Goal: Task Accomplishment & Management: Manage account settings

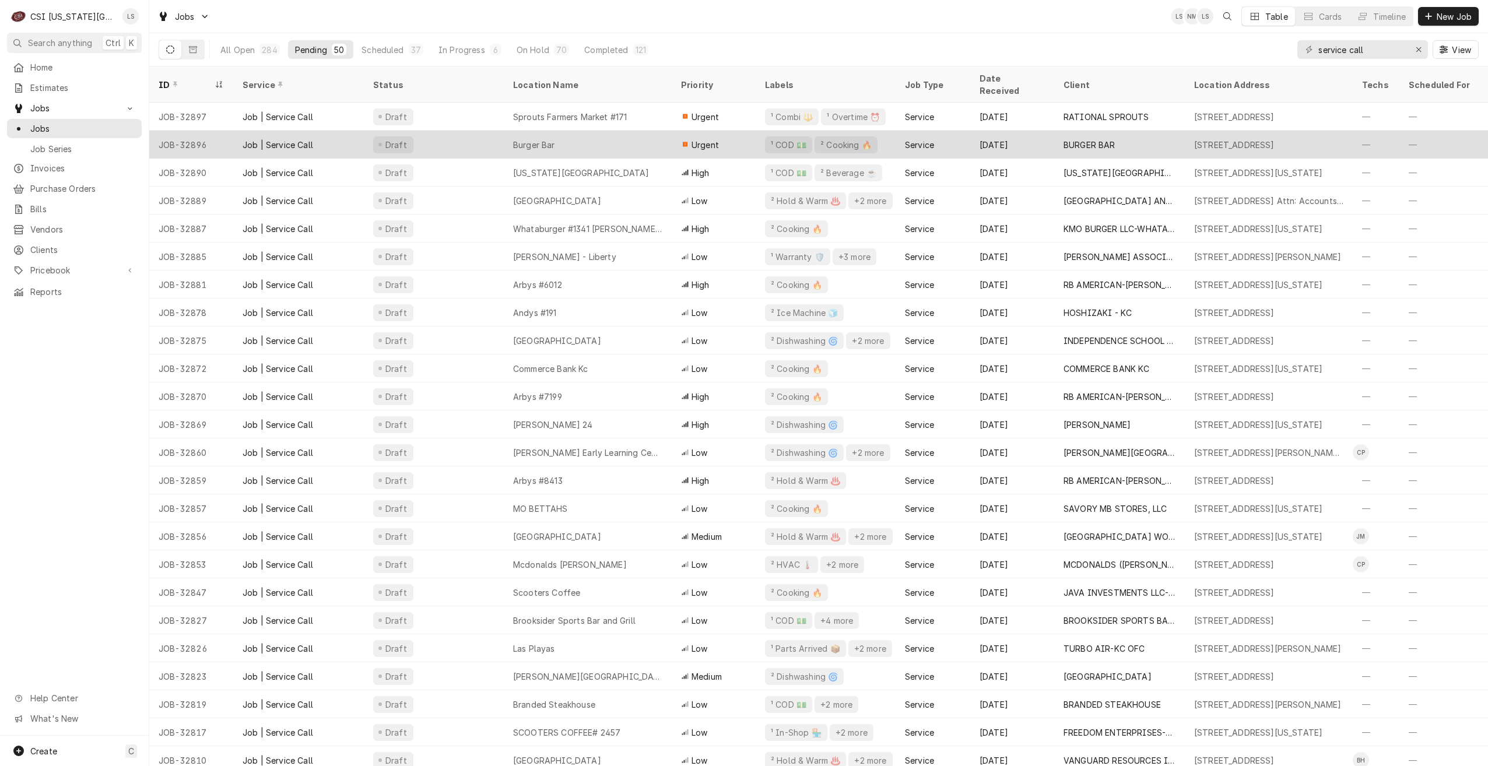
click at [617, 132] on div "Burger Bar" at bounding box center [588, 145] width 168 height 28
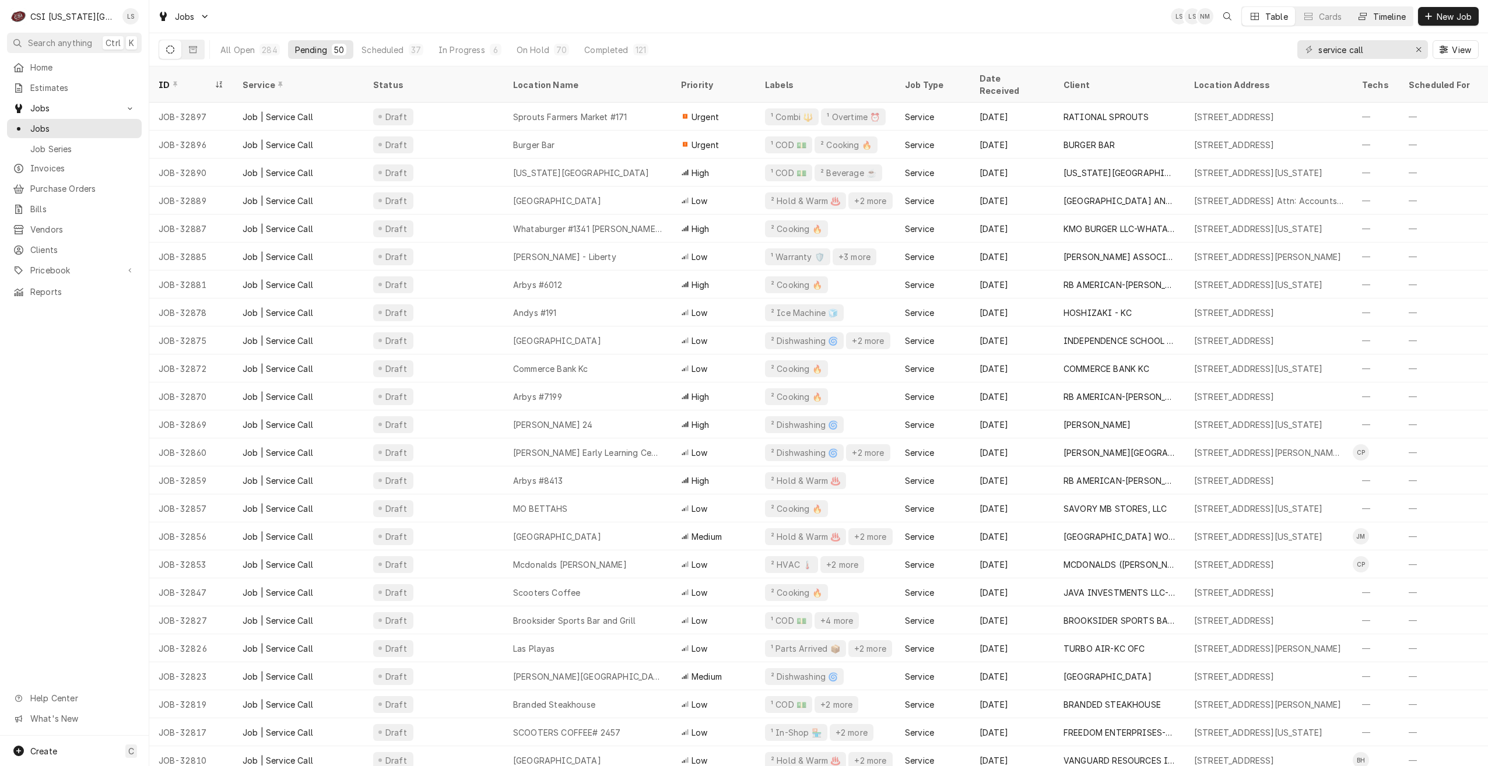
click at [1395, 19] on div "Timeline" at bounding box center [1389, 16] width 33 height 12
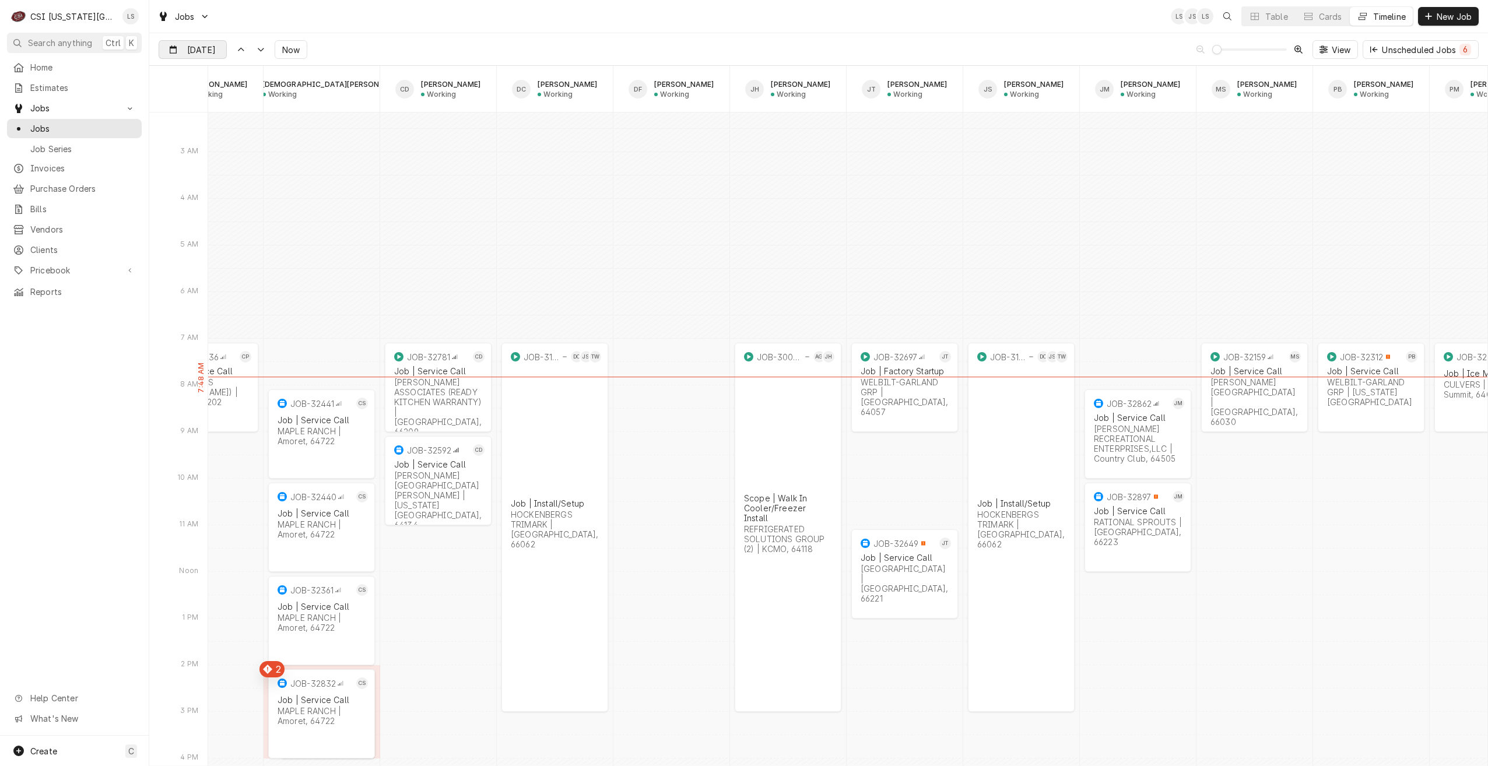
click at [211, 50] on div "Dynamic Content Wrapper" at bounding box center [218, 50] width 16 height 19
click at [211, 185] on div "23" at bounding box center [212, 188] width 16 height 16
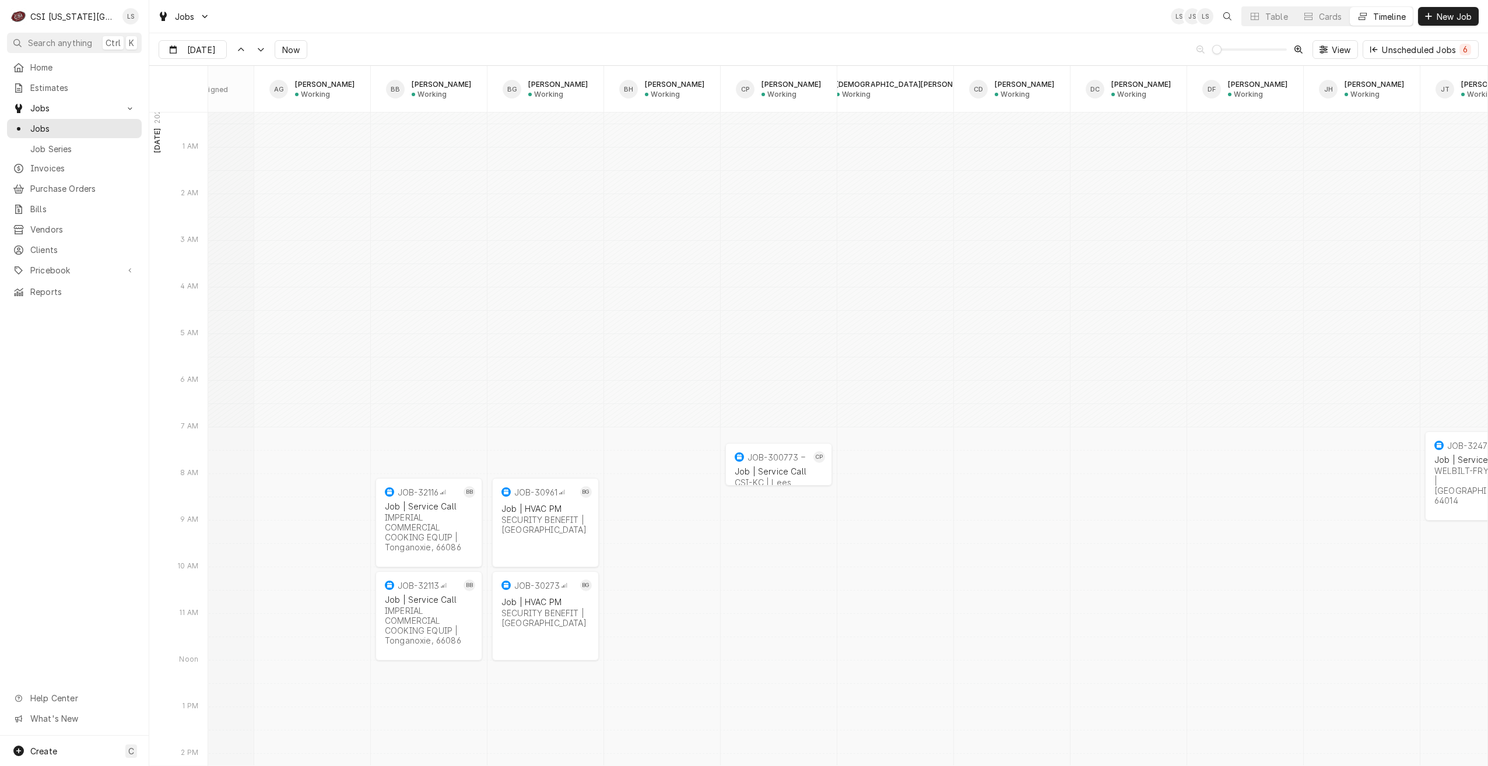
scroll to position [0, 96]
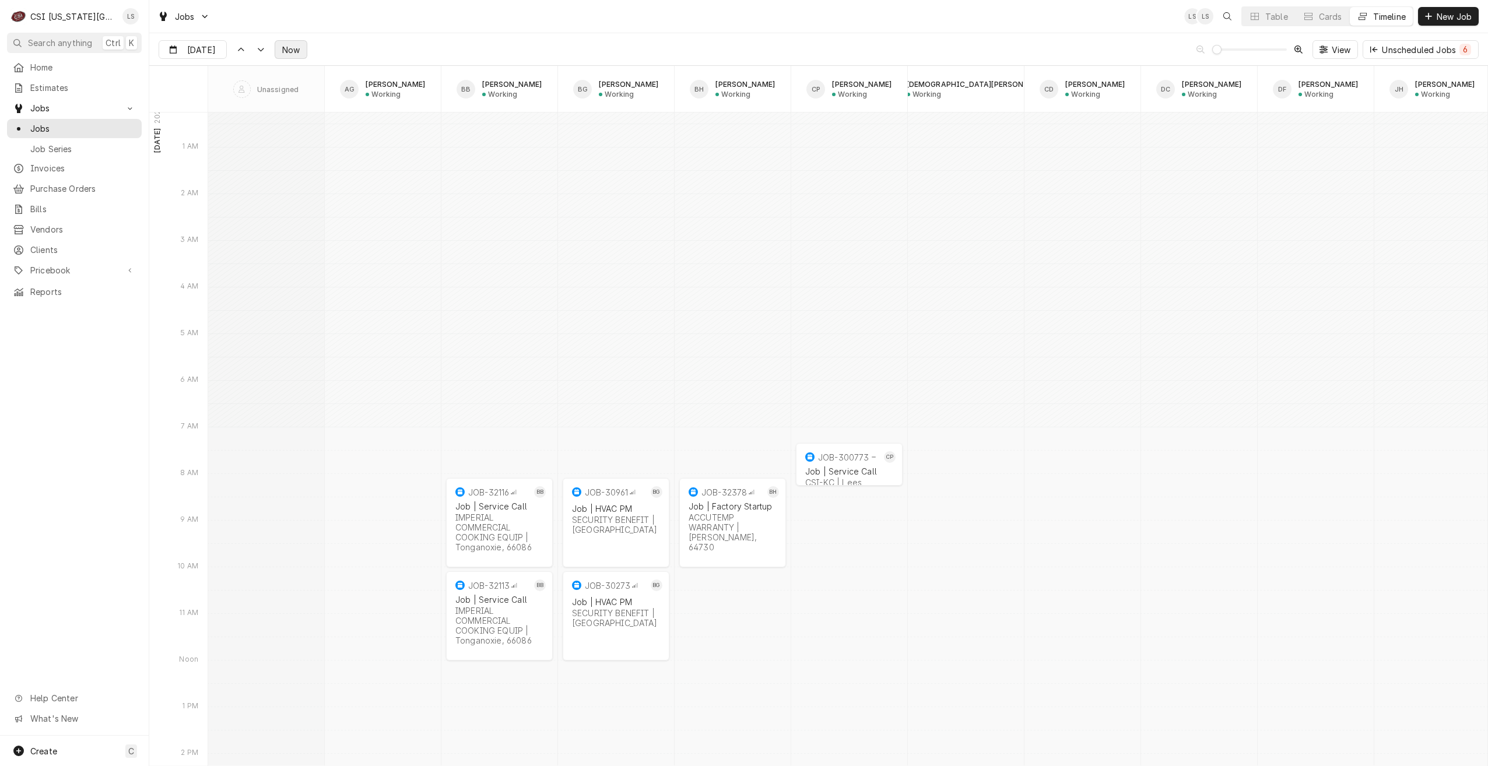
click at [296, 52] on span "Now" at bounding box center [291, 50] width 22 height 12
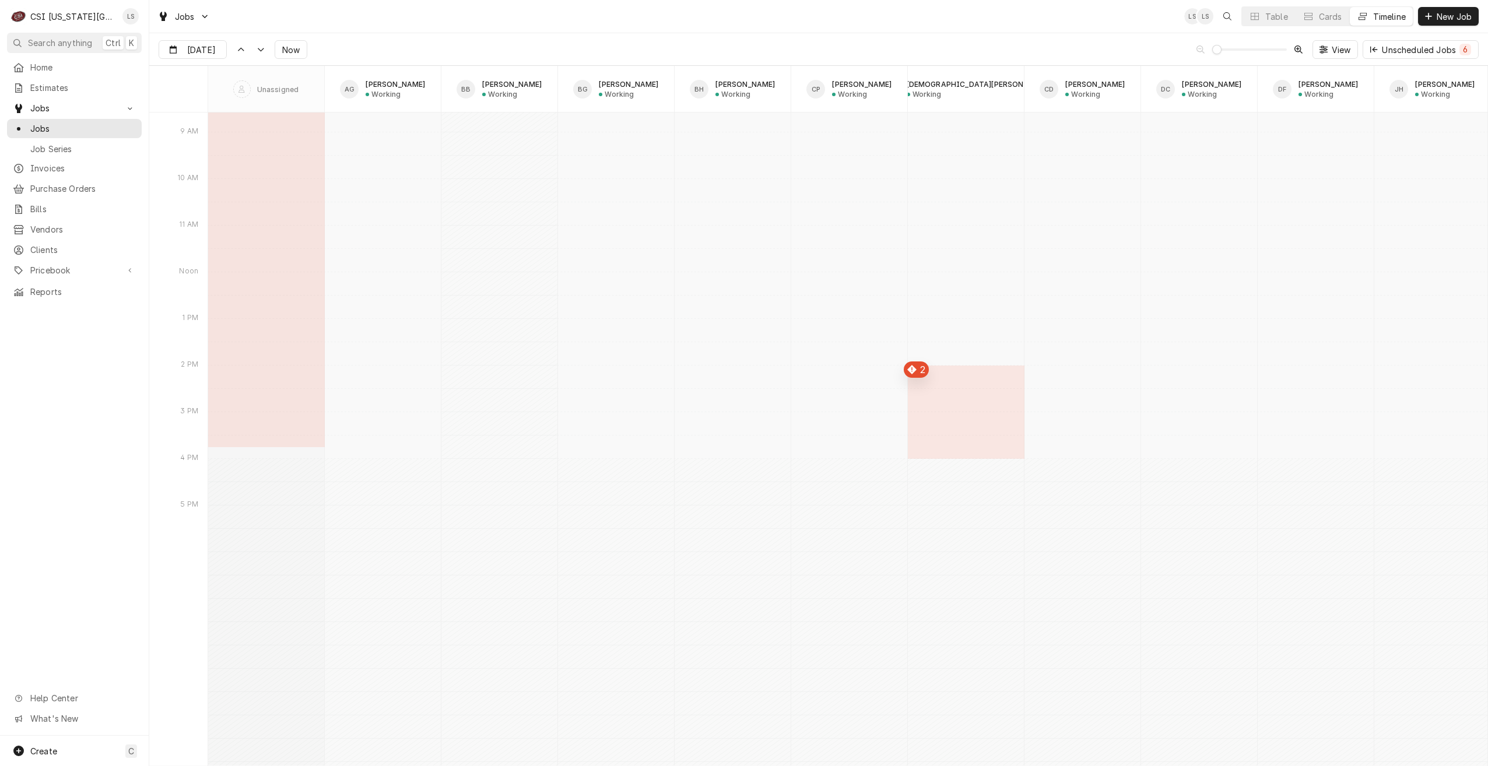
scroll to position [13285, 0]
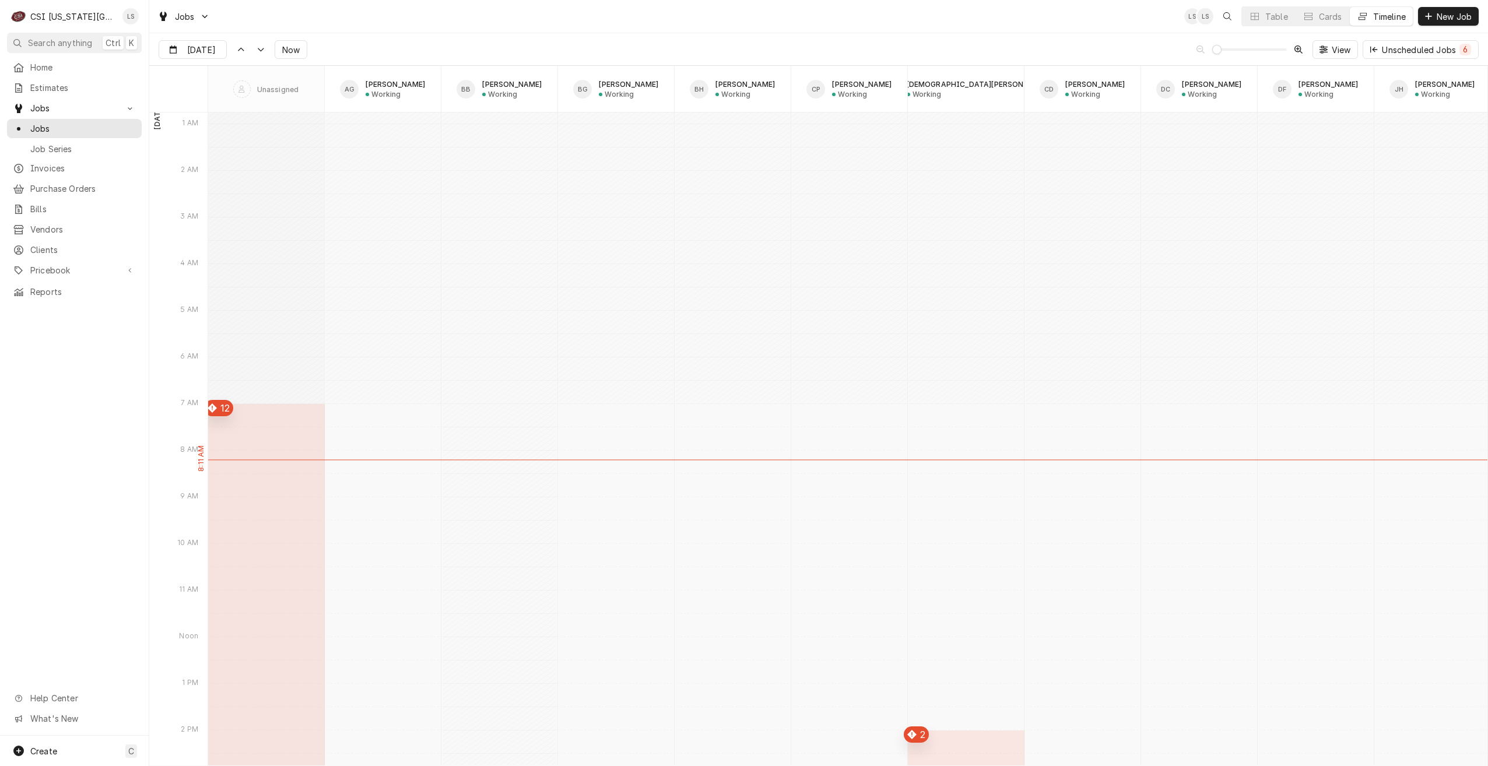
type input "[DATE]"
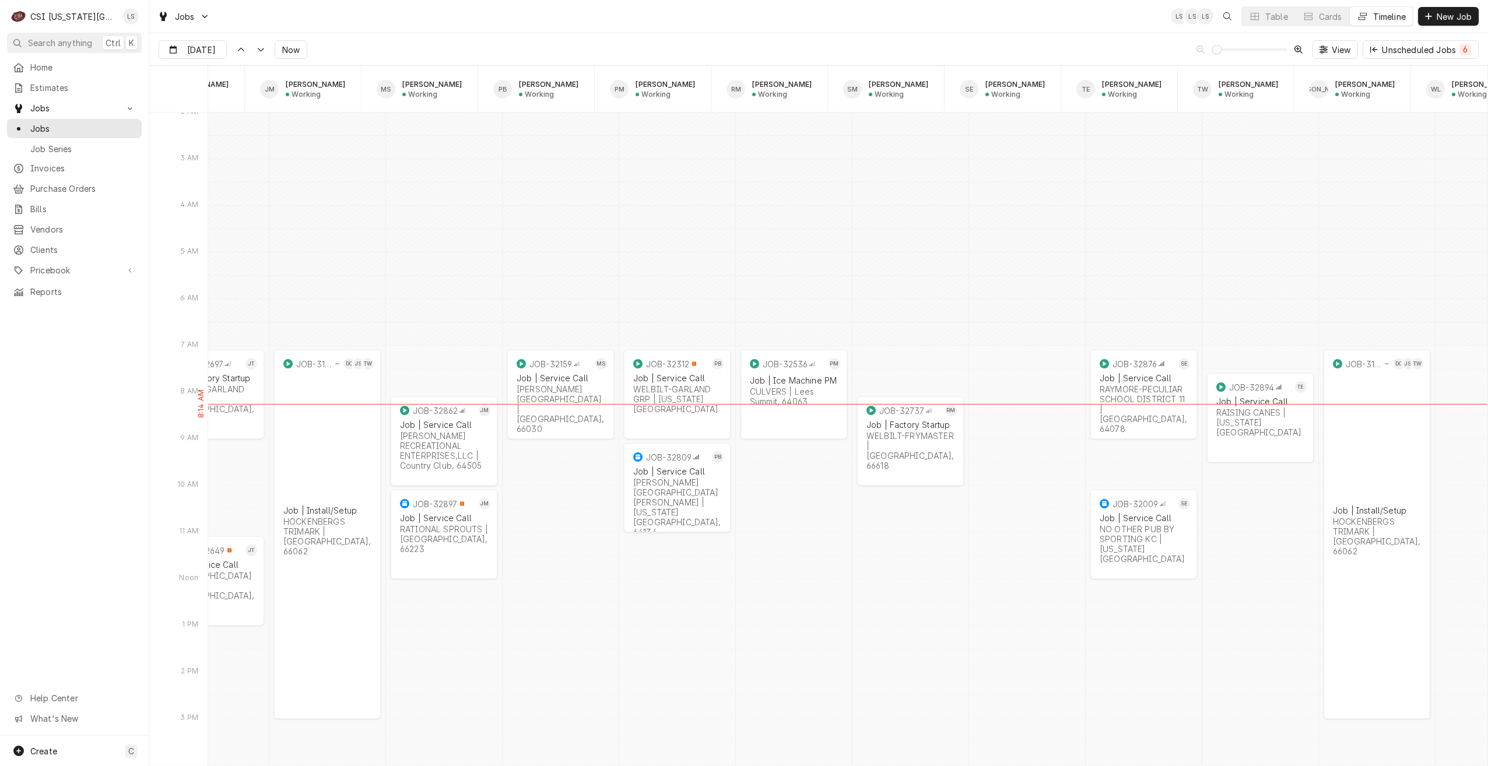
scroll to position [0, 1559]
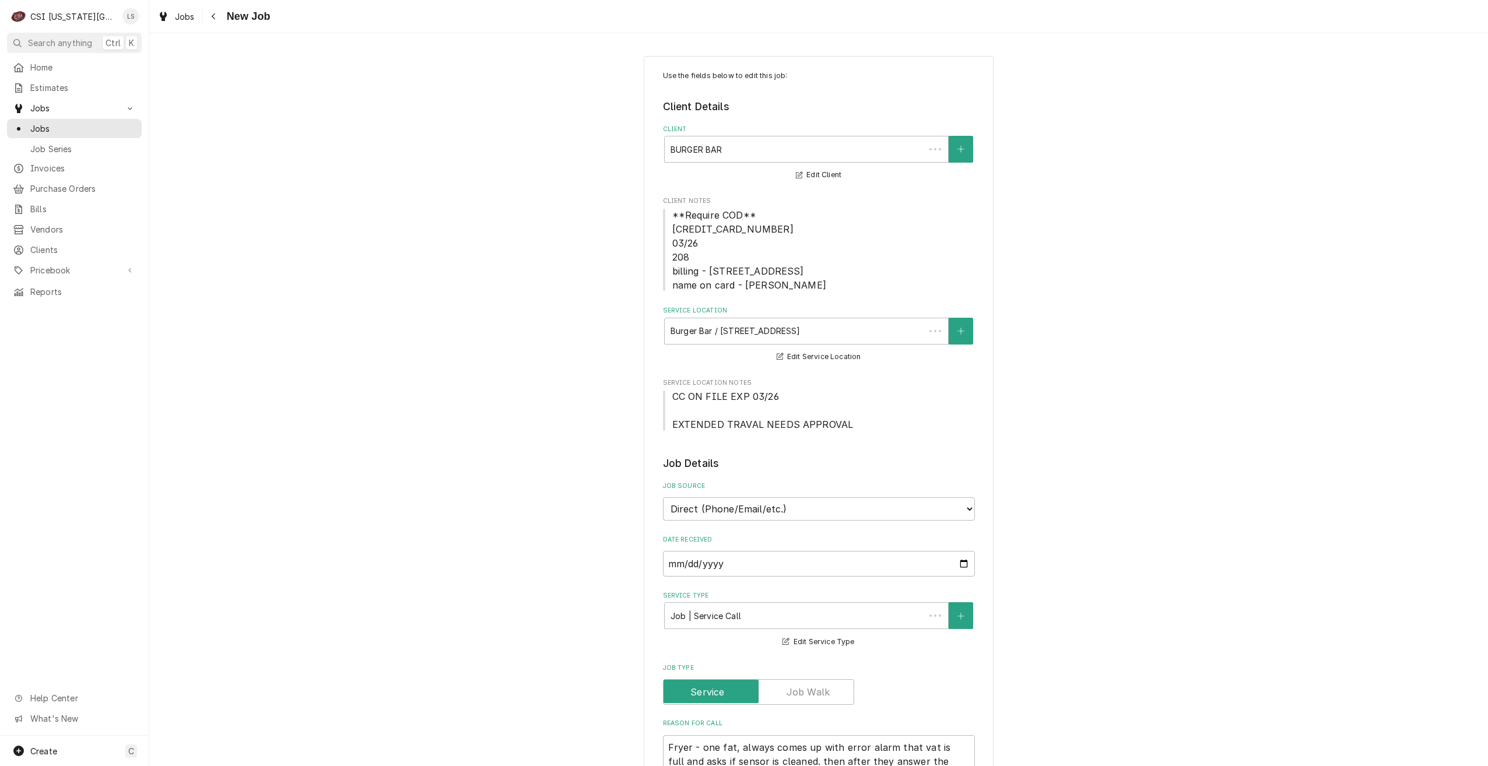
type textarea "x"
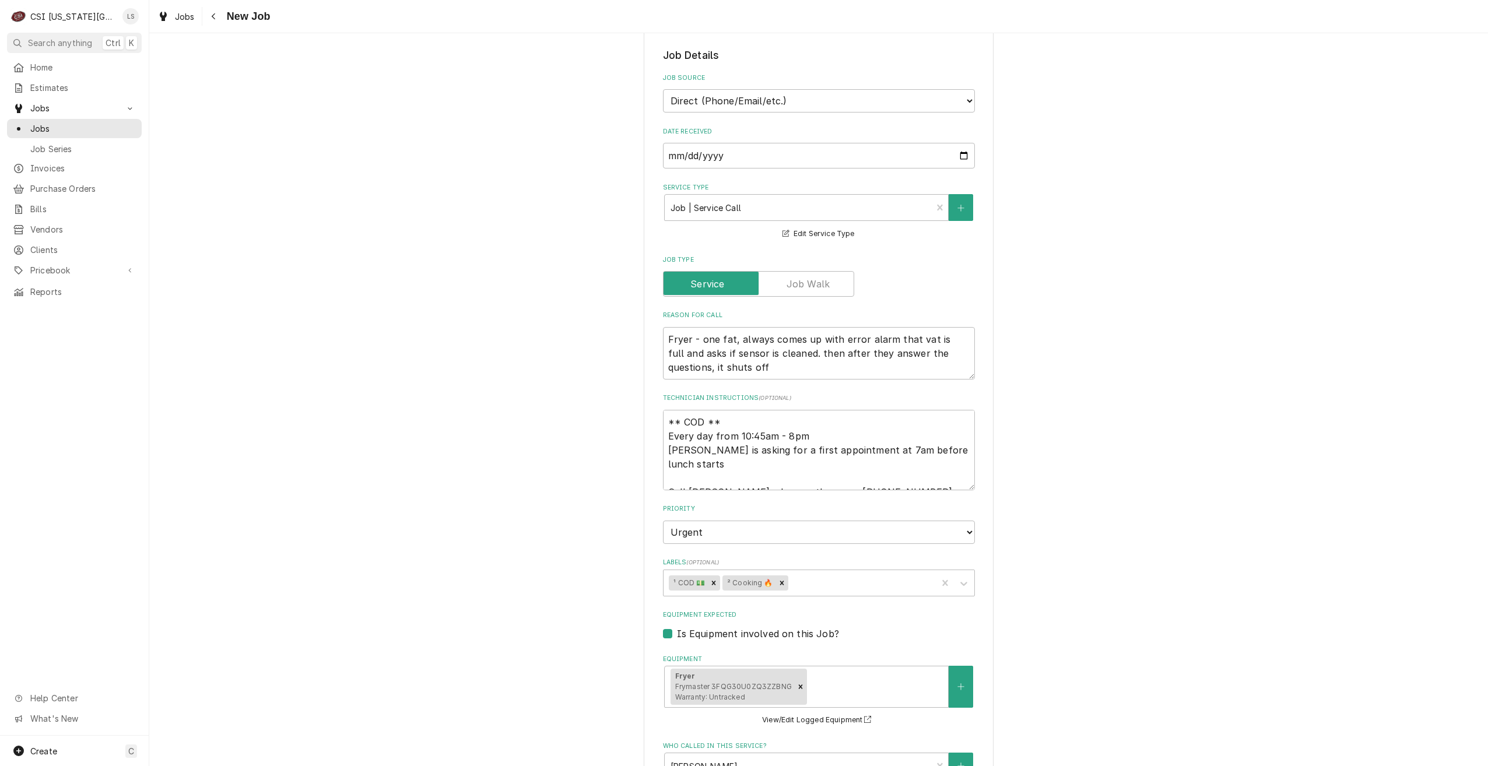
scroll to position [583, 0]
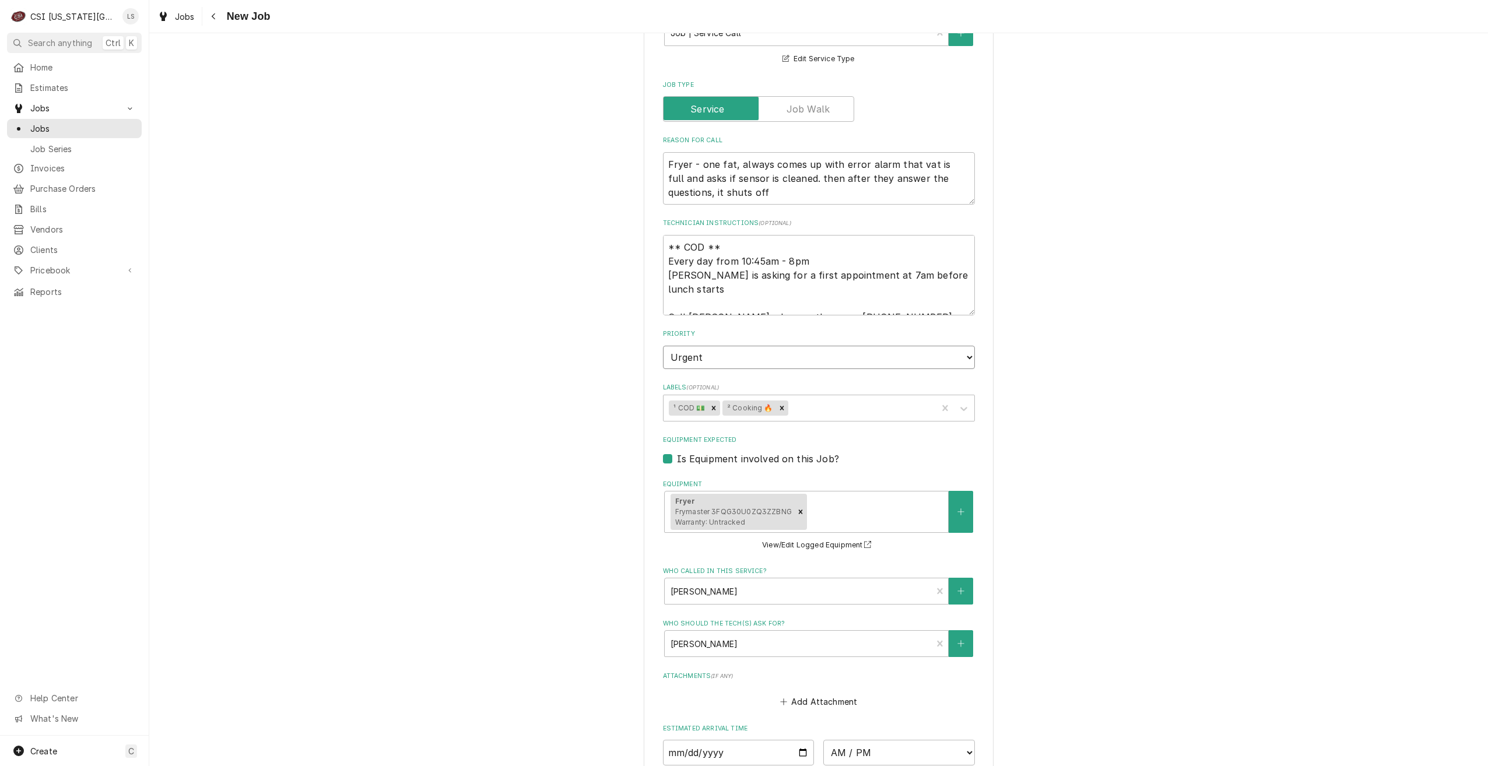
click at [899, 353] on select "No Priority Urgent High Medium Low" at bounding box center [819, 357] width 312 height 23
select select "2"
click at [663, 346] on select "No Priority Urgent High Medium Low" at bounding box center [819, 357] width 312 height 23
click at [1118, 390] on div "Use the fields below to edit this job: Client Details Client BURGER BAR Edit Cl…" at bounding box center [818, 233] width 1339 height 1542
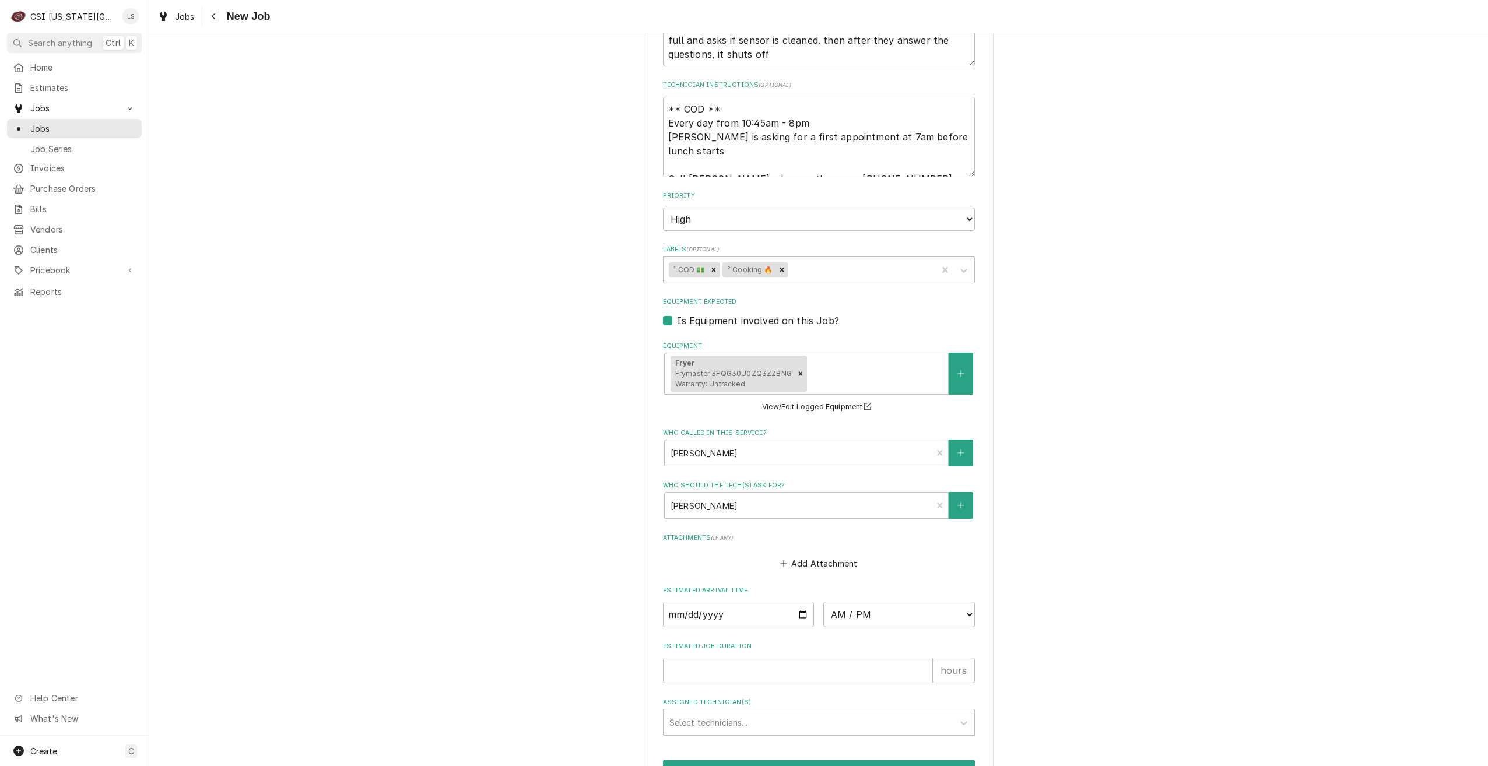
scroll to position [822, 0]
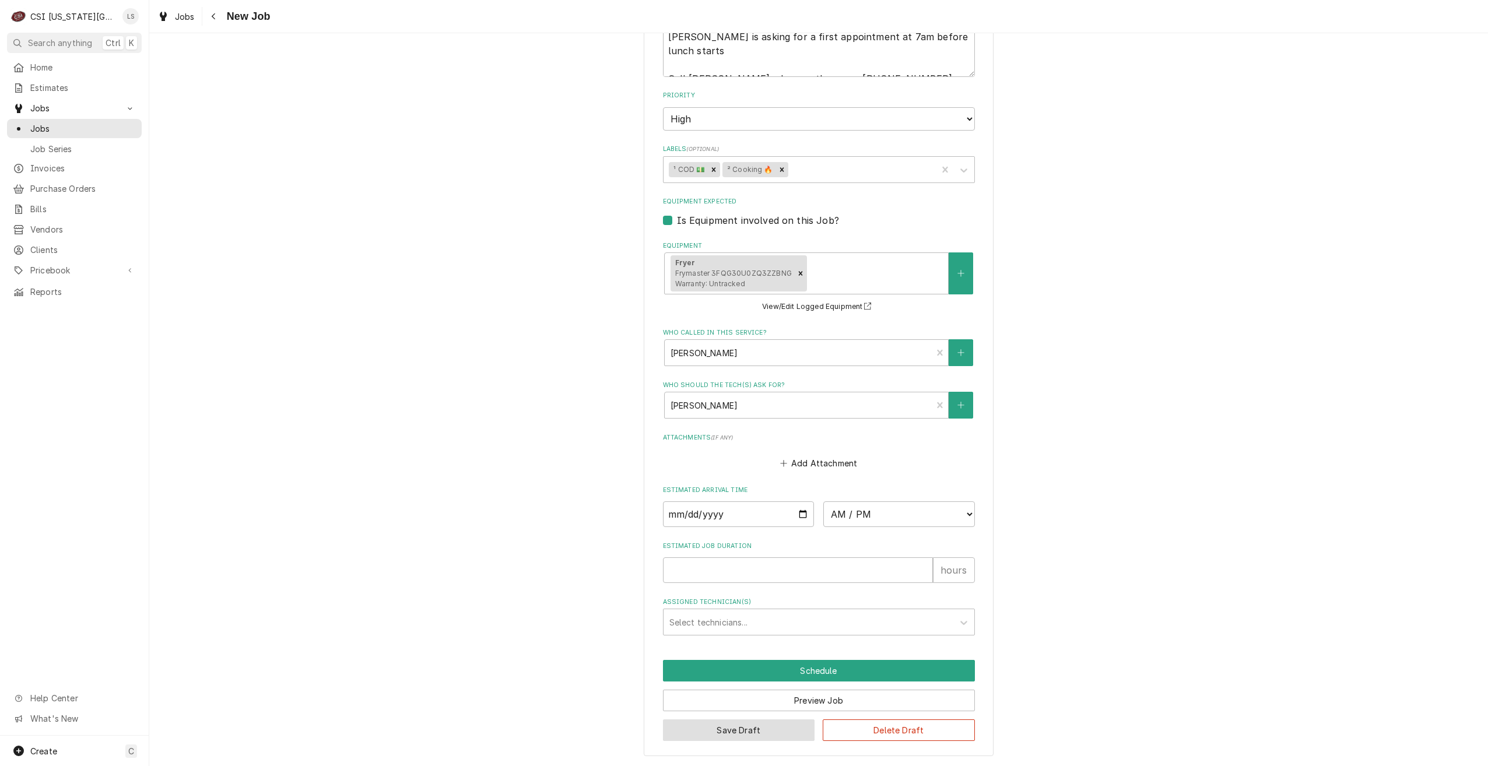
click at [740, 723] on button "Save Draft" at bounding box center [739, 731] width 152 height 22
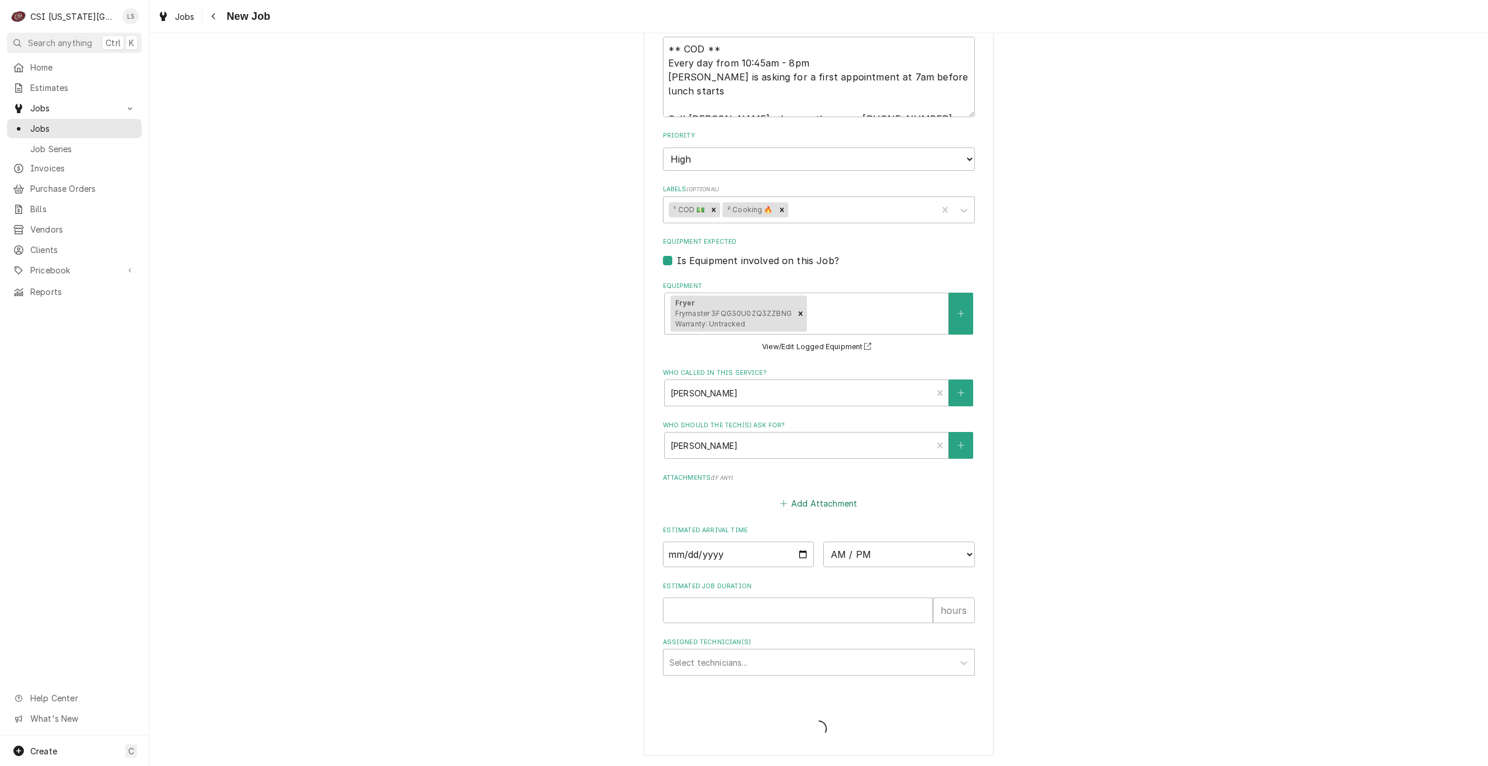
type textarea "x"
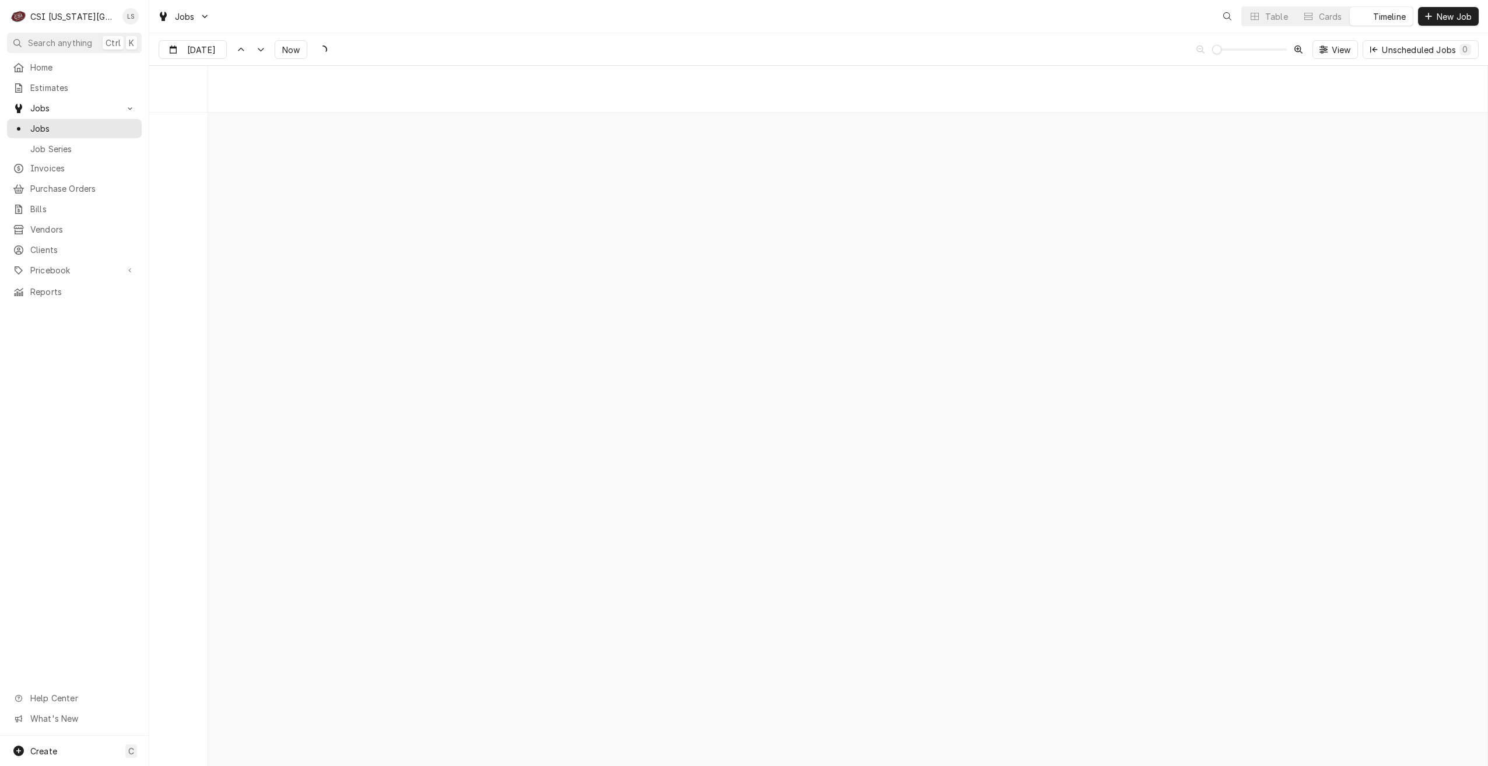
scroll to position [13397, 0]
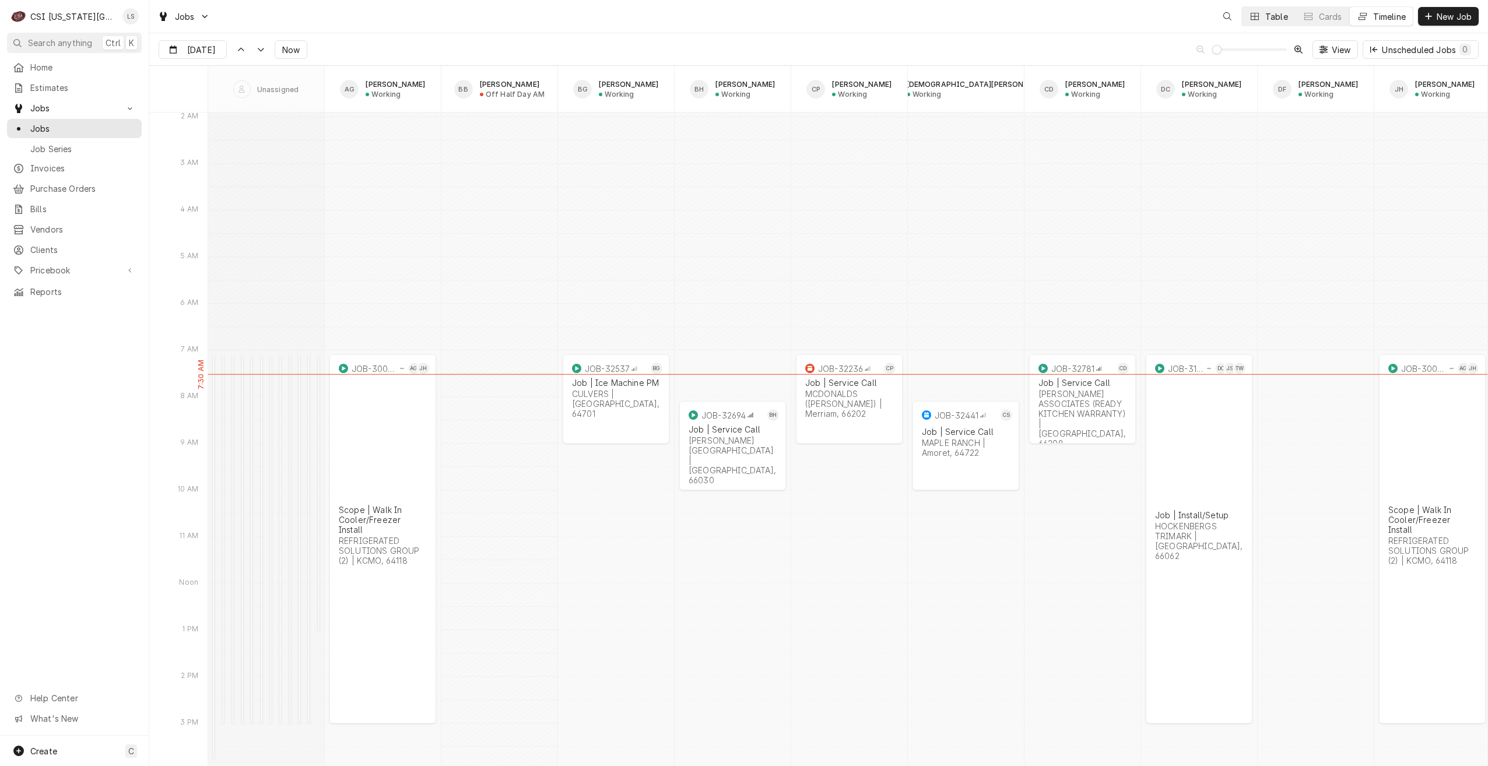
click at [1274, 20] on div "Table" at bounding box center [1276, 16] width 23 height 12
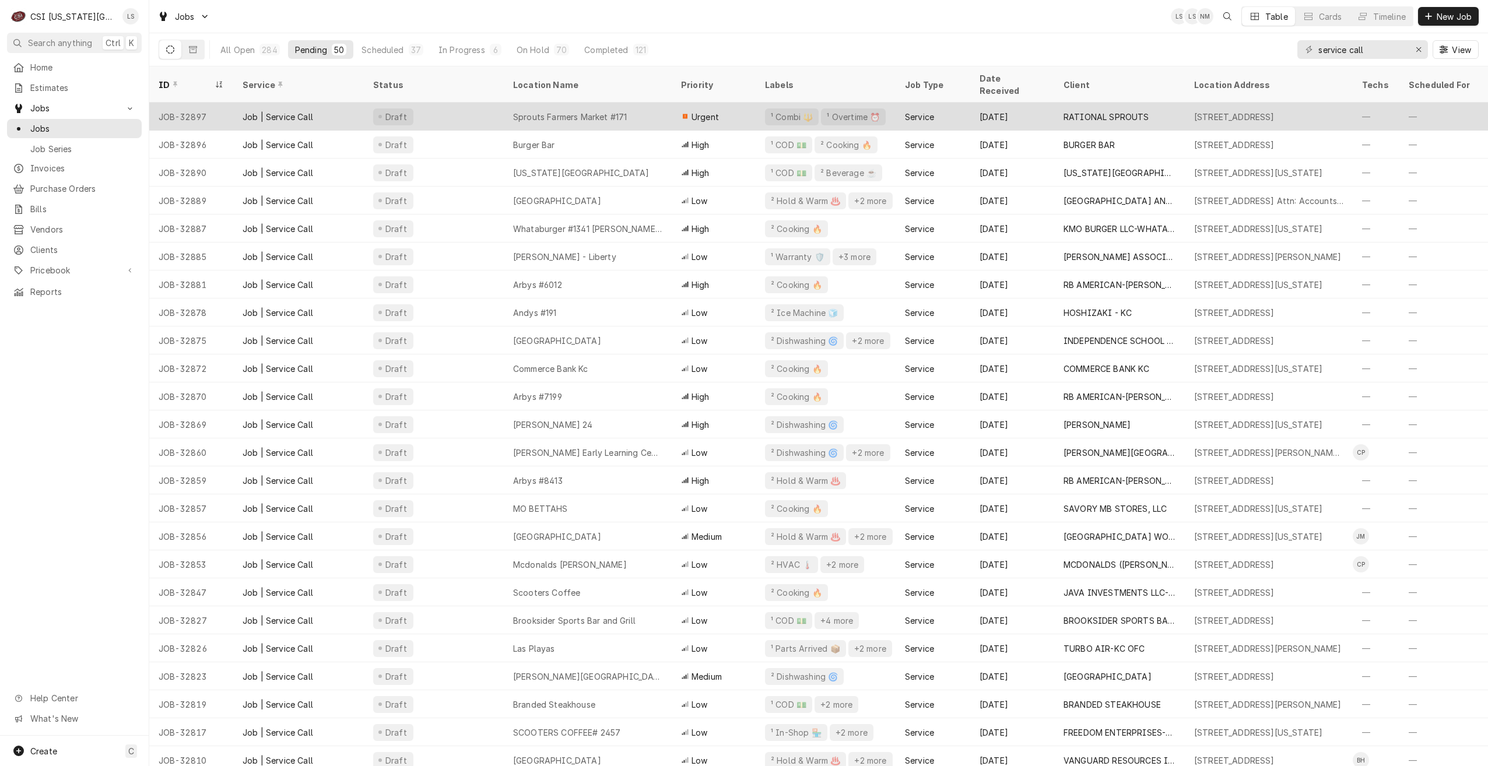
click at [626, 111] on div "Sprouts Farmers Market #171" at bounding box center [570, 117] width 114 height 12
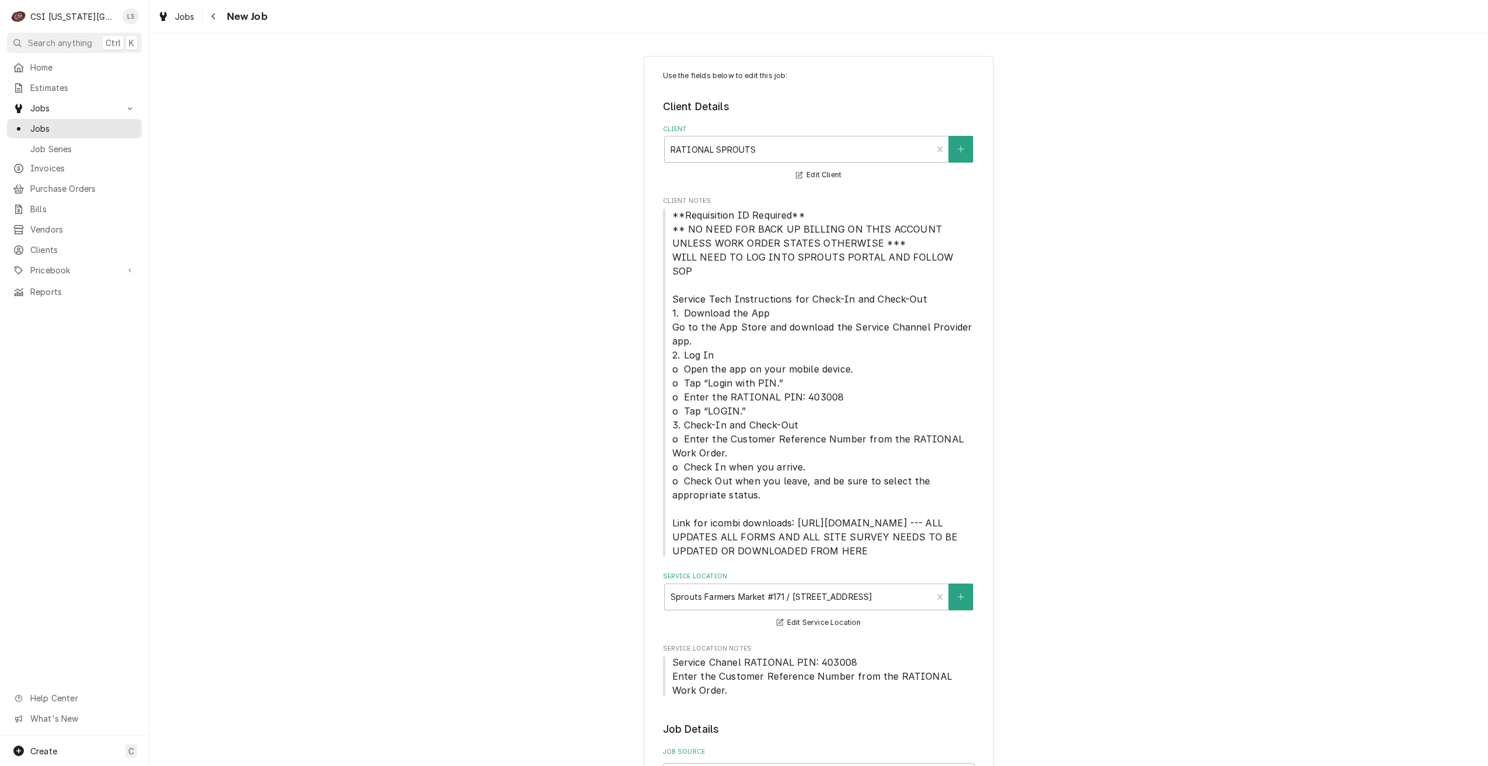
type textarea "x"
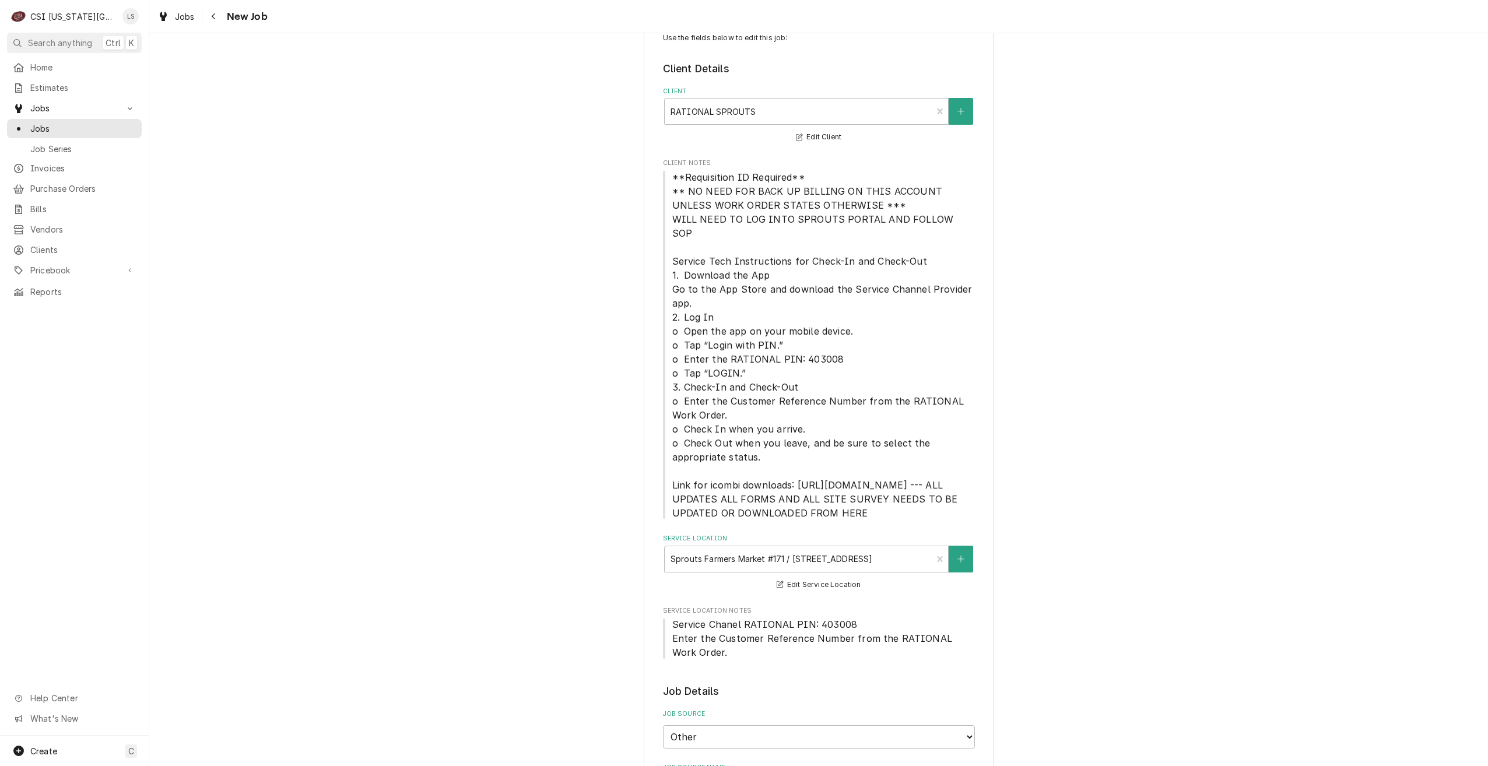
scroll to position [58, 0]
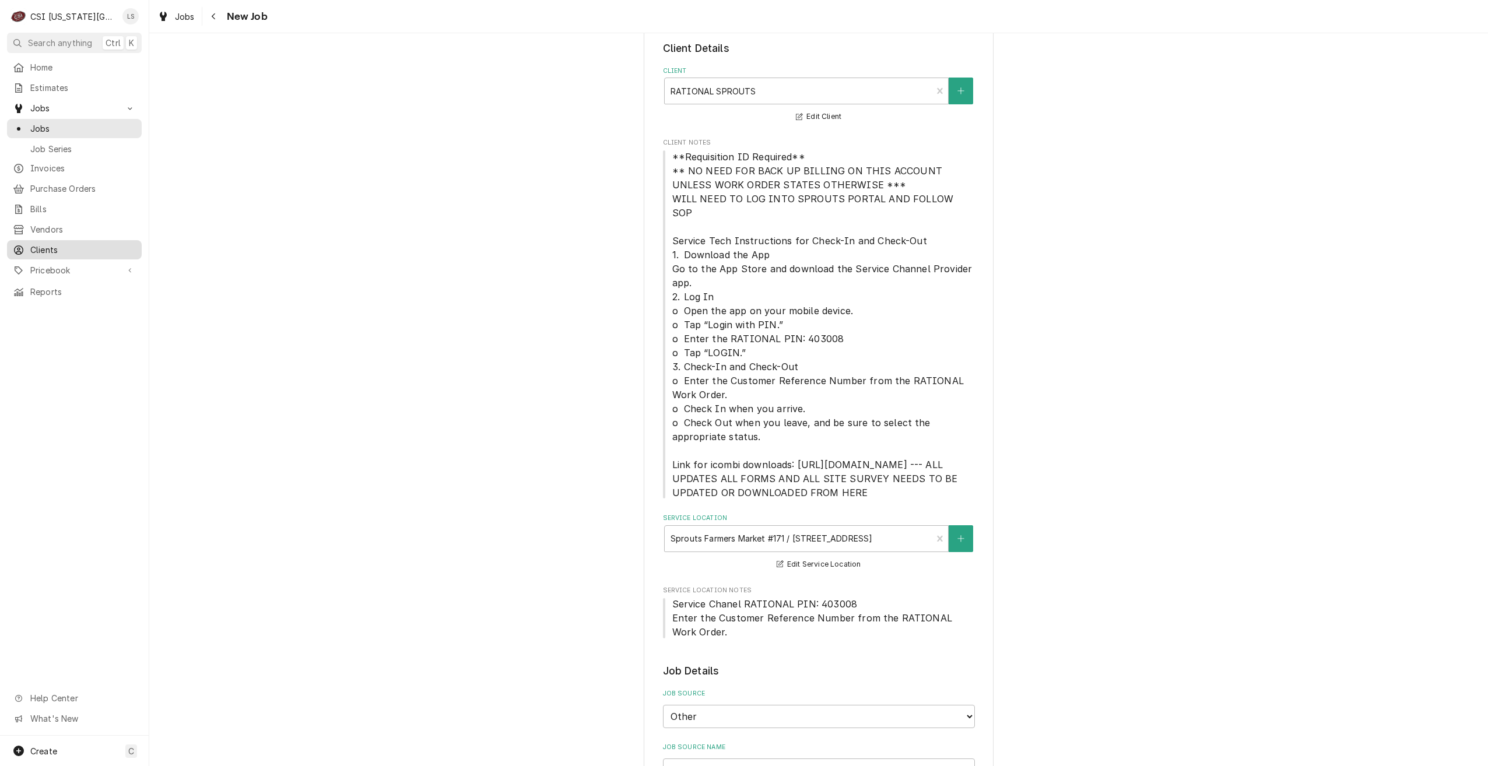
click at [56, 248] on span "Clients" at bounding box center [83, 250] width 106 height 12
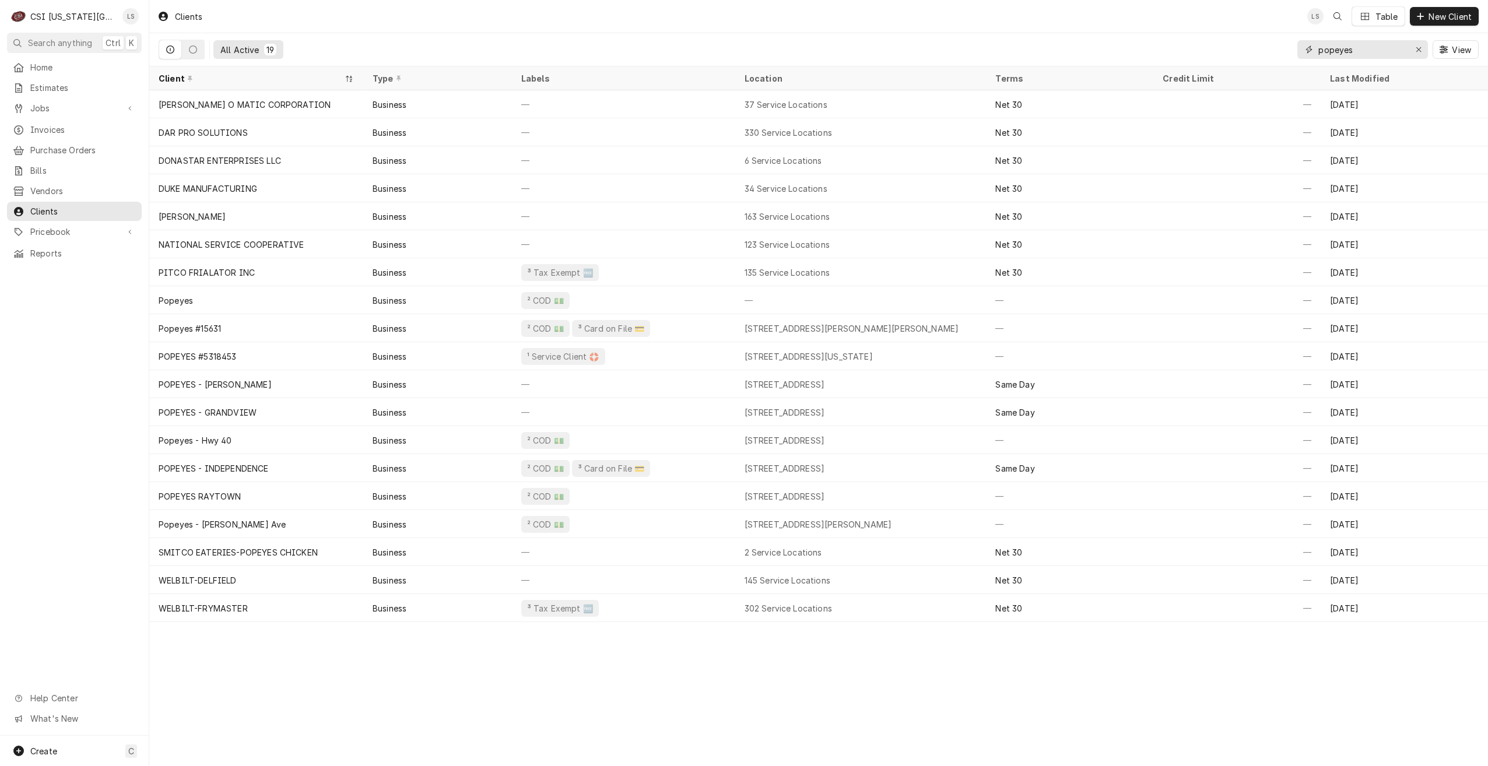
click at [1332, 52] on input "popeyes" at bounding box center [1362, 49] width 87 height 19
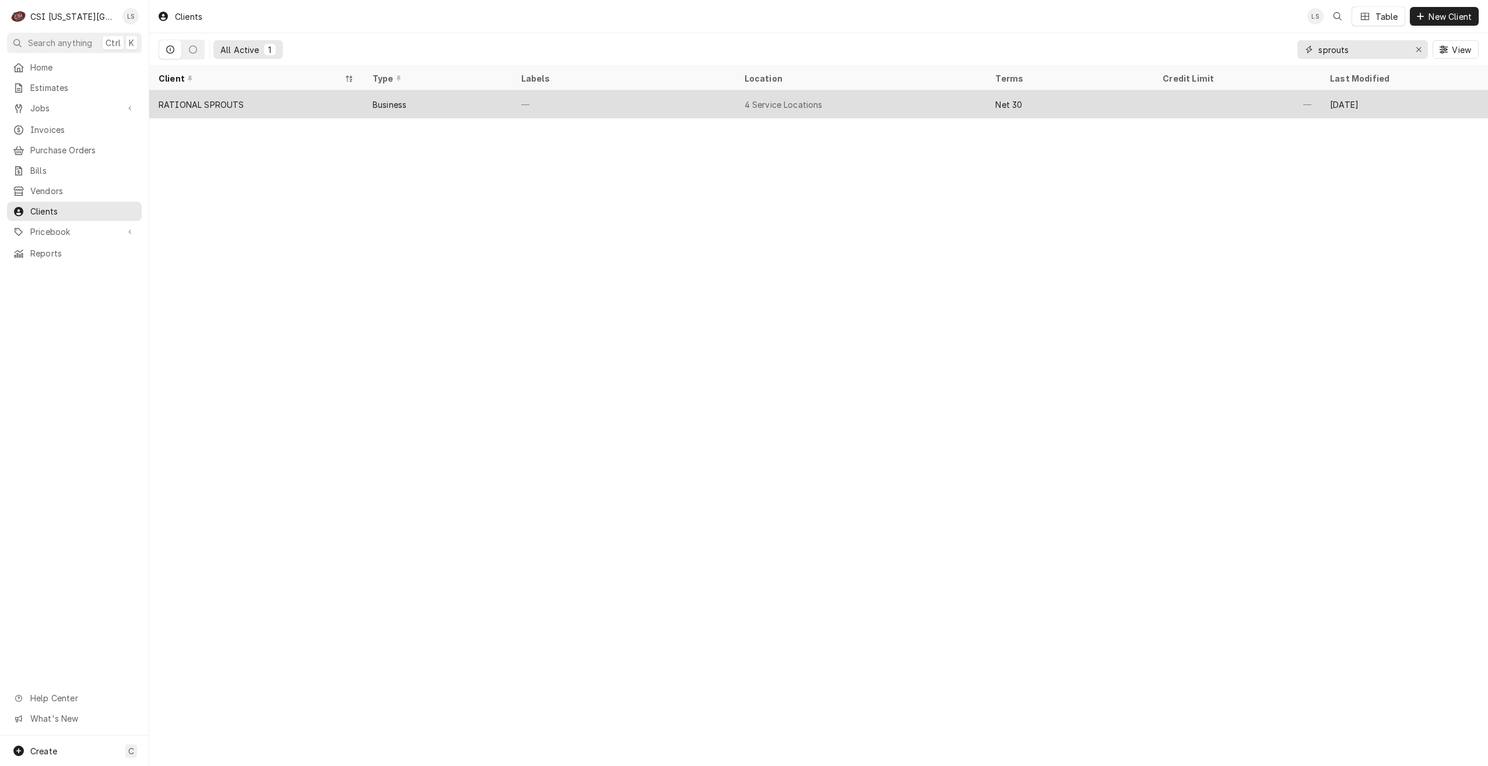
type input "sprouts"
click at [935, 93] on div "4 Service Locations" at bounding box center [860, 104] width 251 height 28
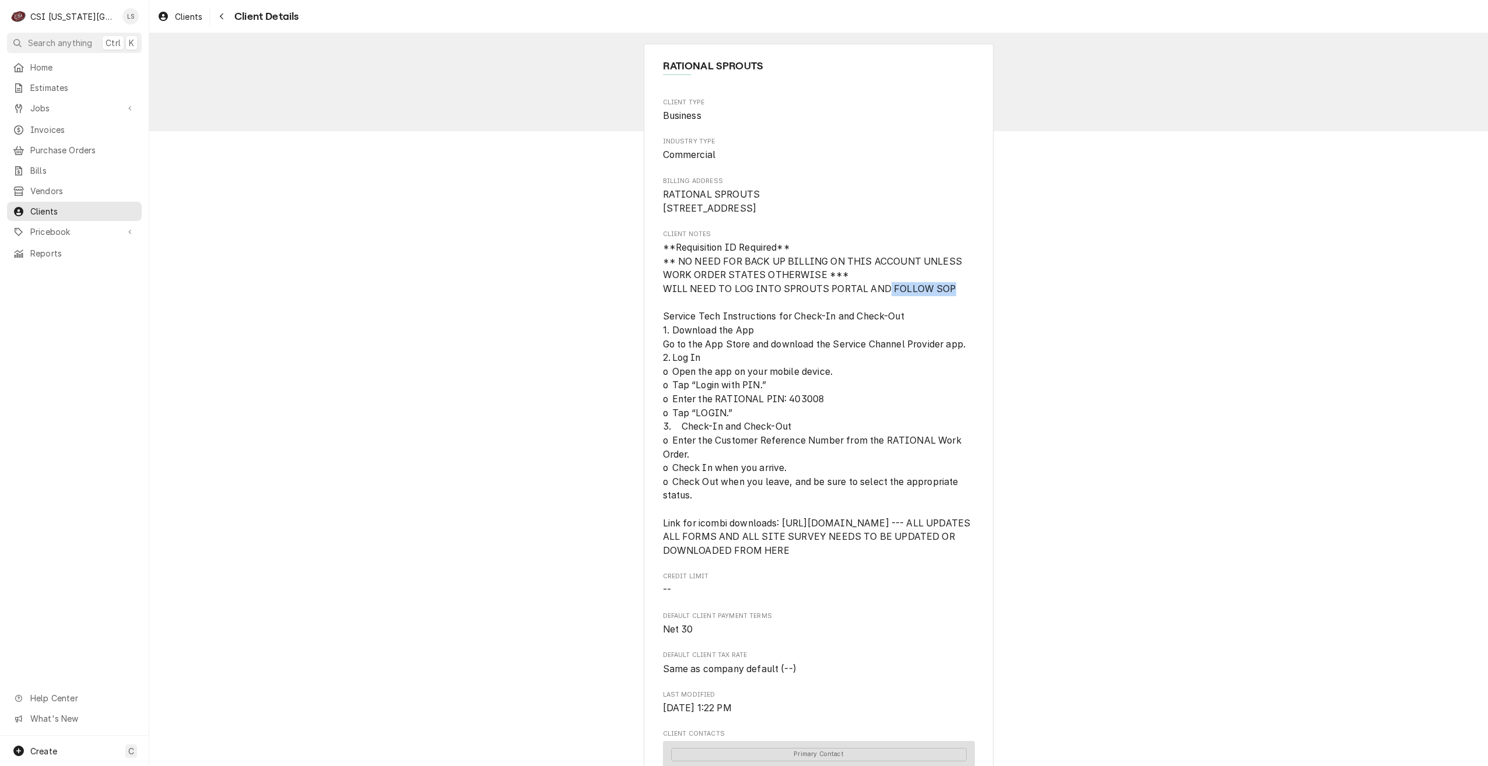
drag, startPoint x: 948, startPoint y: 302, endPoint x: 880, endPoint y: 300, distance: 67.7
click at [880, 300] on span "**Requisition ID Required** ** NO NEED FOR BACK UP BILLING ON THIS ACCOUNT UNLE…" at bounding box center [819, 399] width 312 height 317
drag, startPoint x: 880, startPoint y: 300, endPoint x: 1010, endPoint y: 306, distance: 130.2
click at [1010, 306] on div "RATIONAL SPROUTS Client Type Business Industry Type Commercial Billing Address …" at bounding box center [818, 623] width 1339 height 1180
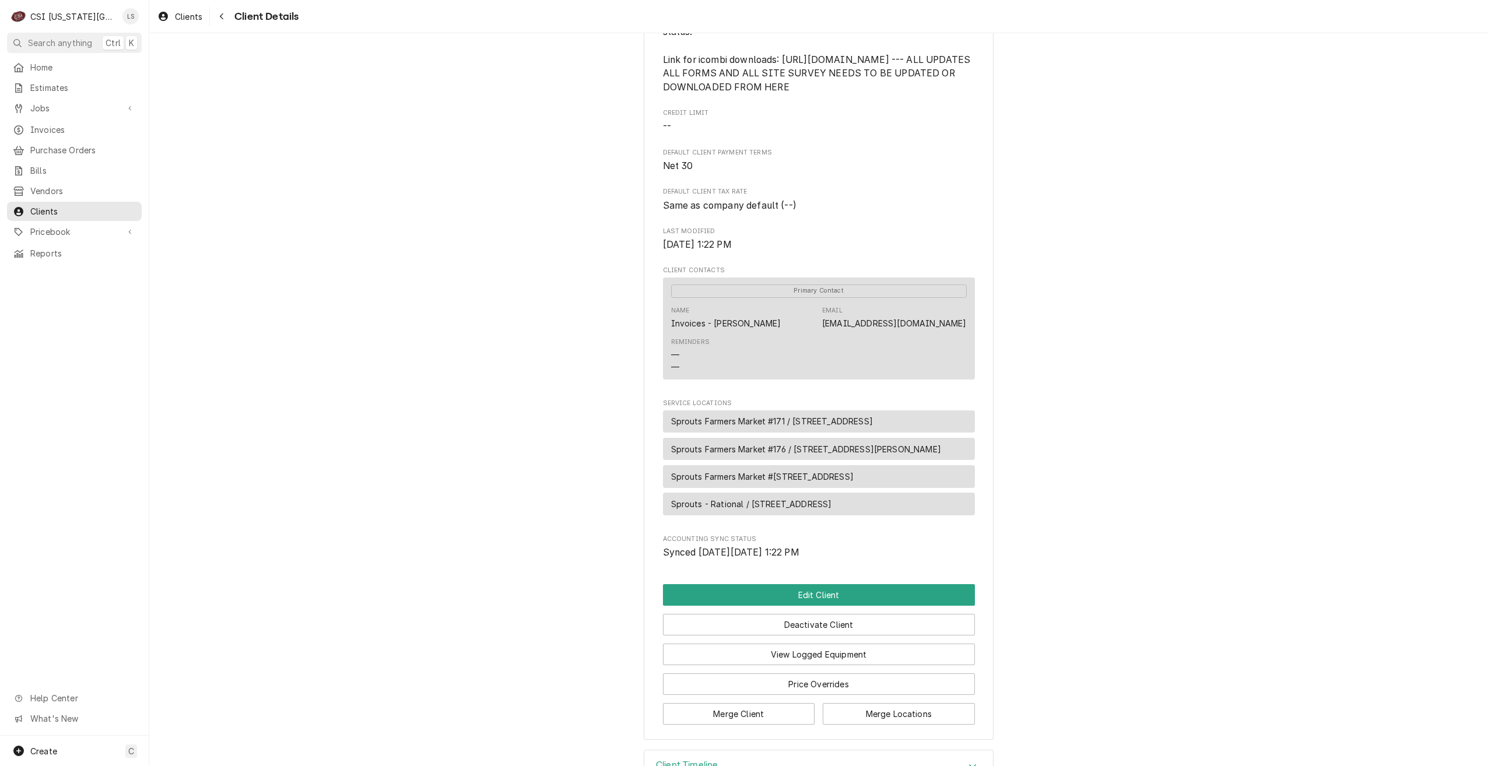
scroll to position [555, 0]
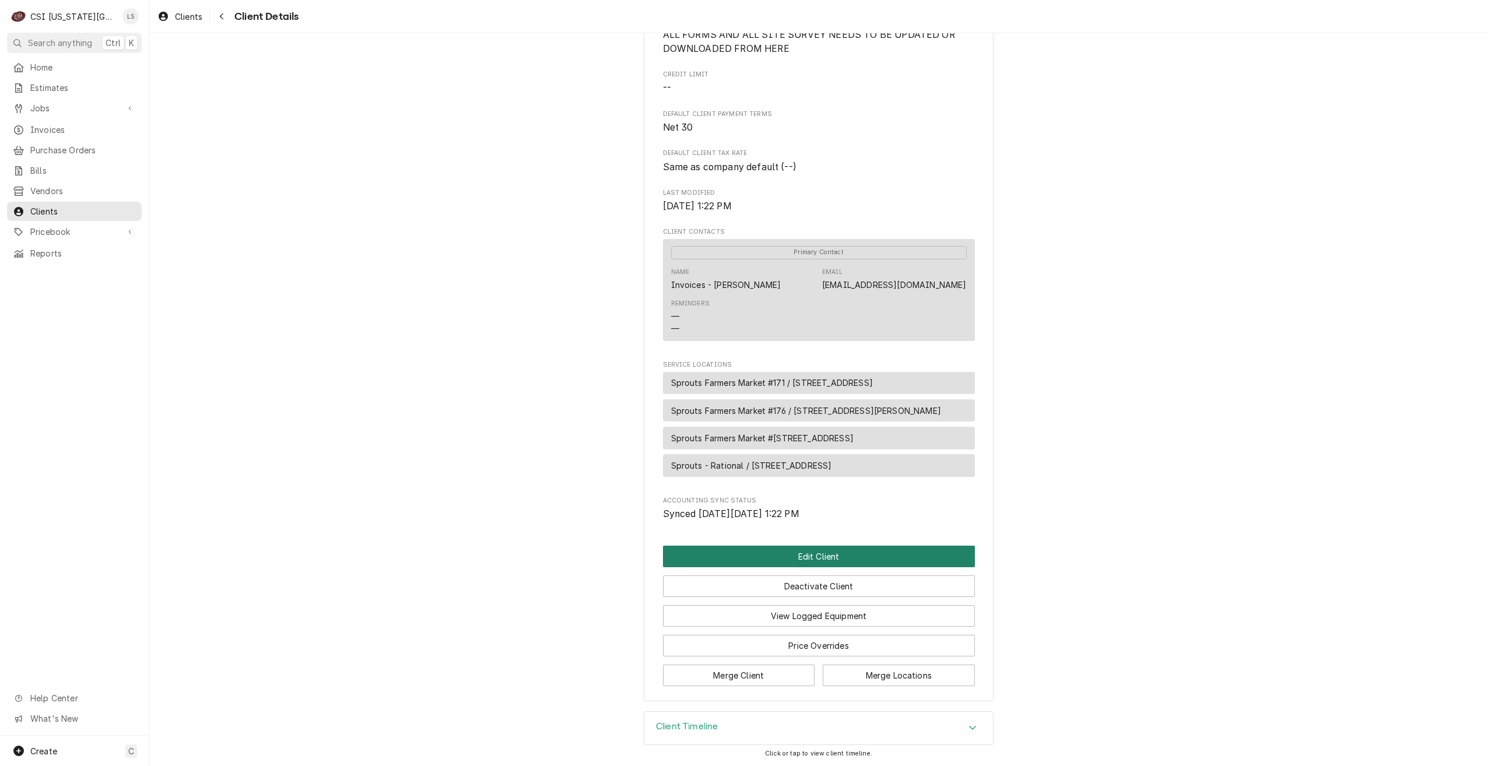
click at [763, 552] on button "Edit Client" at bounding box center [819, 557] width 312 height 22
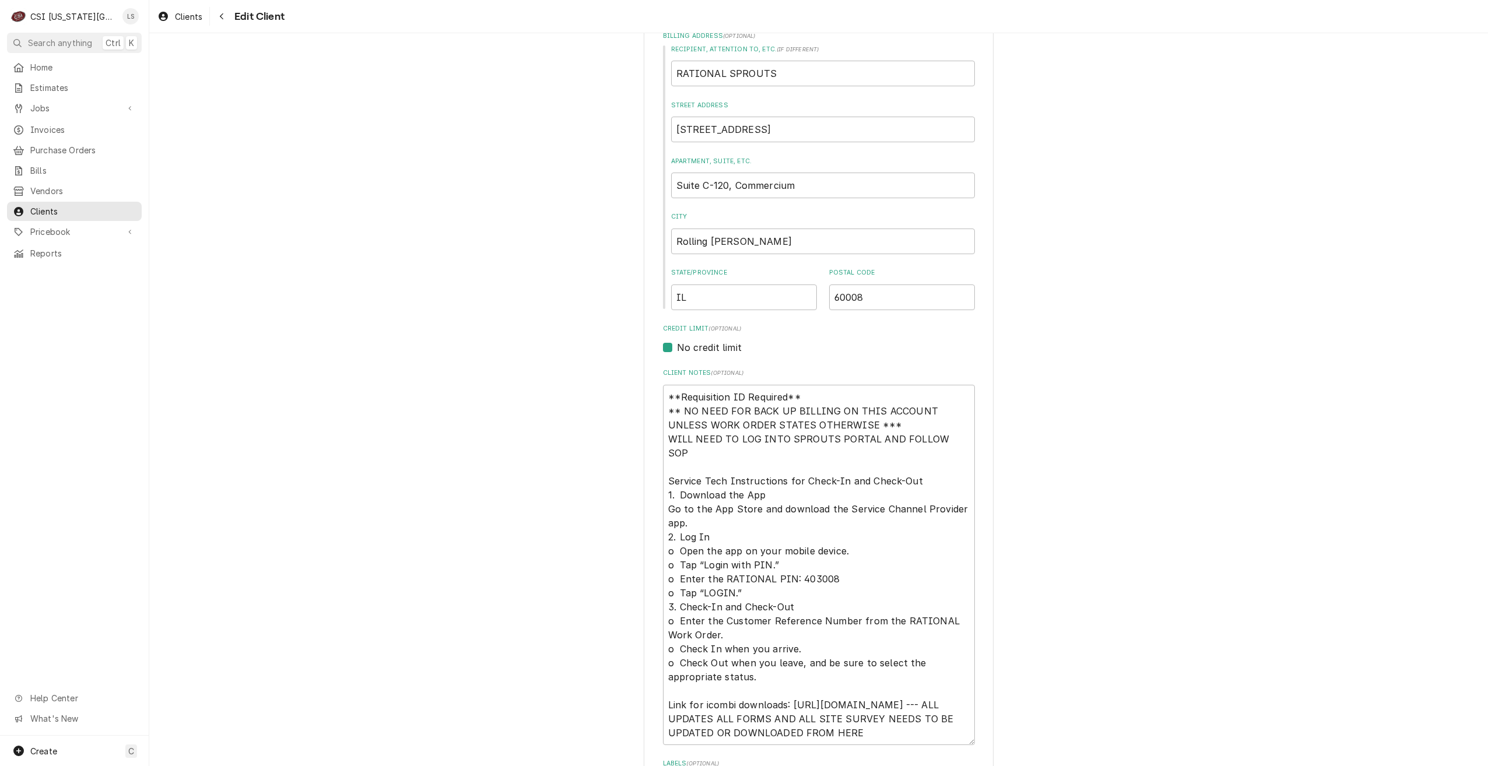
scroll to position [467, 0]
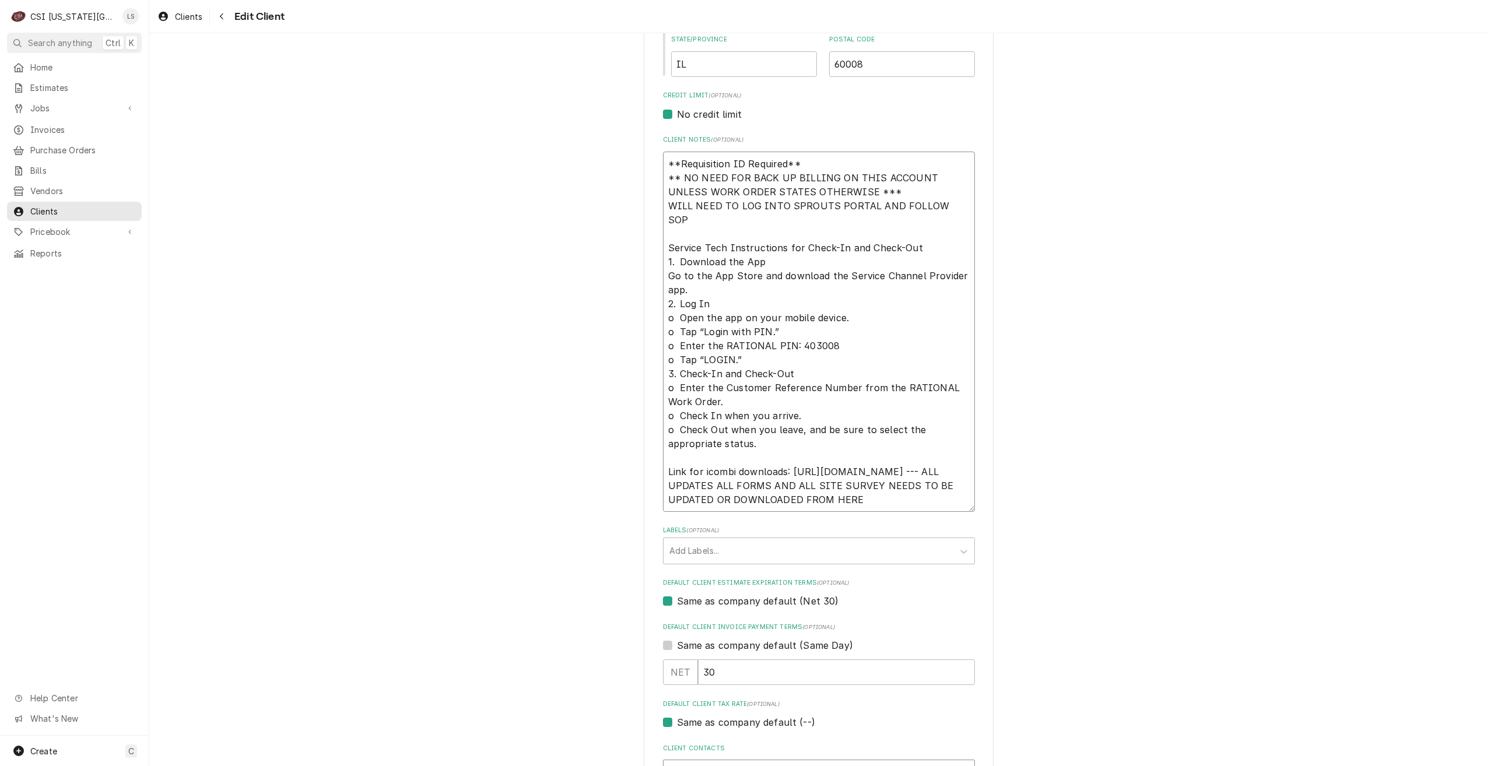
drag, startPoint x: 959, startPoint y: 206, endPoint x: 655, endPoint y: 212, distance: 303.3
click at [655, 212] on div "Please provide the following information about your client: Client Type Industr…" at bounding box center [819, 411] width 350 height 1645
type textarea "x"
type textarea "**Requisition ID Required** ** NO NEED FOR BACK UP BILLING ON THIS ACCOUNT UNLE…"
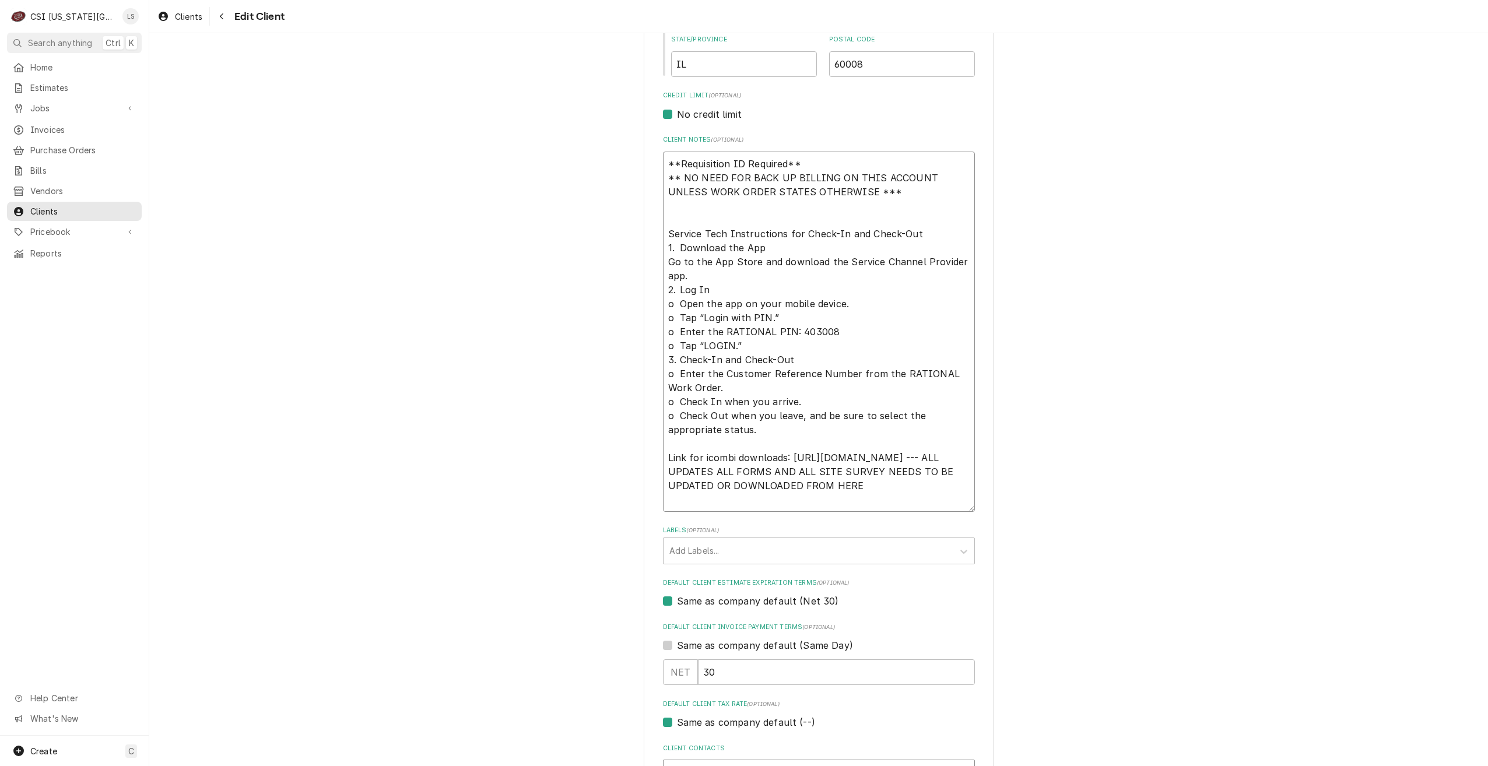
type textarea "x"
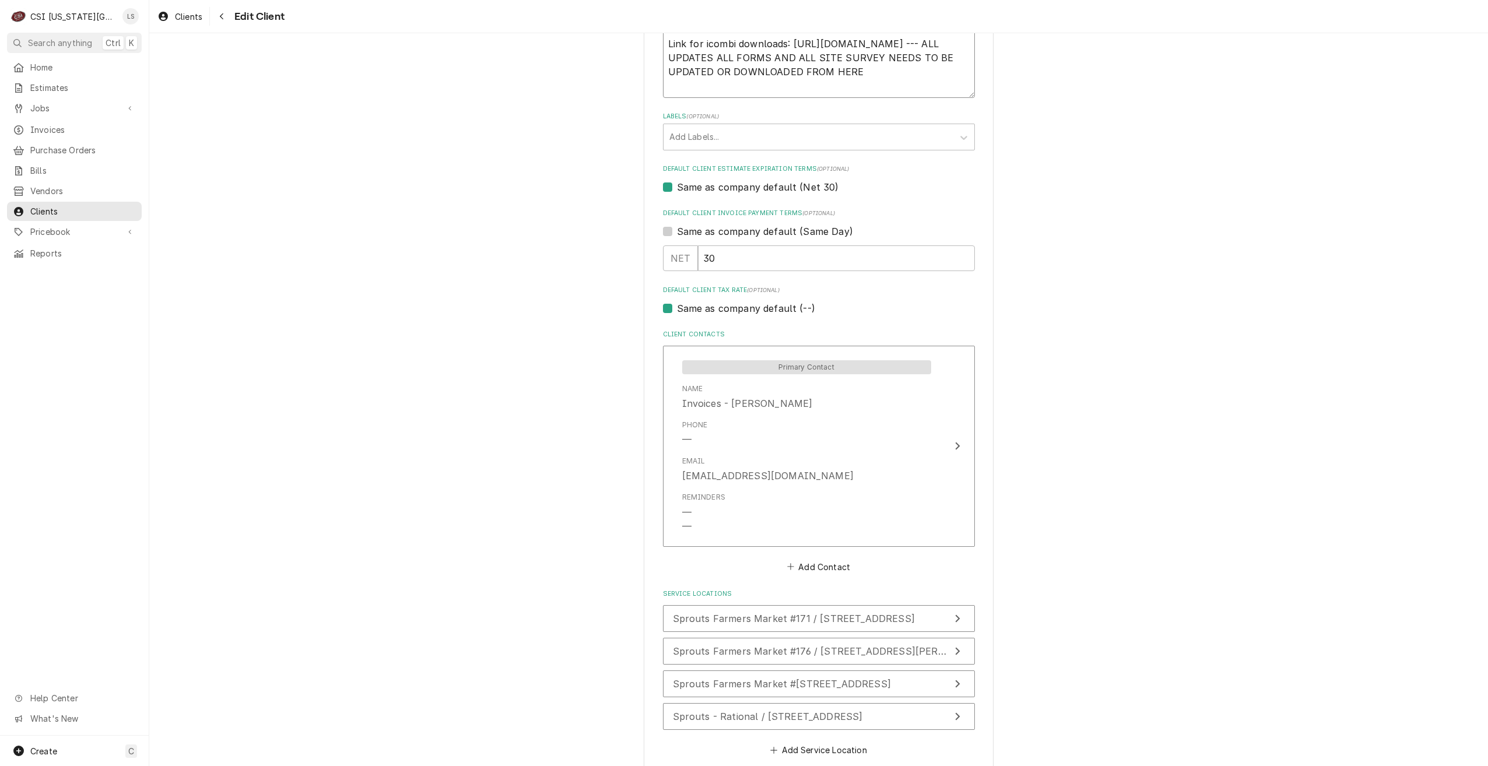
scroll to position [930, 0]
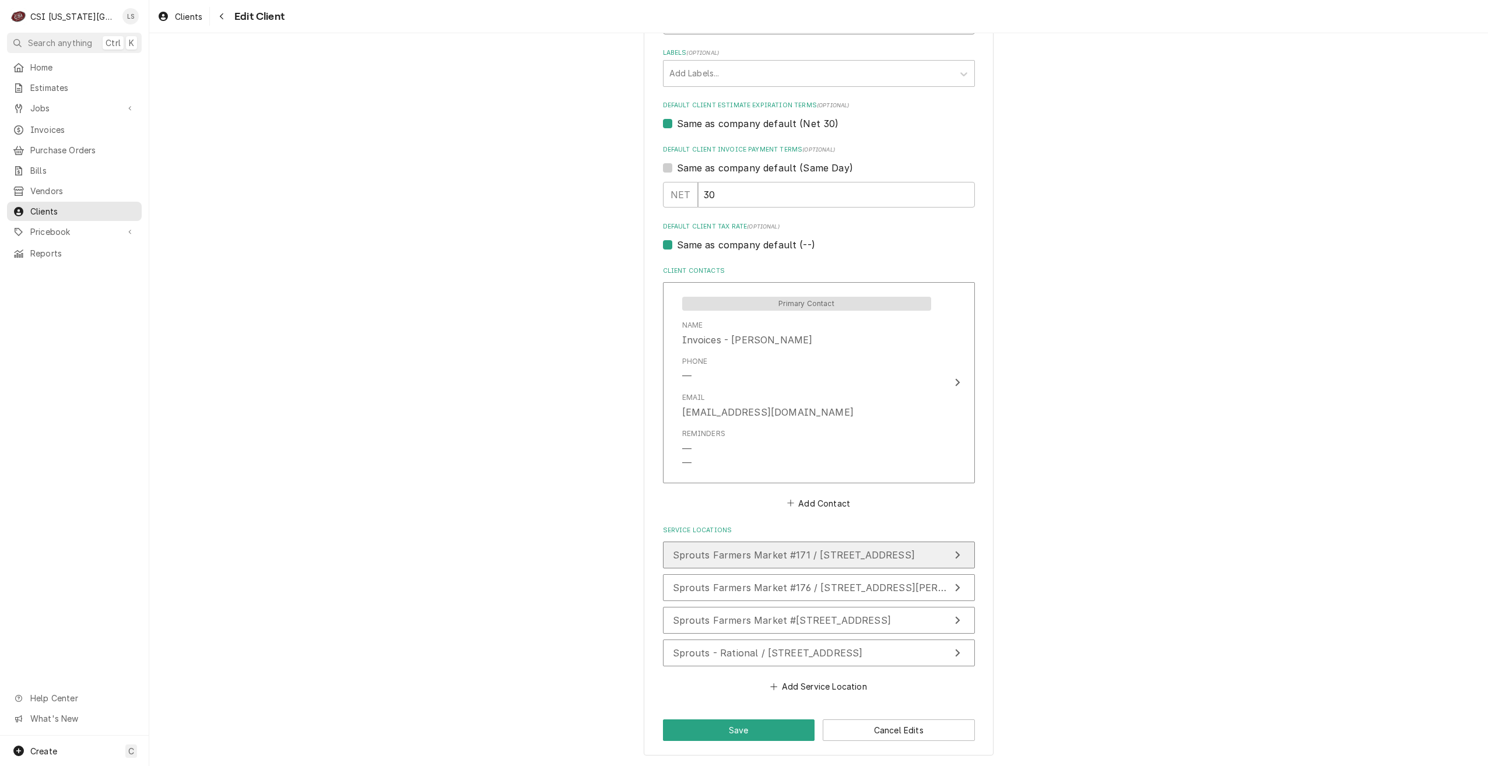
type textarea "**Requisition ID Required** ** NO NEED FOR BACK UP BILLING ON THIS ACCOUNT UNLE…"
click at [899, 549] on div "Sprouts Farmers Market #171 / 6821 W 135Th St, Overland Park, KS 66223" at bounding box center [794, 555] width 242 height 14
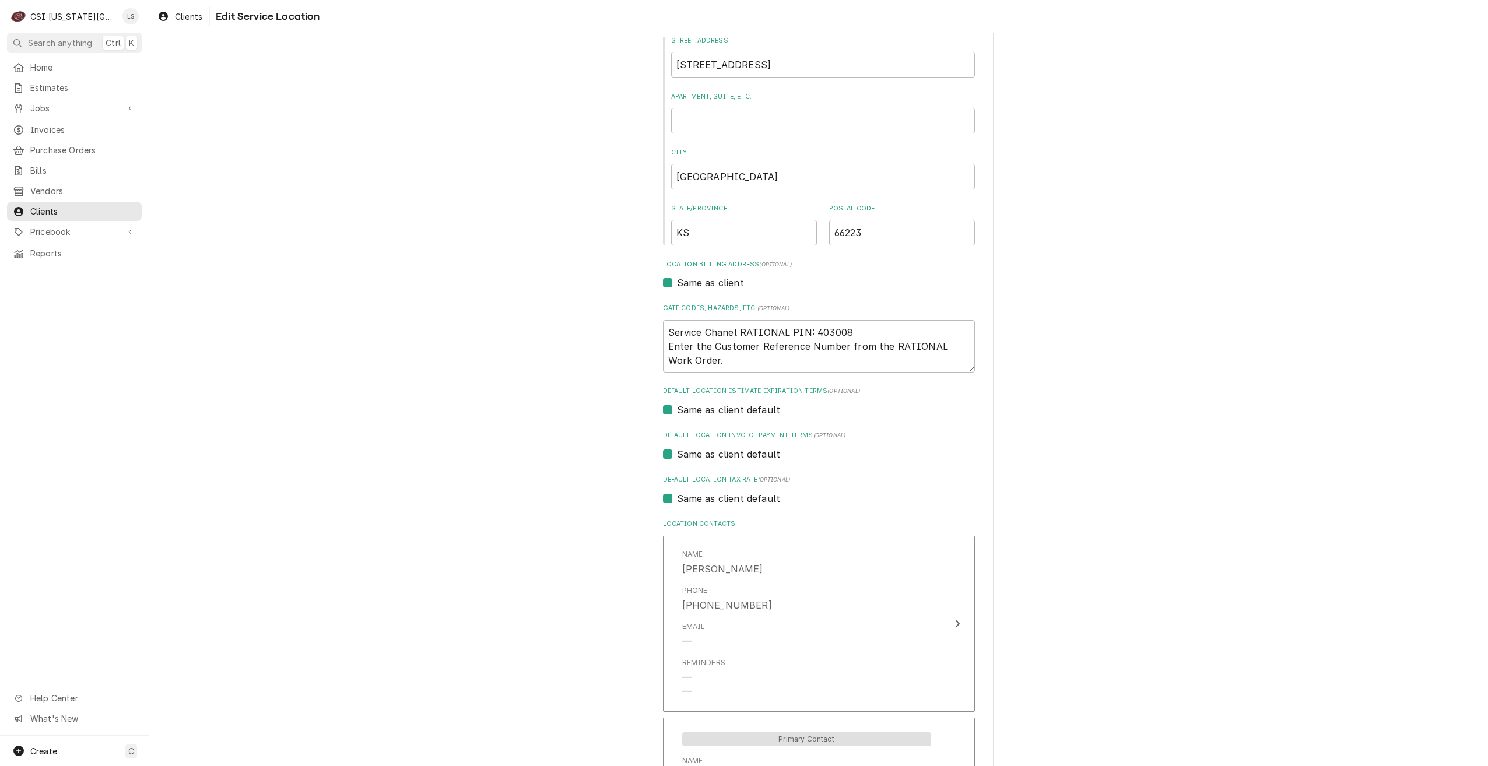
scroll to position [58, 0]
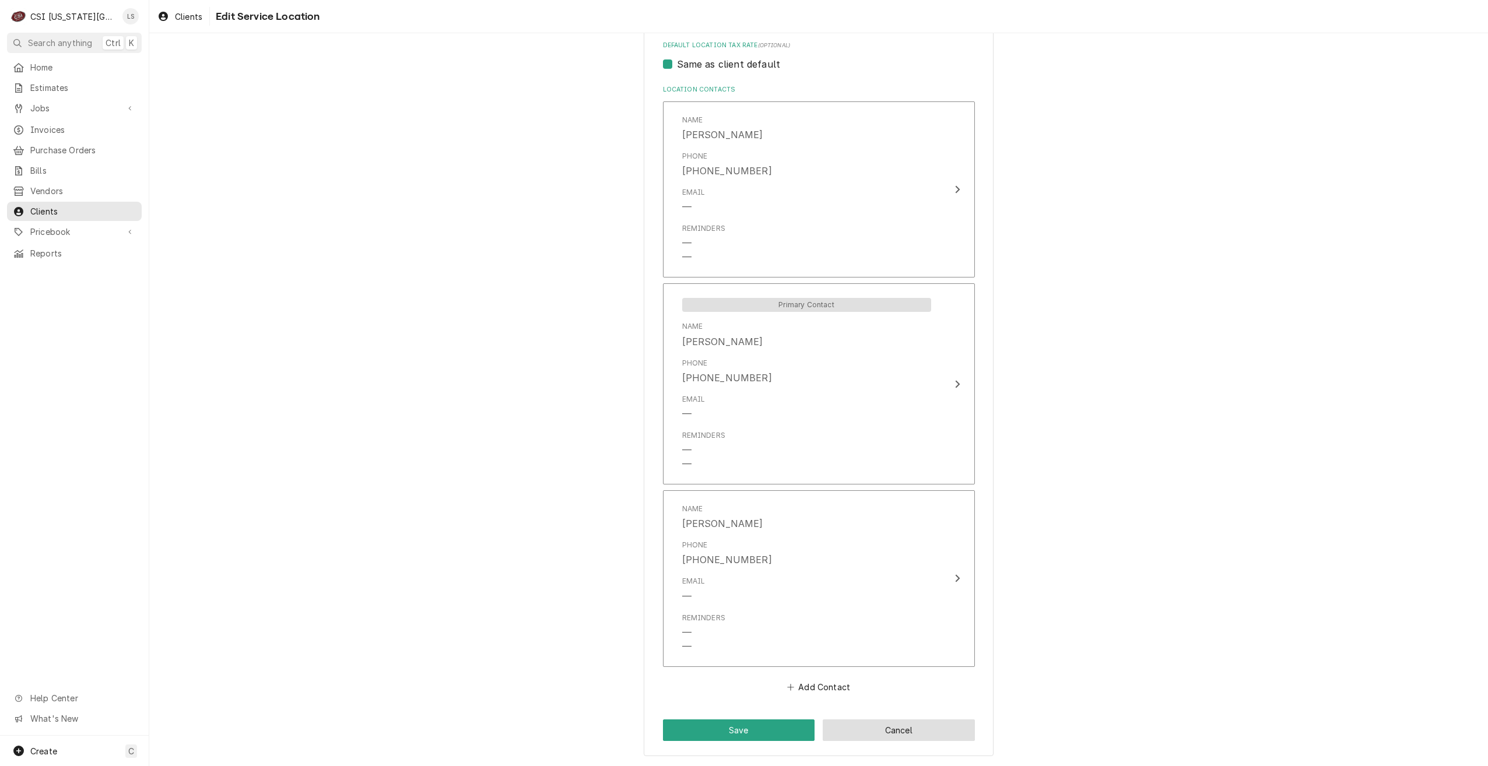
click at [937, 729] on button "Cancel" at bounding box center [899, 731] width 152 height 22
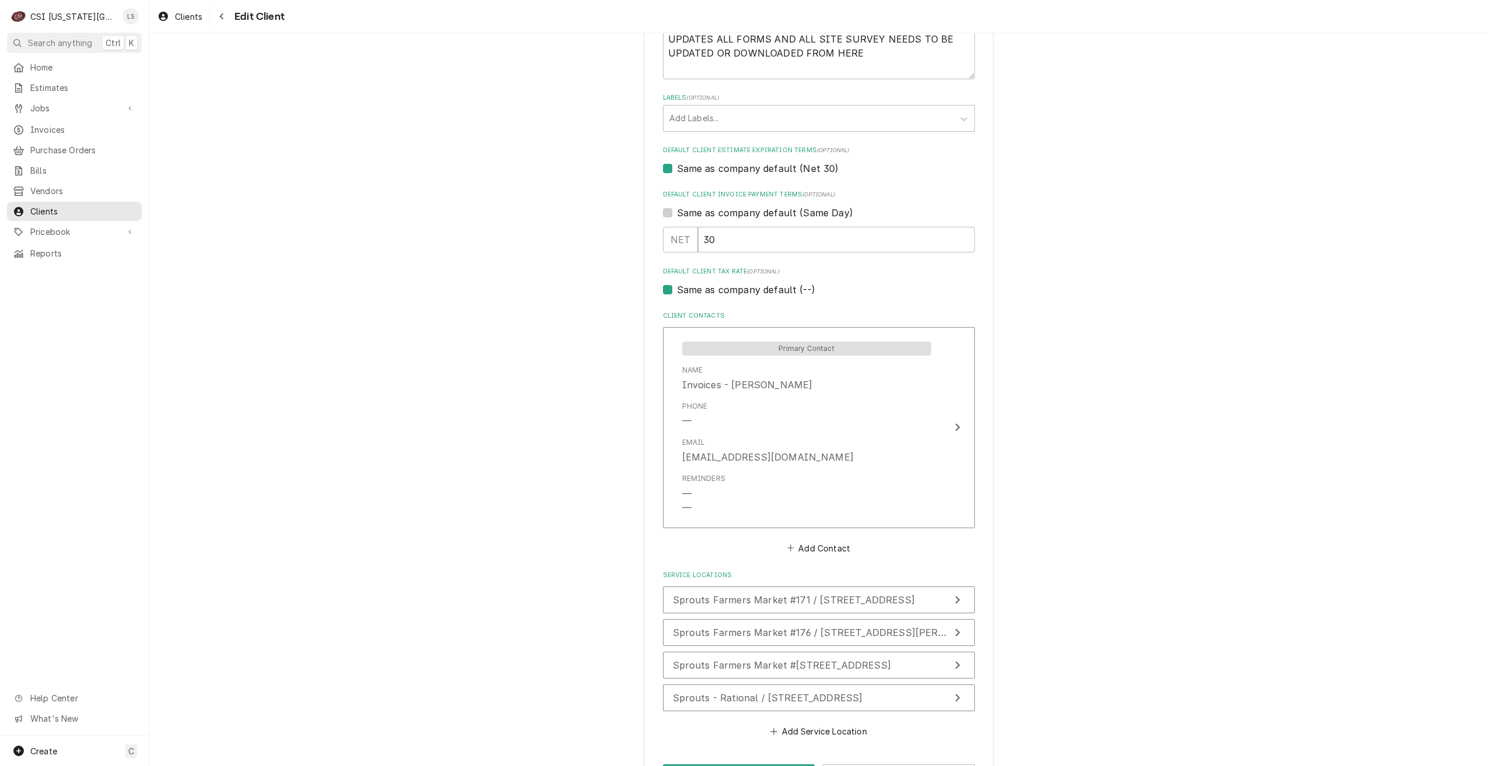
scroll to position [930, 0]
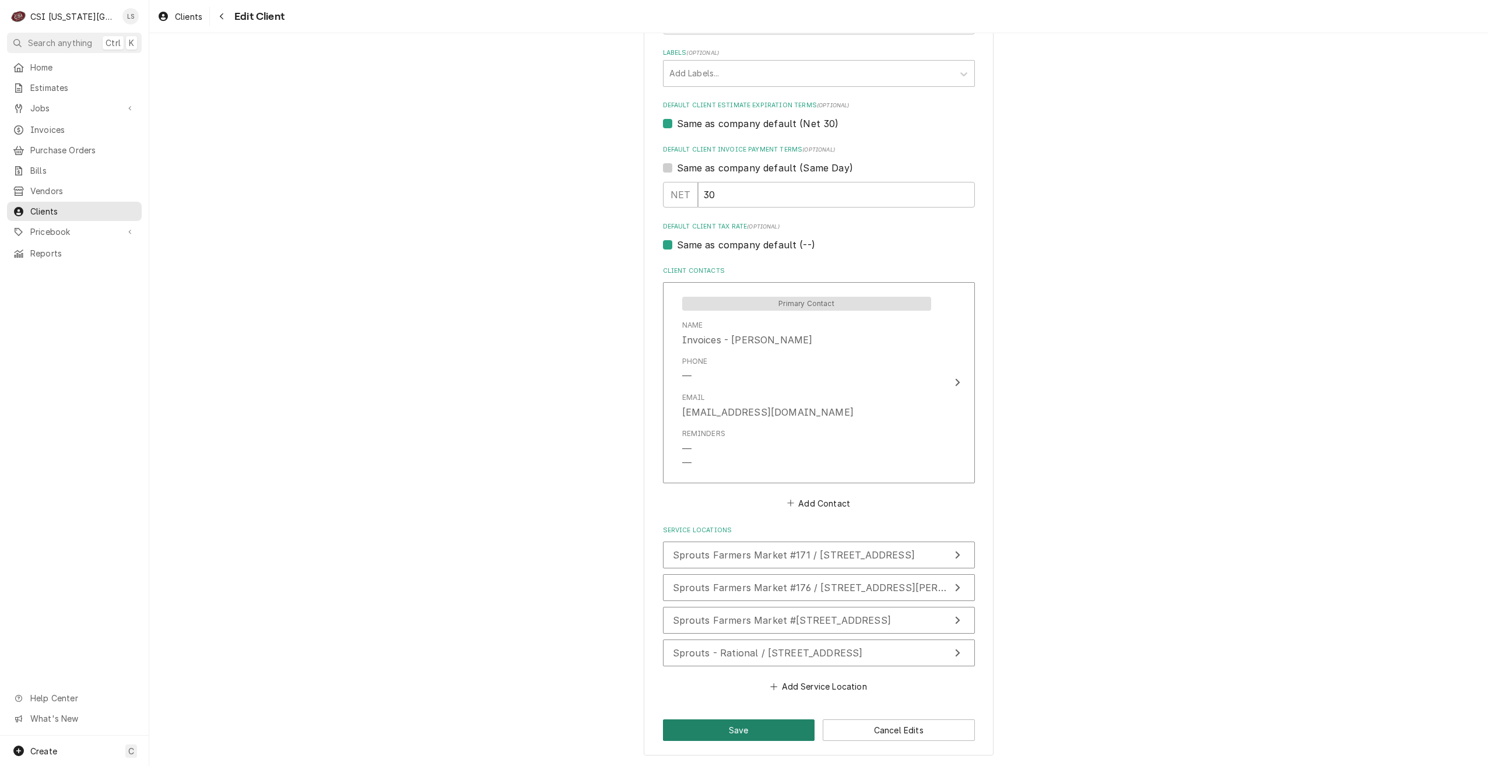
click at [747, 736] on button "Save" at bounding box center [739, 731] width 152 height 22
type textarea "x"
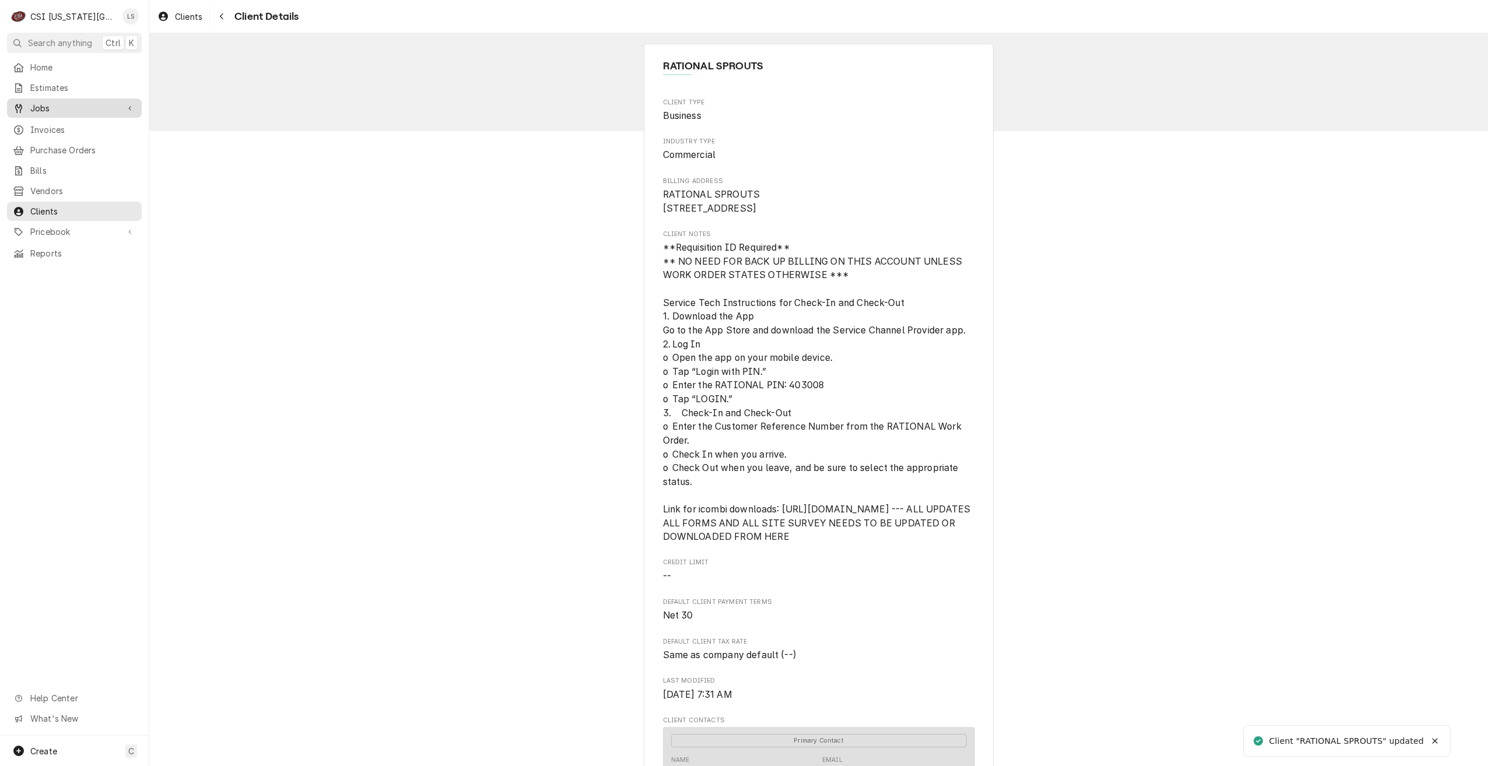
click at [50, 114] on link "Jobs" at bounding box center [74, 108] width 135 height 19
click at [52, 129] on span "Jobs" at bounding box center [83, 128] width 106 height 12
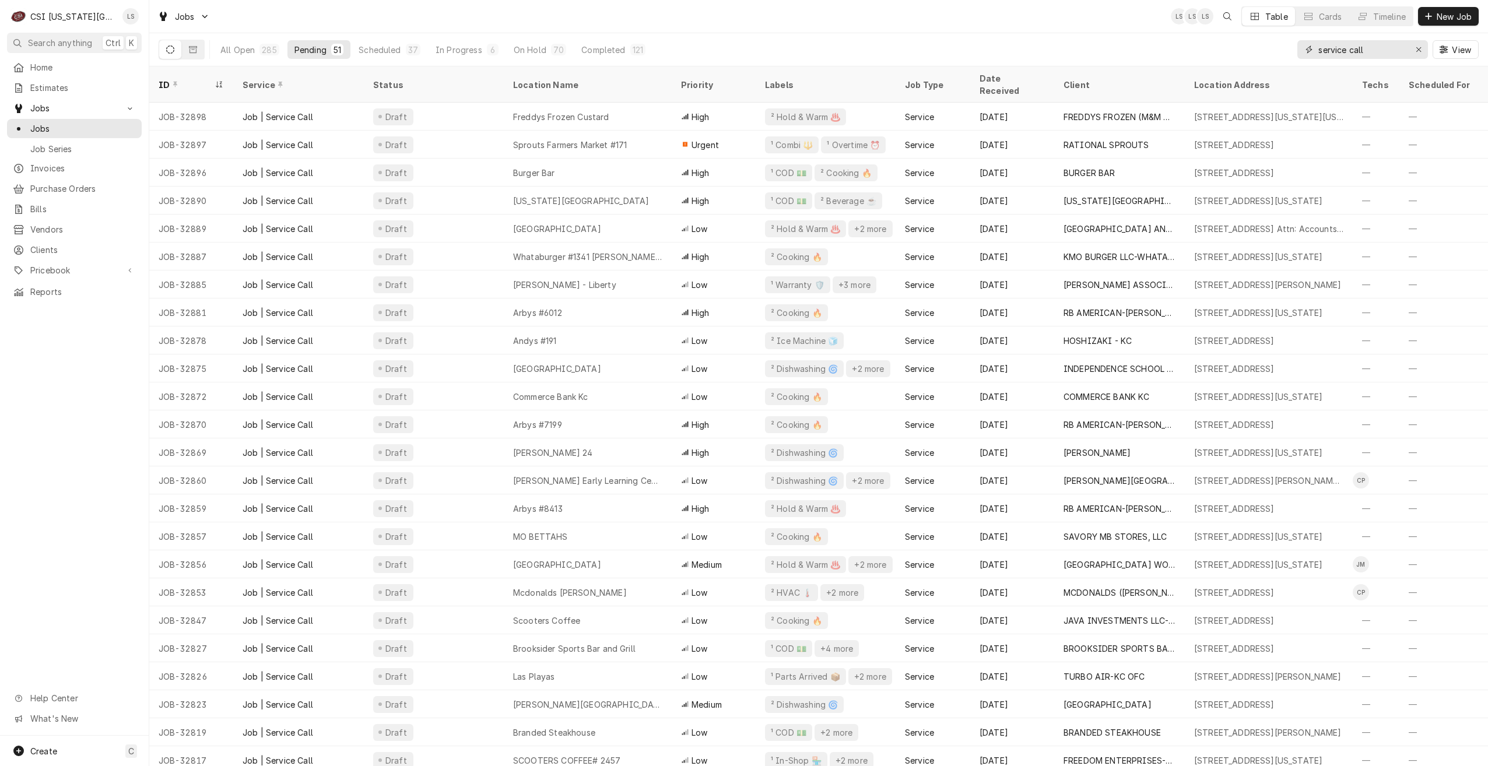
drag, startPoint x: 1401, startPoint y: 54, endPoint x: 1306, endPoint y: 52, distance: 95.1
click at [1306, 52] on div "service call" at bounding box center [1363, 49] width 131 height 19
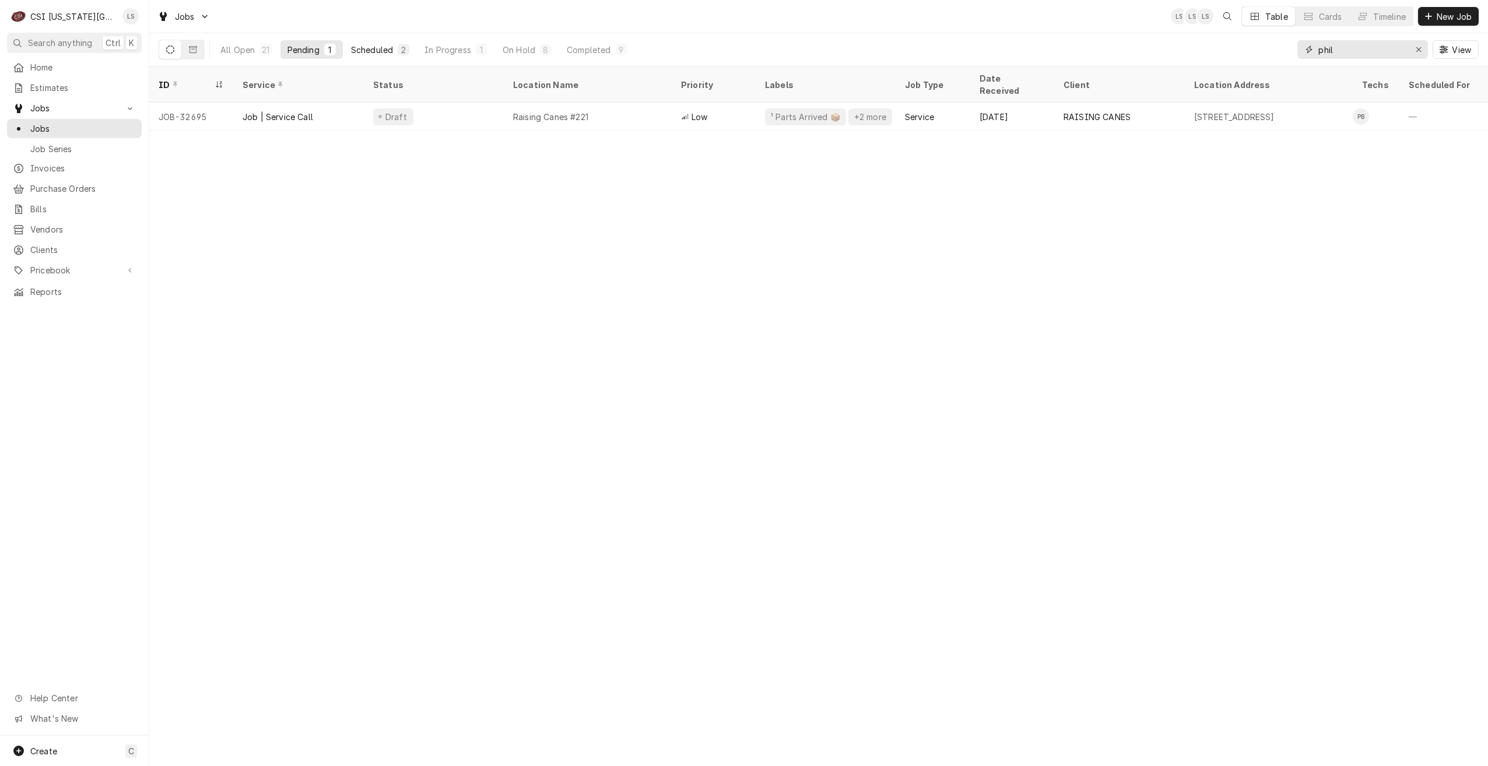
type input "phil"
click at [406, 54] on div "2" at bounding box center [403, 50] width 7 height 12
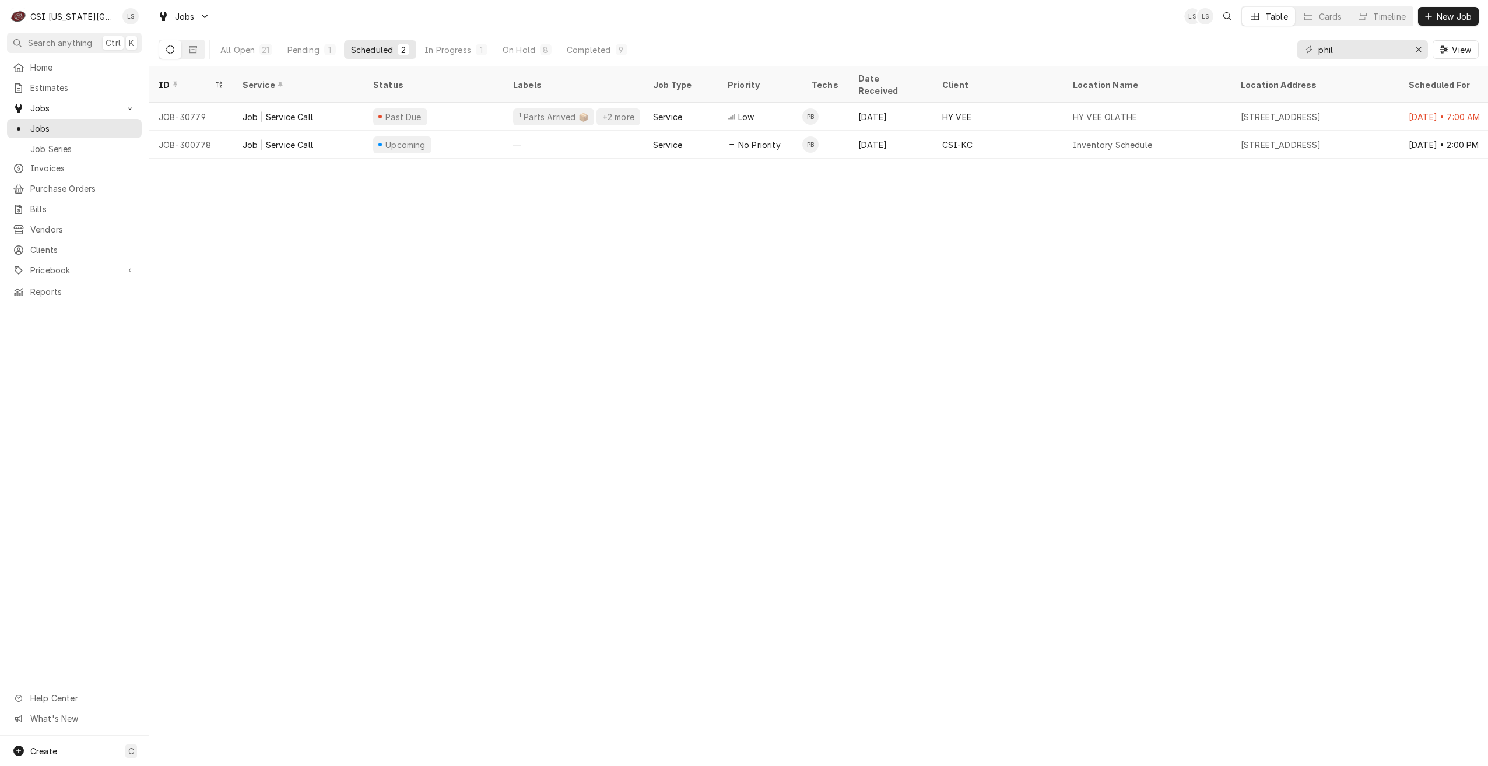
click at [925, 21] on div "Jobs LS LS Table Cards Timeline New Job" at bounding box center [818, 16] width 1339 height 33
click at [1065, 16] on div "Jobs LS LS Table Cards Timeline New Job" at bounding box center [818, 16] width 1339 height 33
click at [524, 45] on div "On Hold" at bounding box center [519, 50] width 33 height 12
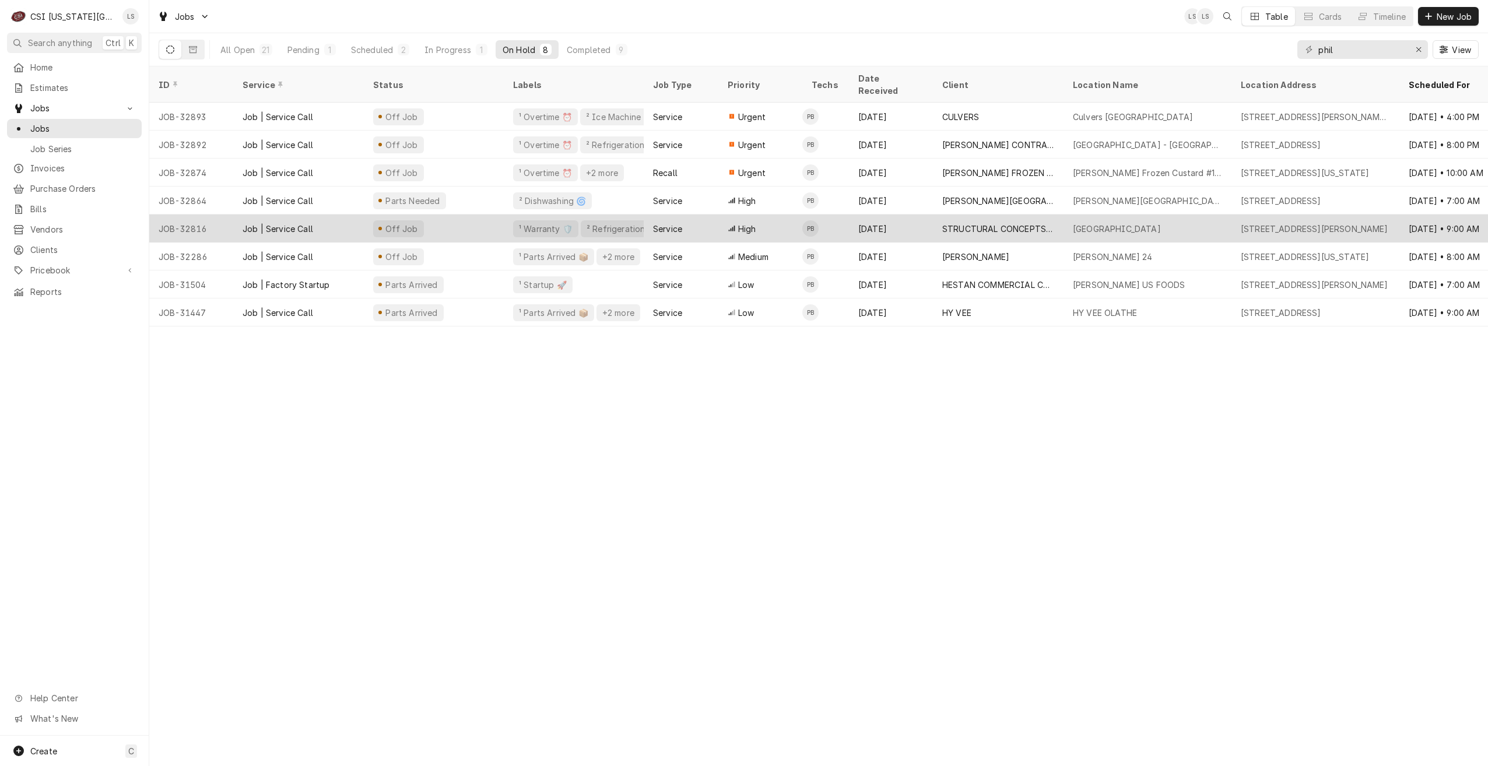
click at [1112, 223] on div "[GEOGRAPHIC_DATA]" at bounding box center [1117, 229] width 88 height 12
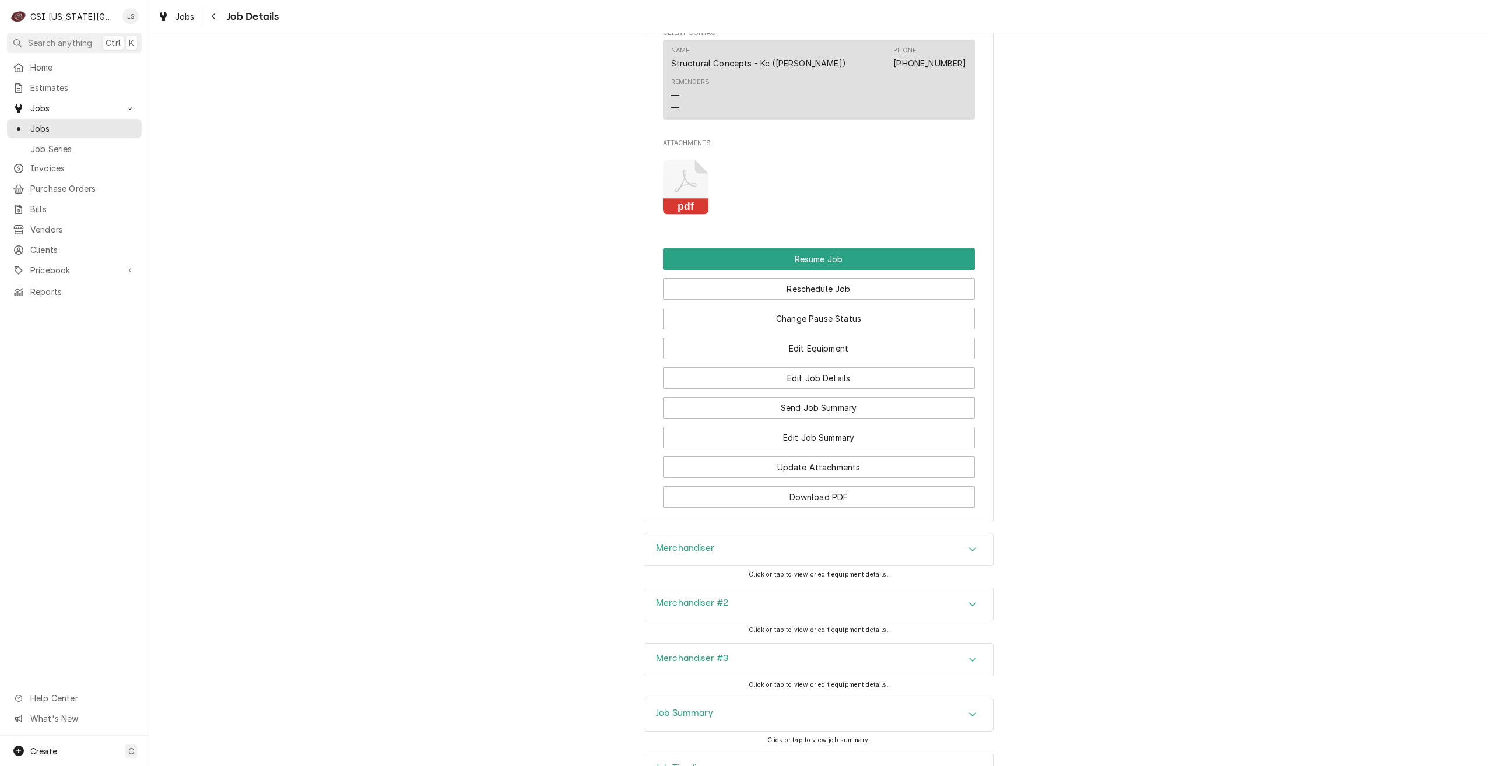
scroll to position [1555, 0]
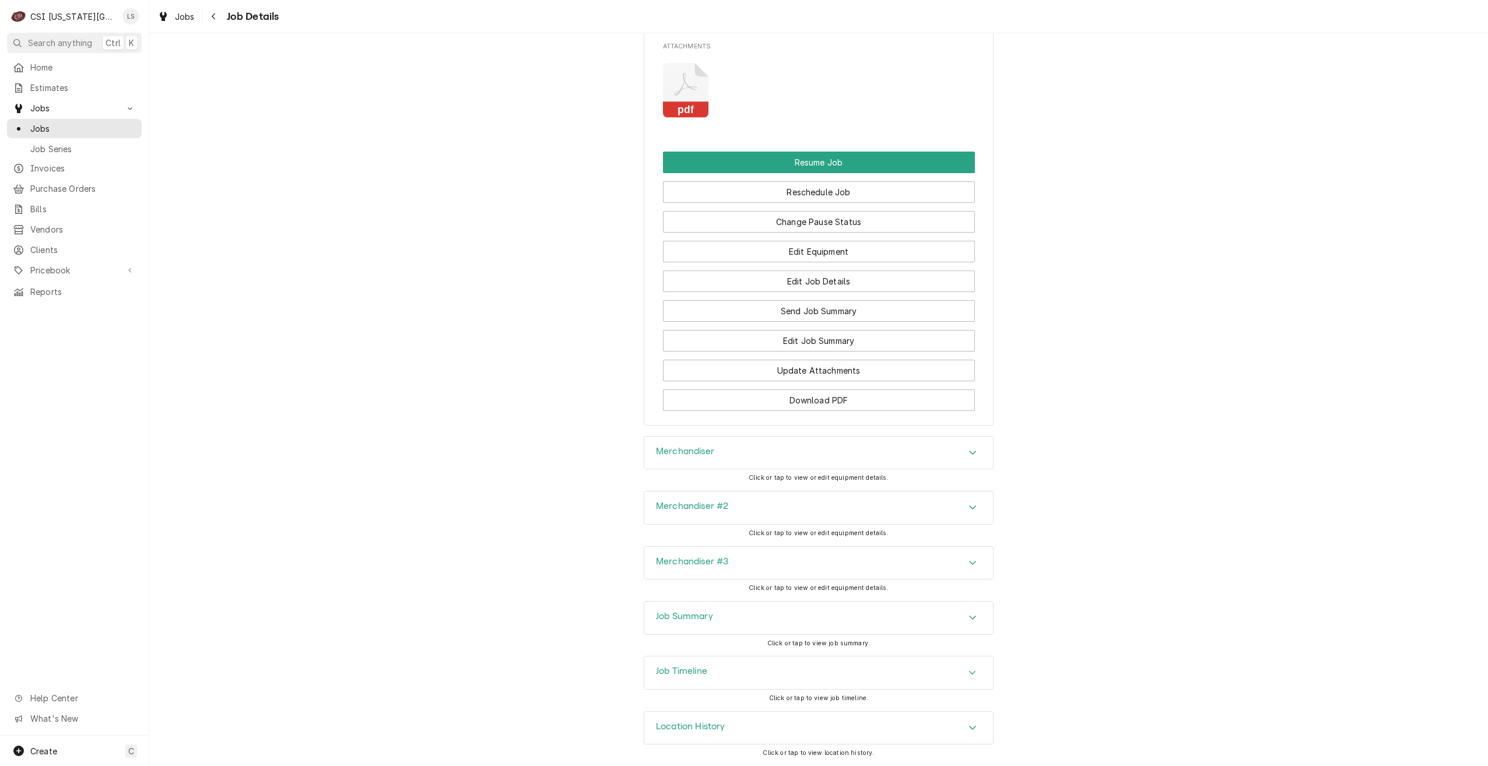
click at [917, 667] on div "Job Timeline" at bounding box center [818, 673] width 349 height 33
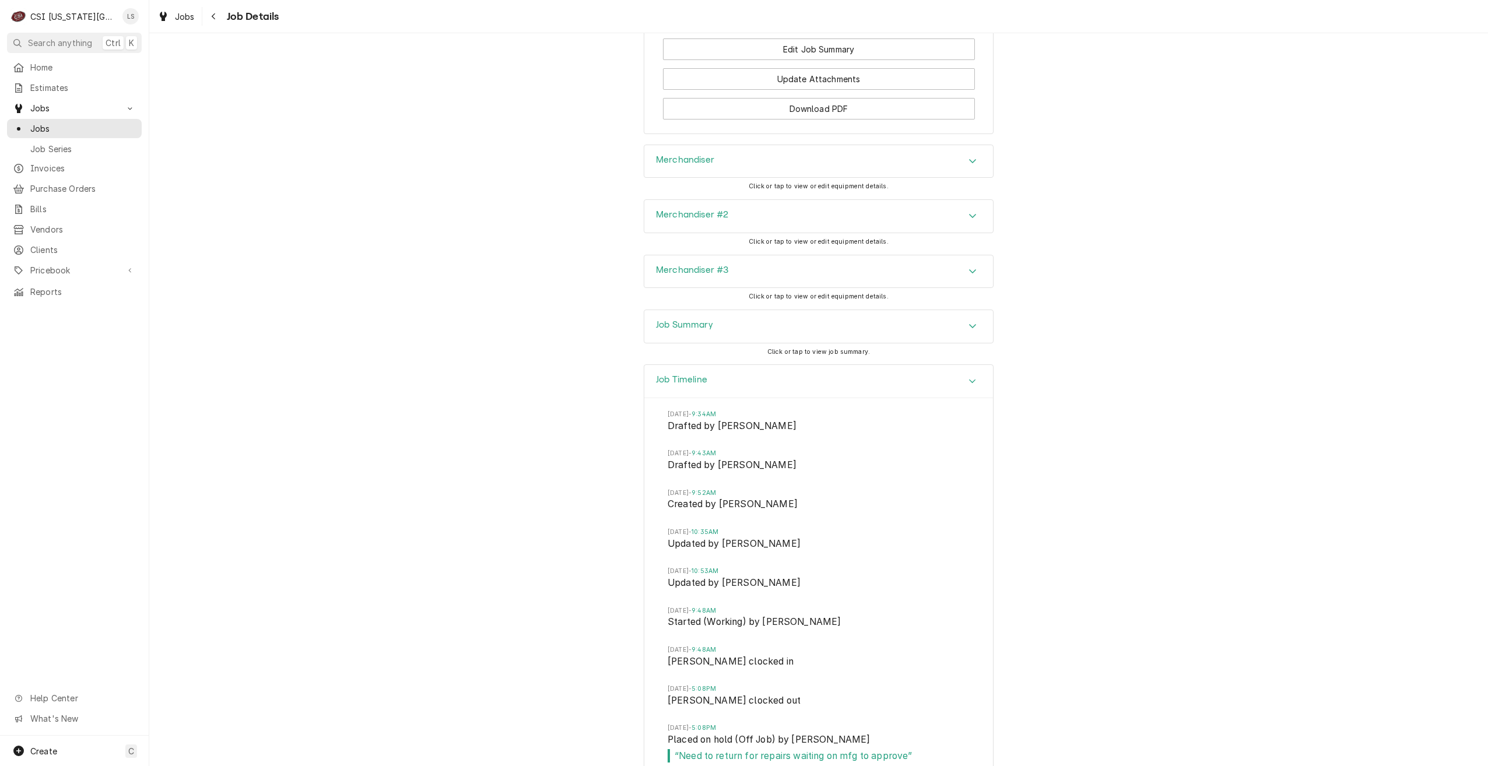
scroll to position [1990, 0]
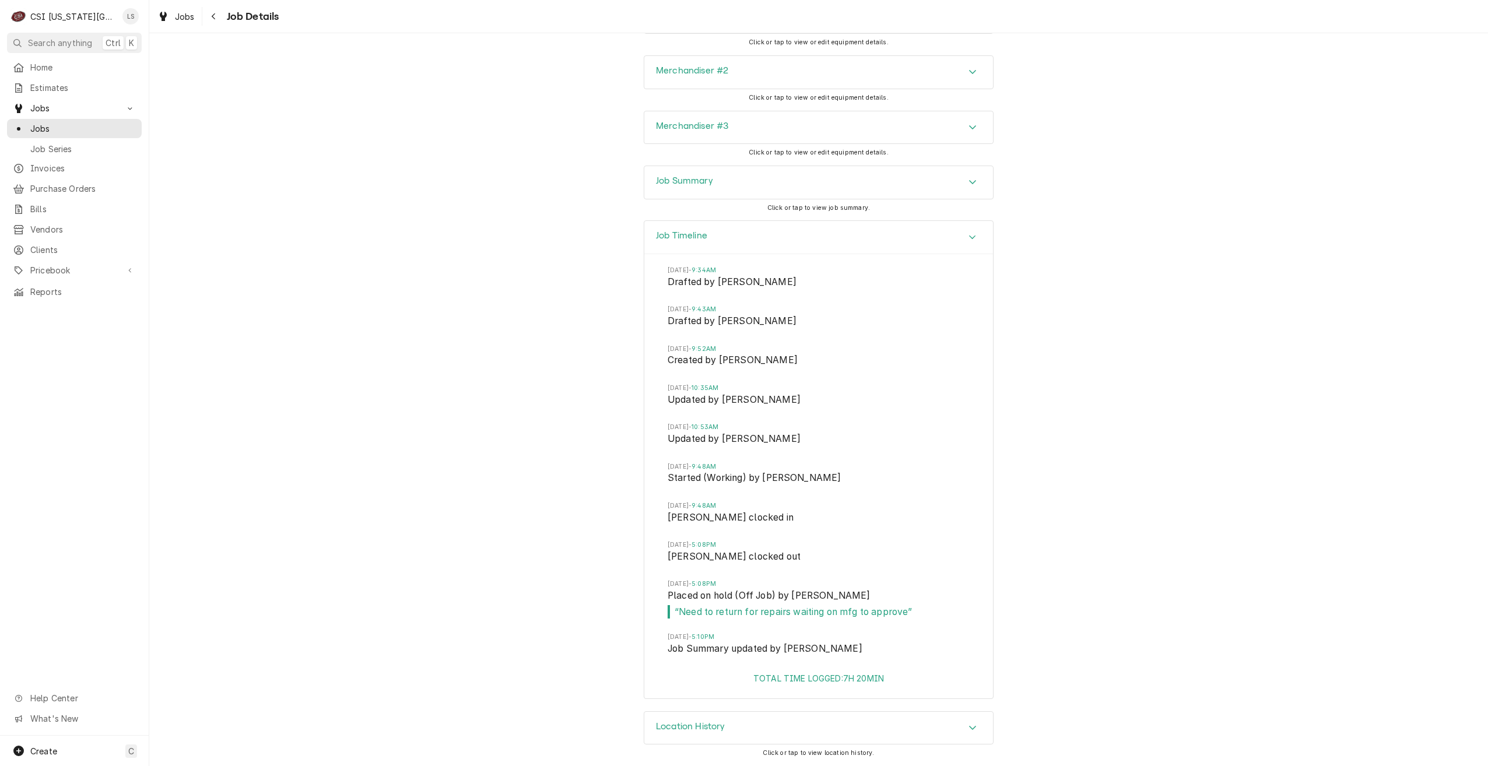
drag, startPoint x: 116, startPoint y: 120, endPoint x: 192, endPoint y: 135, distance: 77.4
click at [116, 122] on span "Jobs" at bounding box center [83, 128] width 106 height 12
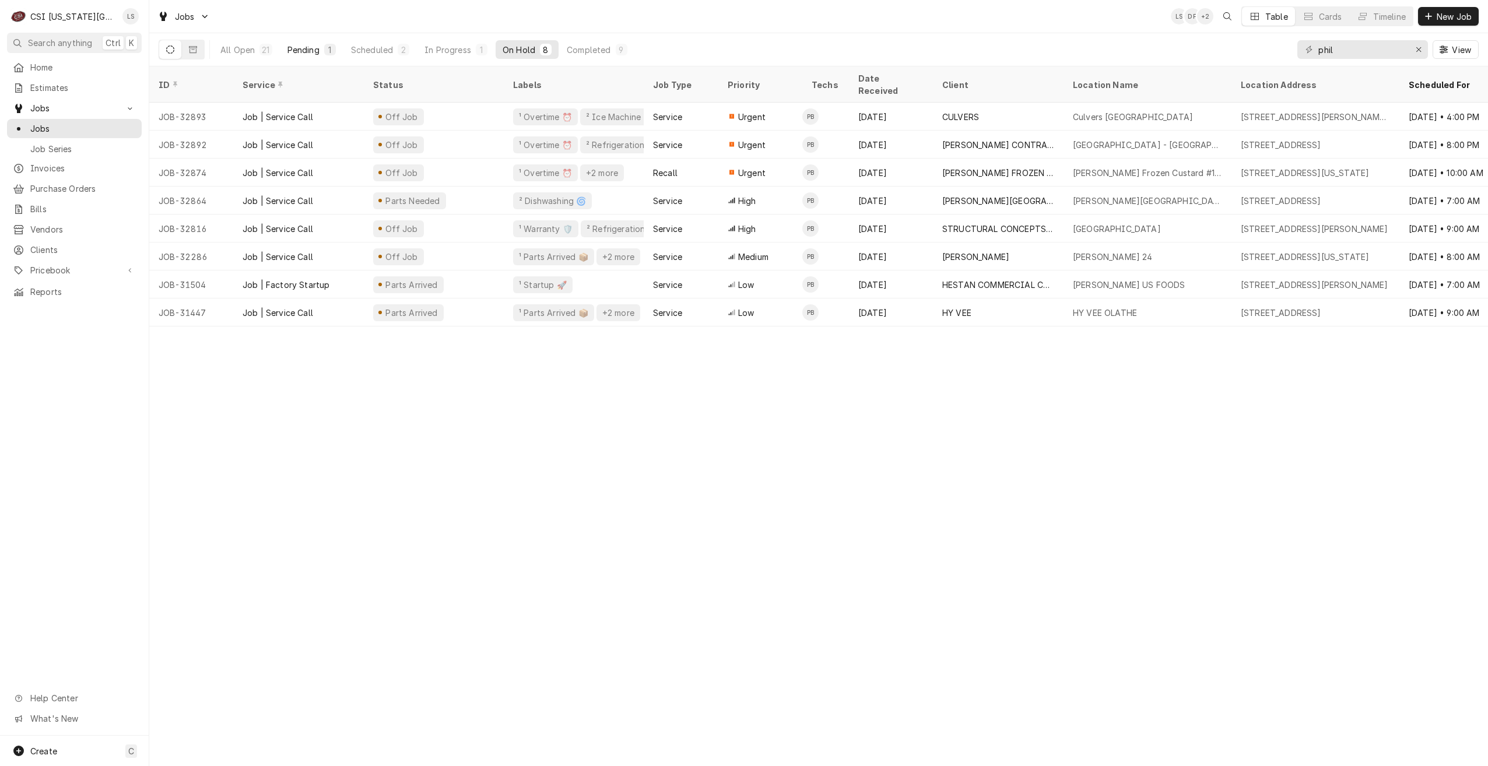
click at [303, 48] on div "Pending" at bounding box center [304, 50] width 32 height 12
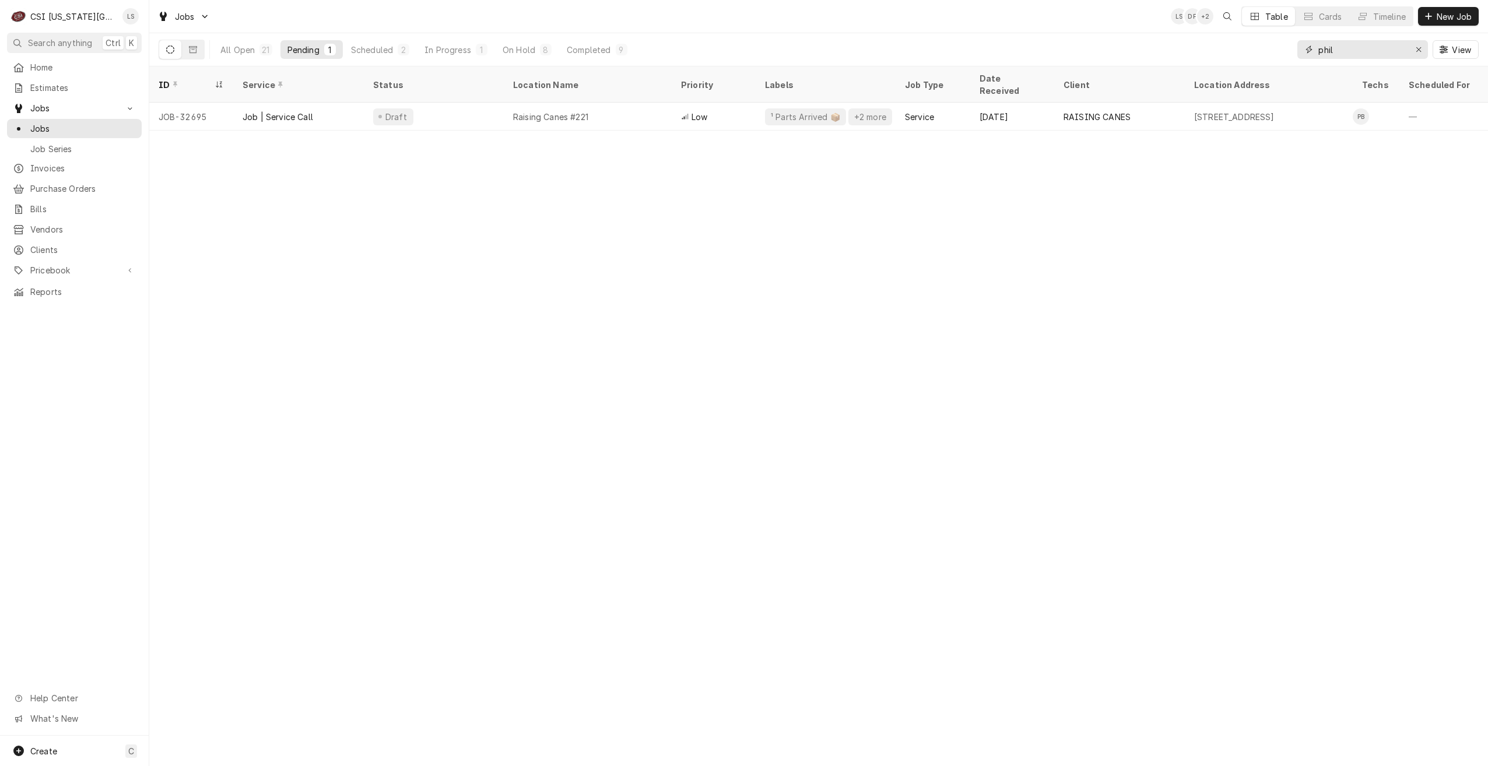
click at [1344, 45] on input "phil" at bounding box center [1362, 49] width 87 height 19
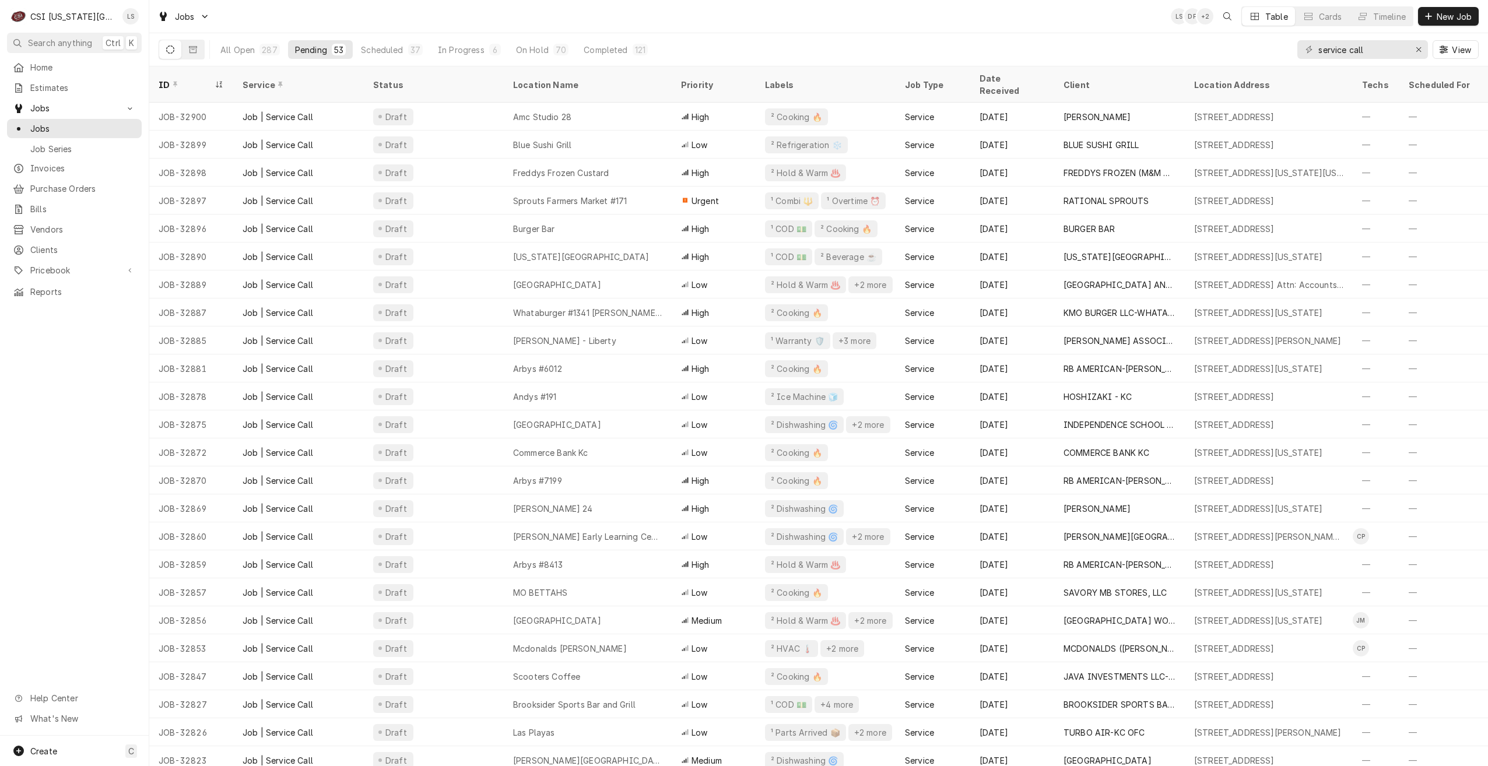
click at [1080, 31] on div "Jobs LS DF + 2 Table Cards Timeline New Job" at bounding box center [818, 16] width 1339 height 33
click at [548, 14] on div "Jobs LS DF + 2 Table Cards Timeline New Job" at bounding box center [818, 16] width 1339 height 33
drag, startPoint x: 1396, startPoint y: 46, endPoint x: 1189, endPoint y: 32, distance: 206.9
click at [1189, 32] on div "Jobs LS DF + 2 Table Cards Timeline New Job All Open 287 Pending 53 Scheduled 3…" at bounding box center [818, 33] width 1339 height 66
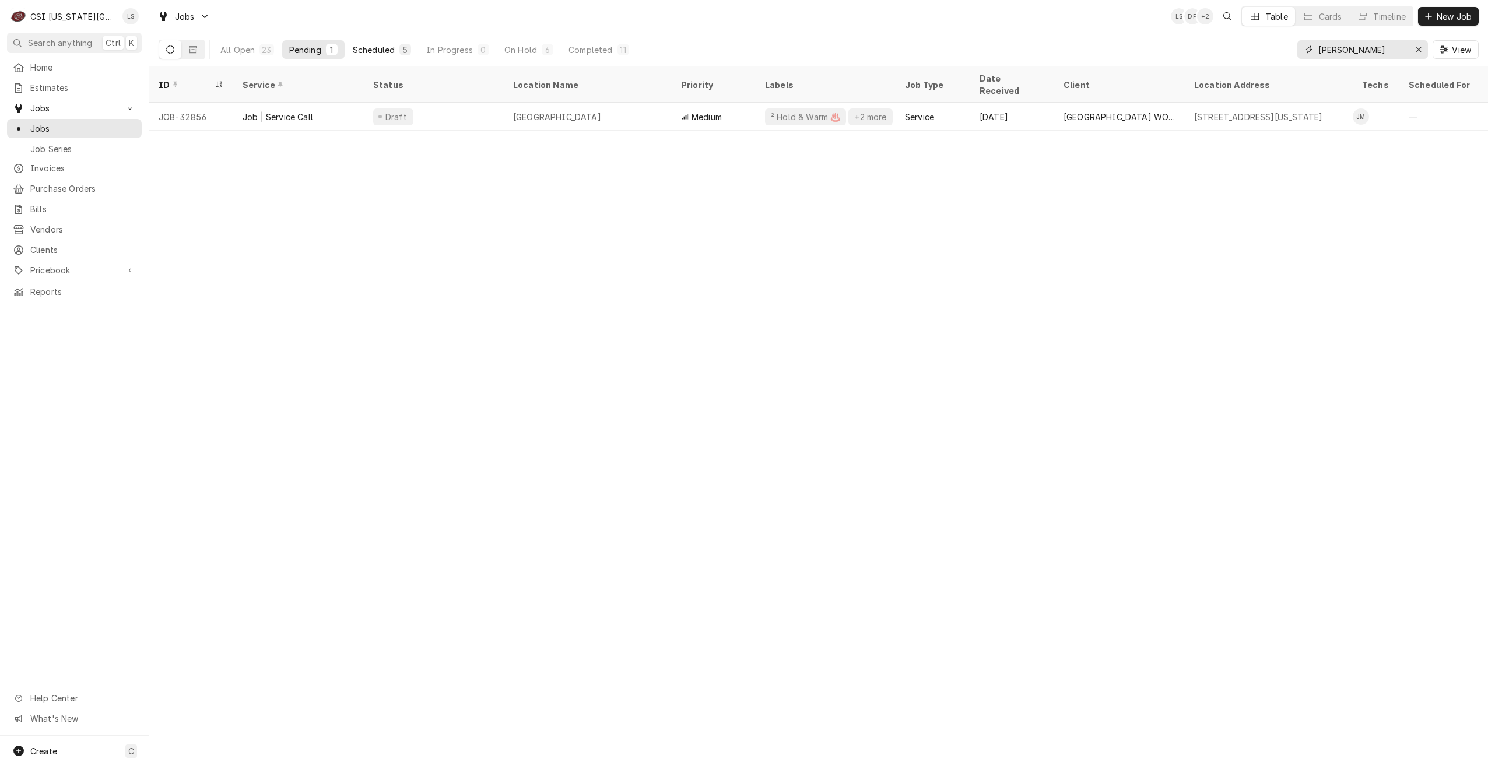
type input "[PERSON_NAME]"
click at [402, 47] on div "5" at bounding box center [405, 50] width 7 height 12
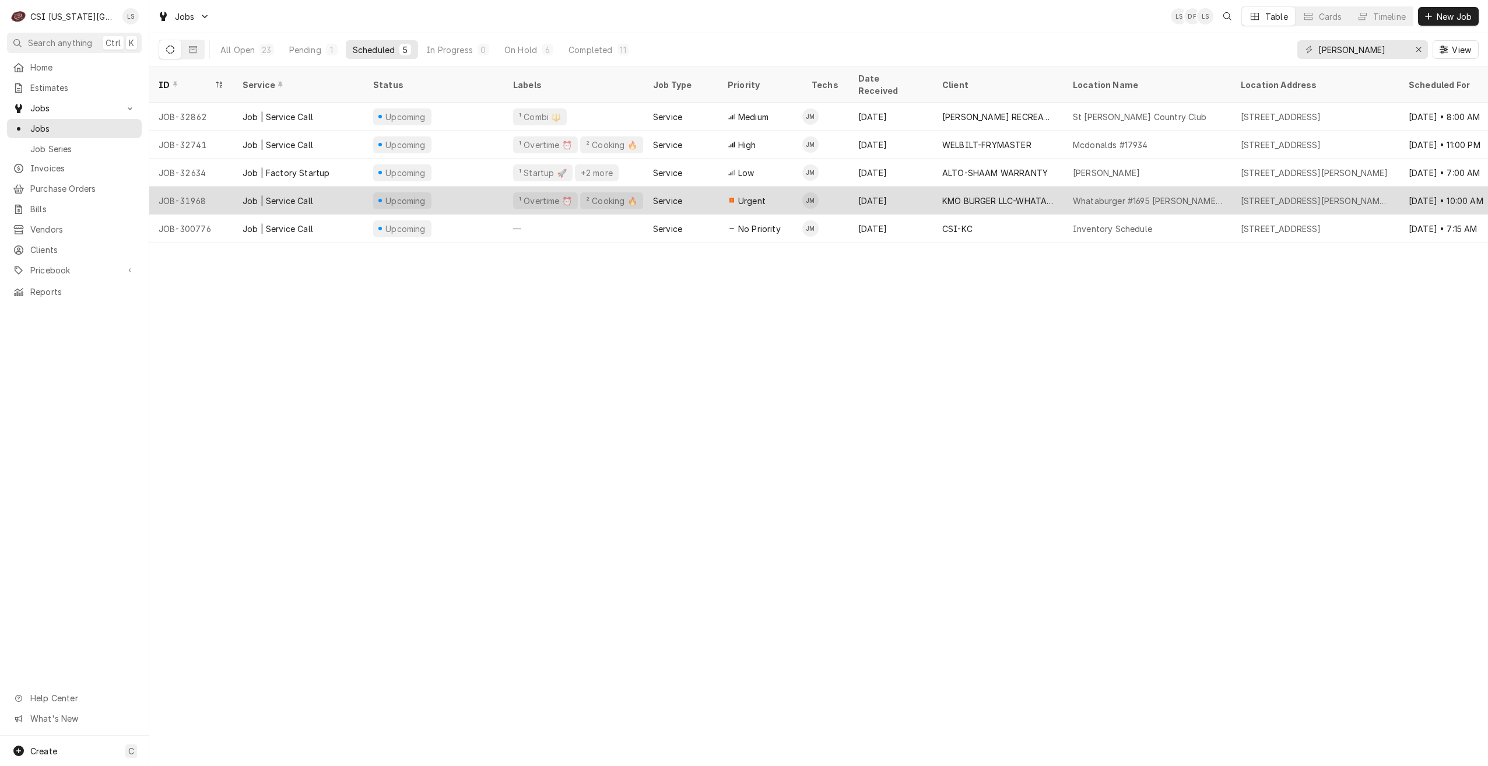
click at [1156, 187] on div "Whataburger #1695 [PERSON_NAME] Summit" at bounding box center [1148, 201] width 168 height 28
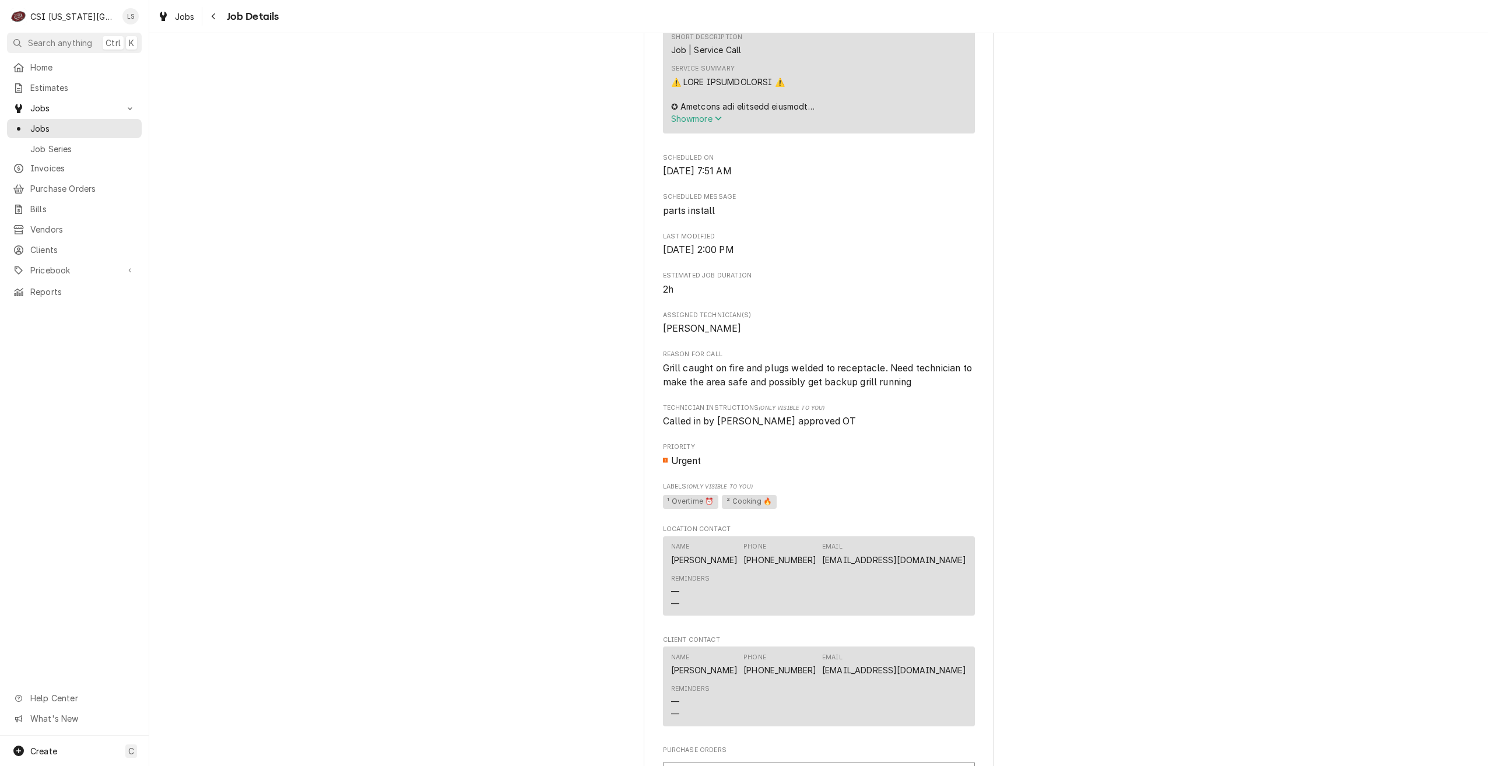
scroll to position [1108, 0]
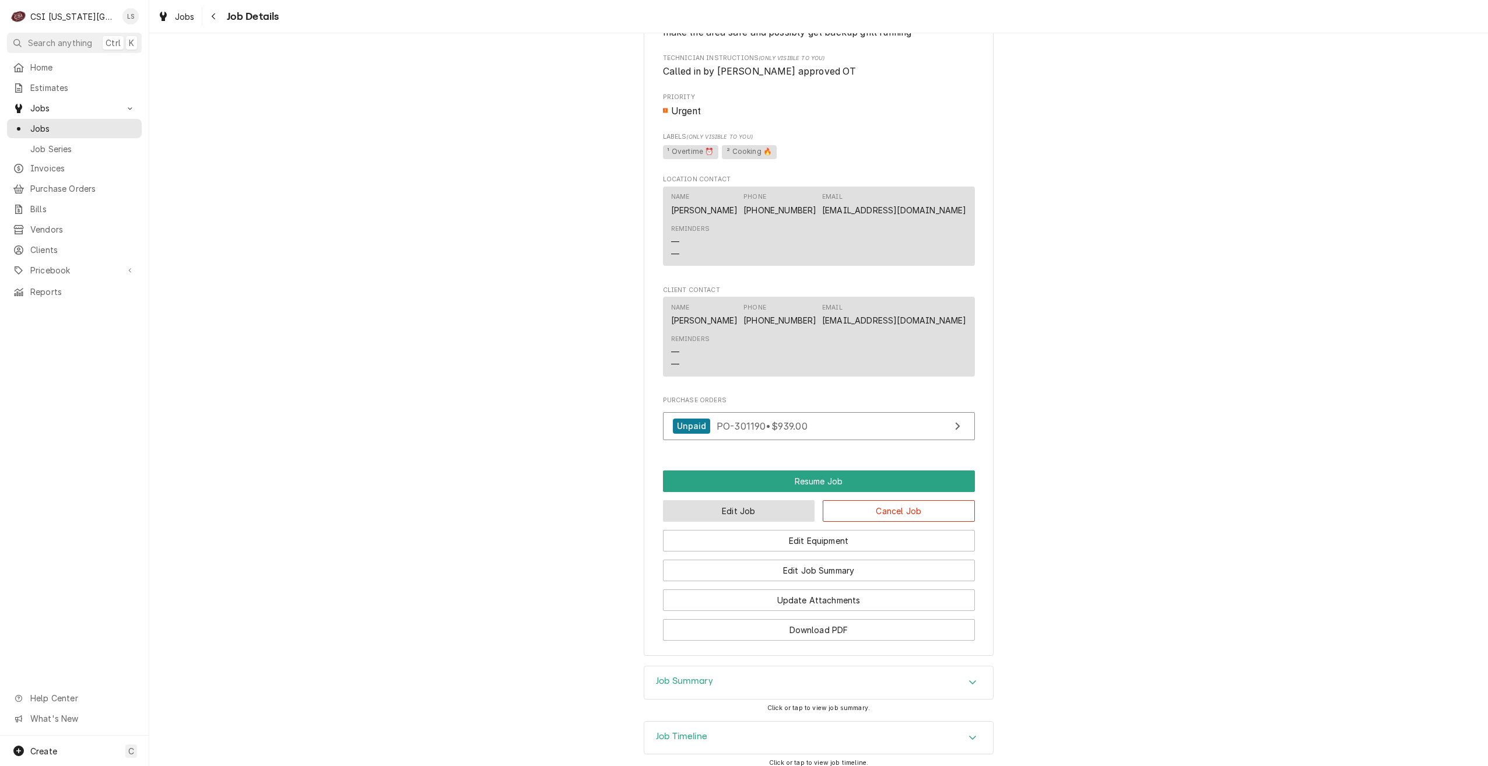
click at [709, 500] on button "Edit Job" at bounding box center [739, 511] width 152 height 22
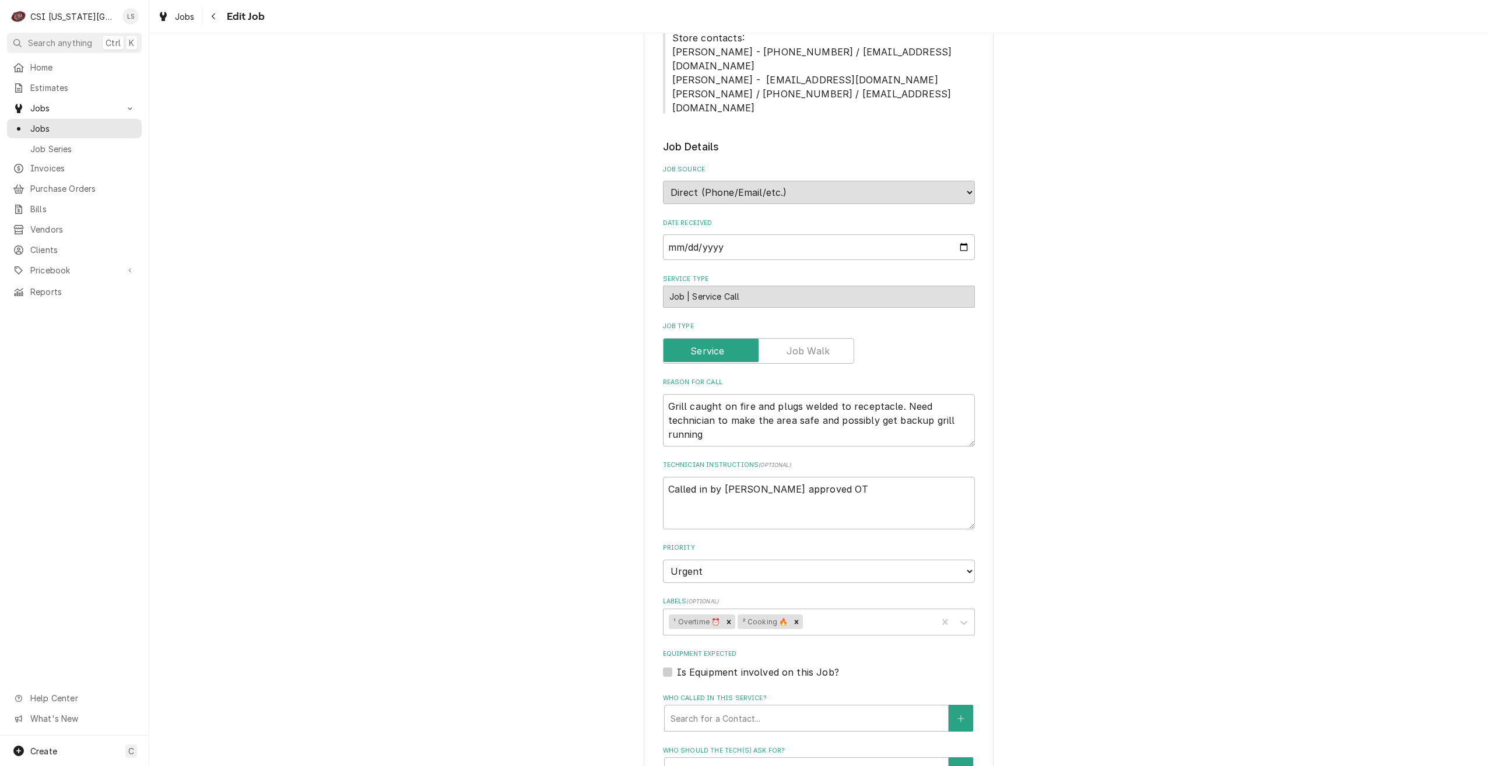
scroll to position [722, 0]
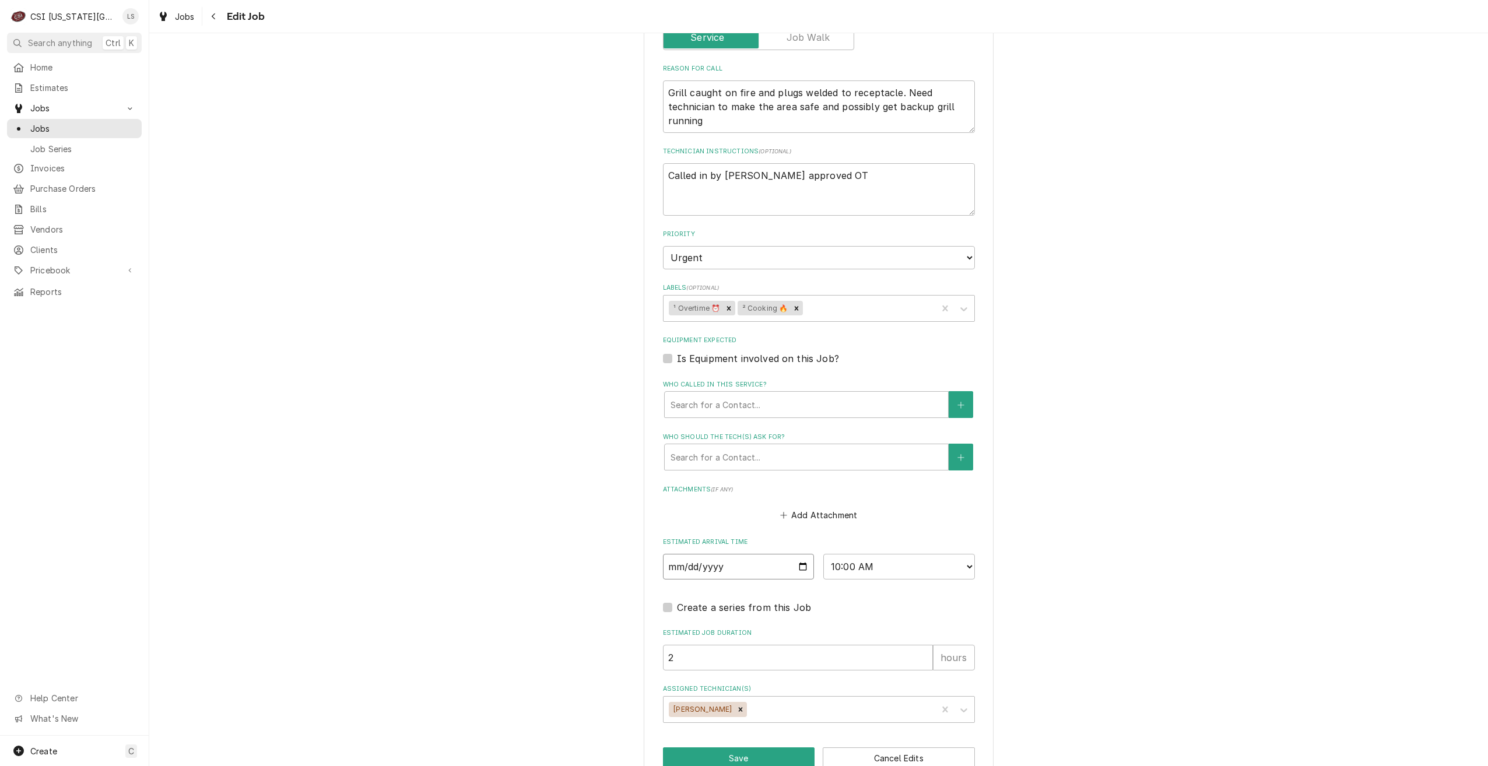
click at [801, 554] on input "[DATE]" at bounding box center [739, 567] width 152 height 26
type textarea "x"
type input "[DATE]"
type textarea "x"
click at [861, 554] on select "AM / PM 6:00 AM 6:15 AM 6:30 AM 6:45 AM 7:00 AM 7:15 AM 7:30 AM 7:45 AM 8:00 AM…" at bounding box center [899, 567] width 152 height 26
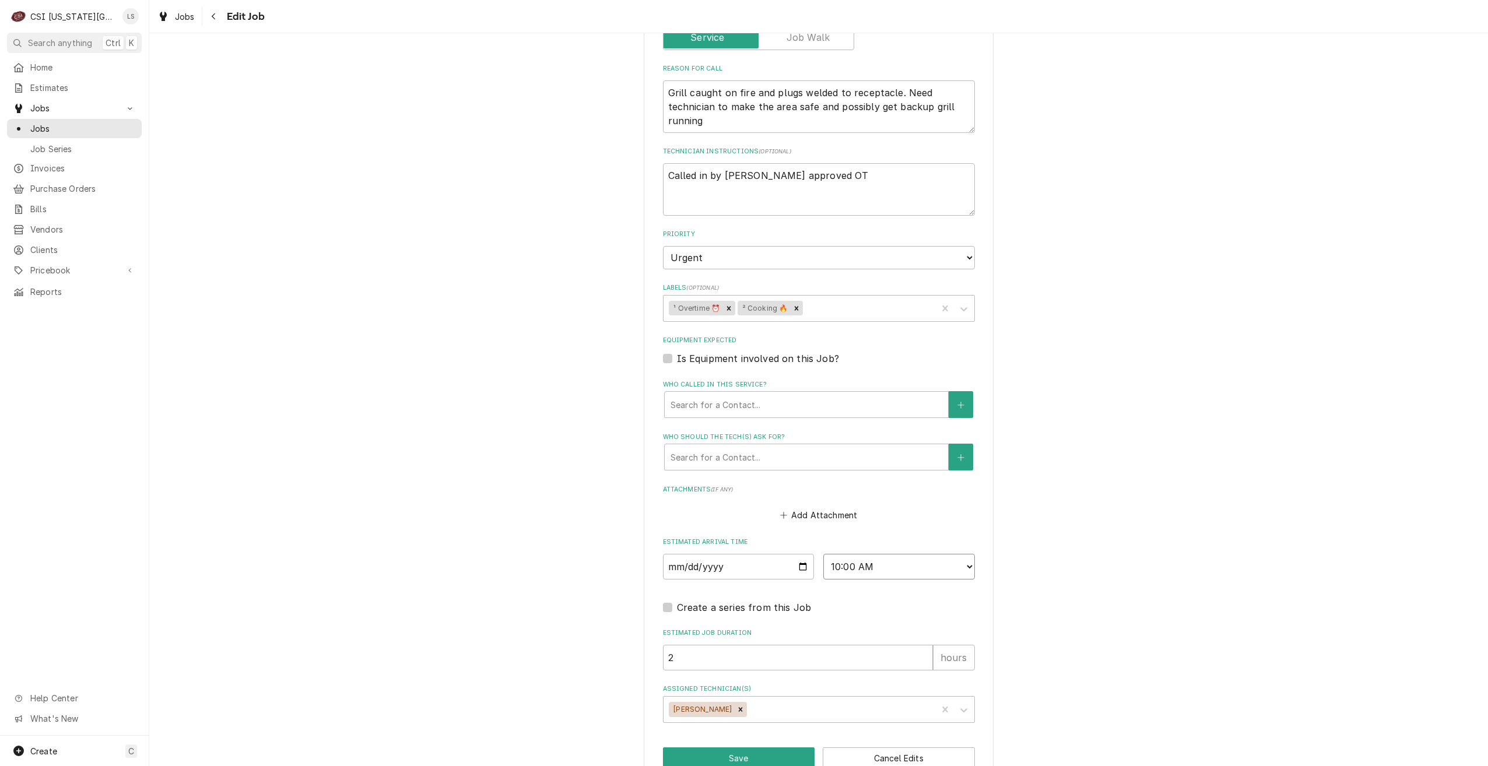
select select "07:00:00"
click at [823, 554] on select "AM / PM 6:00 AM 6:15 AM 6:30 AM 6:45 AM 7:00 AM 7:15 AM 7:30 AM 7:45 AM 8:00 AM…" at bounding box center [899, 567] width 152 height 26
click at [757, 748] on button "Save" at bounding box center [739, 759] width 152 height 22
type textarea "x"
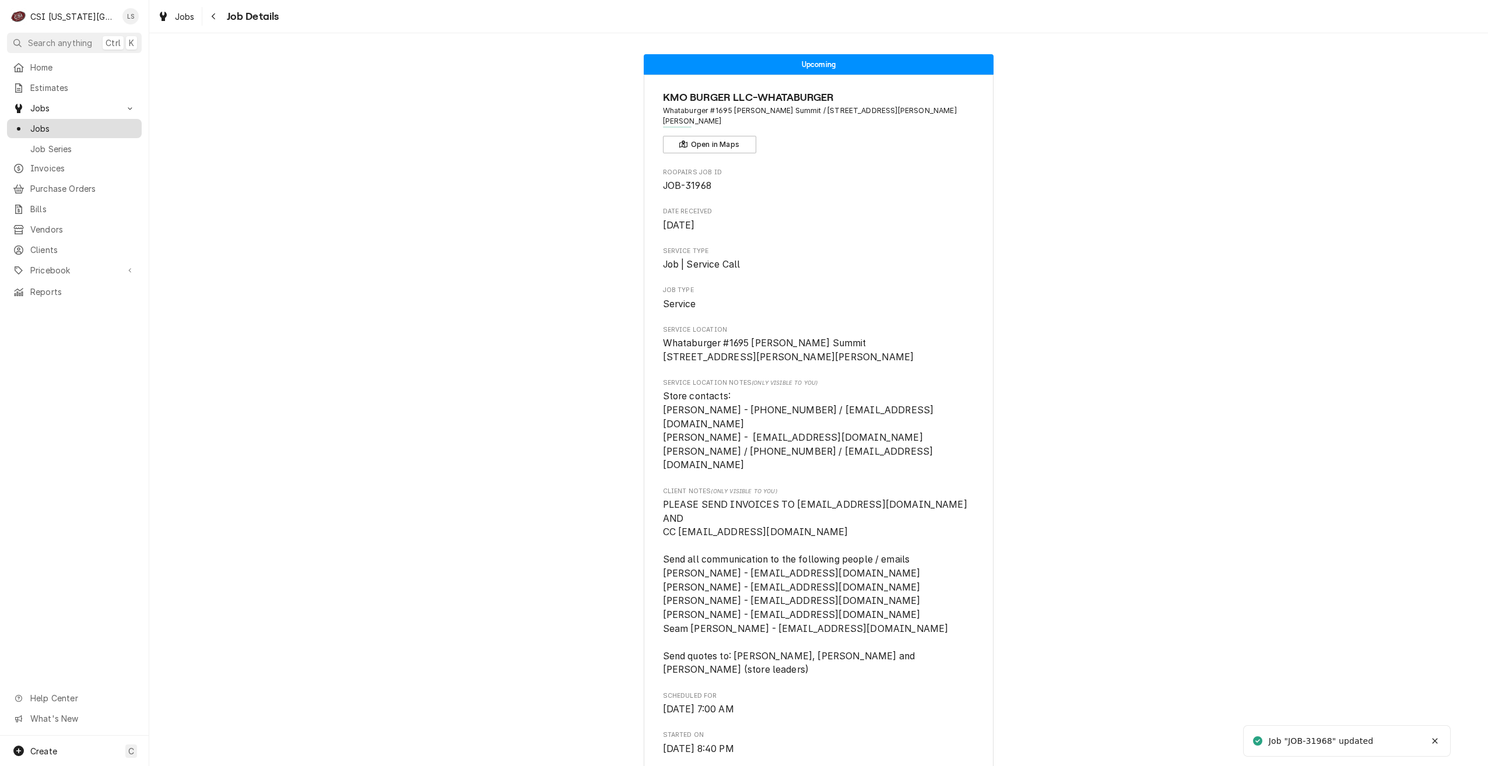
click at [124, 125] on span "Jobs" at bounding box center [83, 128] width 106 height 12
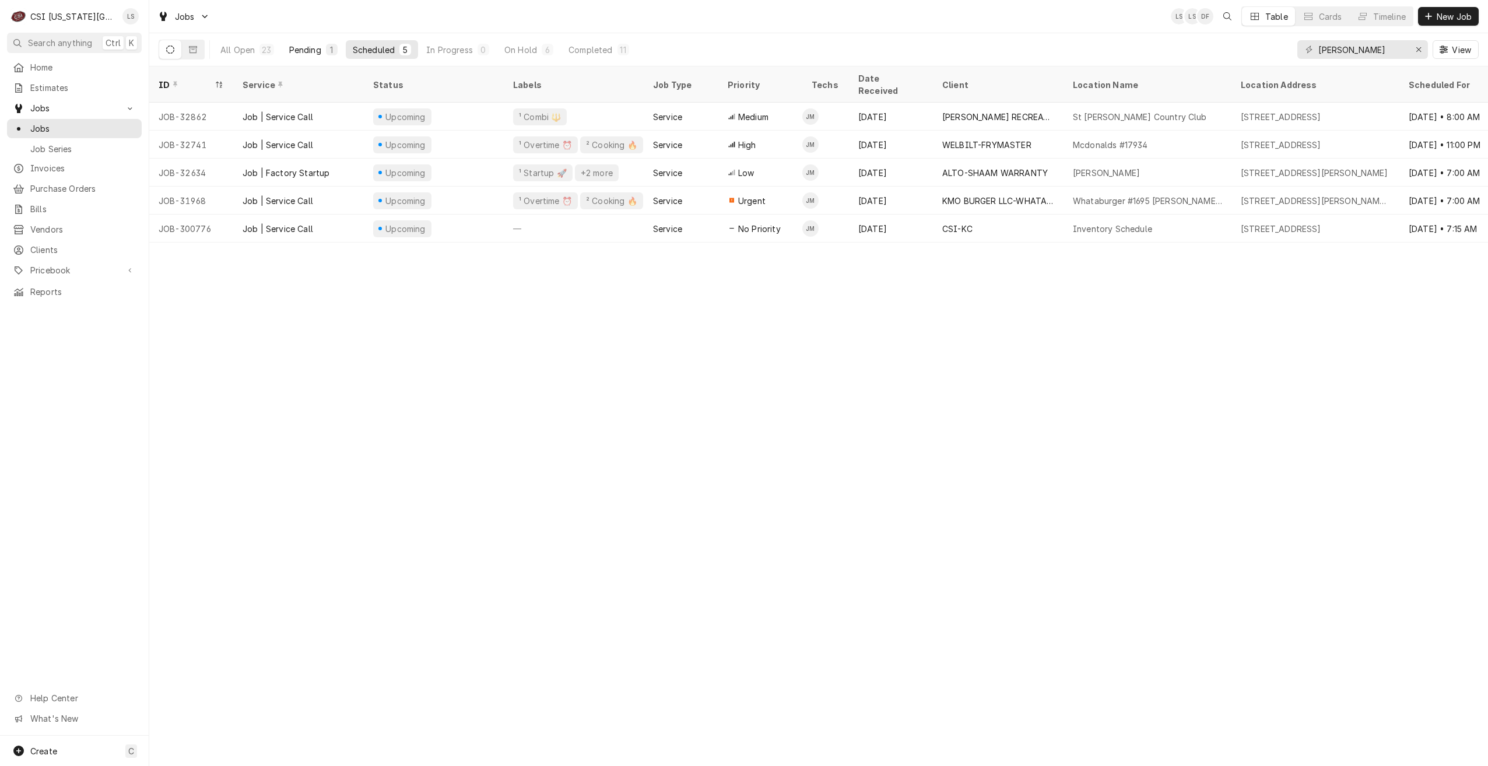
click at [316, 48] on div "Pending" at bounding box center [305, 50] width 32 height 12
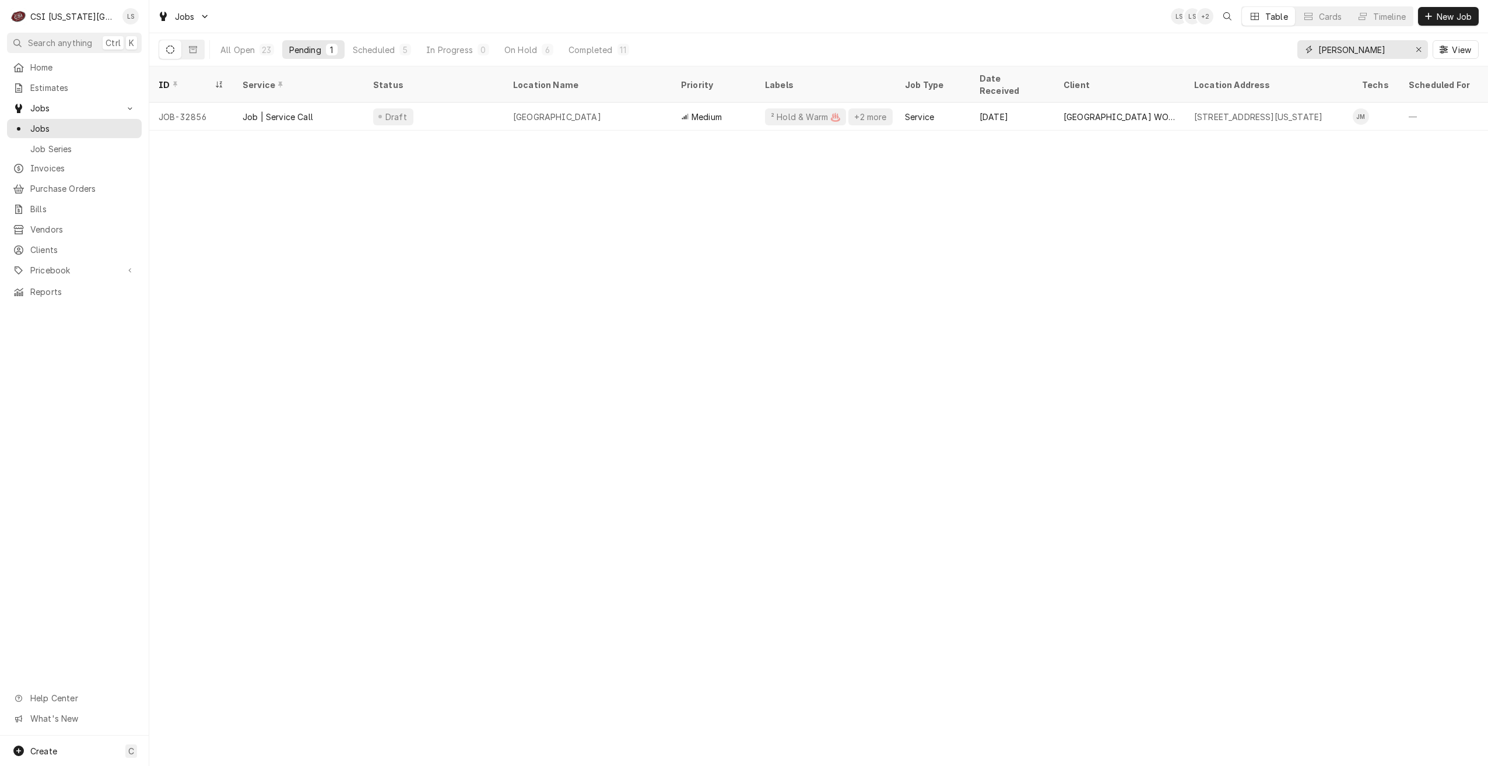
click at [1334, 48] on input "[PERSON_NAME]" at bounding box center [1362, 49] width 87 height 19
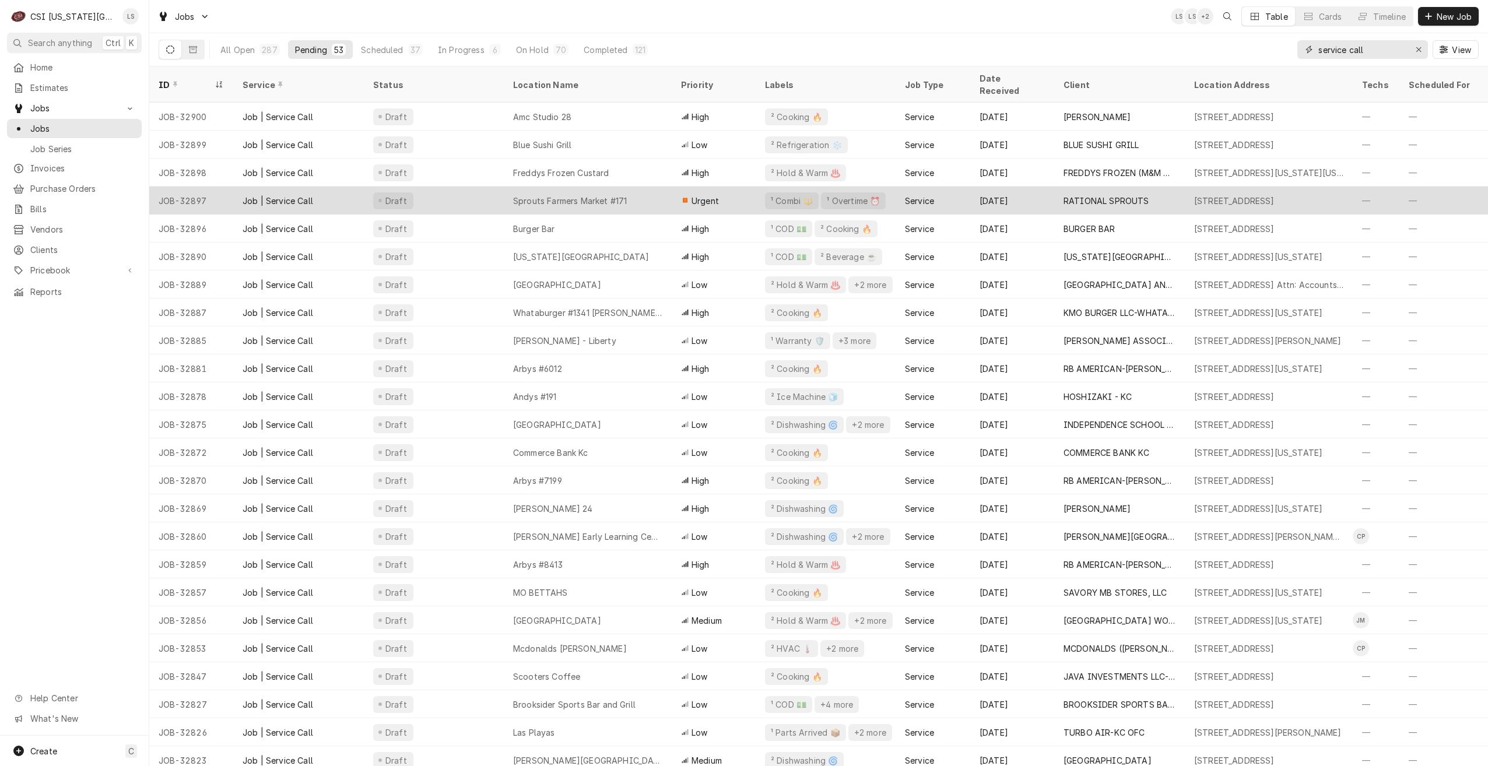
type input "service call"
click at [559, 194] on div "Sprouts Farmers Market #171" at bounding box center [588, 201] width 168 height 28
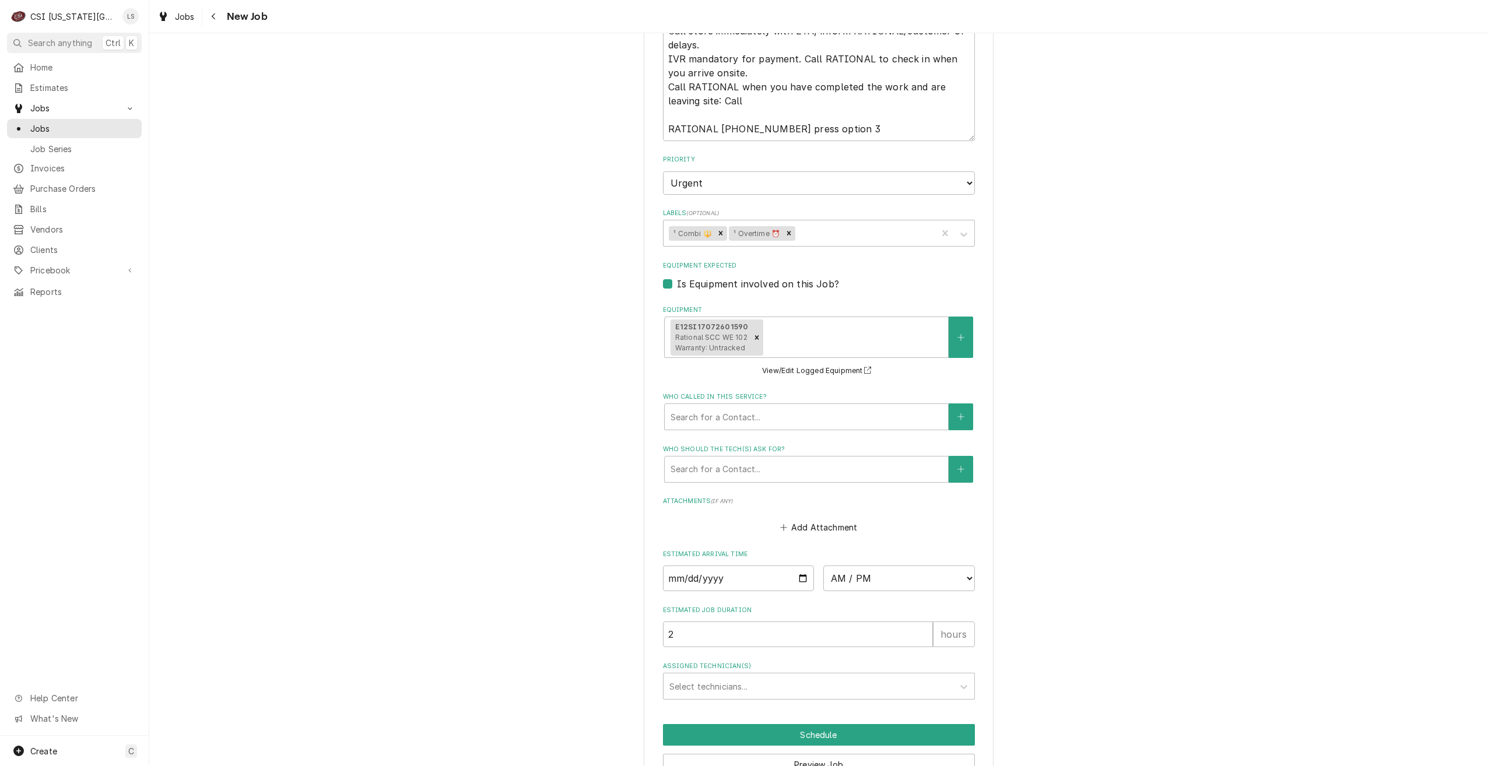
scroll to position [1283, 0]
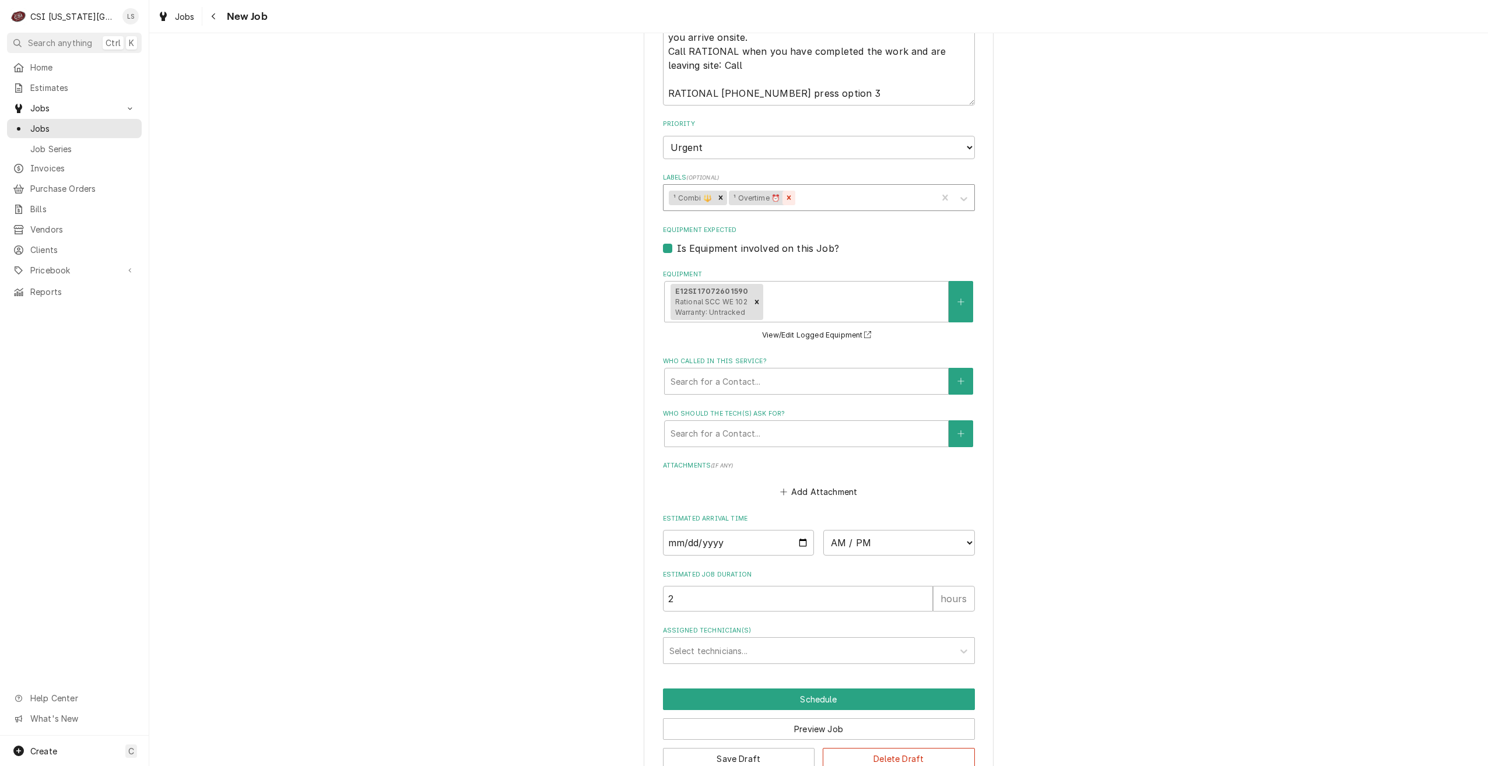
click at [785, 202] on icon "Remove ¹ Overtime ⏰" at bounding box center [789, 198] width 8 height 8
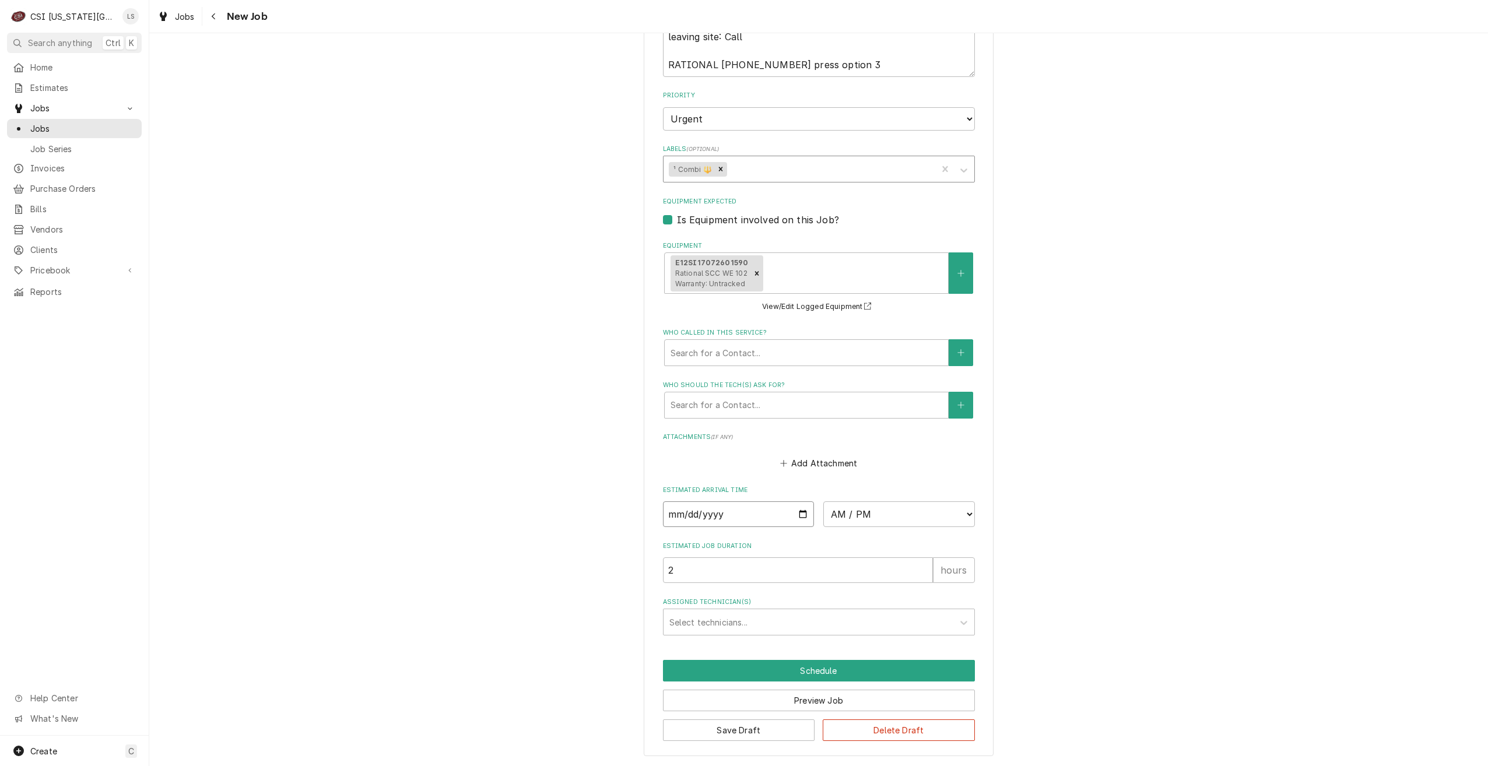
click at [801, 511] on input "Date" at bounding box center [739, 515] width 152 height 26
type textarea "x"
type input "2025-09-22"
type textarea "x"
click at [860, 521] on select "AM / PM 6:00 AM 6:15 AM 6:30 AM 6:45 AM 7:00 AM 7:15 AM 7:30 AM 7:45 AM 8:00 AM…" at bounding box center [899, 515] width 152 height 26
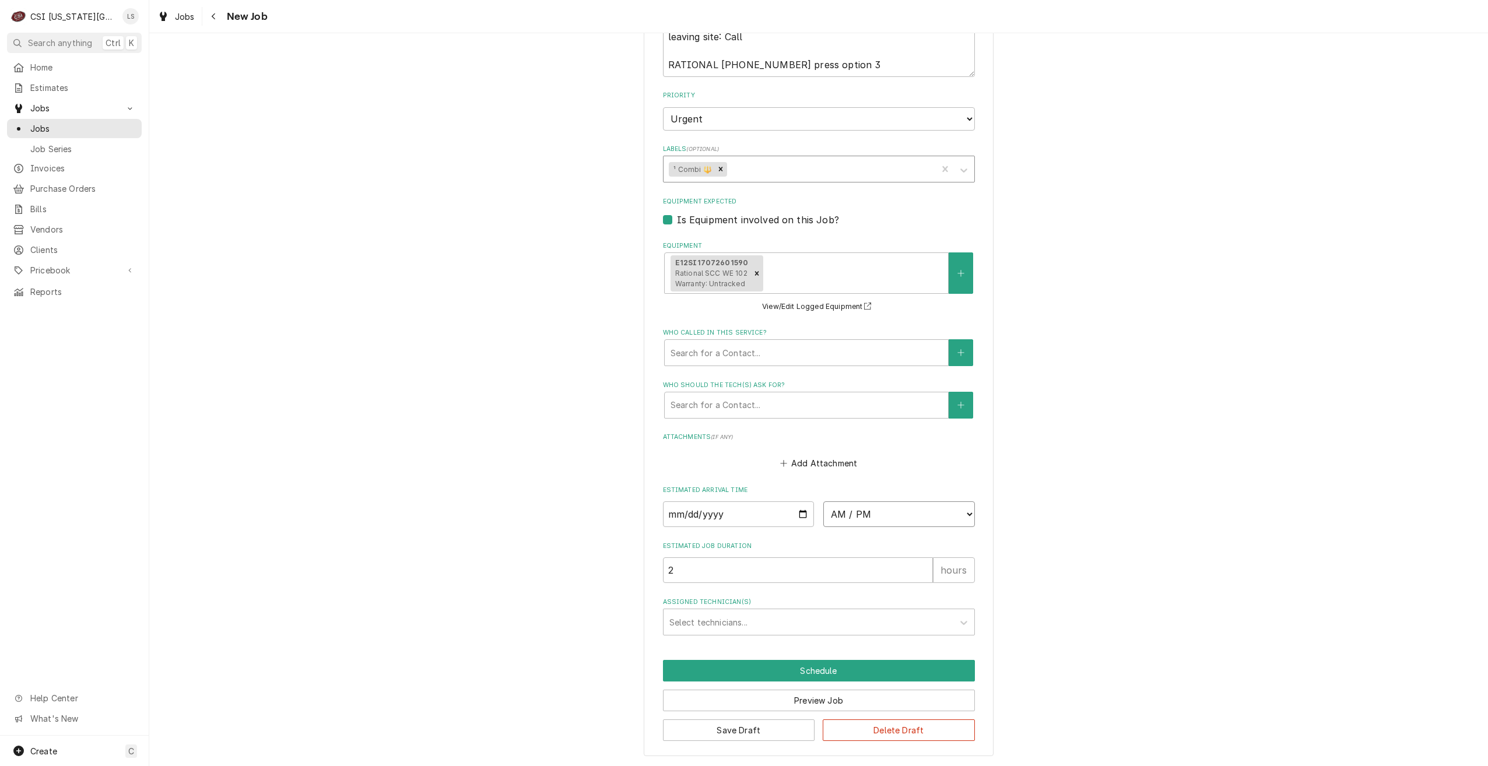
select select "10:00:00"
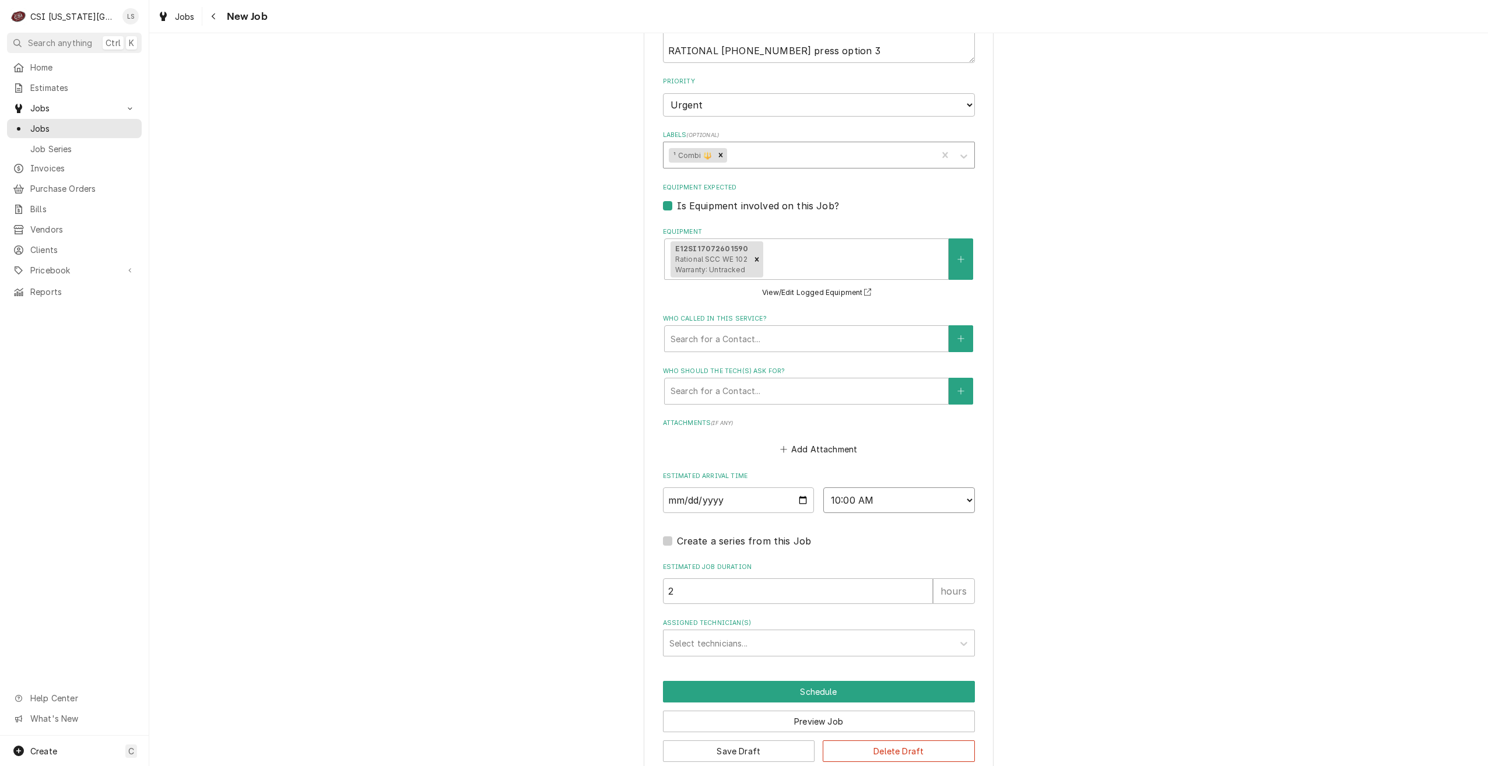
type textarea "x"
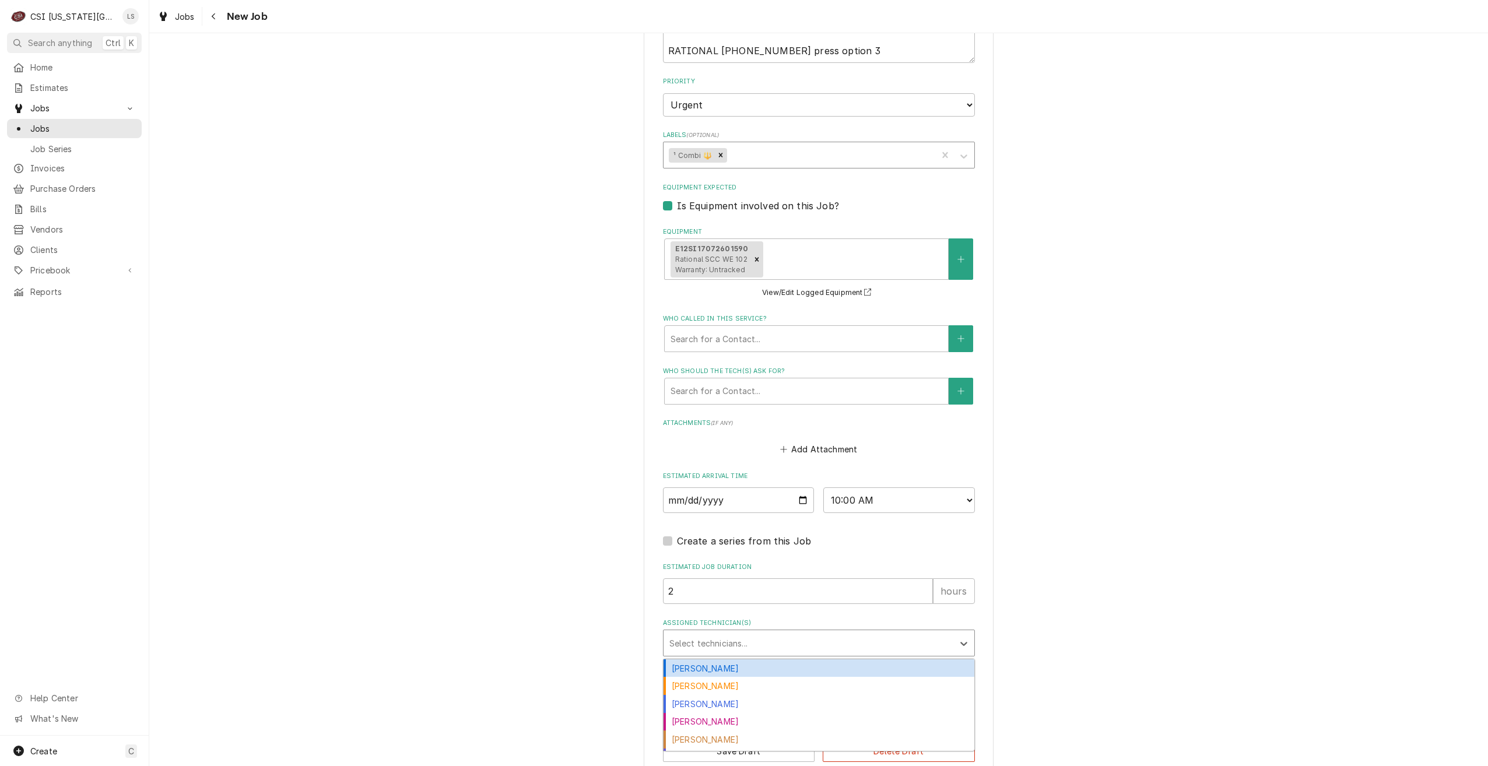
click at [788, 649] on div "Assigned Technician(s)" at bounding box center [808, 643] width 278 height 21
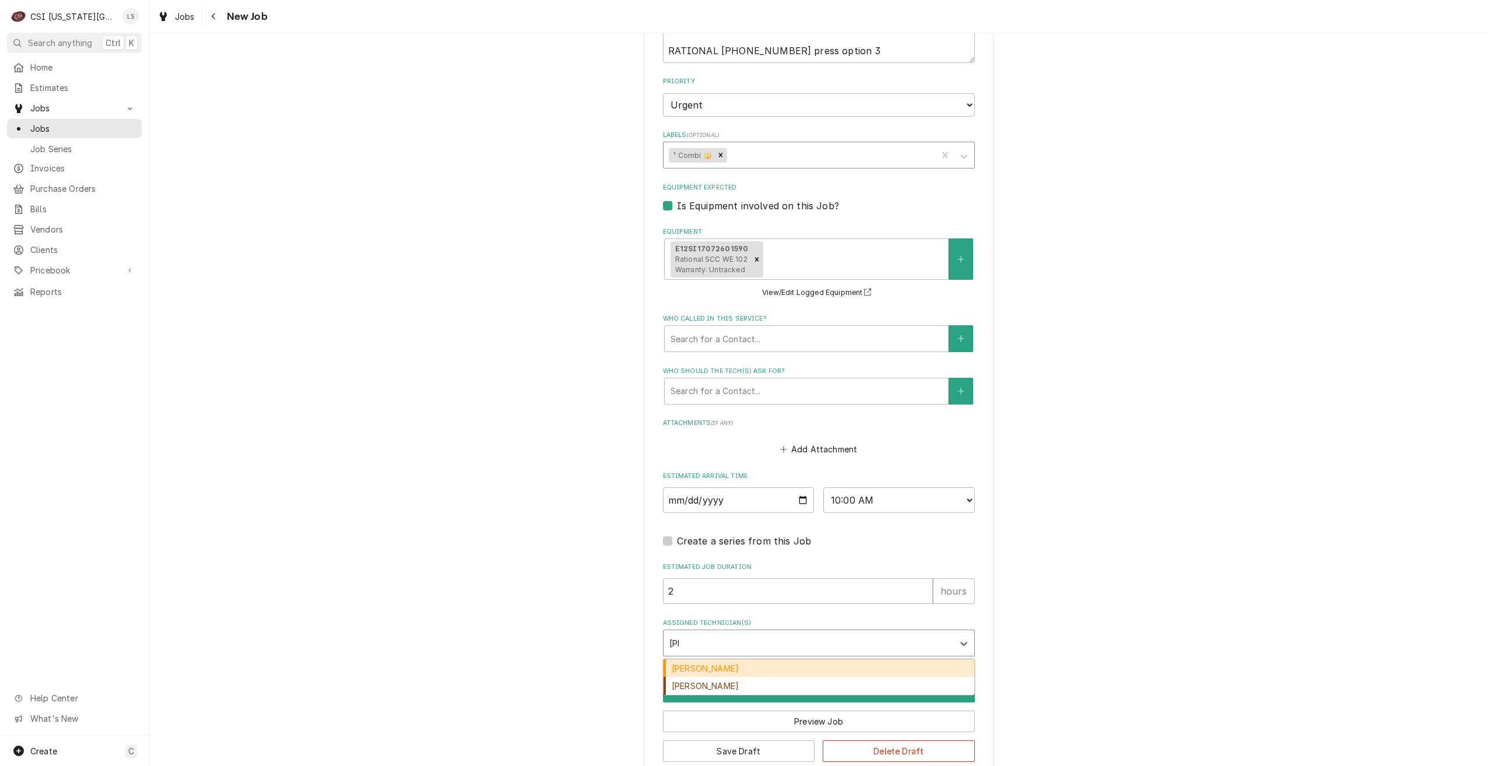
type input "josh"
click at [764, 678] on div "Joshua Marshall" at bounding box center [819, 669] width 311 height 18
type textarea "x"
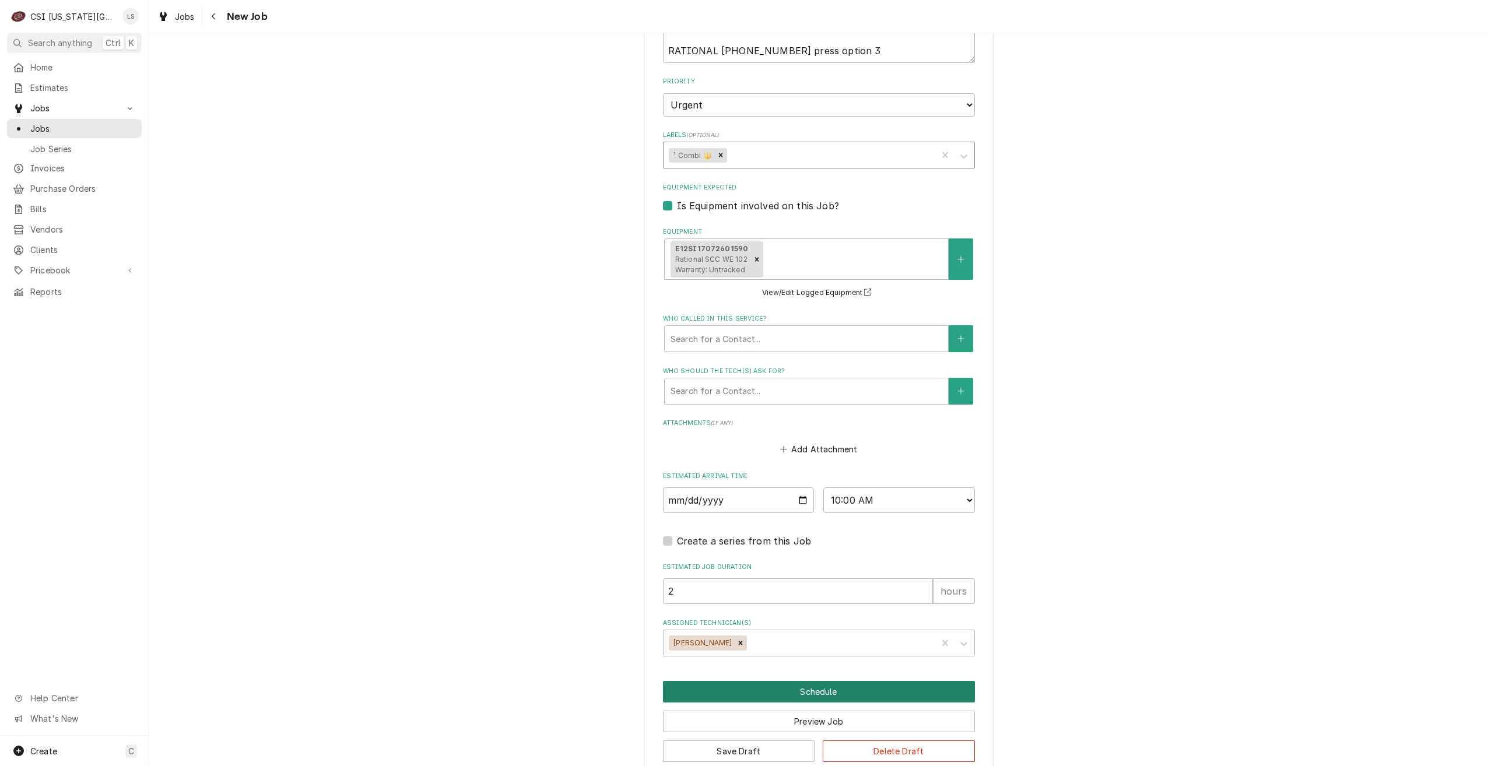
click at [861, 703] on button "Schedule" at bounding box center [819, 692] width 312 height 22
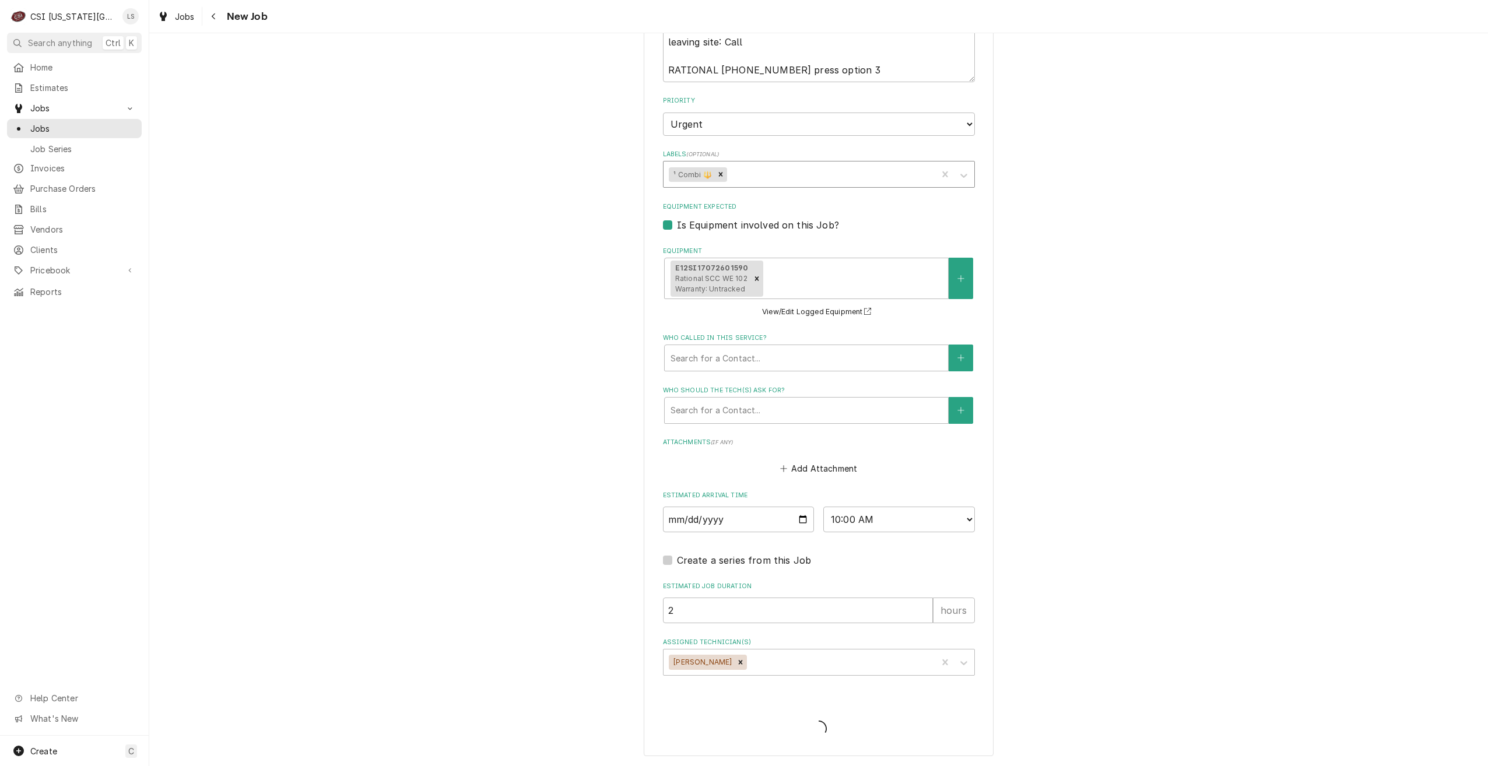
type textarea "x"
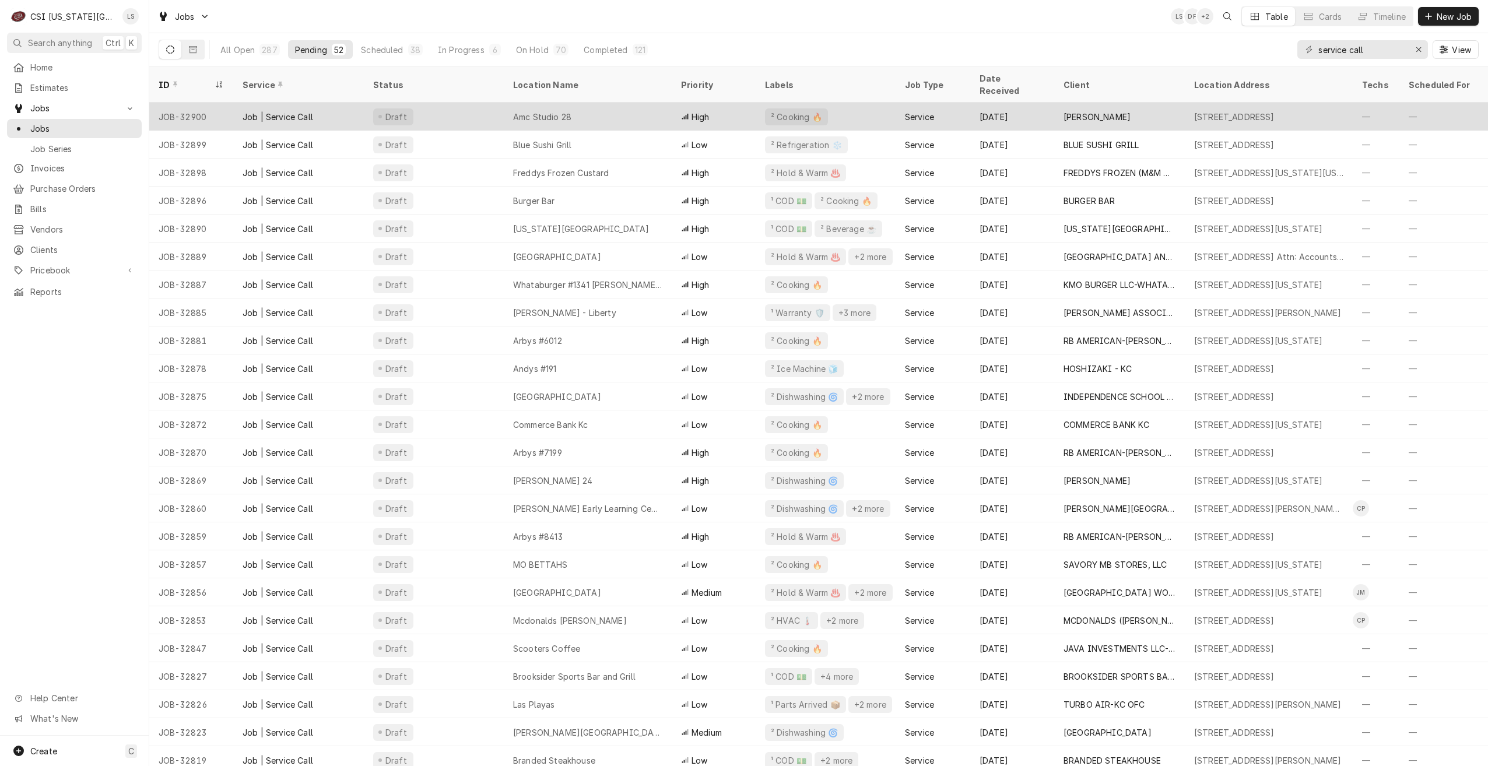
click at [597, 111] on div "Amc Studio 28" at bounding box center [588, 117] width 168 height 28
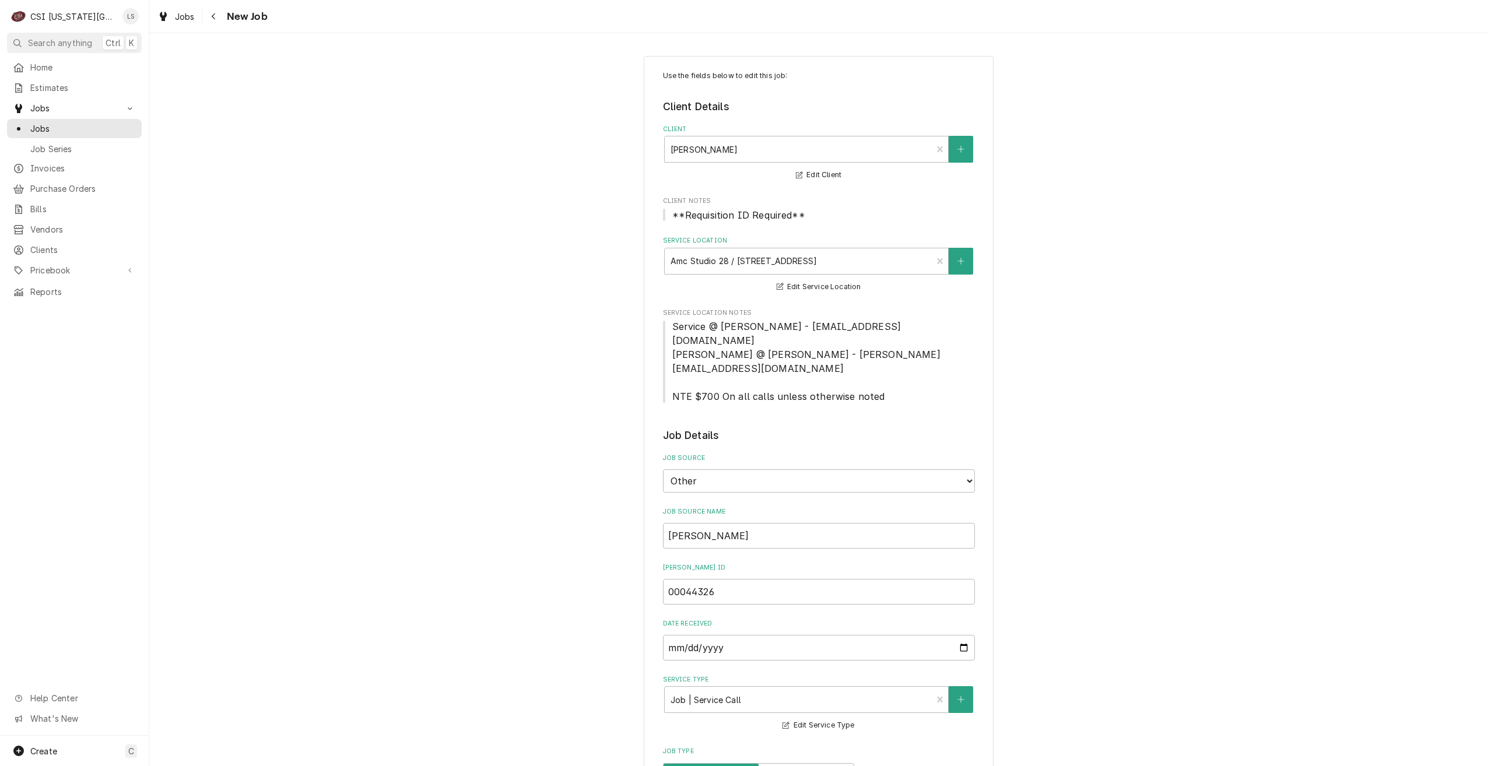
type textarea "x"
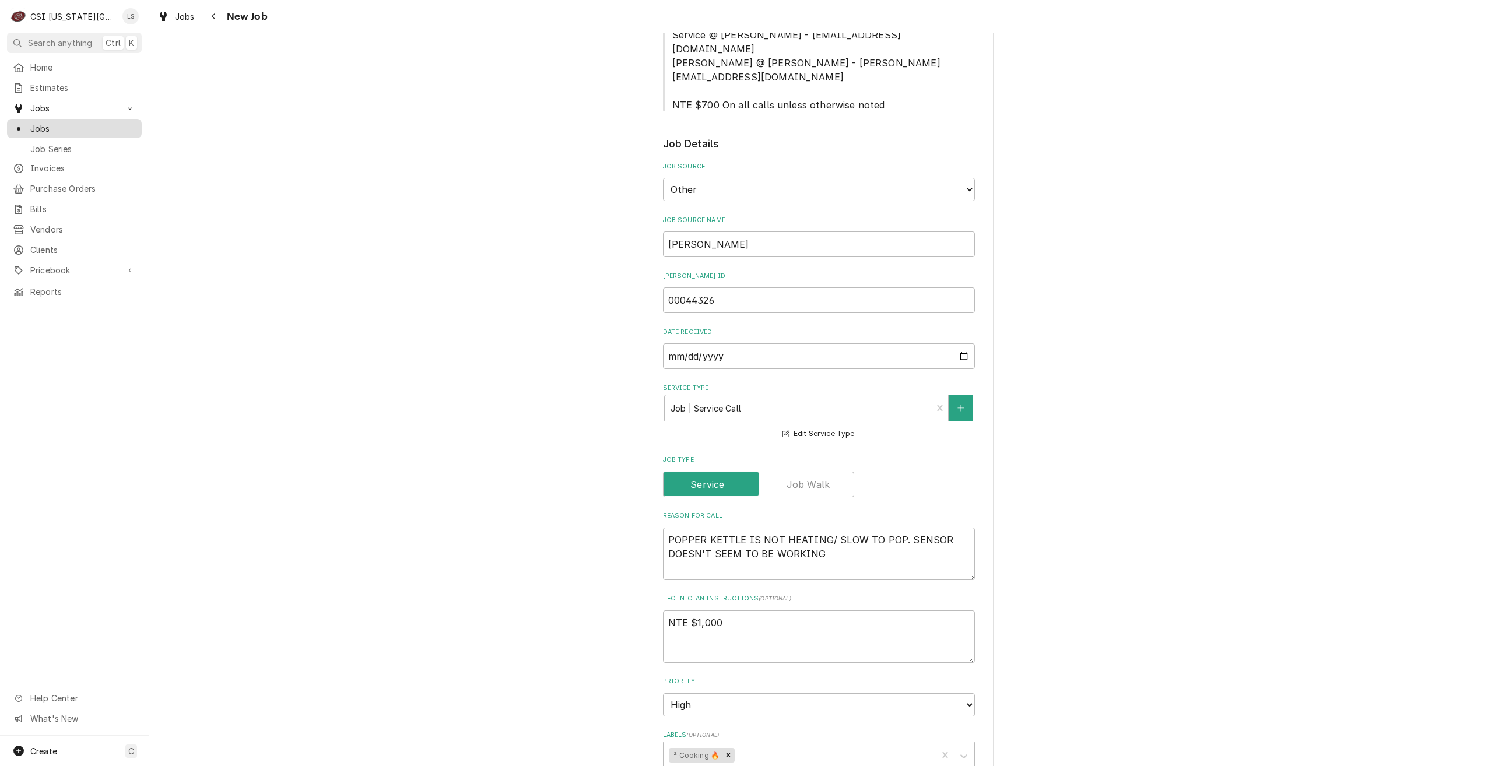
drag, startPoint x: 109, startPoint y: 134, endPoint x: 117, endPoint y: 134, distance: 8.2
click at [109, 134] on link "Jobs" at bounding box center [74, 128] width 135 height 19
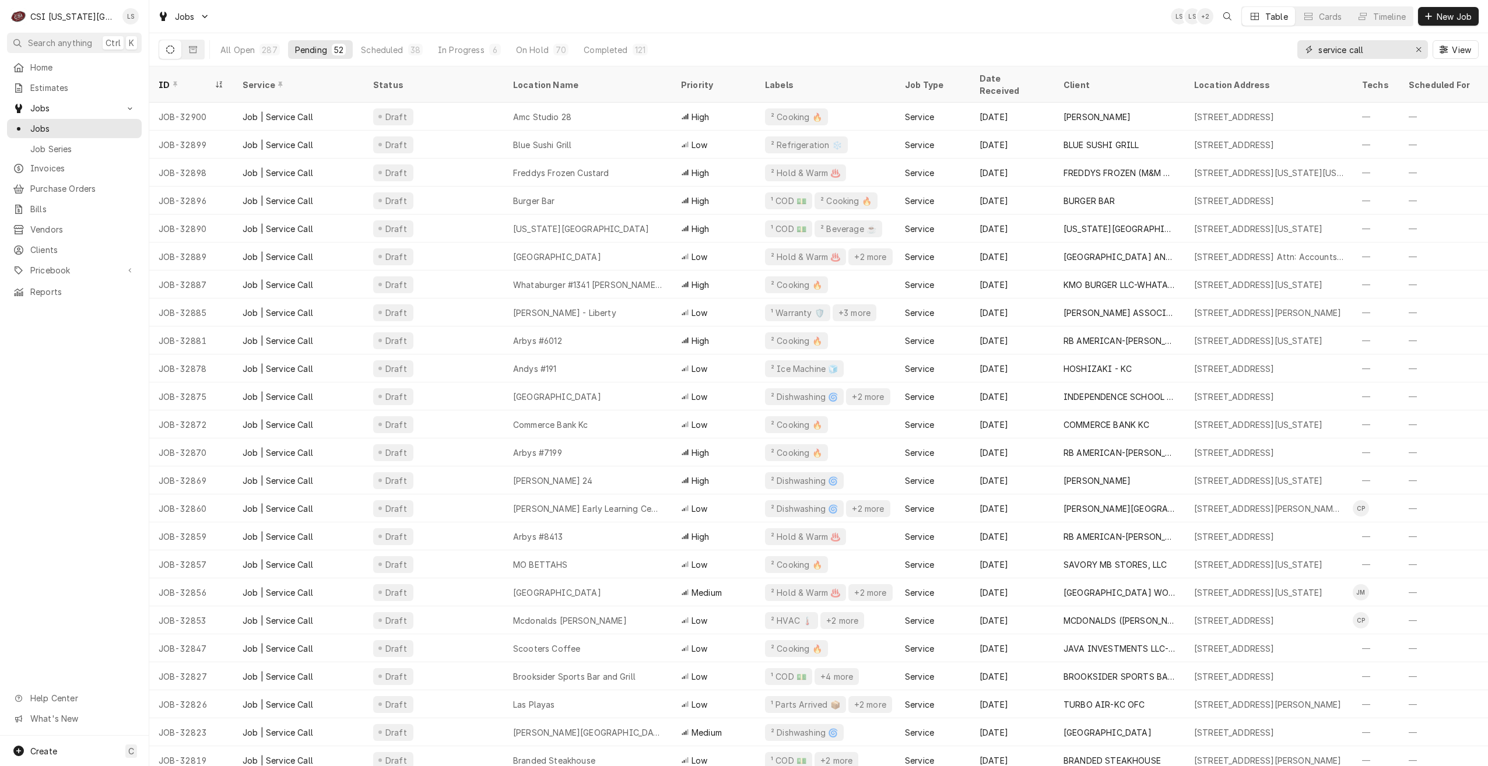
drag, startPoint x: 1399, startPoint y: 55, endPoint x: 1288, endPoint y: 52, distance: 111.4
click at [1288, 52] on div "All Open 287 Pending 52 Scheduled 38 In Progress 6 On Hold 70 Completed 121 ser…" at bounding box center [819, 49] width 1320 height 33
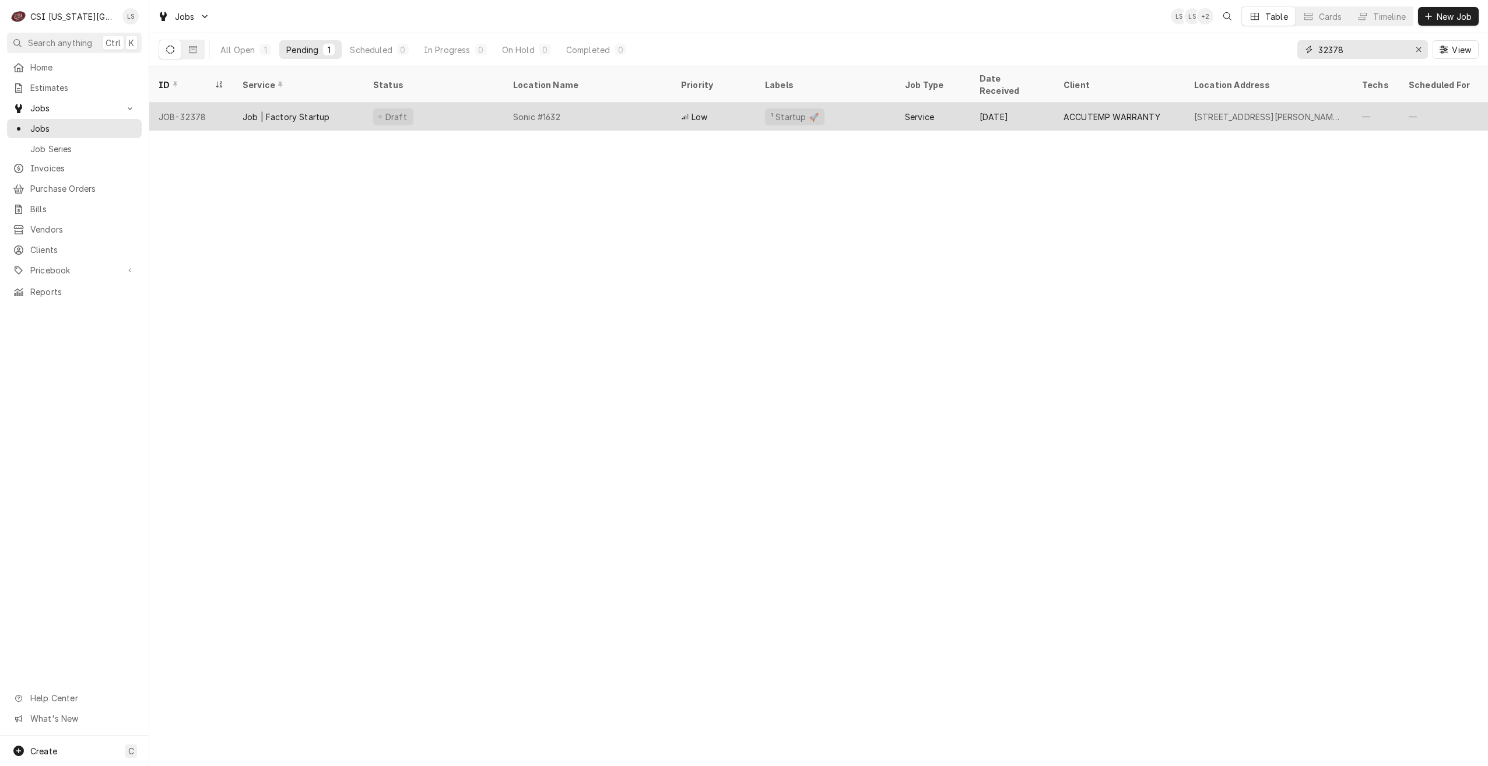
type input "32378"
click at [742, 103] on div "Low" at bounding box center [714, 117] width 84 height 28
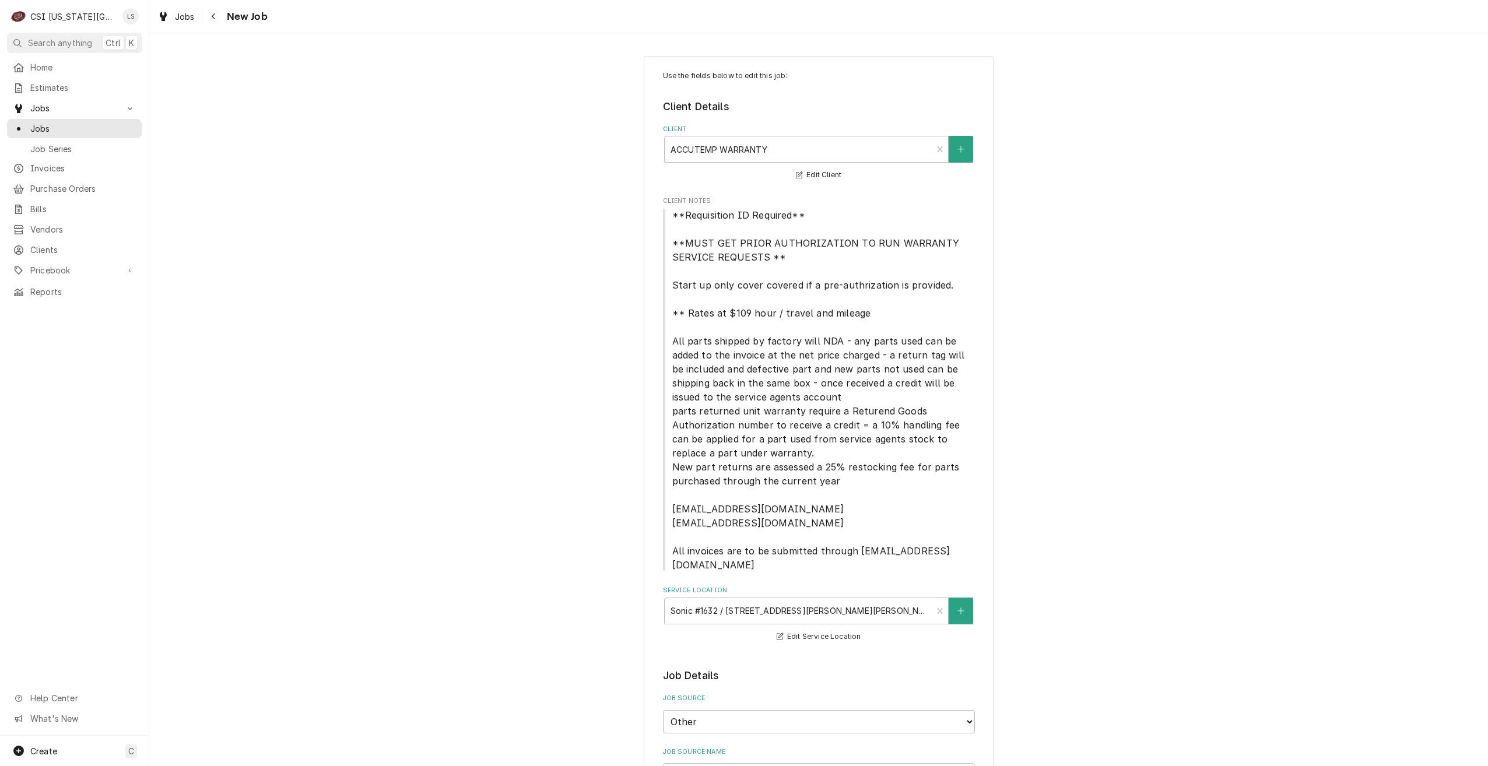
type textarea "x"
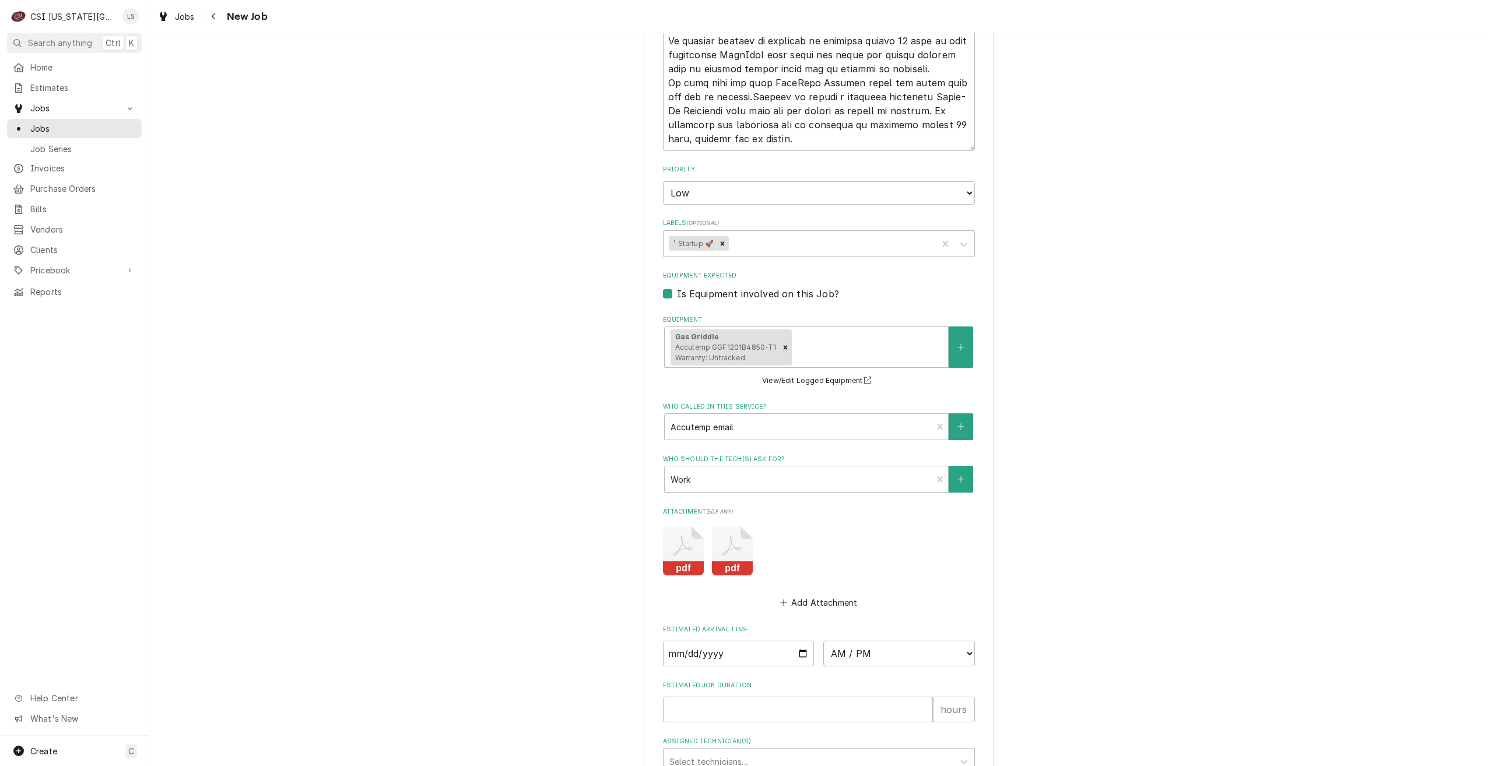
scroll to position [1631, 0]
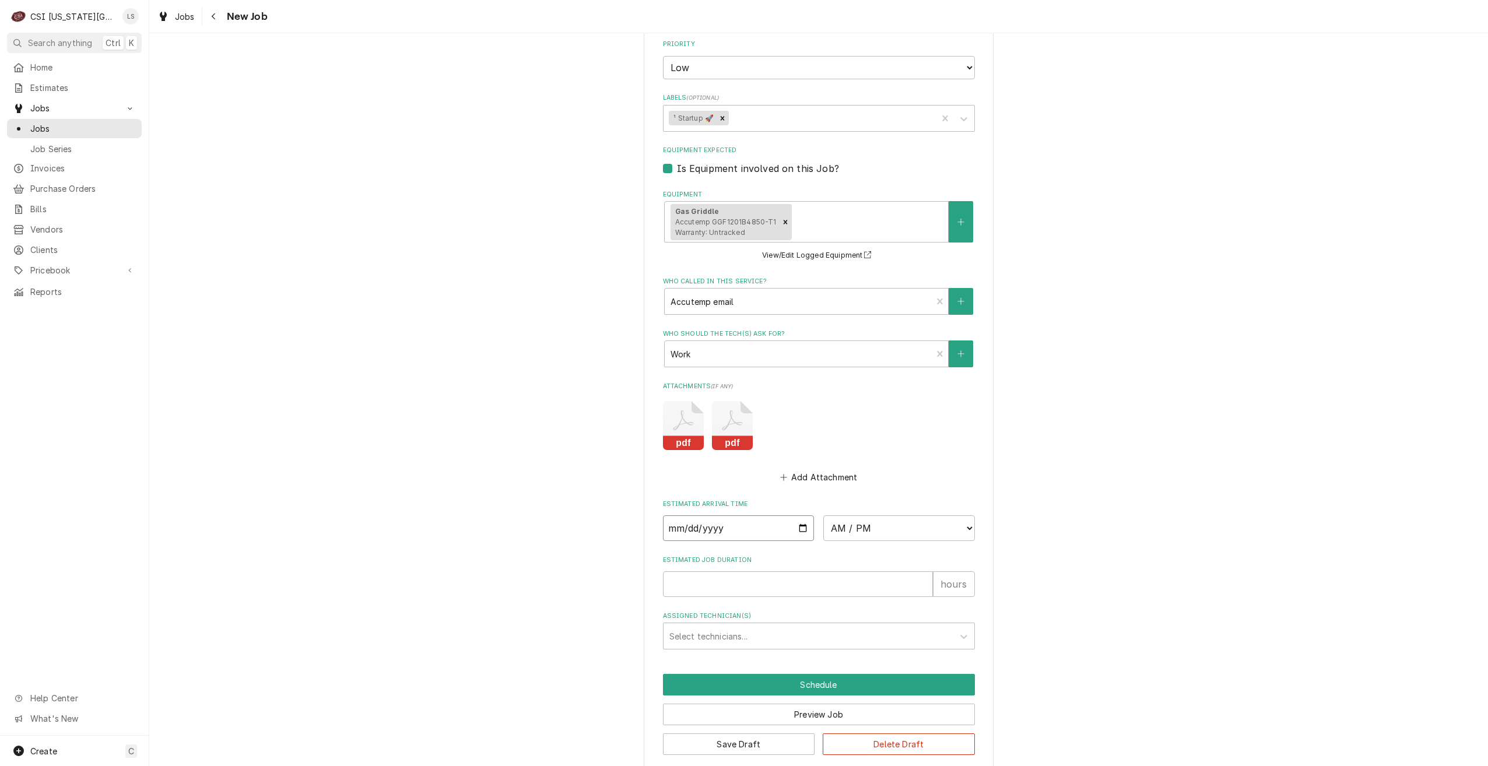
click at [799, 516] on input "Date" at bounding box center [739, 529] width 152 height 26
type input "2025-09-23"
type textarea "x"
click at [843, 521] on select "AM / PM 6:00 AM 6:15 AM 6:30 AM 6:45 AM 7:00 AM 7:15 AM 7:30 AM 7:45 AM 8:00 AM…" at bounding box center [899, 529] width 152 height 26
select select "08:00:00"
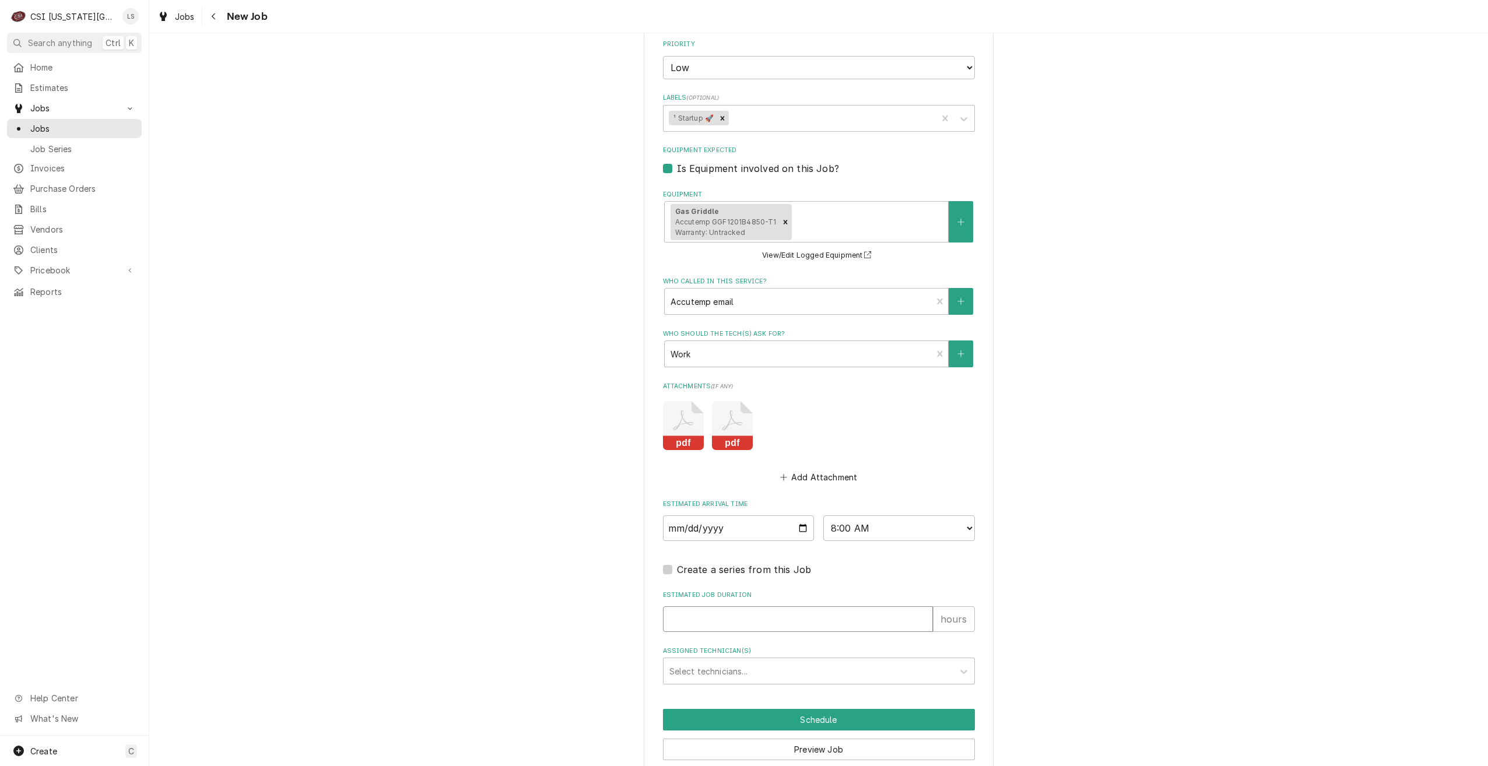
click at [836, 606] on input "Estimated Job Duration" at bounding box center [798, 619] width 270 height 26
type textarea "x"
type input "2"
type textarea "x"
type input "2"
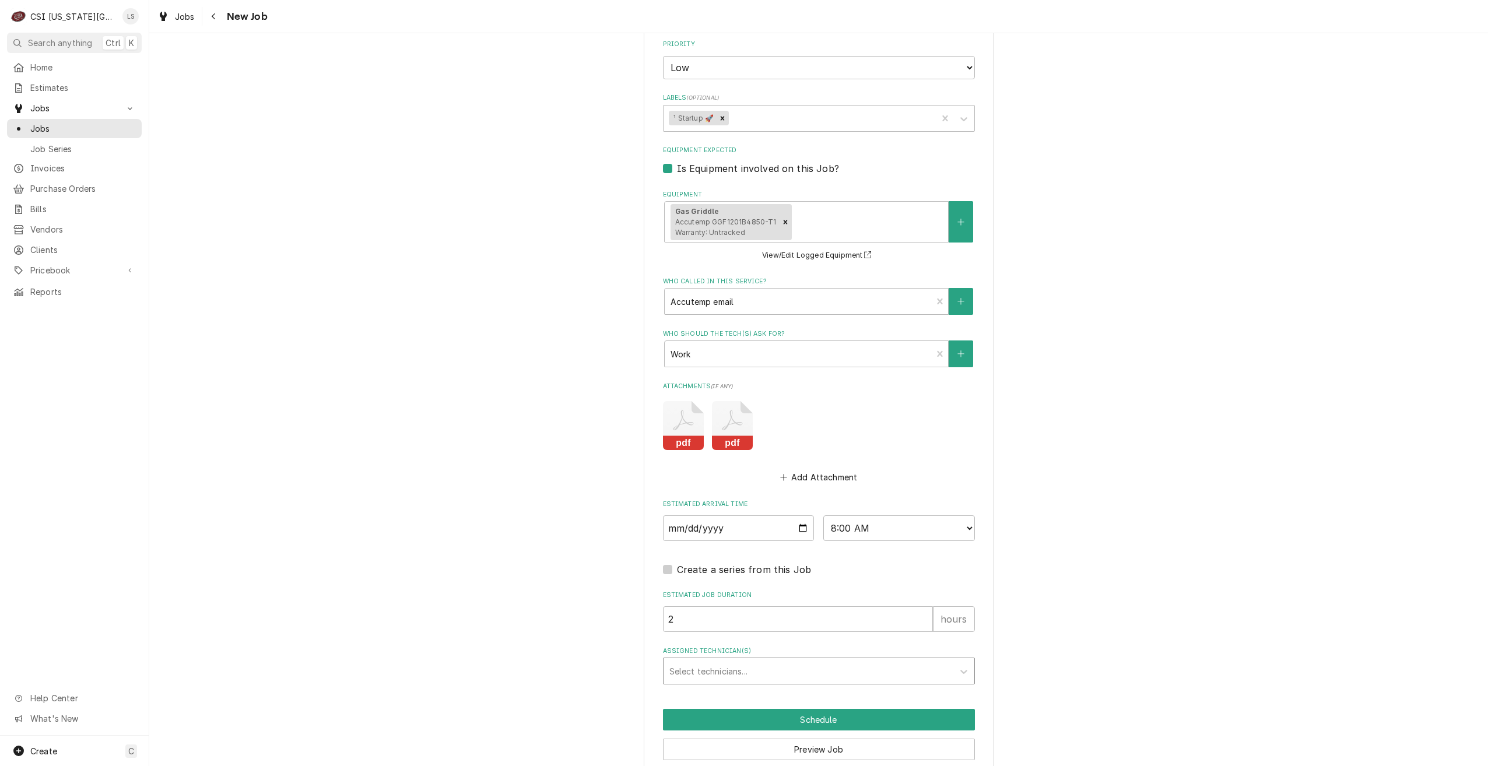
click at [811, 661] on div "Assigned Technician(s)" at bounding box center [808, 671] width 278 height 21
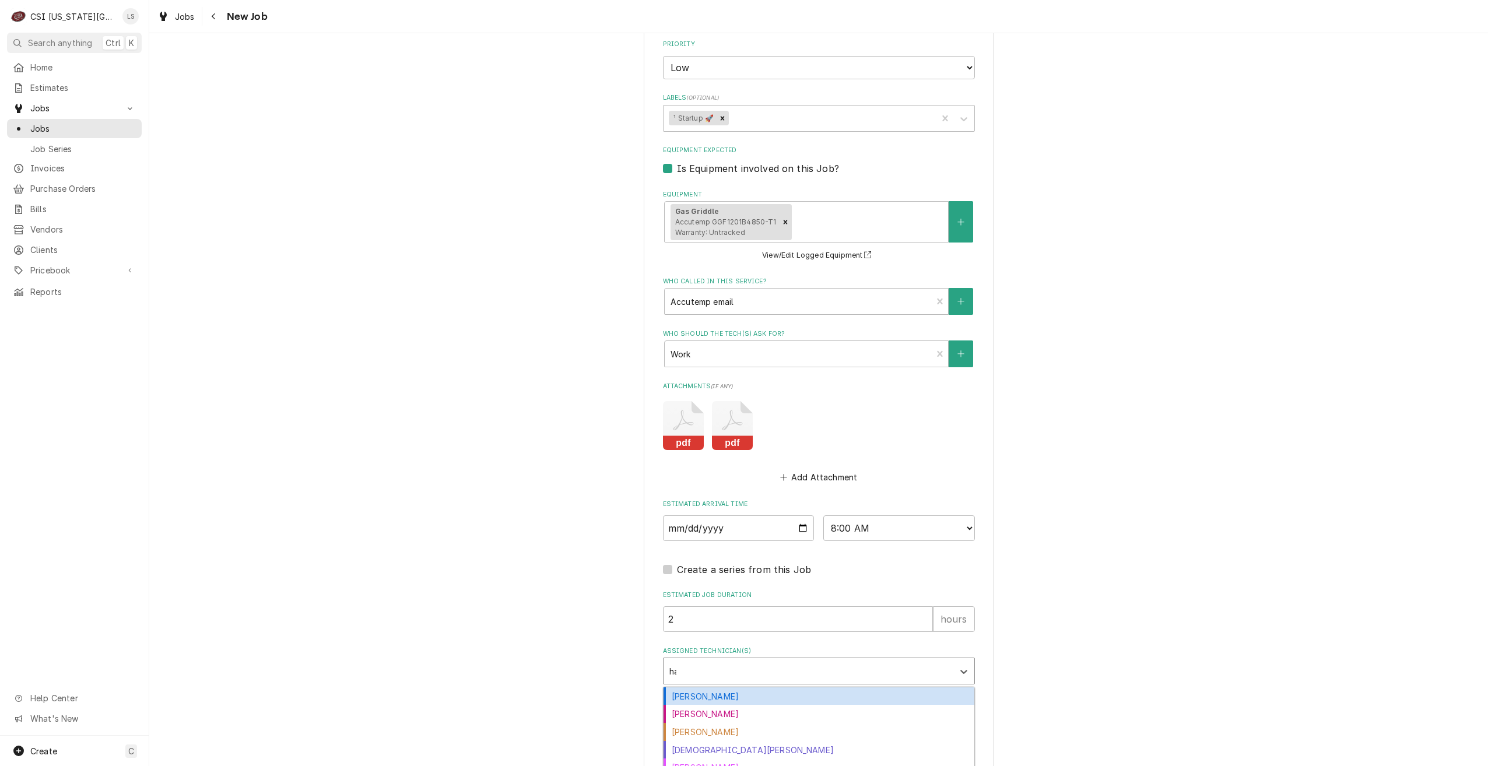
type input "haw"
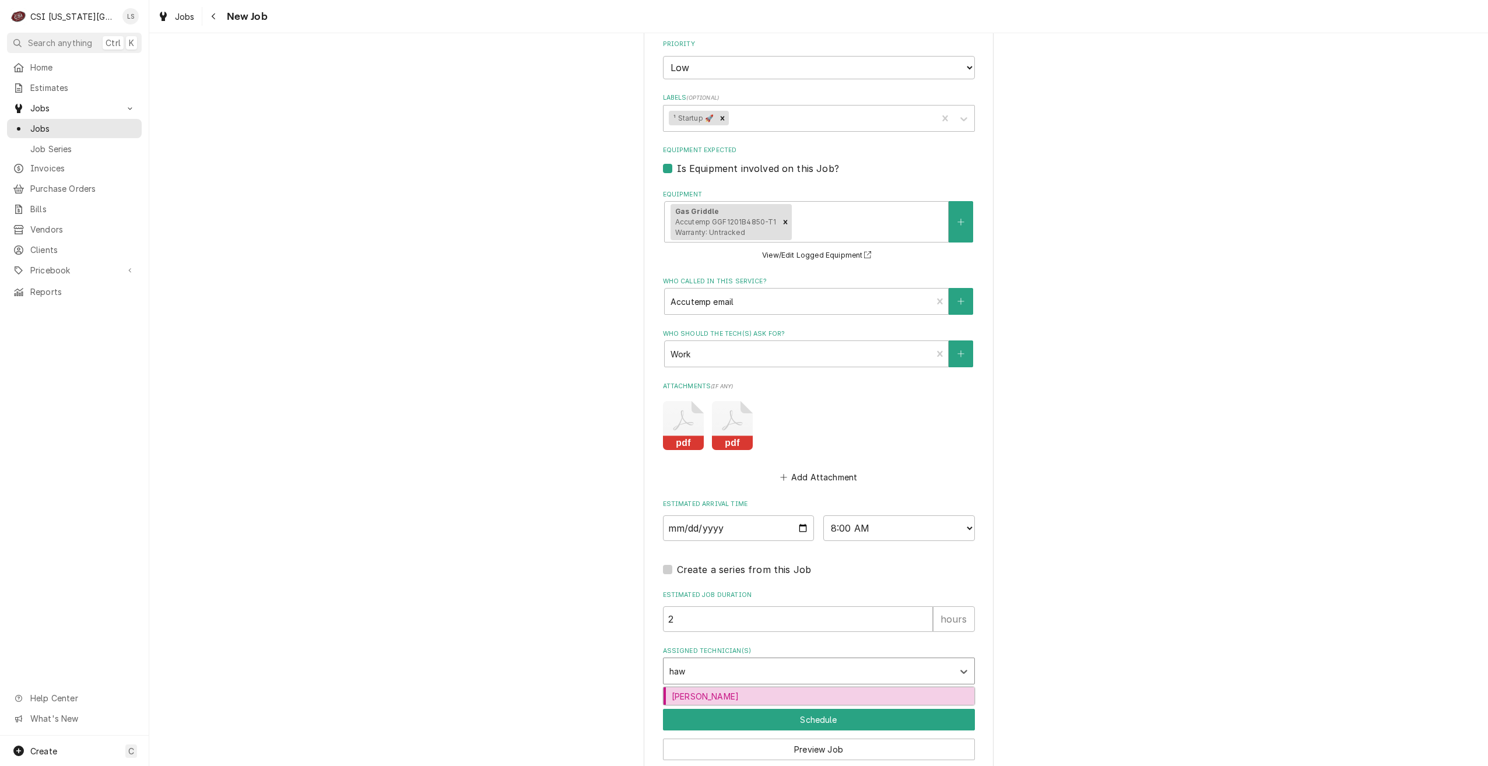
click at [809, 688] on div "Brian Hawkins" at bounding box center [819, 697] width 311 height 18
type textarea "x"
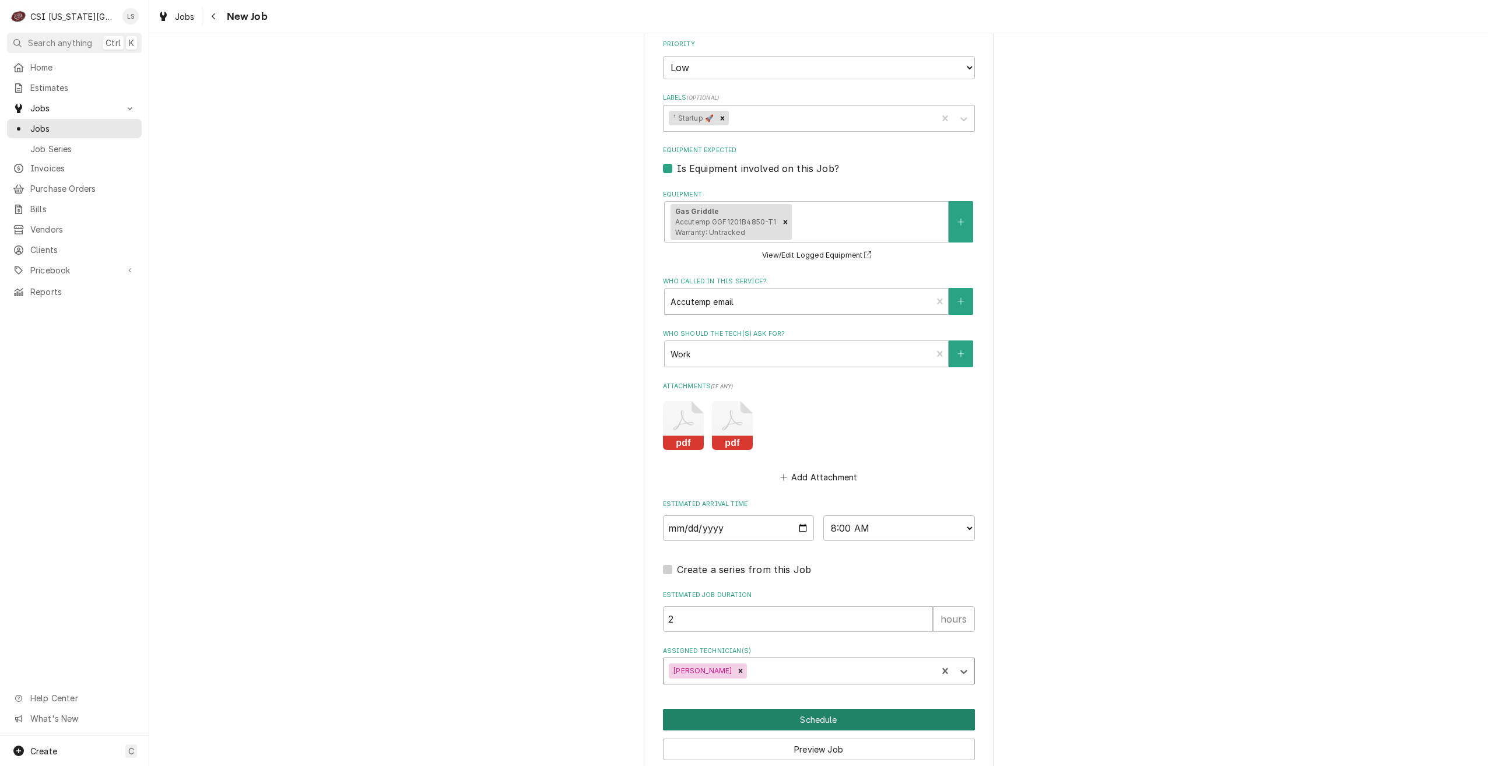
click at [823, 709] on button "Schedule" at bounding box center [819, 720] width 312 height 22
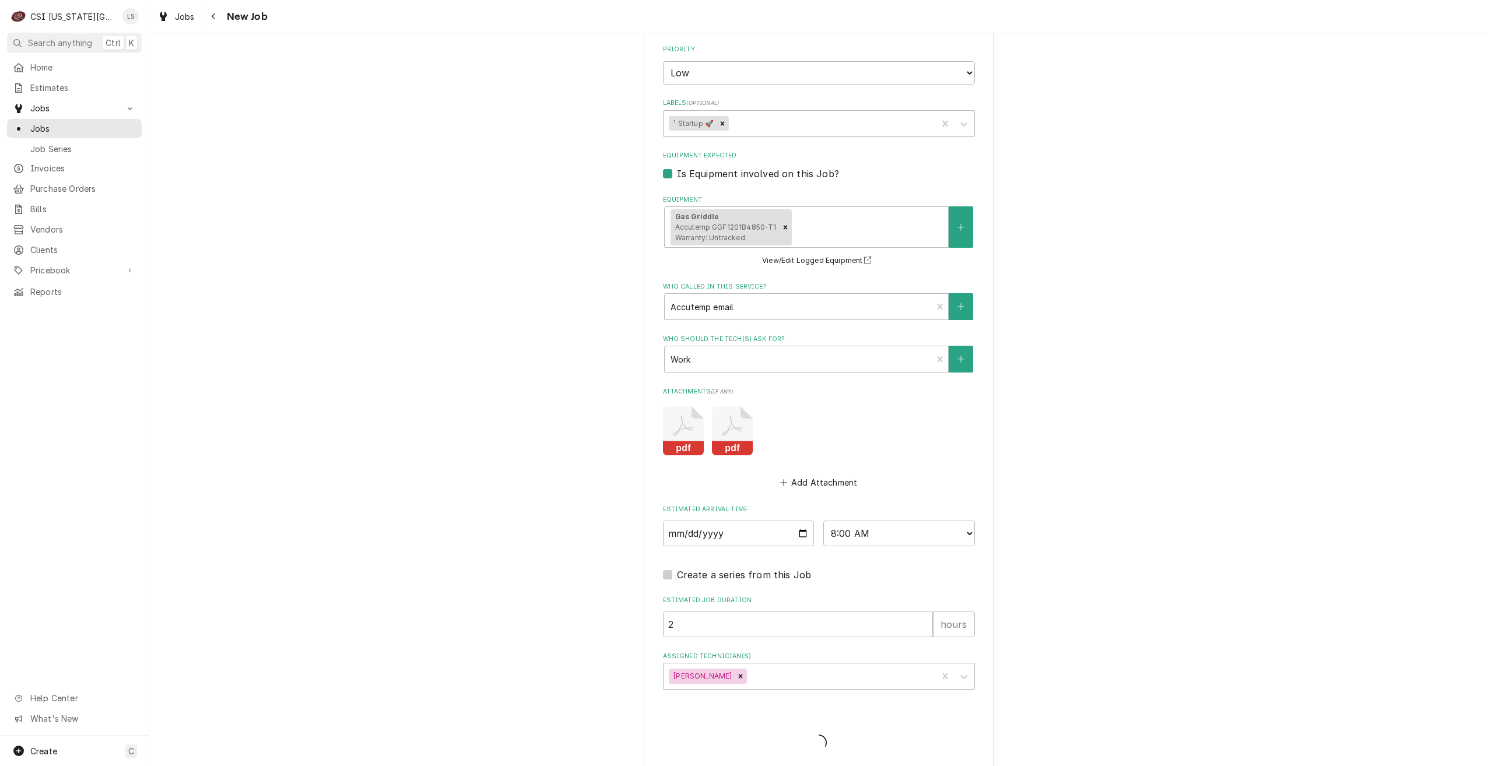
type textarea "x"
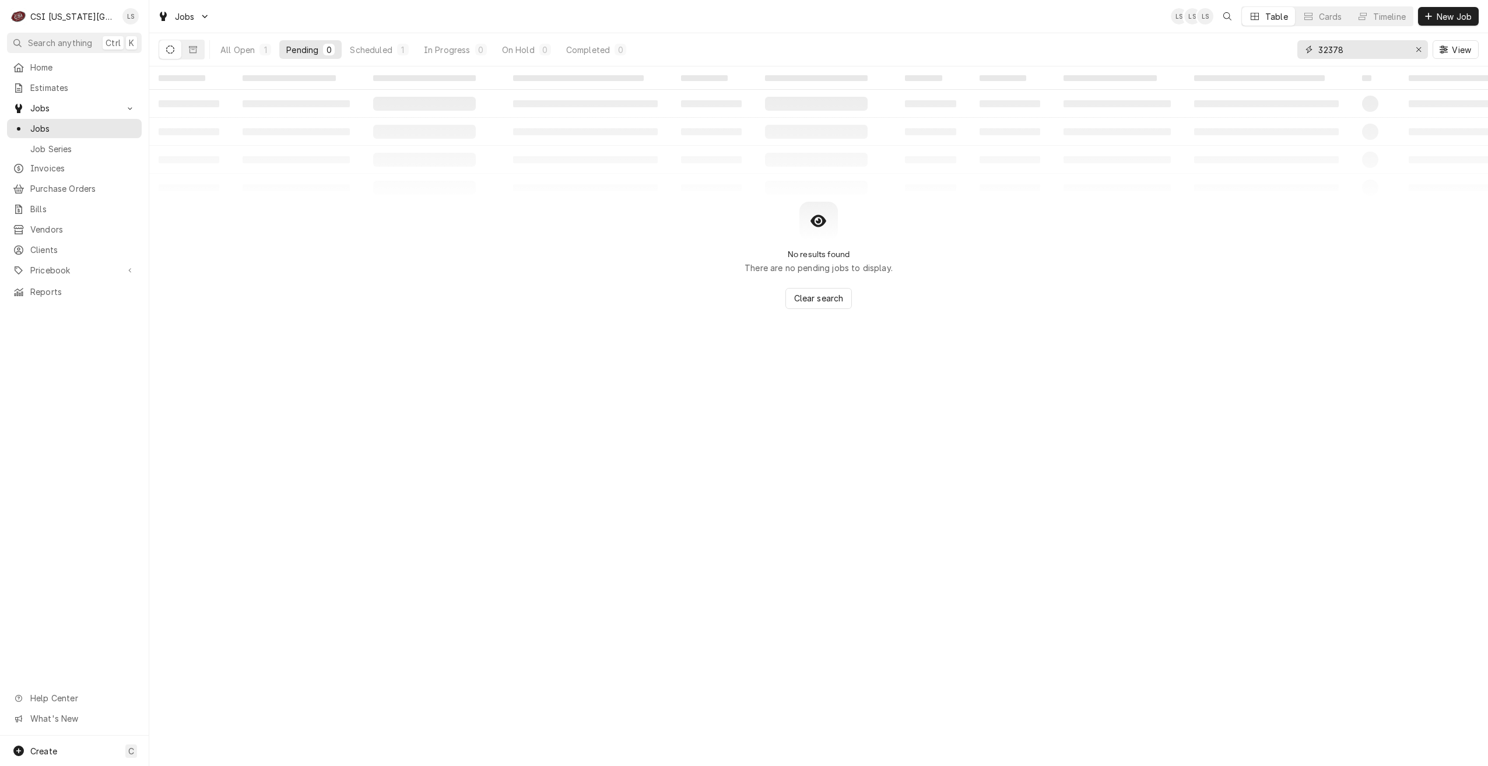
click at [1341, 46] on input "32378" at bounding box center [1362, 49] width 87 height 19
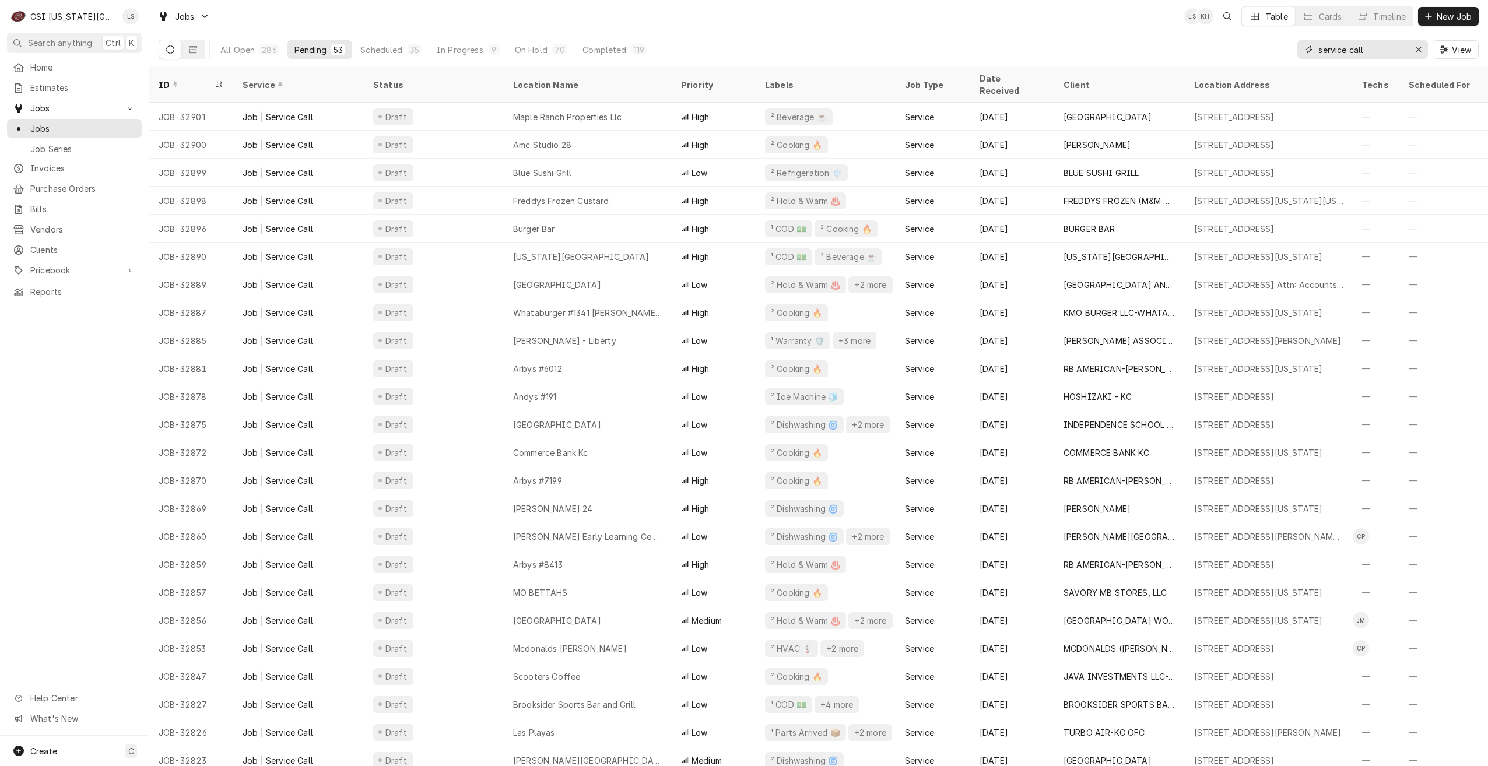
drag, startPoint x: 1383, startPoint y: 54, endPoint x: 1281, endPoint y: 51, distance: 102.1
click at [1281, 51] on div "All Open 286 Pending 53 Scheduled 35 In Progress 9 On Hold 70 Completed 119 ser…" at bounding box center [819, 49] width 1320 height 33
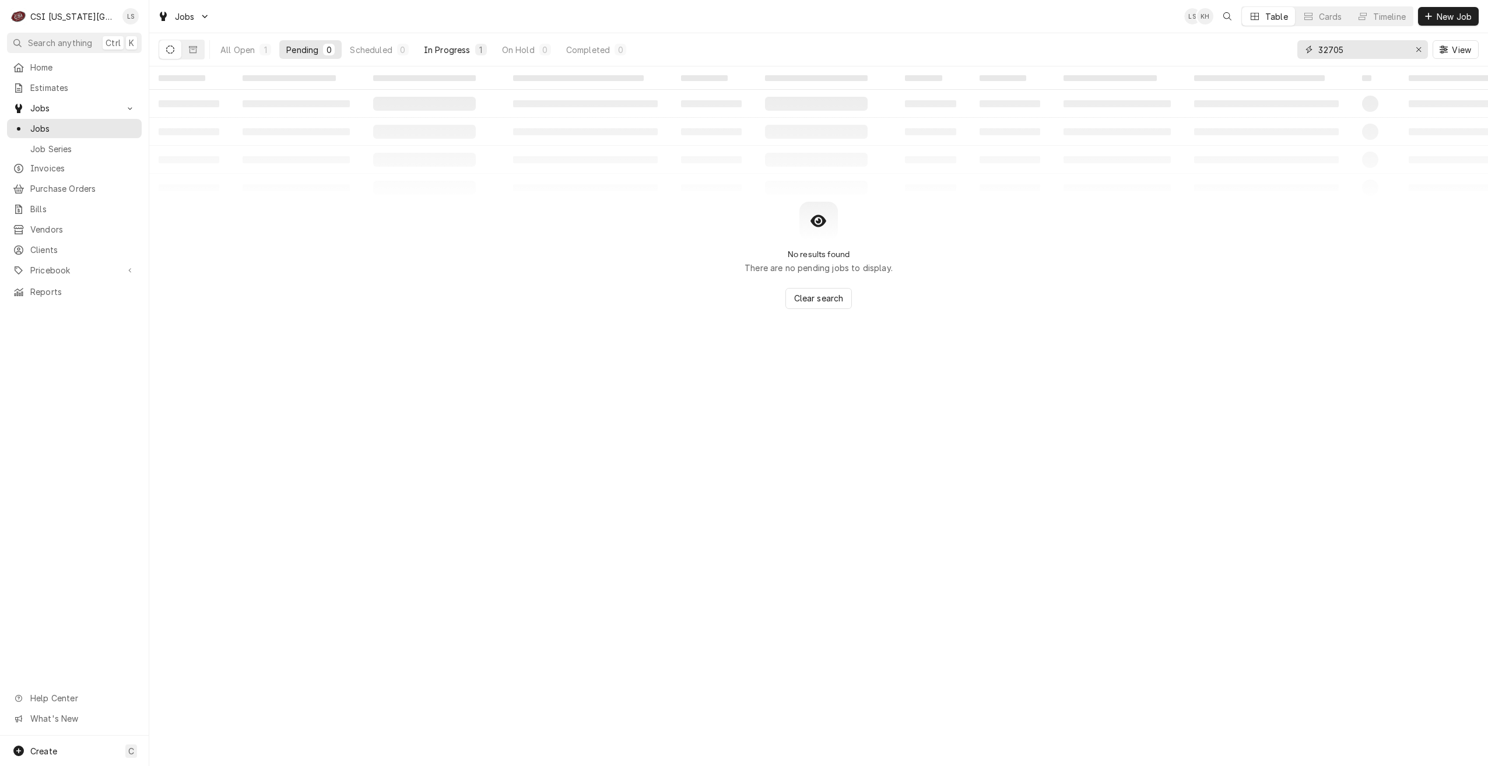
type input "32705"
click at [453, 41] on button "In Progress 1" at bounding box center [455, 49] width 77 height 19
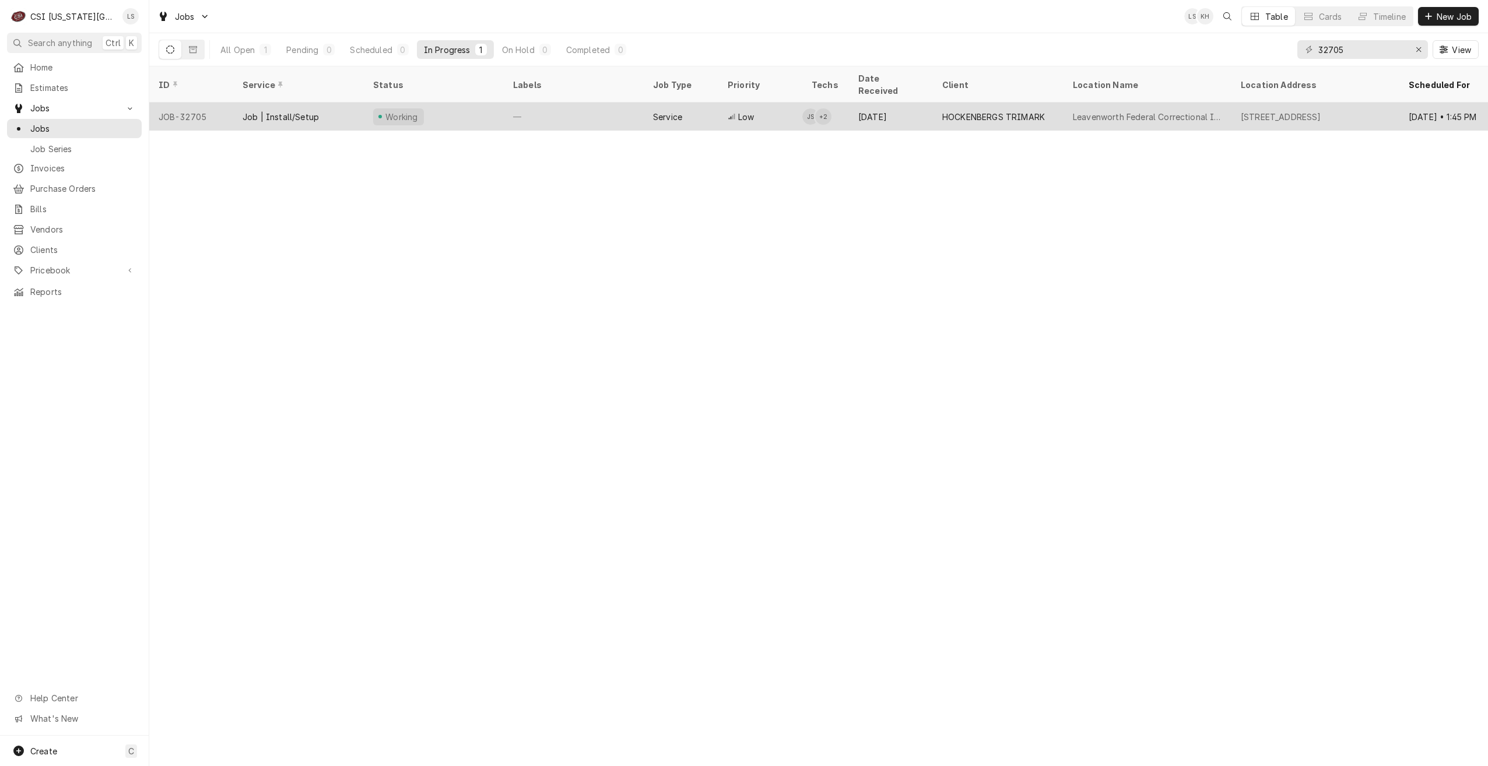
click at [1018, 111] on div "HOCKENBERGS TRIMARK" at bounding box center [993, 117] width 103 height 12
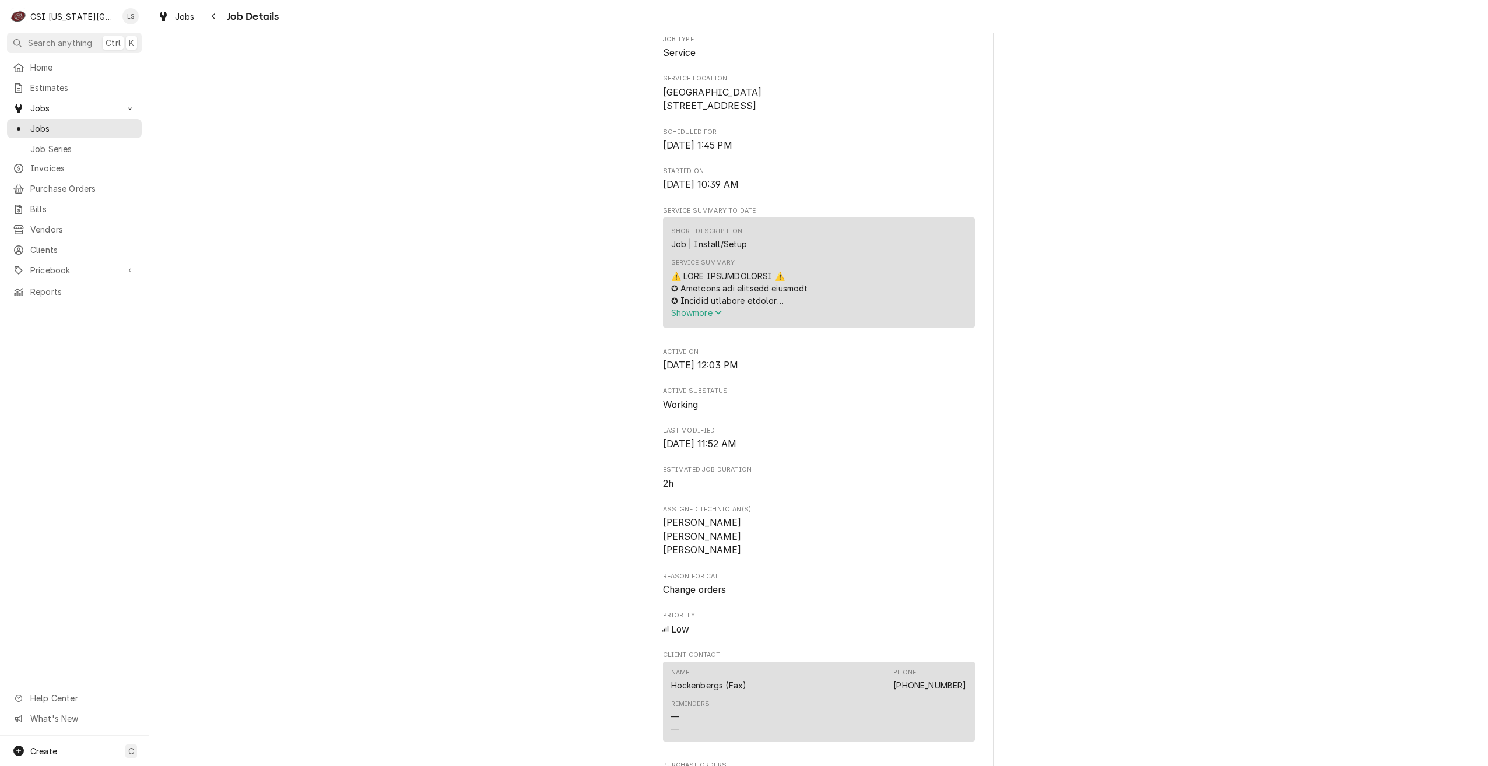
scroll to position [240, 0]
click at [110, 124] on span "Jobs" at bounding box center [83, 128] width 106 height 12
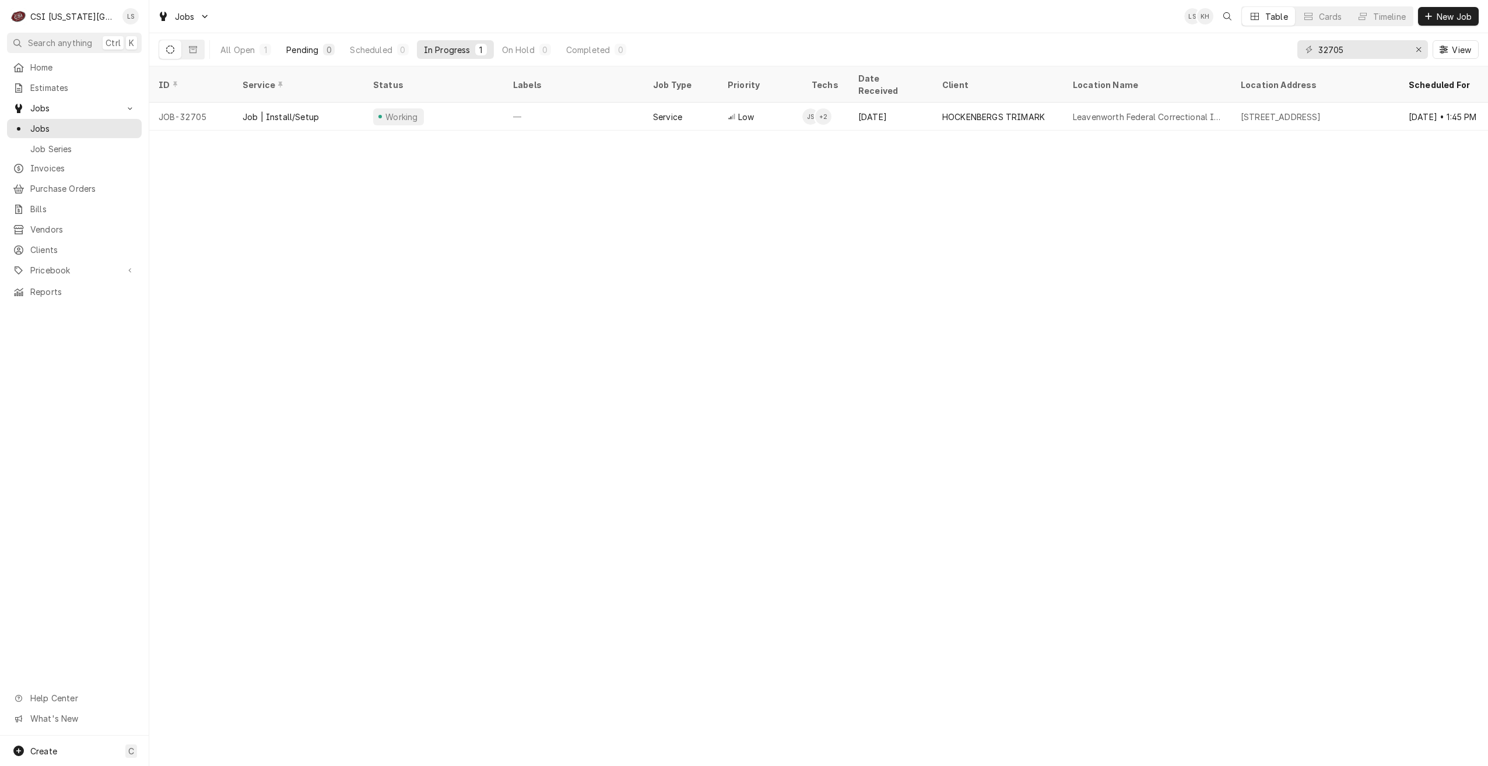
click at [322, 48] on button "Pending 0" at bounding box center [310, 49] width 62 height 19
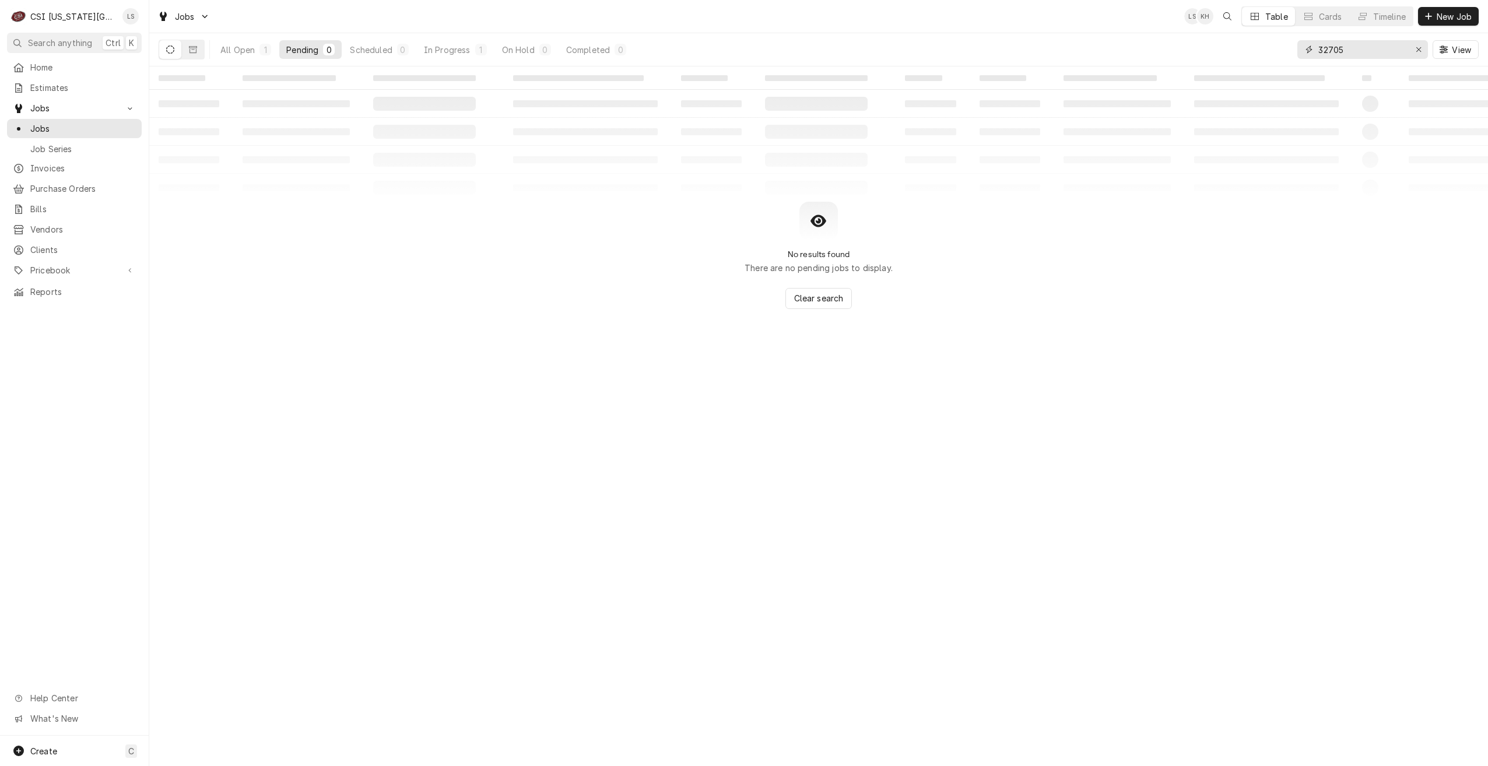
click at [1338, 51] on input "32705" at bounding box center [1362, 49] width 87 height 19
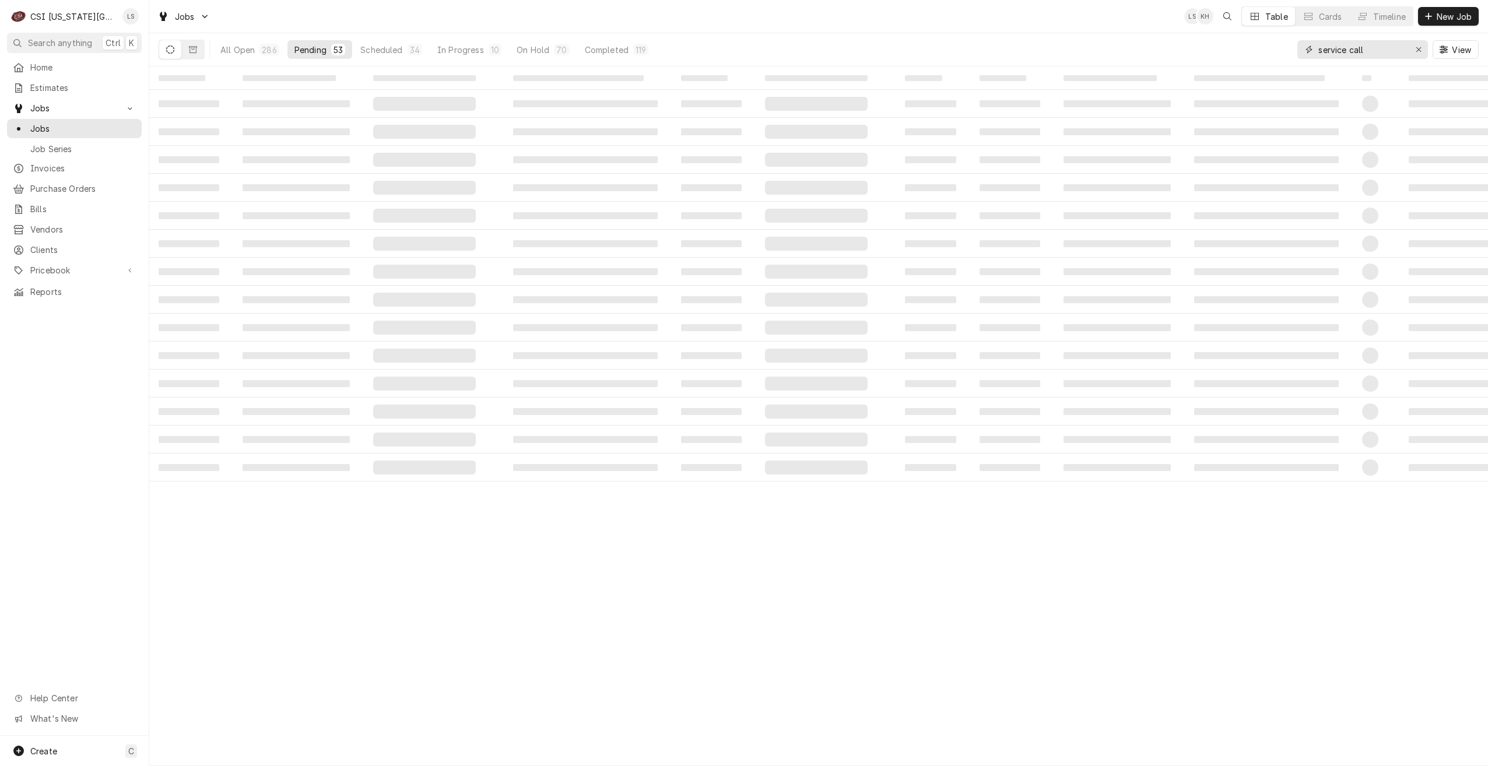
type input "service call"
click at [962, 28] on div "Jobs LS KH Table Cards Timeline New Job" at bounding box center [818, 16] width 1339 height 33
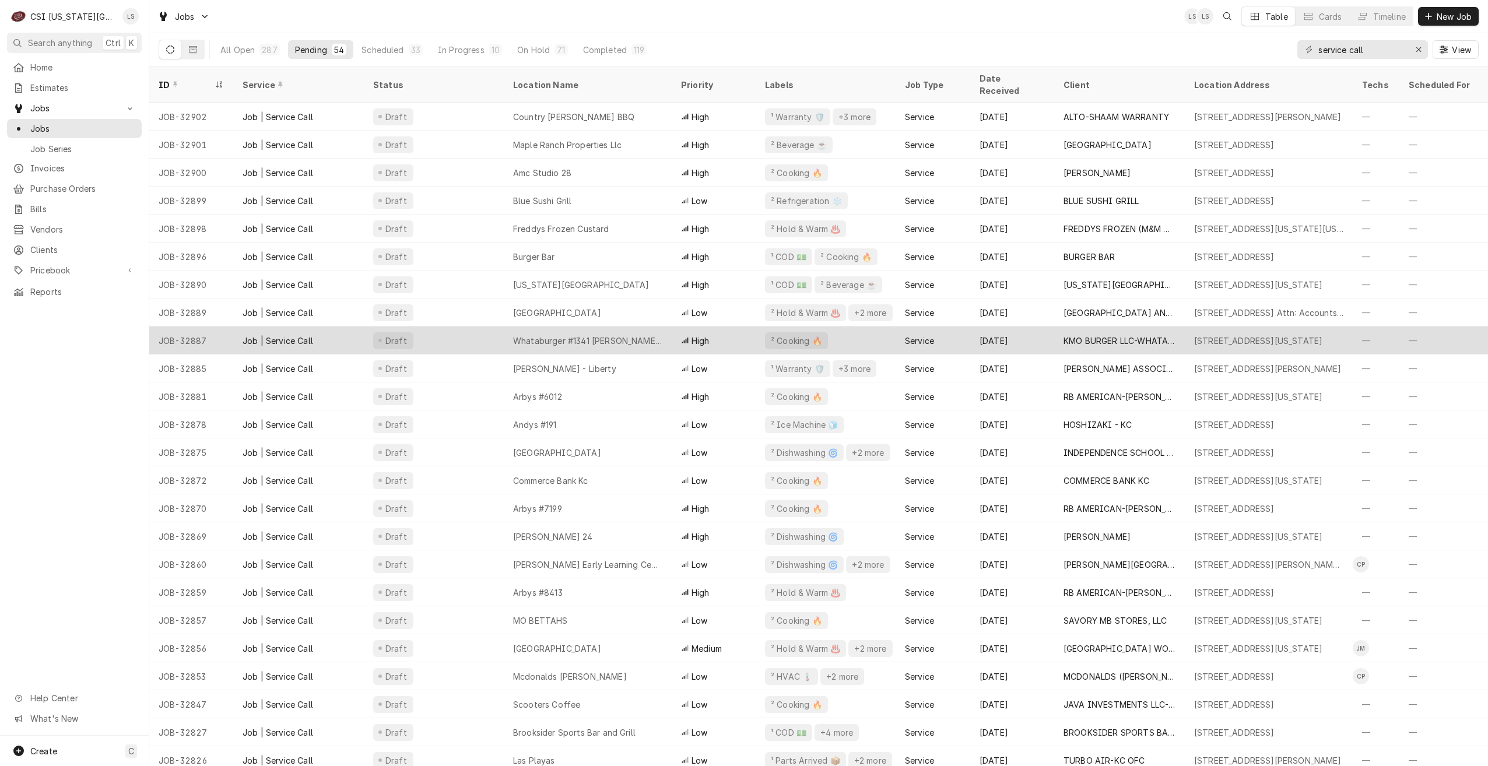
click at [646, 335] on div "Whataburger #1341 Tiffany Springs" at bounding box center [587, 341] width 149 height 12
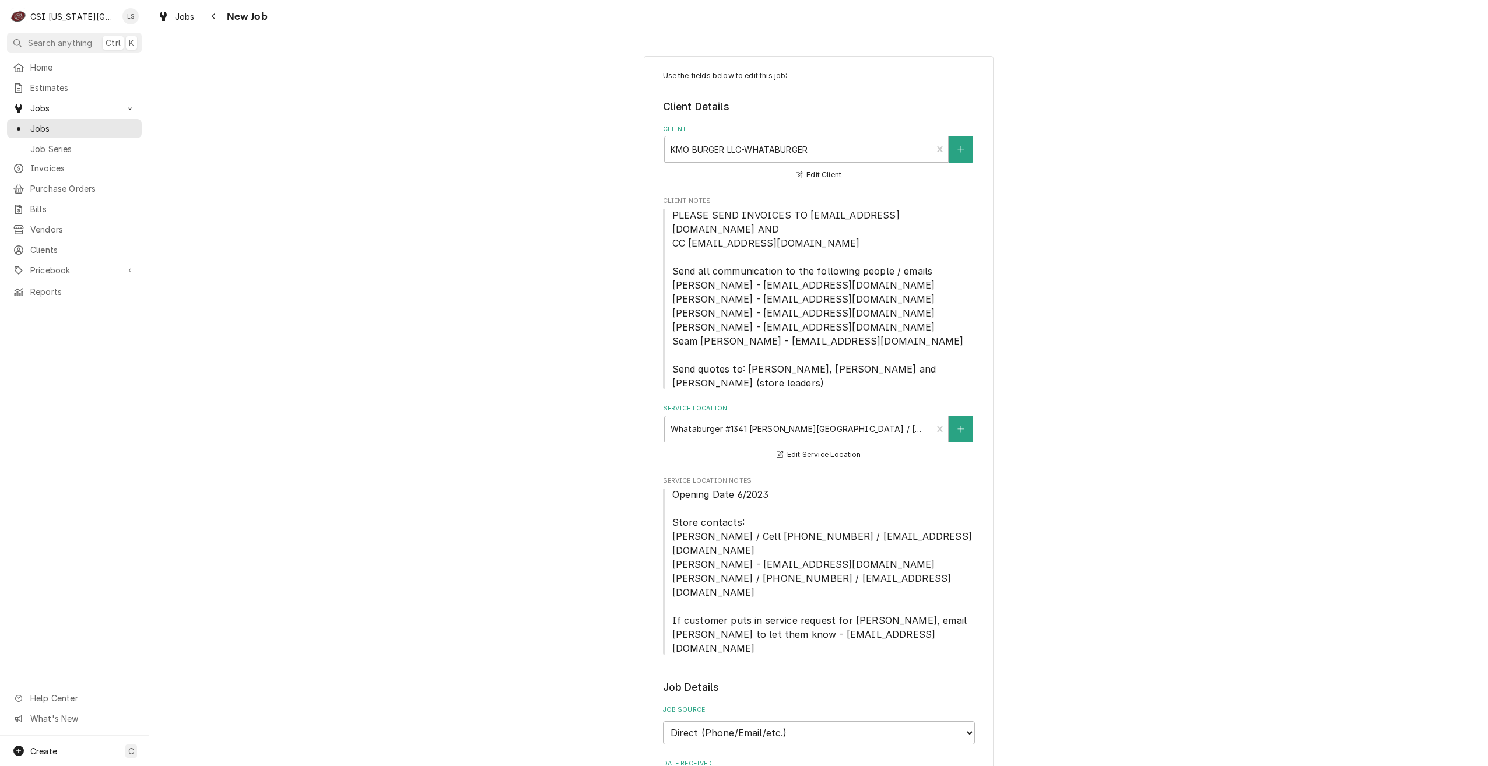
type textarea "x"
click at [92, 131] on div "Jobs" at bounding box center [74, 128] width 130 height 15
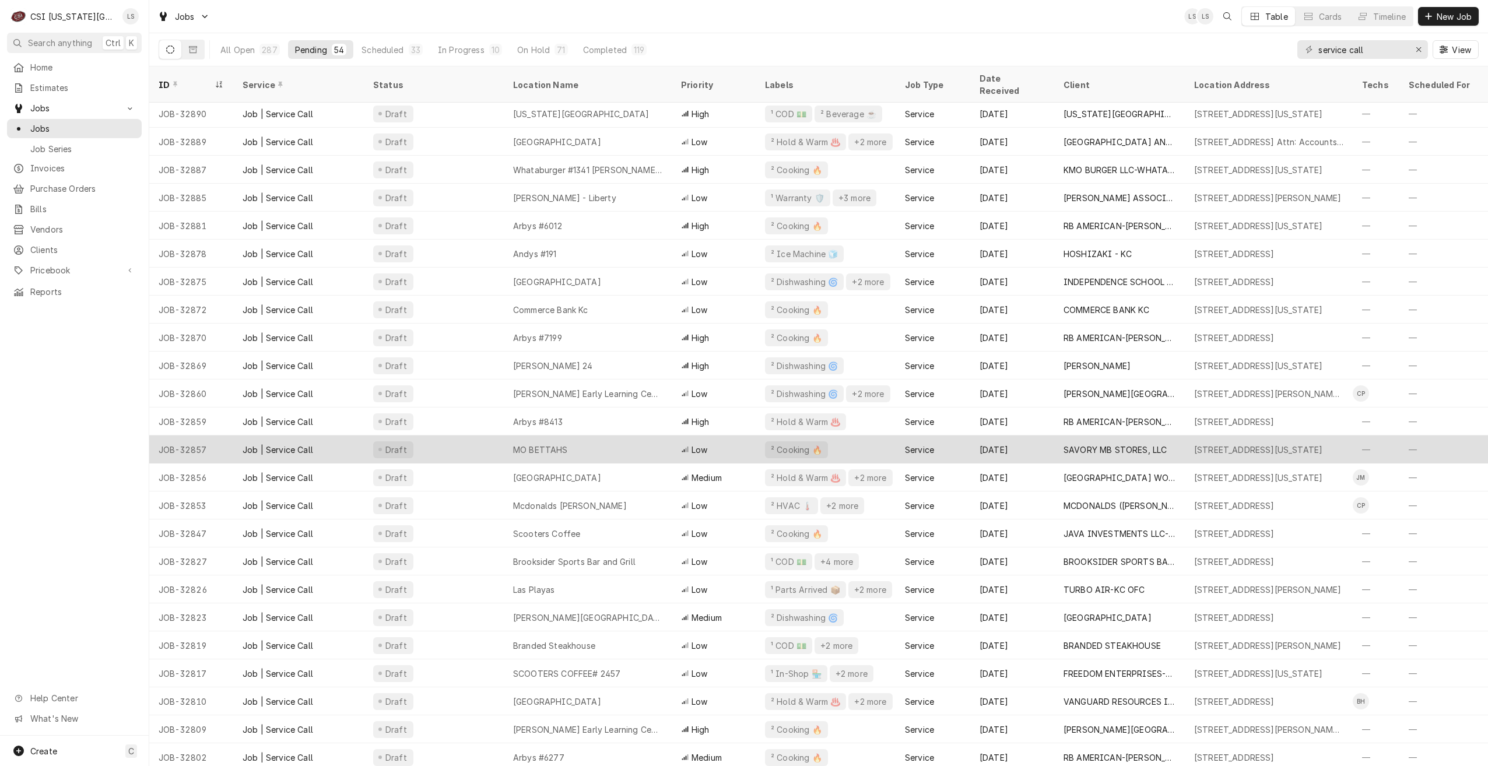
scroll to position [229, 0]
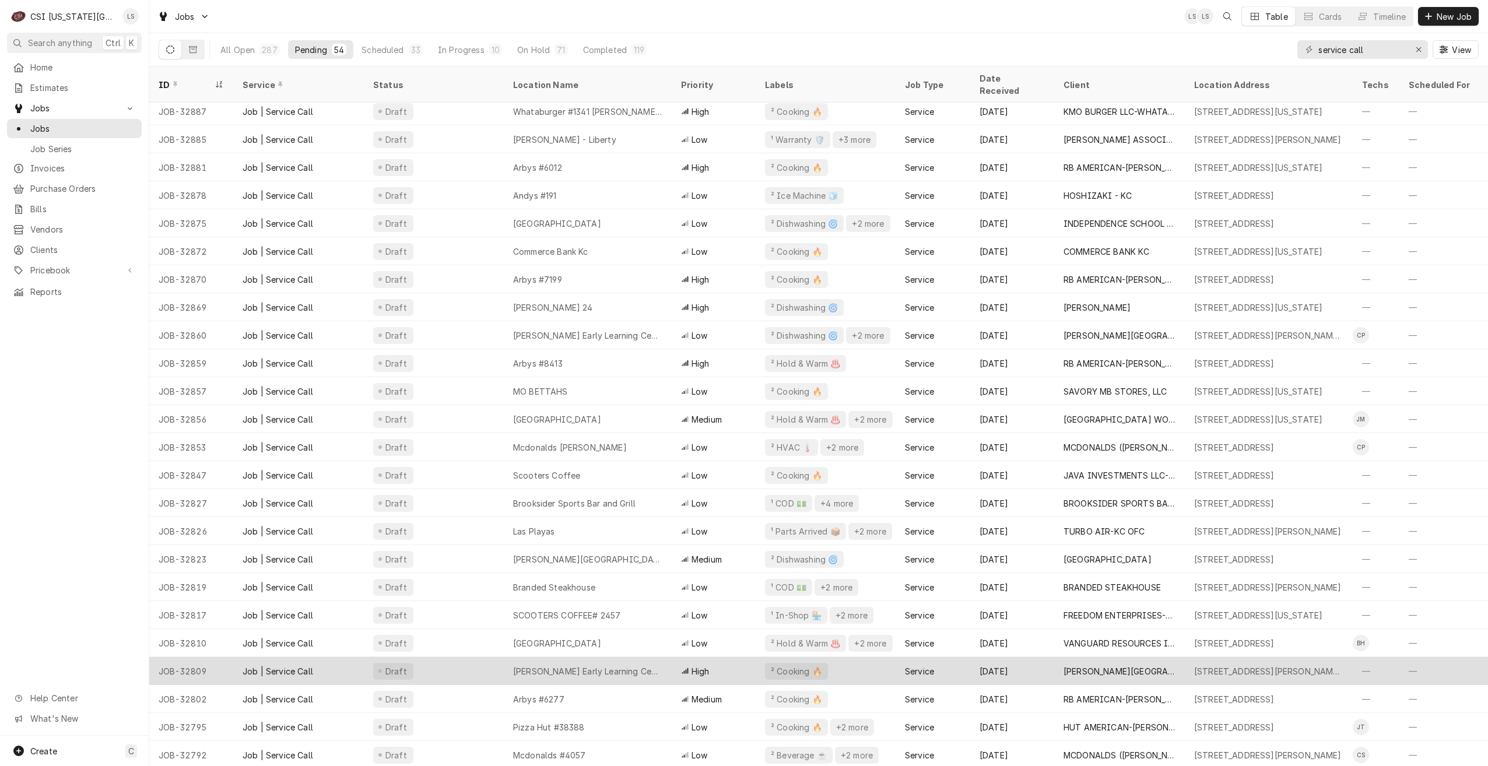
click at [643, 657] on div "Ervin Early Learning Center" at bounding box center [588, 671] width 168 height 28
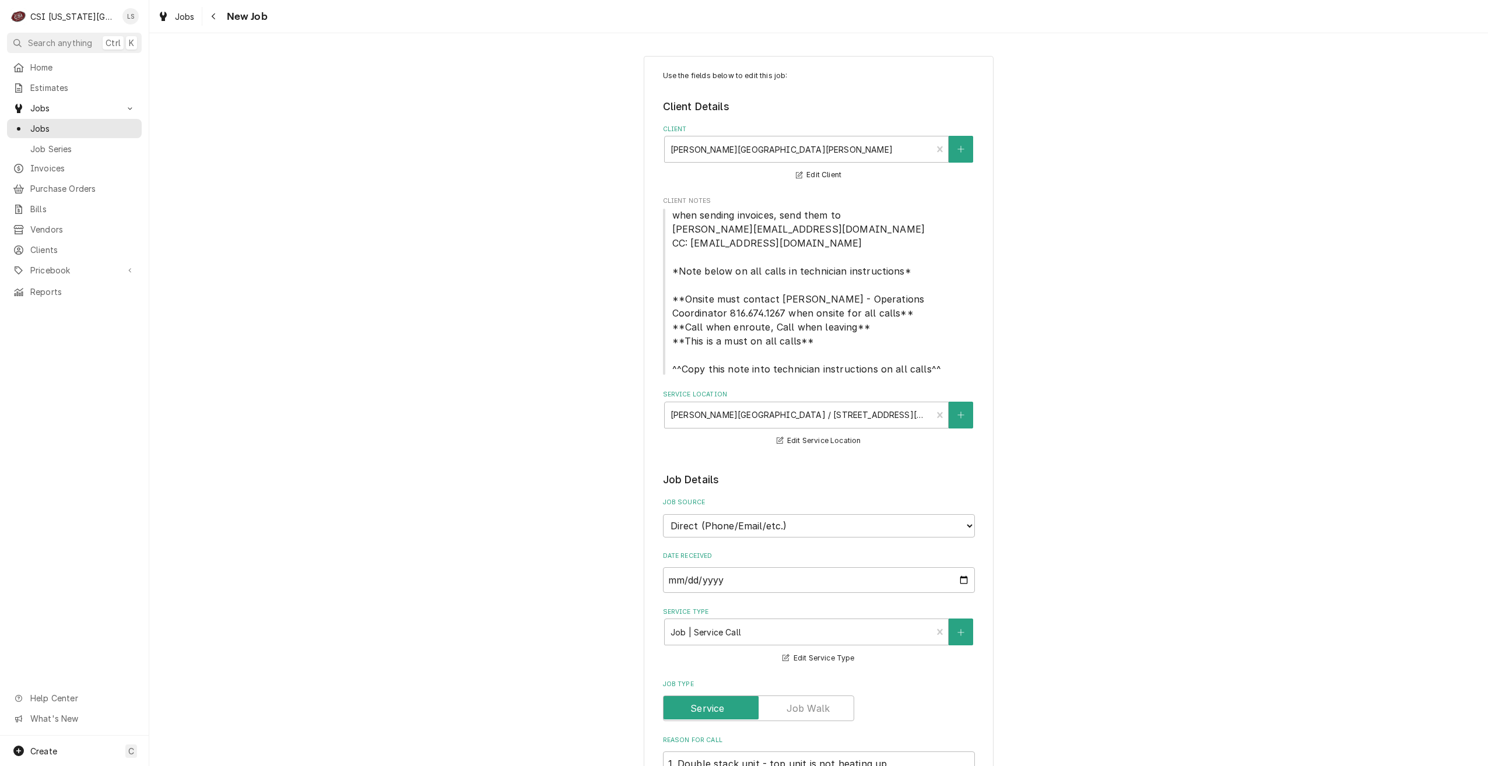
type textarea "x"
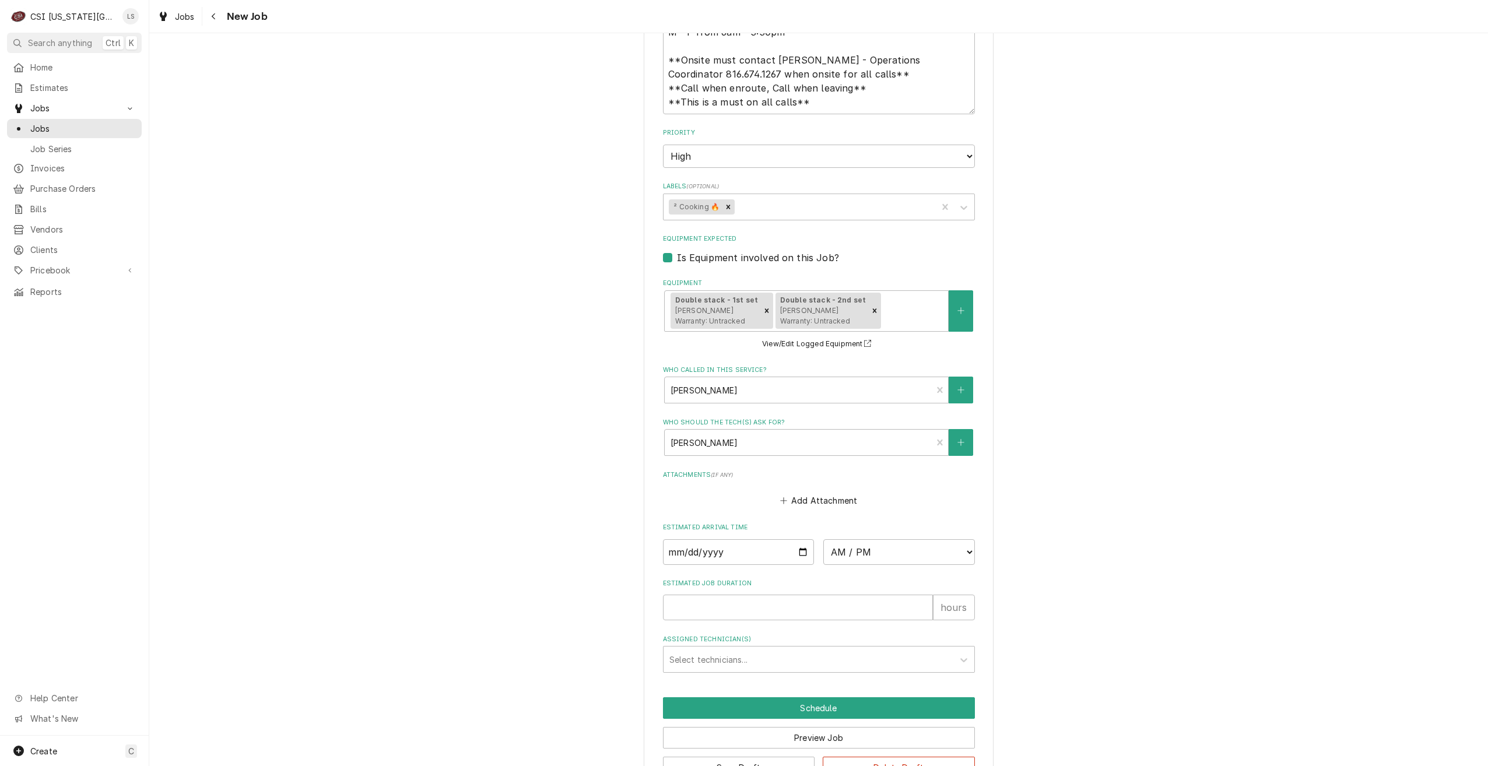
scroll to position [816, 0]
click at [116, 132] on link "Jobs" at bounding box center [74, 128] width 135 height 19
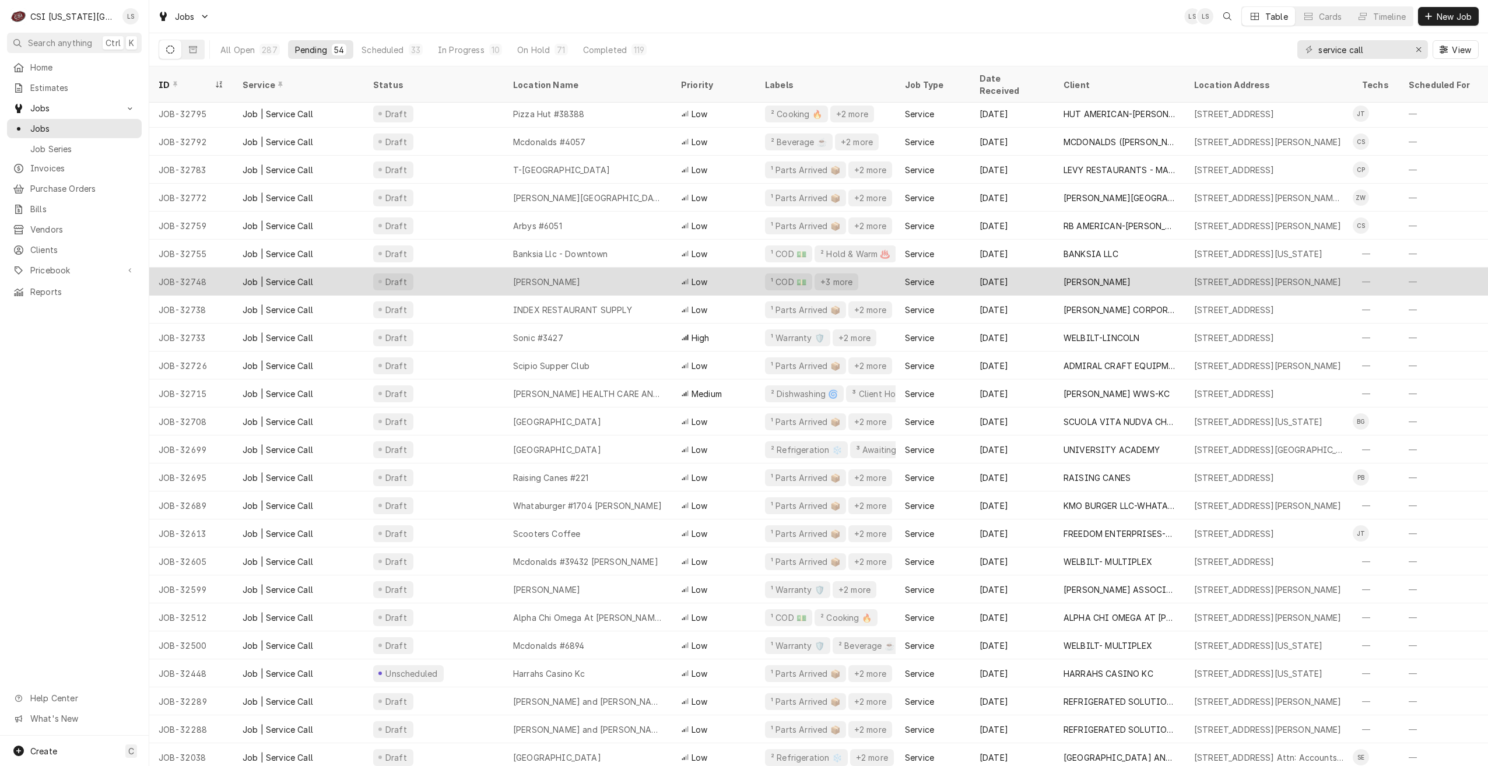
scroll to position [784, 0]
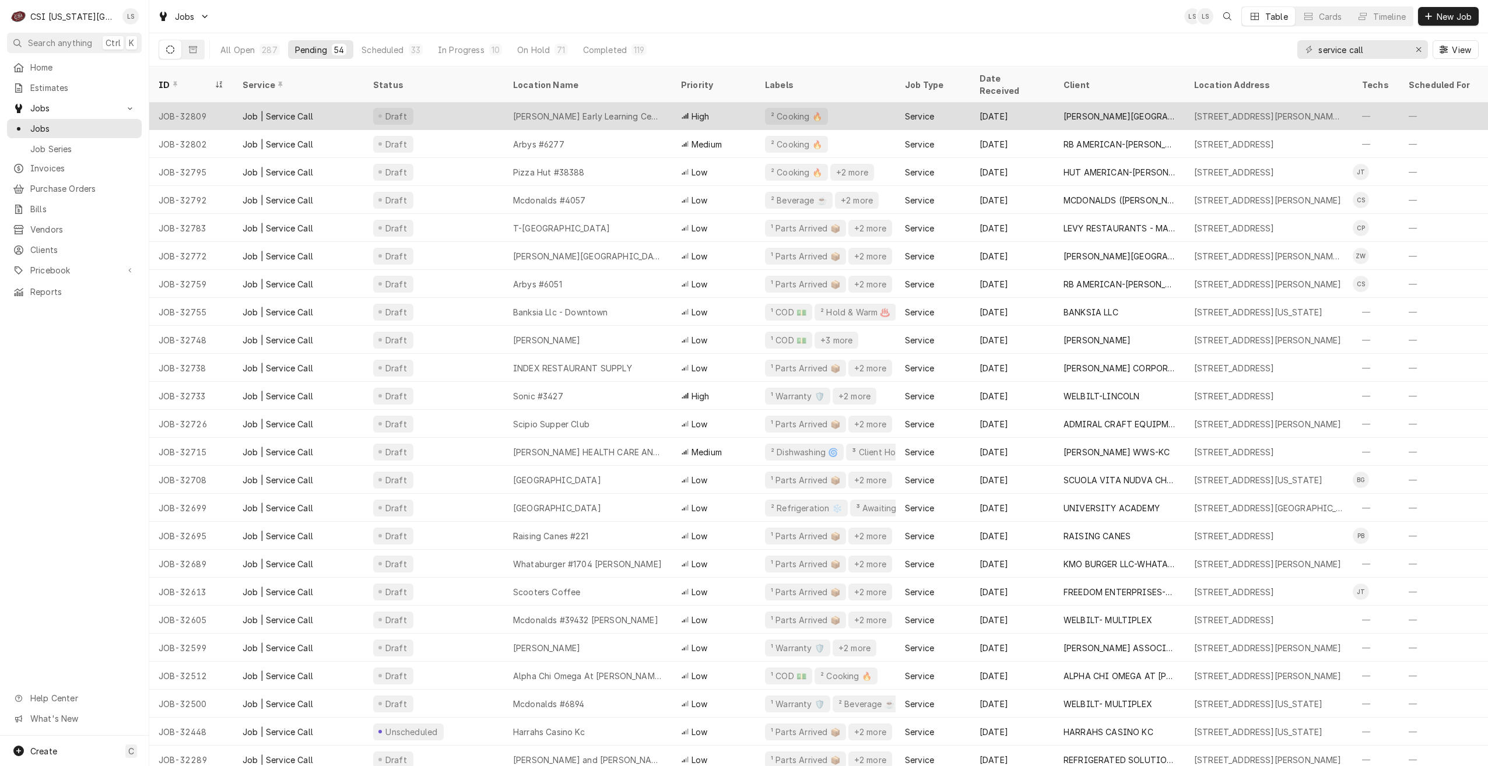
click at [643, 112] on div "Ervin Early Learning Center" at bounding box center [588, 116] width 168 height 28
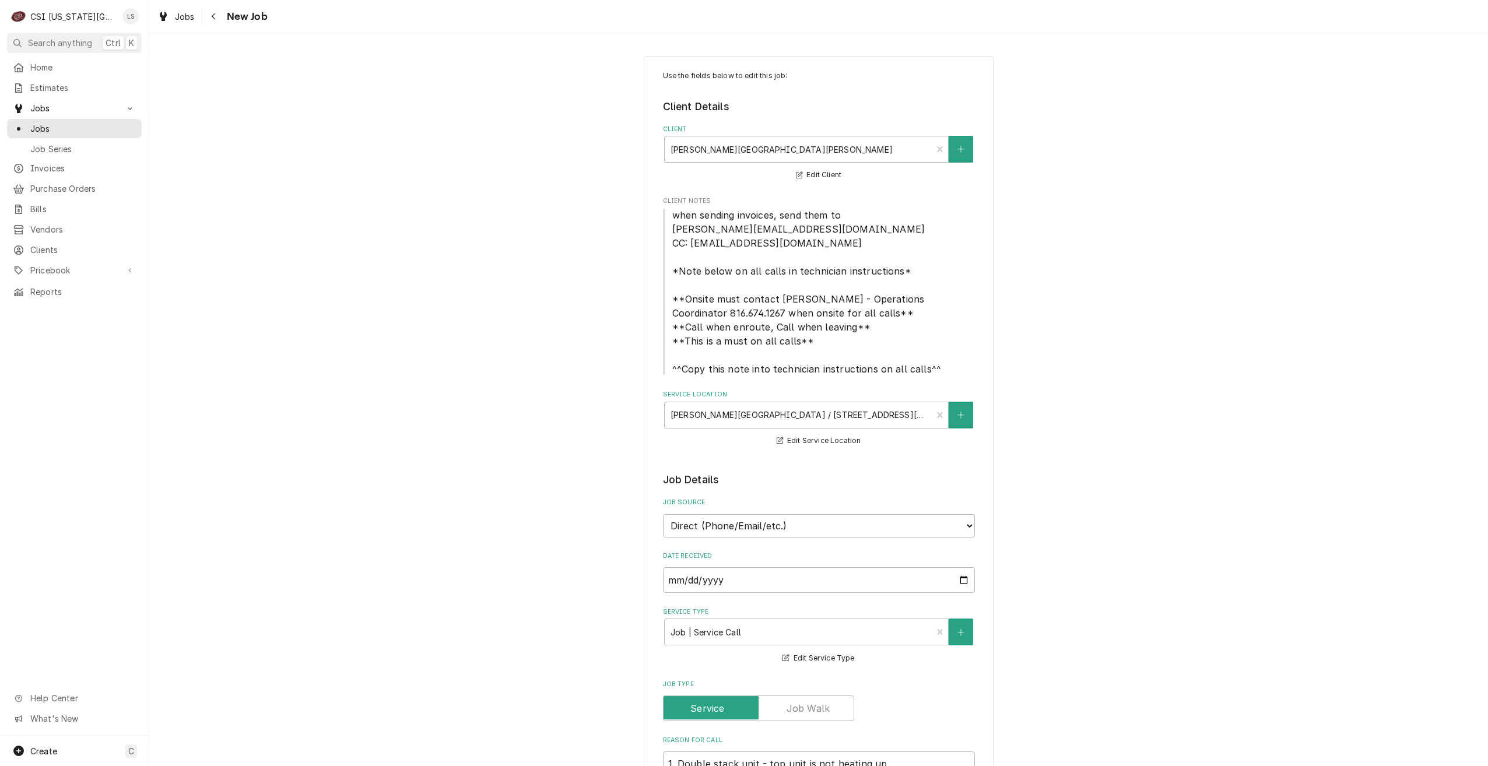
type textarea "x"
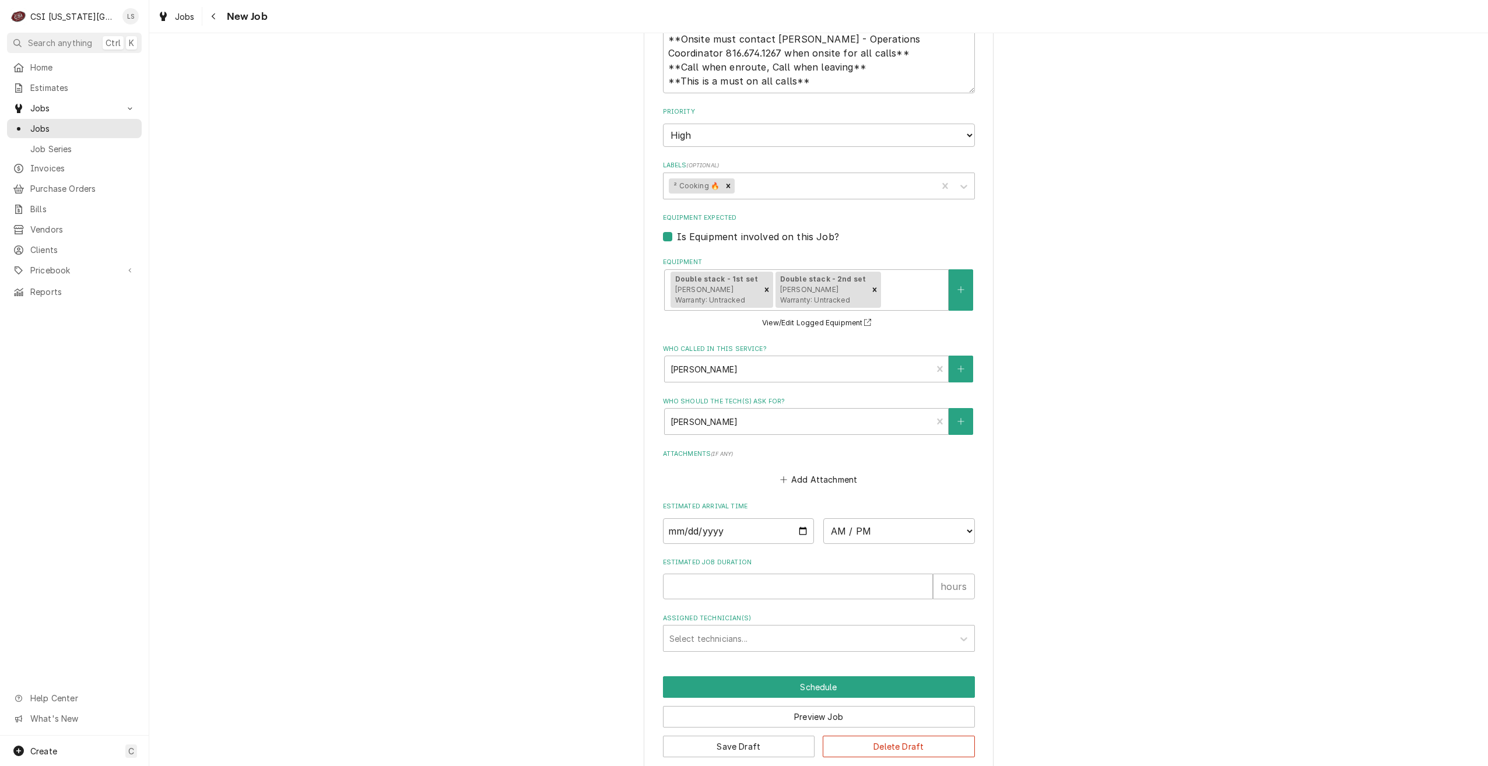
scroll to position [852, 0]
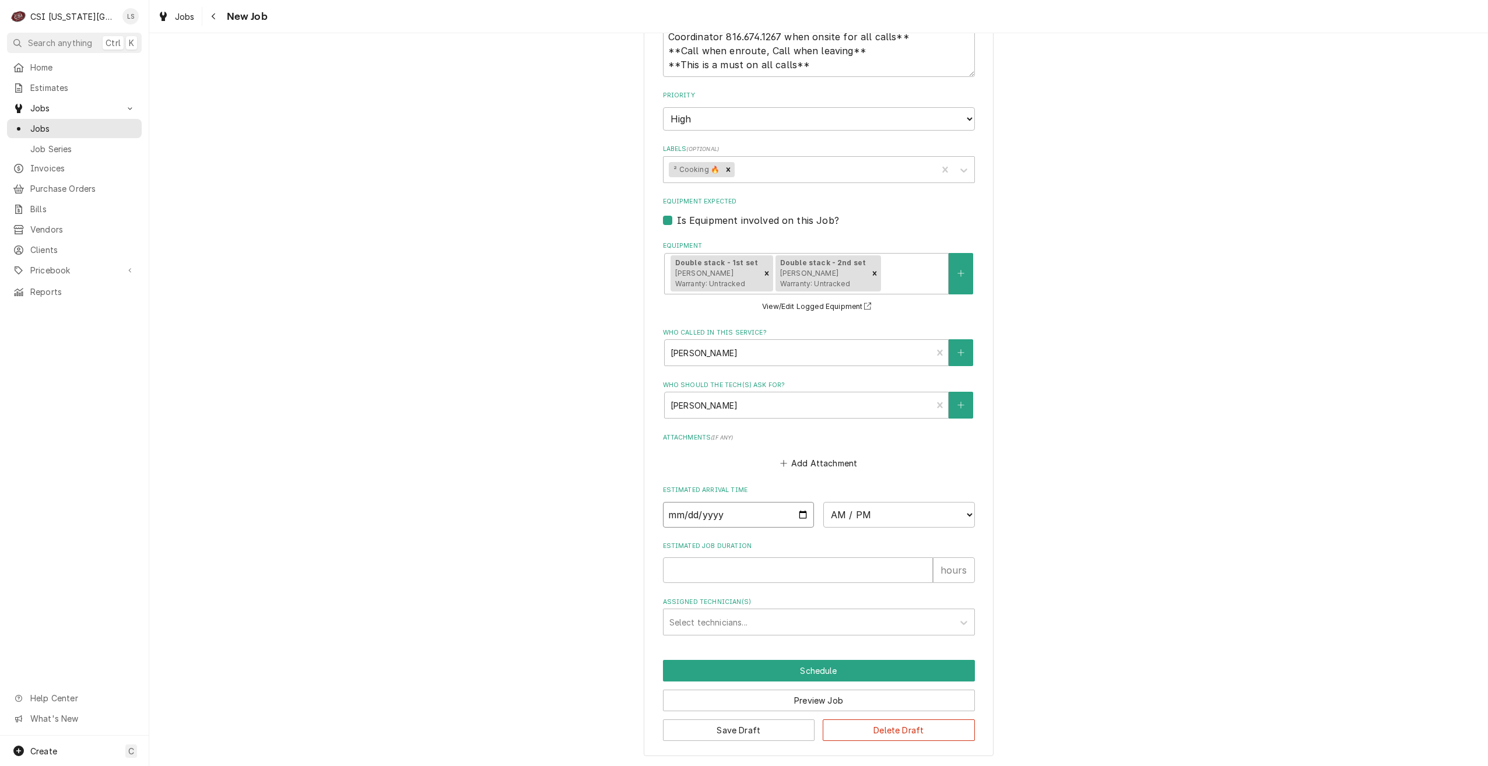
click at [801, 518] on input "Date" at bounding box center [739, 515] width 152 height 26
type input "[DATE]"
type textarea "x"
click at [873, 523] on select "AM / PM 6:00 AM 6:15 AM 6:30 AM 6:45 AM 7:00 AM 7:15 AM 7:30 AM 7:45 AM 8:00 AM…" at bounding box center [899, 515] width 152 height 26
select select "09:00:00"
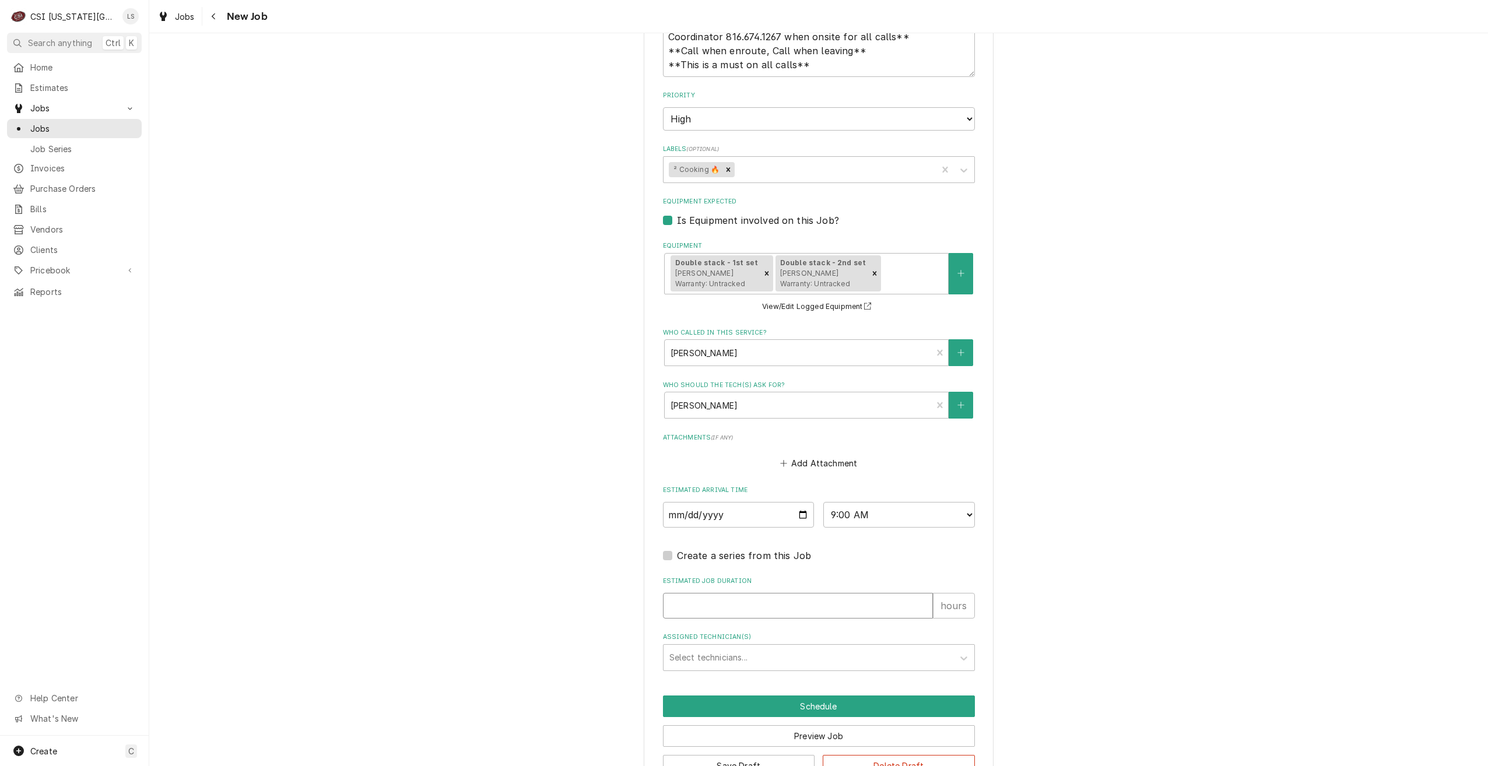
click at [844, 610] on input "Estimated Job Duration" at bounding box center [798, 606] width 270 height 26
type textarea "x"
type input "2"
type textarea "x"
type input "2"
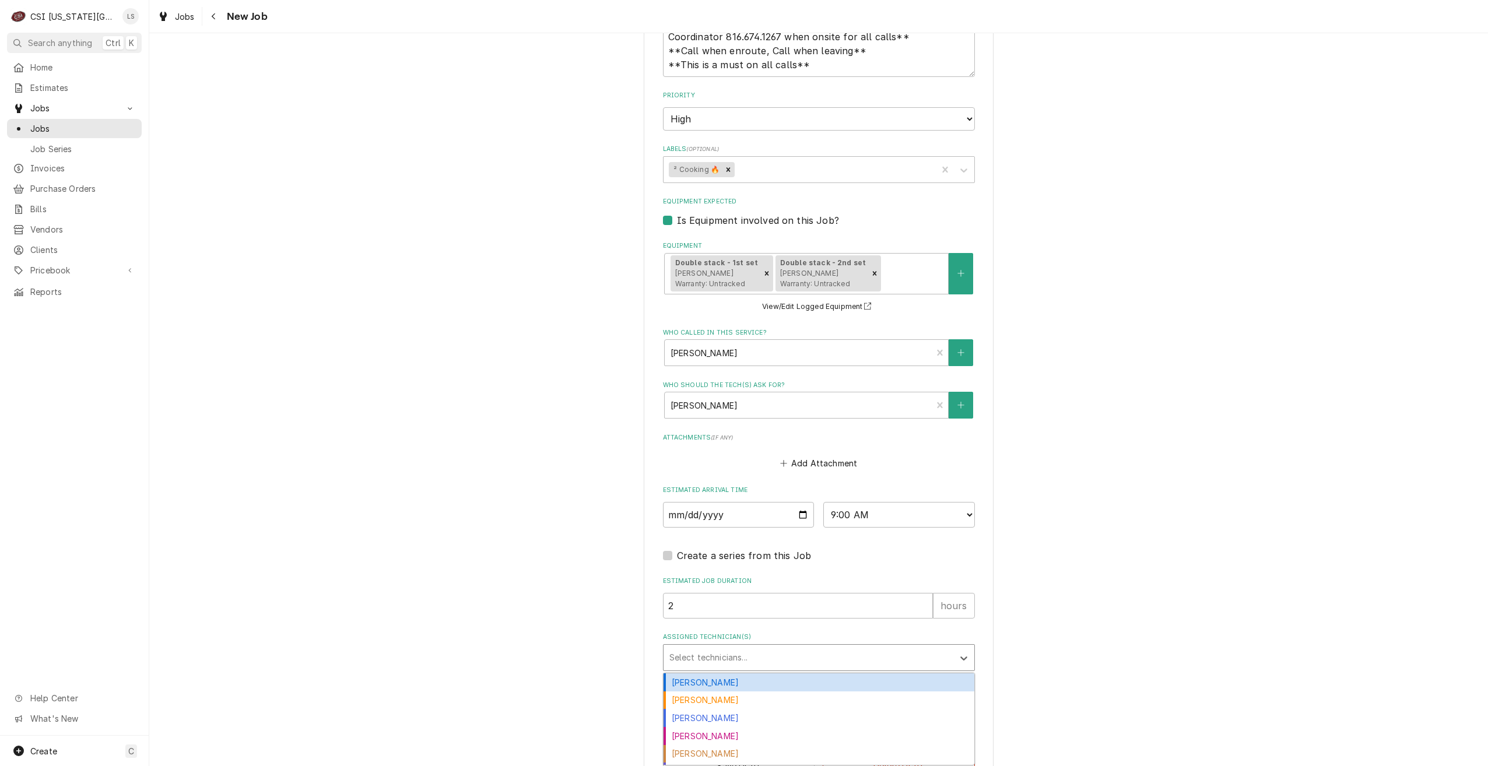
click at [847, 651] on div "Assigned Technician(s)" at bounding box center [808, 657] width 278 height 21
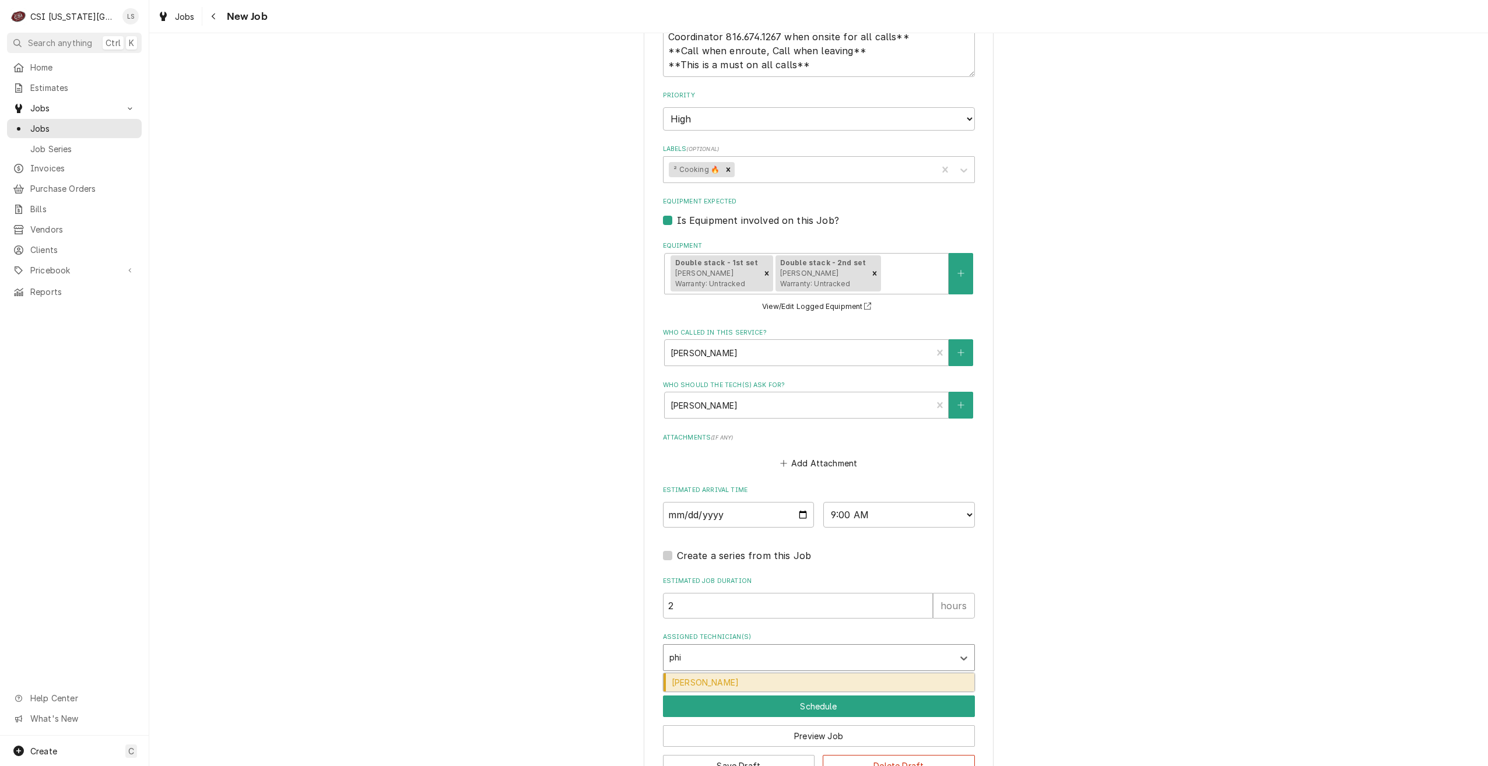
type input "phil"
click at [840, 676] on div "[PERSON_NAME]" at bounding box center [819, 683] width 311 height 18
type textarea "x"
click at [844, 700] on button "Schedule" at bounding box center [819, 707] width 312 height 22
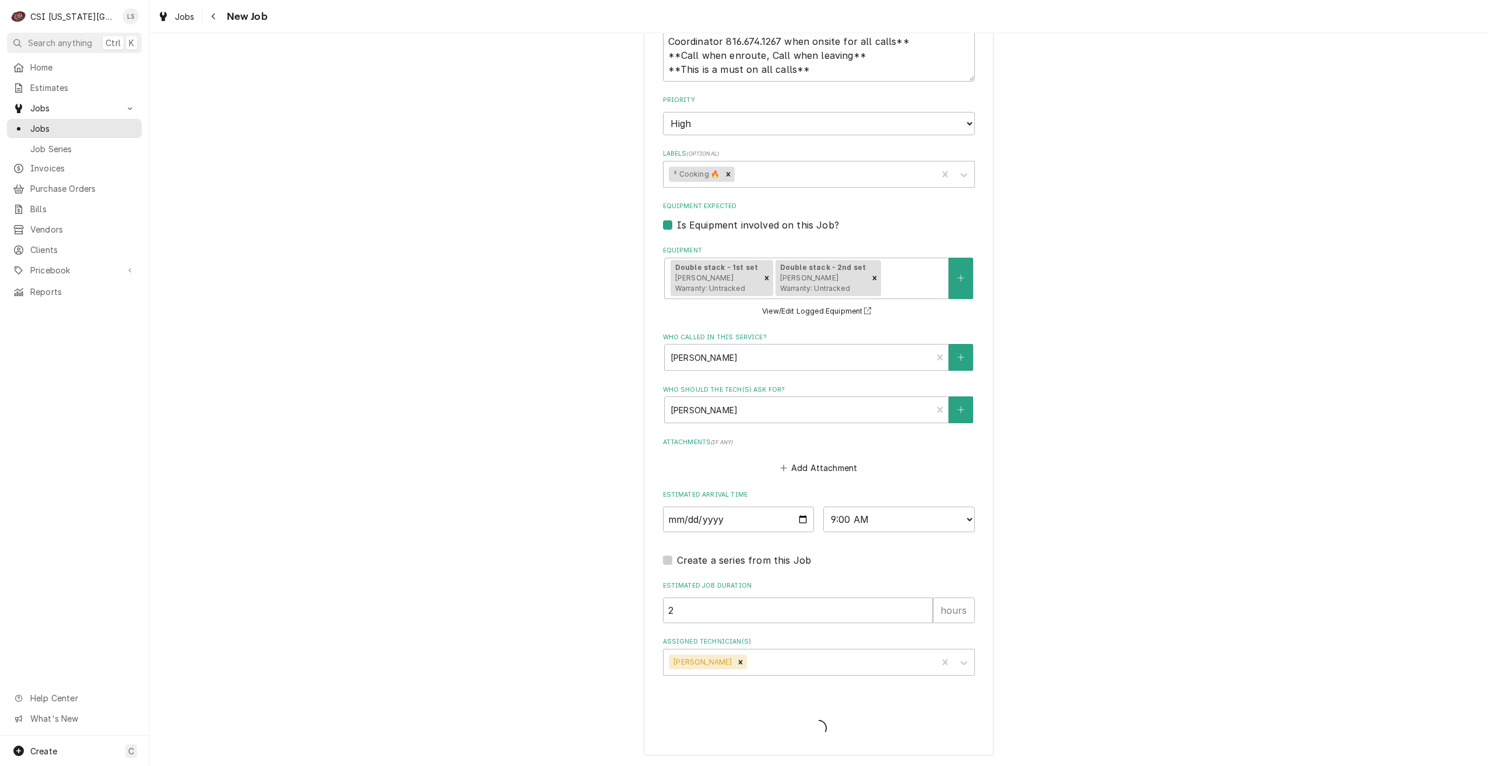
scroll to position [847, 0]
type textarea "x"
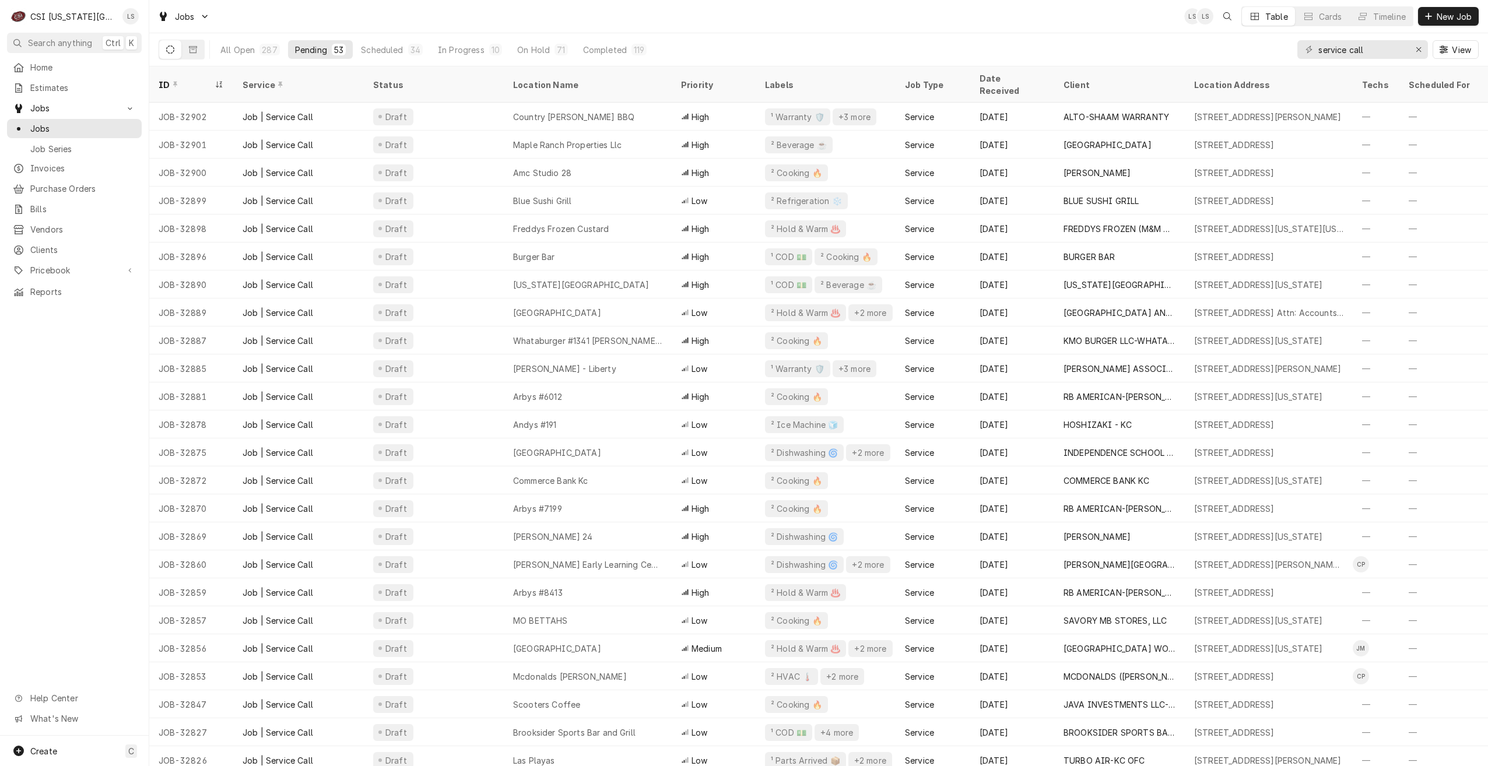
click at [689, 20] on div "Jobs LS LS Table Cards Timeline New Job" at bounding box center [818, 16] width 1339 height 33
drag, startPoint x: 1384, startPoint y: 55, endPoint x: 1272, endPoint y: 46, distance: 111.7
click at [1272, 46] on div "All Open 287 Pending 53 Scheduled 34 In Progress 9 On Hold 71 Completed 120 ser…" at bounding box center [819, 49] width 1320 height 33
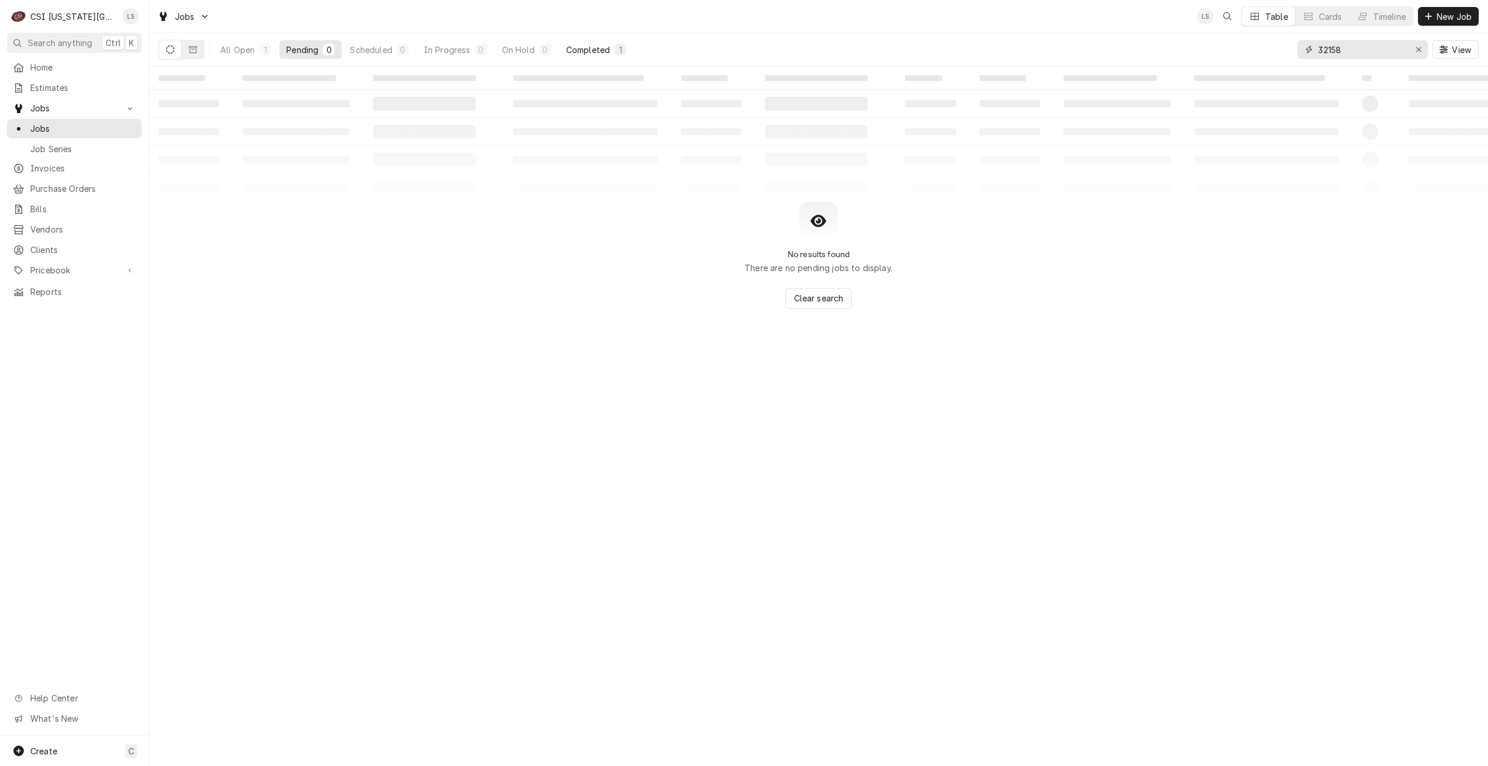
type input "32158"
click at [620, 44] on div "1" at bounding box center [621, 50] width 12 height 12
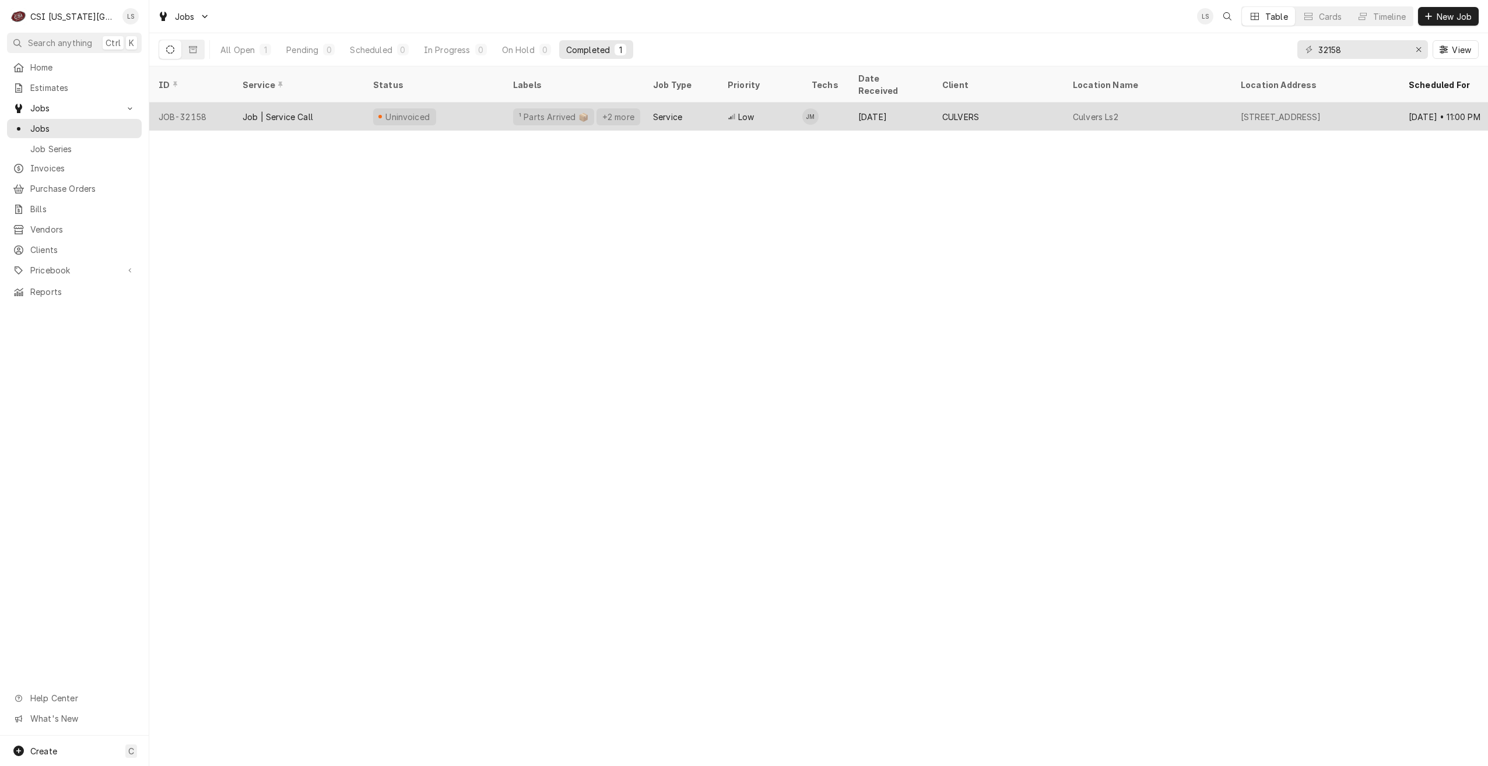
click at [944, 111] on div "CULVERS" at bounding box center [960, 117] width 37 height 12
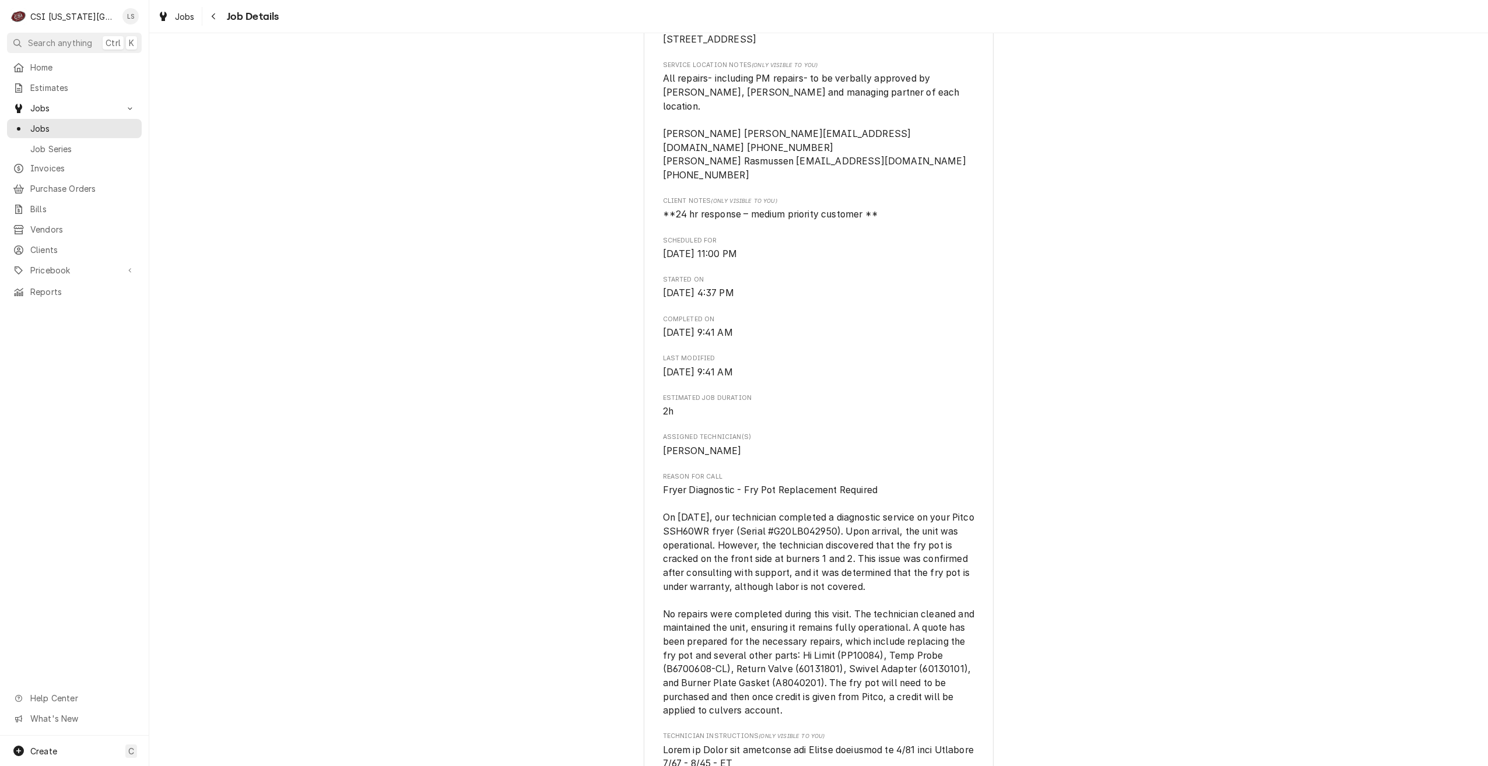
scroll to position [408, 0]
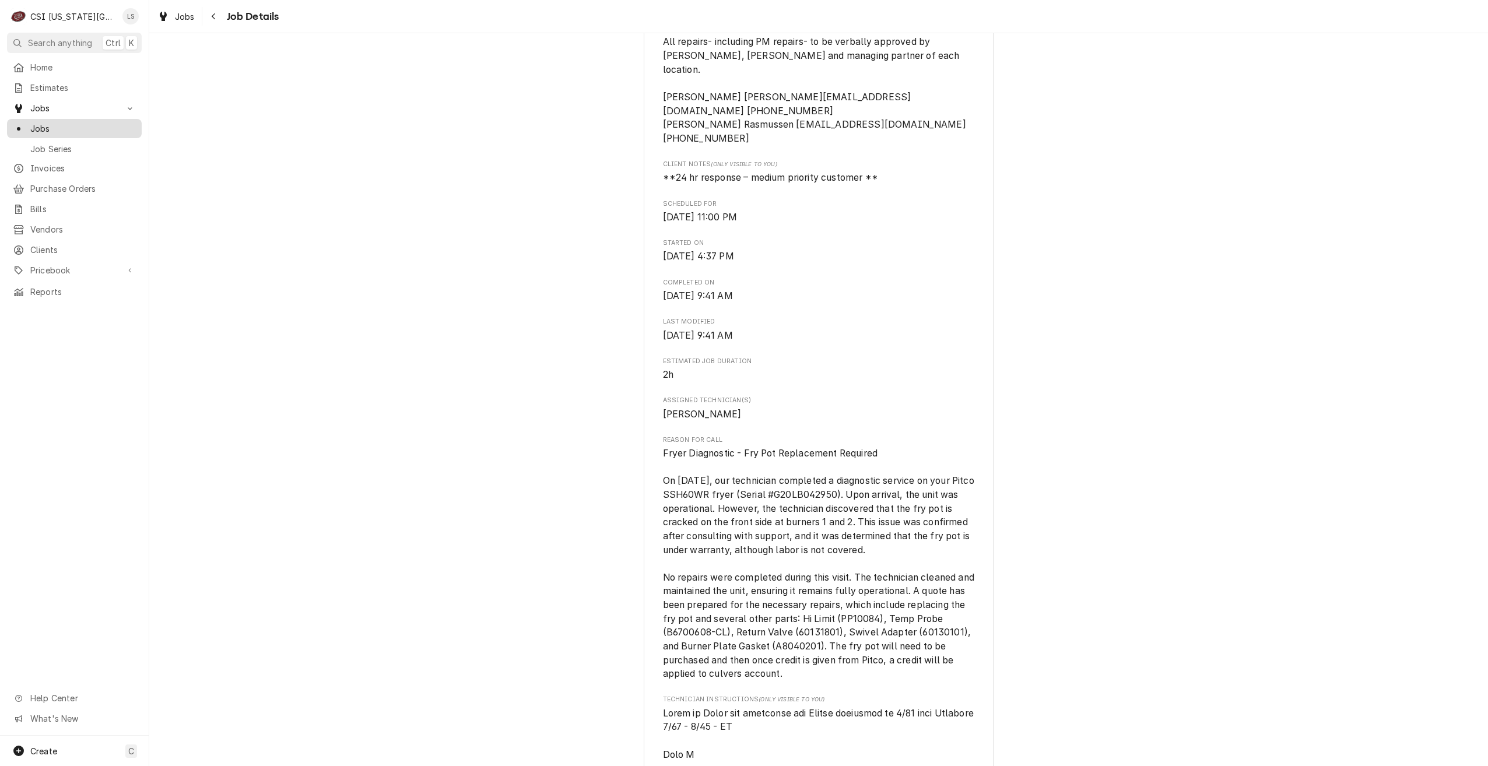
click at [117, 125] on span "Jobs" at bounding box center [83, 128] width 106 height 12
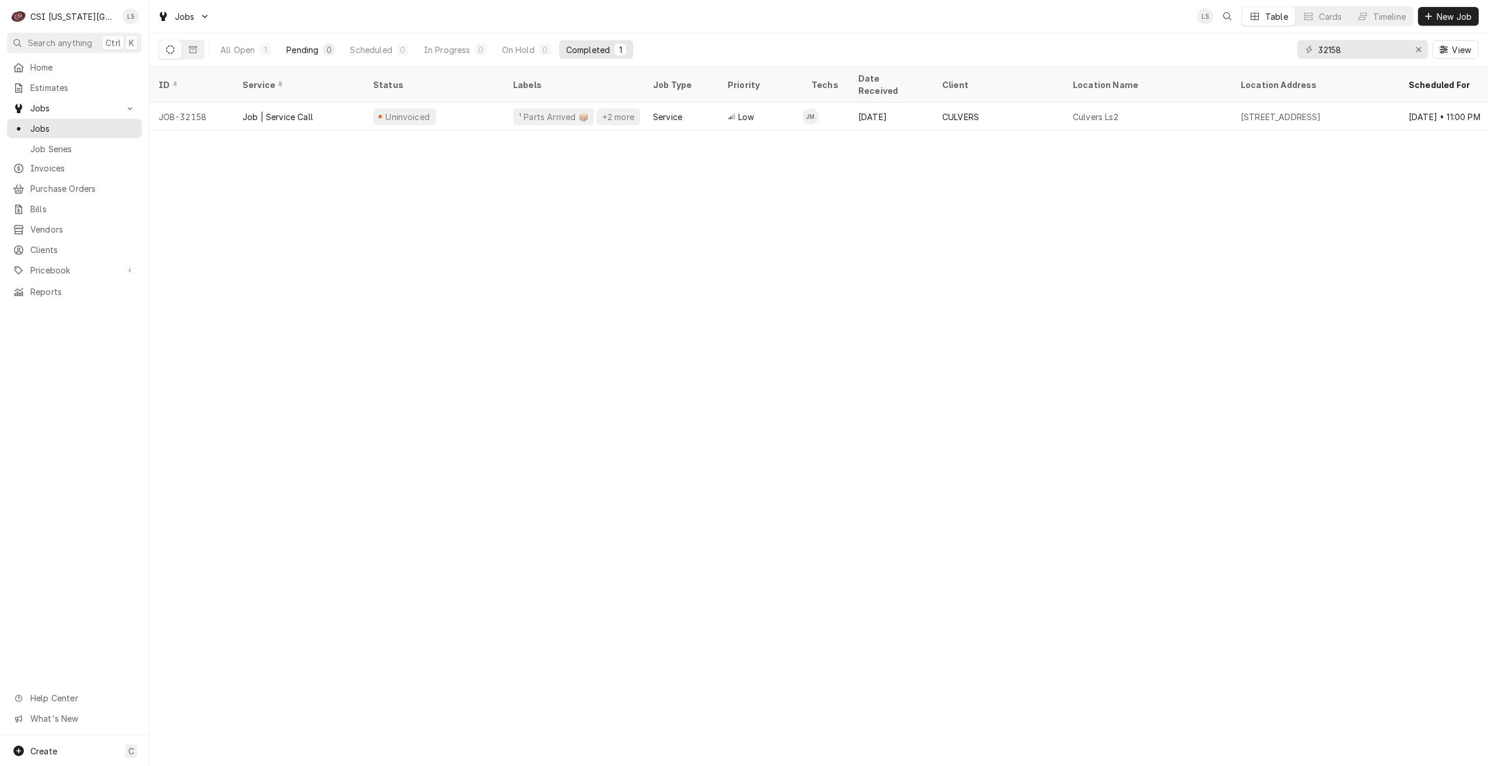
click at [314, 51] on div "Pending" at bounding box center [302, 50] width 32 height 12
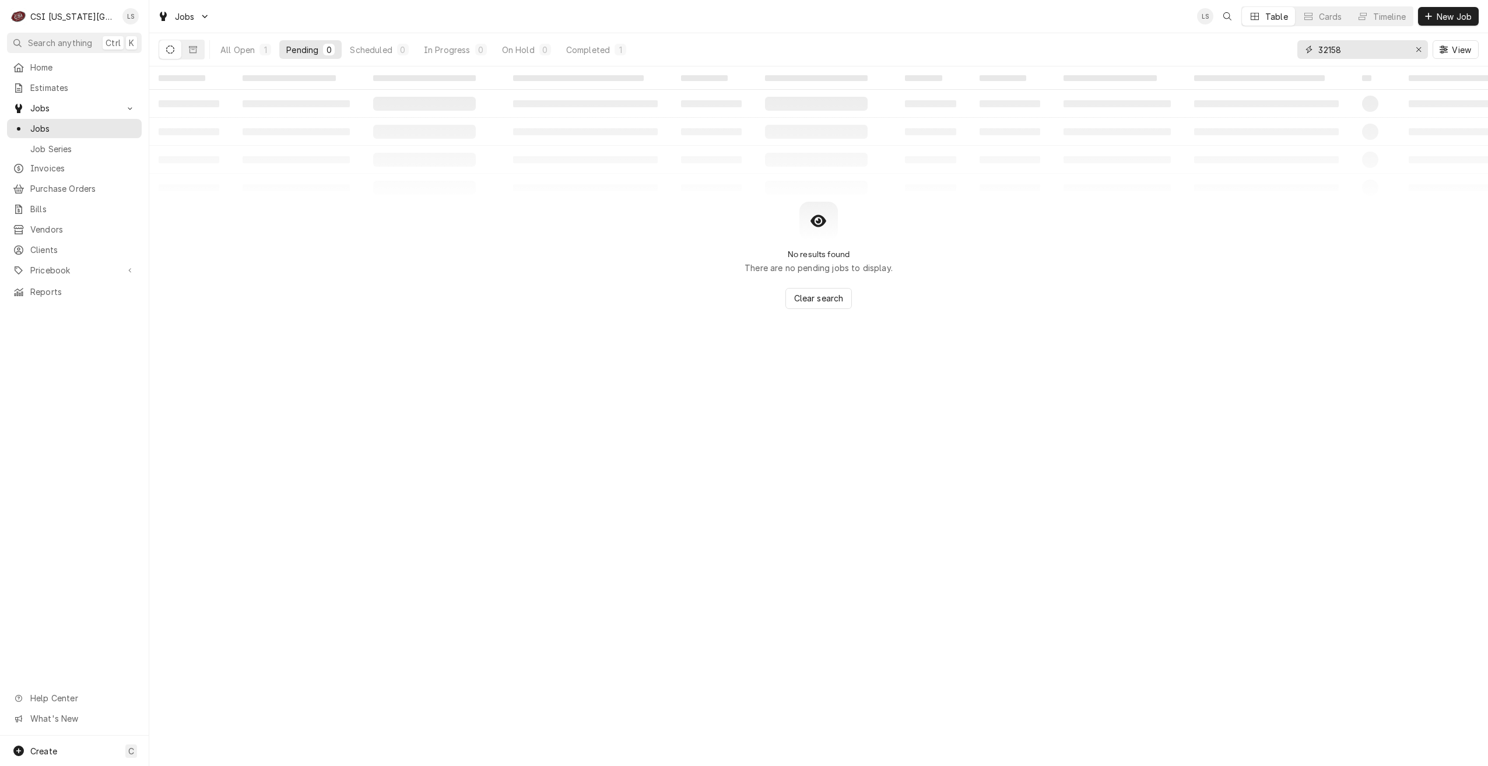
click at [1359, 54] on input "32158" at bounding box center [1362, 49] width 87 height 19
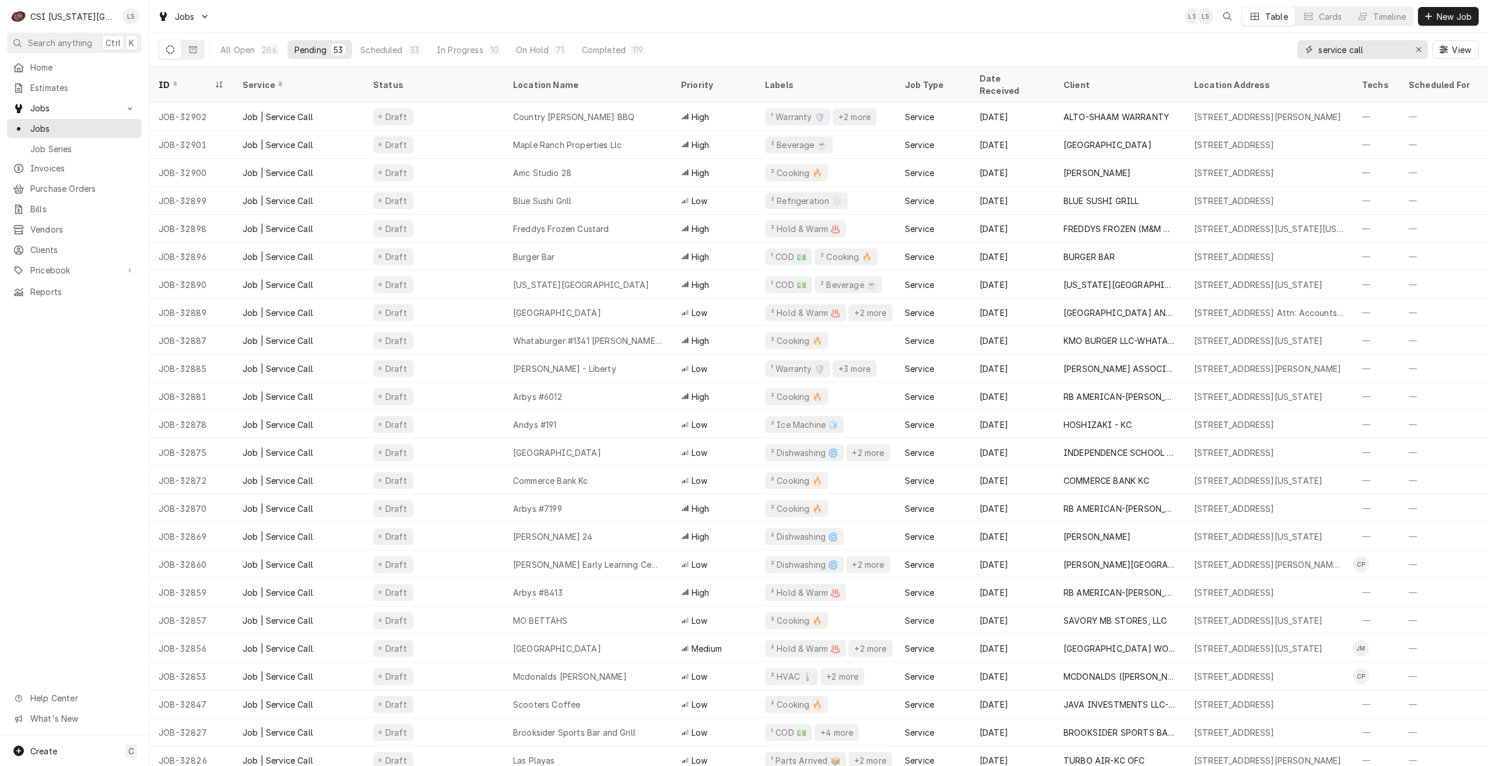
drag, startPoint x: 1373, startPoint y: 47, endPoint x: 1288, endPoint y: 41, distance: 85.3
click at [1288, 41] on div "All Open 286 Pending 53 Scheduled 33 In Progress 10 On Hold 71 Completed 119 se…" at bounding box center [819, 49] width 1320 height 33
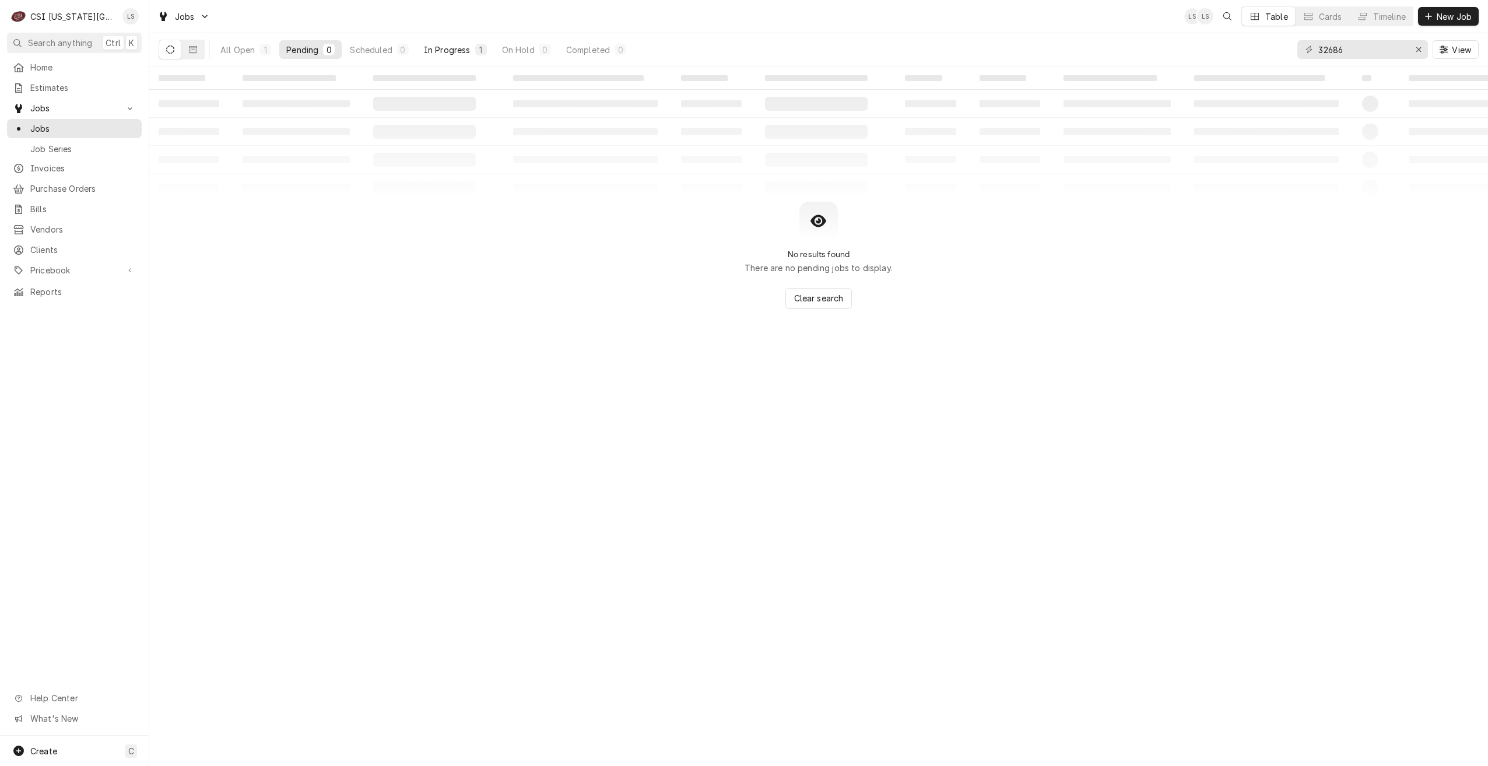
click at [478, 52] on div "1" at bounding box center [481, 50] width 7 height 12
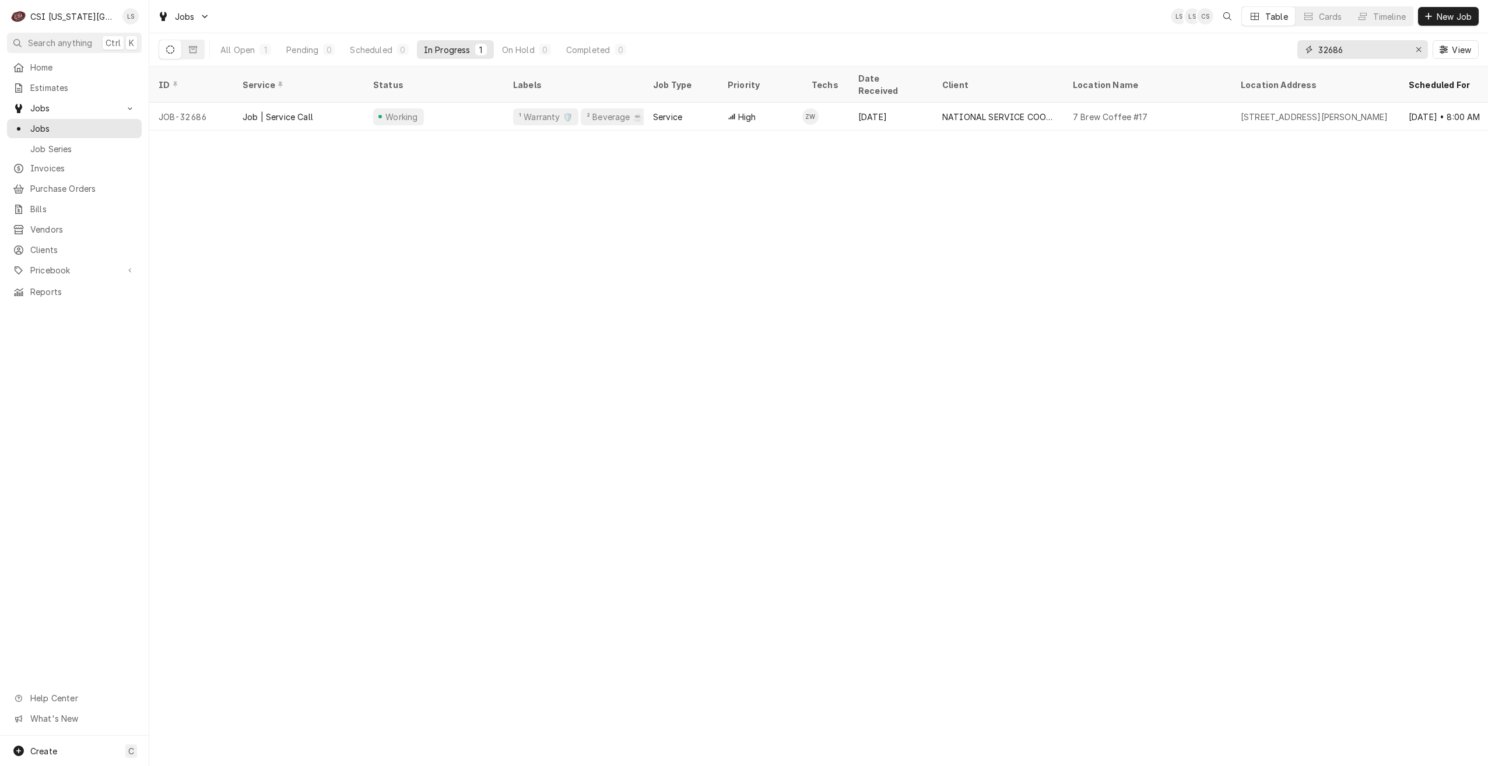
click at [1381, 57] on input "32686" at bounding box center [1362, 49] width 87 height 19
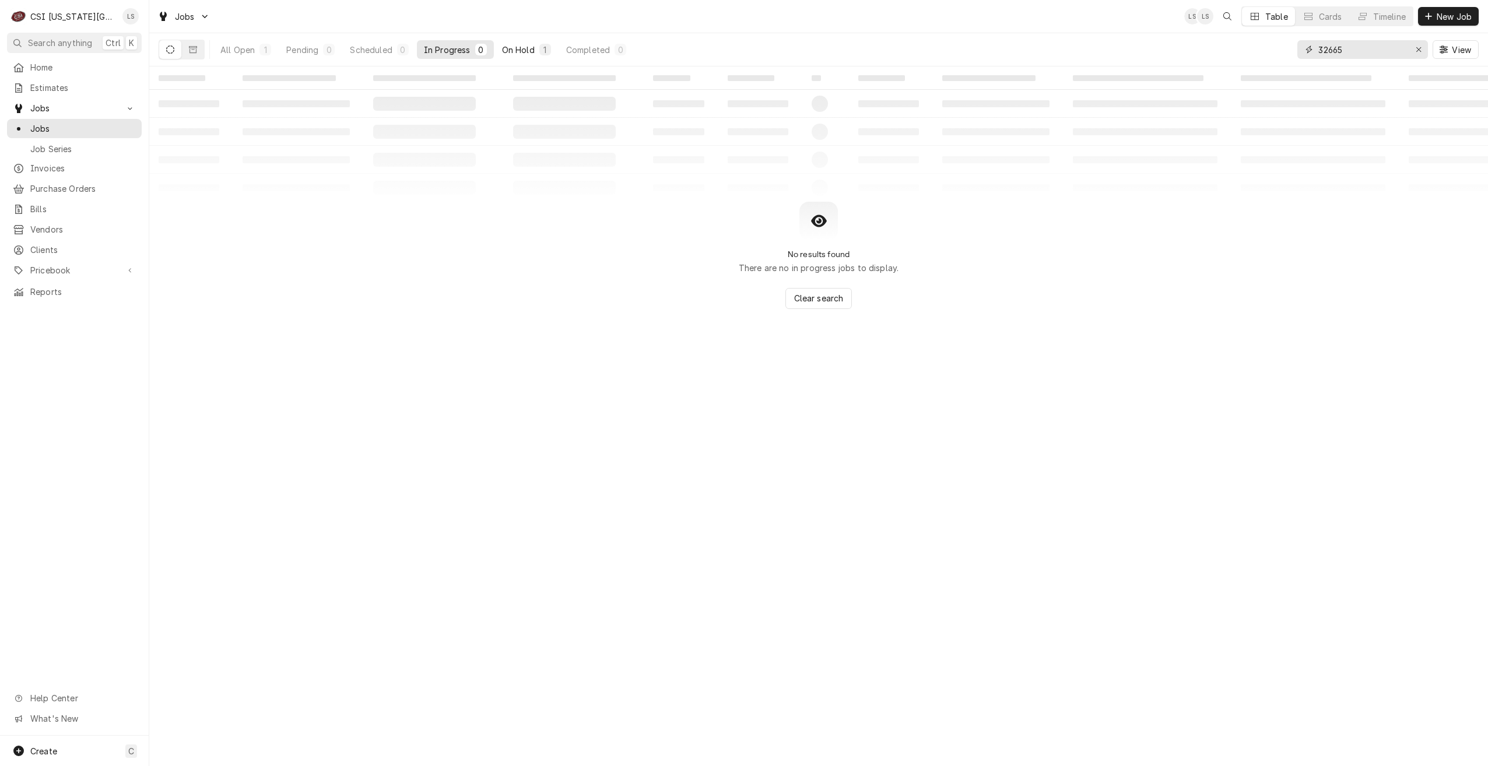
type input "32665"
click at [545, 44] on div "1" at bounding box center [545, 50] width 12 height 12
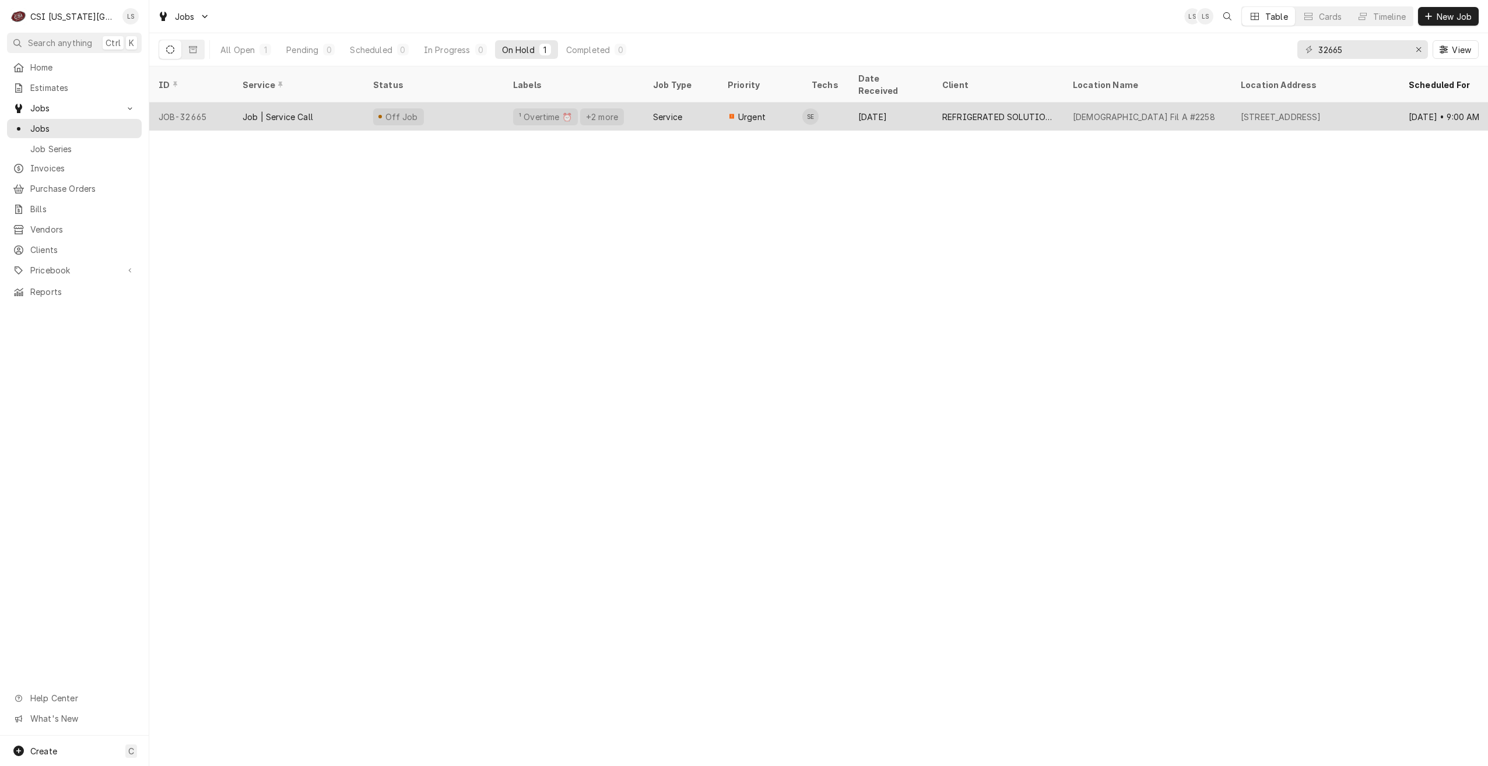
click at [918, 109] on div "Sep 9" at bounding box center [891, 117] width 84 height 28
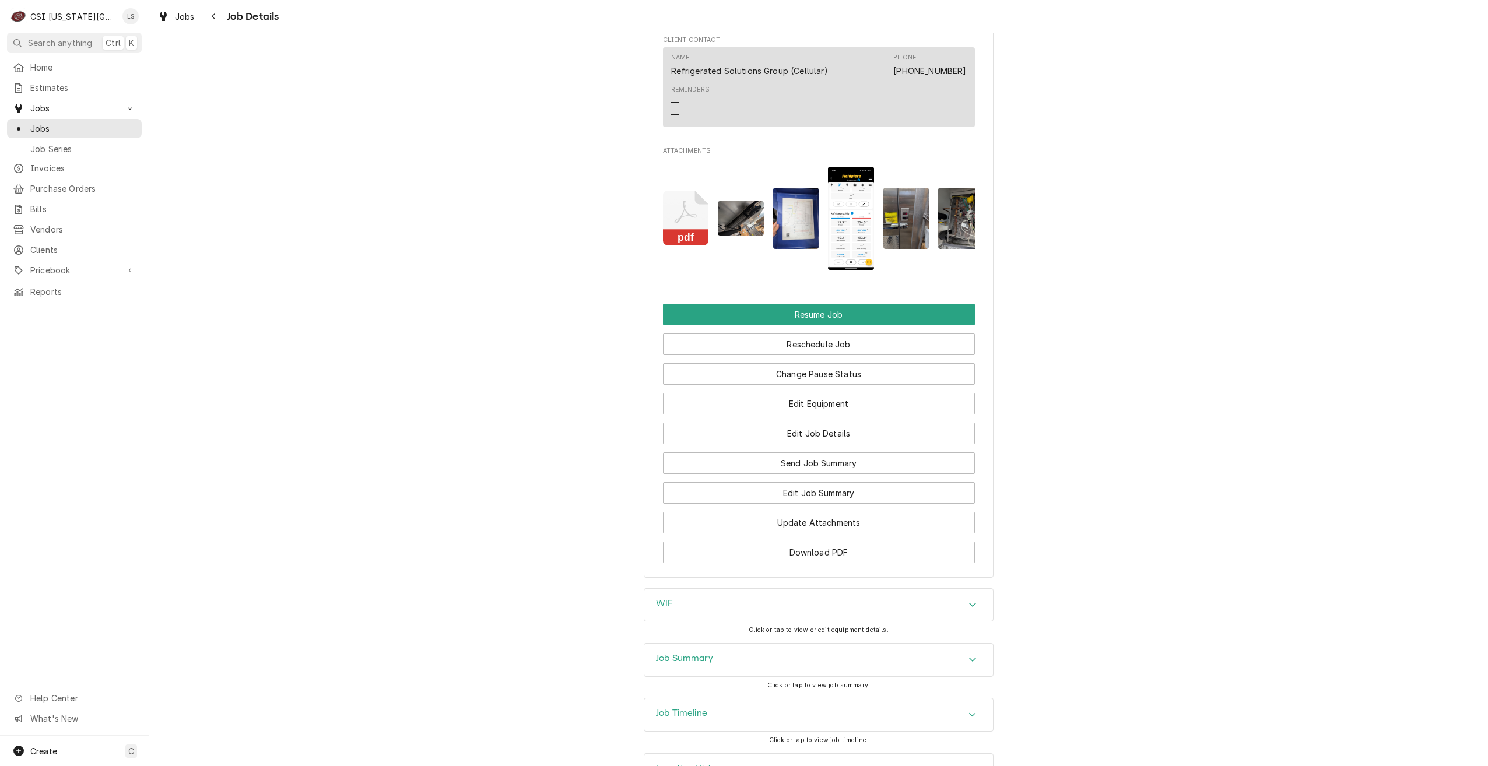
scroll to position [1867, 0]
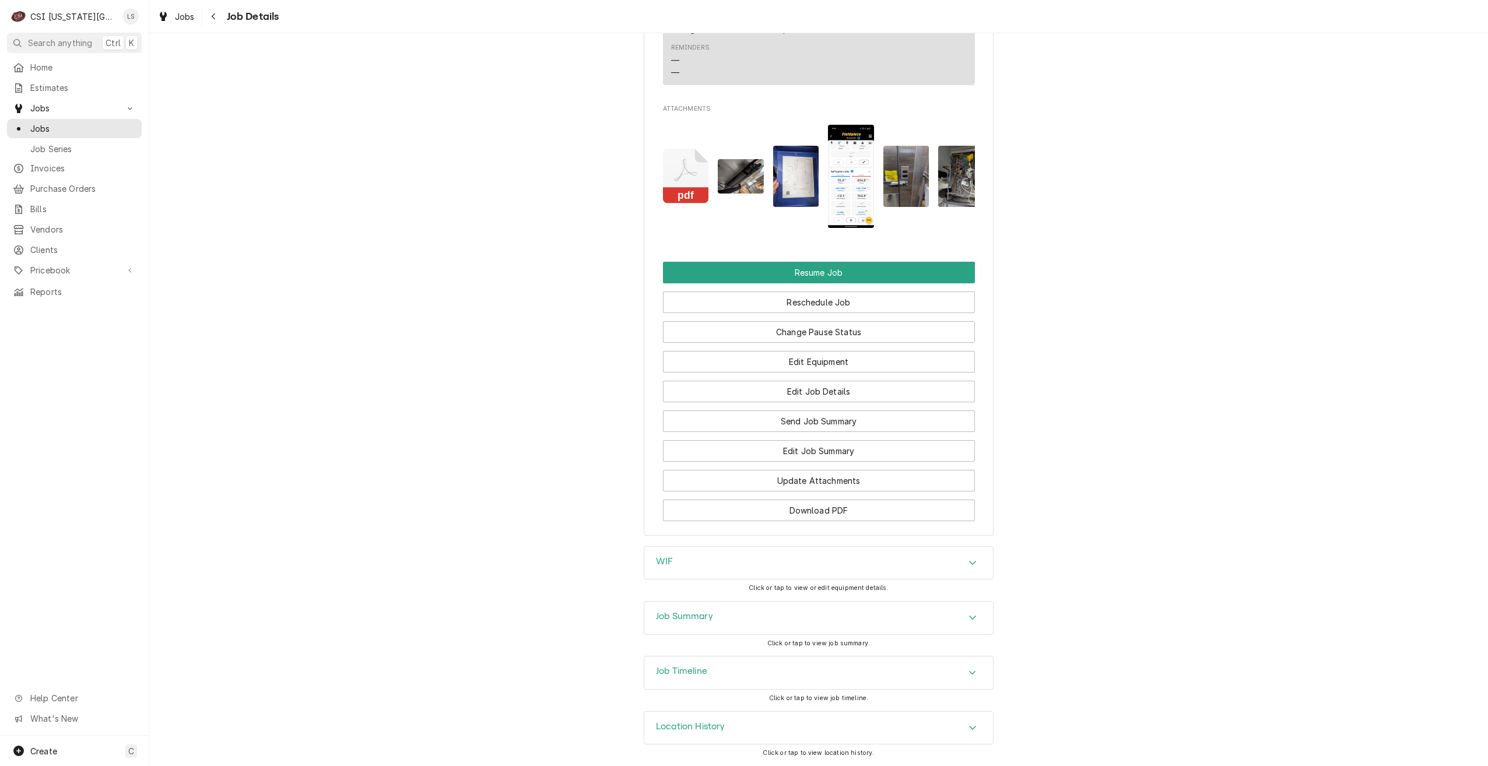
click at [898, 619] on div "Job Summary" at bounding box center [818, 618] width 349 height 33
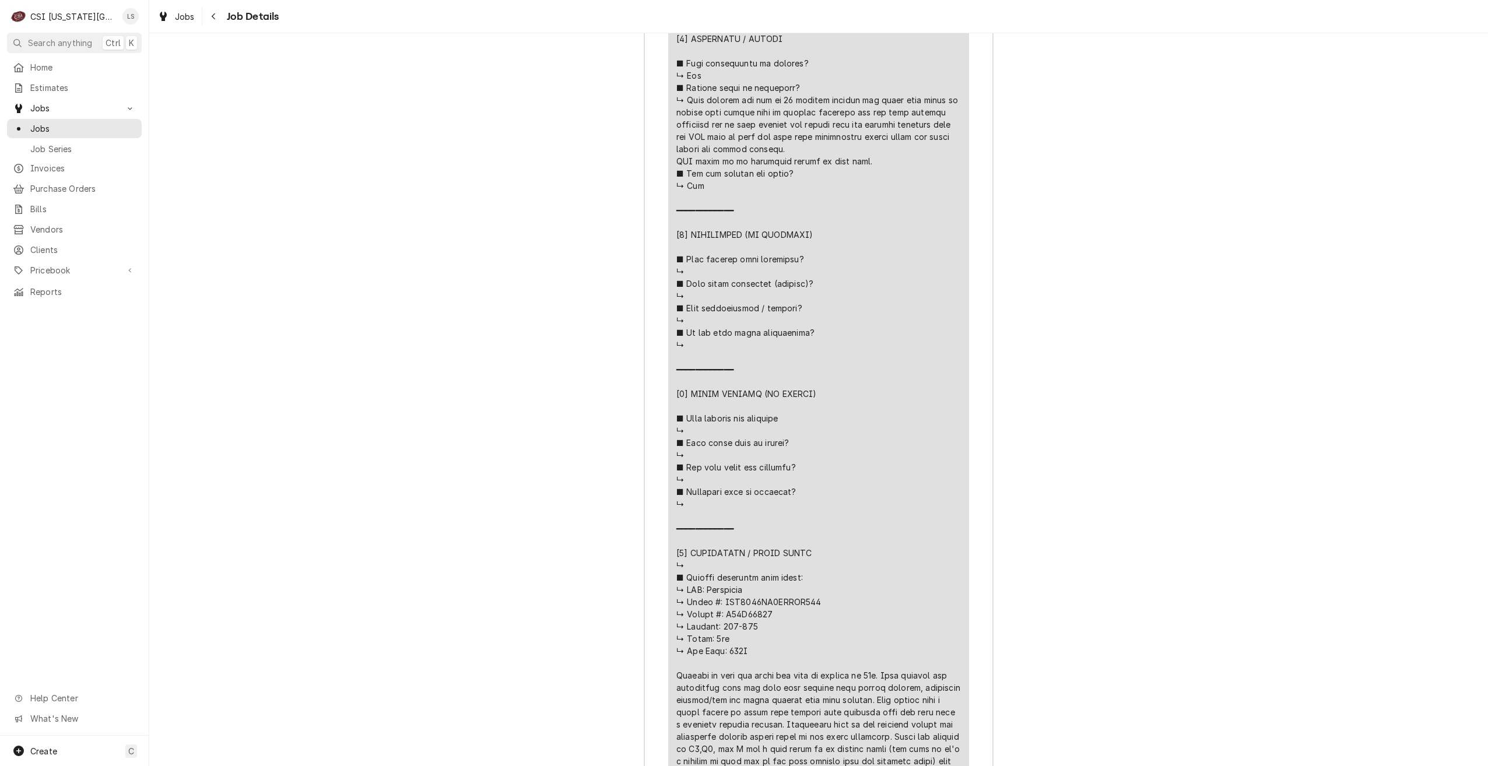
scroll to position [3325, 0]
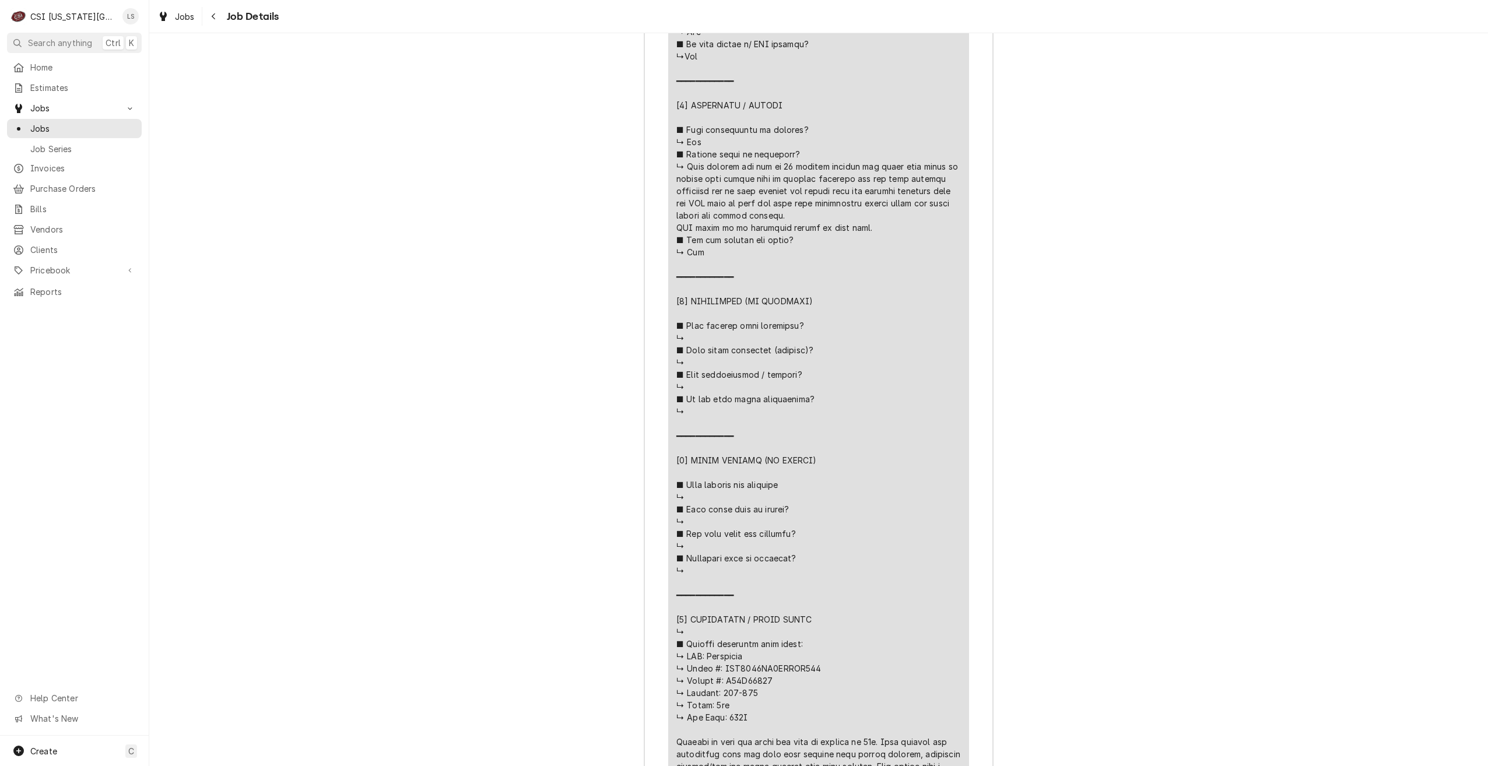
drag, startPoint x: 103, startPoint y: 128, endPoint x: 214, endPoint y: 141, distance: 112.2
click at [103, 128] on span "Jobs" at bounding box center [83, 128] width 106 height 12
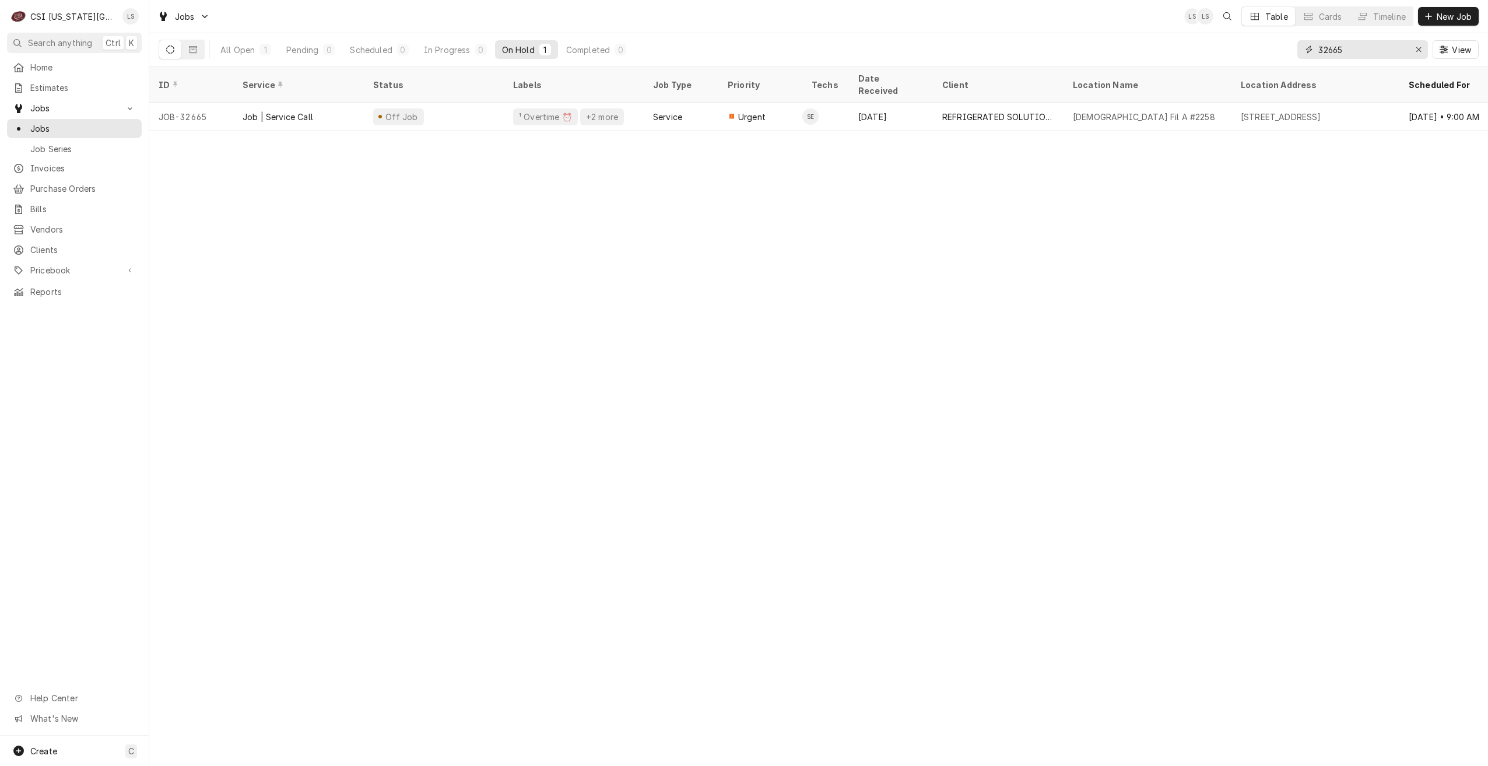
click at [1352, 52] on input "32665" at bounding box center [1362, 49] width 87 height 19
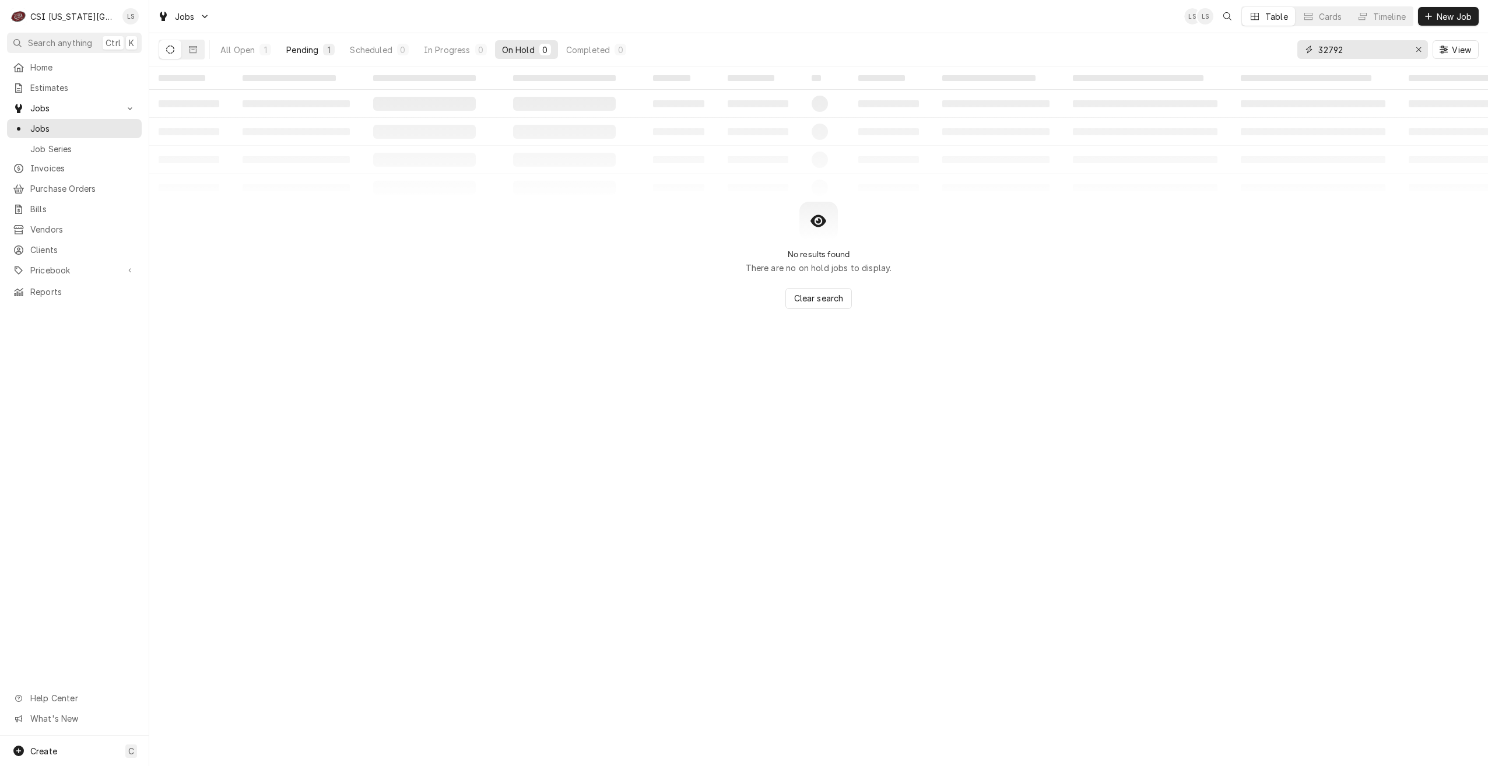
type input "32792"
click at [290, 49] on div "Pending" at bounding box center [302, 50] width 32 height 12
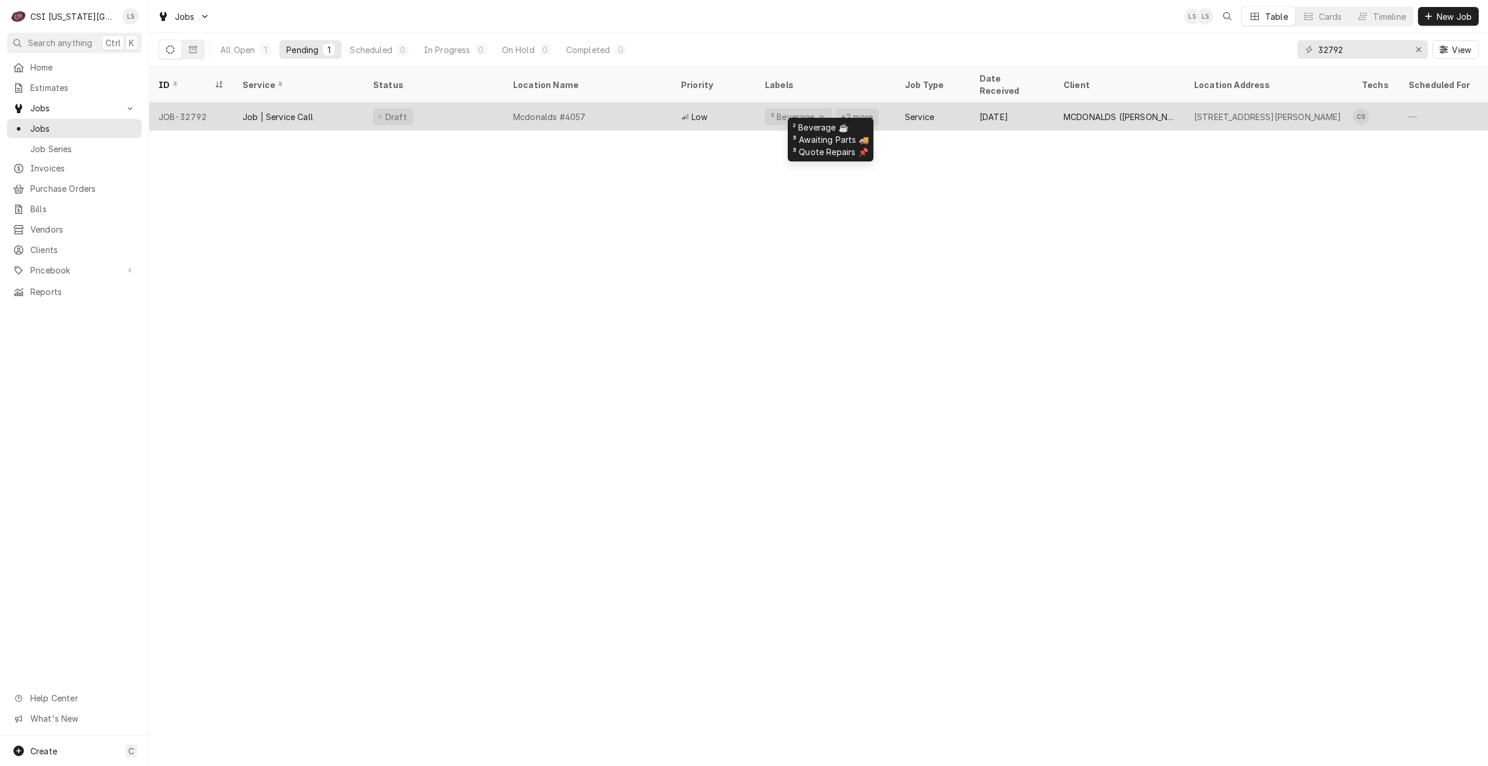
click at [885, 104] on div "² Beverage ☕️ +2 more" at bounding box center [826, 117] width 140 height 28
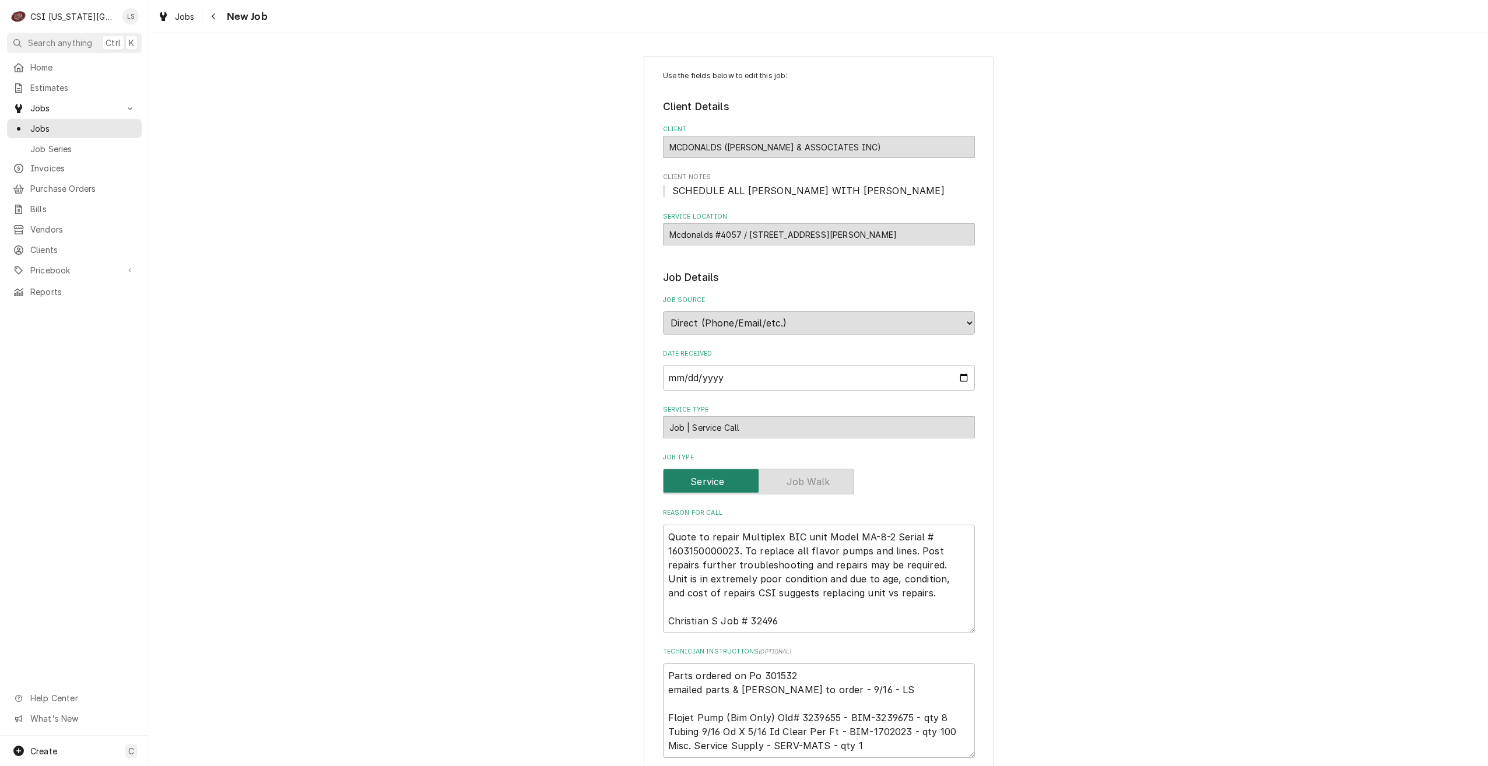
type textarea "x"
drag, startPoint x: 72, startPoint y: 126, endPoint x: 110, endPoint y: 124, distance: 38.0
click at [72, 126] on span "Jobs" at bounding box center [83, 128] width 106 height 12
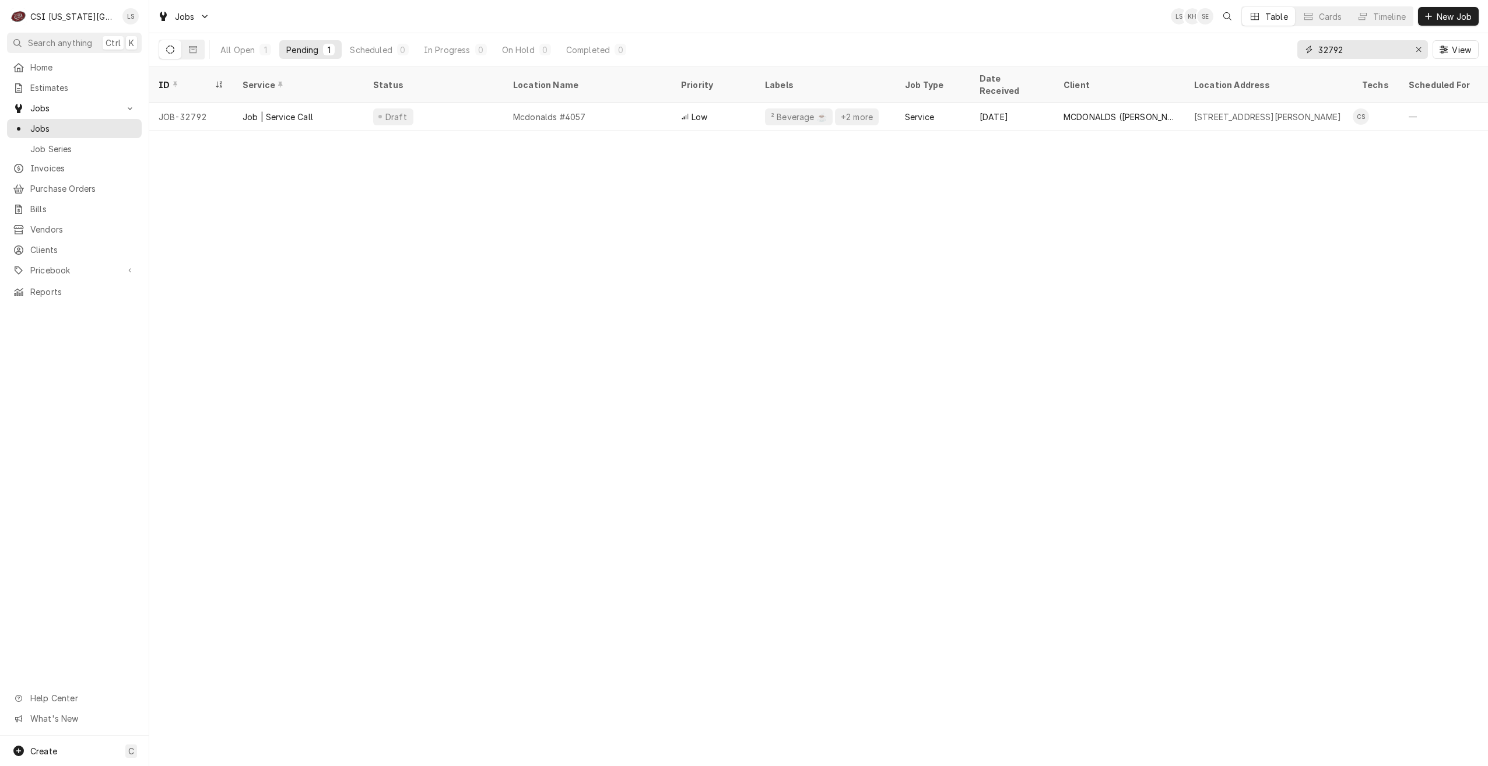
click at [1366, 48] on input "32792" at bounding box center [1362, 49] width 87 height 19
click at [433, 10] on div "Jobs LS SE LS Table Cards Timeline New Job" at bounding box center [818, 16] width 1339 height 33
drag, startPoint x: 1387, startPoint y: 52, endPoint x: 1243, endPoint y: 52, distance: 144.0
click at [1243, 52] on div "All Open 2 Pending 1 Scheduled 0 In Progress 0 On Hold 0 Completed 1 restaurant…" at bounding box center [819, 49] width 1320 height 33
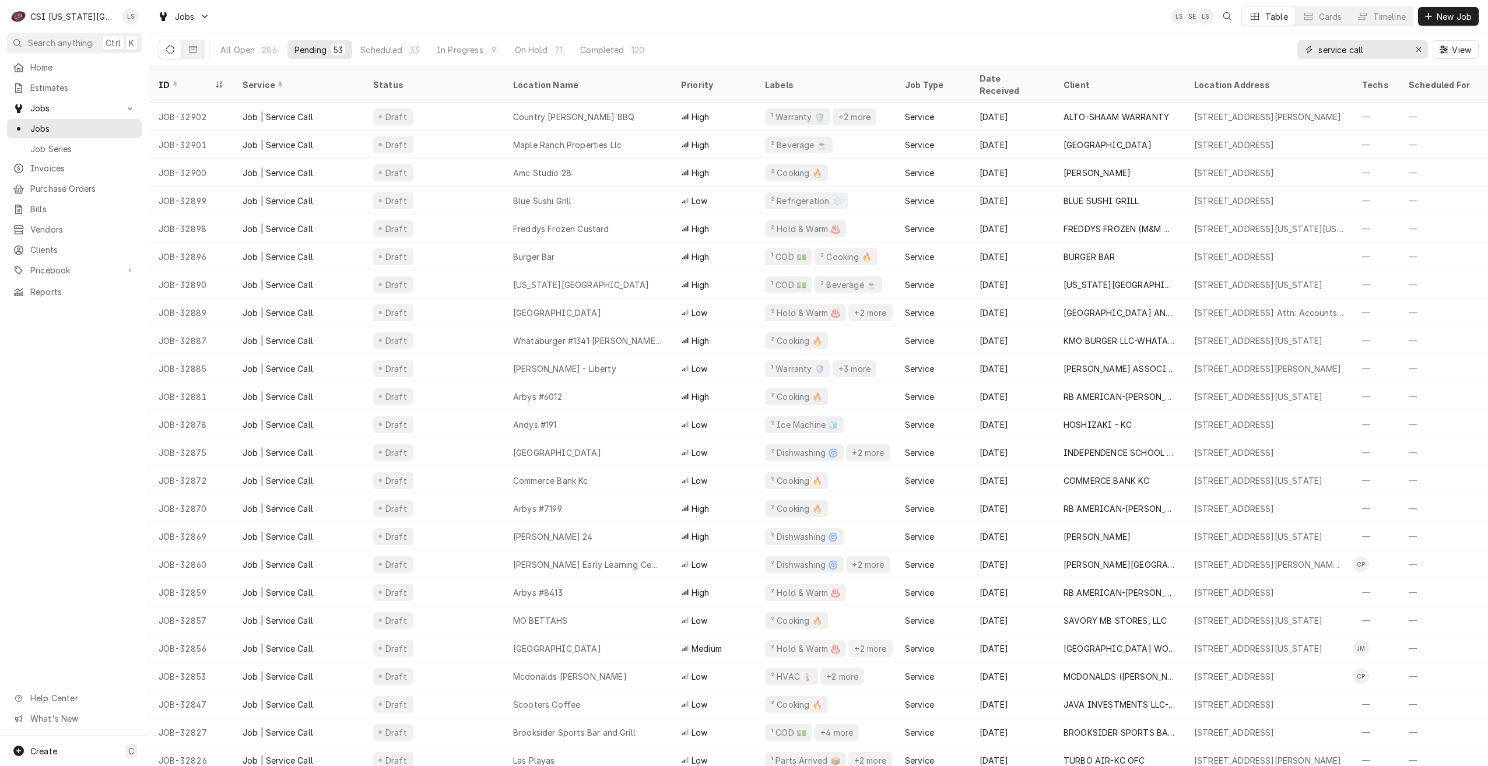
drag, startPoint x: 1386, startPoint y: 54, endPoint x: 1260, endPoint y: 43, distance: 126.5
click at [1260, 43] on div "All Open 286 Pending 53 Scheduled 33 In Progress 9 On Hold 71 Completed 120 ser…" at bounding box center [819, 49] width 1320 height 33
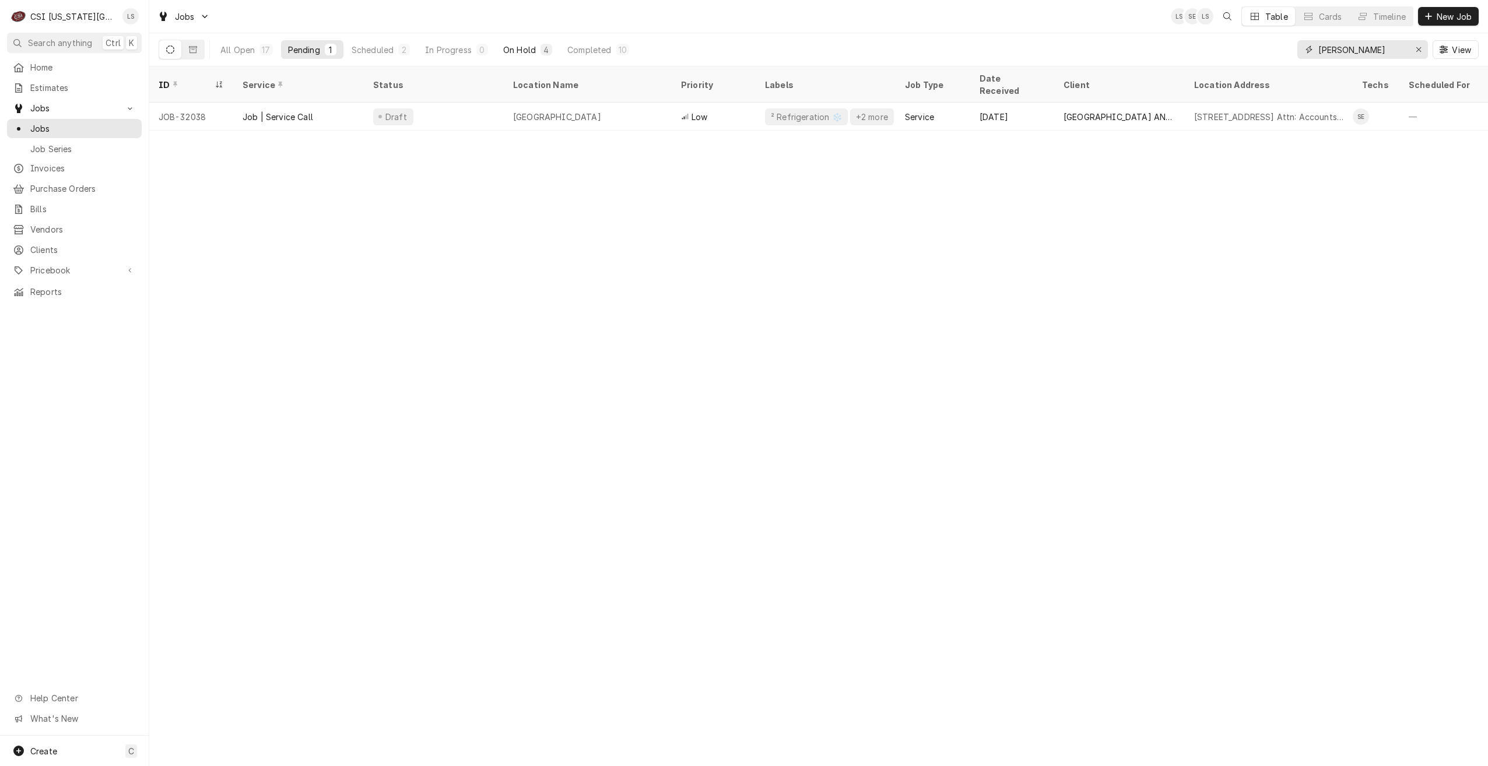
type input "steve"
click at [539, 43] on button "On Hold 4" at bounding box center [527, 49] width 63 height 19
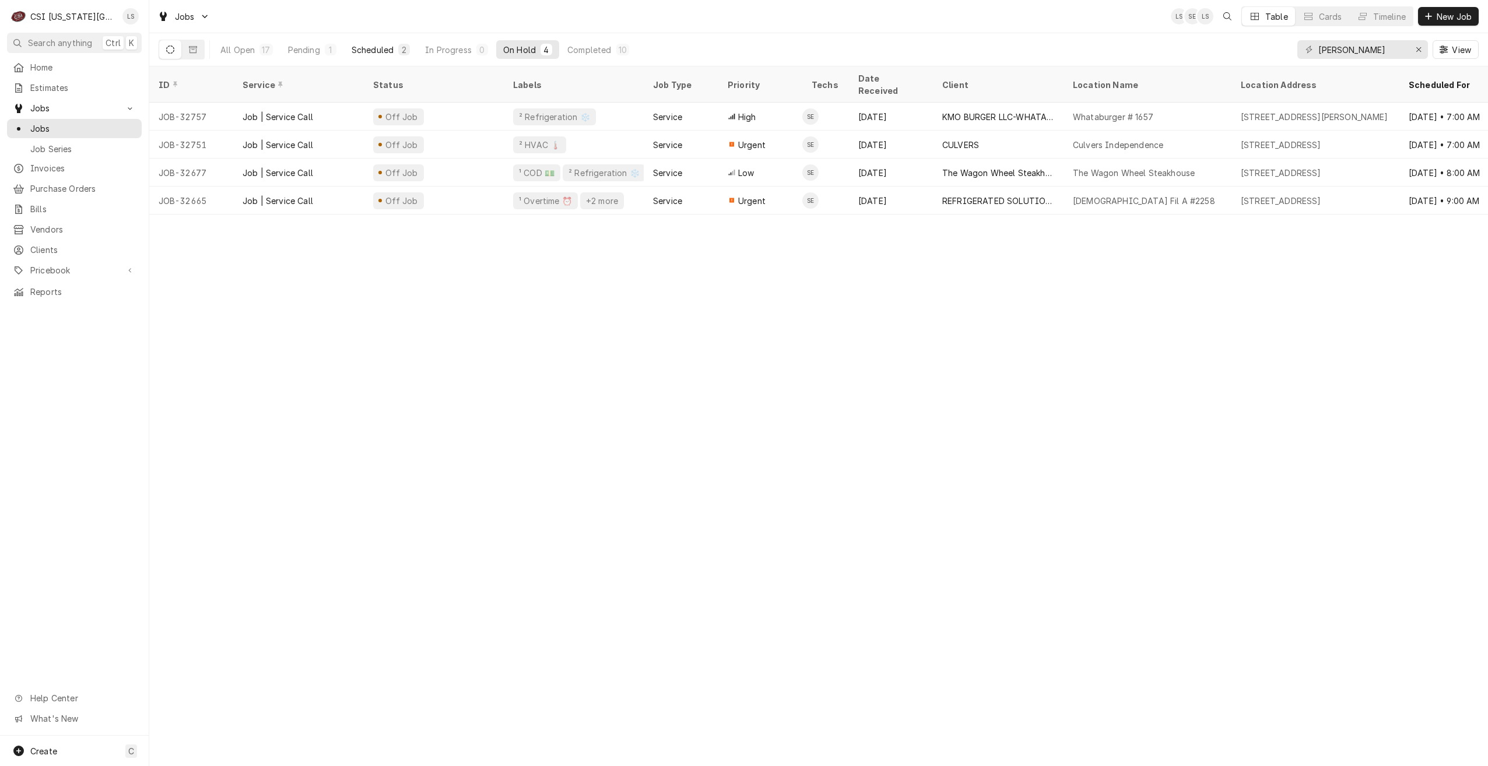
click at [370, 48] on div "Scheduled" at bounding box center [373, 50] width 42 height 12
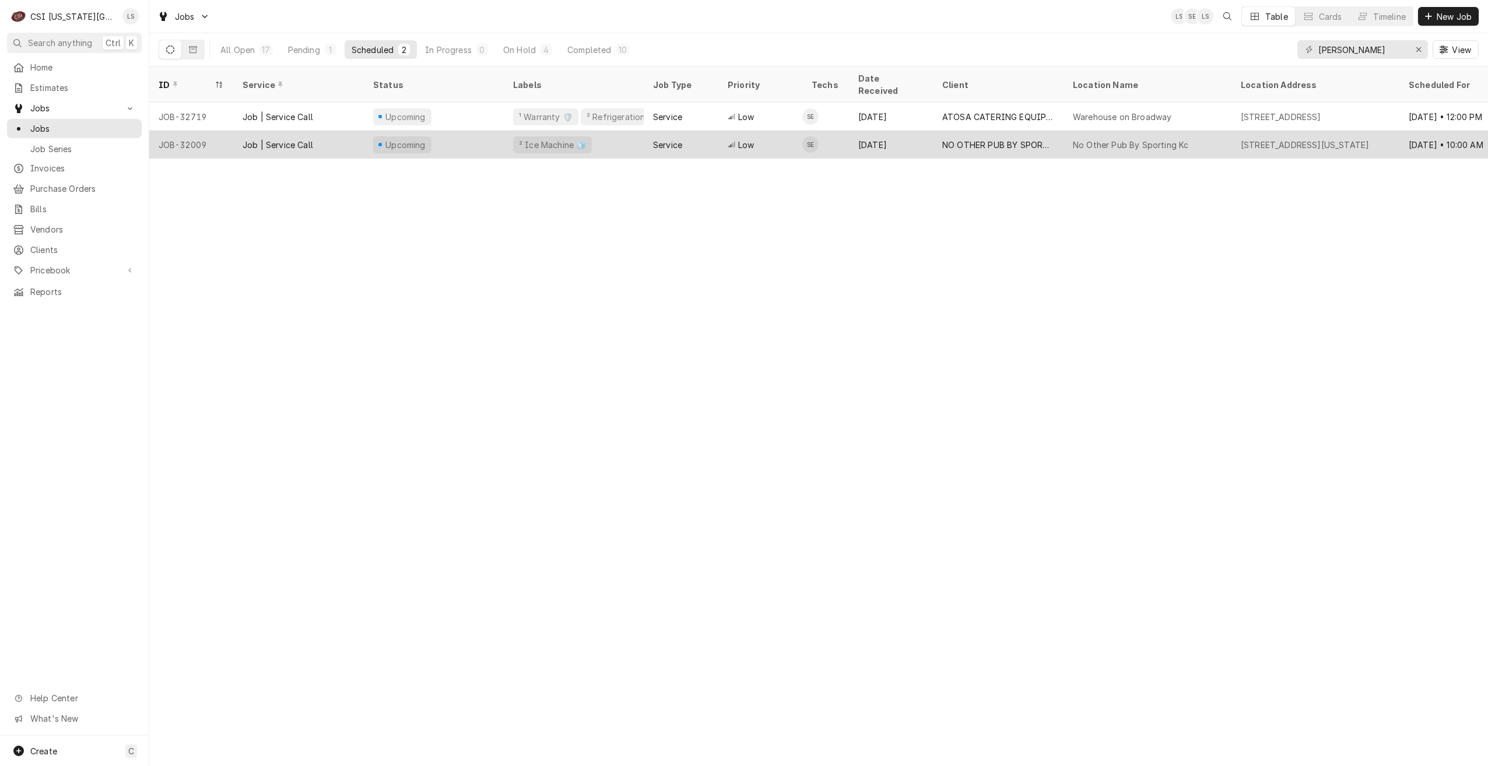
click at [1103, 139] on div "No Other Pub By Sporting Kc" at bounding box center [1130, 145] width 115 height 12
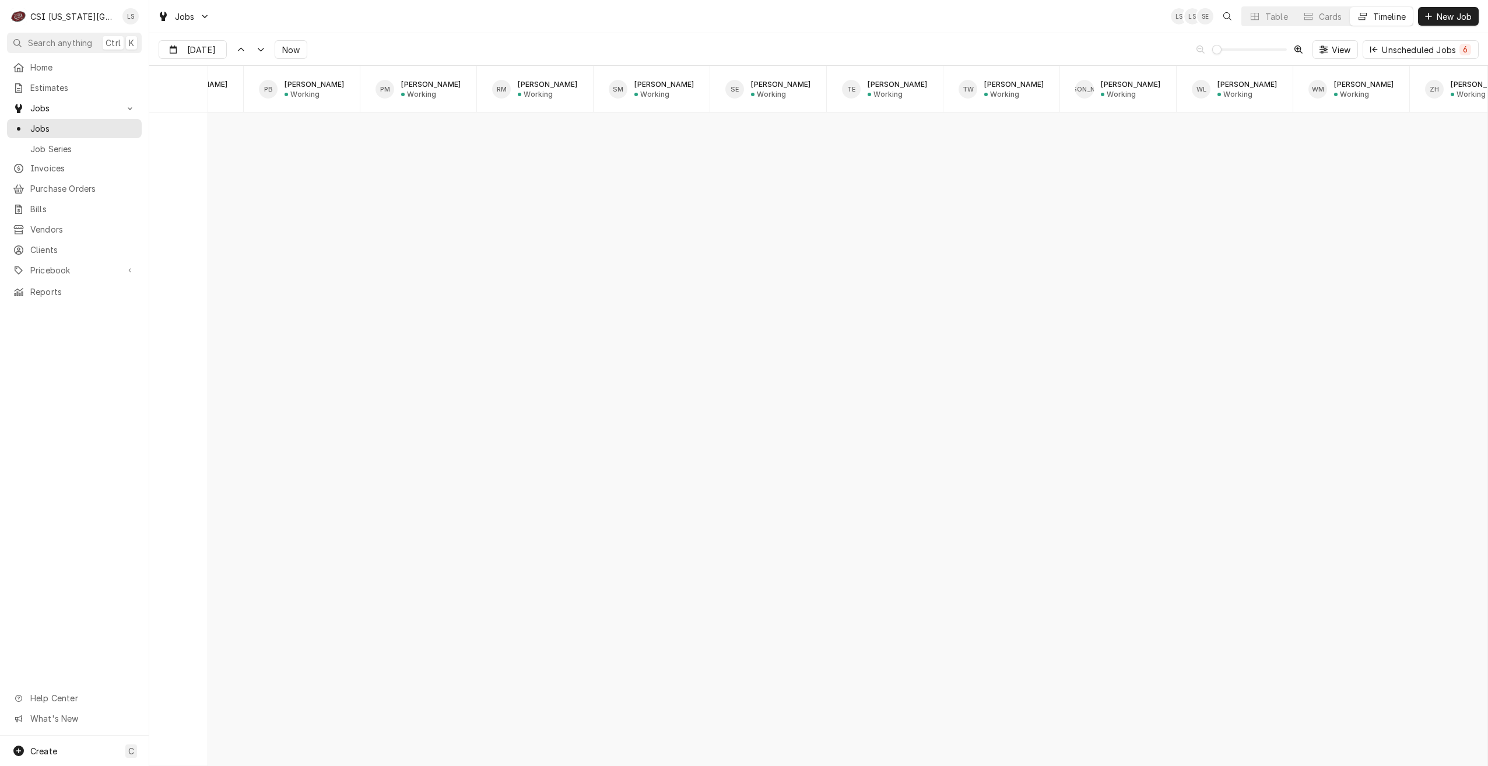
scroll to position [0, 1714]
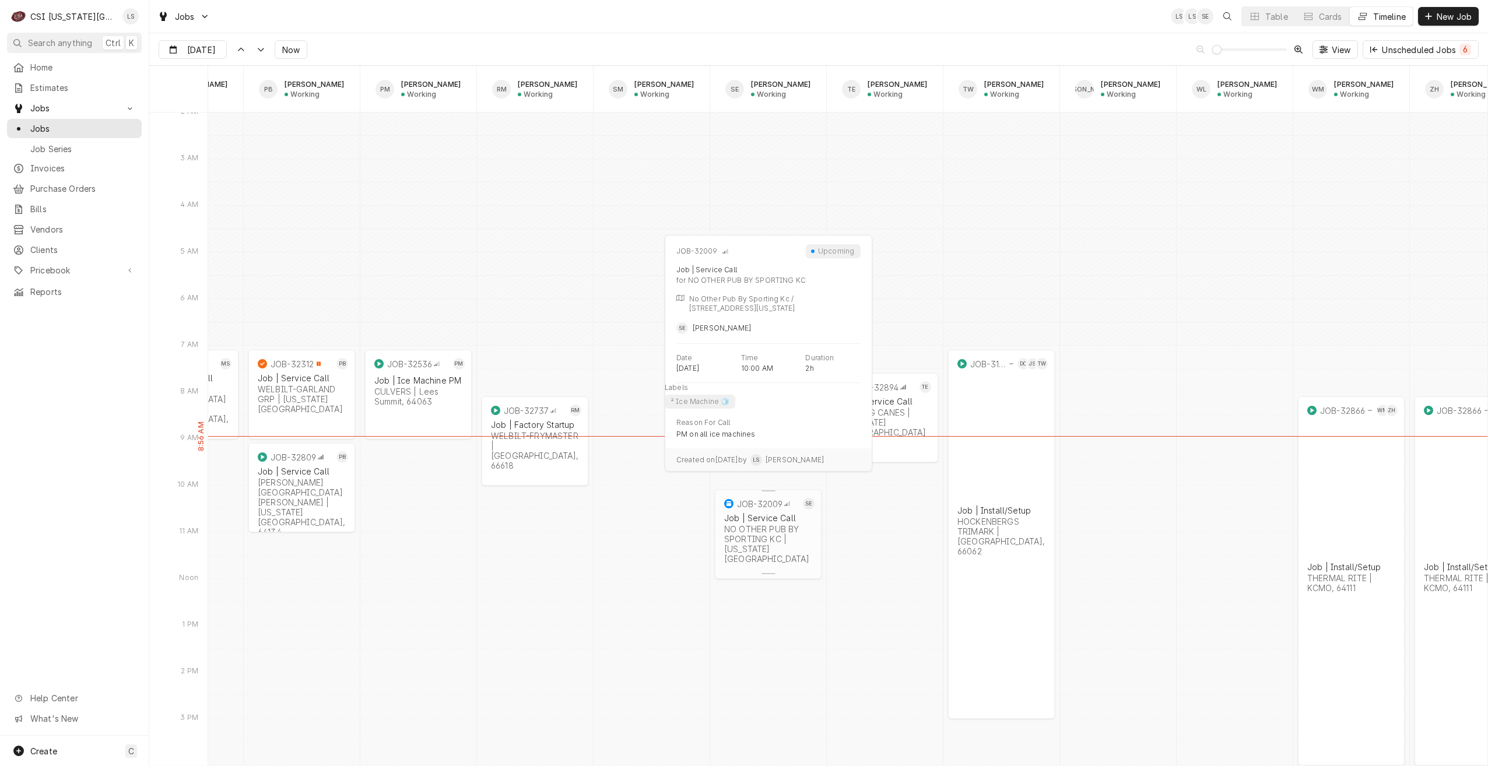
click at [774, 531] on div "NO OTHER PUB BY SPORTING KC | Kansas City, 64106" at bounding box center [768, 544] width 88 height 40
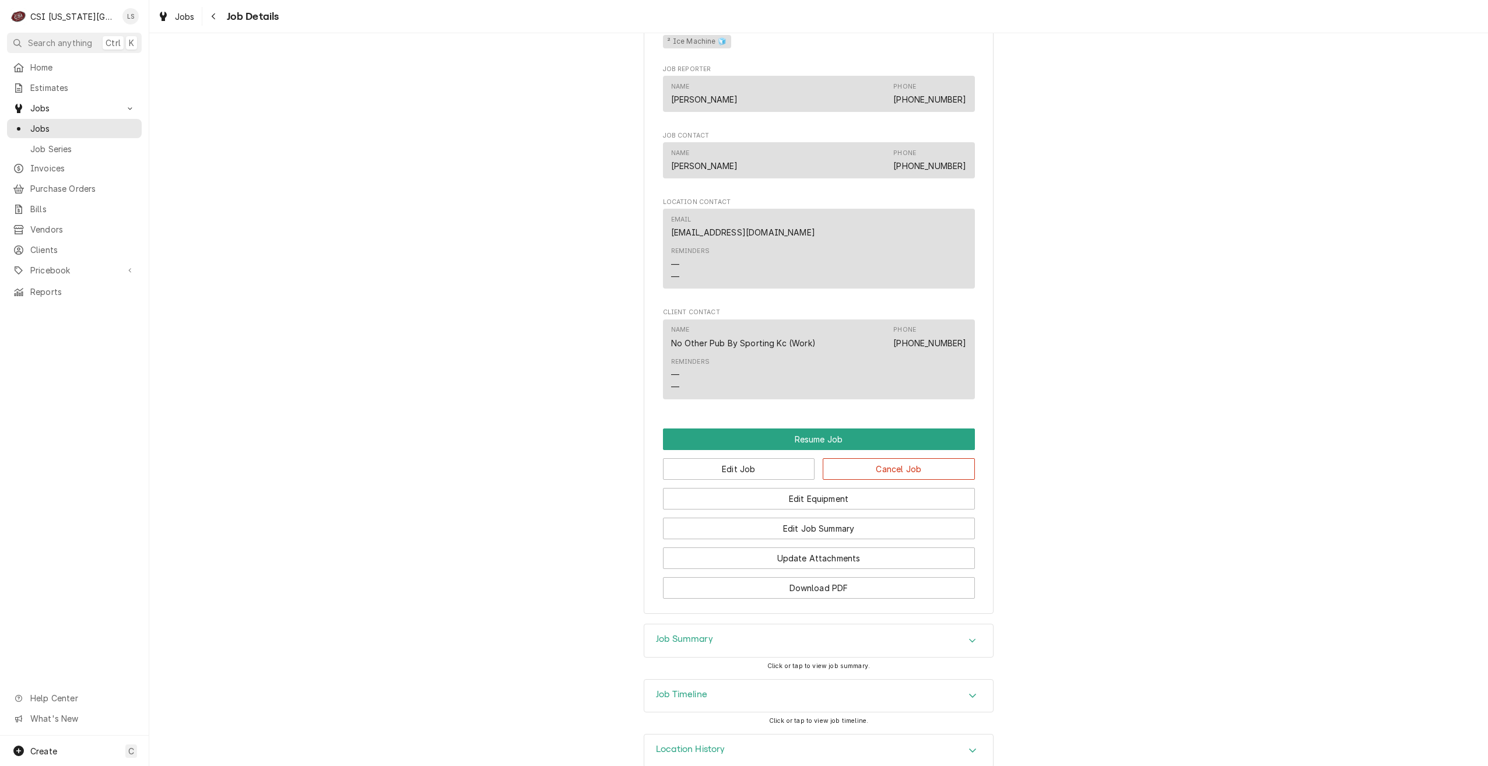
scroll to position [1172, 0]
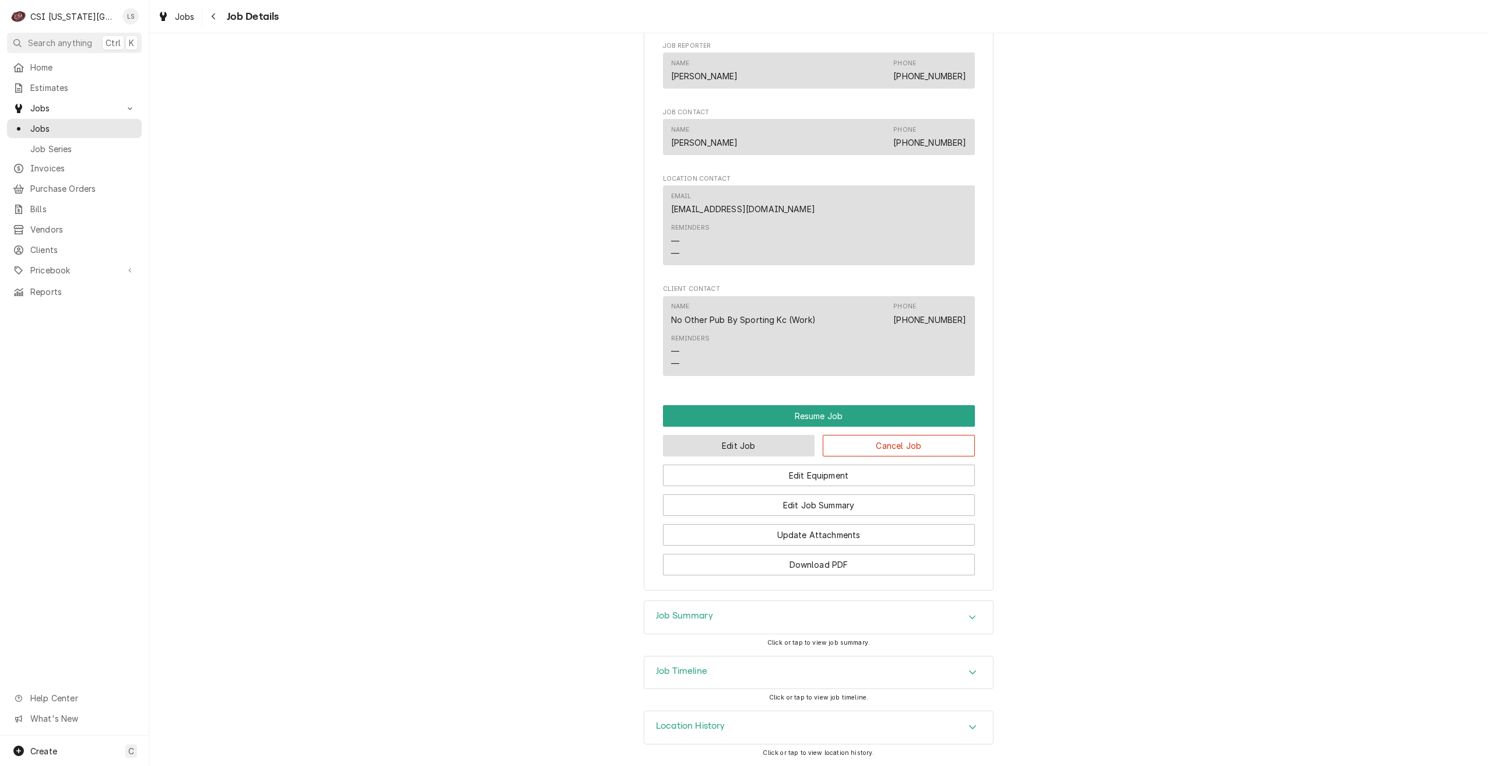
click at [734, 451] on button "Edit Job" at bounding box center [739, 446] width 152 height 22
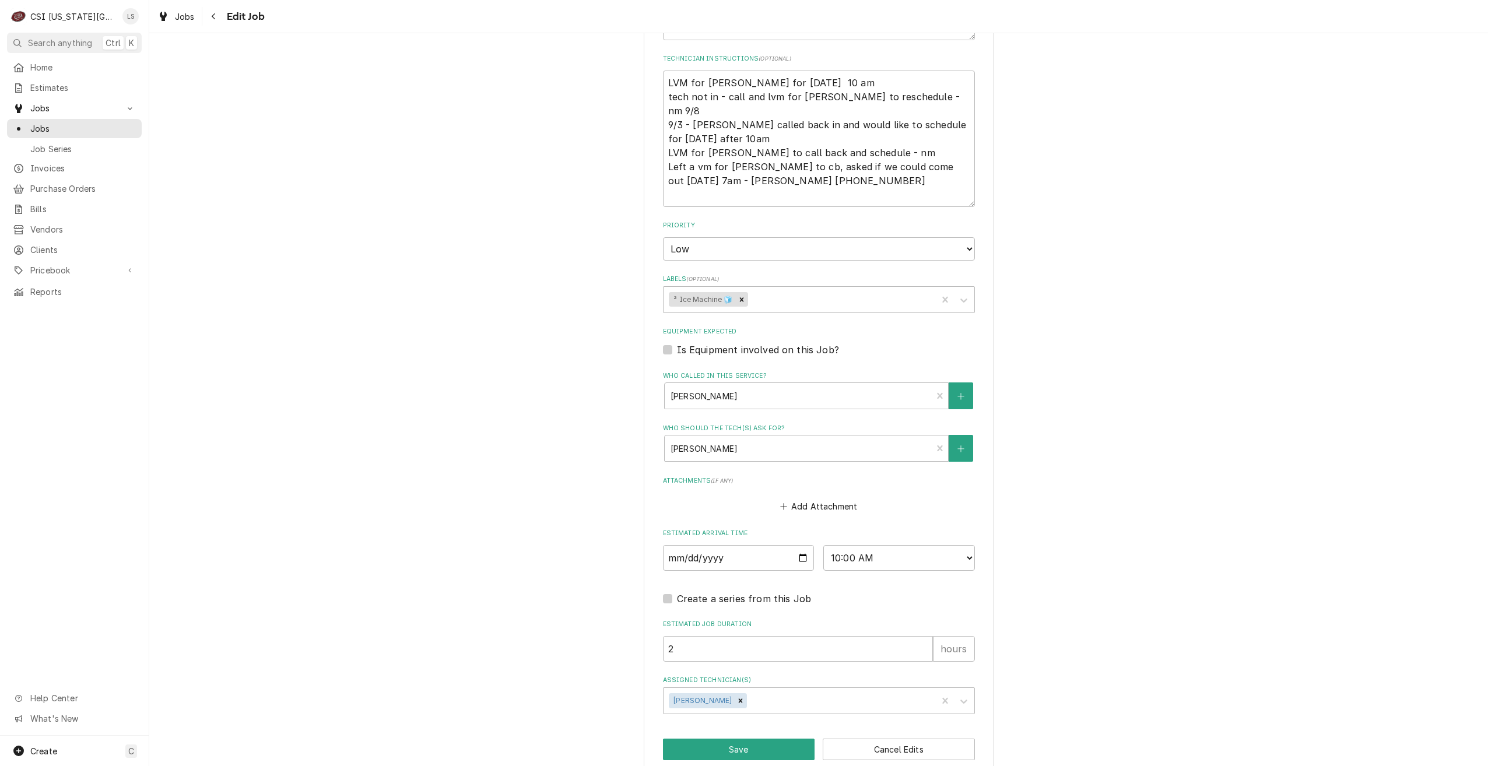
scroll to position [806, 0]
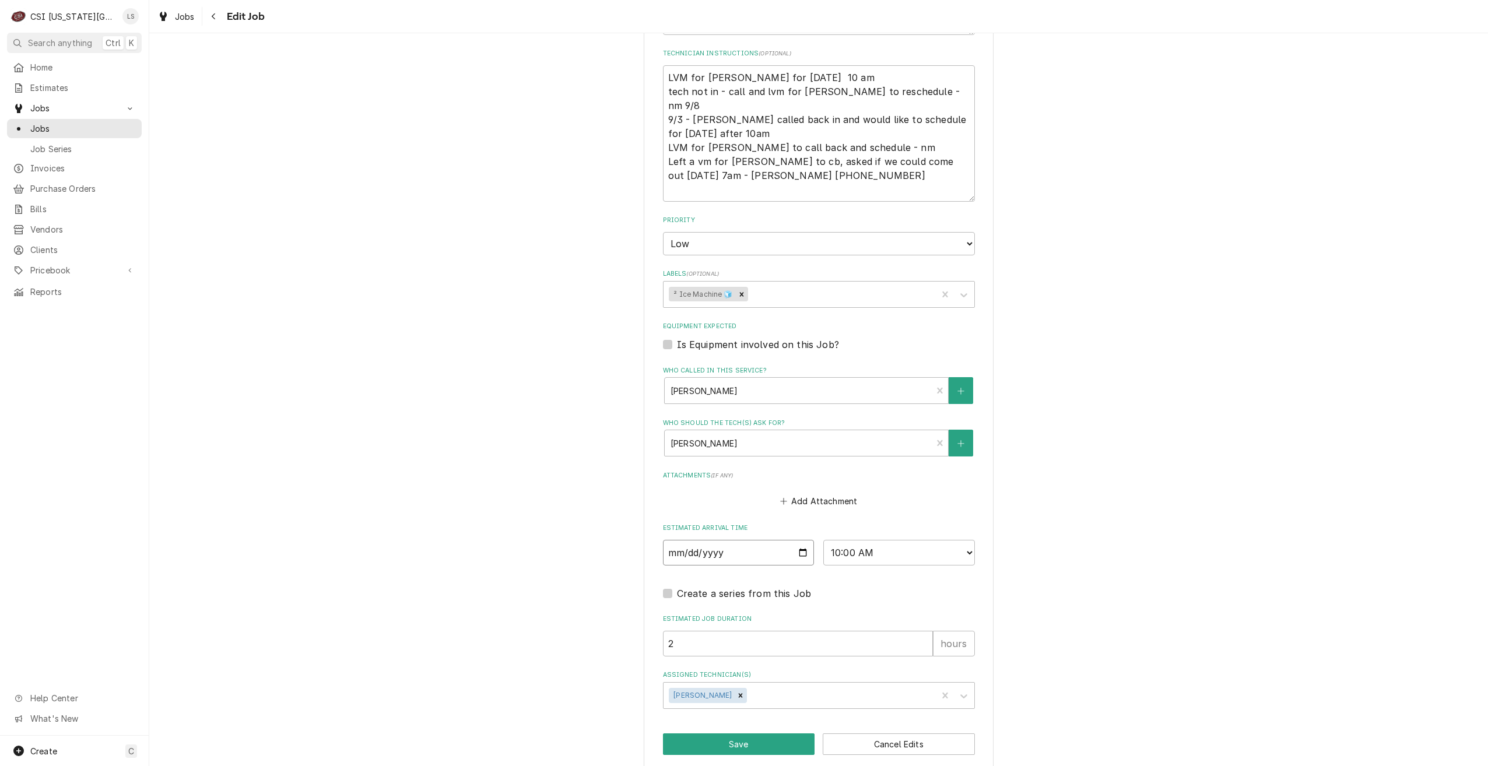
click at [801, 540] on input "[DATE]" at bounding box center [739, 553] width 152 height 26
type textarea "x"
type input "[DATE]"
click at [737, 734] on button "Save" at bounding box center [739, 745] width 152 height 22
type textarea "x"
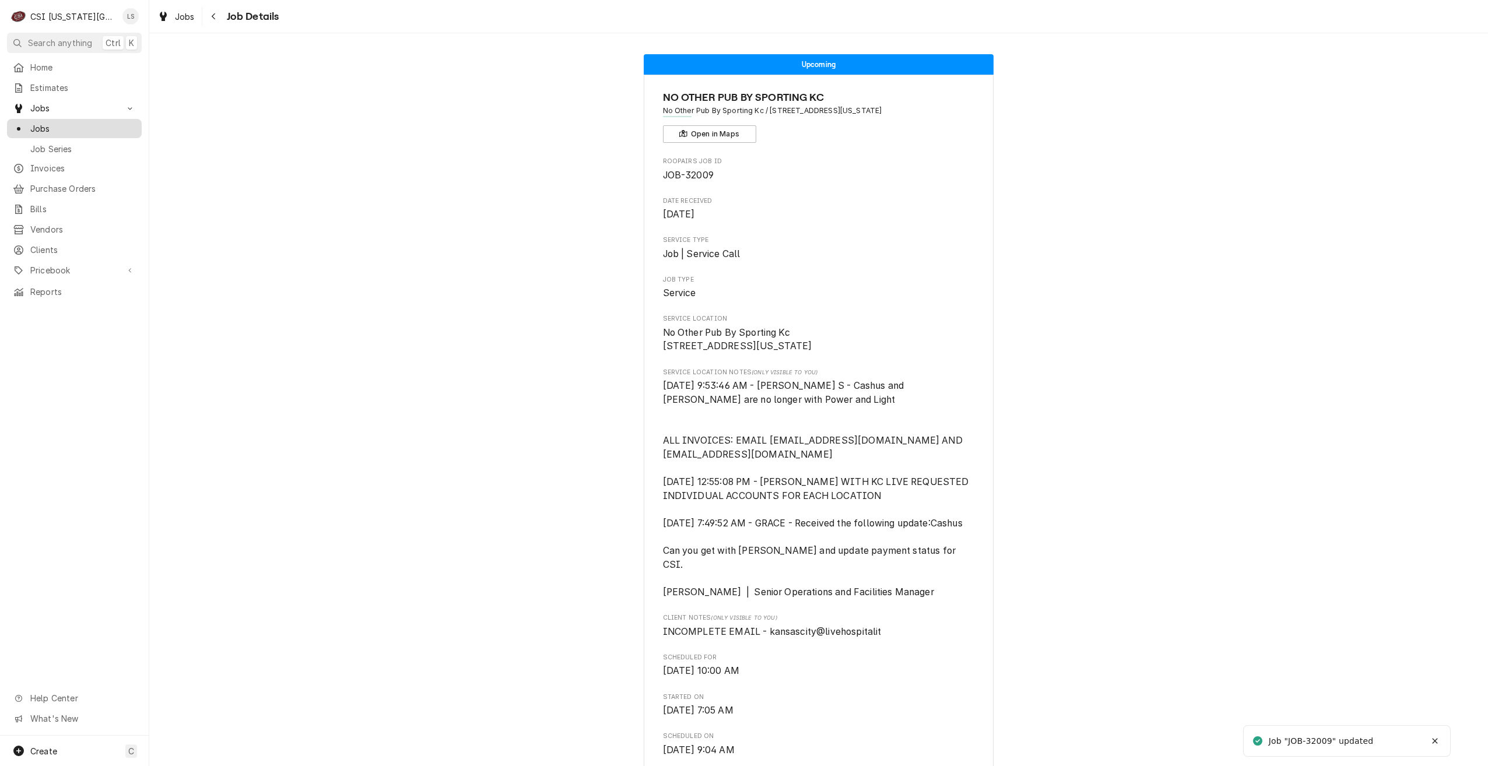
click at [129, 132] on link "Jobs" at bounding box center [74, 128] width 135 height 19
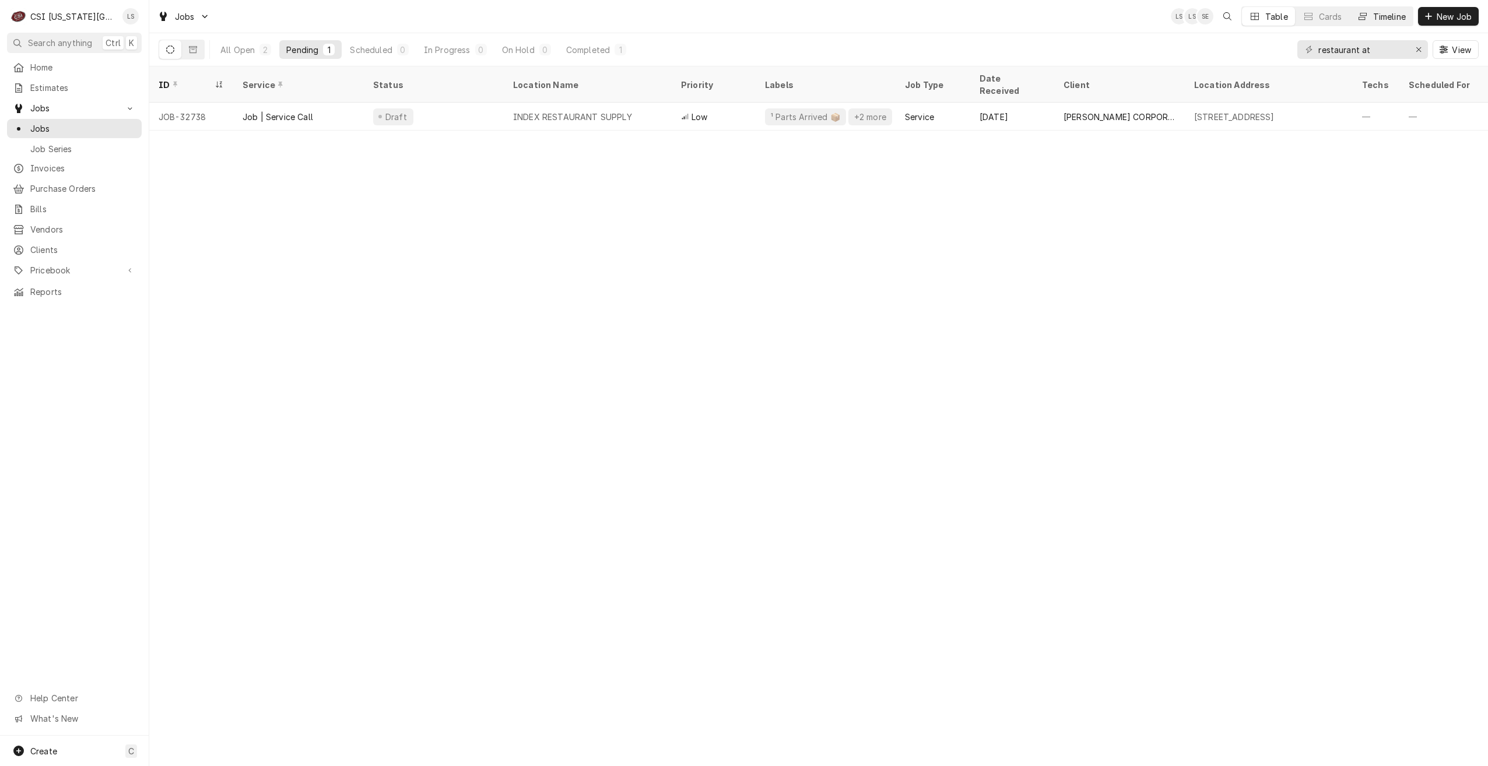
click at [1387, 18] on div "Timeline" at bounding box center [1389, 16] width 33 height 12
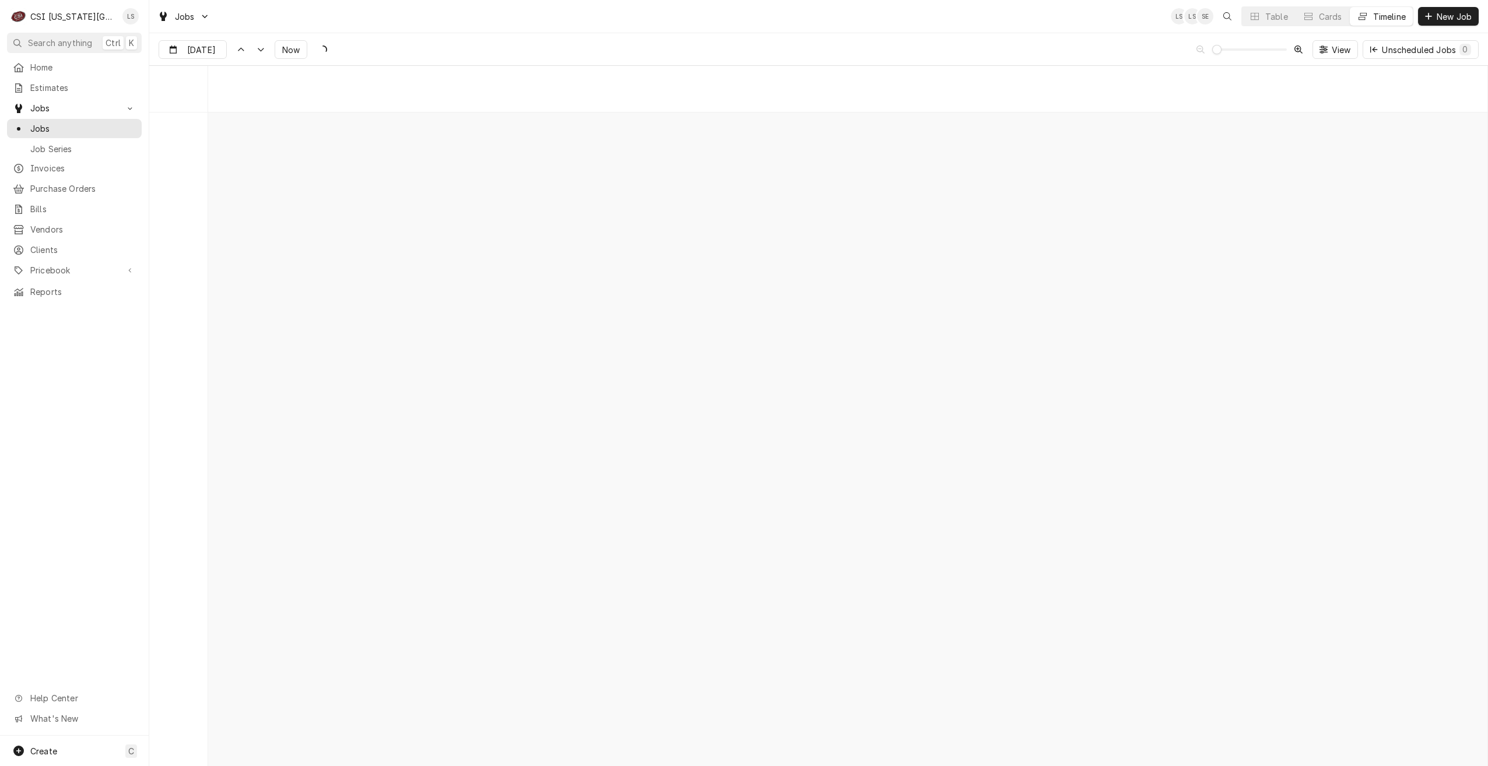
scroll to position [13401, 0]
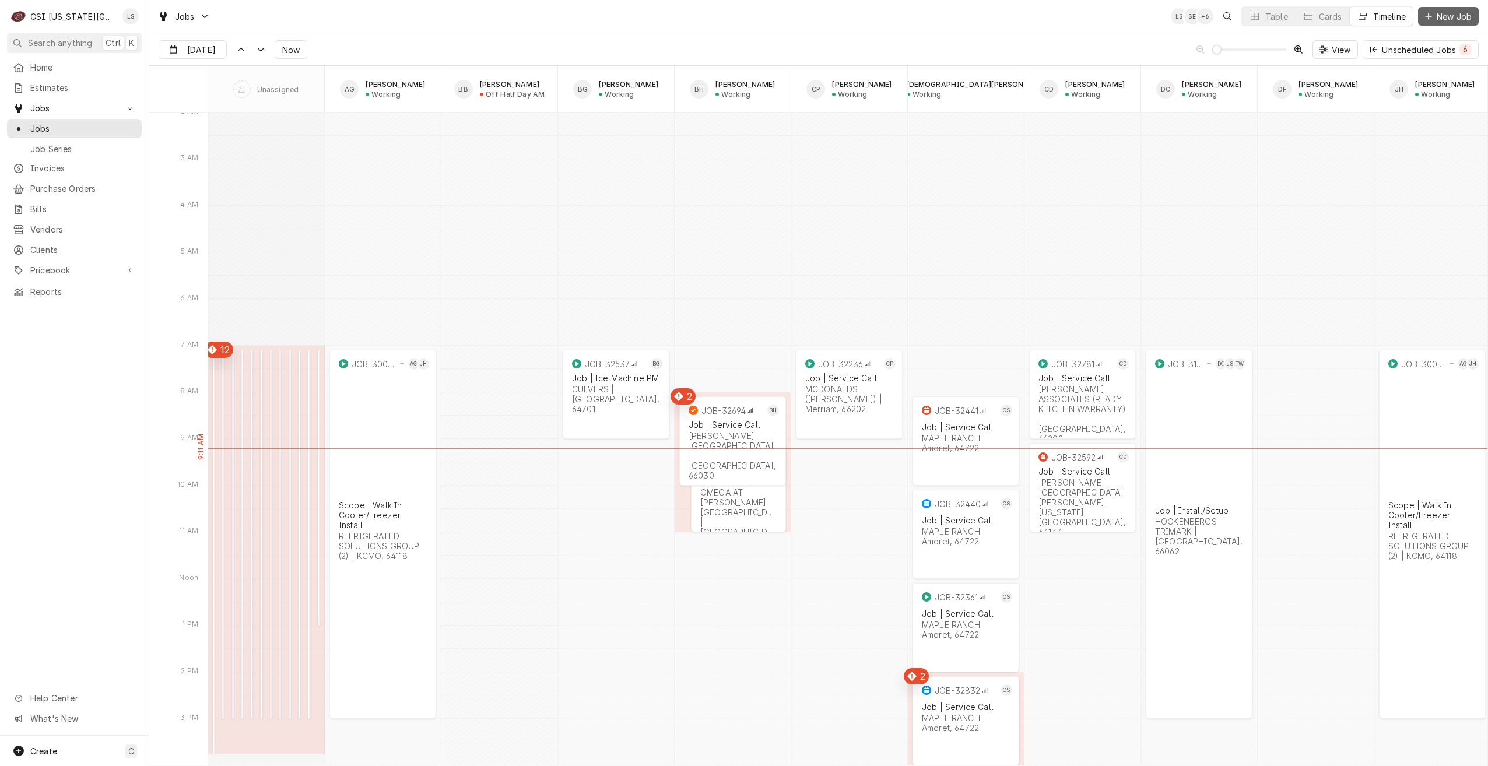
click at [1447, 23] on button "New Job" at bounding box center [1448, 16] width 61 height 19
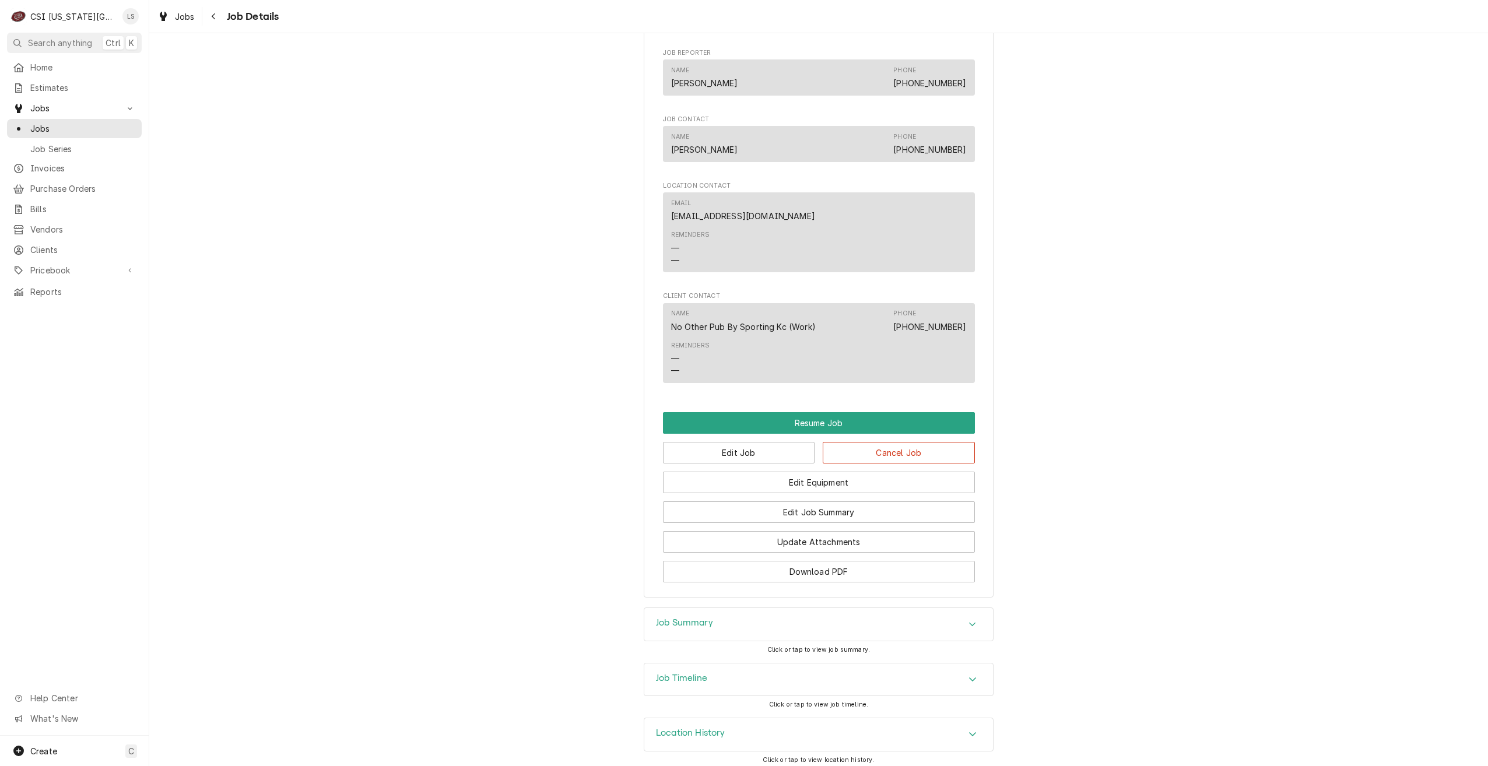
scroll to position [1172, 0]
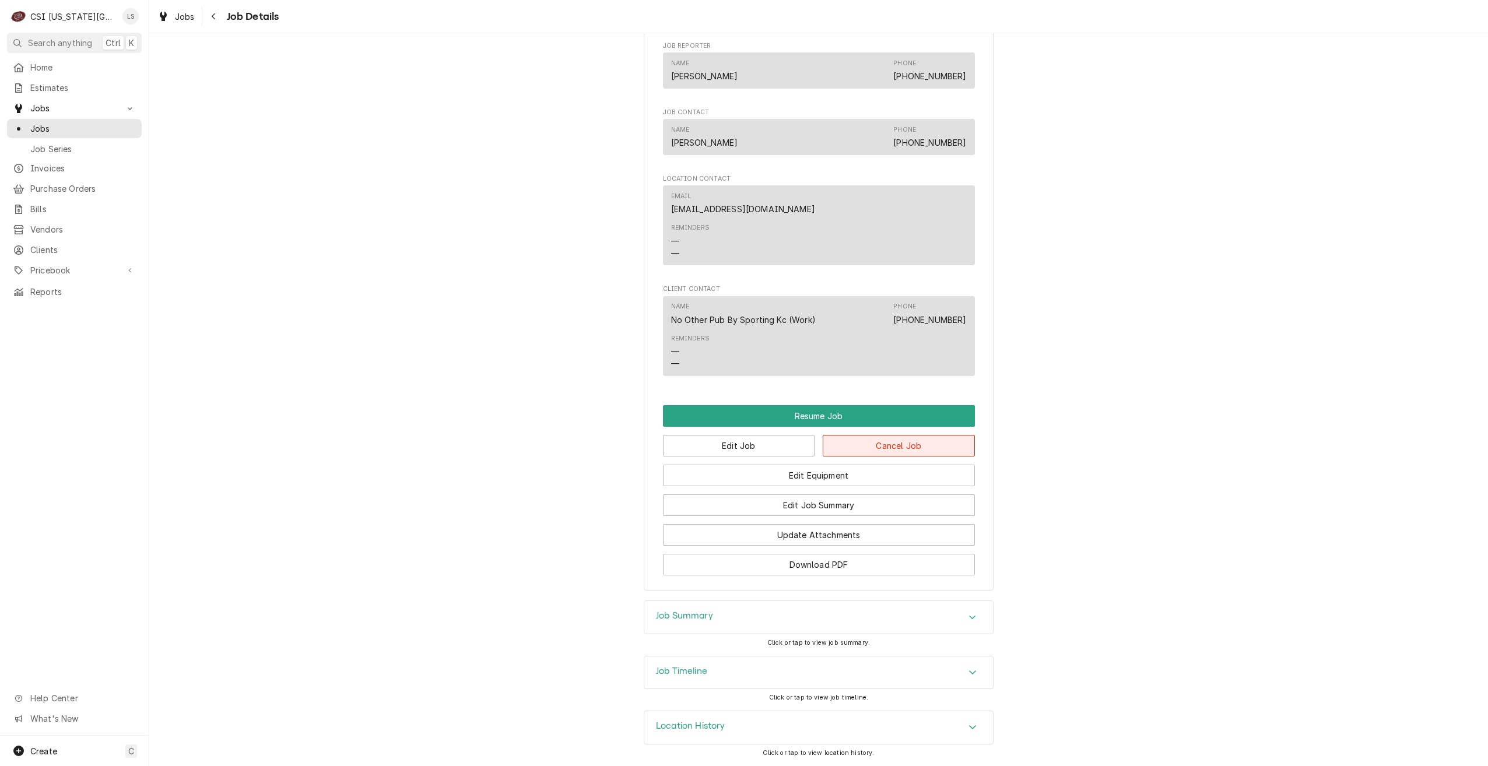
click at [918, 436] on button "Cancel Job" at bounding box center [899, 446] width 152 height 22
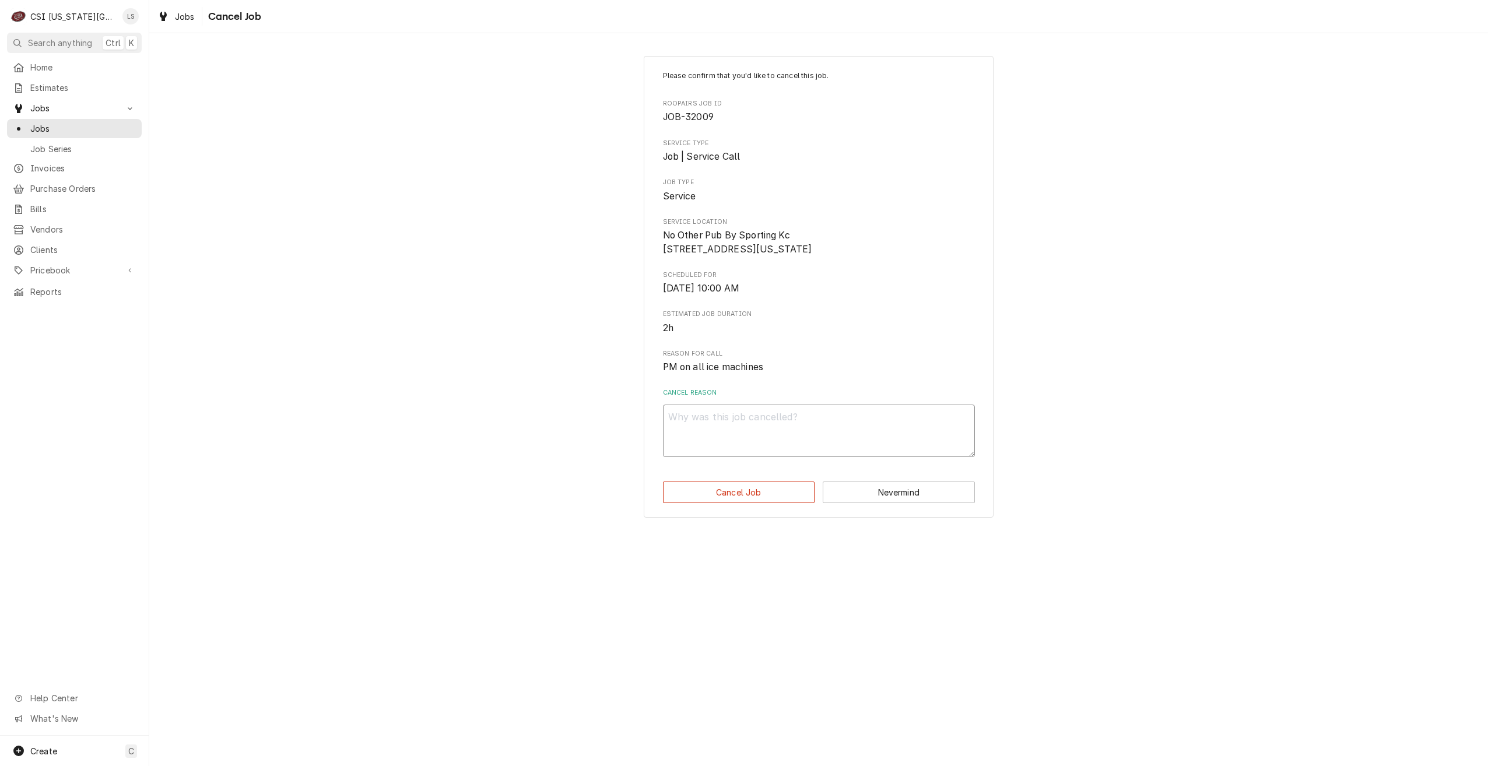
click at [864, 443] on textarea "Cancel Reason" at bounding box center [819, 431] width 312 height 52
type textarea "x"
type textarea "U"
type textarea "x"
type textarea "Un"
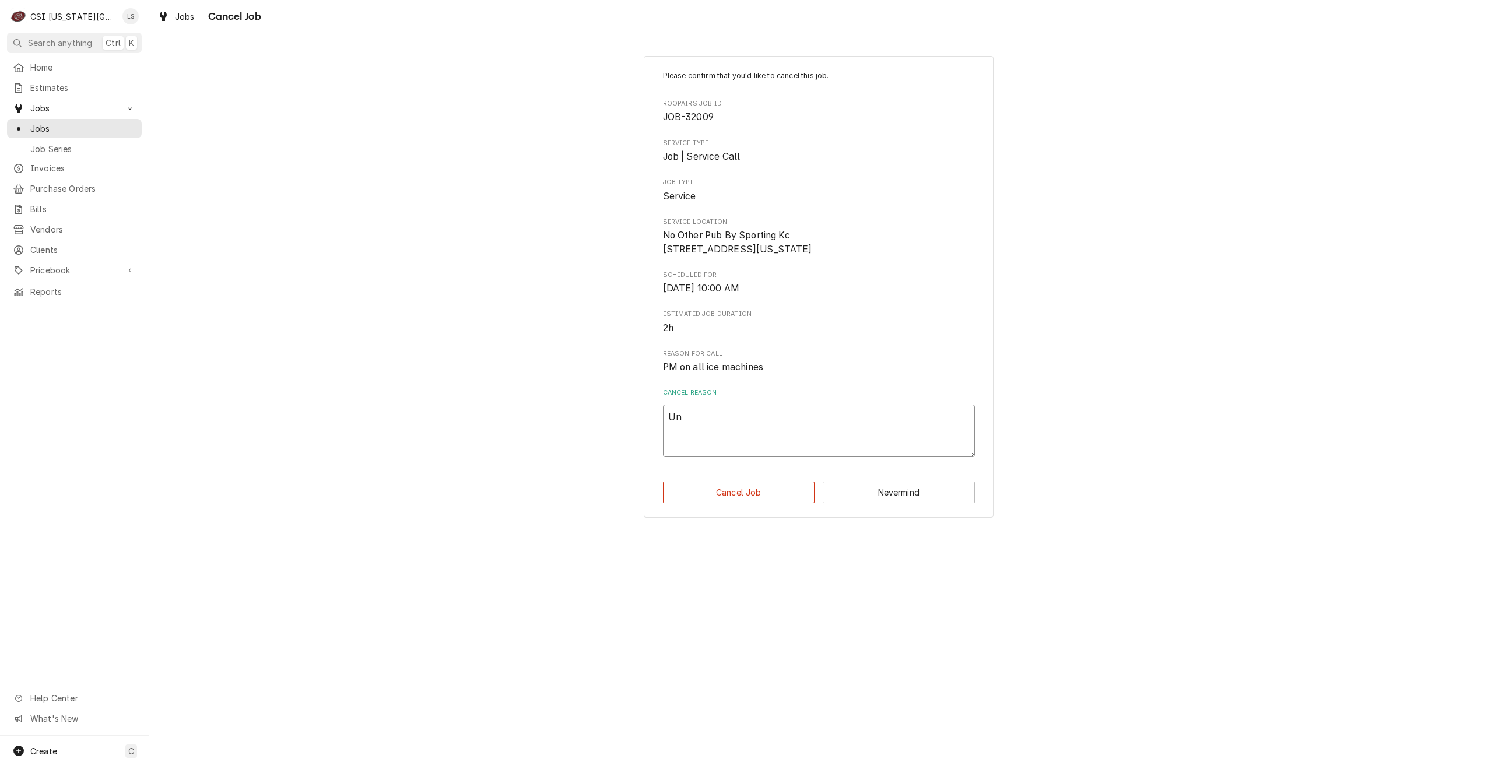
type textarea "x"
type textarea "Una"
type textarea "x"
type textarea "Unab"
type textarea "x"
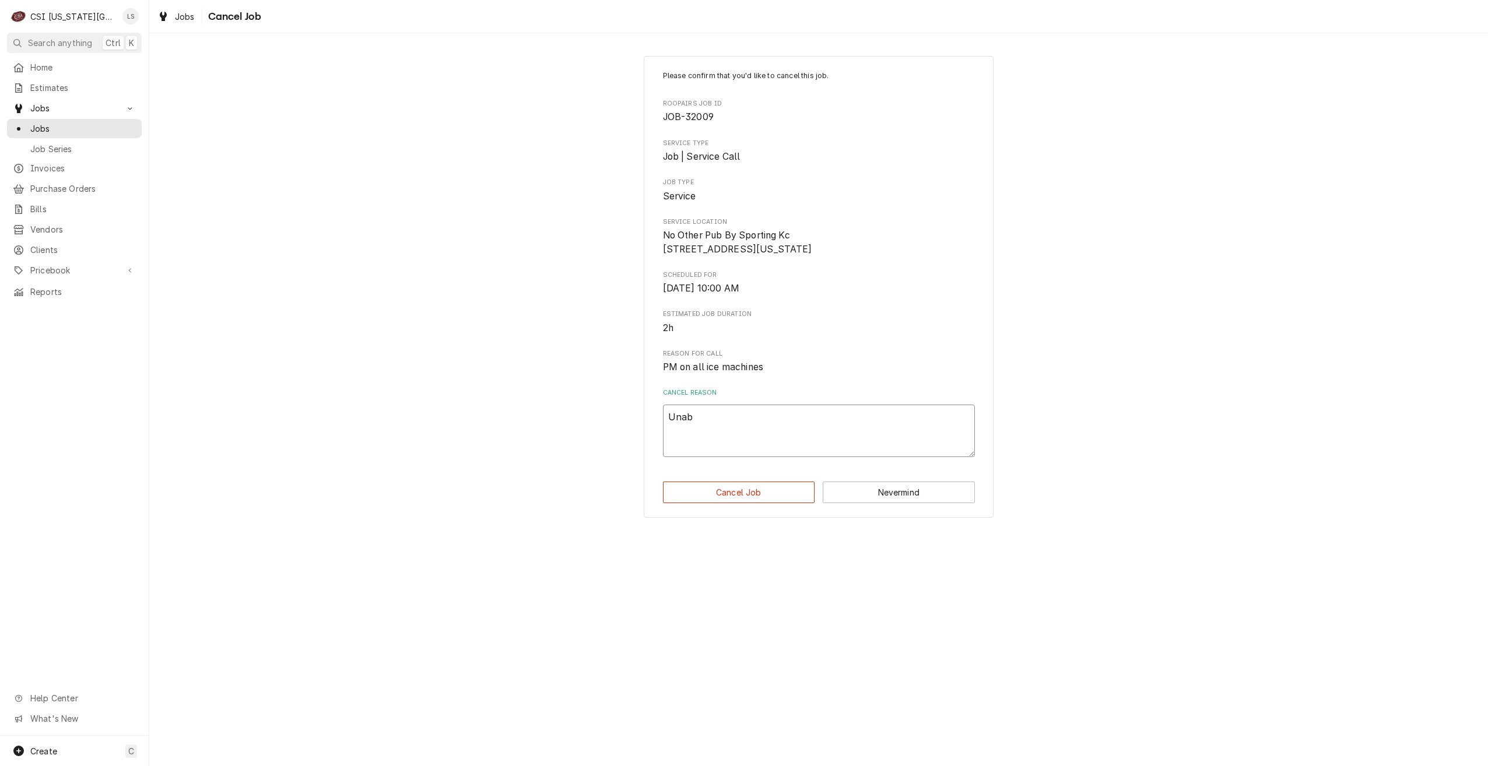
type textarea "Unabl"
type textarea "x"
type textarea "Unabl"
type textarea "x"
type textarea "Unabl"
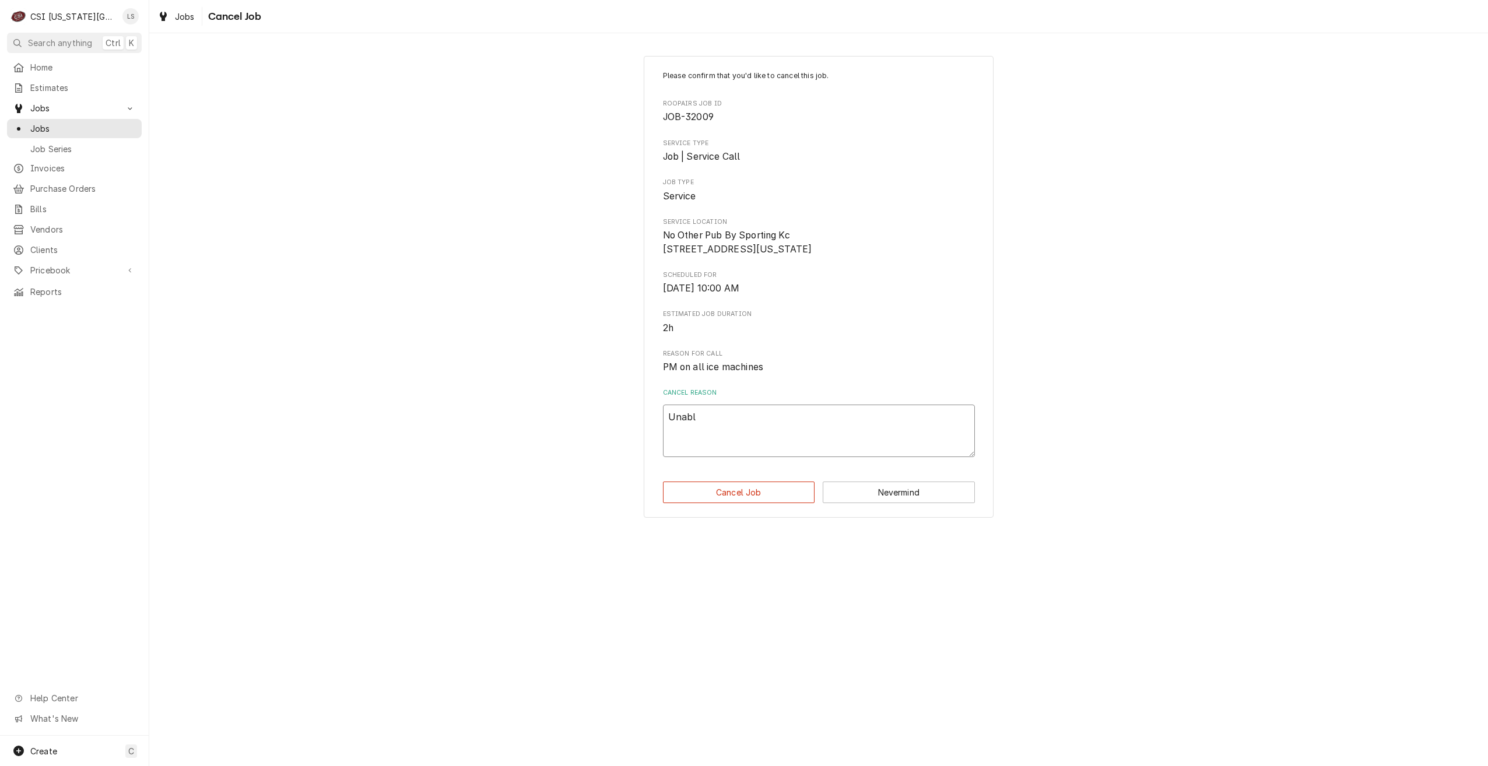
type textarea "x"
type textarea "Unable"
type textarea "x"
type textarea "Unable"
type textarea "x"
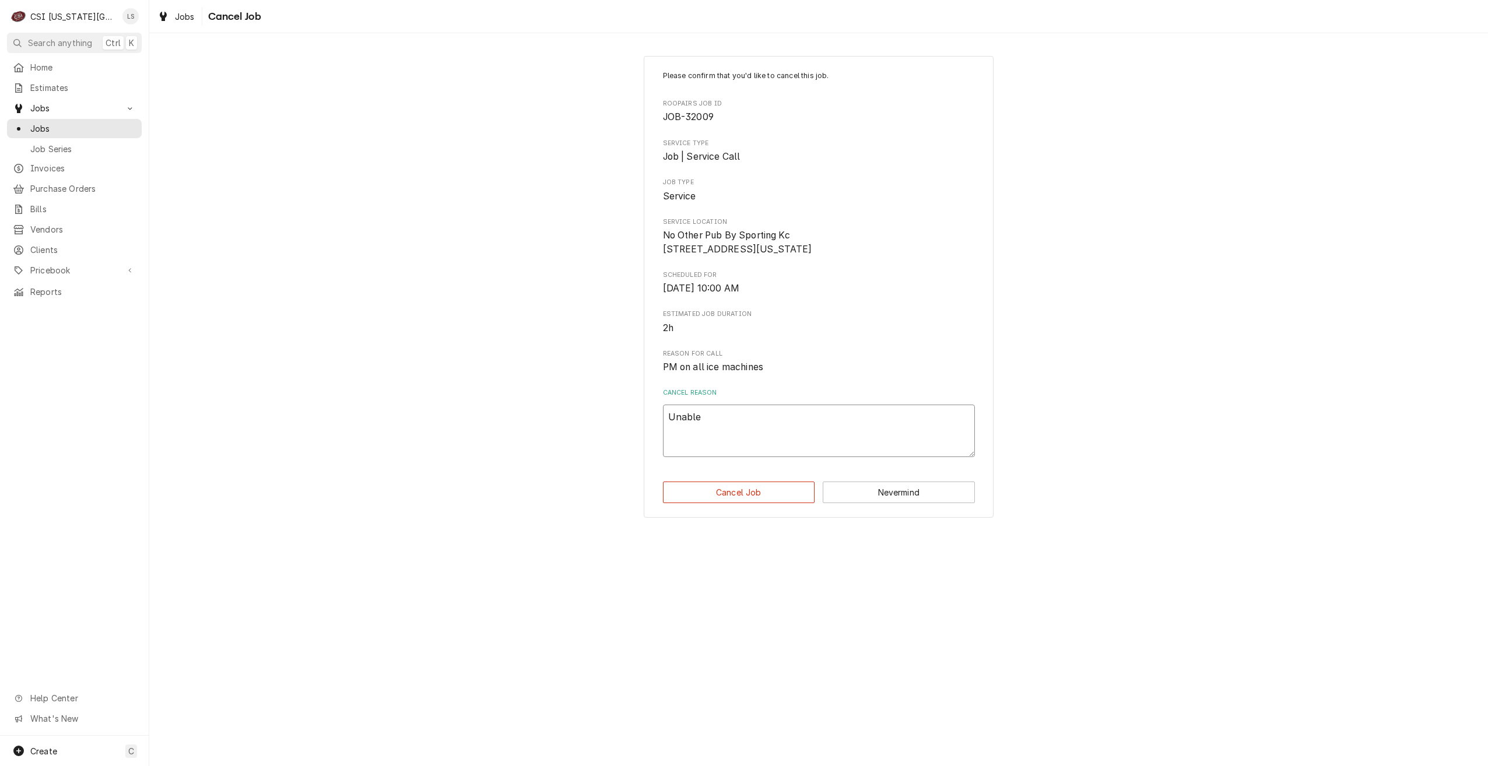
type textarea "Unable t"
type textarea "x"
type textarea "Unable to"
type textarea "x"
type textarea "Unable to"
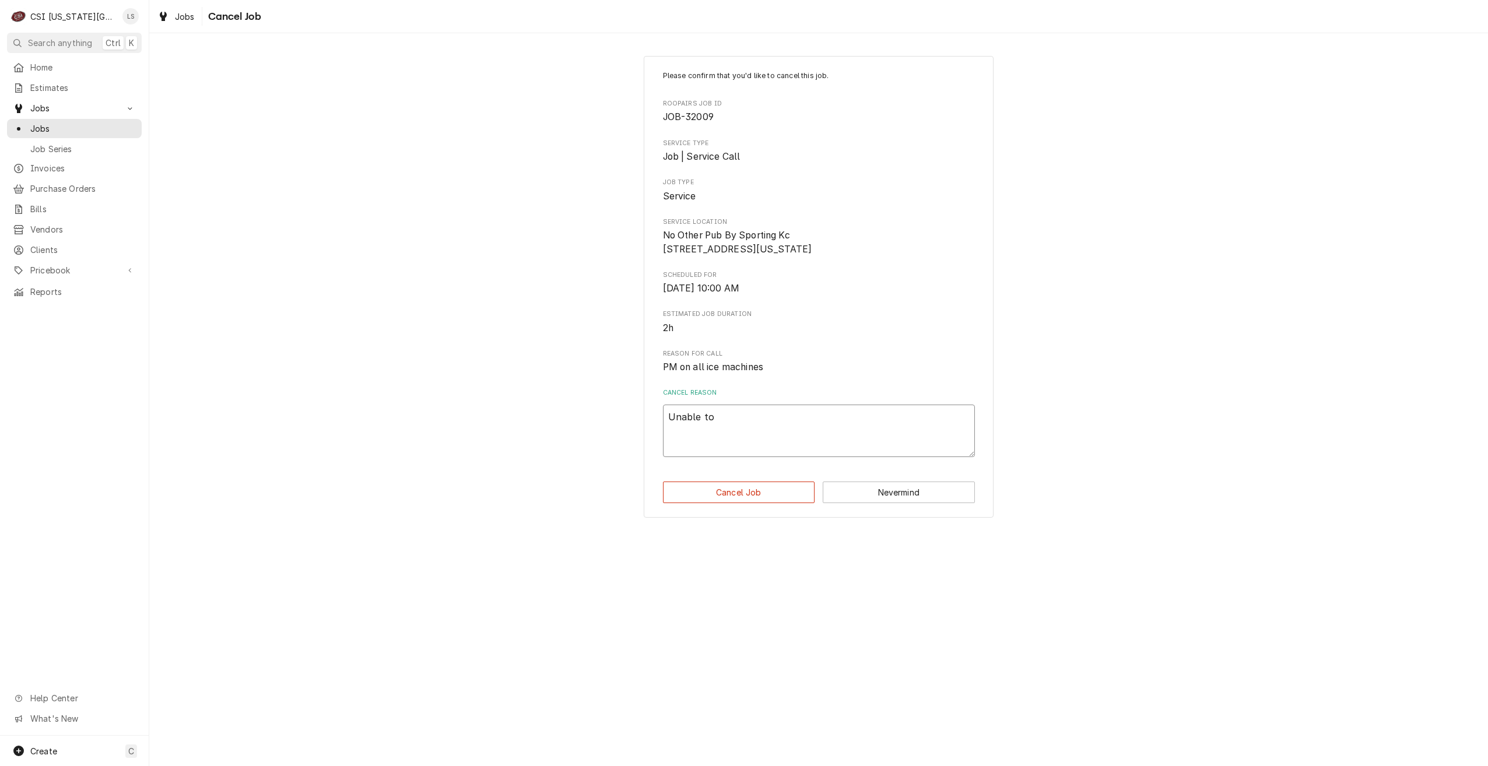
type textarea "x"
type textarea "Unable to r"
type textarea "x"
type textarea "Unable to re"
type textarea "x"
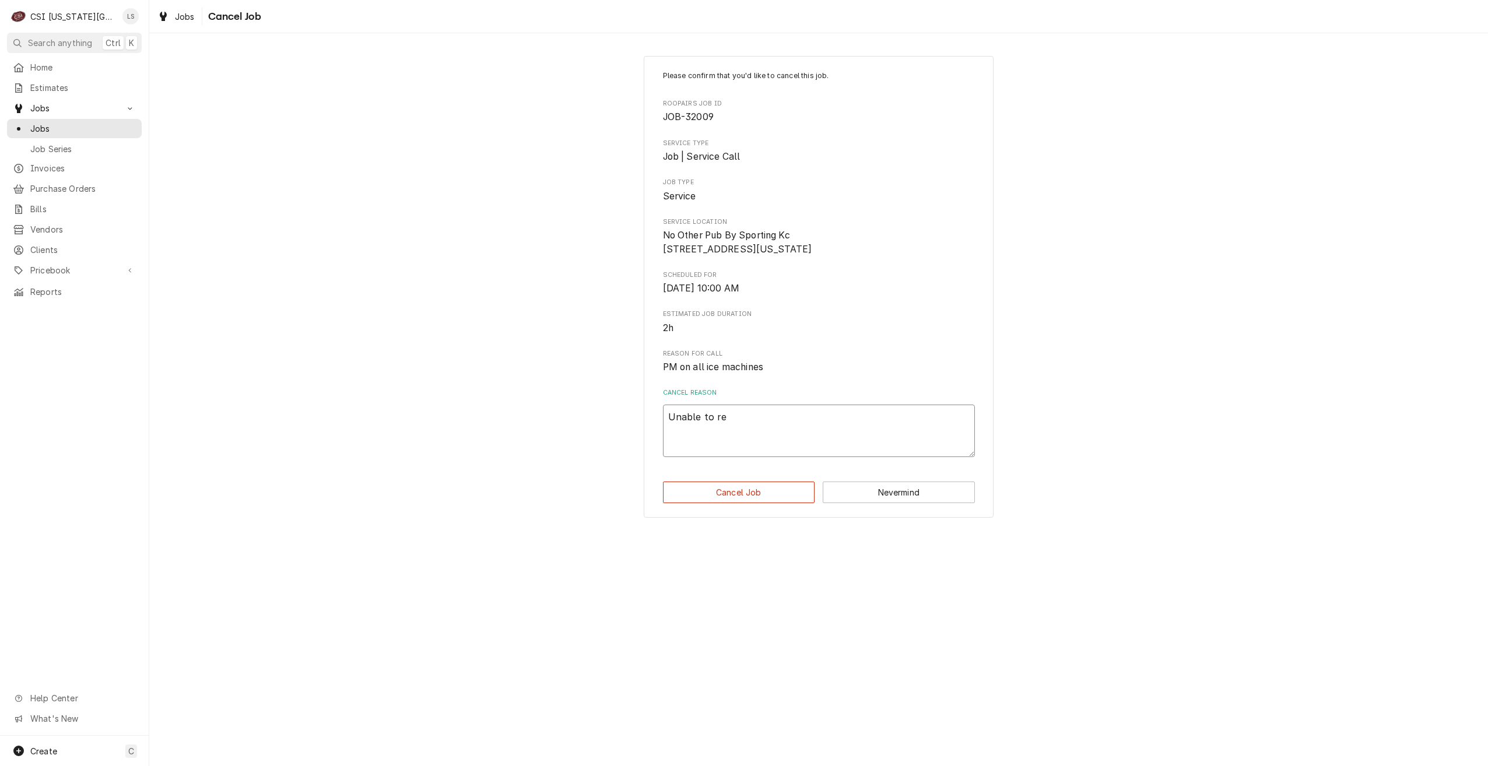
type textarea "Unable to rea"
type textarea "x"
type textarea "Unable to reac"
type textarea "x"
type textarea "Unable to reach"
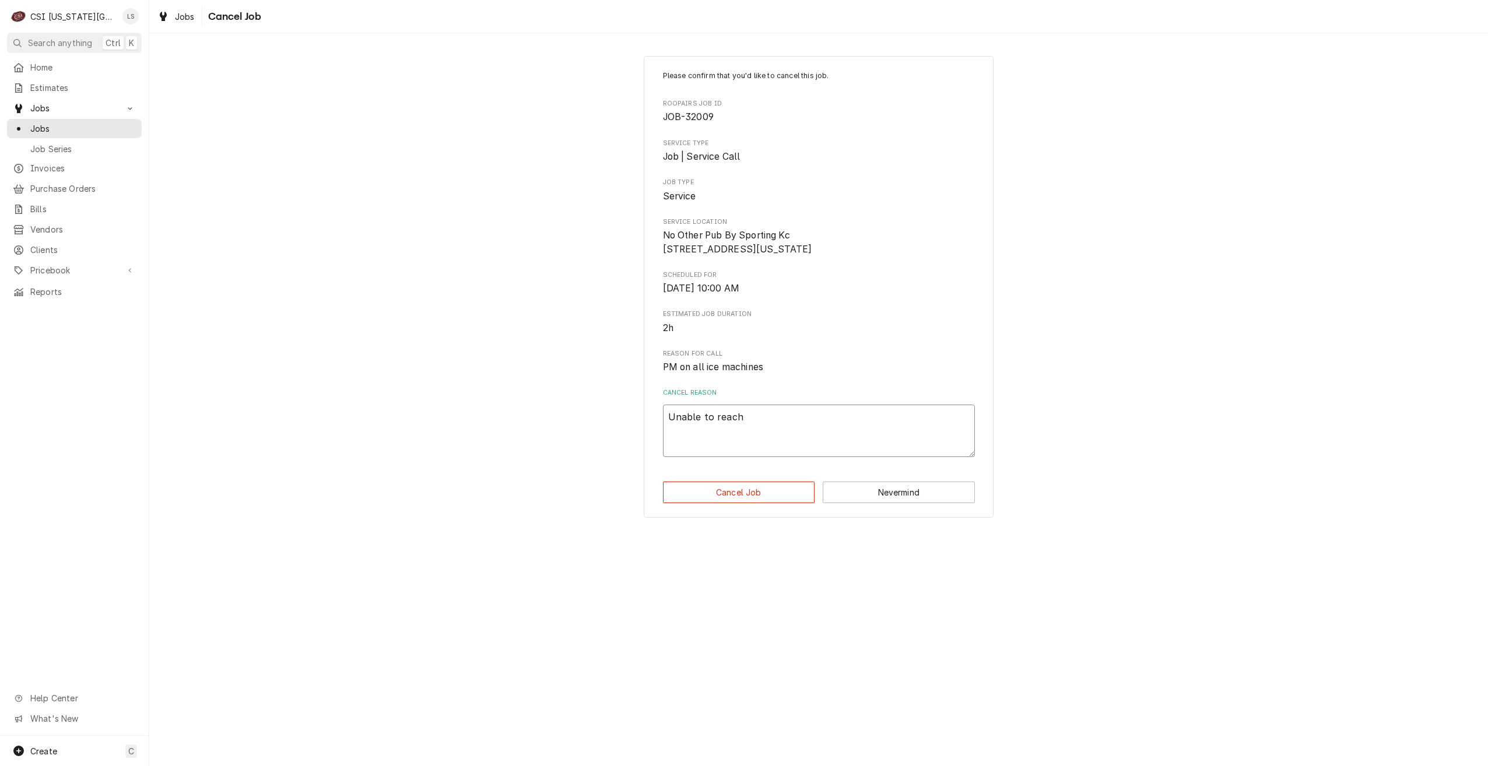
type textarea "x"
type textarea "Unable to reach"
type textarea "x"
type textarea "Unable to reach c"
type textarea "x"
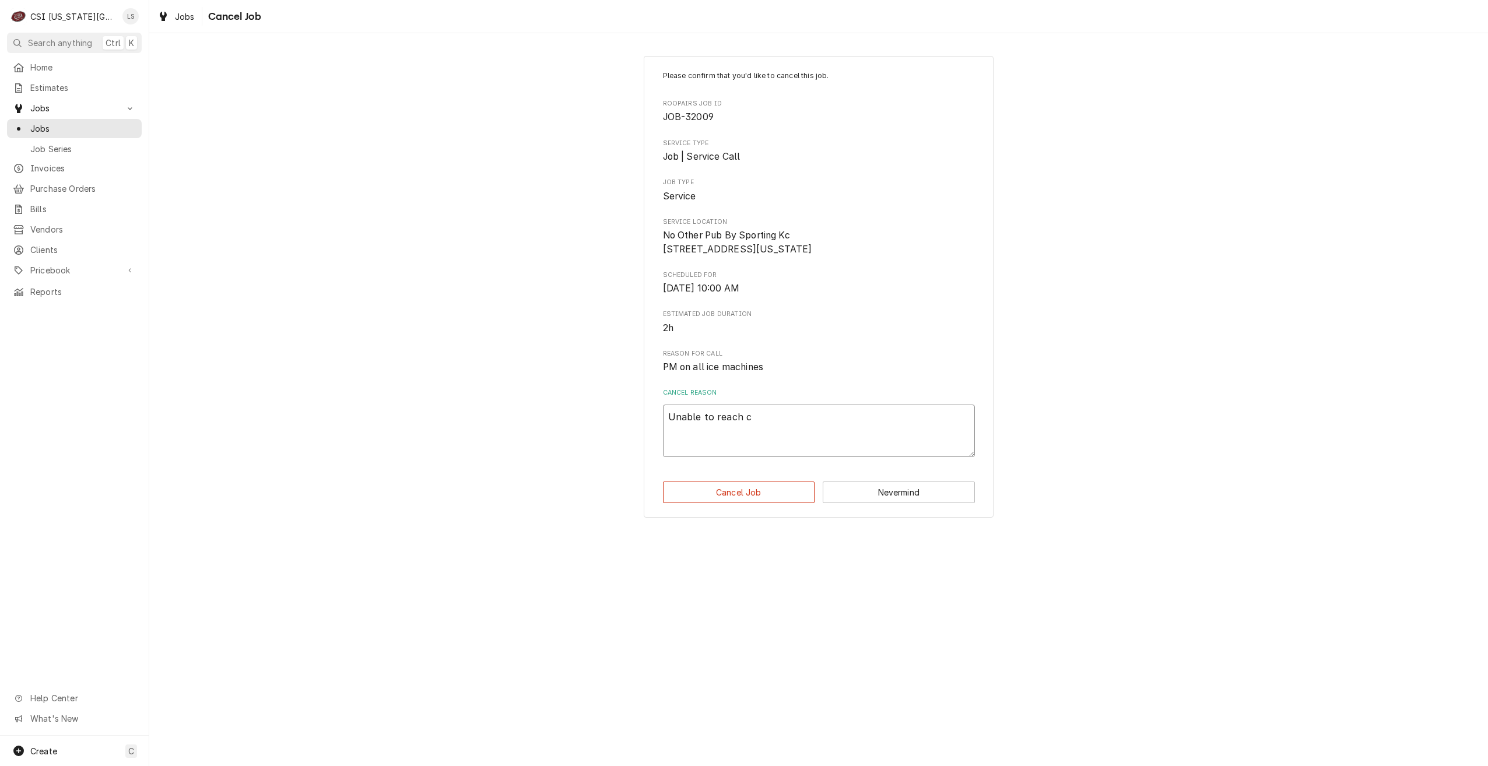
type textarea "Unable to reach cu"
type textarea "x"
type textarea "Unable to reach cus"
type textarea "x"
type textarea "Unable to reach cust"
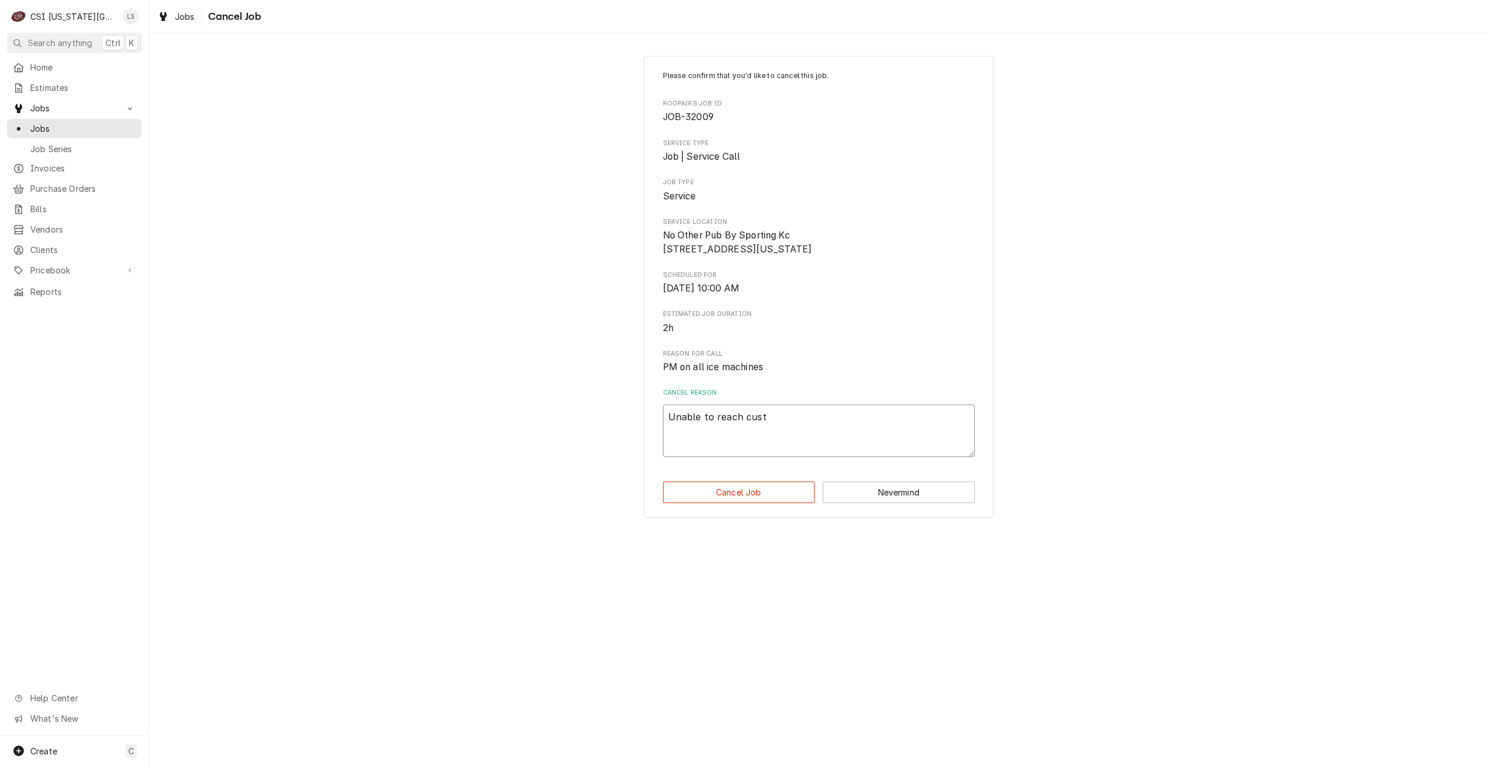
type textarea "x"
type textarea "Unable to reach custo"
type textarea "x"
type textarea "Unable to reach custom"
type textarea "x"
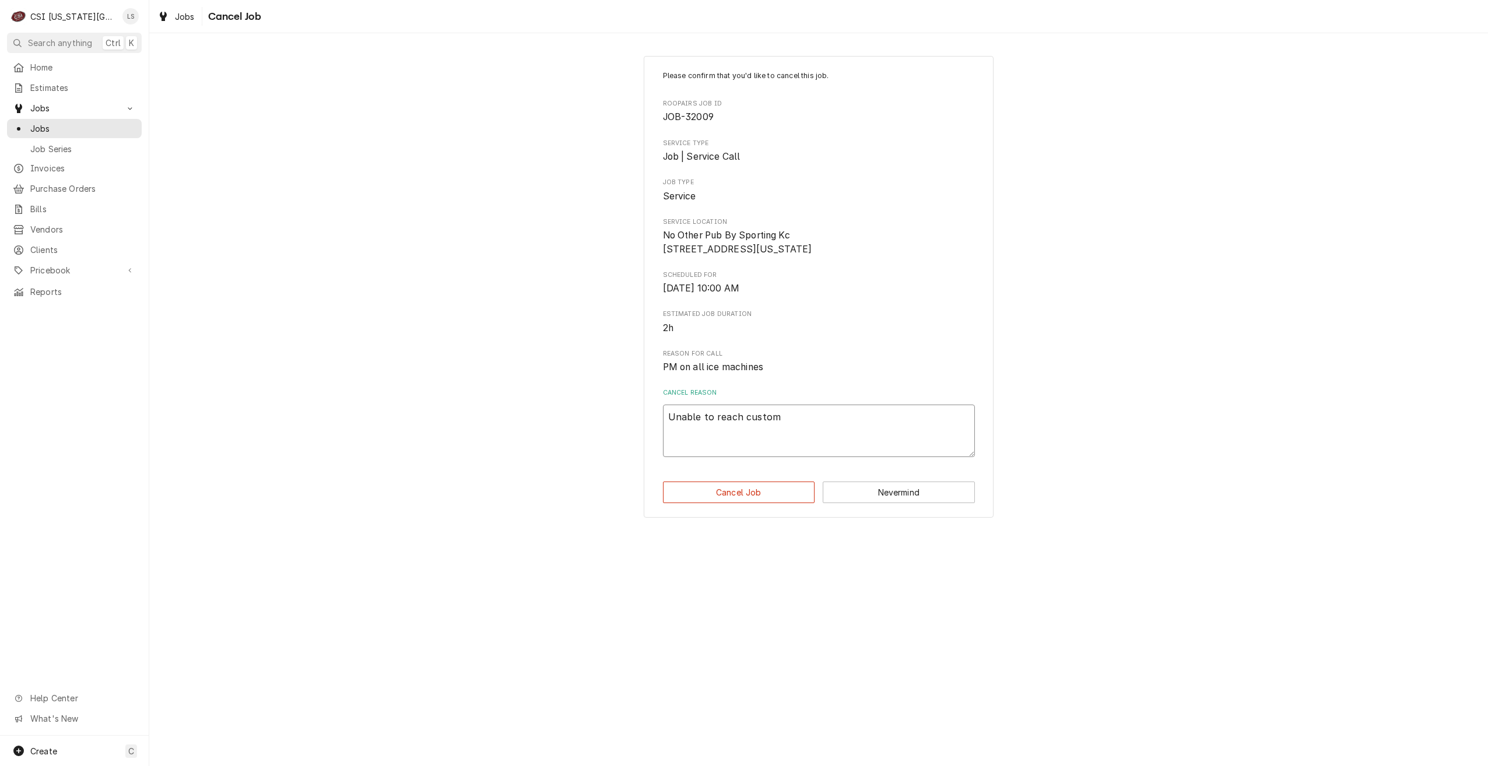
type textarea "Unable to reach customr"
type textarea "x"
type textarea "Unable to reach custom"
type textarea "x"
type textarea "Unable to reach custome"
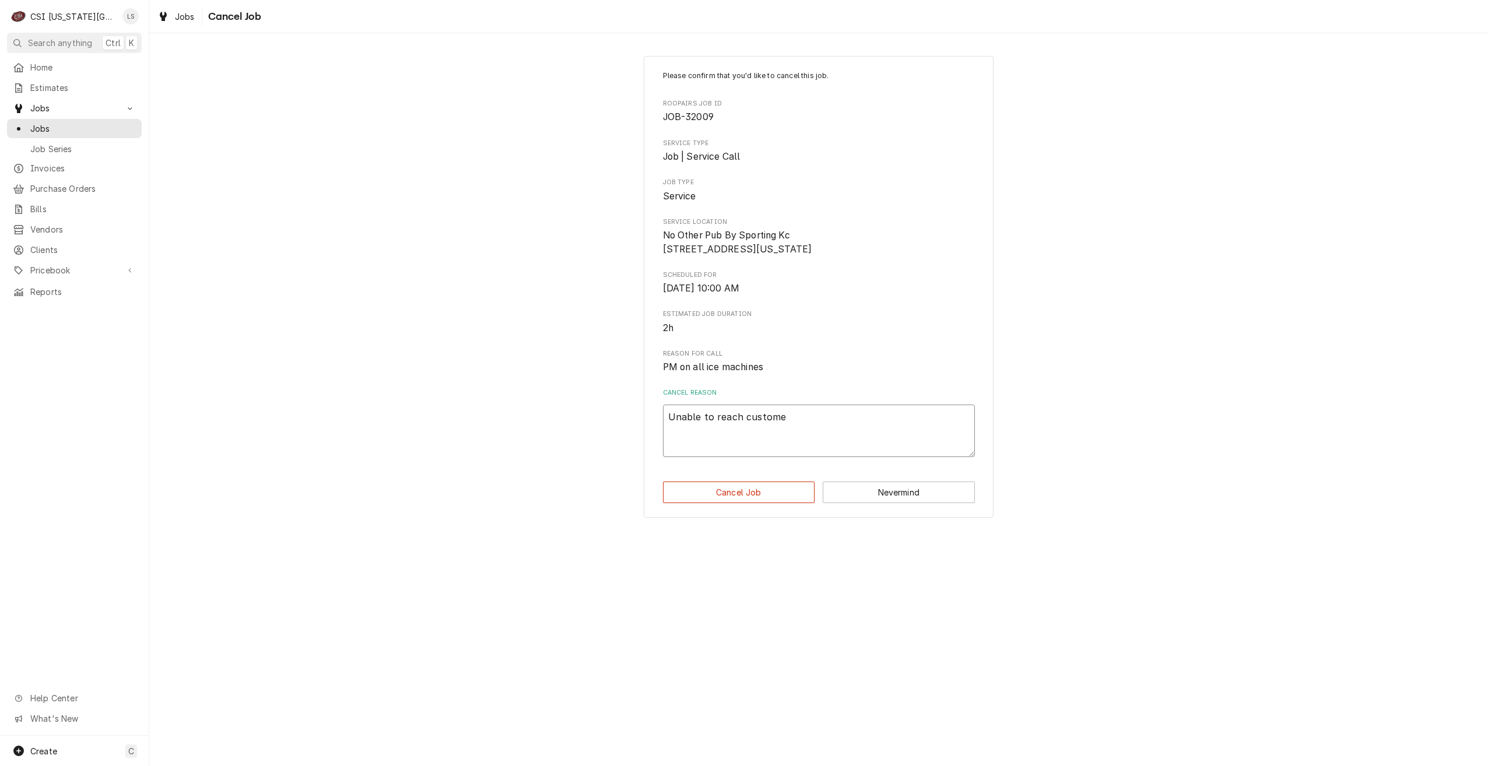
type textarea "x"
type textarea "Unable to reach customer"
type textarea "x"
type textarea "Unable to reach customer"
type textarea "x"
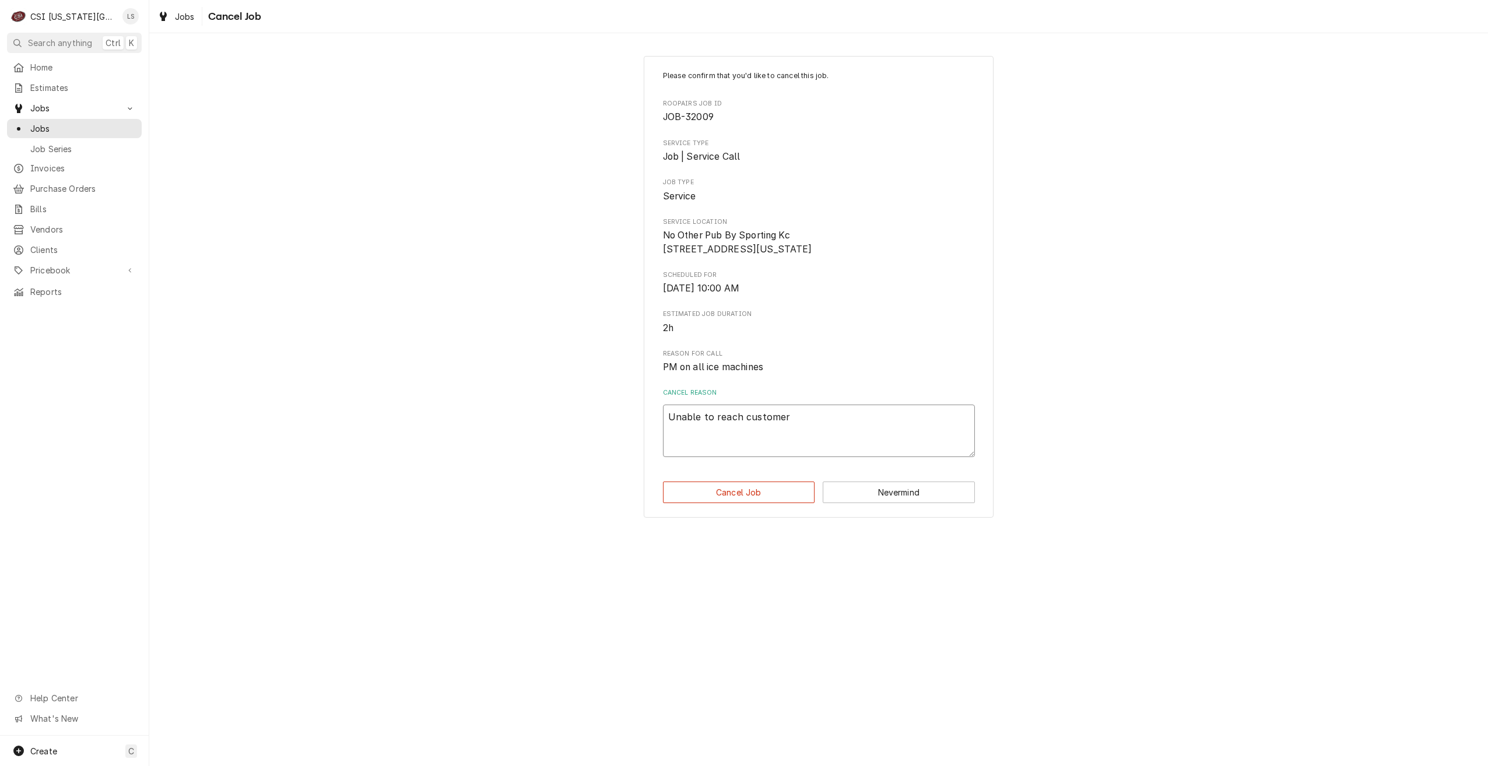
type textarea "Unable to reach customer t"
type textarea "x"
type textarea "Unable to reach customer to"
type textarea "x"
type textarea "Unable to reach customer to"
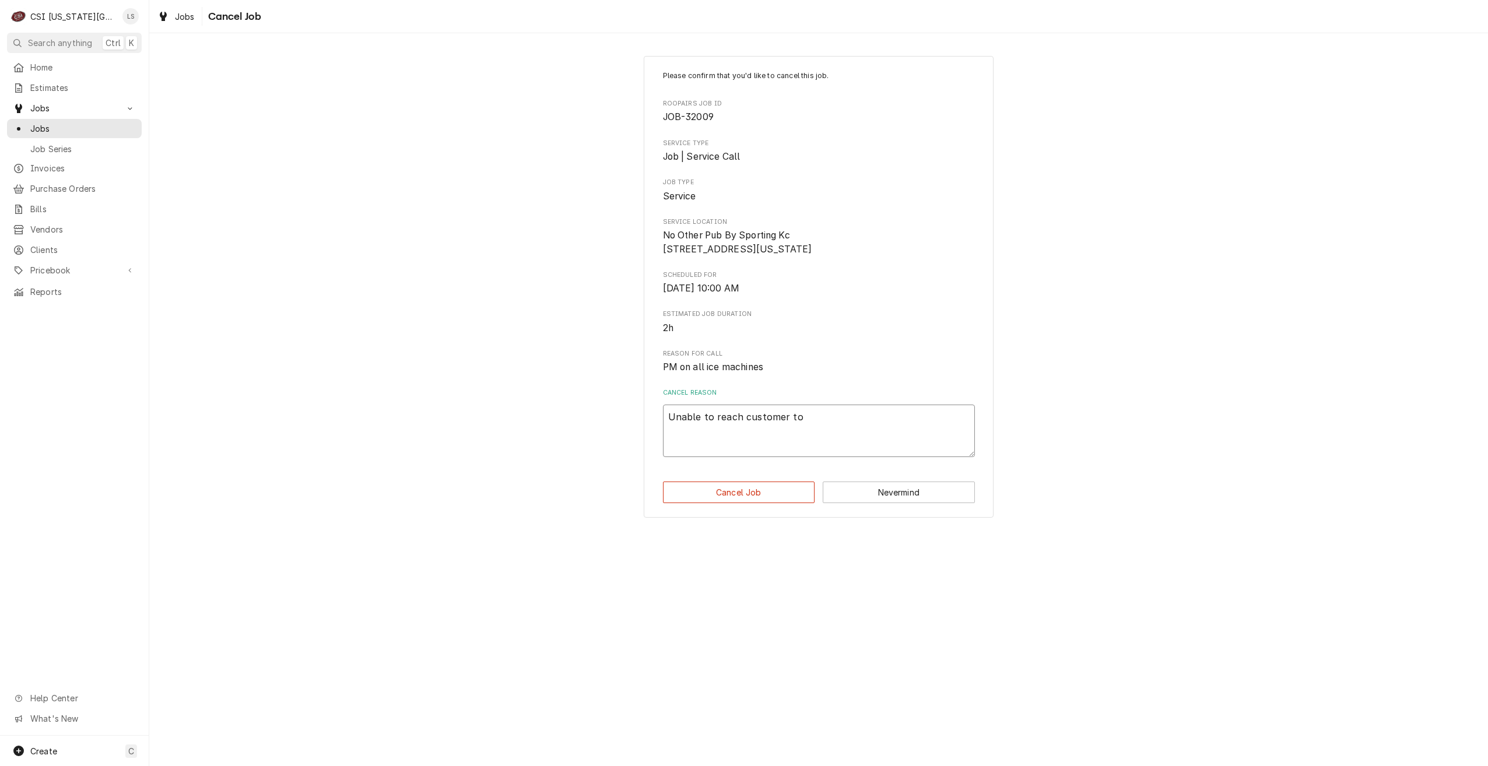
type textarea "x"
type textarea "Unable to reach customer to s"
type textarea "x"
type textarea "Unable to reach customer to sc"
type textarea "x"
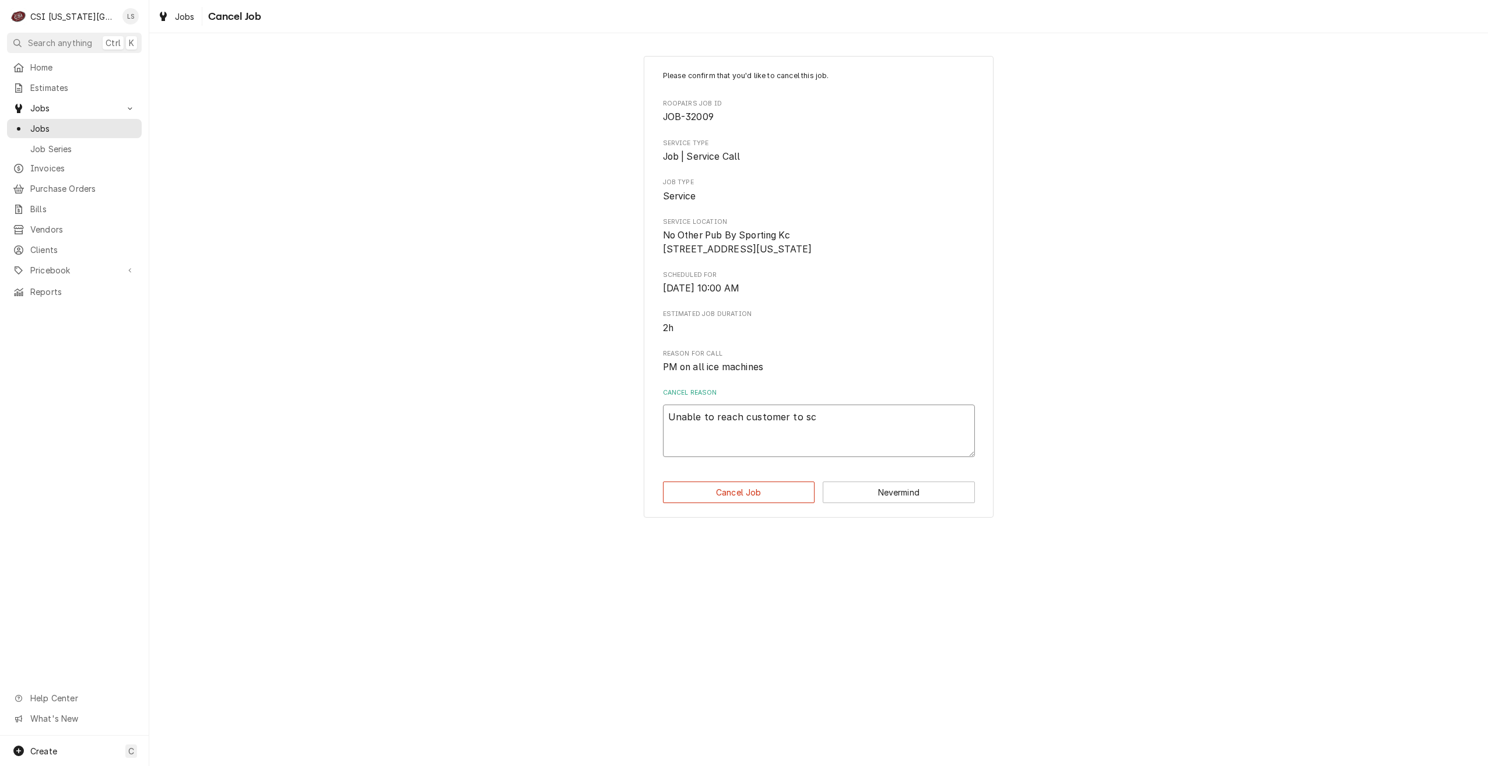
type textarea "Unable to reach customer to sce"
type textarea "x"
type textarea "Unable to reach customer to sceh"
type textarea "x"
type textarea "Unable to reach customer to sce"
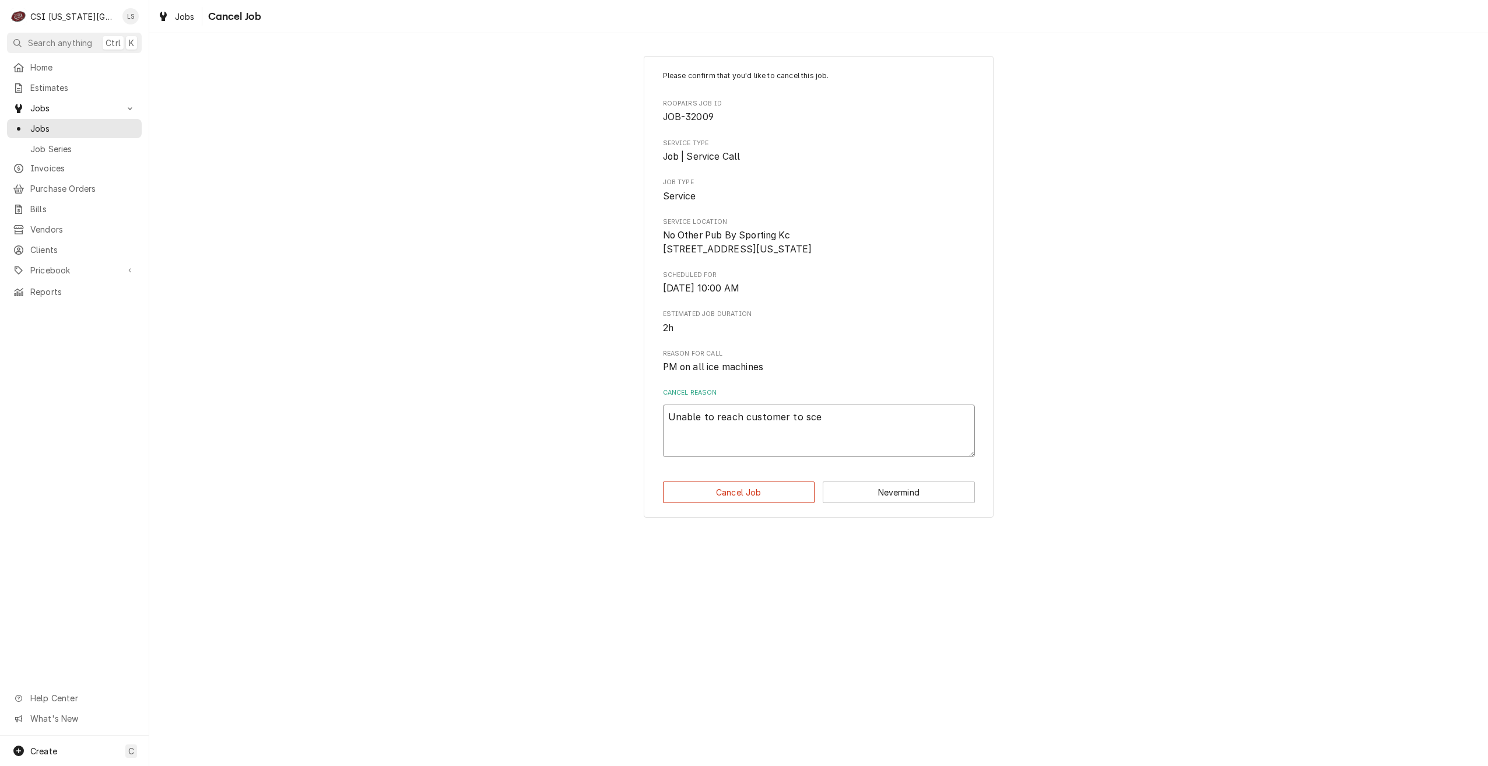
type textarea "x"
type textarea "Unable to reach customer to sc"
type textarea "x"
type textarea "Unable to reach customer to sch"
type textarea "x"
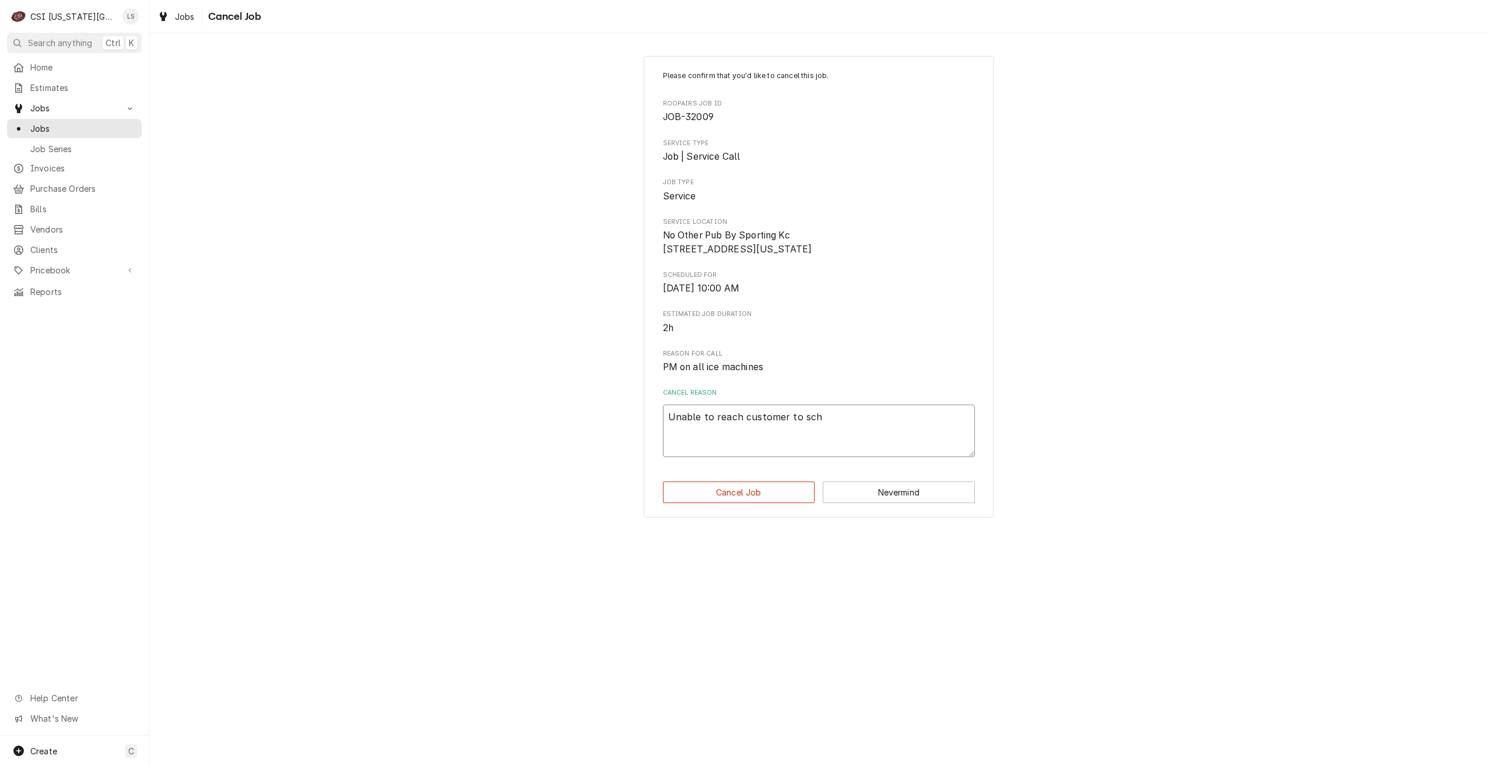
type textarea "Unable to reach customer to sche"
type textarea "x"
type textarea "Unable to reach customer to sched"
type textarea "x"
type textarea "Unable to reach customer to schedu"
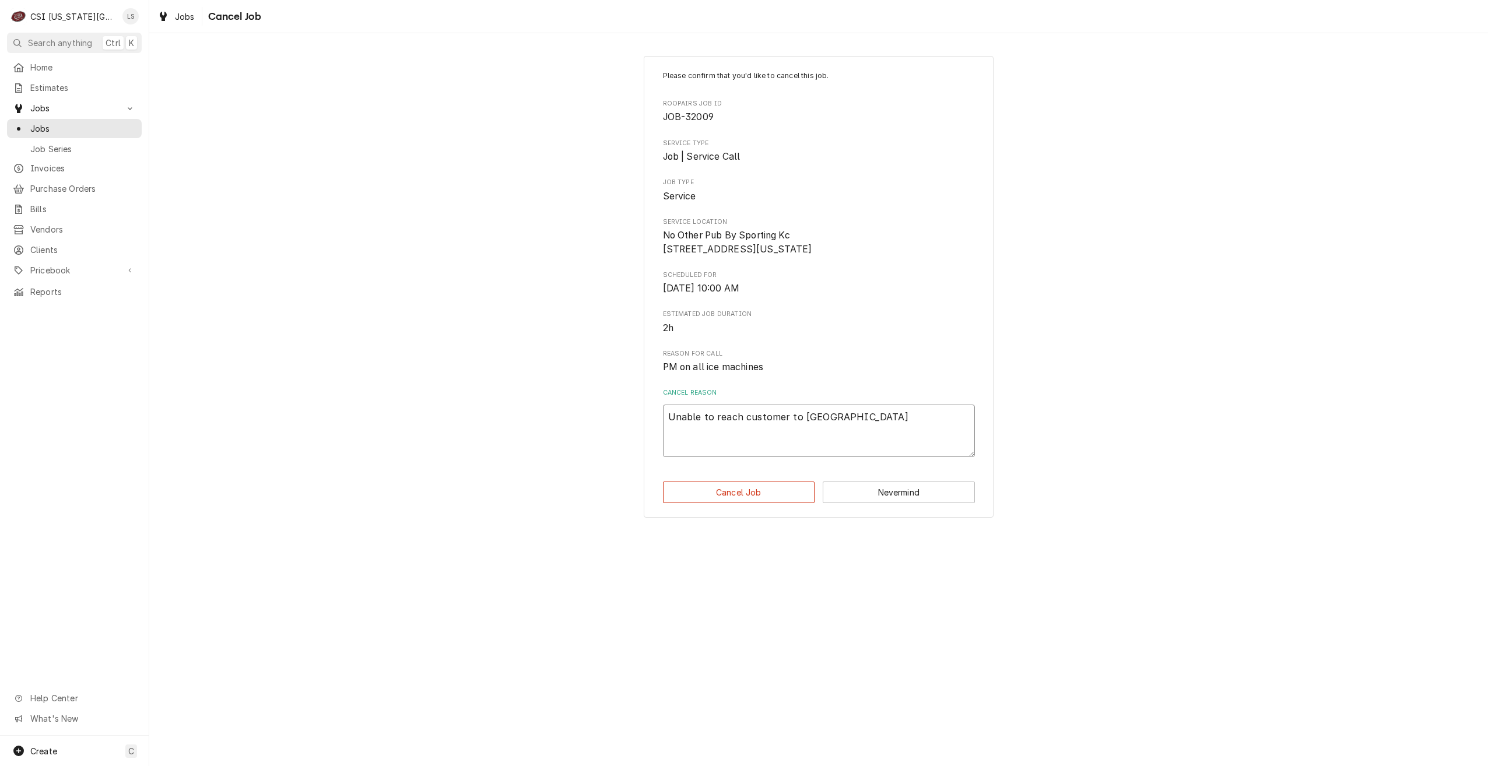
type textarea "x"
type textarea "Unable to reach customer to schedul"
type textarea "x"
type textarea "Unable to reach customer to schedule"
type textarea "x"
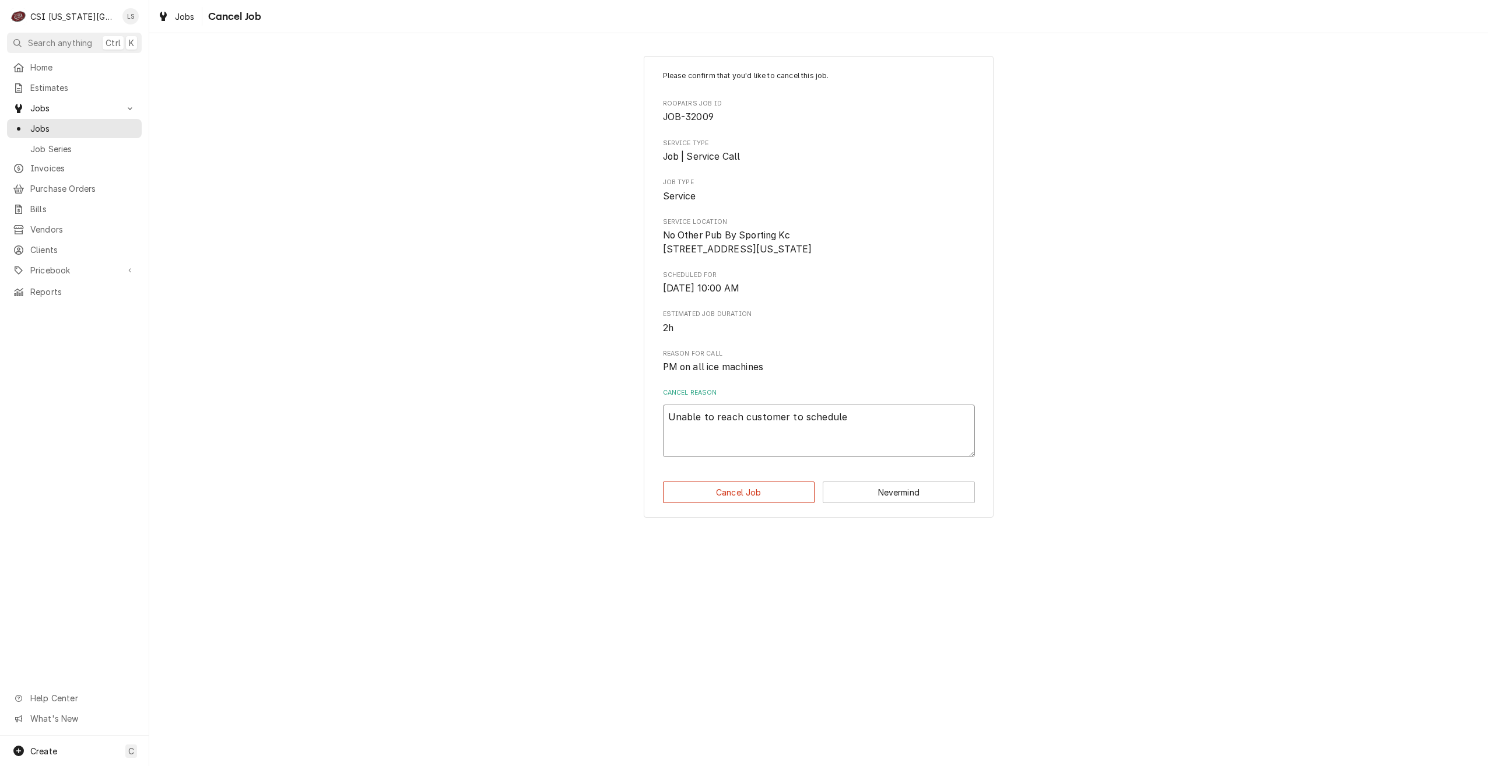
type textarea "Unable to reach customer to schedule."
type textarea "x"
type textarea "Unable to reach customer to schedule."
type textarea "x"
type textarea "Unable to reach customer to schedule. W"
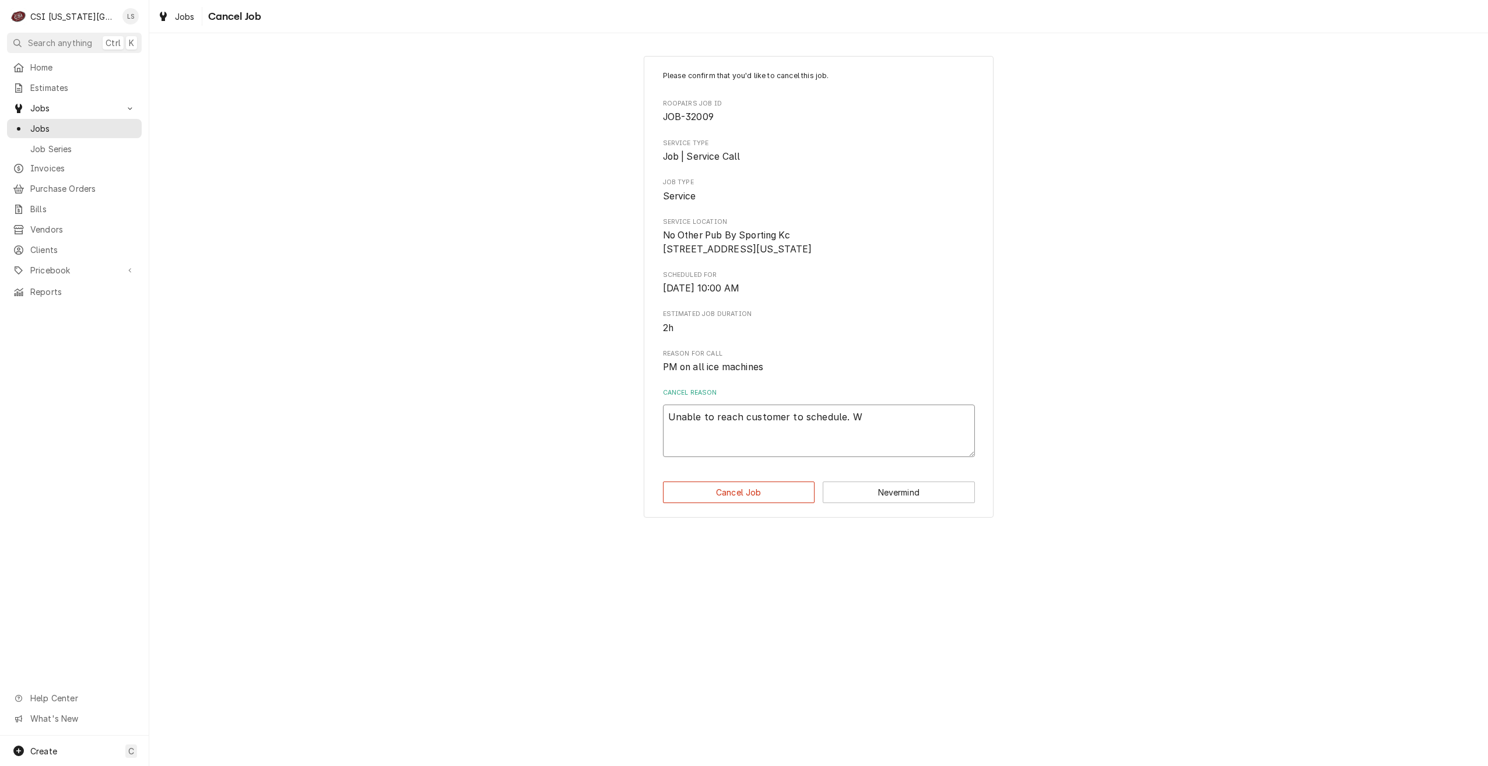
type textarea "x"
type textarea "Unable to reach customer to schedule. Wi"
type textarea "x"
type textarea "Unable to reach customer to schedule. Wil"
type textarea "x"
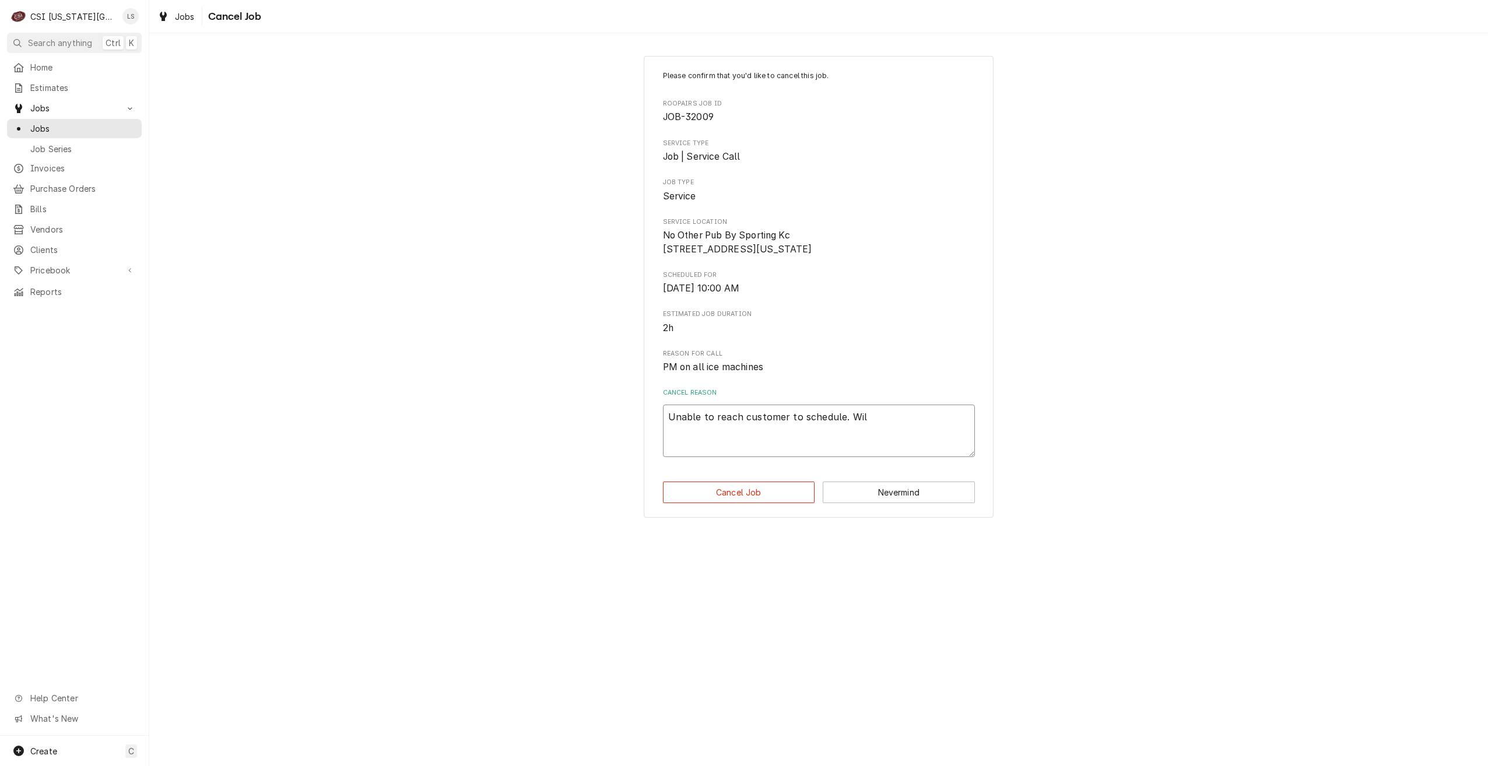
type textarea "Unable to reach customer to schedule. Will"
type textarea "x"
type textarea "Unable to reach customer to schedule. Will"
type textarea "x"
type textarea "Unable to reach customer to schedule. Will n"
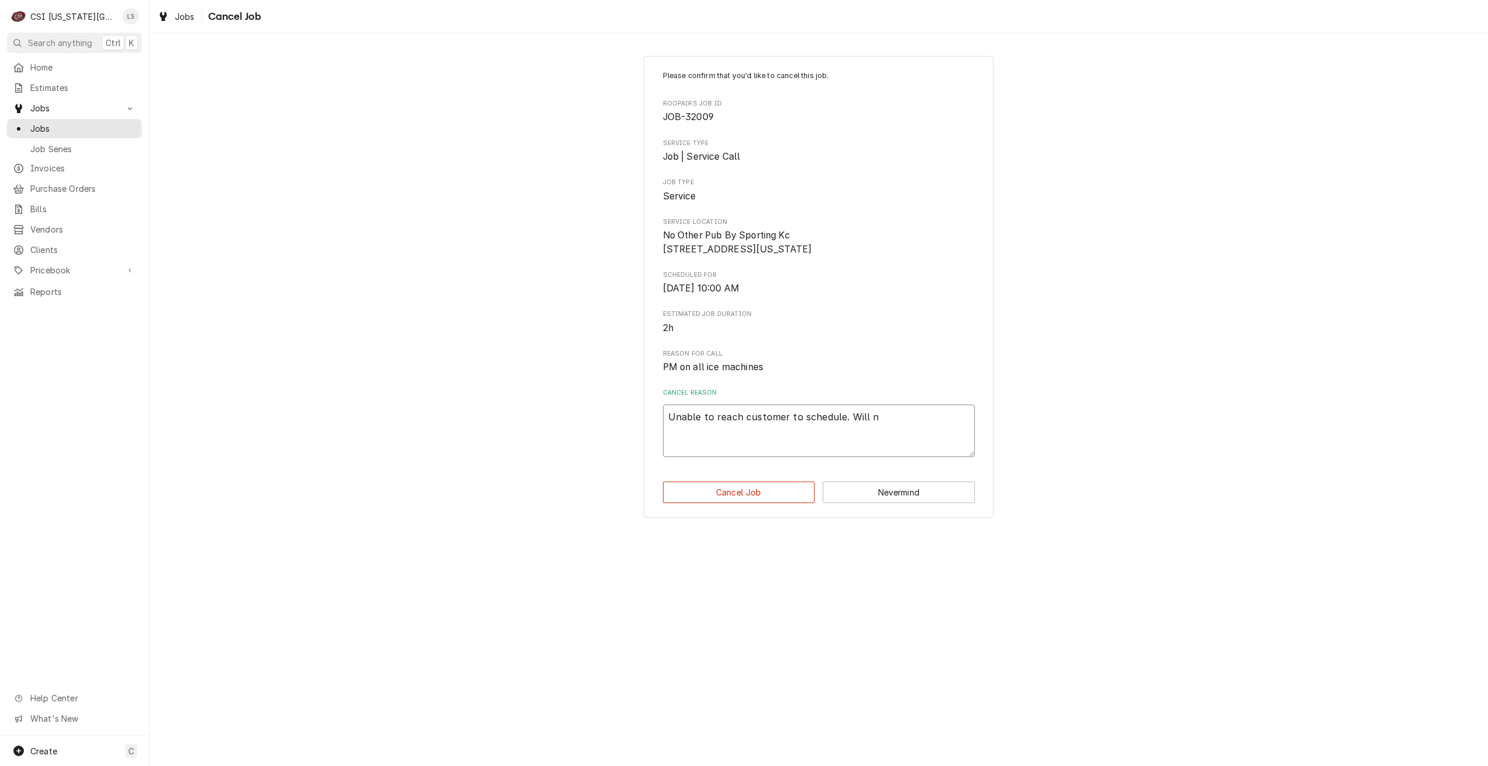
type textarea "x"
type textarea "Unable to reach customer to schedule. Will no"
type textarea "x"
type textarea "Unable to reach customer to schedule. Will not"
type textarea "x"
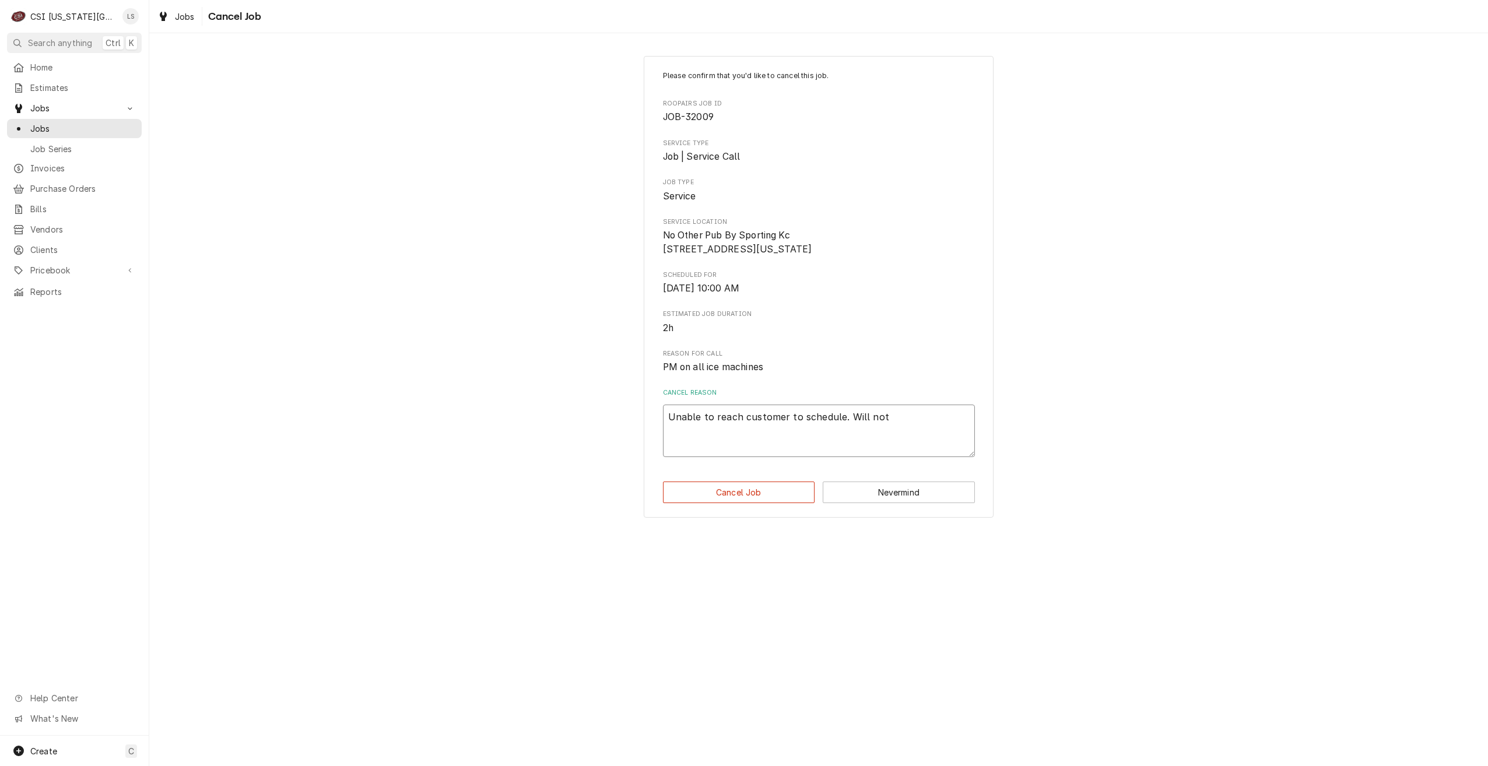
type textarea "Unable to reach customer to schedule. Will not"
type textarea "x"
type textarea "Unable to reach customer to schedule. Will not a"
type textarea "x"
type textarea "Unable to reach customer to schedule. Will not al"
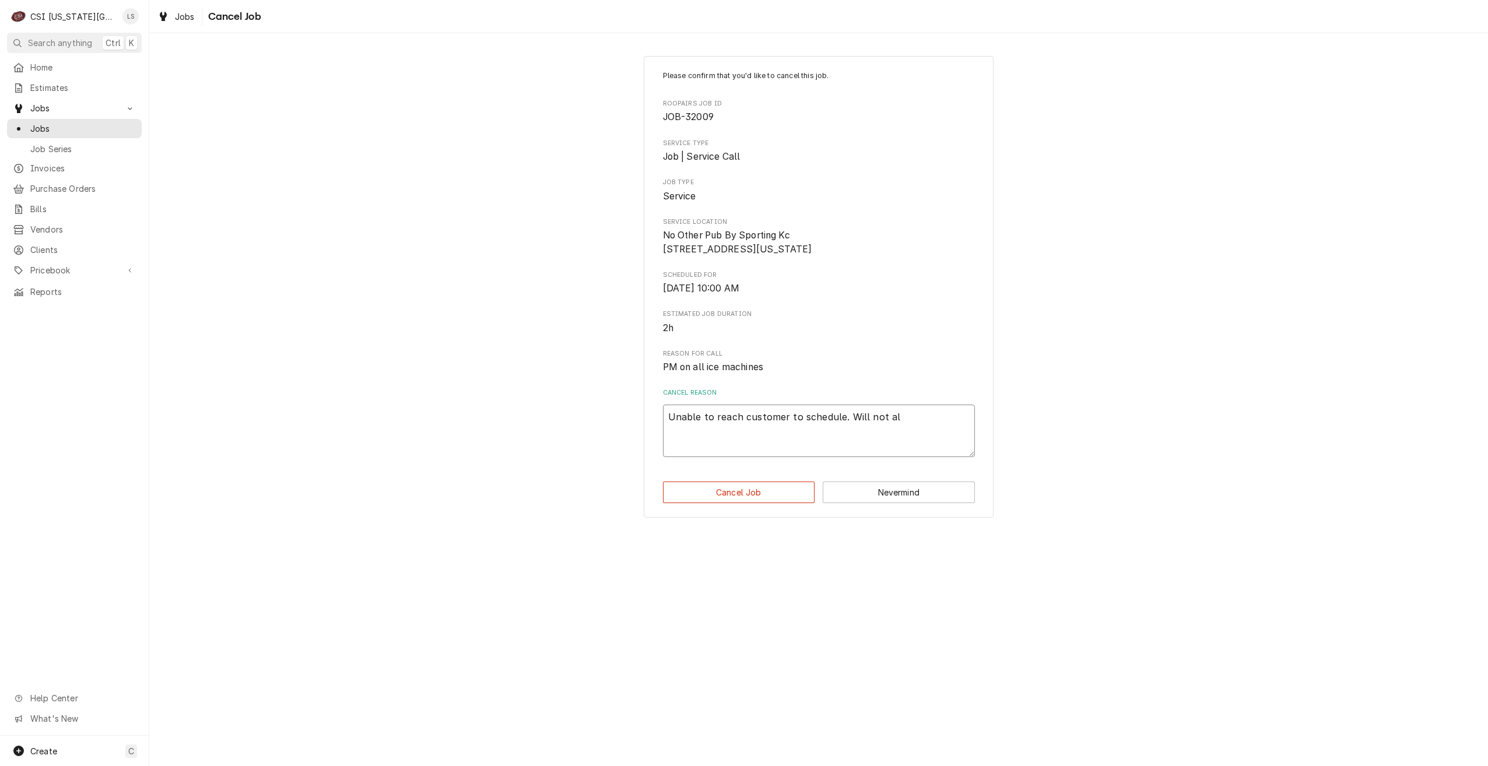
type textarea "x"
type textarea "Unable to reach customer to schedule. Will not all"
type textarea "x"
type textarea "Unable to reach customer to schedule. Will not allo"
type textarea "x"
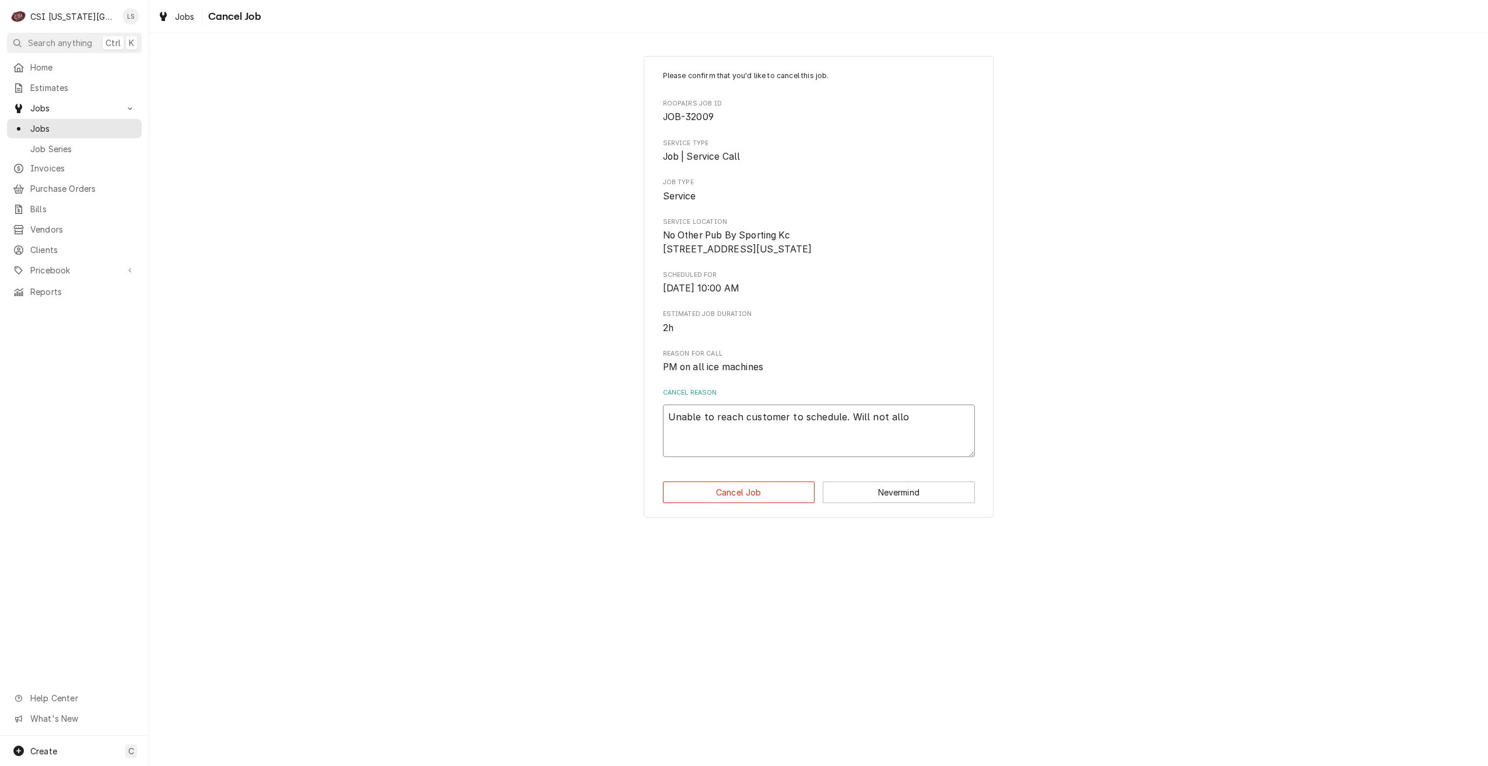
type textarea "Unable to reach customer to schedule. Will not allow"
type textarea "x"
type textarea "Unable to reach customer to schedule. Will not allow"
type textarea "x"
type textarea "Unable to reach customer to schedule. Will not allow o"
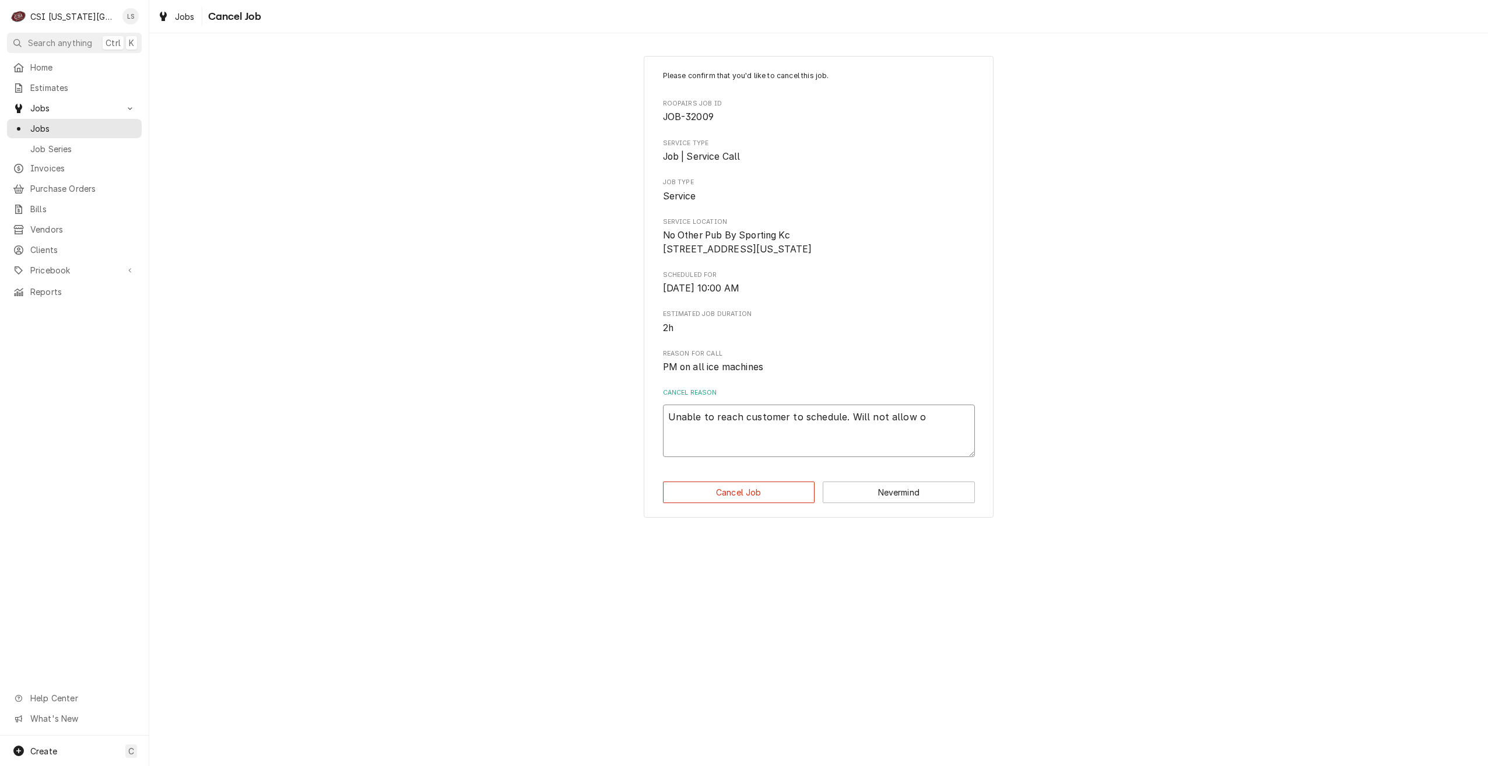
type textarea "x"
type textarea "Unable to reach customer to schedule. Will not allow"
type textarea "x"
type textarea "Unable to reach customer to schedule. Will not allow u"
type textarea "x"
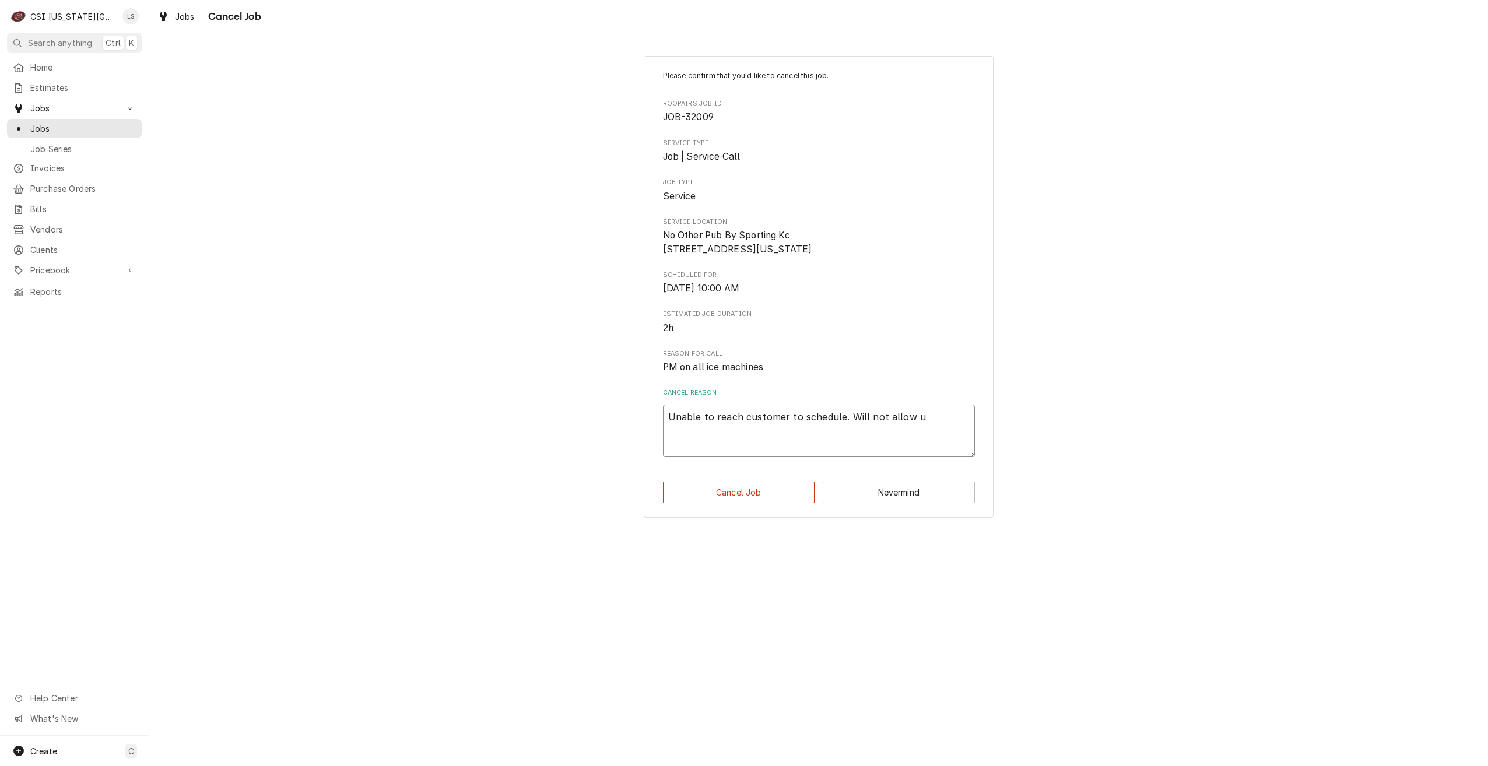
type textarea "Unable to reach customer to schedule. Will not allow us"
type textarea "x"
type textarea "Unable to reach customer to schedule. Will not allow us"
type textarea "x"
type textarea "Unable to reach customer to schedule. Will not allow us o"
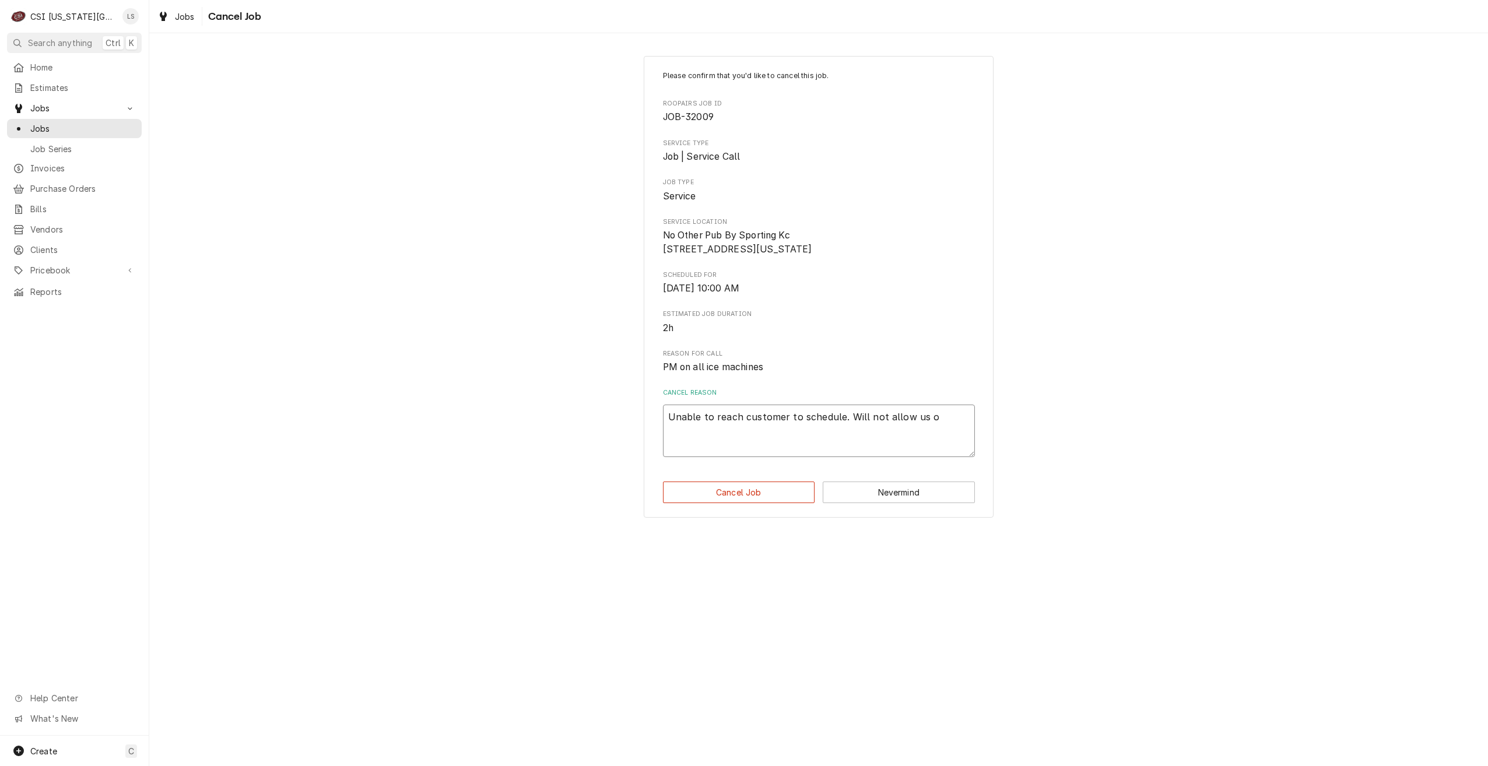
type textarea "x"
type textarea "Unable to reach customer to schedule. Will not allow us on"
type textarea "x"
type textarea "Unable to reach customer to schedule. Will not allow us on"
type textarea "x"
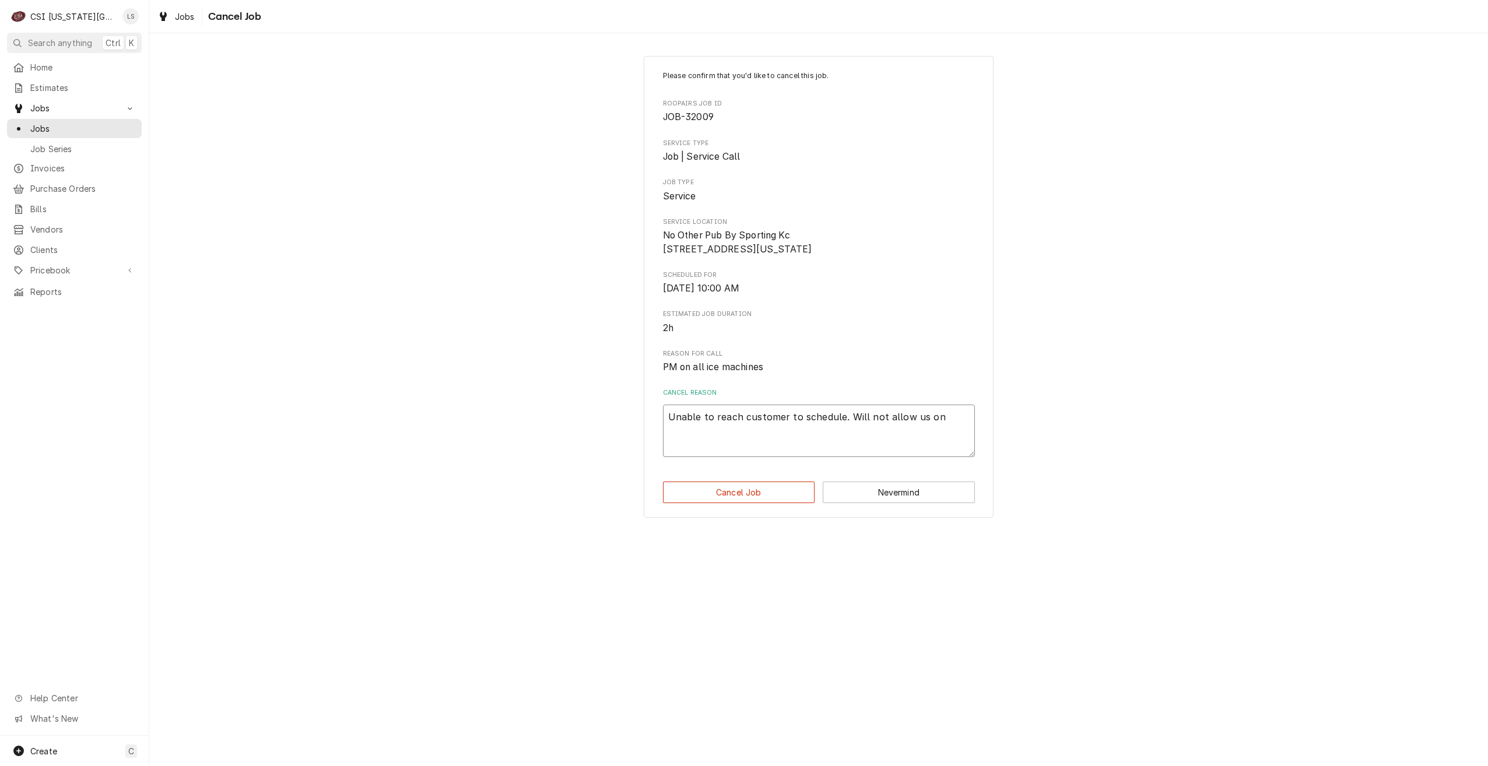
type textarea "Unable to reach customer to schedule. Will not allow us on s"
type textarea "x"
type textarea "Unable to reach customer to schedule. Will not allow us on si"
type textarea "x"
type textarea "Unable to reach customer to schedule. Will not allow us on sit"
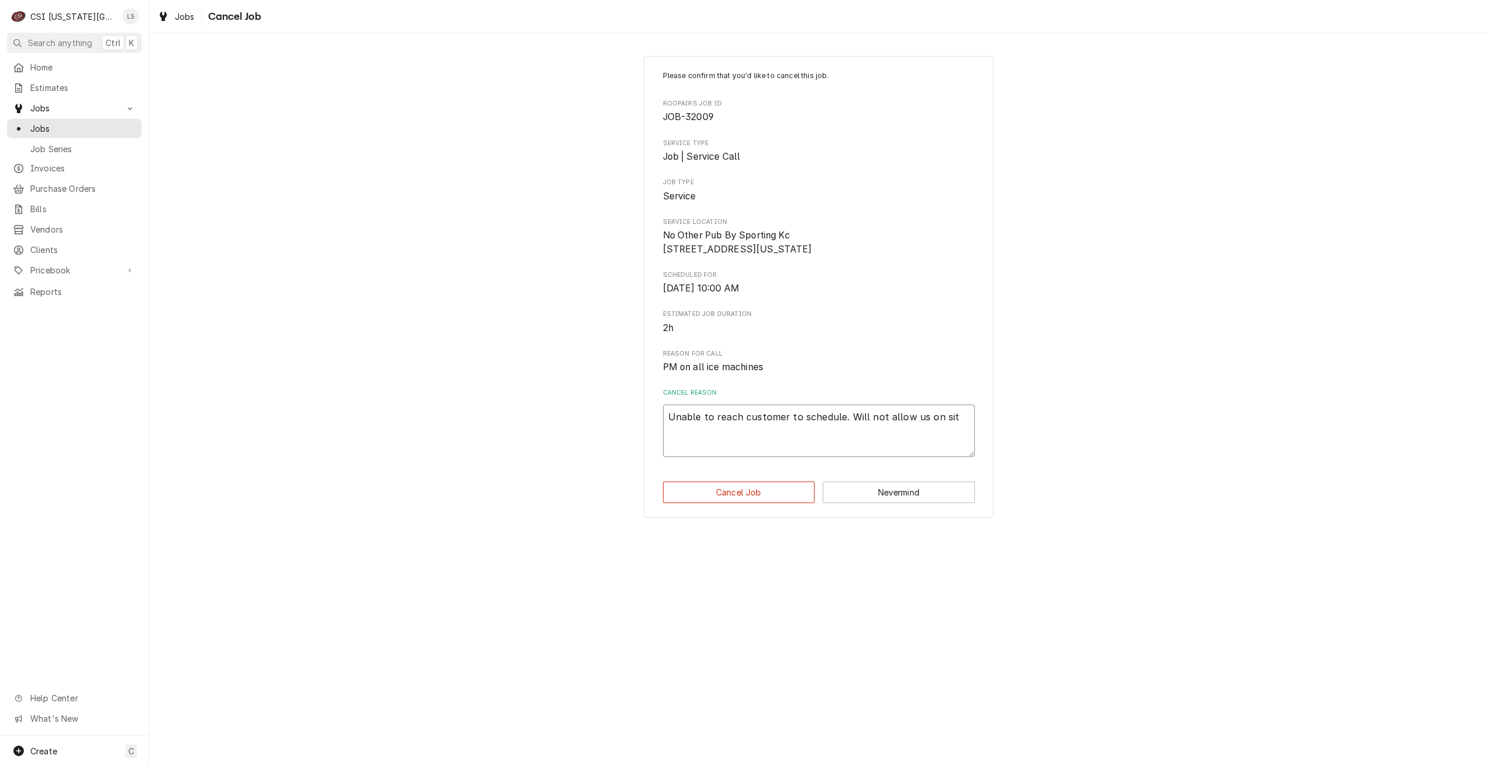
type textarea "x"
type textarea "Unable to reach customer to schedule. Will not allow us on site"
type textarea "x"
type textarea "Unable to reach customer to schedule. Will not allow us on site"
type textarea "x"
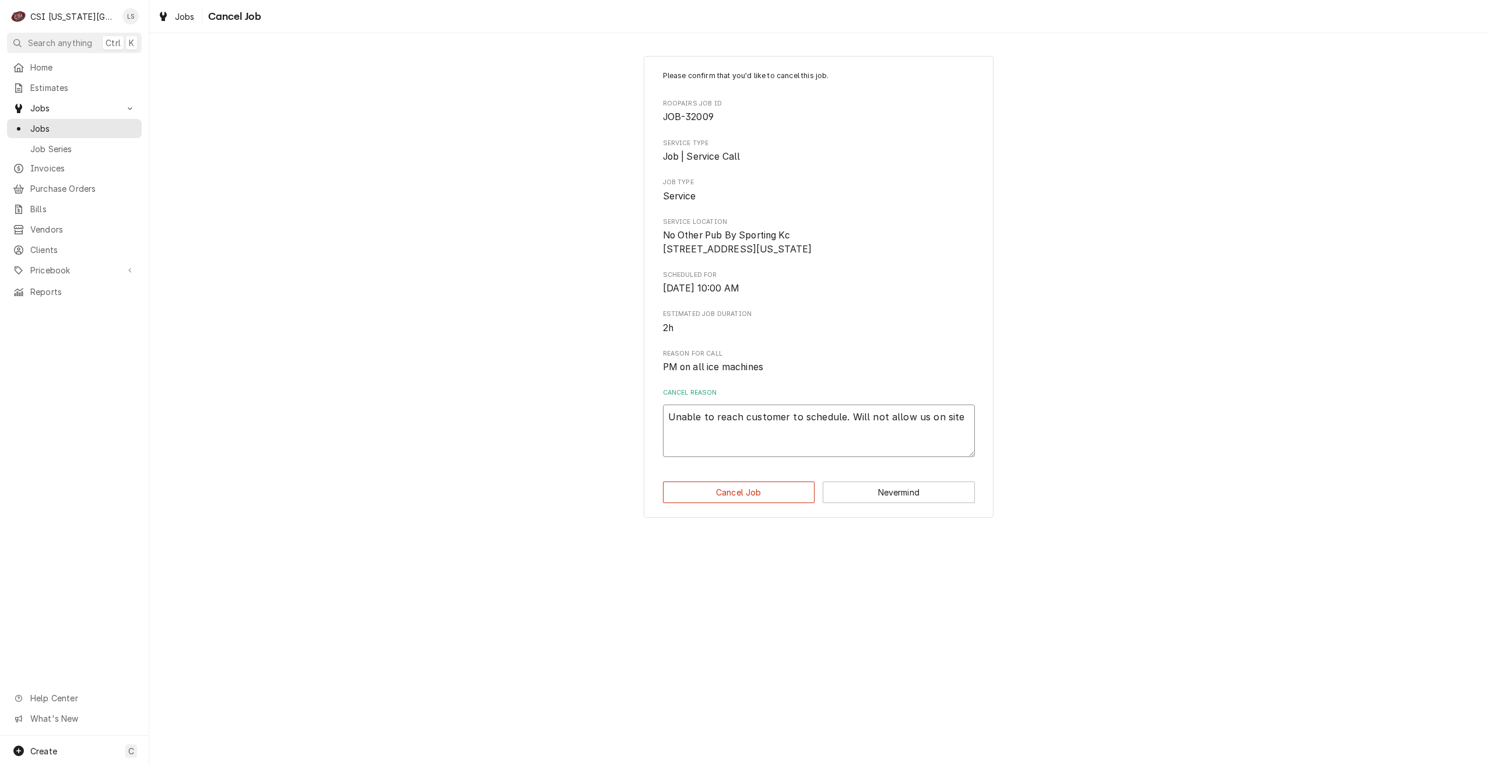
type textarea "Unable to reach customer to schedule. Will not allow us on site w"
type textarea "x"
type textarea "Unable to reach customer to schedule. Will not allow us on site wi"
type textarea "x"
type textarea "Unable to reach customer to schedule. Will not allow us on site wit"
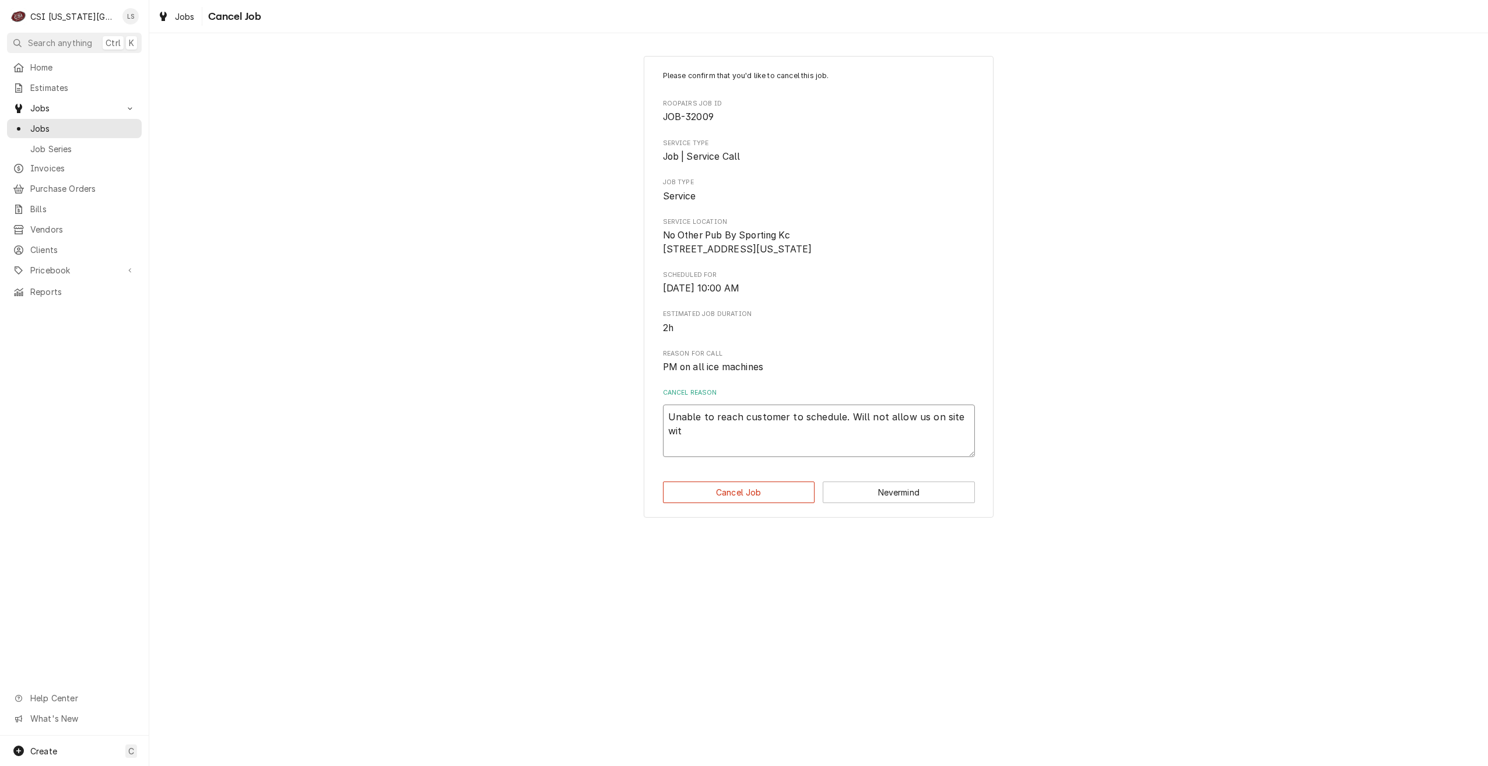
type textarea "x"
type textarea "Unable to reach customer to schedule. Will not allow us on site with"
type textarea "x"
type textarea "Unable to reach customer to schedule. Will not allow us on site witho"
type textarea "x"
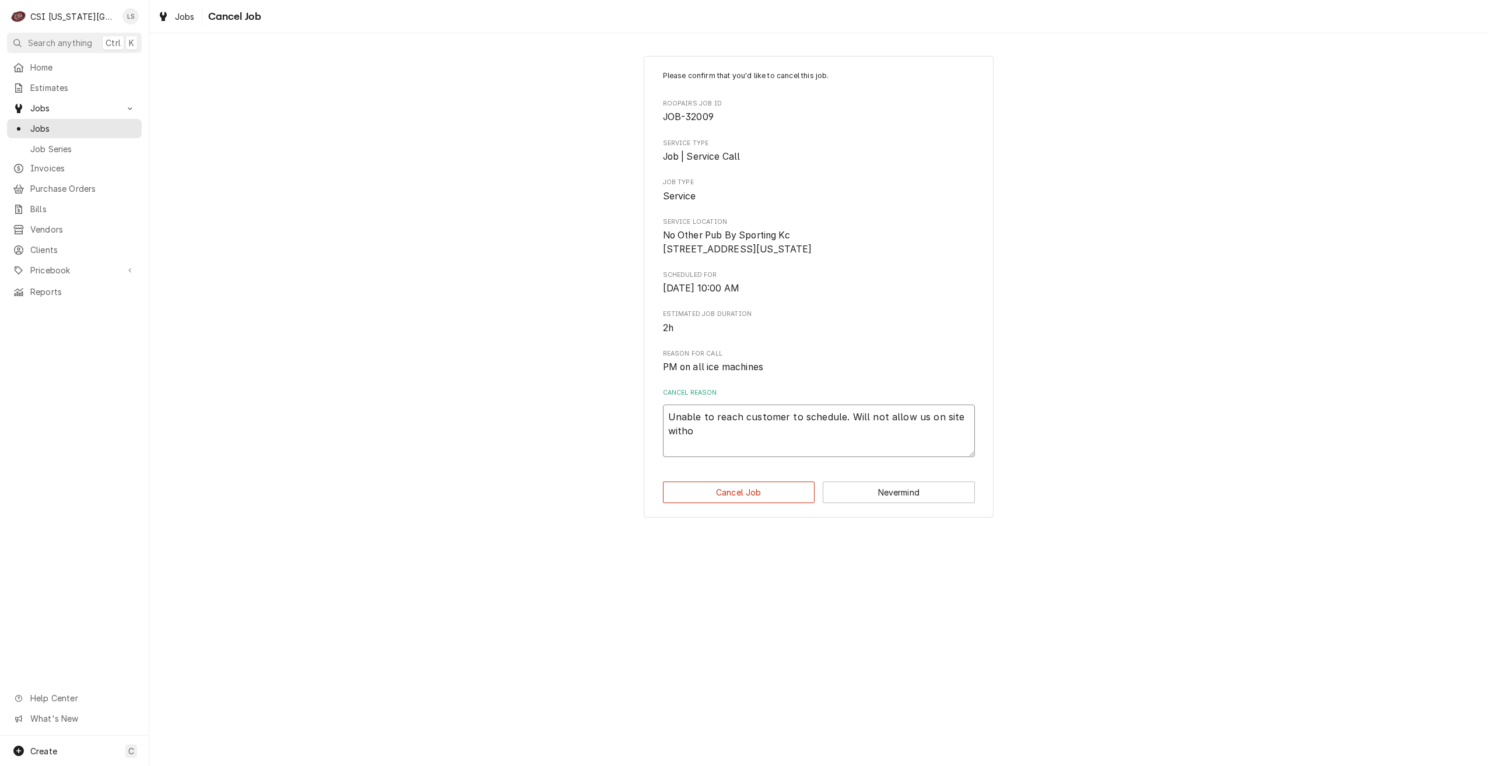
type textarea "Unable to reach customer to schedule. Will not allow us on site withou"
type textarea "x"
type textarea "Unable to reach customer to schedule. Will not allow us on site without"
type textarea "x"
type textarea "Unable to reach customer to schedule. Will not allow us on site without"
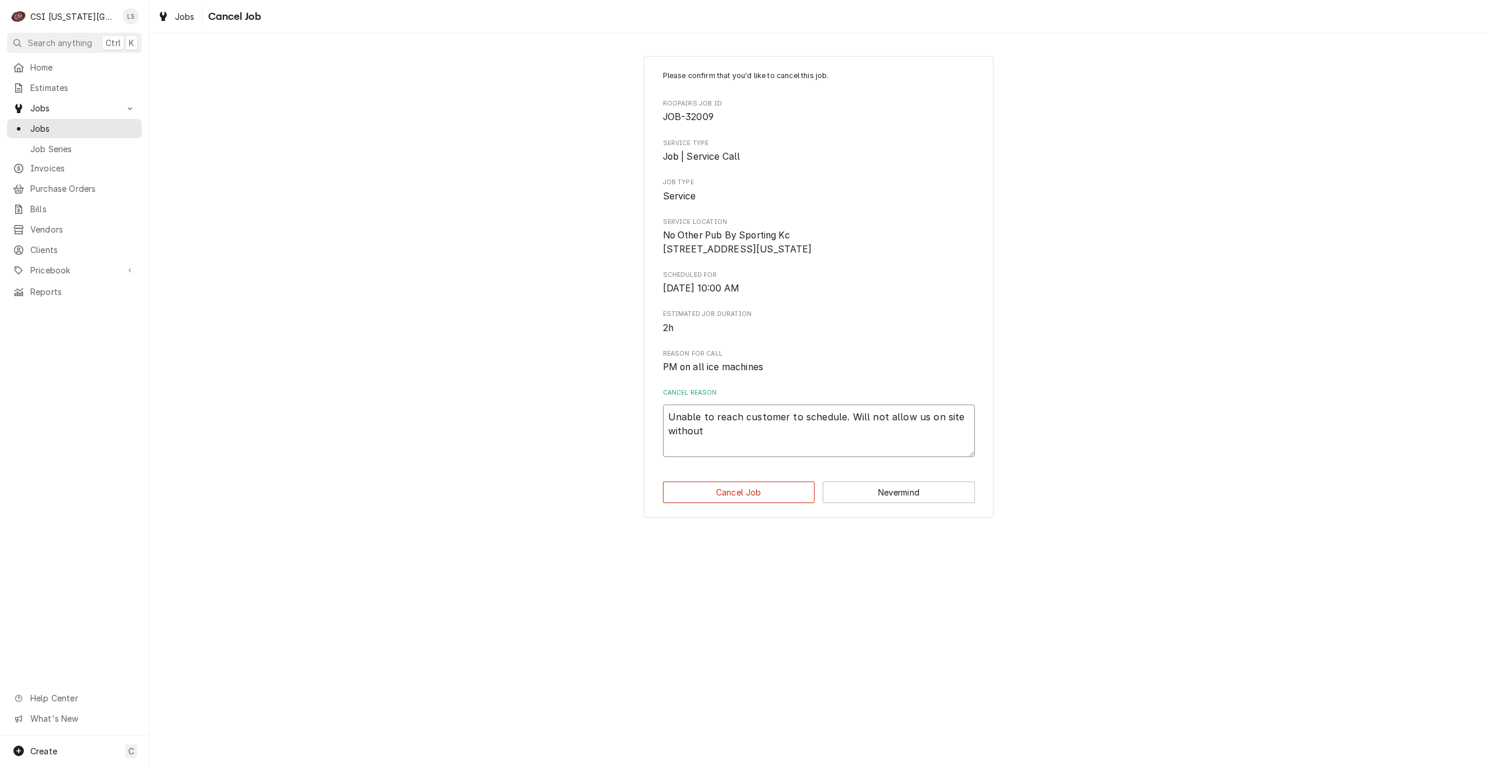
type textarea "x"
type textarea "Unable to reach customer to schedule. Will not allow us on site without s"
type textarea "x"
type textarea "Unable to reach customer to schedule. Will not allow us on site without sc"
type textarea "x"
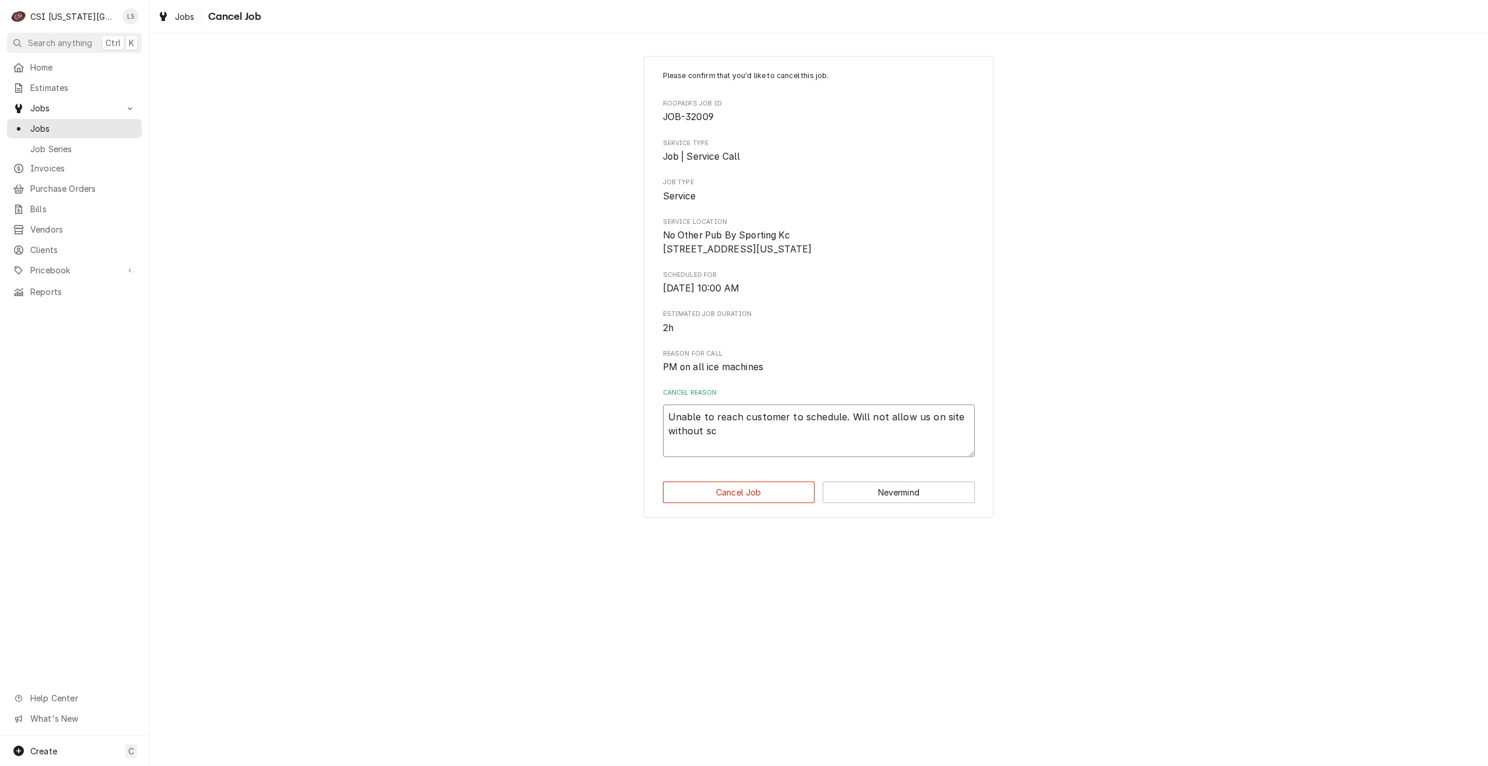
type textarea "Unable to reach customer to schedule. Will not allow us on site without sch"
type textarea "x"
type textarea "Unable to reach customer to schedule. Will not allow us on site without sche"
type textarea "x"
type textarea "Unable to reach customer to schedule. Will not allow us on site without sched"
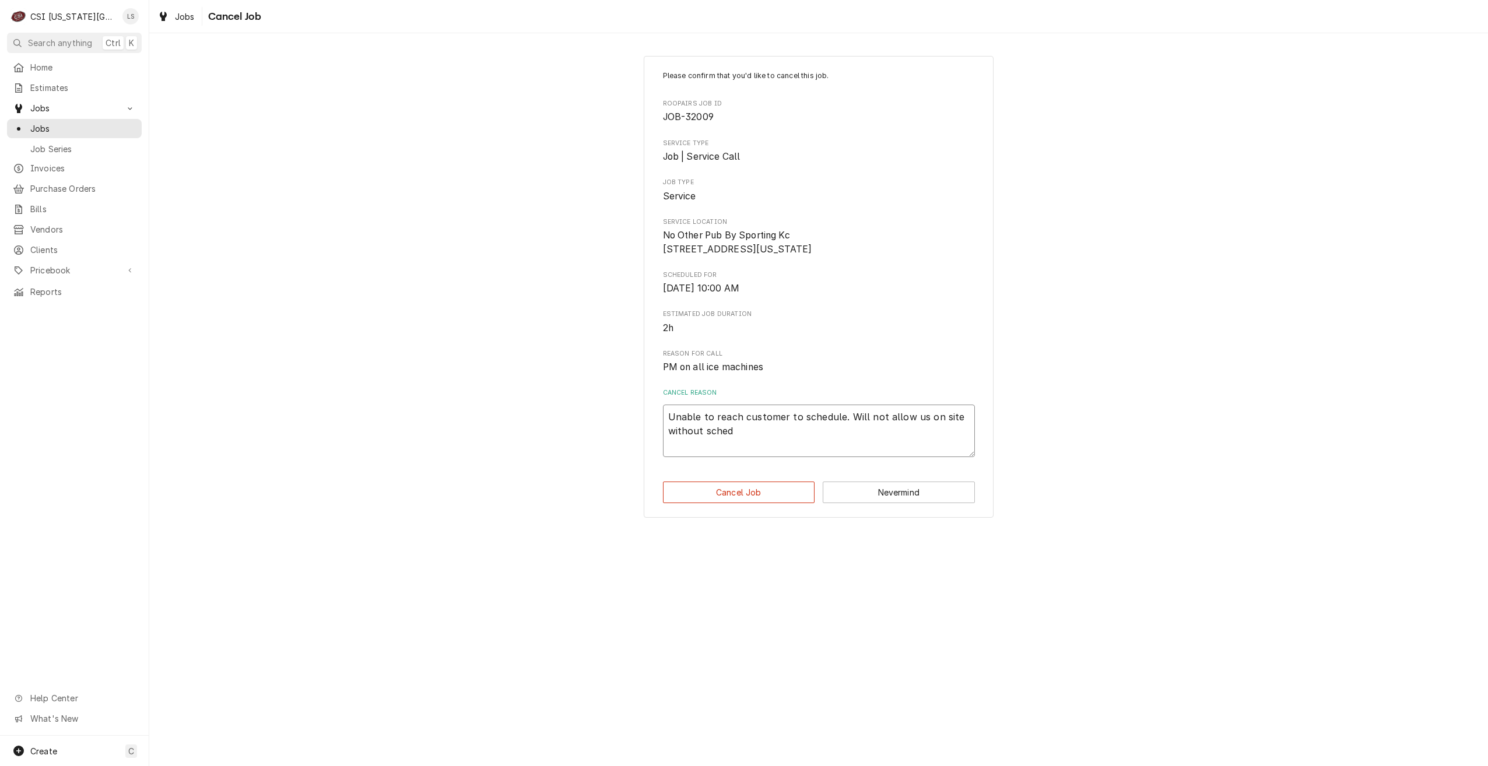
type textarea "x"
type textarea "Unable to reach customer to schedule. Will not allow us on site without schedu"
type textarea "x"
type textarea "Unable to reach customer to schedule. Will not allow us on site without schedul"
type textarea "x"
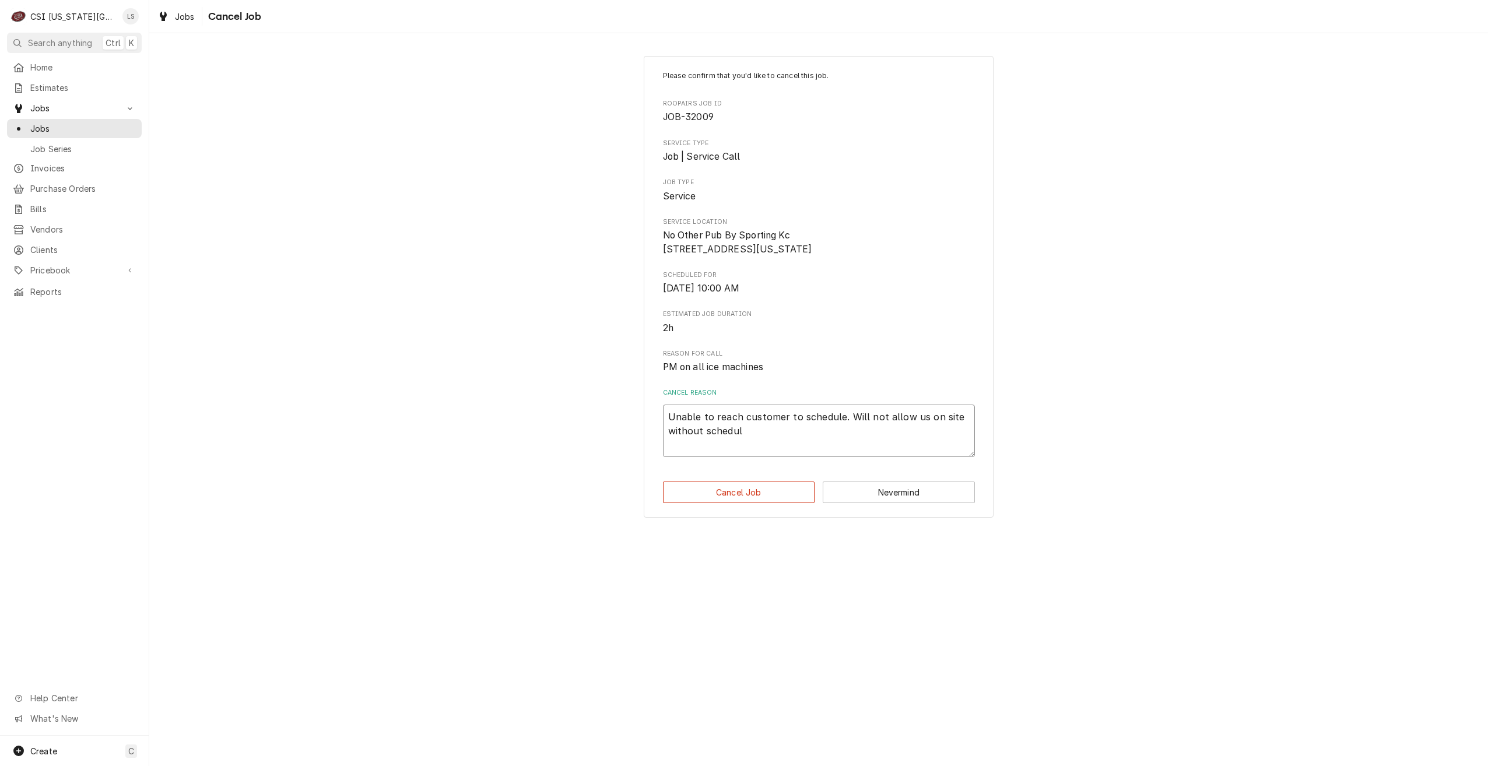
type textarea "Unable to reach customer to schedule. Will not allow us on site without scheduli"
type textarea "x"
type textarea "Unable to reach customer to schedule. Will not allow us on site without schedul…"
type textarea "x"
type textarea "Unable to reach customer to schedule. Will not allow us on site without schedul…"
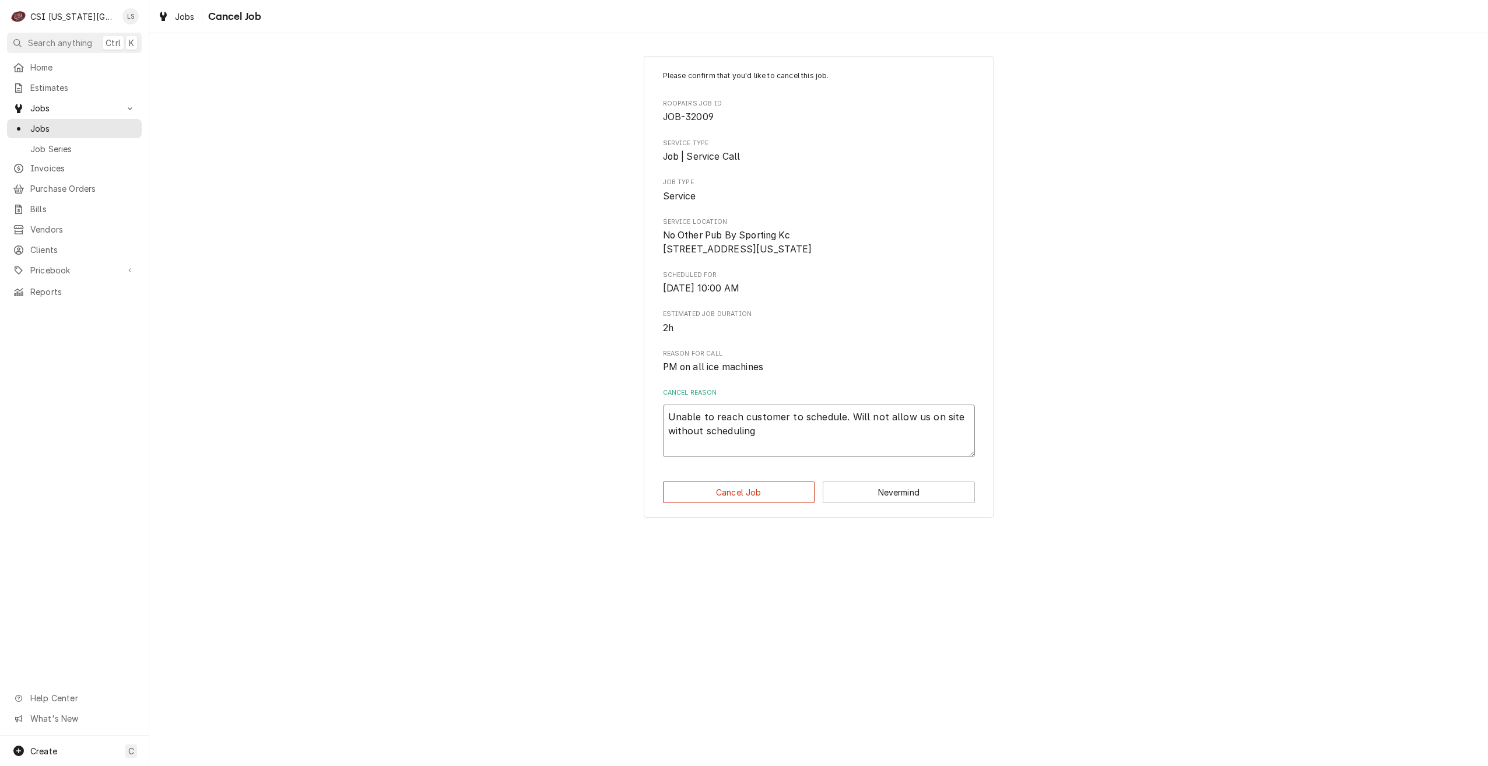
type textarea "x"
type textarea "Unable to reach customer to schedule. Will not allow us on site without schedul…"
type textarea "x"
type textarea "Unable to reach customer to schedule. Will not allow us on site without schedul…"
type textarea "x"
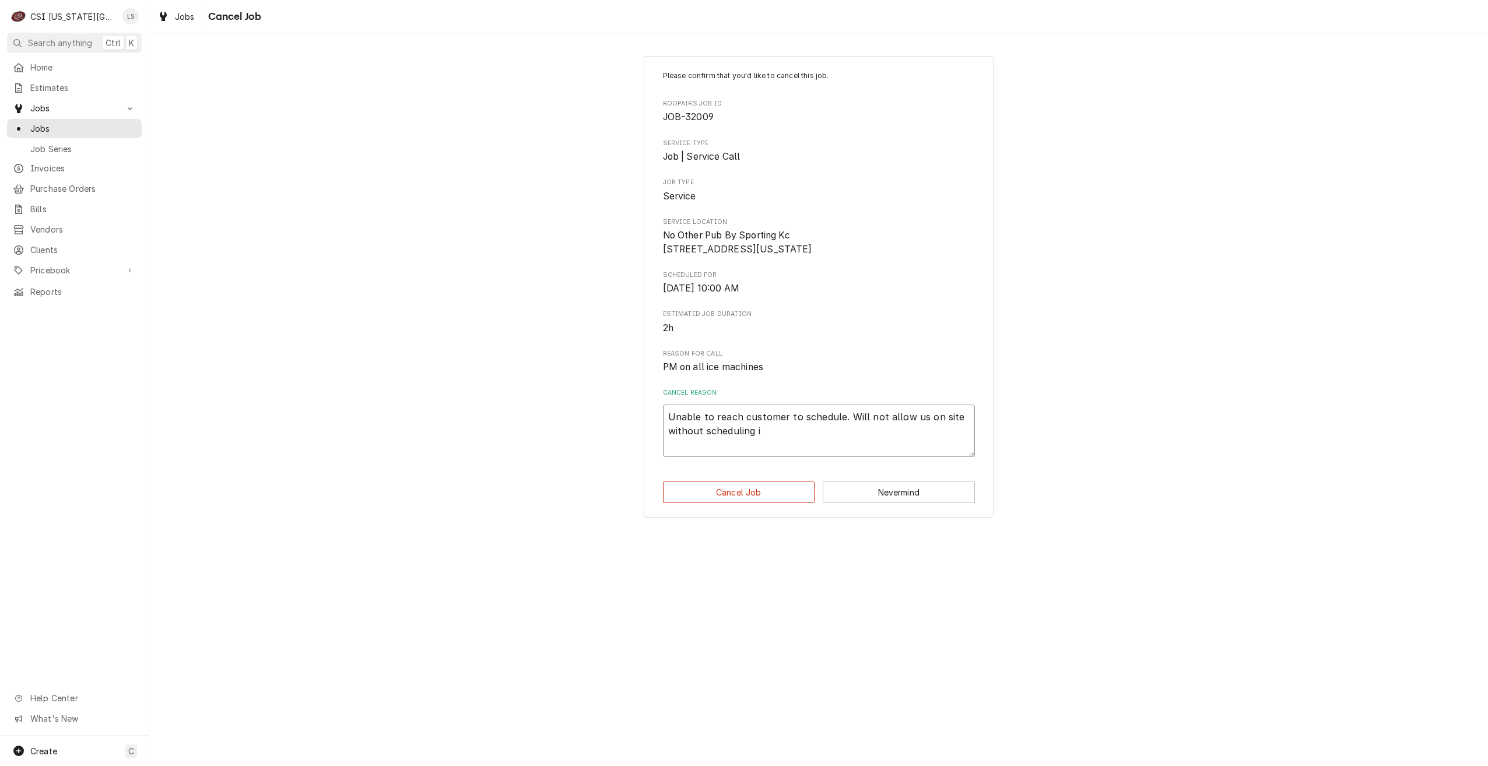
type textarea "Unable to reach customer to schedule. Will not allow us on site without schedul…"
type textarea "x"
type textarea "Unable to reach customer to schedule. Will not allow us on site without schedul…"
type textarea "x"
type textarea "Unable to reach customer to schedule. Will not allow us on site without schedul…"
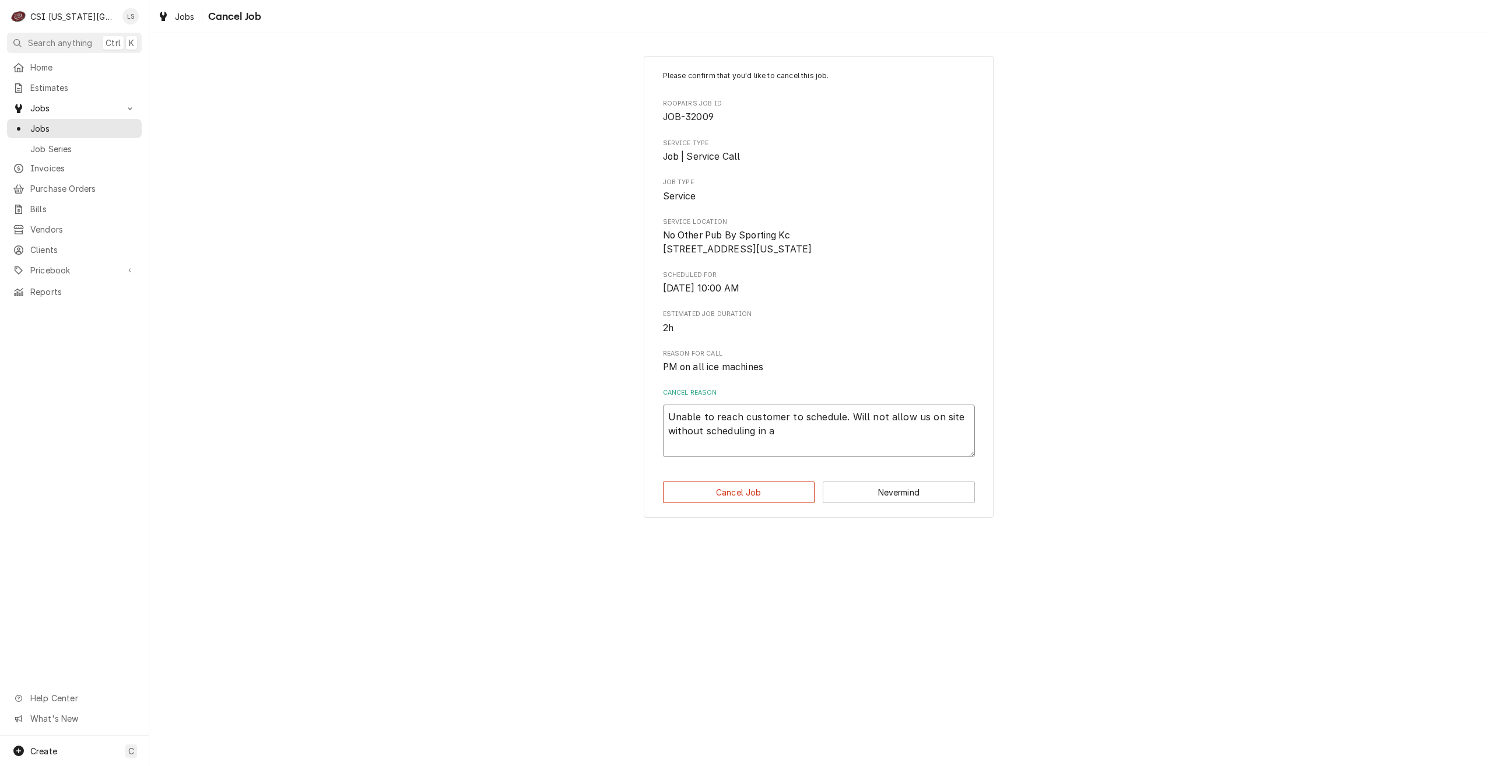
type textarea "x"
type textarea "Unable to reach customer to schedule. Will not allow us on site without schedul…"
type textarea "x"
type textarea "Unable to reach customer to schedule. Will not allow us on site without schedul…"
type textarea "x"
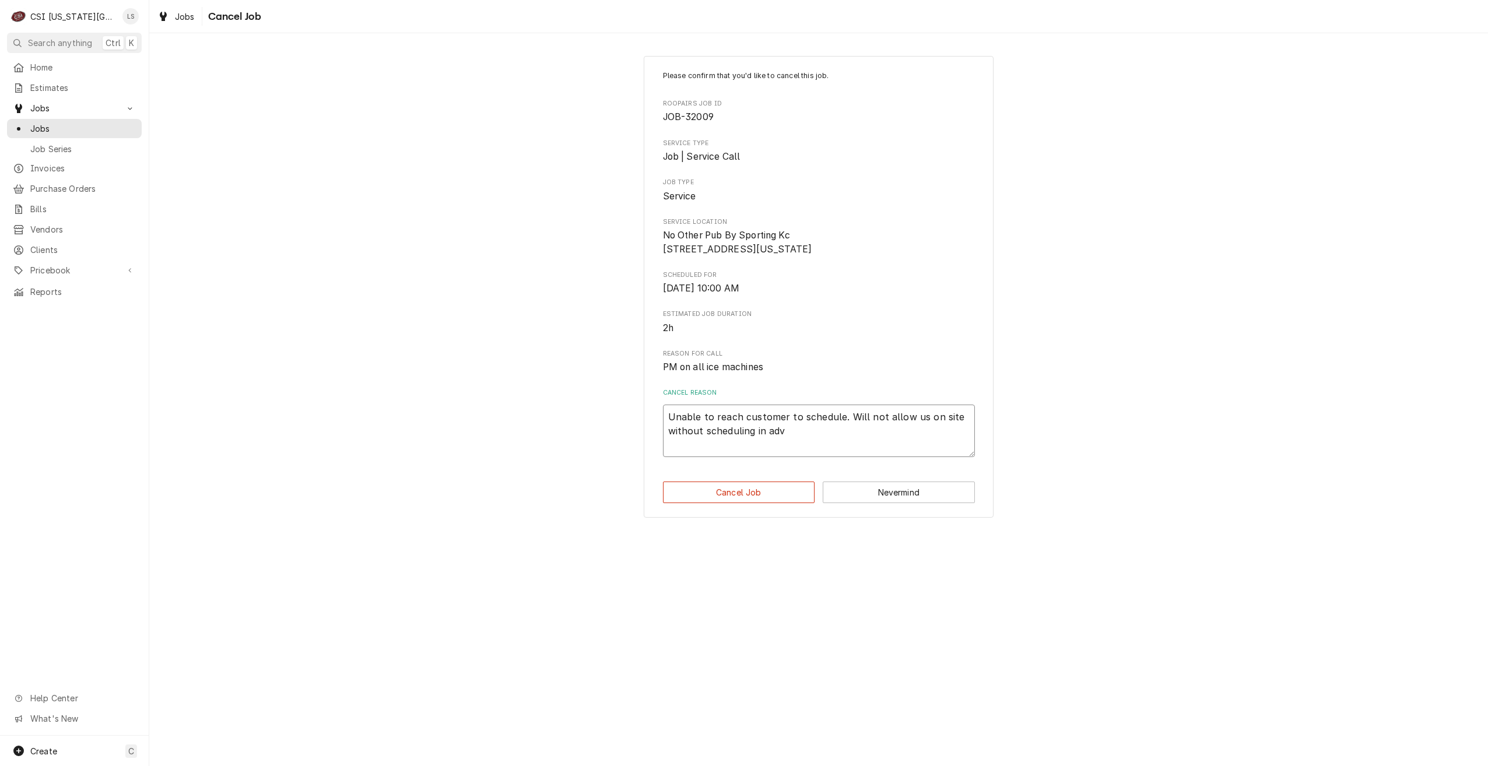
type textarea "Unable to reach customer to schedule. Will not allow us on site without schedul…"
click at [875, 497] on button "Nevermind" at bounding box center [899, 493] width 152 height 22
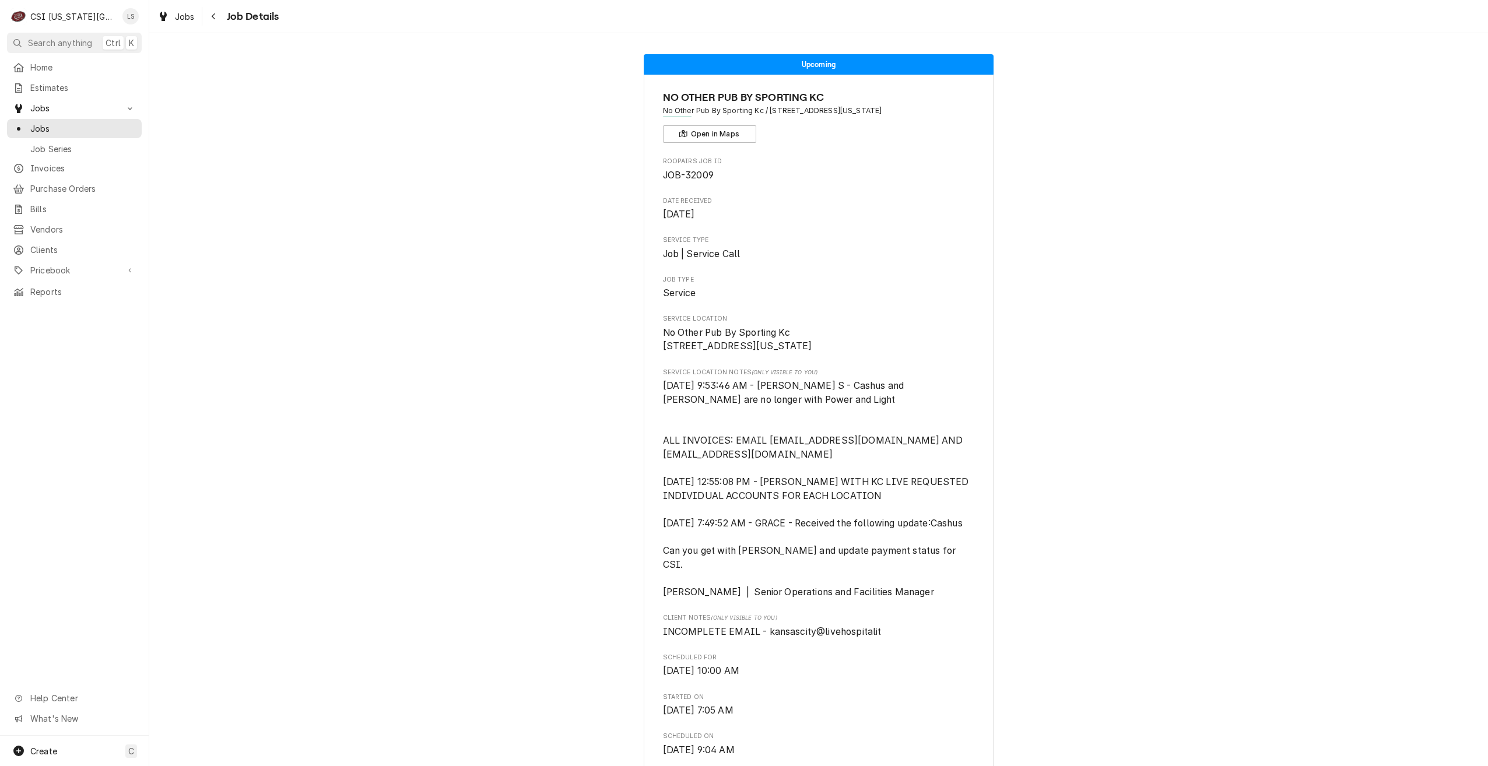
scroll to position [1164, 0]
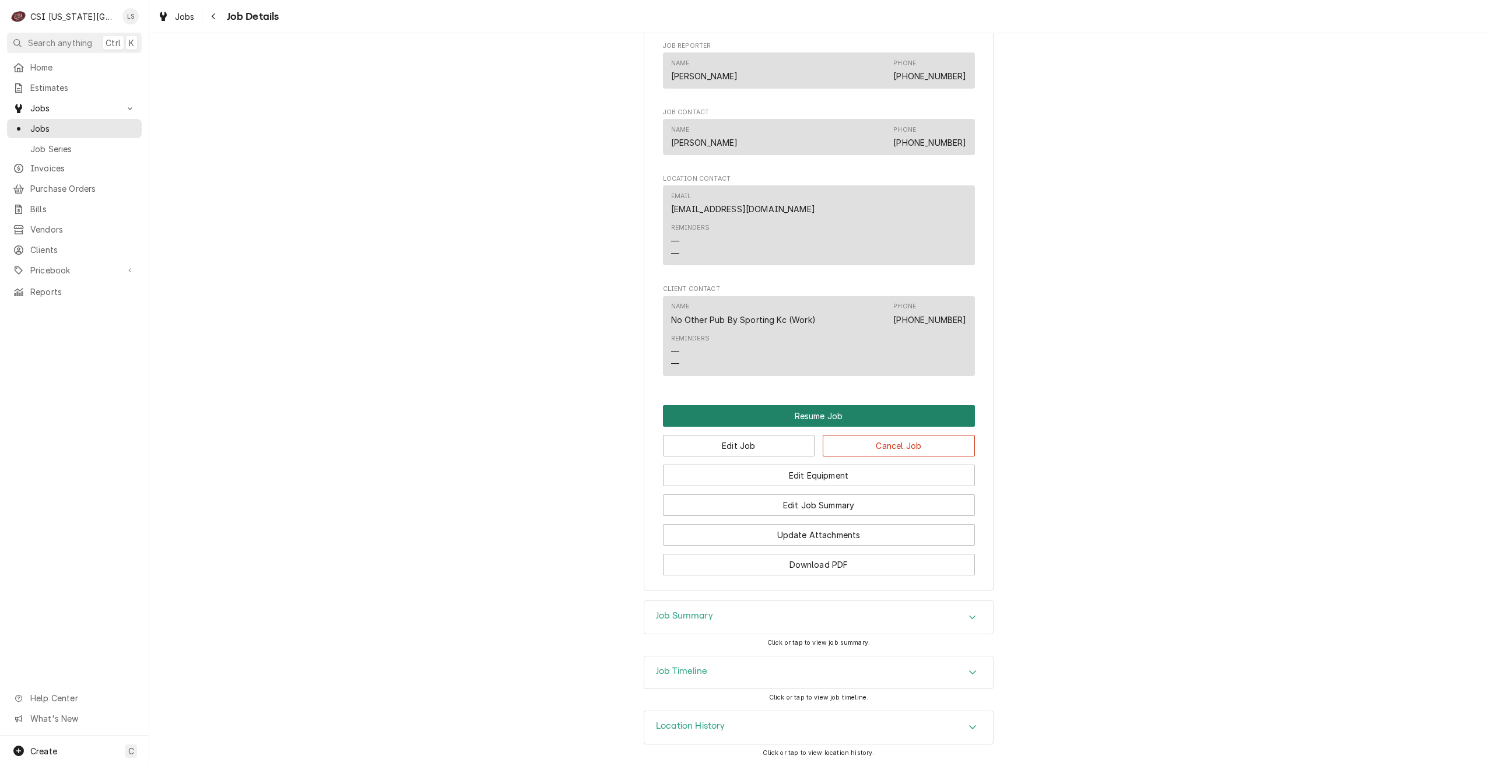
click at [816, 420] on button "Resume Job" at bounding box center [819, 416] width 312 height 22
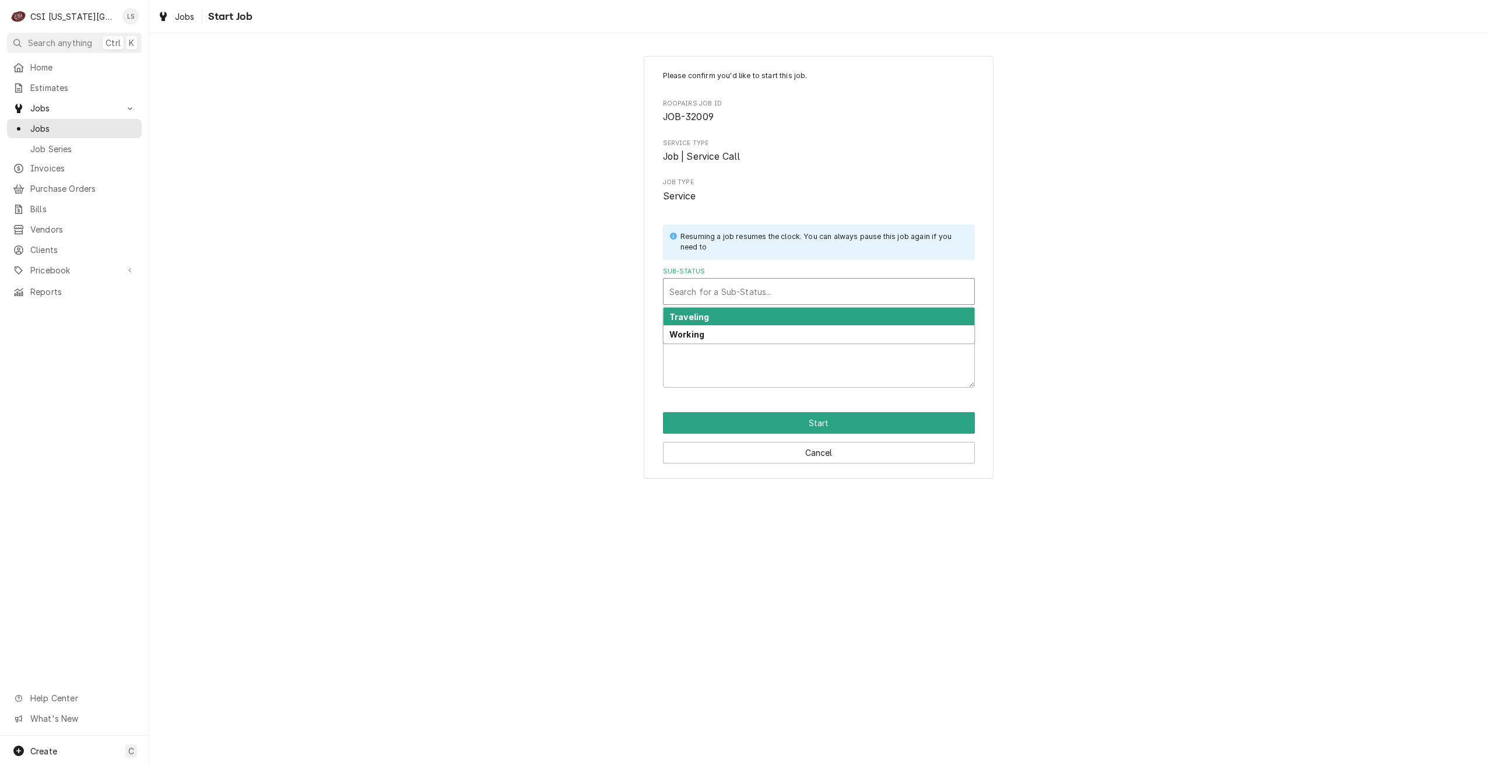
click at [787, 293] on div "Sub-Status" at bounding box center [818, 291] width 299 height 21
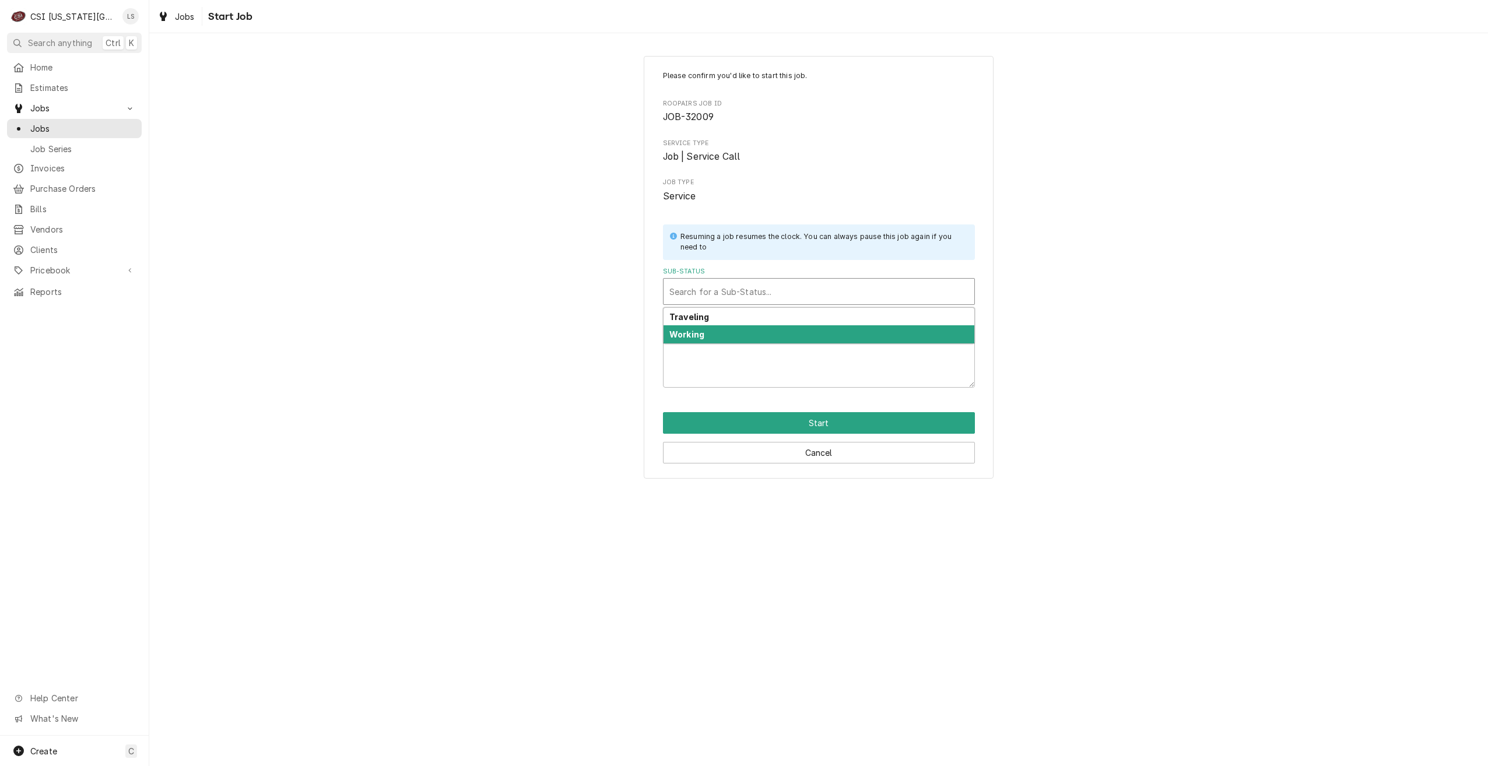
click at [769, 326] on div "Working" at bounding box center [819, 334] width 311 height 18
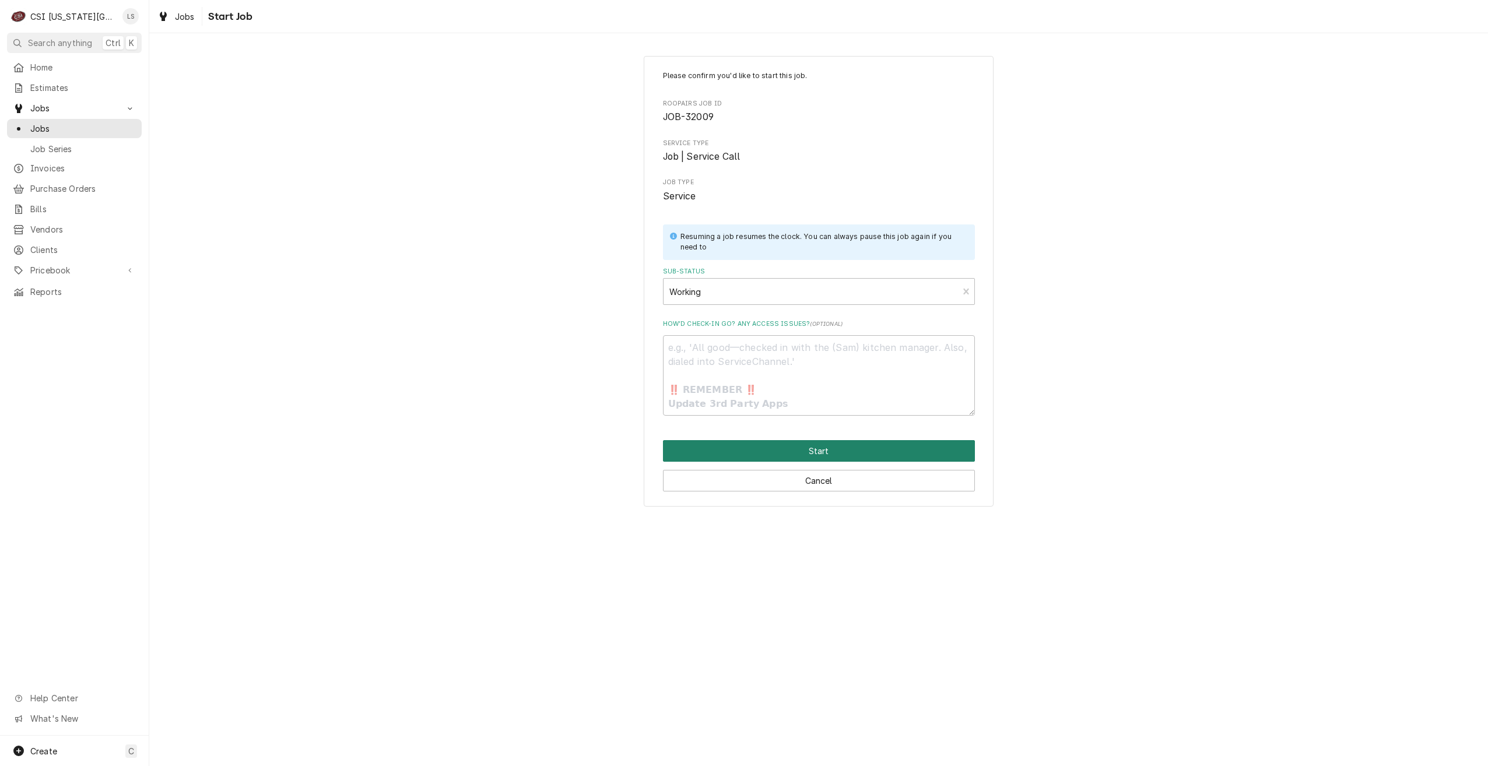
click at [799, 451] on button "Start" at bounding box center [819, 451] width 312 height 22
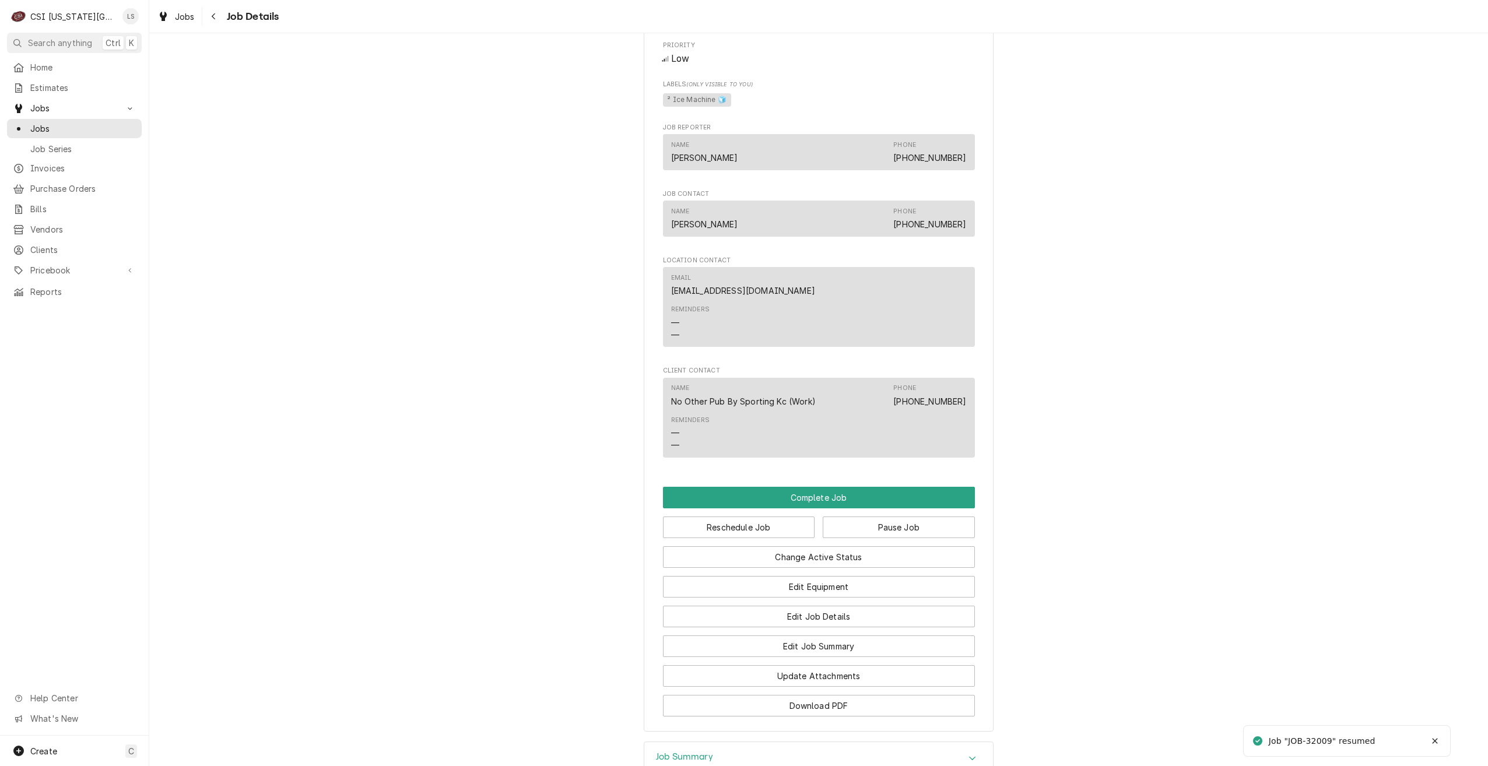
scroll to position [1232, 0]
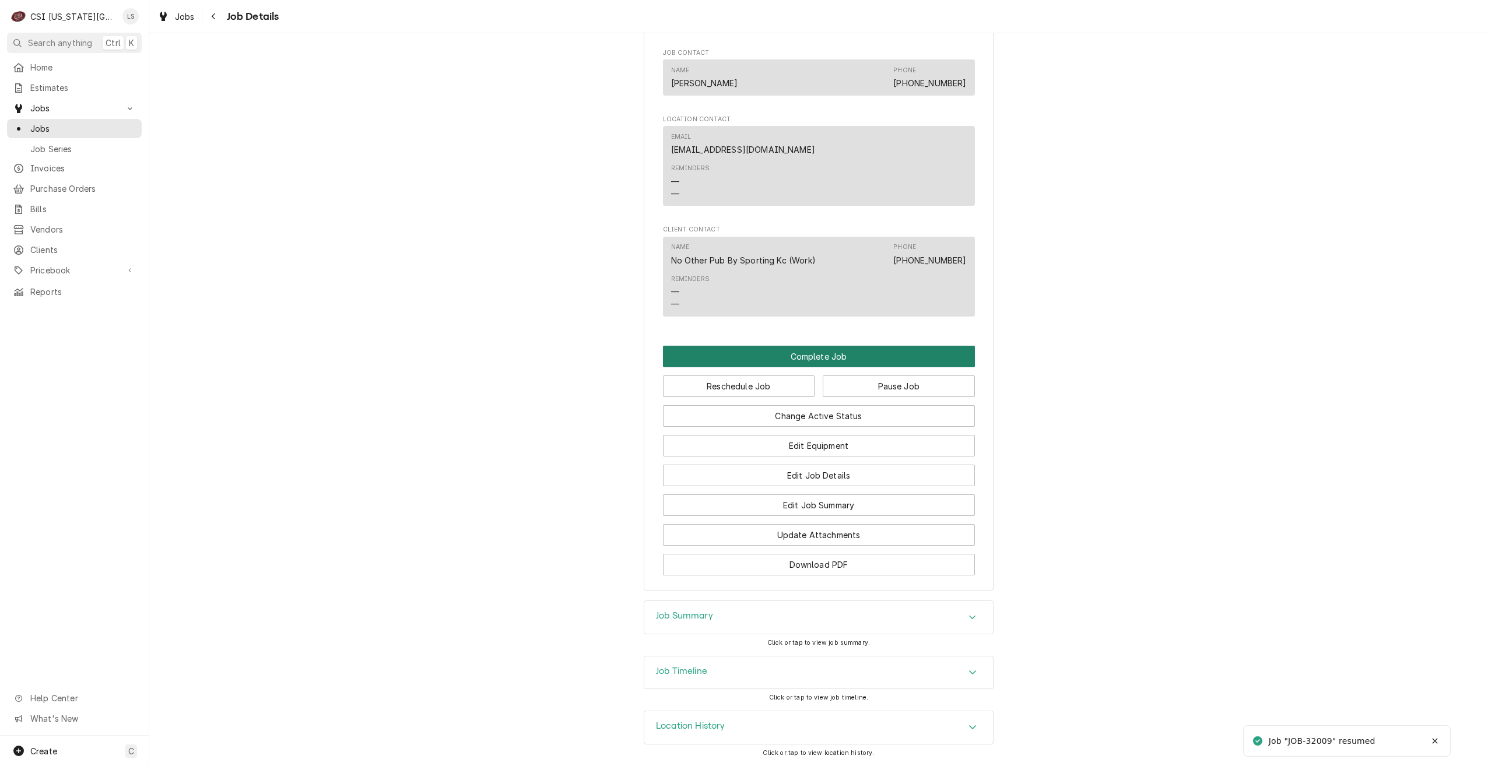
click at [853, 355] on button "Complete Job" at bounding box center [819, 357] width 312 height 22
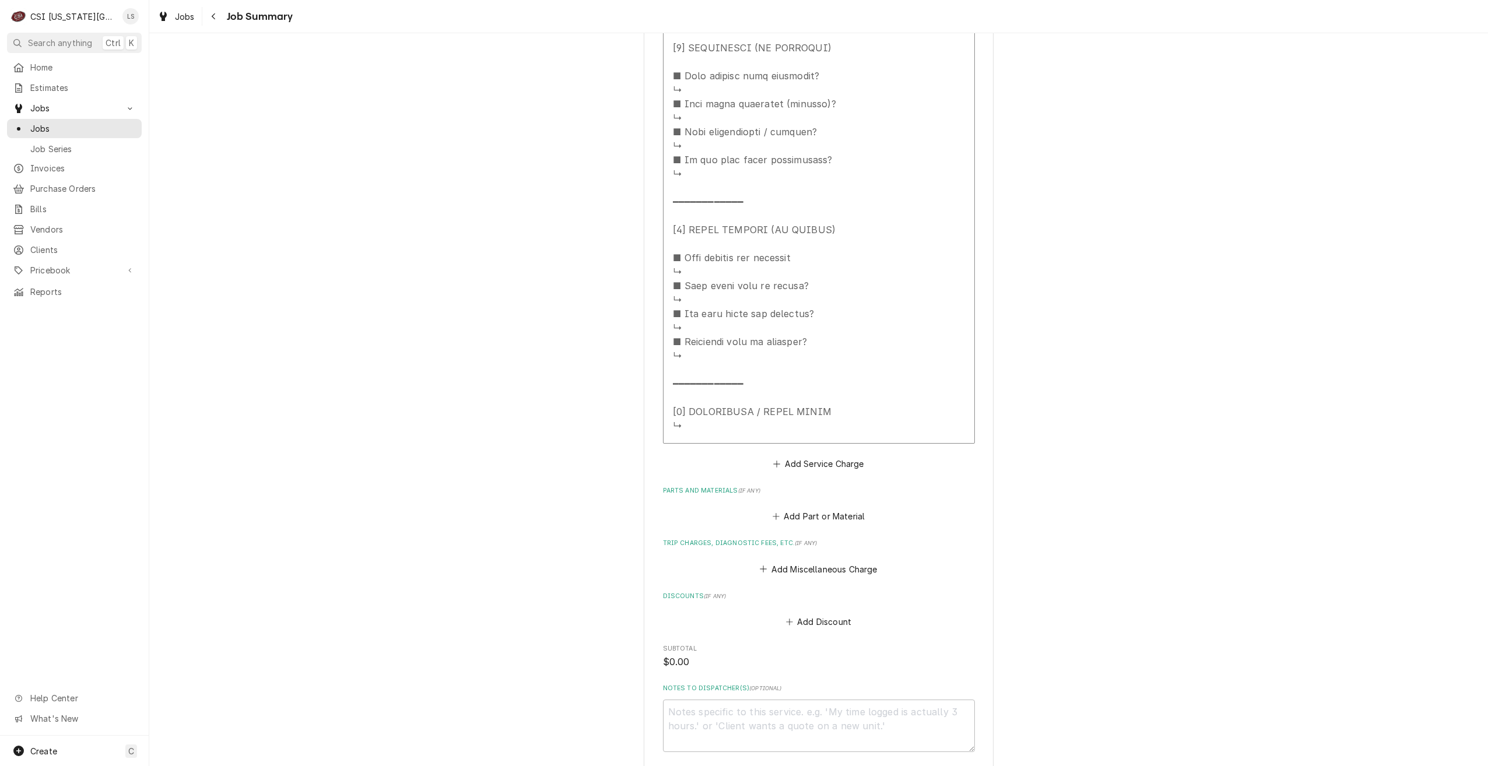
scroll to position [1215, 0]
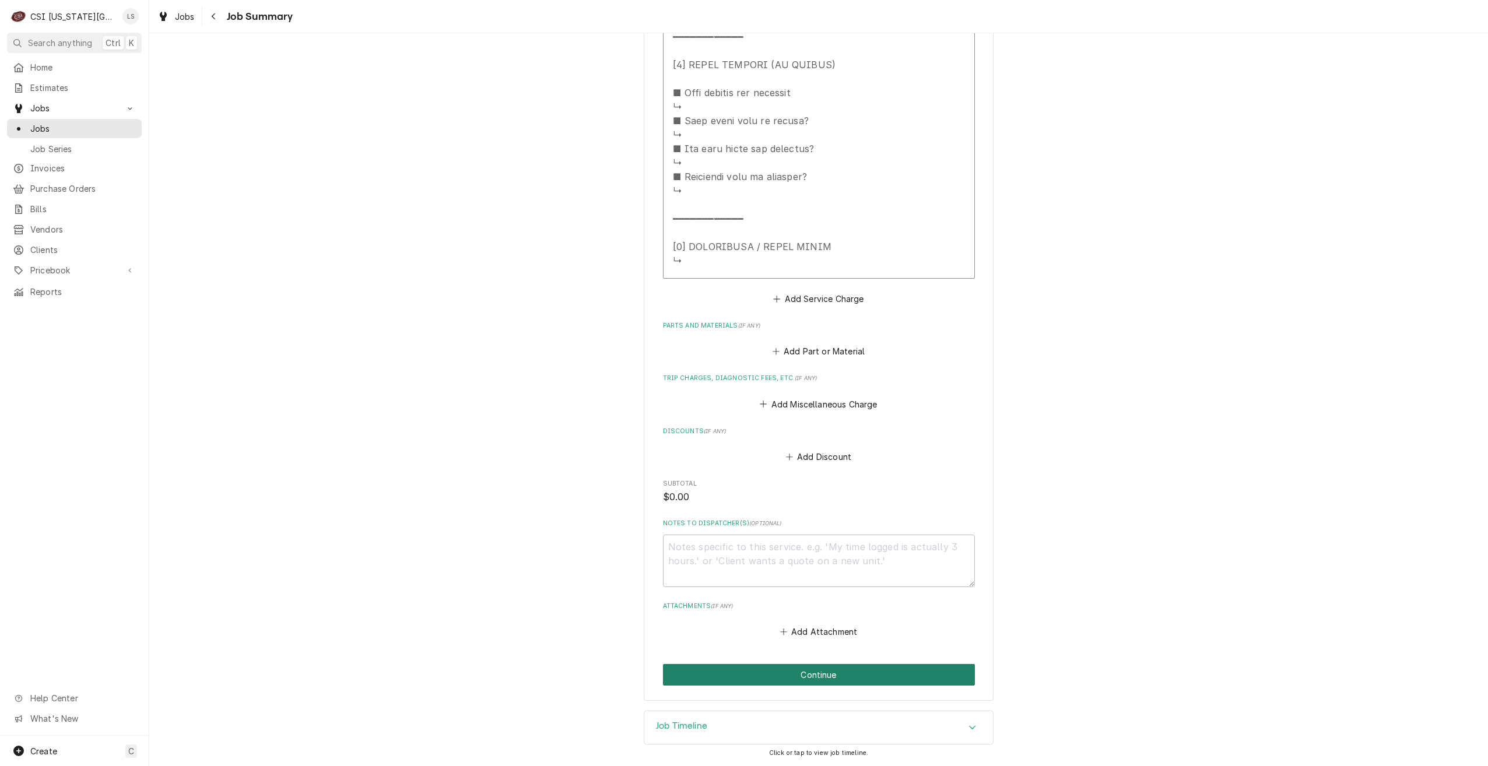
click at [782, 672] on button "Continue" at bounding box center [819, 675] width 312 height 22
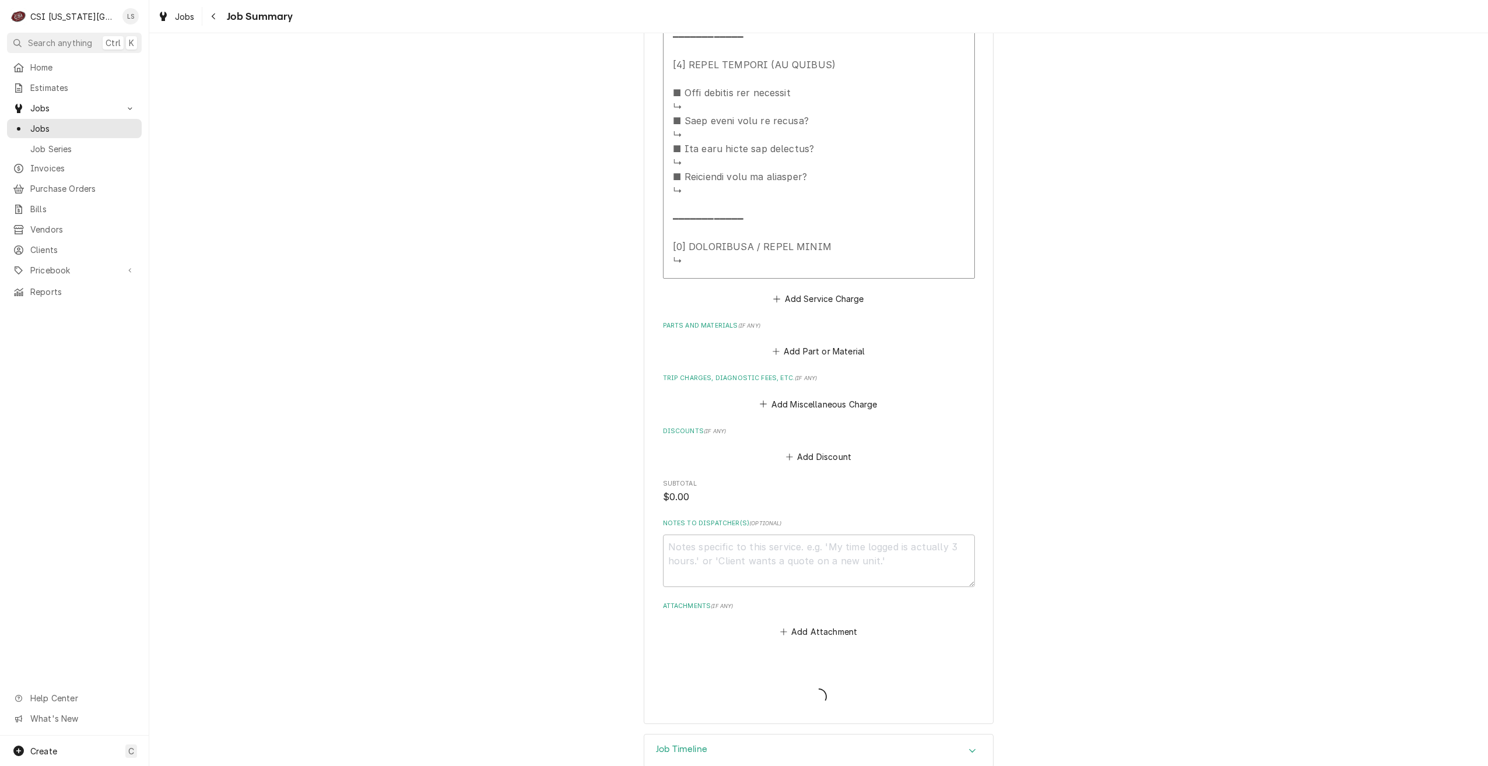
type textarea "x"
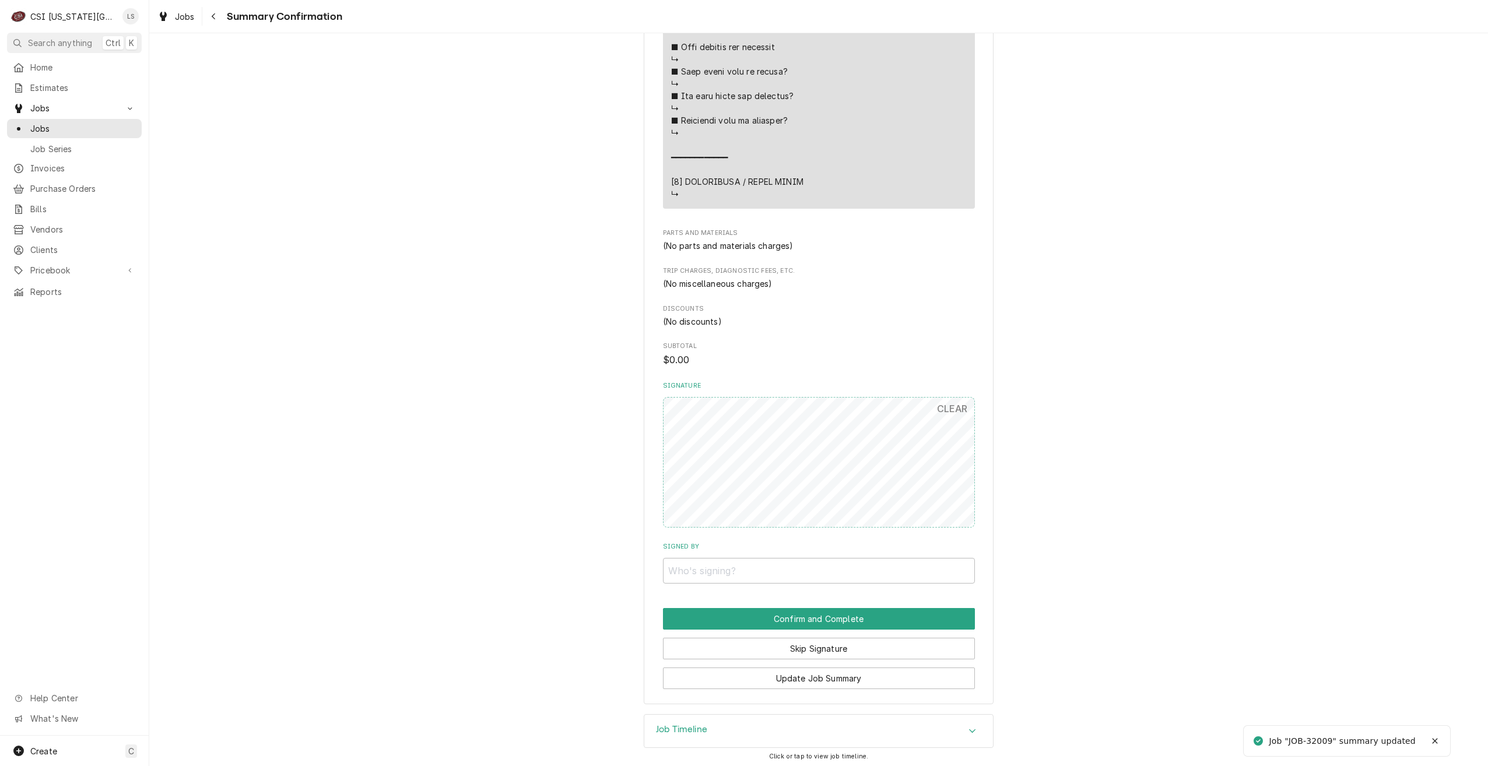
scroll to position [1137, 0]
click at [800, 643] on button "Skip Signature" at bounding box center [819, 645] width 312 height 22
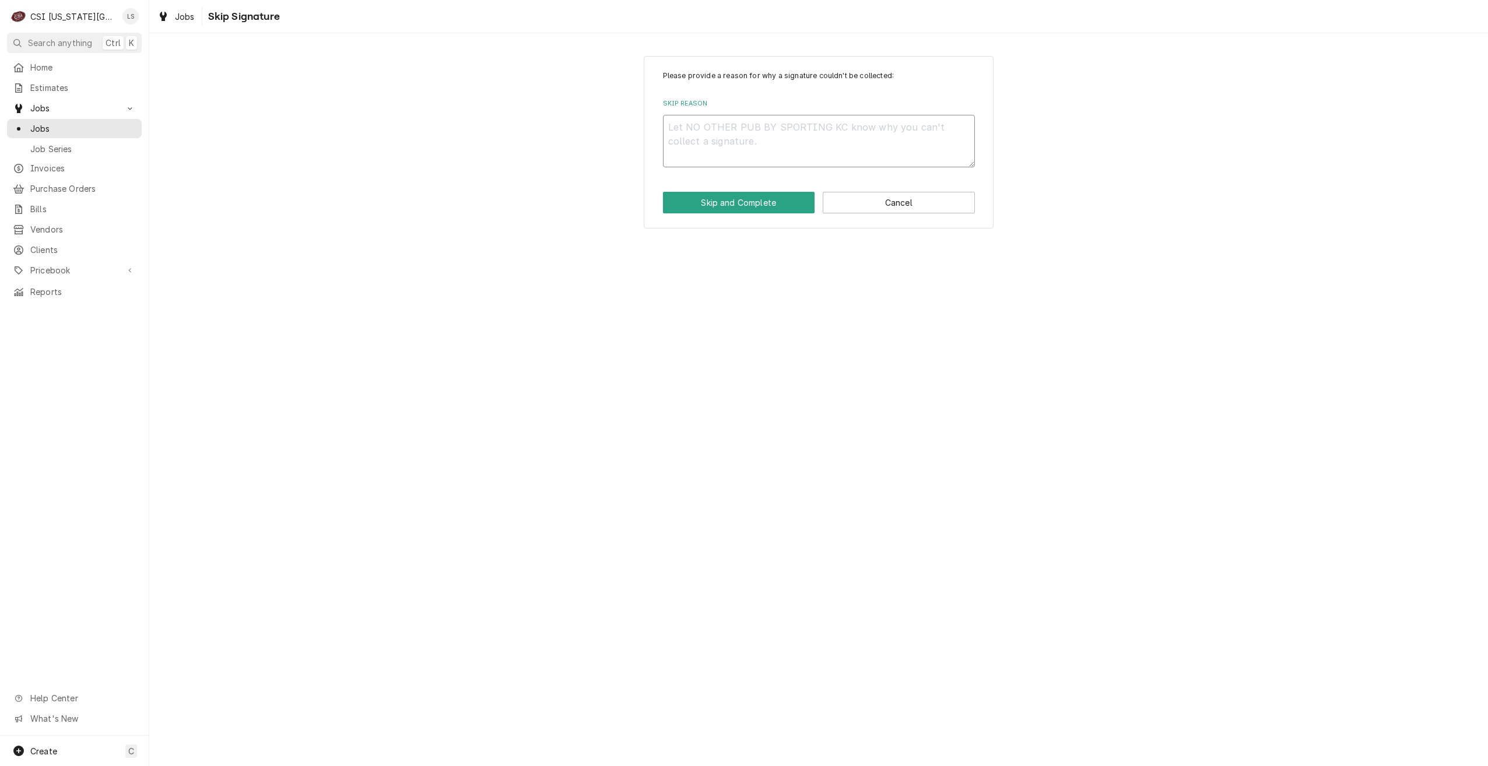
click at [883, 139] on textarea "Skip Reason" at bounding box center [819, 141] width 312 height 52
type textarea "x"
type textarea "U"
type textarea "x"
type textarea "Un"
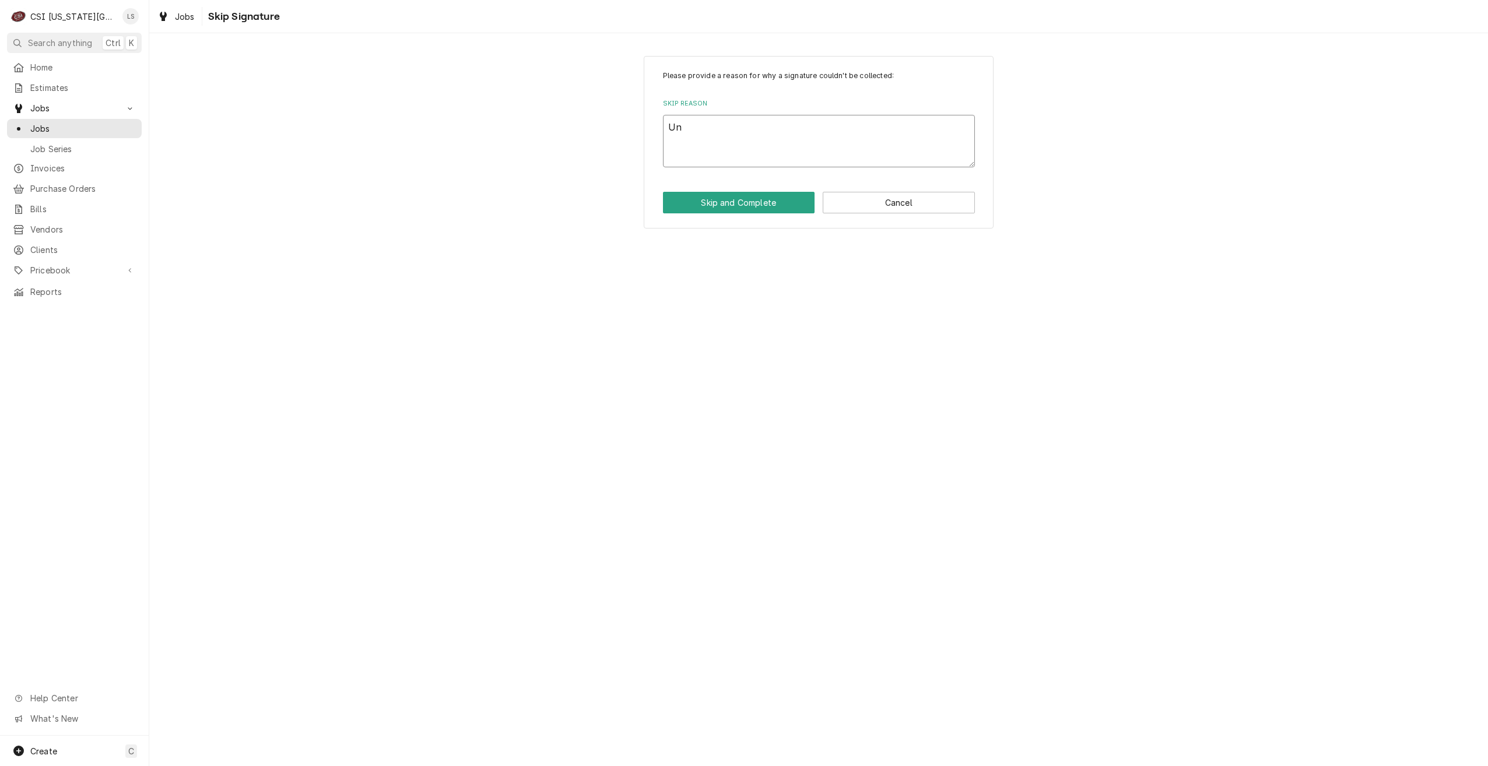
type textarea "x"
type textarea "Una"
type textarea "x"
type textarea "Unab"
type textarea "x"
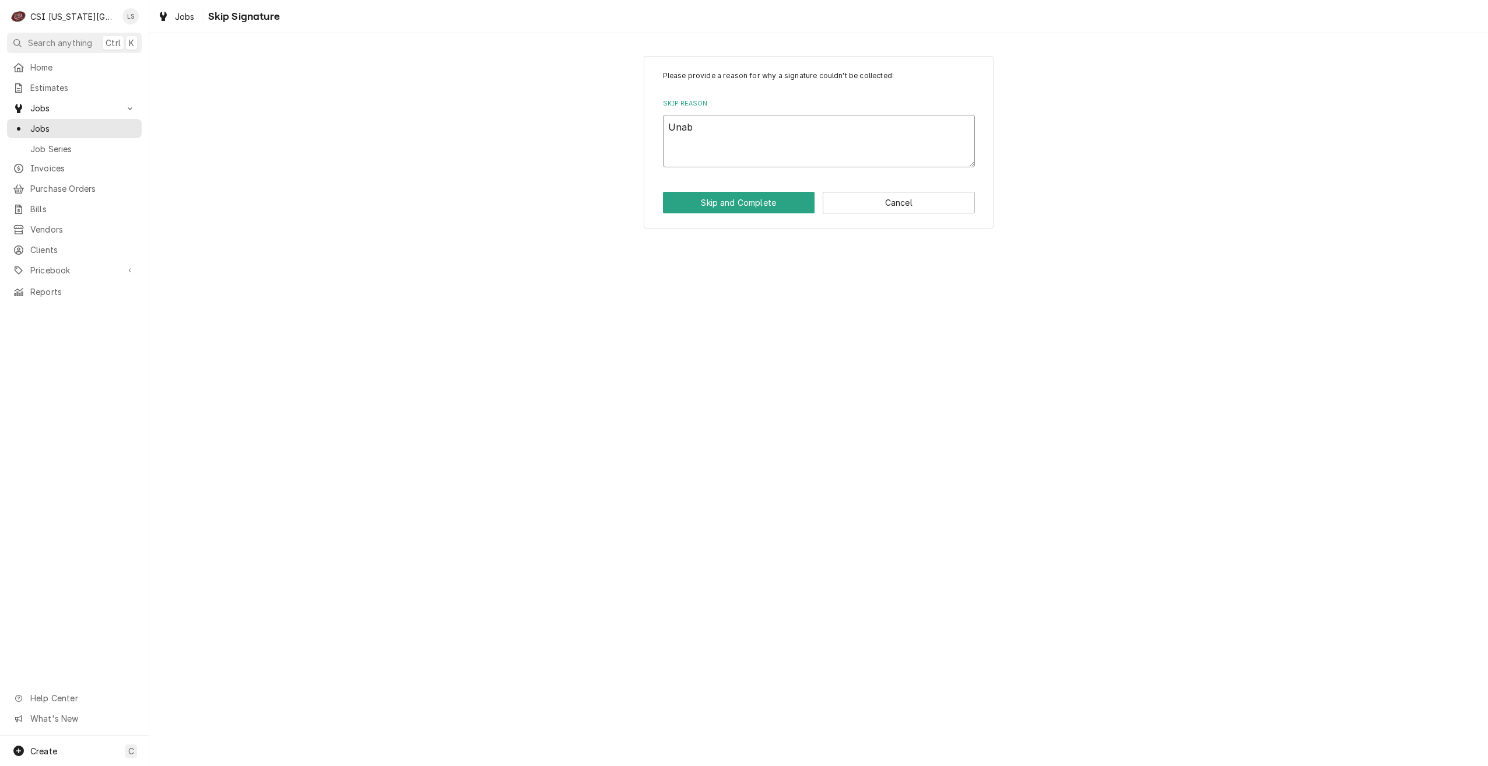
type textarea "Unabl"
type textarea "x"
type textarea "Unable"
type textarea "x"
type textarea "Unable"
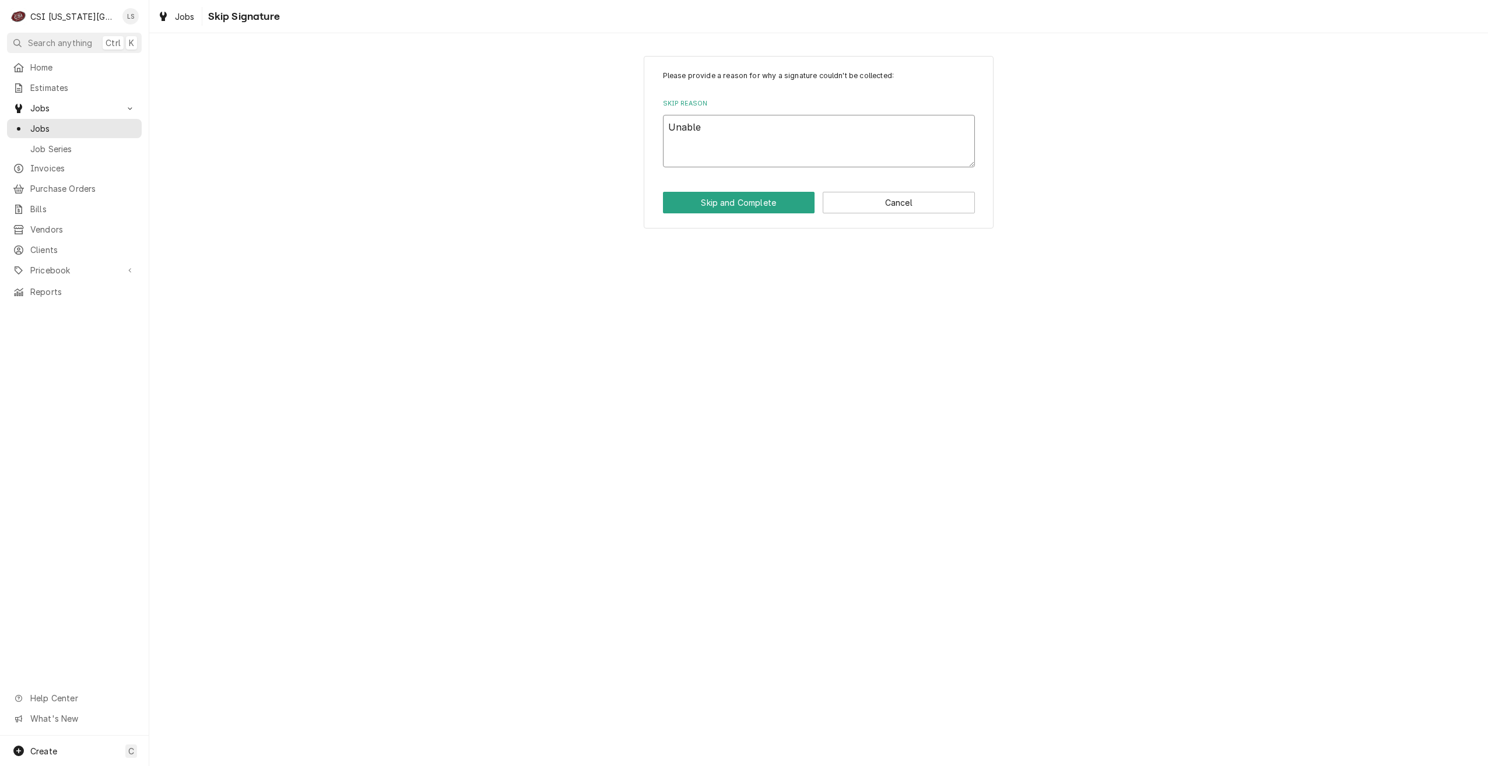
type textarea "x"
type textarea "Unable t"
type textarea "x"
type textarea "Unable to"
type textarea "x"
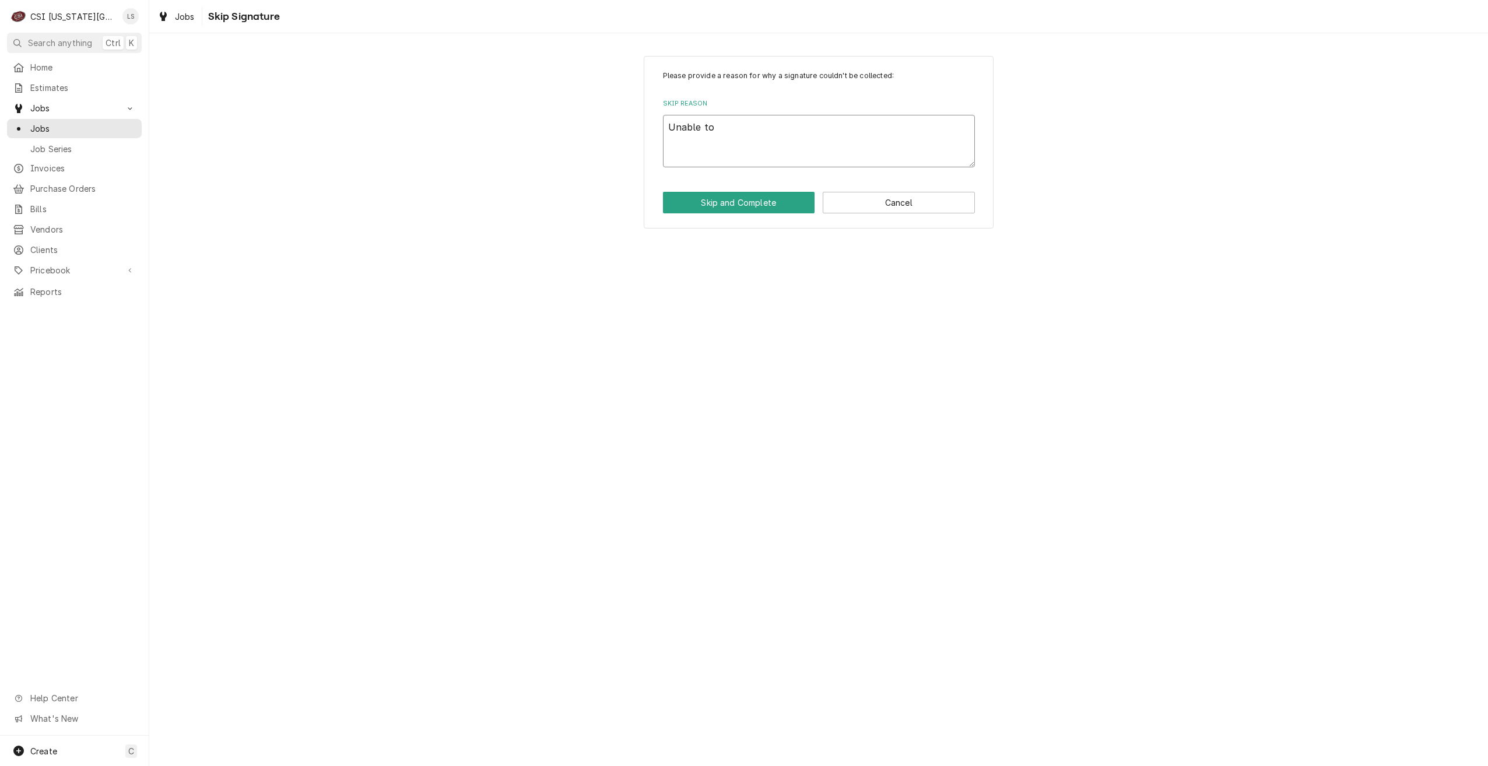
type textarea "Unable to"
type textarea "x"
type textarea "Unable to r"
type textarea "x"
type textarea "Unable to re"
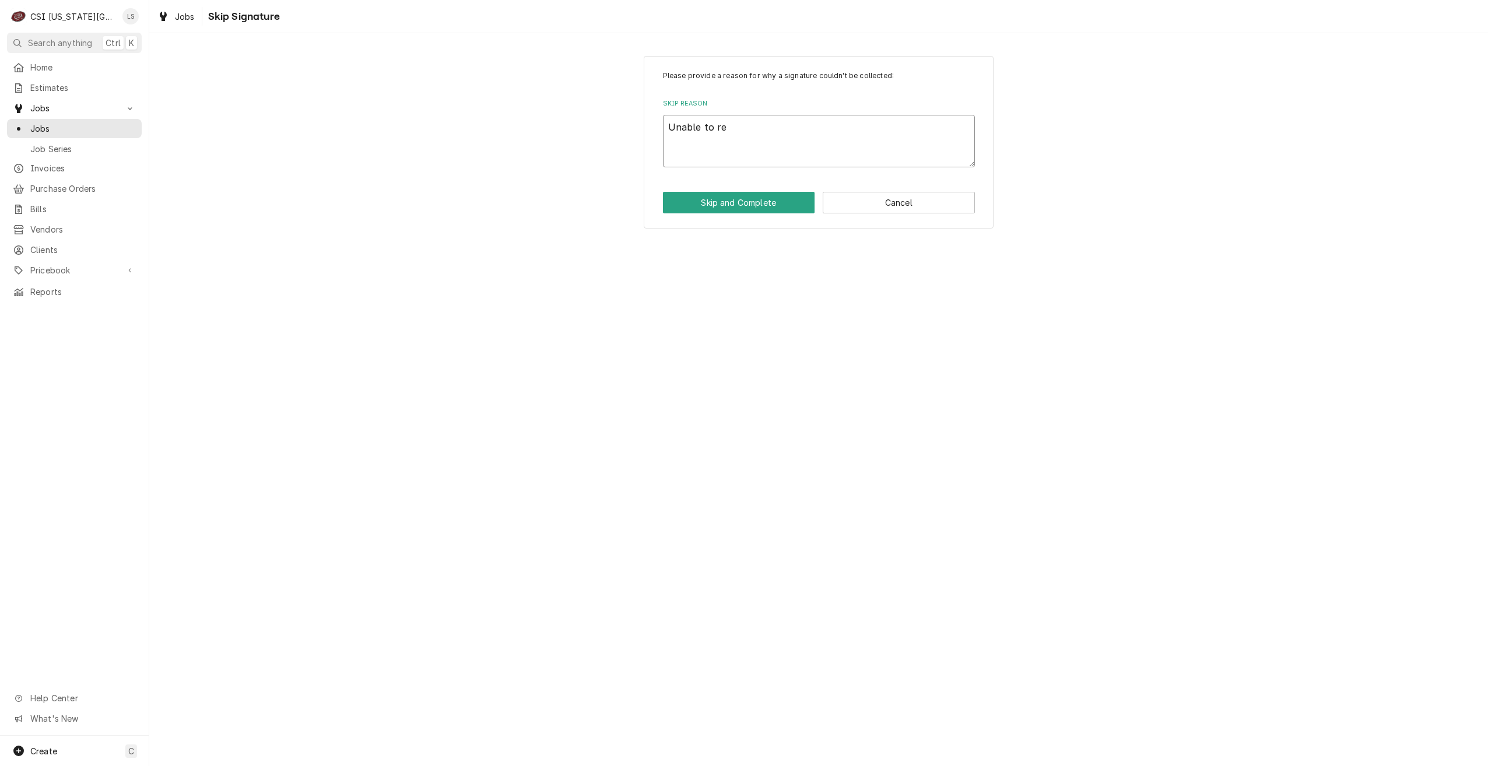
type textarea "x"
type textarea "Unable to rea"
type textarea "x"
type textarea "Unable to reac"
type textarea "x"
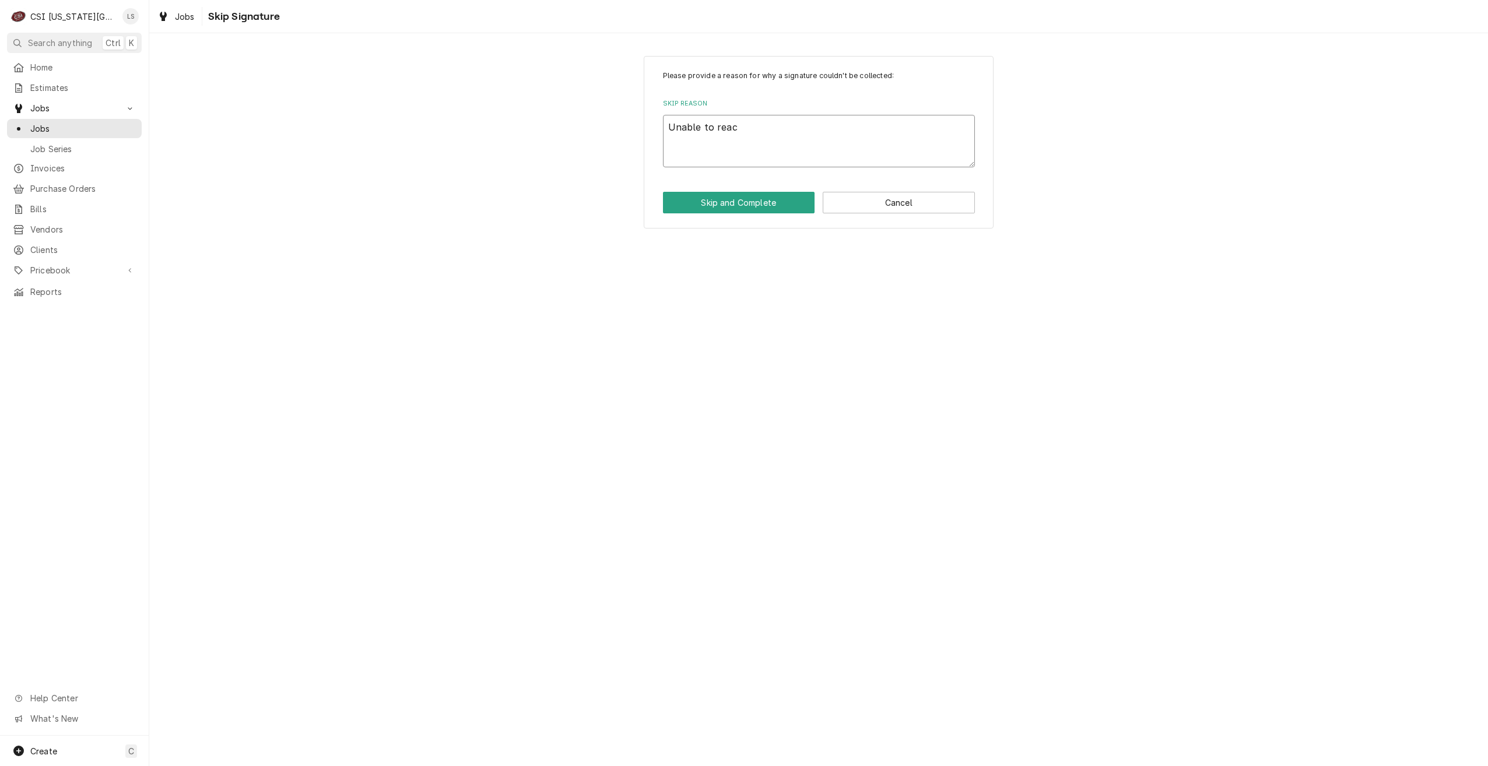
type textarea "Unable to reach"
type textarea "x"
type textarea "Unable to reach"
type textarea "x"
type textarea "Unable to reach c"
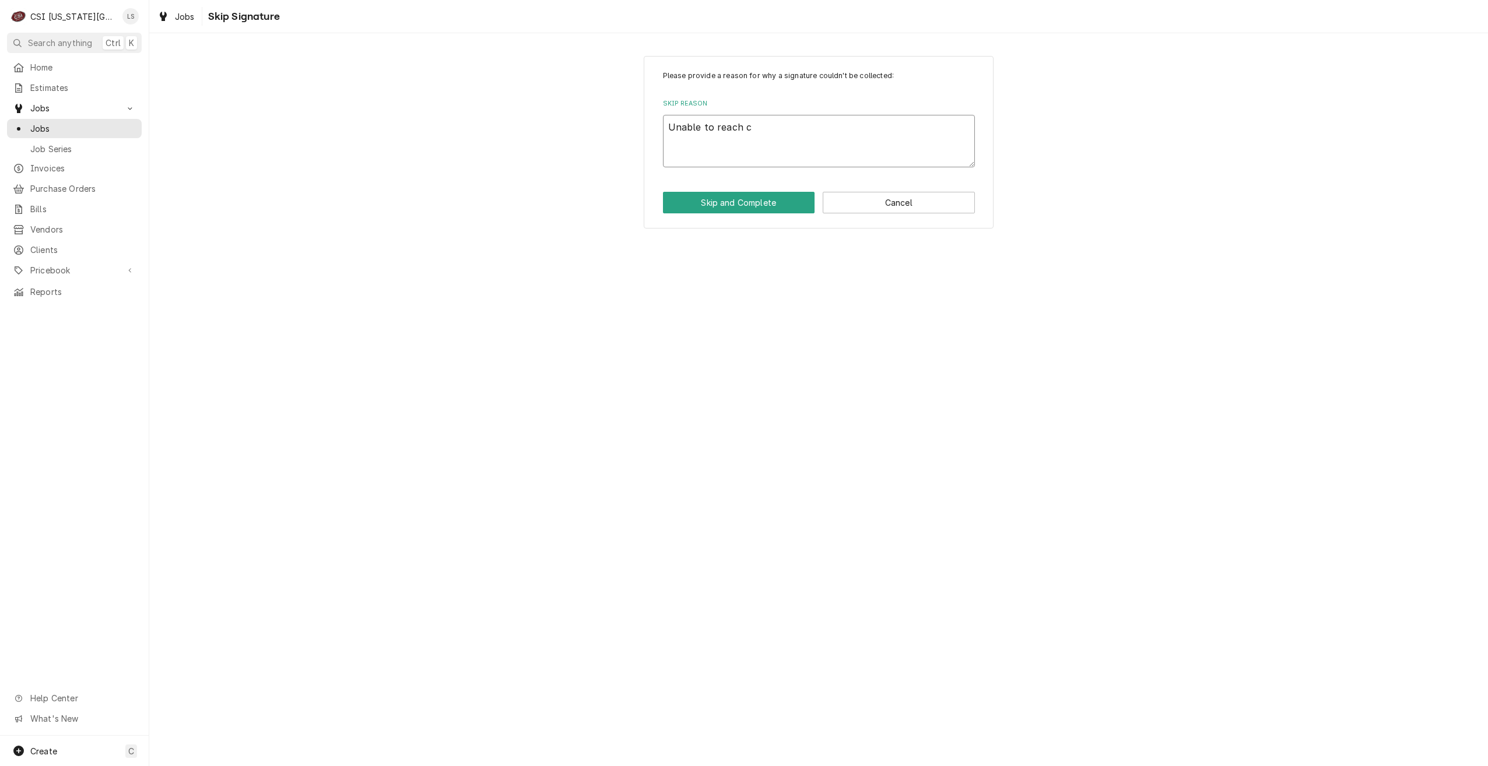
type textarea "x"
type textarea "Unable to reach cu"
type textarea "x"
type textarea "Unable to reach cus"
type textarea "x"
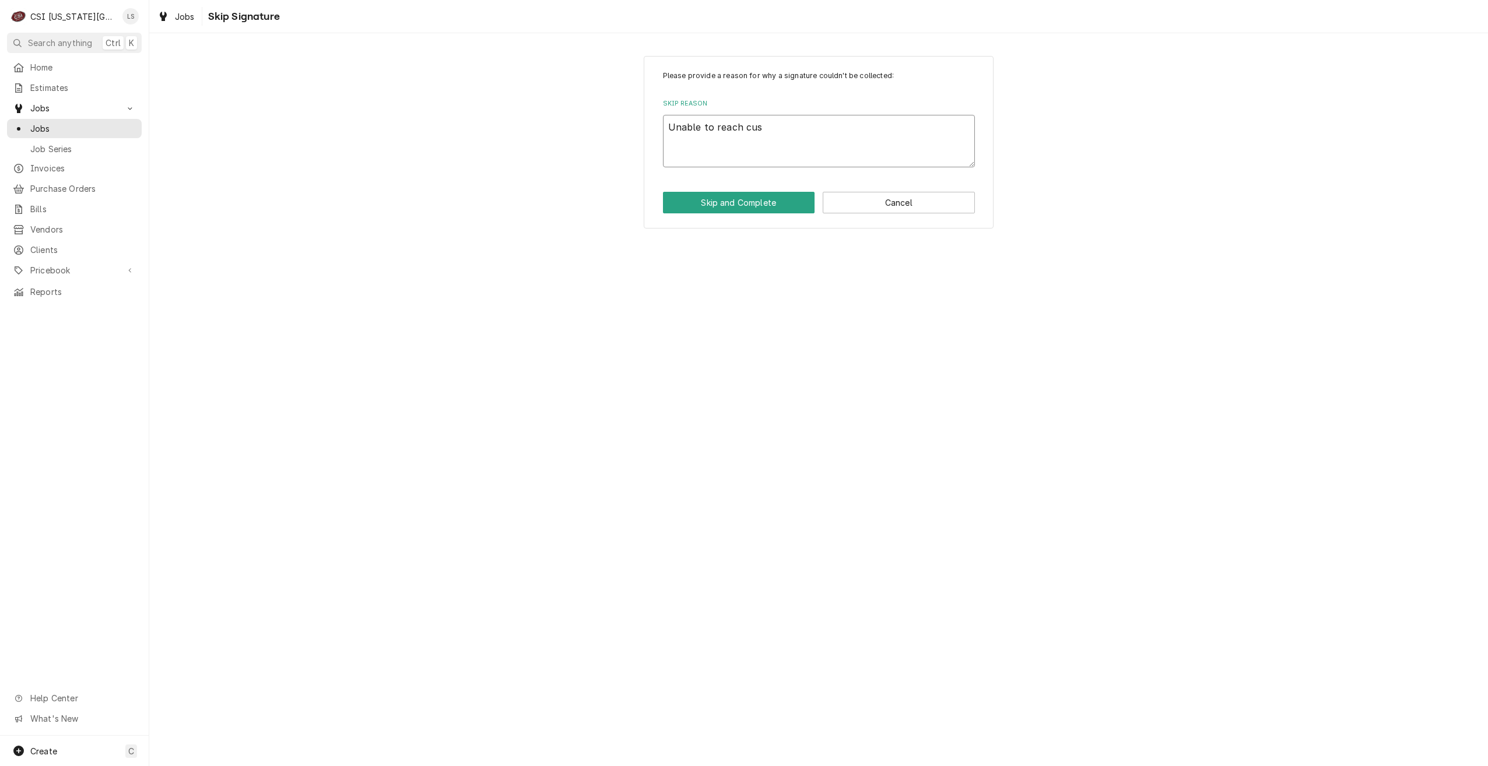
type textarea "Unable to reach cust"
type textarea "x"
type textarea "Unable to reach custo"
type textarea "x"
type textarea "Unable to reach custom"
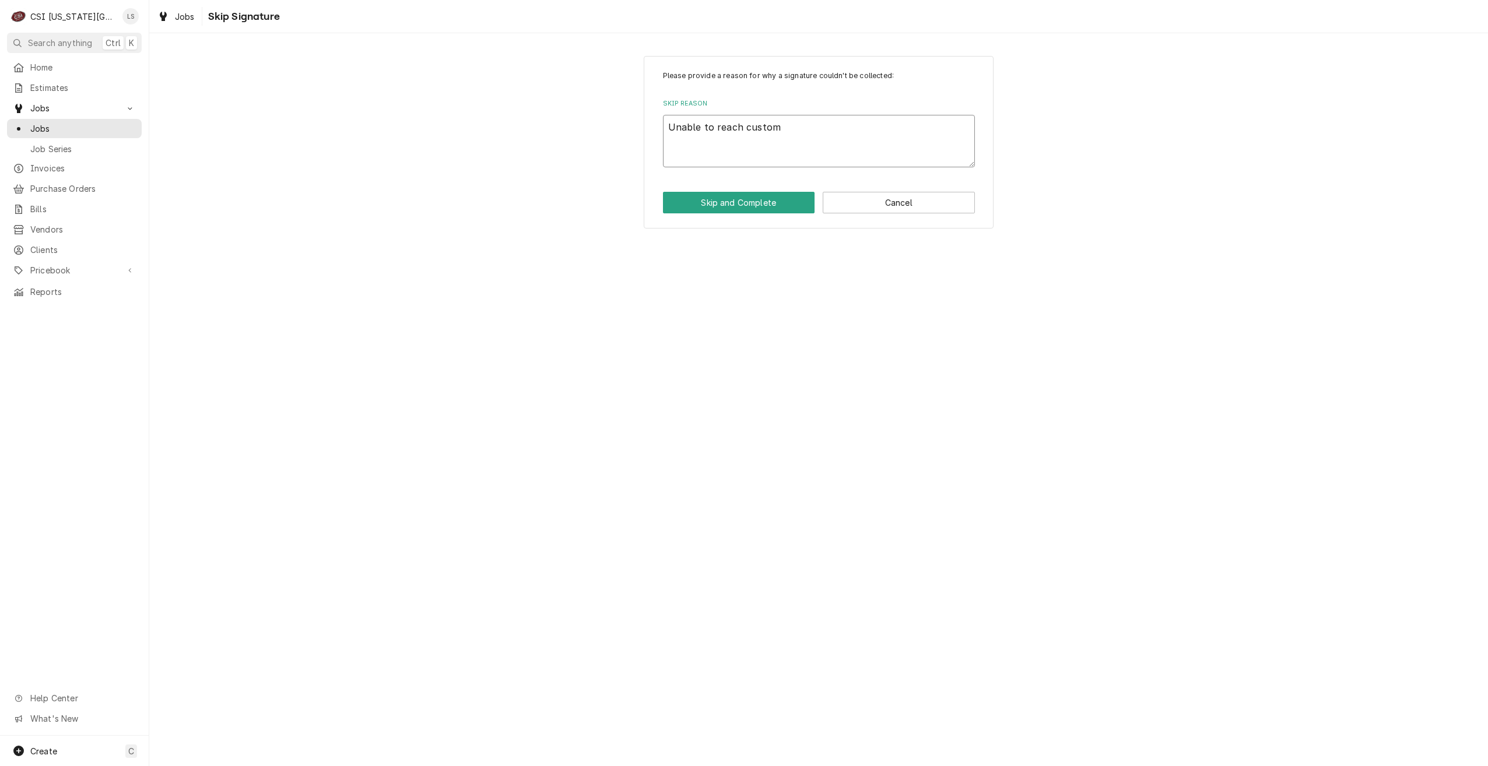
type textarea "x"
type textarea "Unable to reach custome"
type textarea "x"
type textarea "Unable to reach customer"
type textarea "x"
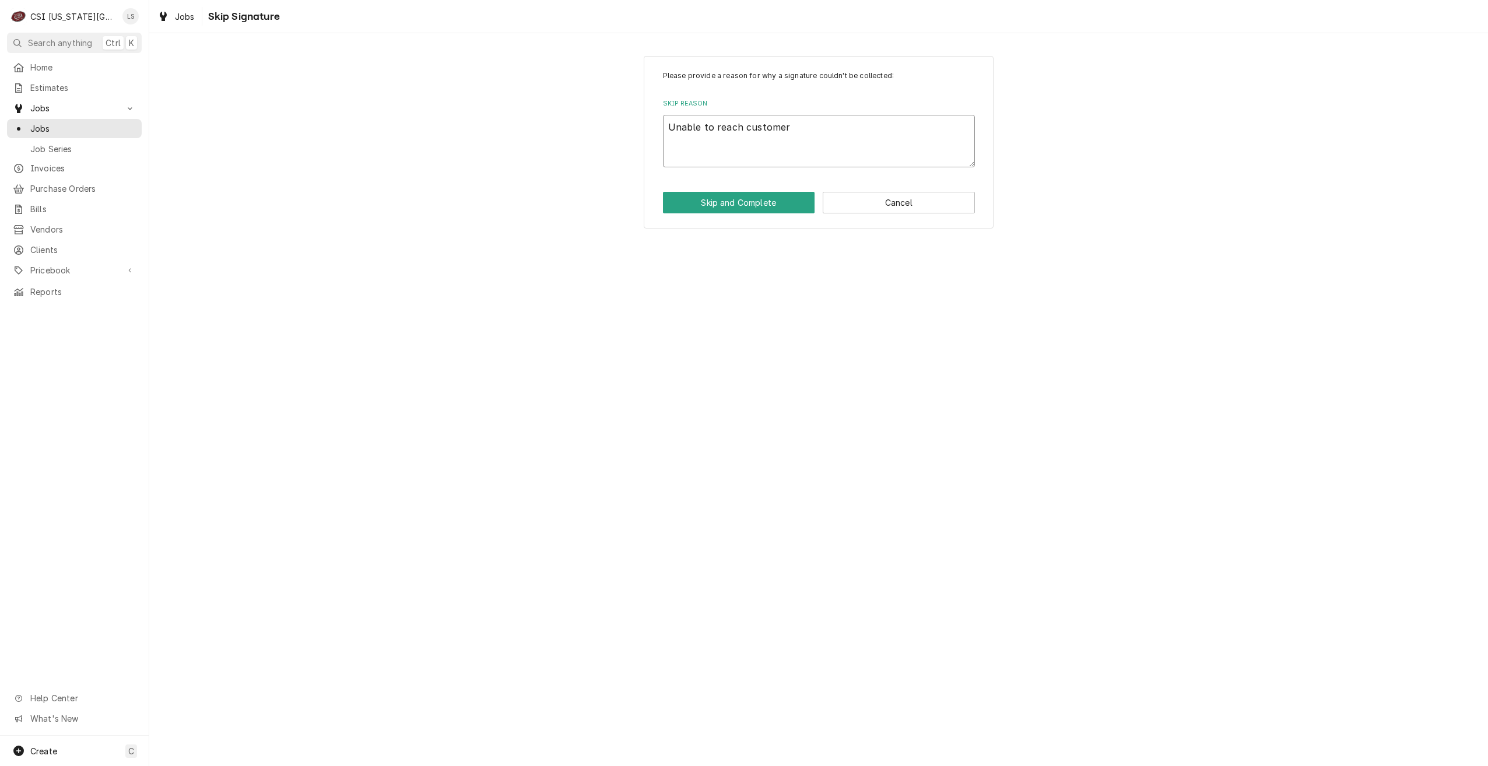
type textarea "Unable to reach customer"
type textarea "x"
type textarea "Unable to reach customer t"
type textarea "x"
type textarea "Unable to reach customer to"
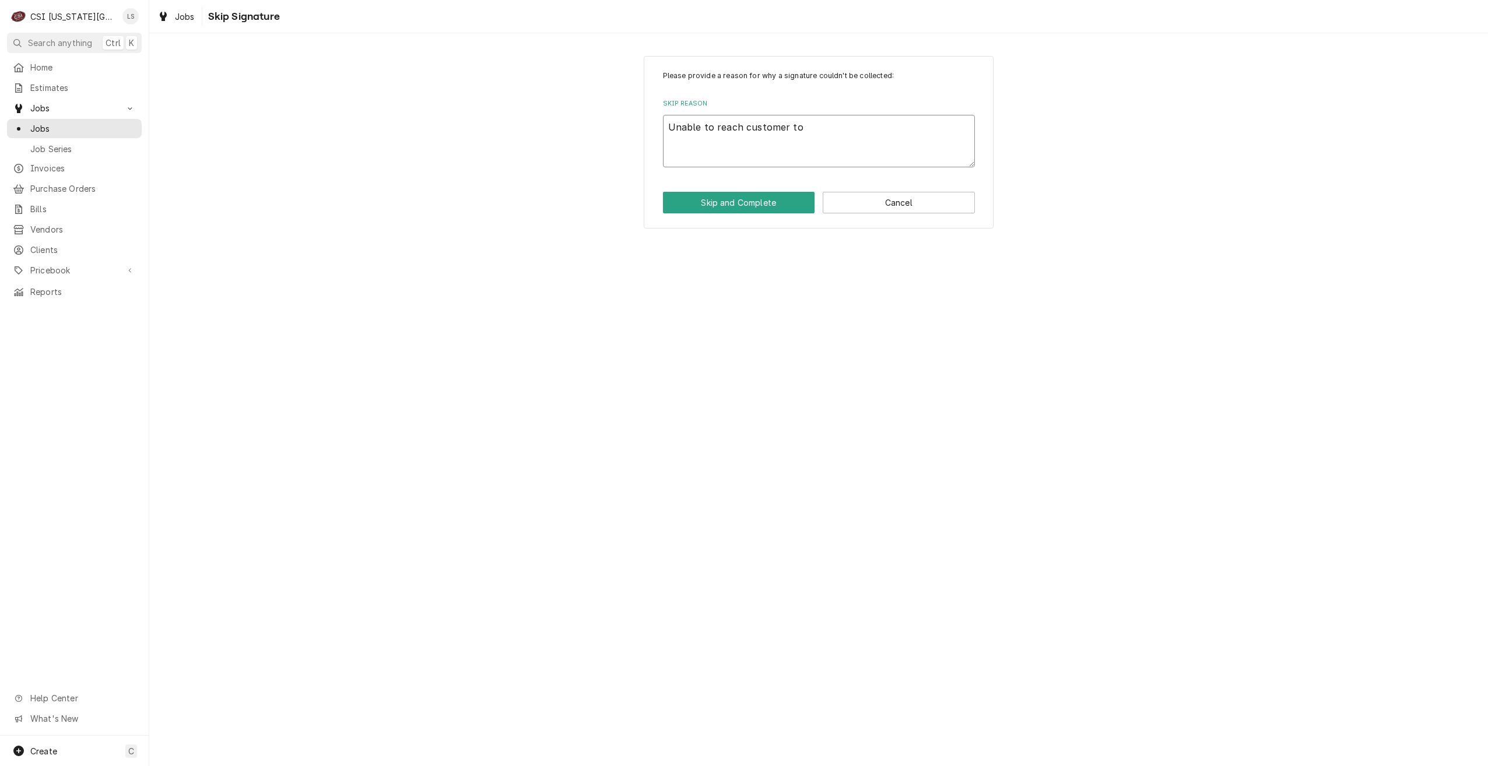
type textarea "x"
type textarea "Unable to reach customer to"
type textarea "x"
type textarea "Unable to reach customer to s"
type textarea "x"
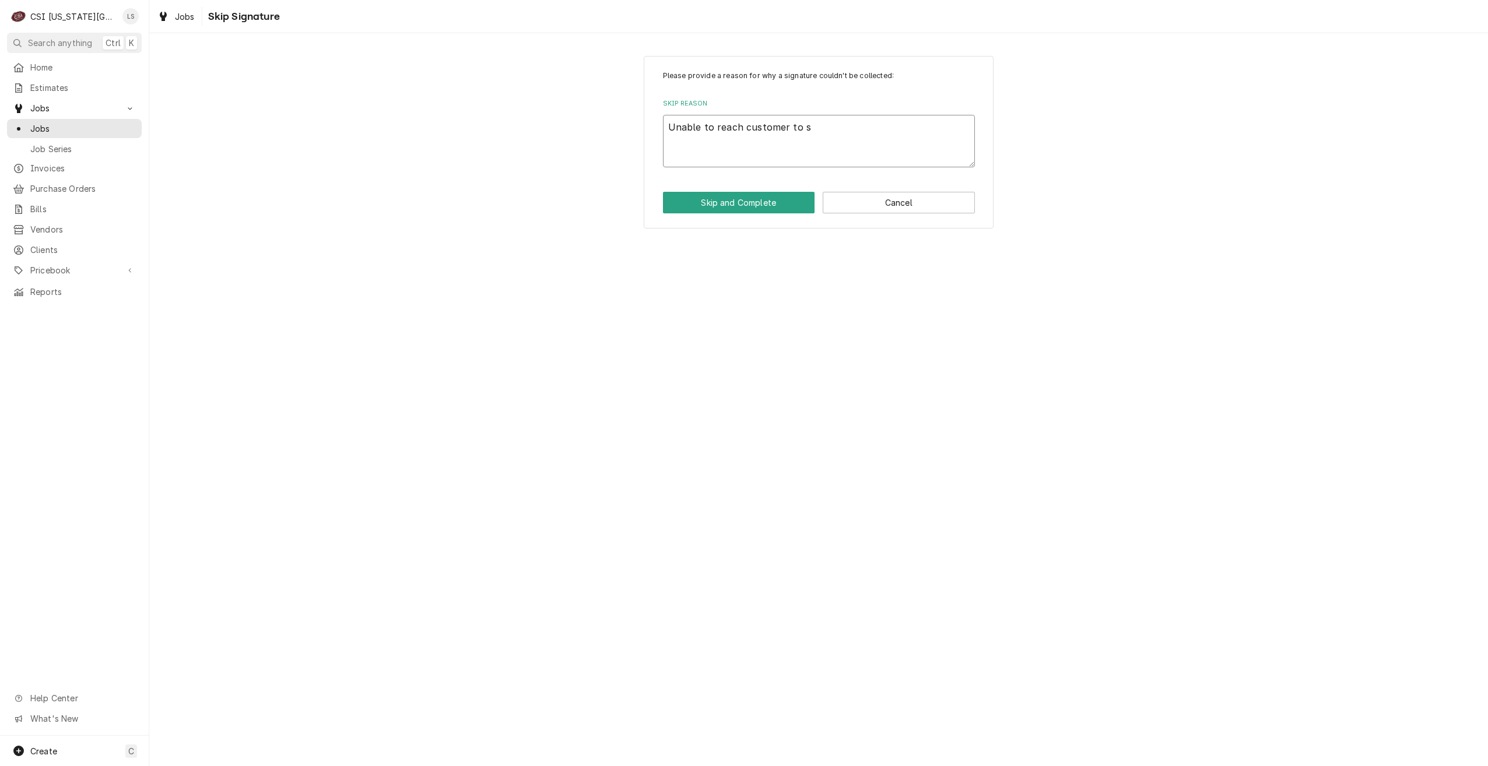
type textarea "Unable to reach customer to sc"
type textarea "x"
type textarea "Unable to reach customer to sch"
type textarea "x"
type textarea "Unable to reach customer to schd"
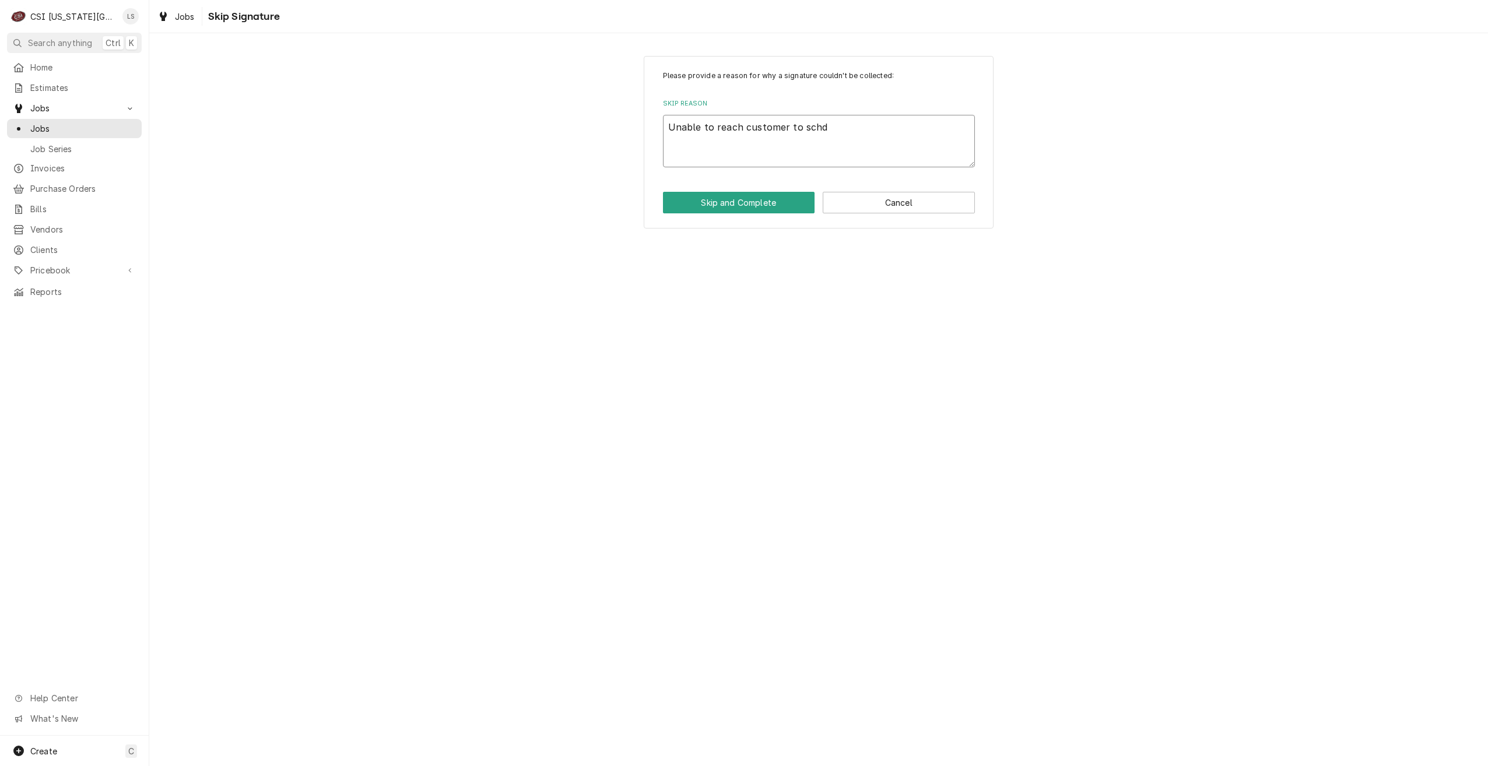
type textarea "x"
type textarea "Unable to reach customer to schdu"
type textarea "x"
type textarea "Unable to reach customer to schdul"
type textarea "x"
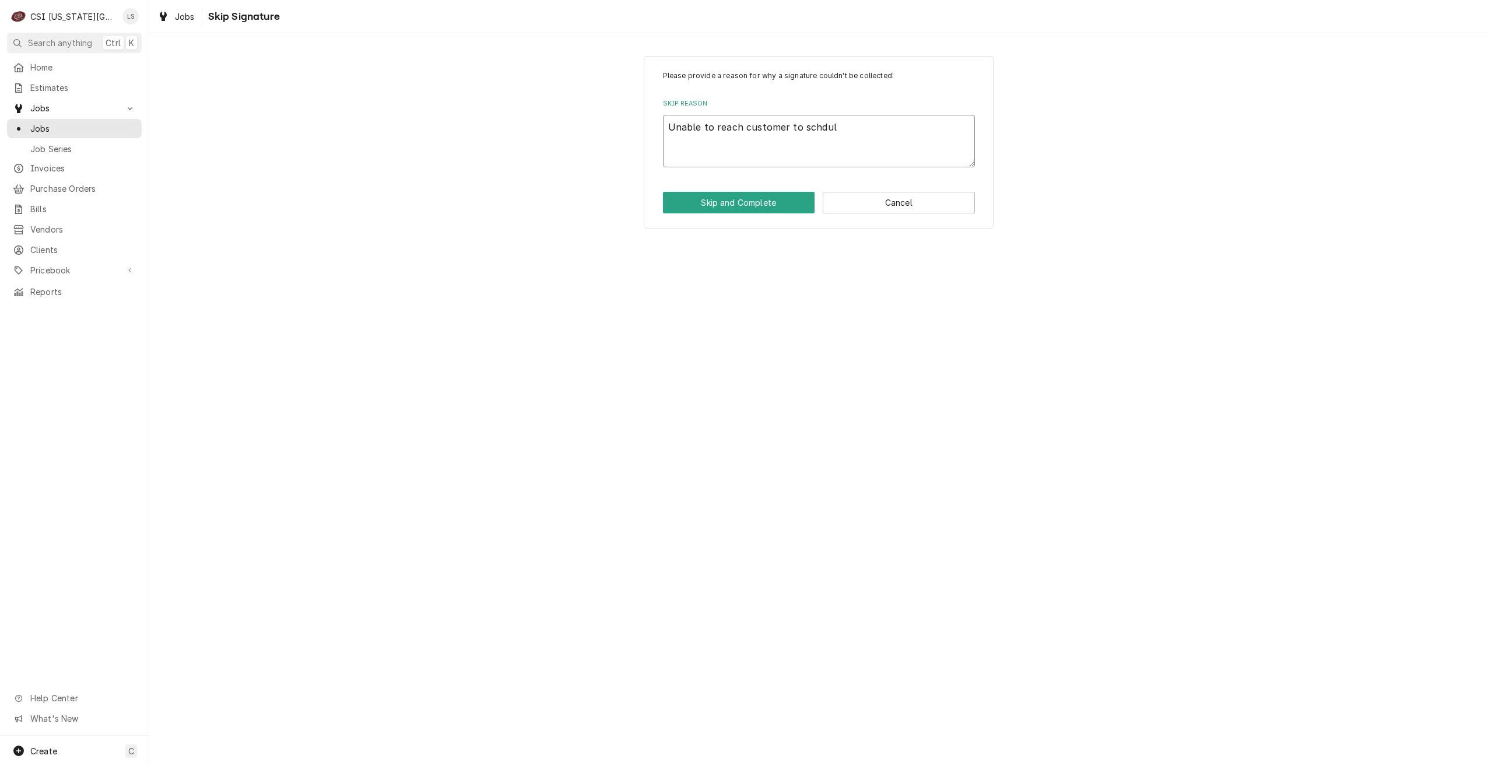
type textarea "Unable to reach customer to schdule"
type textarea "x"
type textarea "Unable to reach customer to schdul"
type textarea "x"
type textarea "Unable to reach customer to schdu"
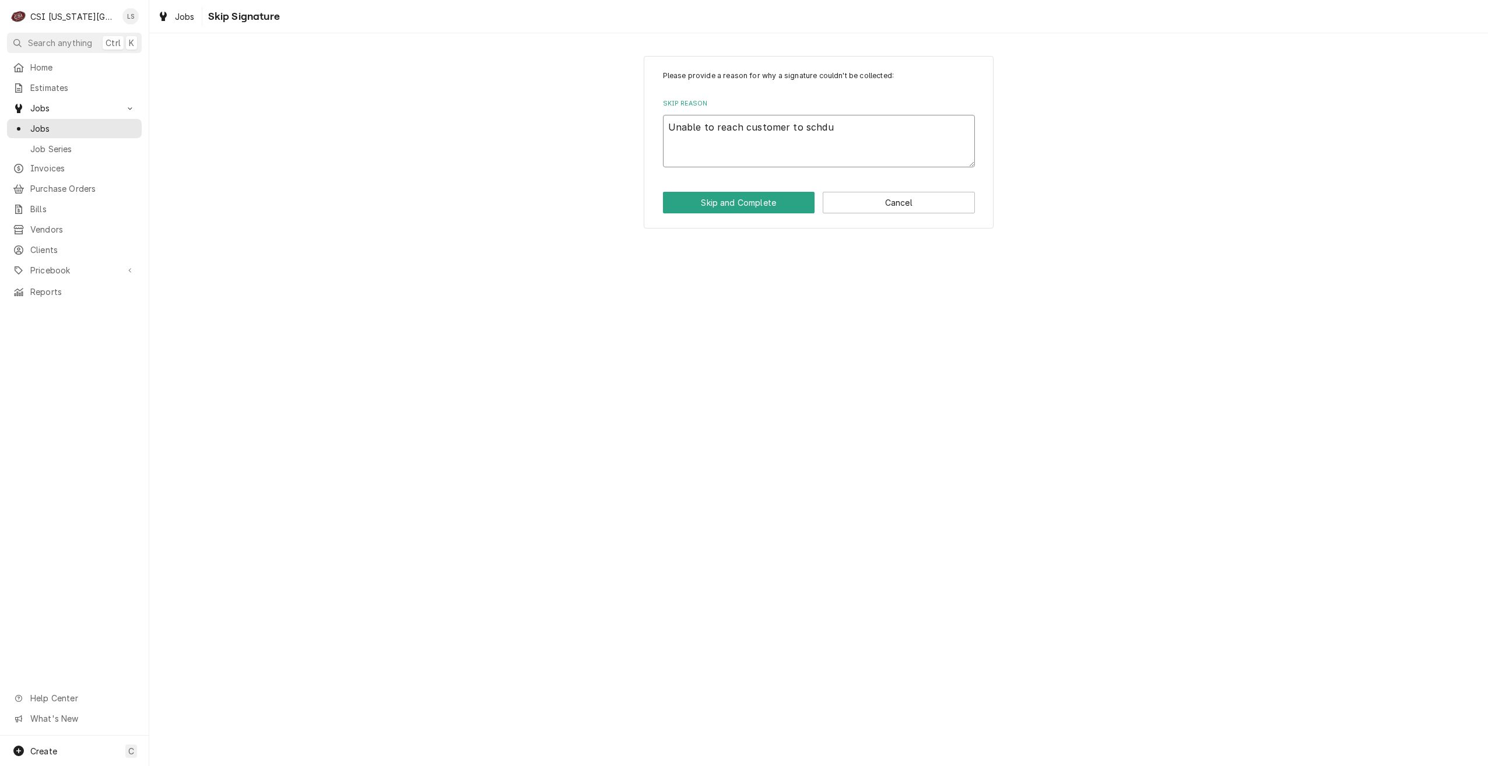
type textarea "x"
type textarea "Unable to reach customer to schd"
type textarea "x"
type textarea "Unable to reach customer to sch"
type textarea "x"
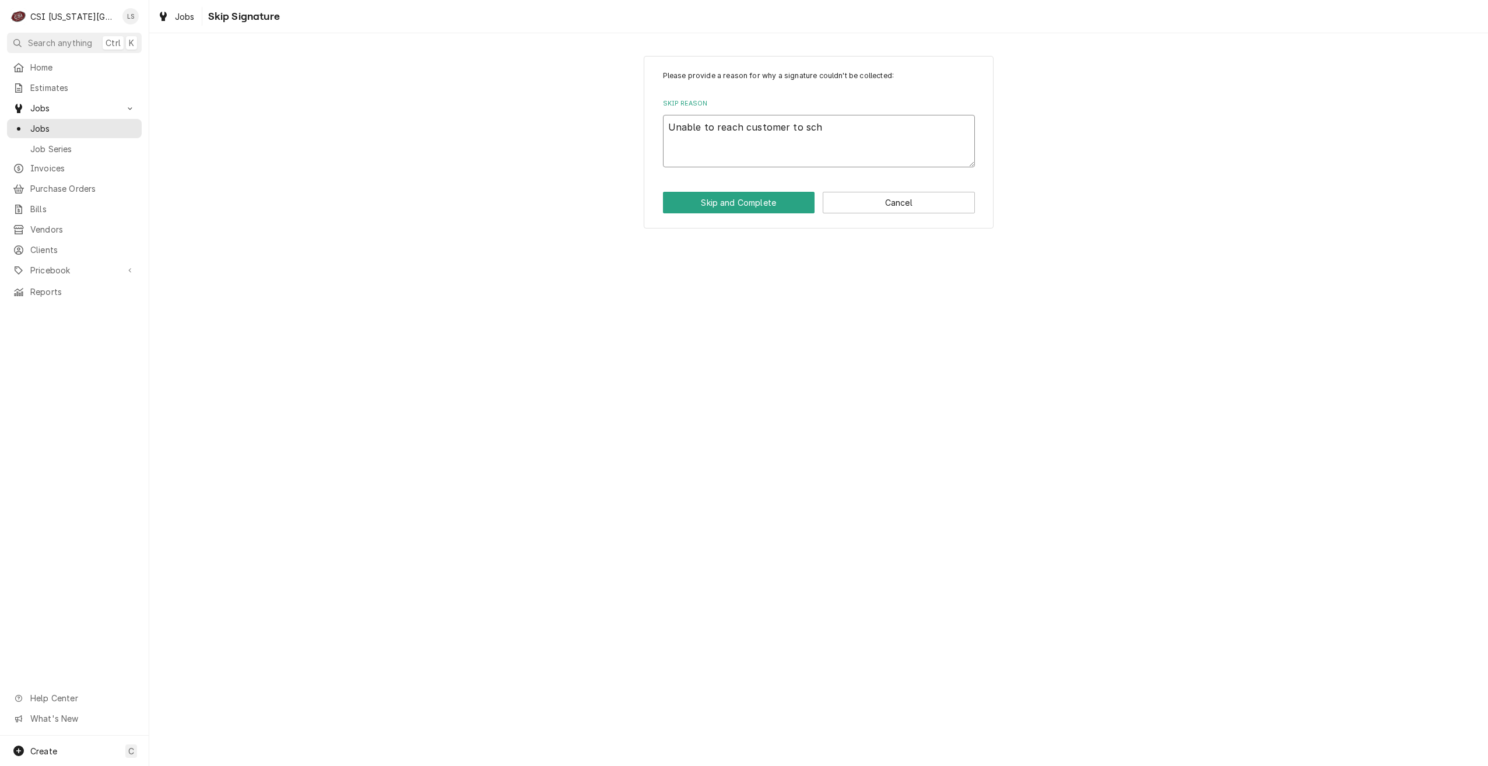
type textarea "Unable to reach customer to sche"
type textarea "x"
type textarea "Unable to reach customer to scheu"
type textarea "x"
type textarea "Unable to reach customer to scheul"
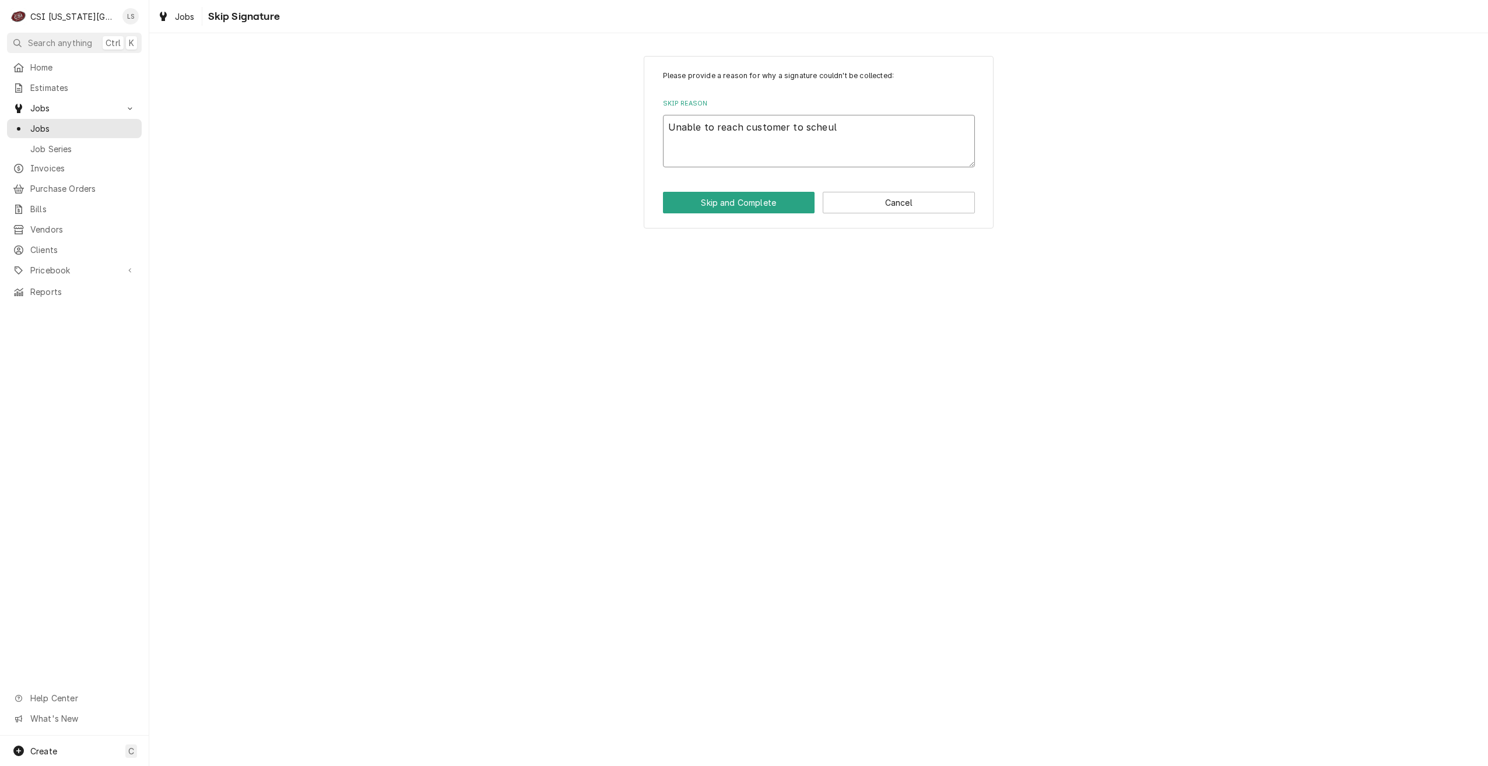
type textarea "x"
type textarea "Unable to reach customer to scheule"
type textarea "x"
type textarea "Unable to reach customer to scheul"
type textarea "x"
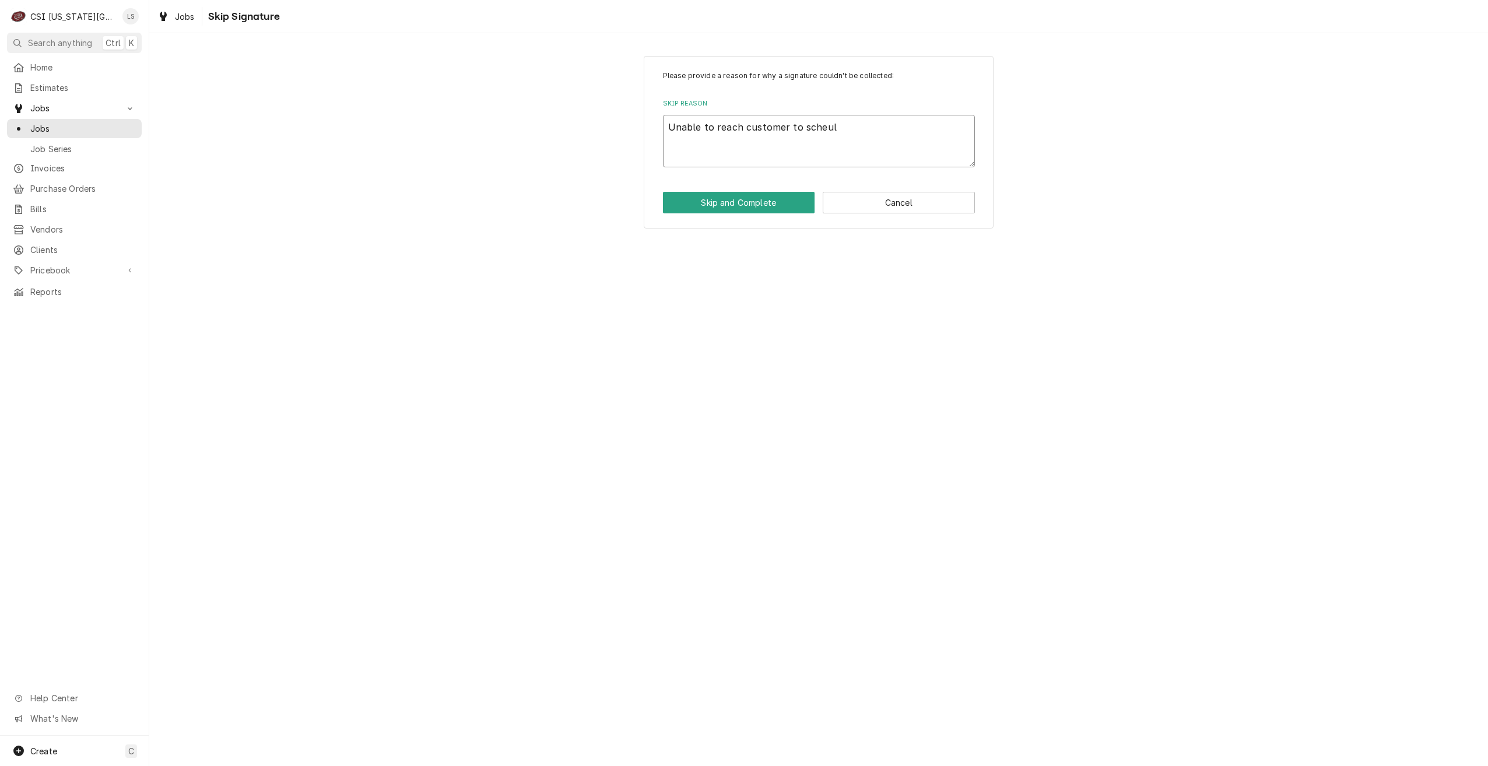
type textarea "Unable to reach customer to scheu"
type textarea "x"
type textarea "Unable to reach customer to sche"
type textarea "x"
type textarea "Unable to reach customer to sched"
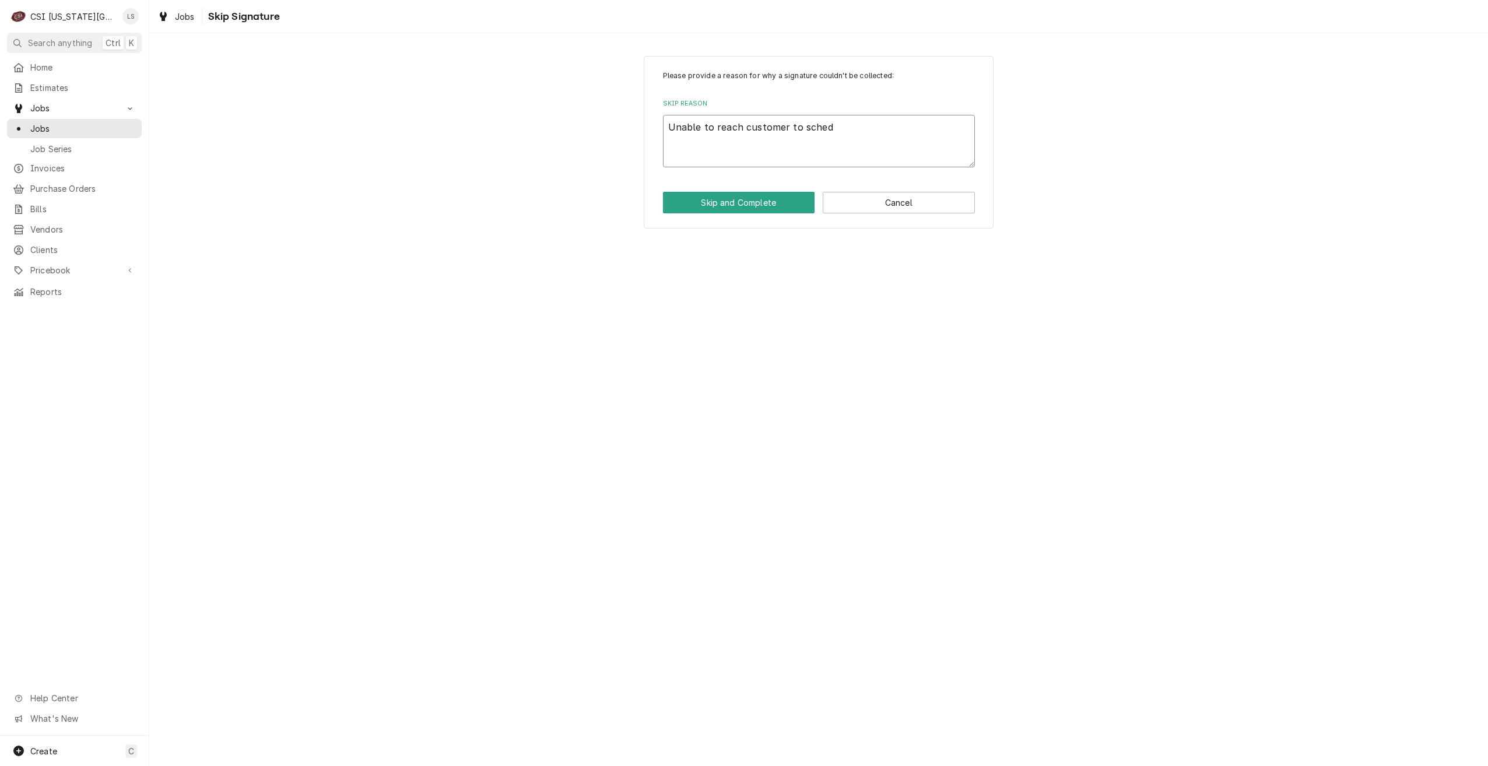
type textarea "x"
type textarea "Unable to reach customer to schedu"
type textarea "x"
type textarea "Unable to reach customer to schedul"
type textarea "x"
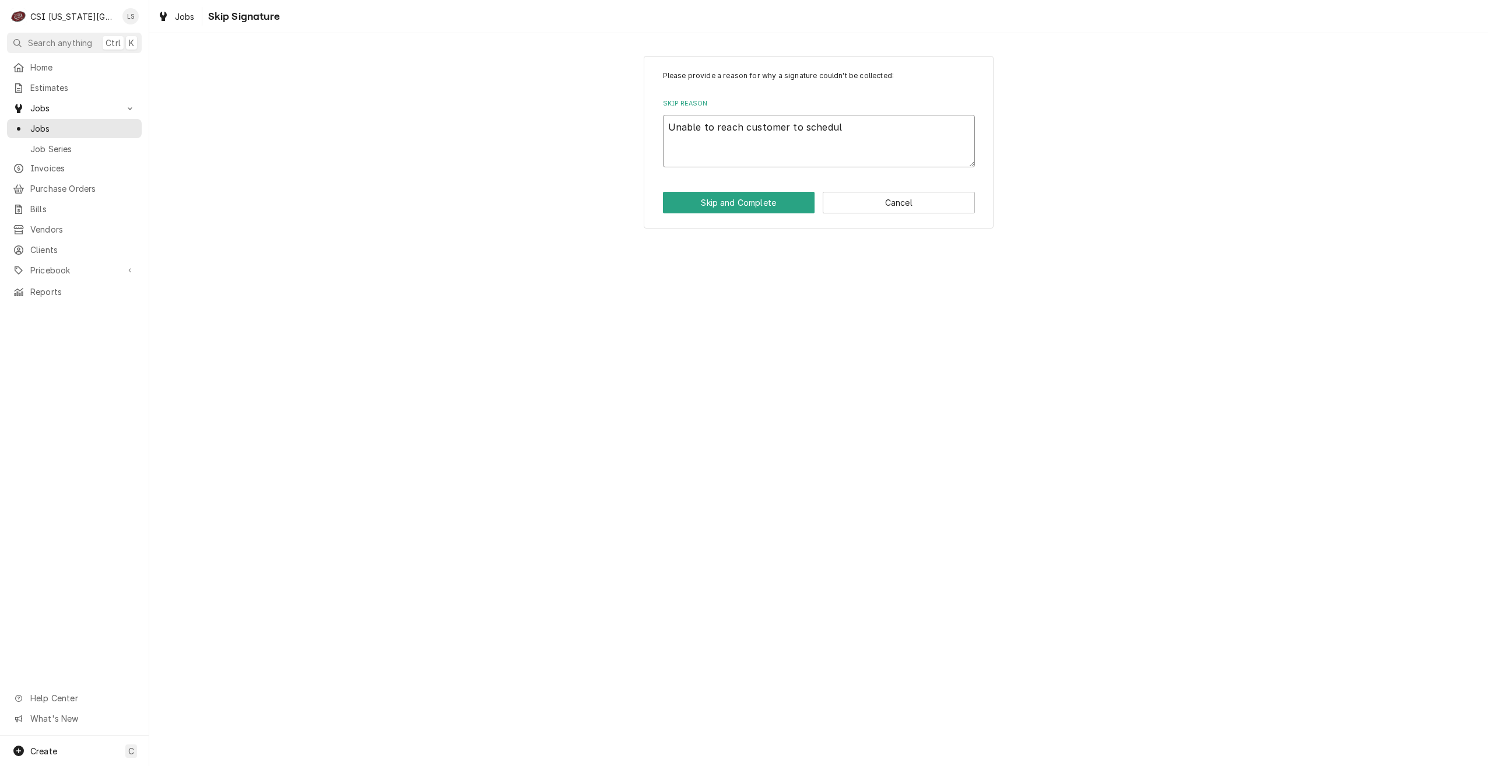
type textarea "Unable to reach customer to schedule"
type textarea "x"
type textarea "Unable to reach customer to schedule."
type textarea "x"
type textarea "Unable to reach customer to schedule."
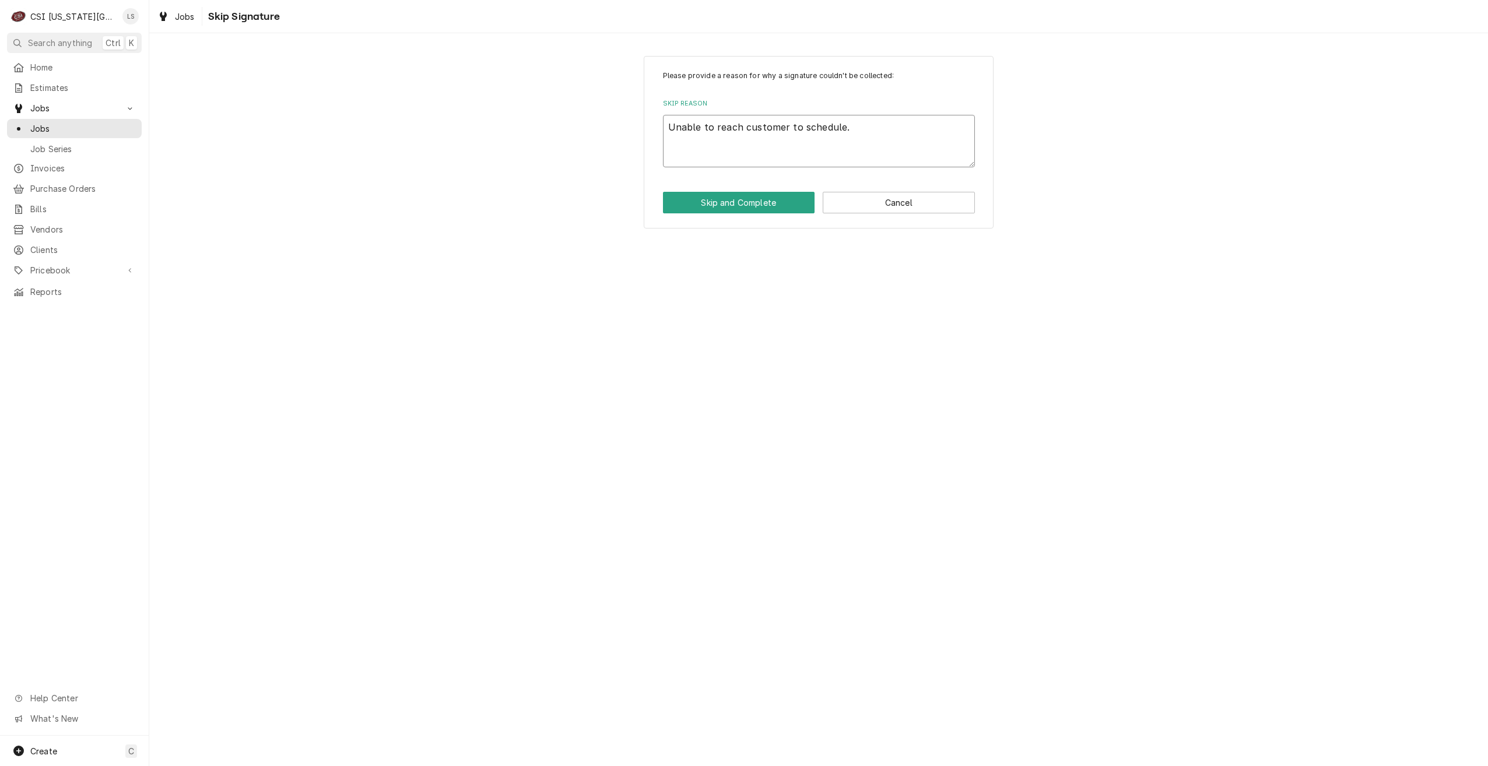
type textarea "x"
type textarea "Unable to reach customer to schedule. W"
type textarea "x"
type textarea "Unable to reach customer to schedule. Wi"
type textarea "x"
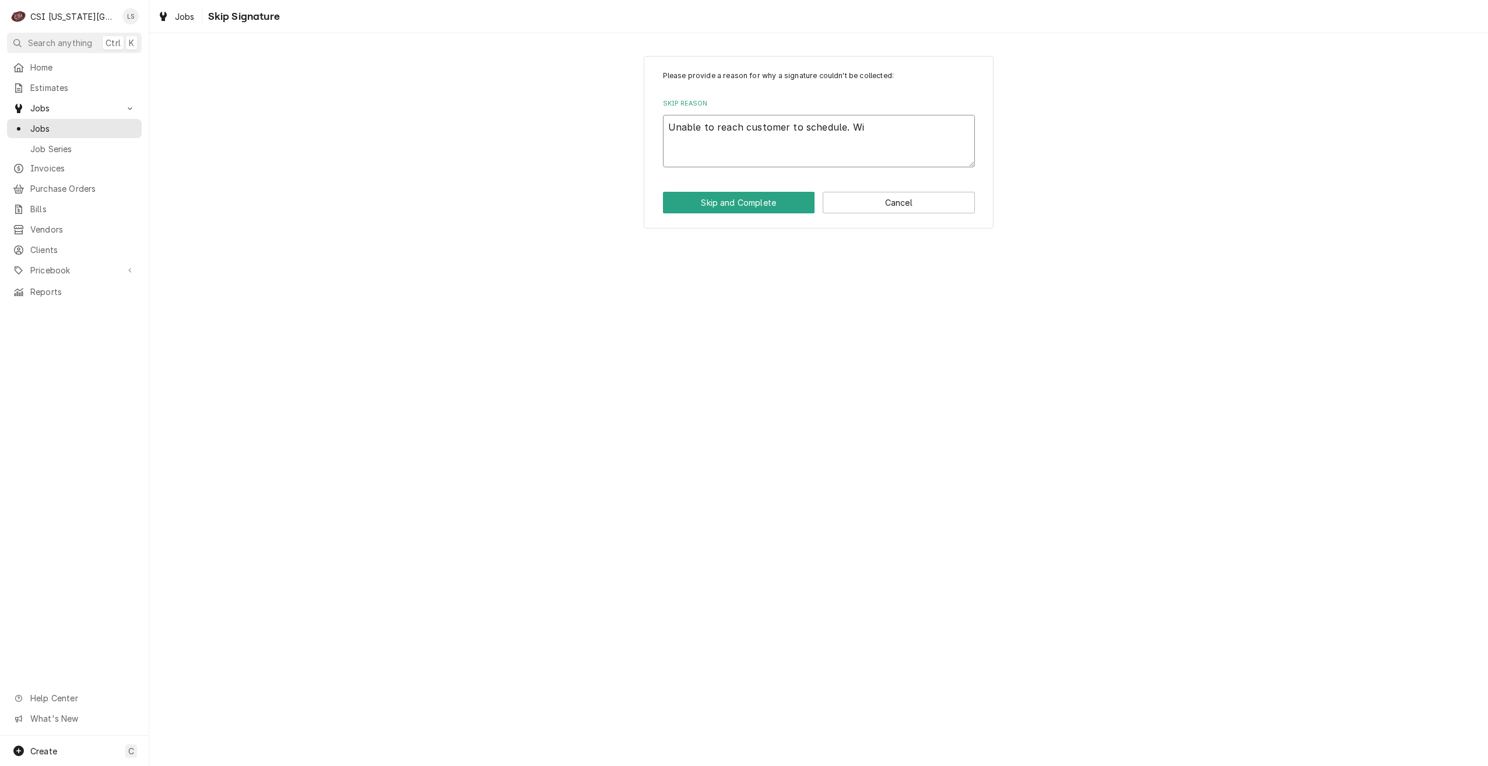
type textarea "Unable to reach customer to schedule. Wil"
type textarea "x"
type textarea "Unable to reach customer to schedule. Will"
type textarea "x"
type textarea "Unable to reach customer to schedule. Will"
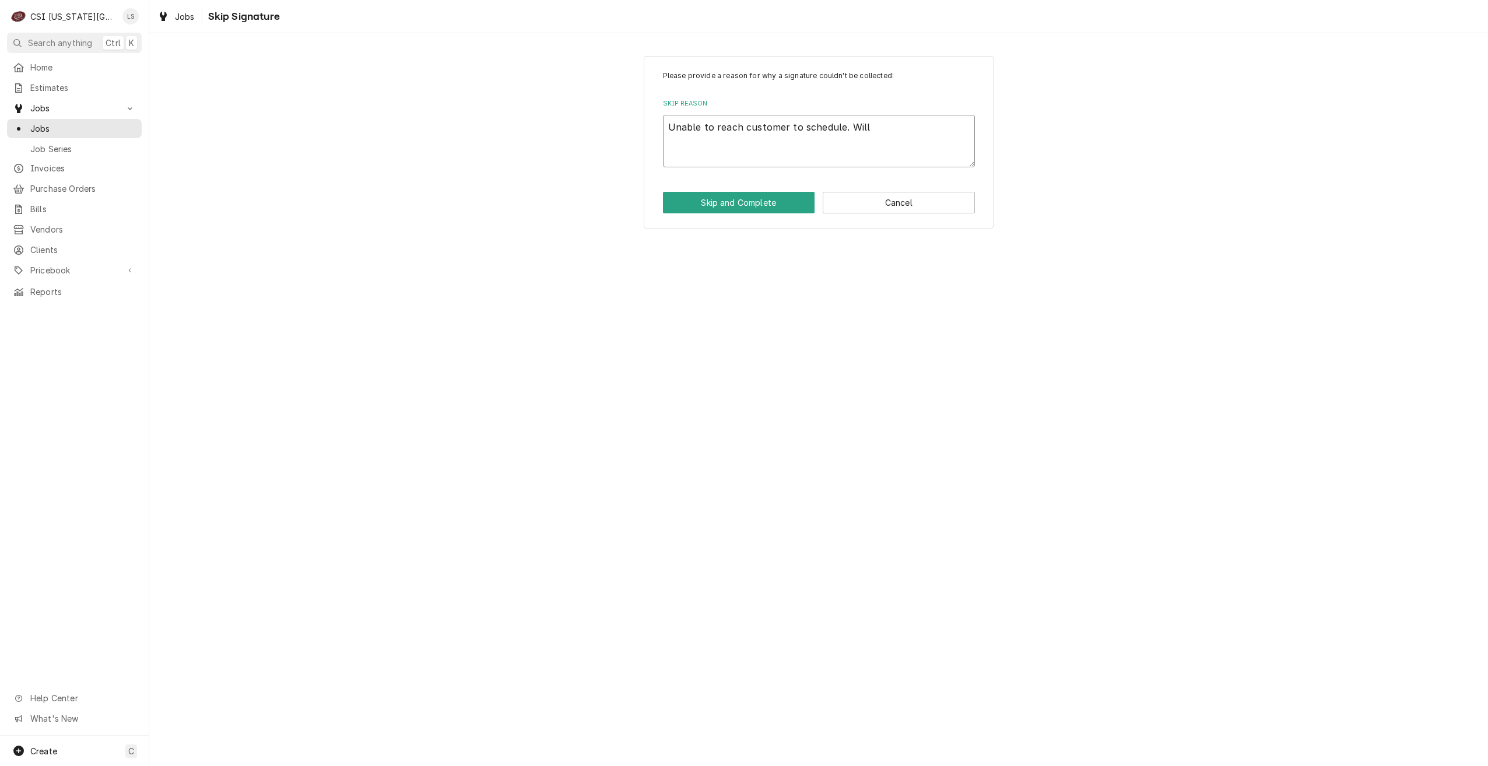
type textarea "x"
type textarea "Unable to reach customer to schedule. Will n"
type textarea "x"
type textarea "Unable to reach customer to schedule. Will no"
type textarea "x"
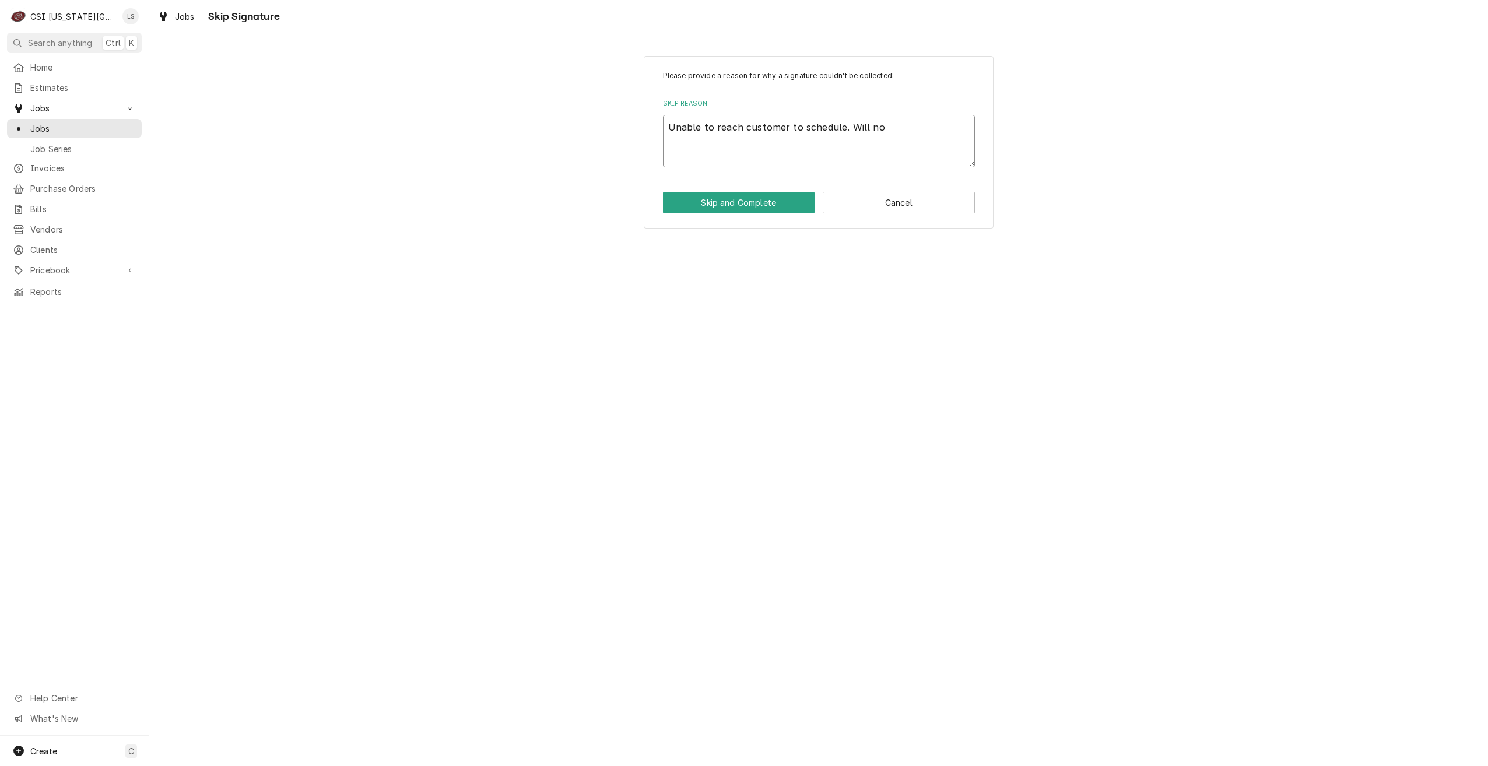
type textarea "Unable to reach customer to schedule. Will not"
type textarea "x"
type textarea "Unable to reach customer to schedule. Will not"
type textarea "x"
type textarea "Unable to reach customer to schedule. Will not a"
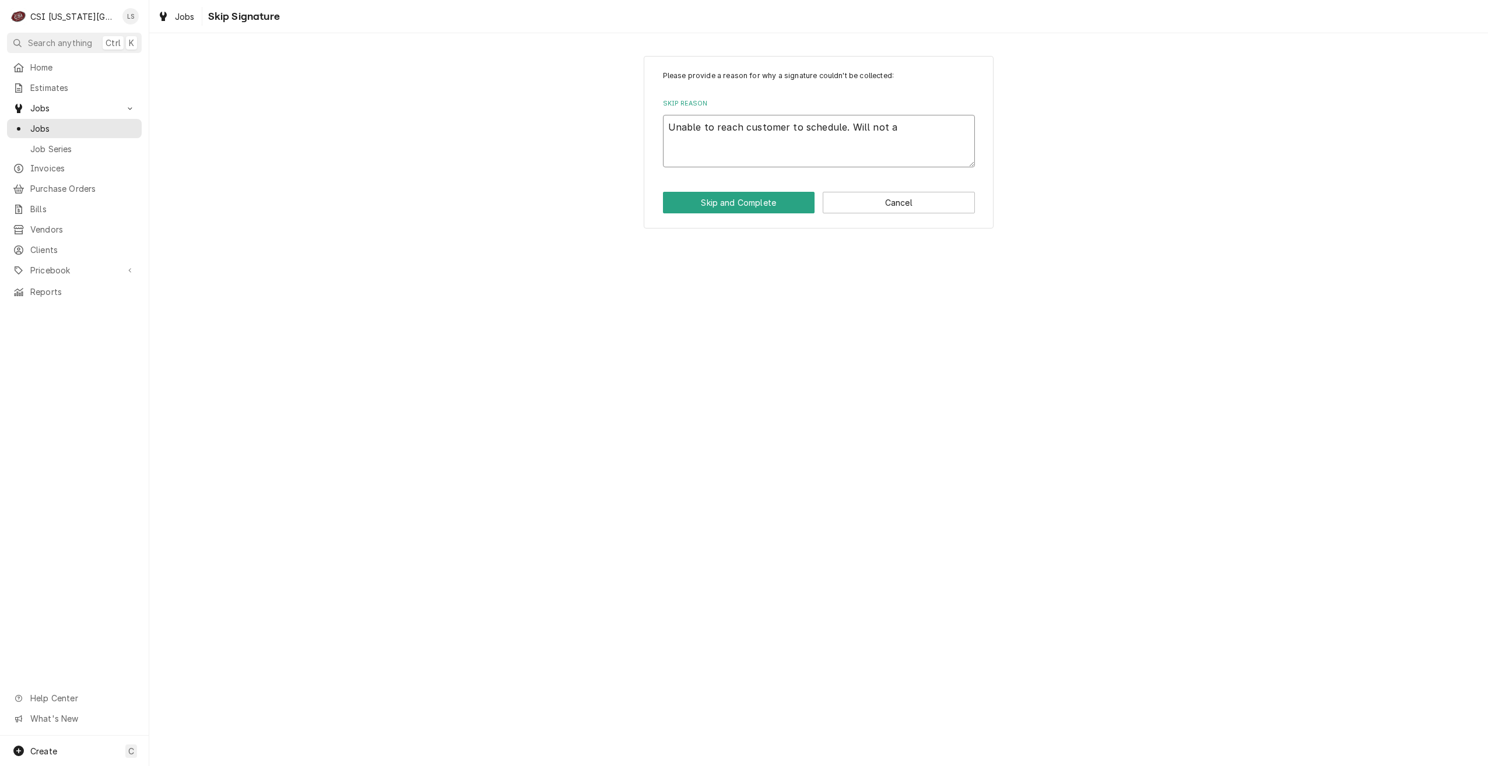
type textarea "x"
type textarea "Unable to reach customer to schedule. Will not al"
type textarea "x"
type textarea "Unable to reach customer to schedule. Will not all"
type textarea "x"
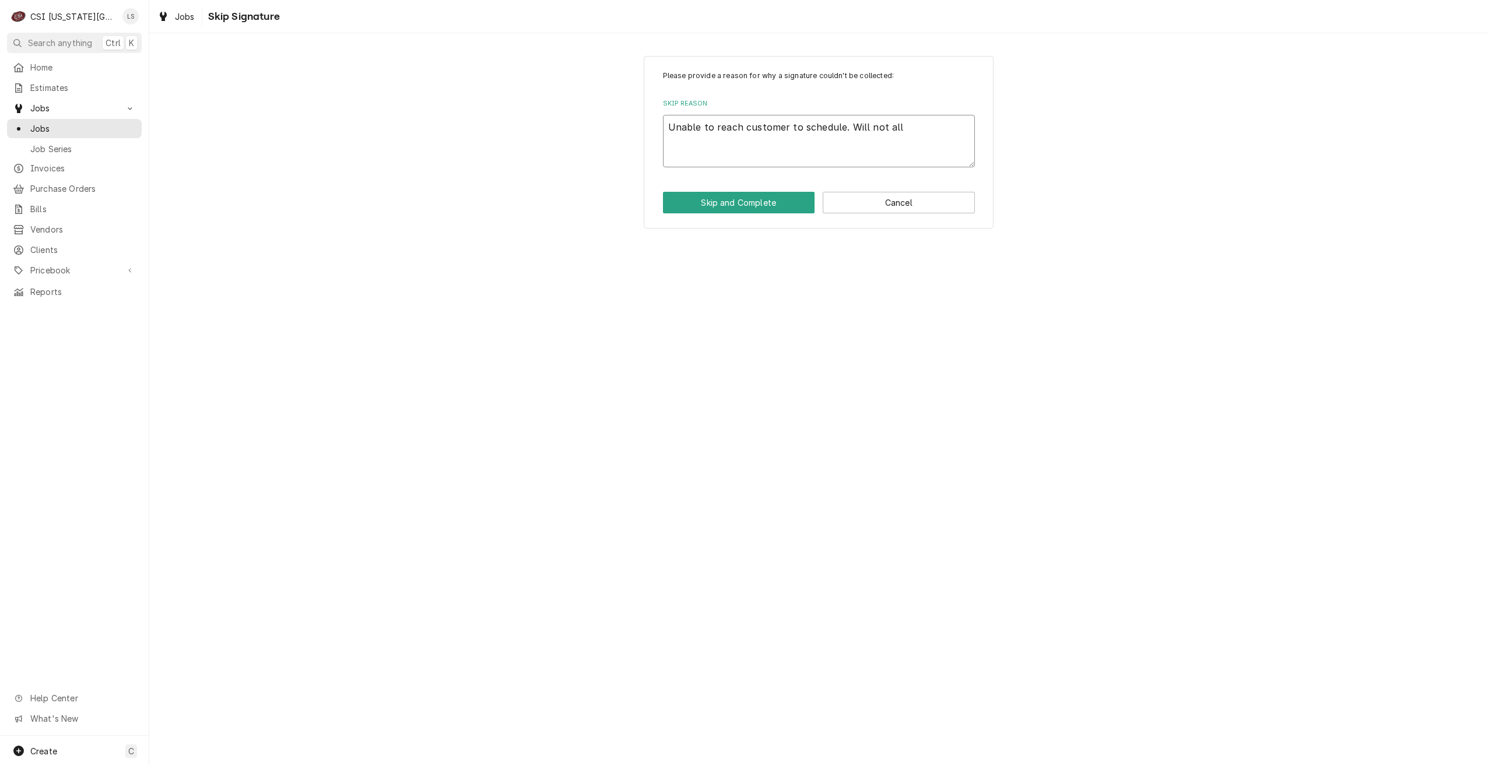
type textarea "Unable to reach customer to schedule. Will not allo"
type textarea "x"
type textarea "Unable to reach customer to schedule. Will not allow"
type textarea "x"
type textarea "Unable to reach customer to schedule. Will not allow"
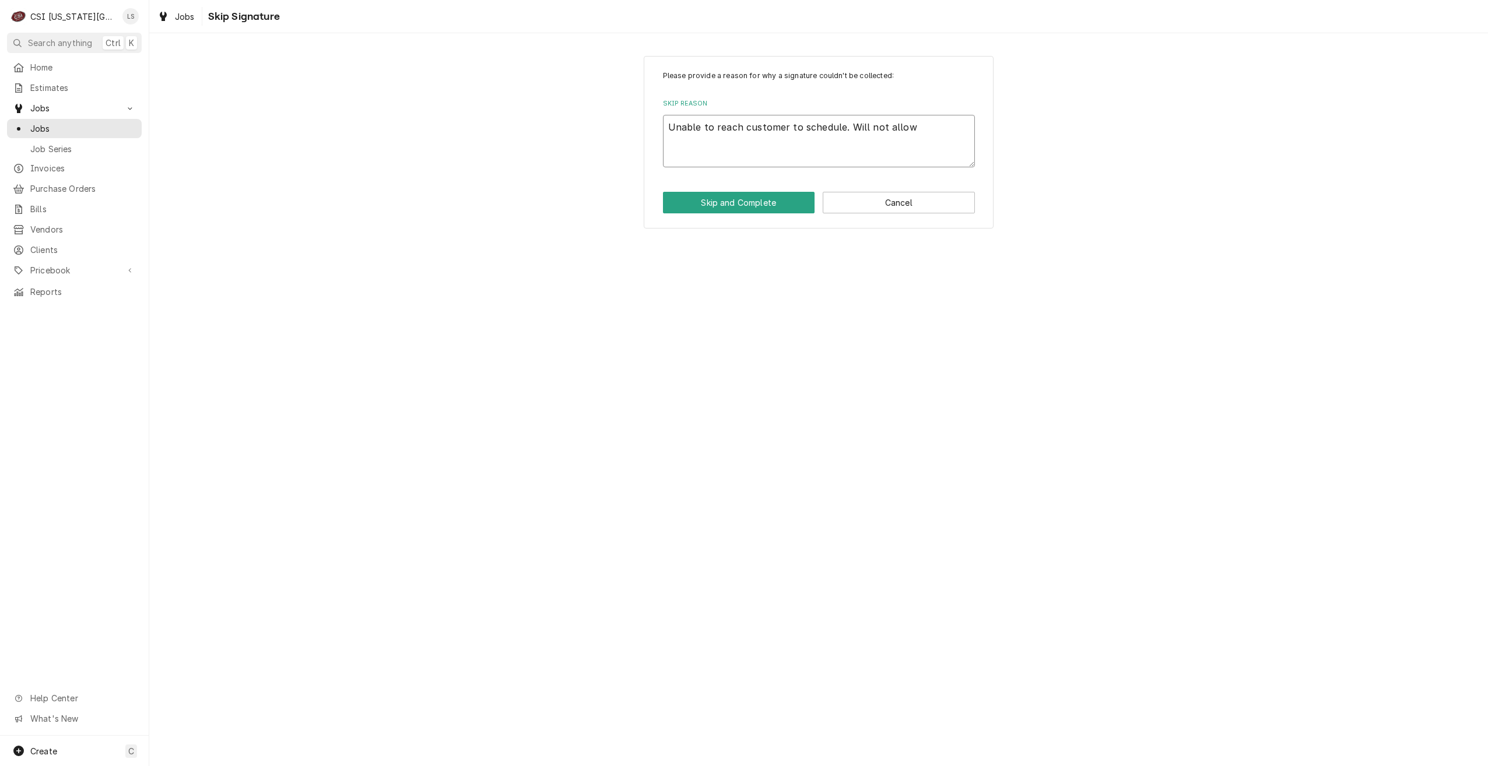
type textarea "x"
type textarea "Unable to reach customer to schedule. Will not allow t"
type textarea "x"
type textarea "Unable to reach customer to schedule. Will not allow te"
type textarea "x"
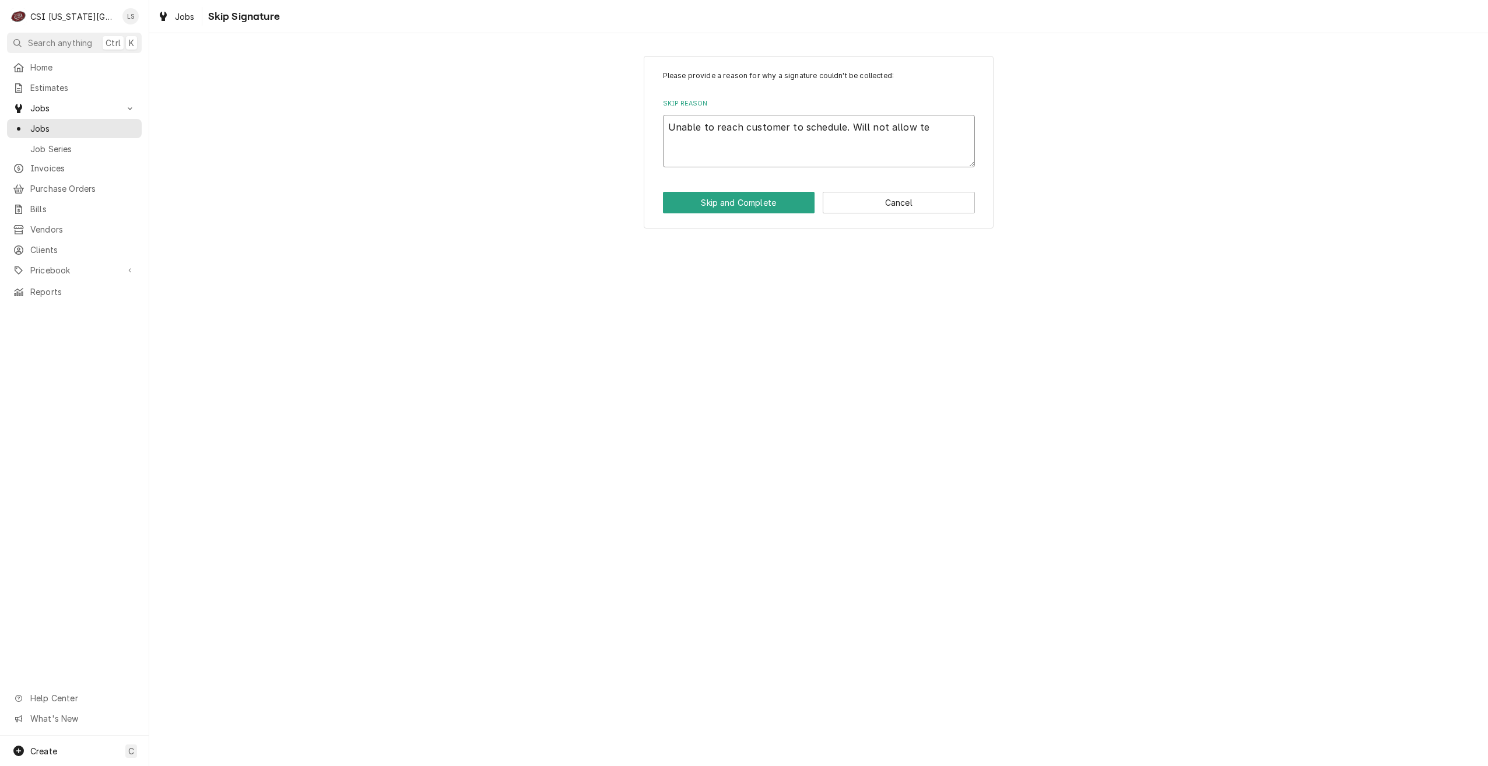
type textarea "Unable to reach customer to schedule. Will not allow tec"
type textarea "x"
type textarea "Unable to reach customer to schedule. Will not allow tech"
type textarea "x"
type textarea "Unable to reach customer to schedule. Will not allow tech"
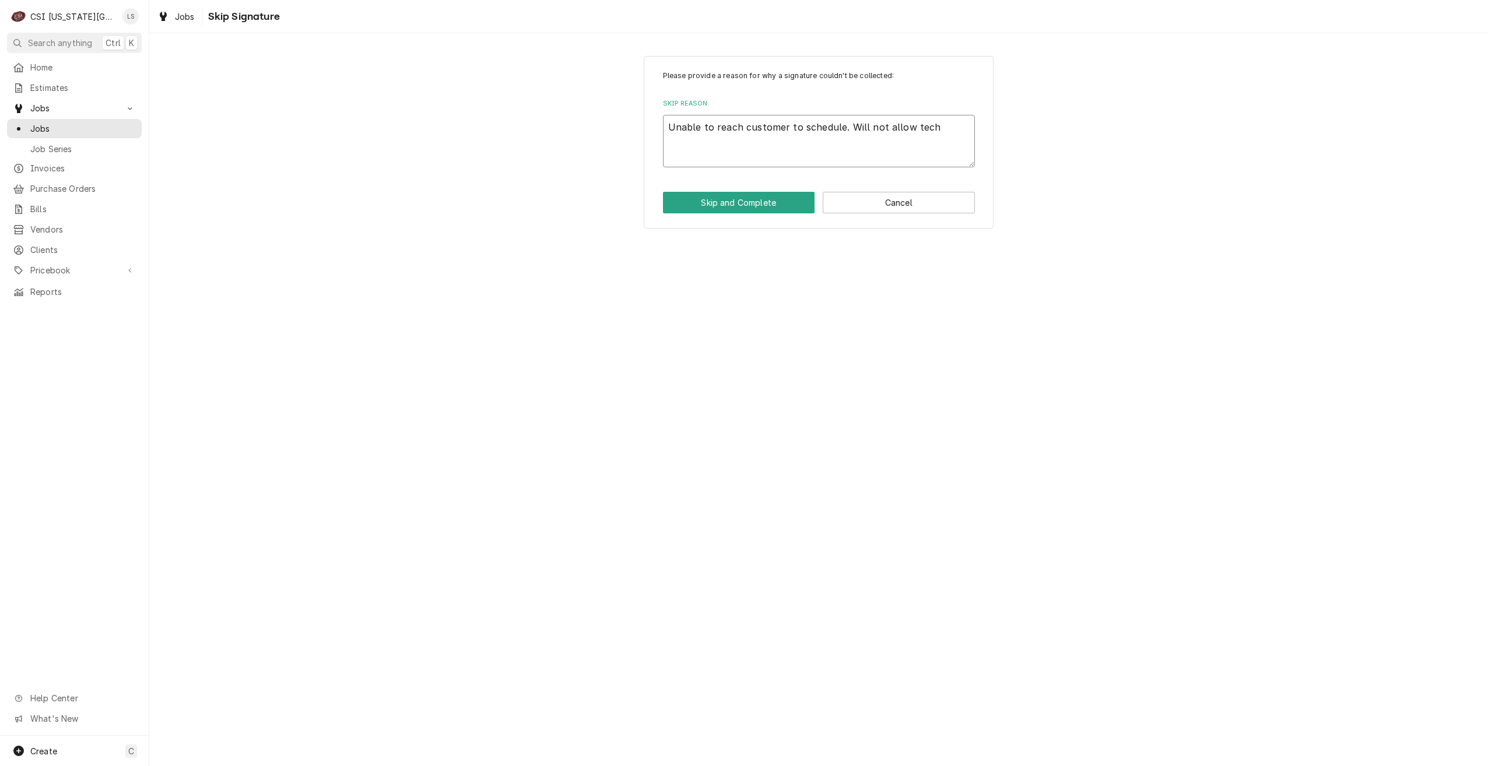
type textarea "x"
type textarea "Unable to reach customer to schedule. Will not allow tech o"
type textarea "x"
type textarea "Unable to reach customer to schedule. Will not allow tech on"
type textarea "x"
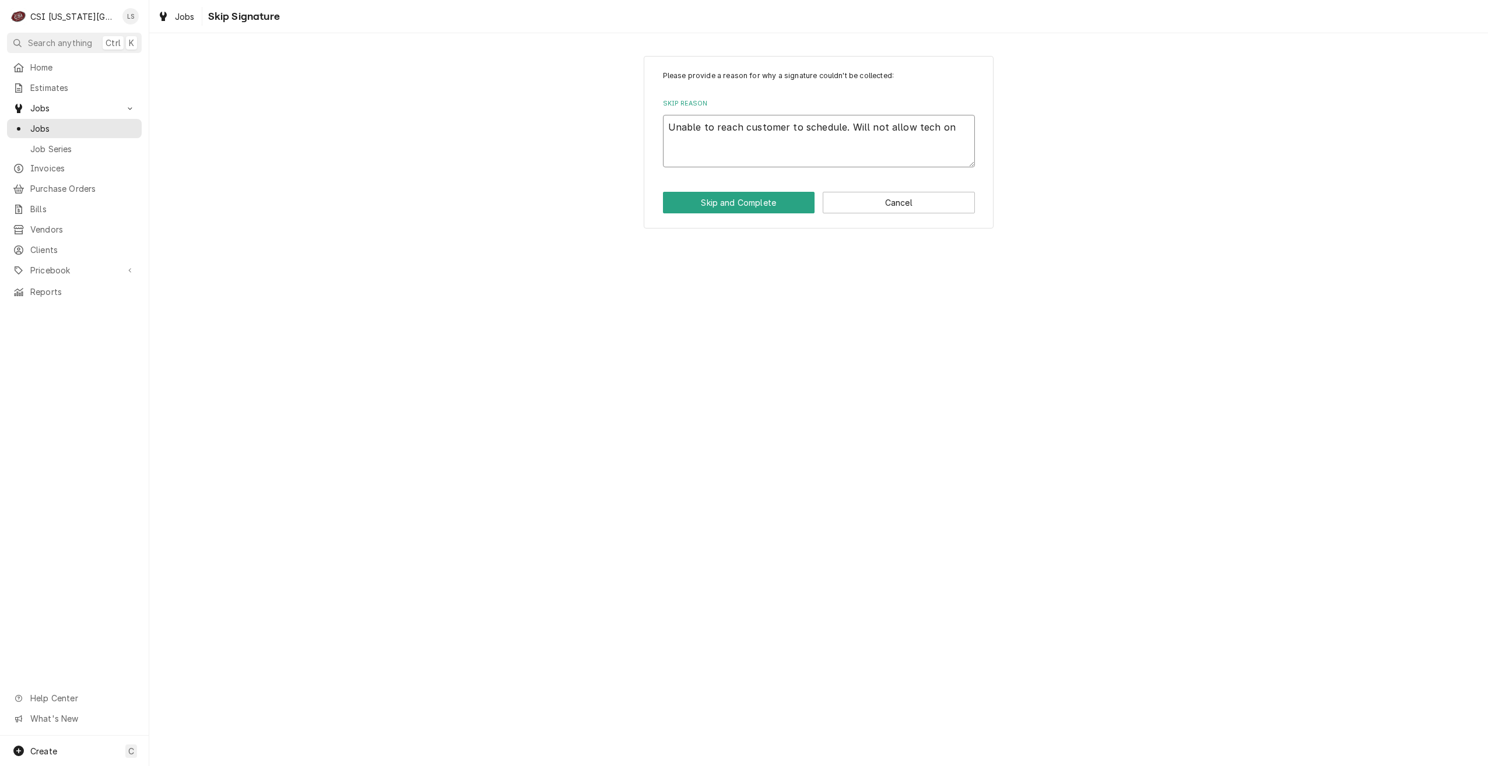
type textarea "Unable to reach customer to schedule. Will not allow tech on"
type textarea "x"
type textarea "Unable to reach customer to schedule. Will not allow tech on s"
type textarea "x"
type textarea "Unable to reach customer to schedule. Will not allow tech on si"
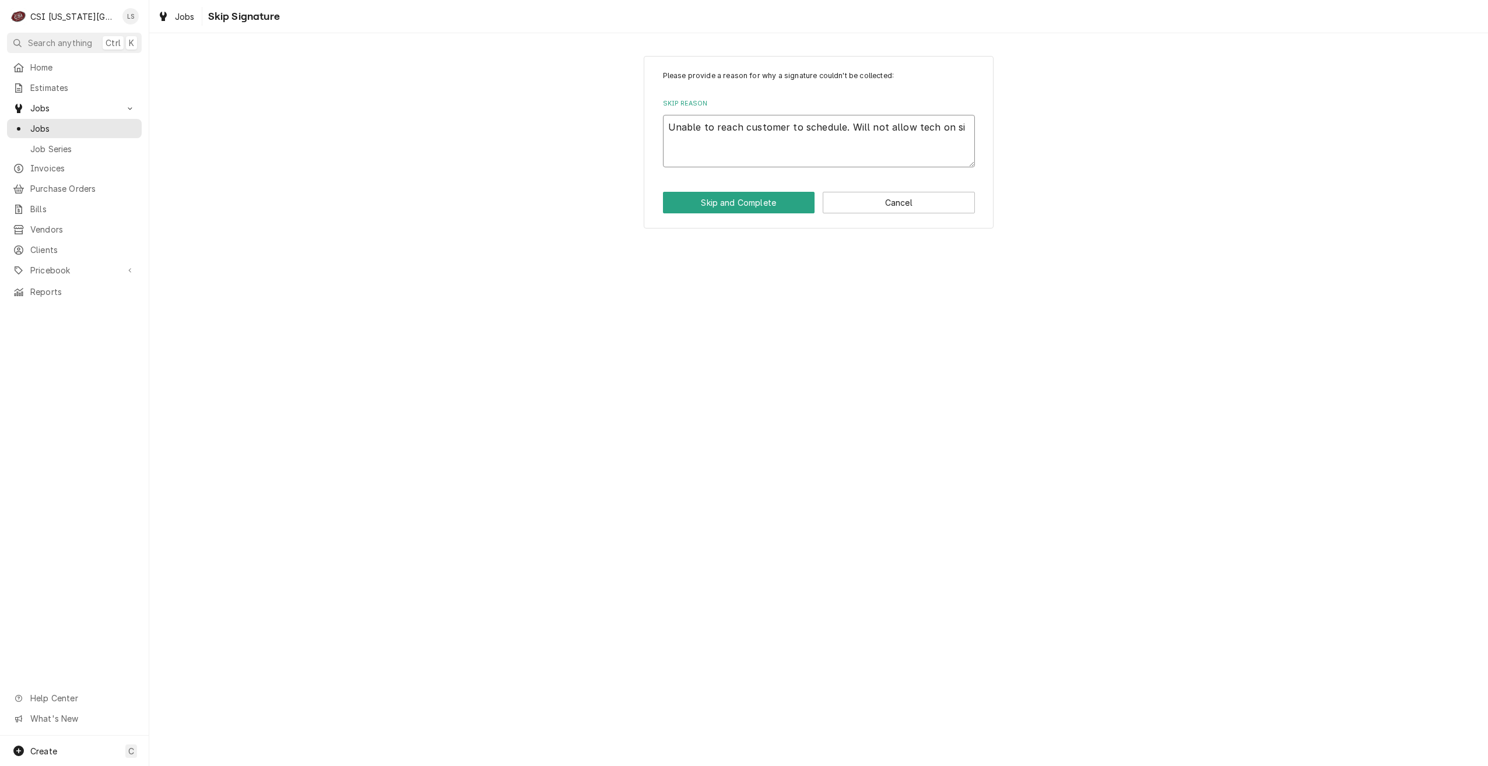
type textarea "x"
type textarea "Unable to reach customer to schedule. Will not allow tech on sit"
type textarea "x"
type textarea "Unable to reach customer to schedule. Will not allow tech on site"
type textarea "x"
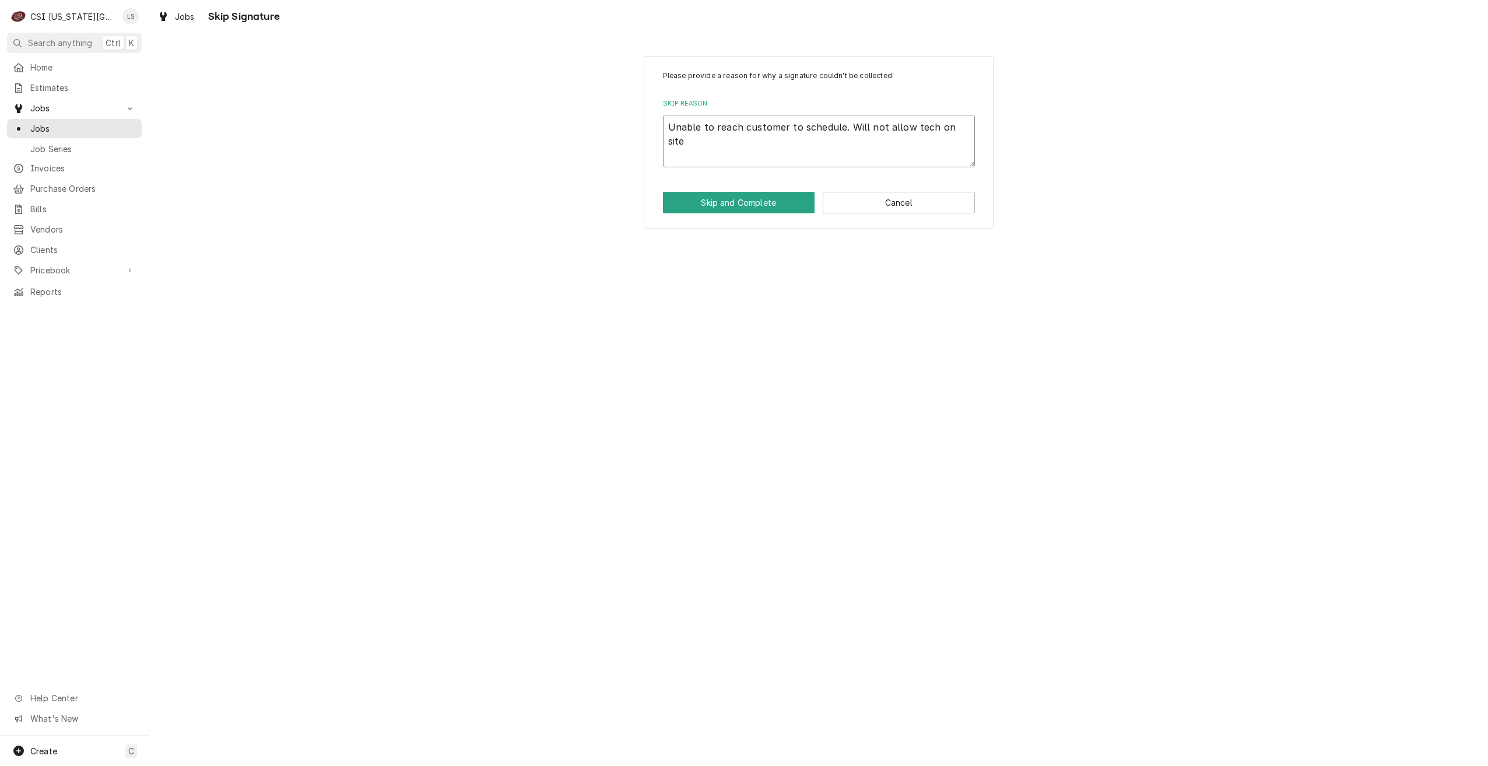
type textarea "Unable to reach customer to schedule. Will not allow tech on site"
type textarea "x"
type textarea "Unable to reach customer to schedule. Will not allow tech on site w"
type textarea "x"
type textarea "Unable to reach customer to schedule. Will not allow tech on site wi"
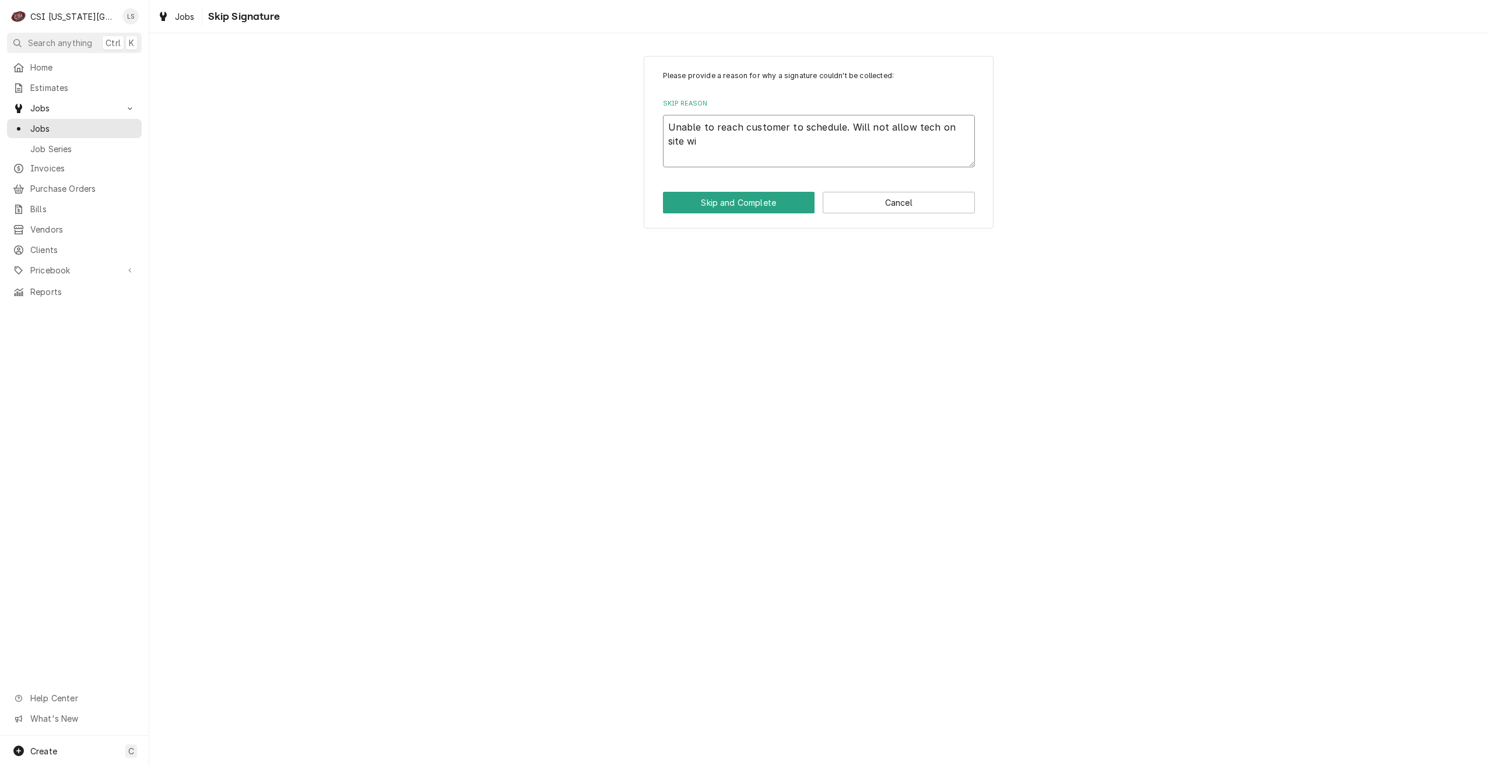
type textarea "x"
type textarea "Unable to reach customer to schedule. Will not allow tech on site wit"
type textarea "x"
type textarea "Unable to reach customer to schedule. Will not allow tech on site with"
type textarea "x"
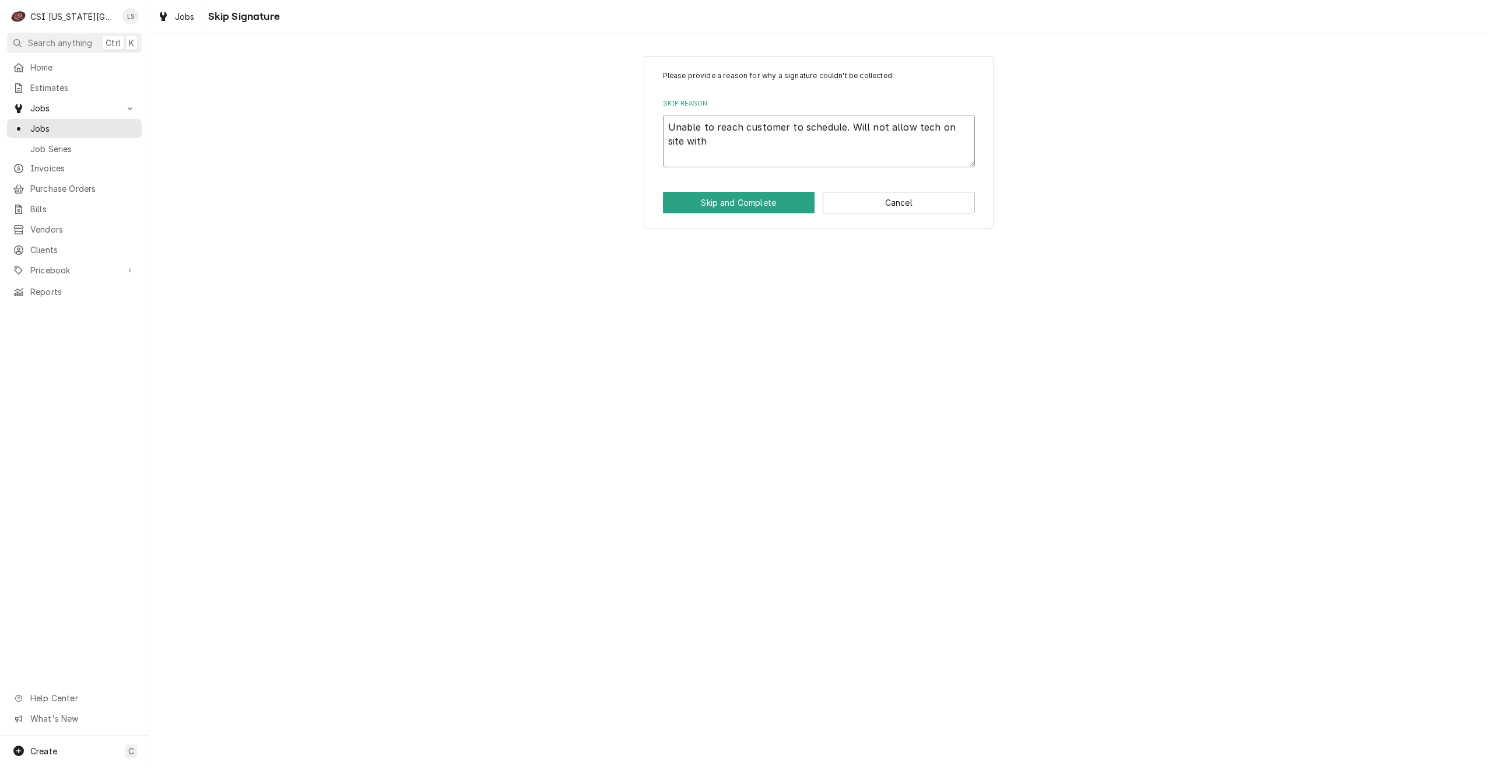
type textarea "Unable to reach customer to schedule. Will not allow tech on site witho"
type textarea "x"
type textarea "Unable to reach customer to schedule. Will not allow tech on site withou"
type textarea "x"
type textarea "Unable to reach customer to schedule. Will not allow tech on site without"
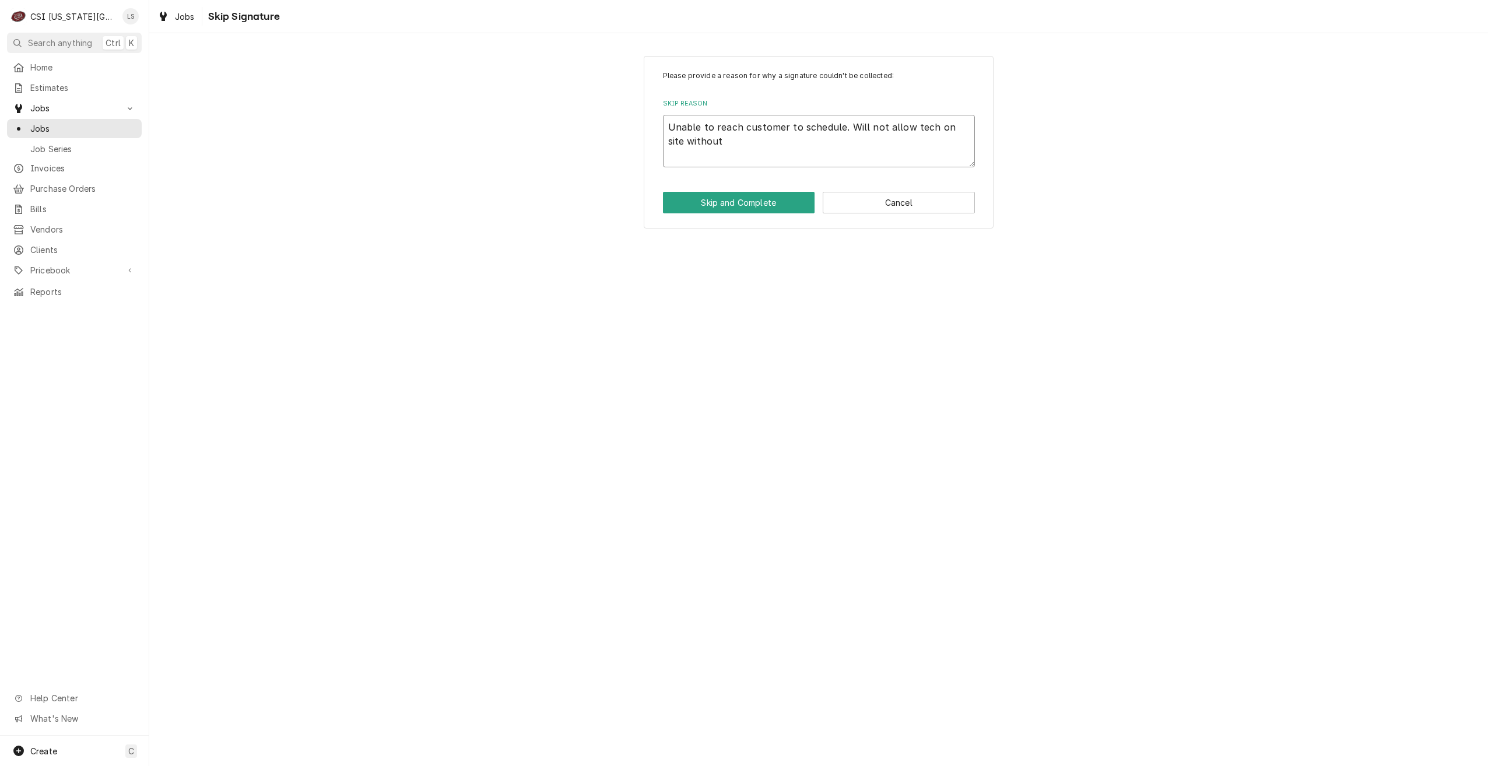
type textarea "x"
type textarea "Unable to reach customer to schedule. Will not allow tech on site withou"
type textarea "x"
type textarea "Unable to reach customer to schedule. Will not allow tech on site without"
type textarea "x"
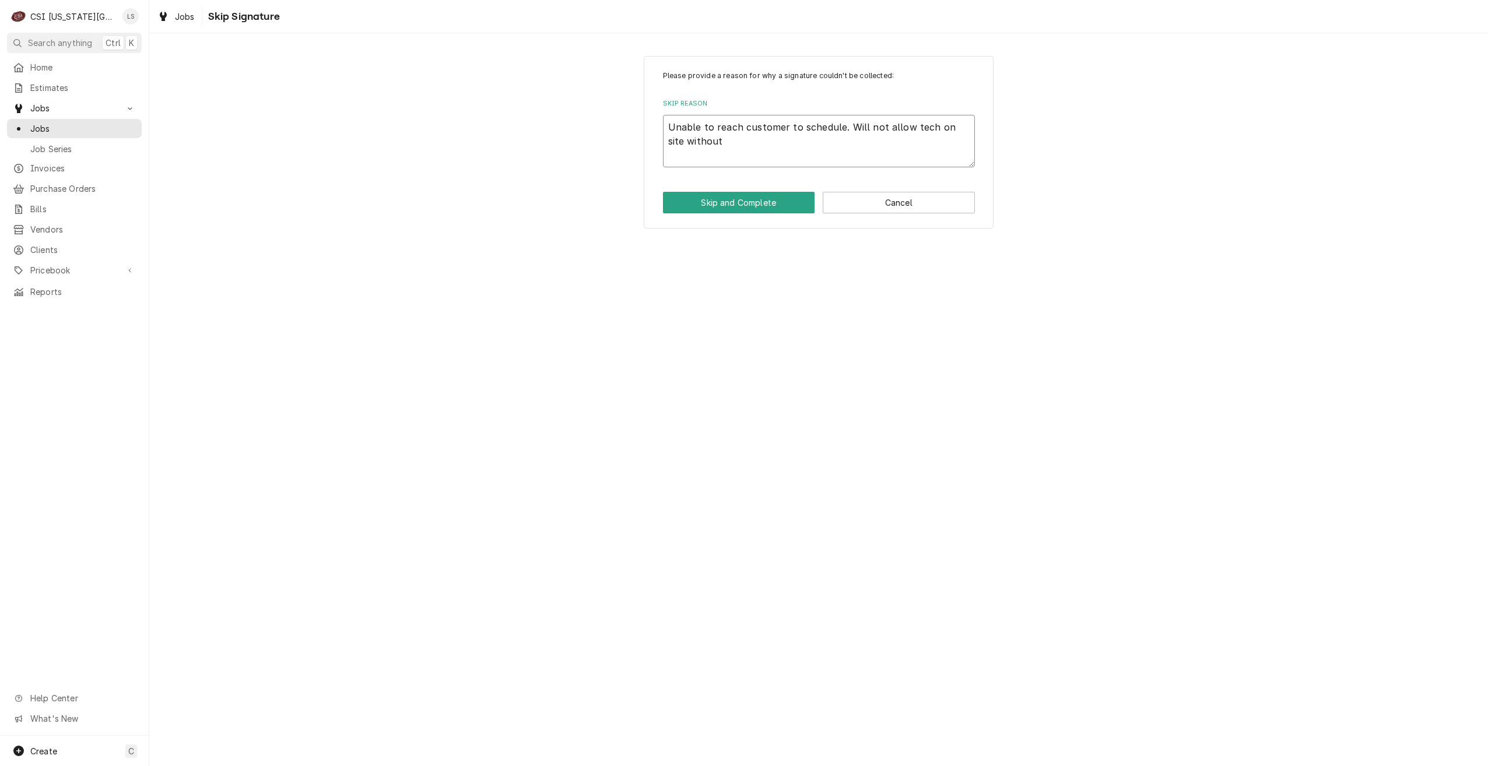
type textarea "Unable to reach customer to schedule. Will not allow tech on site without"
type textarea "x"
type textarea "Unable to reach customer to schedule. Will not allow tech on site without b"
type textarea "x"
type textarea "Unable to reach customer to schedule. Will not allow tech on site without be"
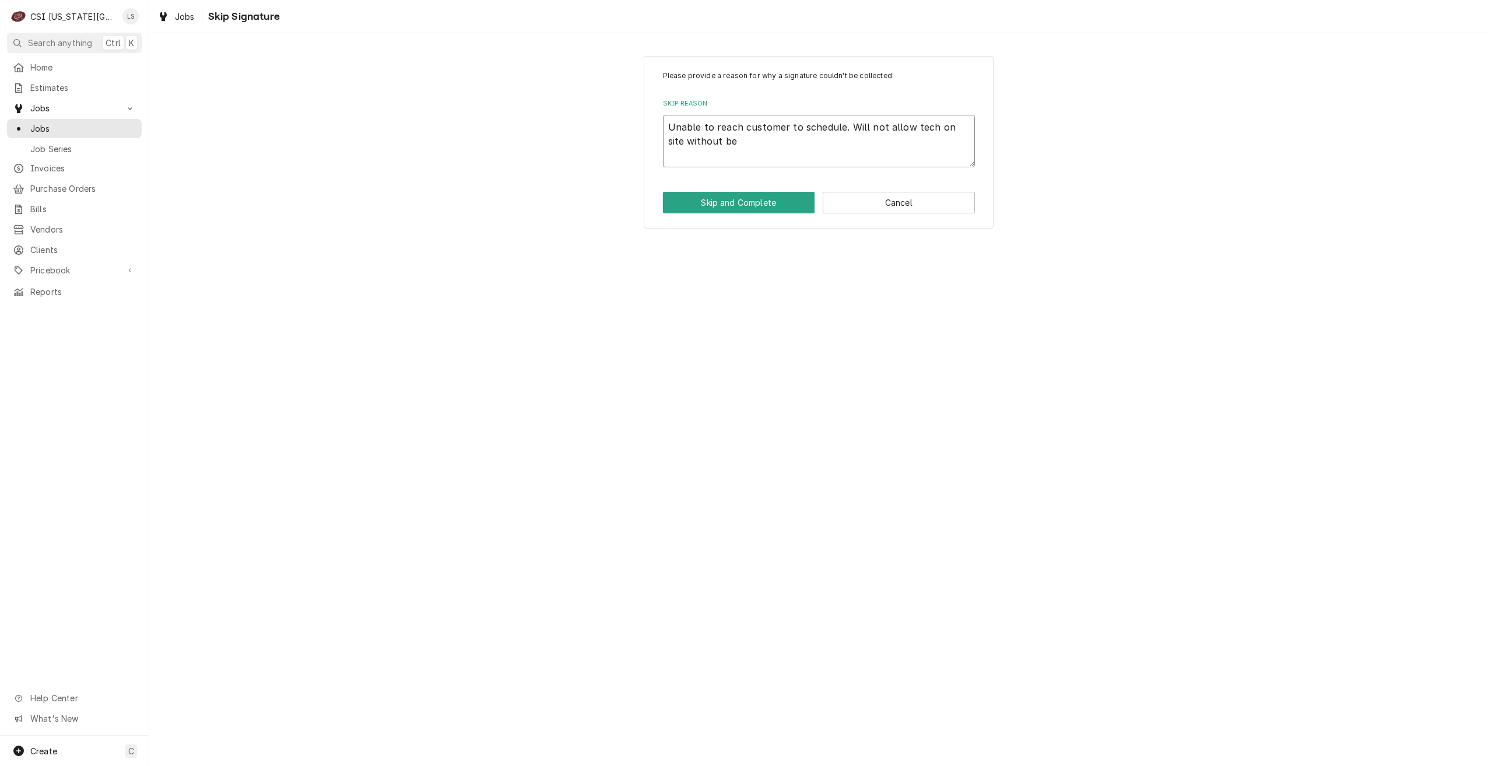
type textarea "x"
type textarea "Unable to reach customer to schedule. Will not allow tech on site without bei"
type textarea "x"
type textarea "Unable to reach customer to schedule. Will not allow tech on site without bein"
type textarea "x"
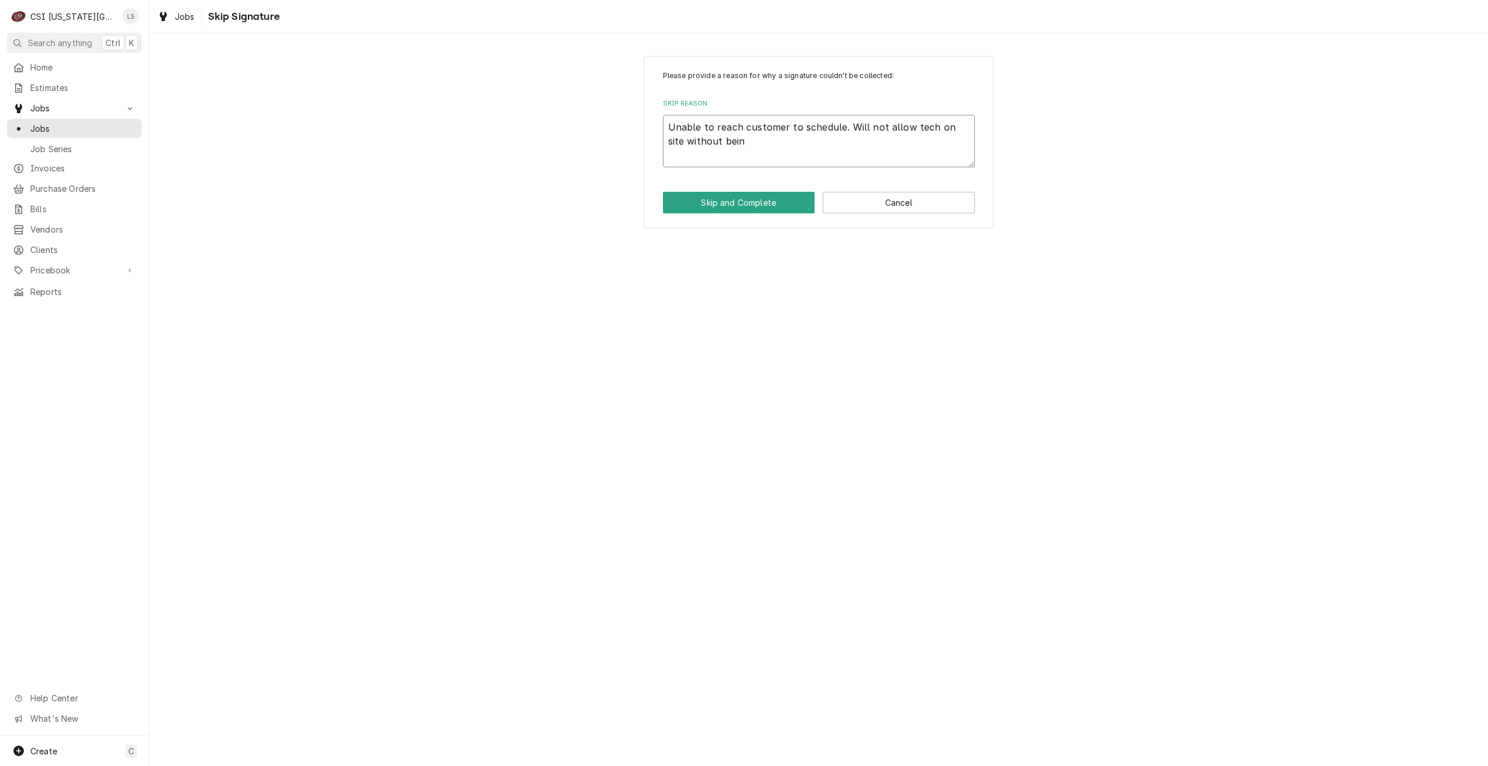
type textarea "Unable to reach customer to schedule. Will not allow tech on site without being"
type textarea "x"
type textarea "Unable to reach customer to schedule. Will not allow tech on site without being"
type textarea "x"
type textarea "Unable to reach customer to schedule. Will not allow tech on site without being…"
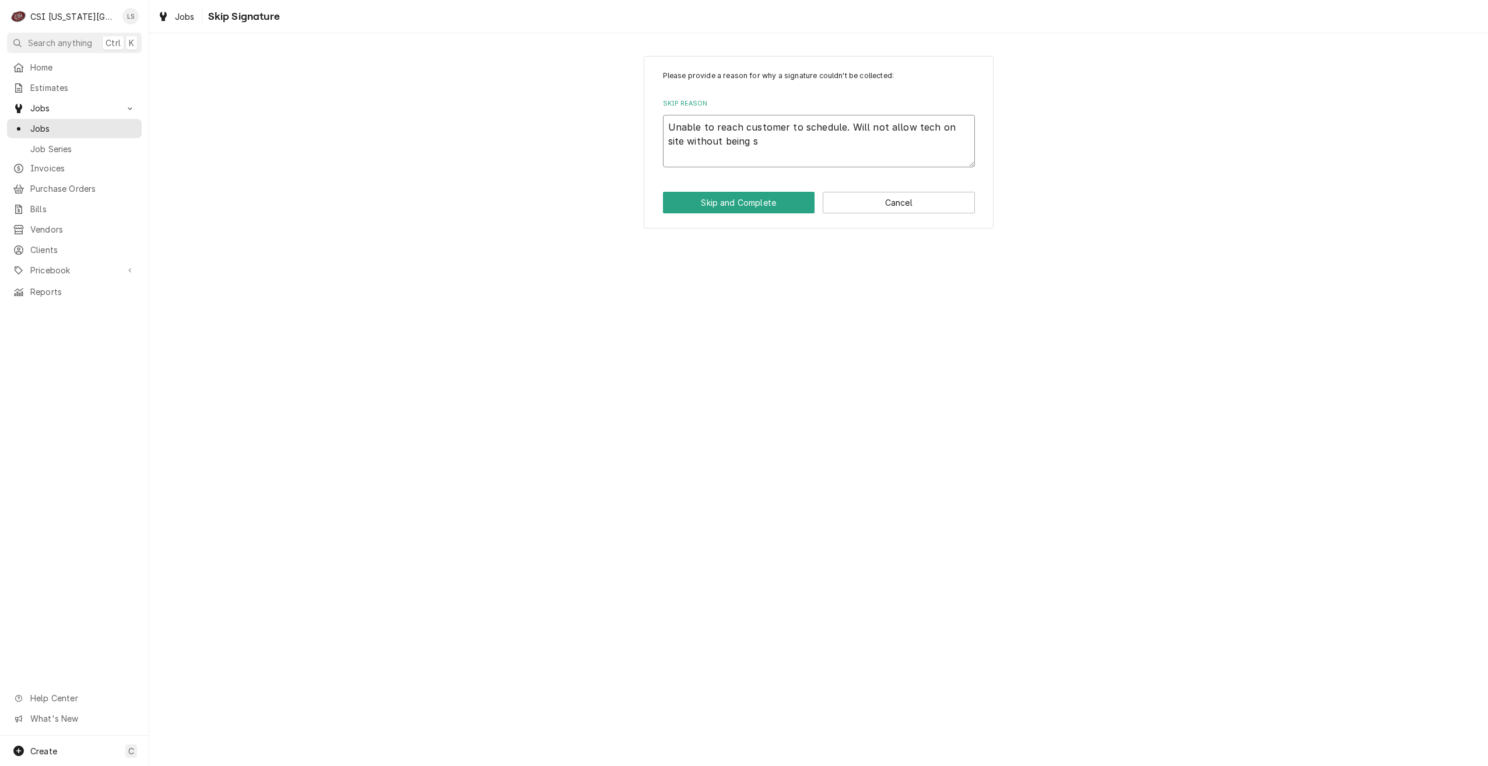
type textarea "x"
type textarea "Unable to reach customer to schedule. Will not allow tech on site without being…"
type textarea "x"
type textarea "Unable to reach customer to schedule. Will not allow tech on site without being…"
type textarea "x"
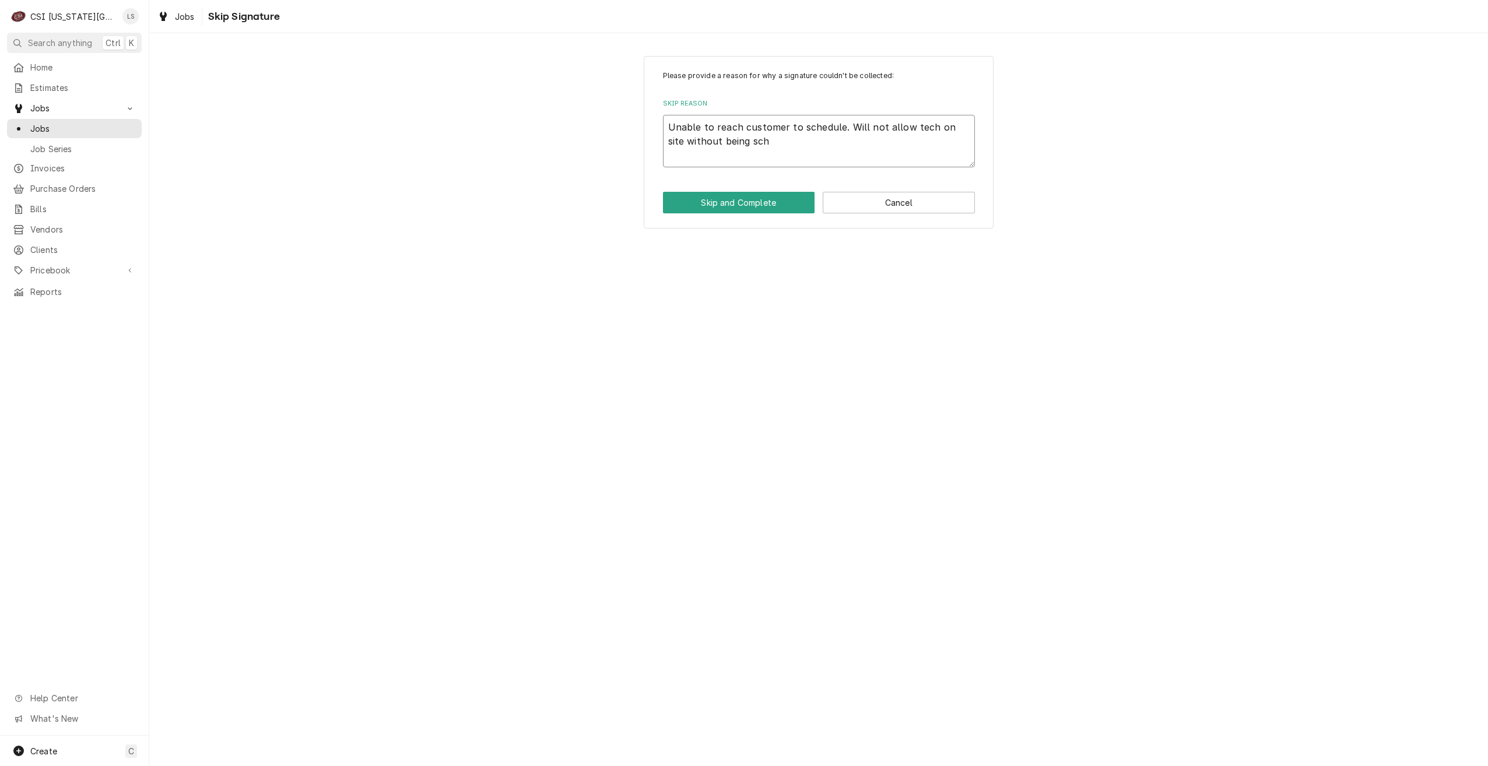
type textarea "Unable to reach customer to schedule. Will not allow tech on site without being…"
click at [779, 202] on button "Skip and Complete" at bounding box center [739, 203] width 152 height 22
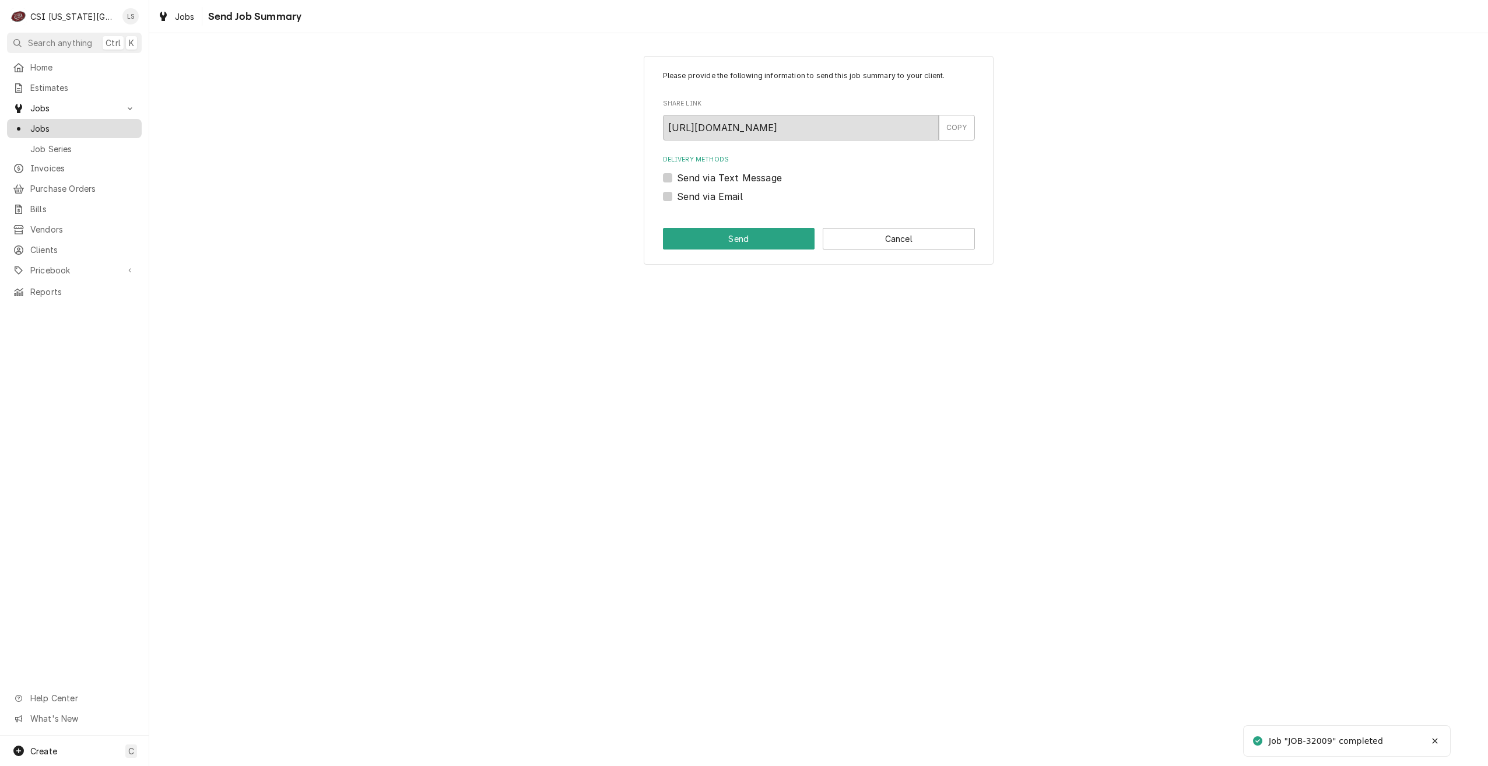
click at [72, 131] on div "Jobs" at bounding box center [74, 128] width 130 height 15
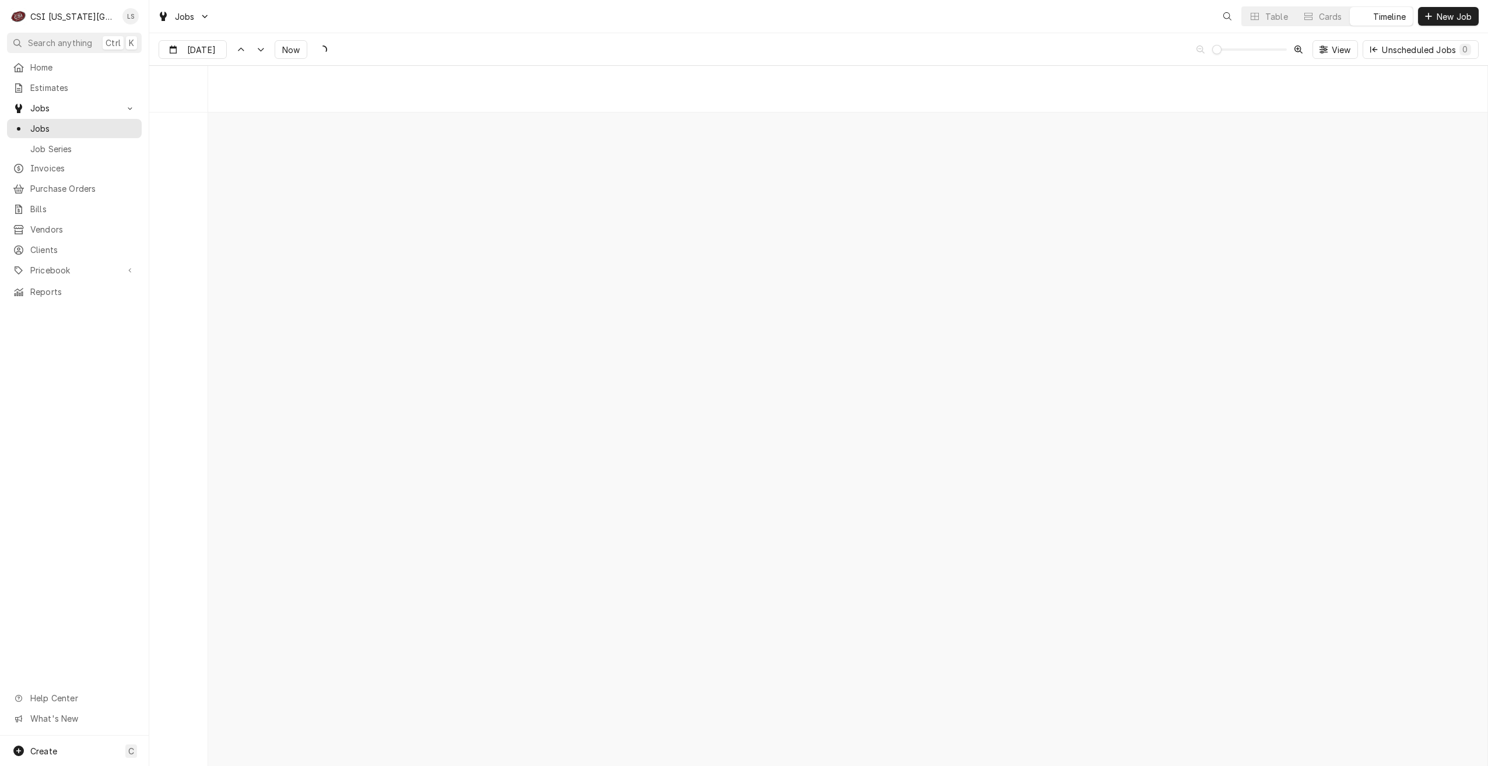
scroll to position [13390, 0]
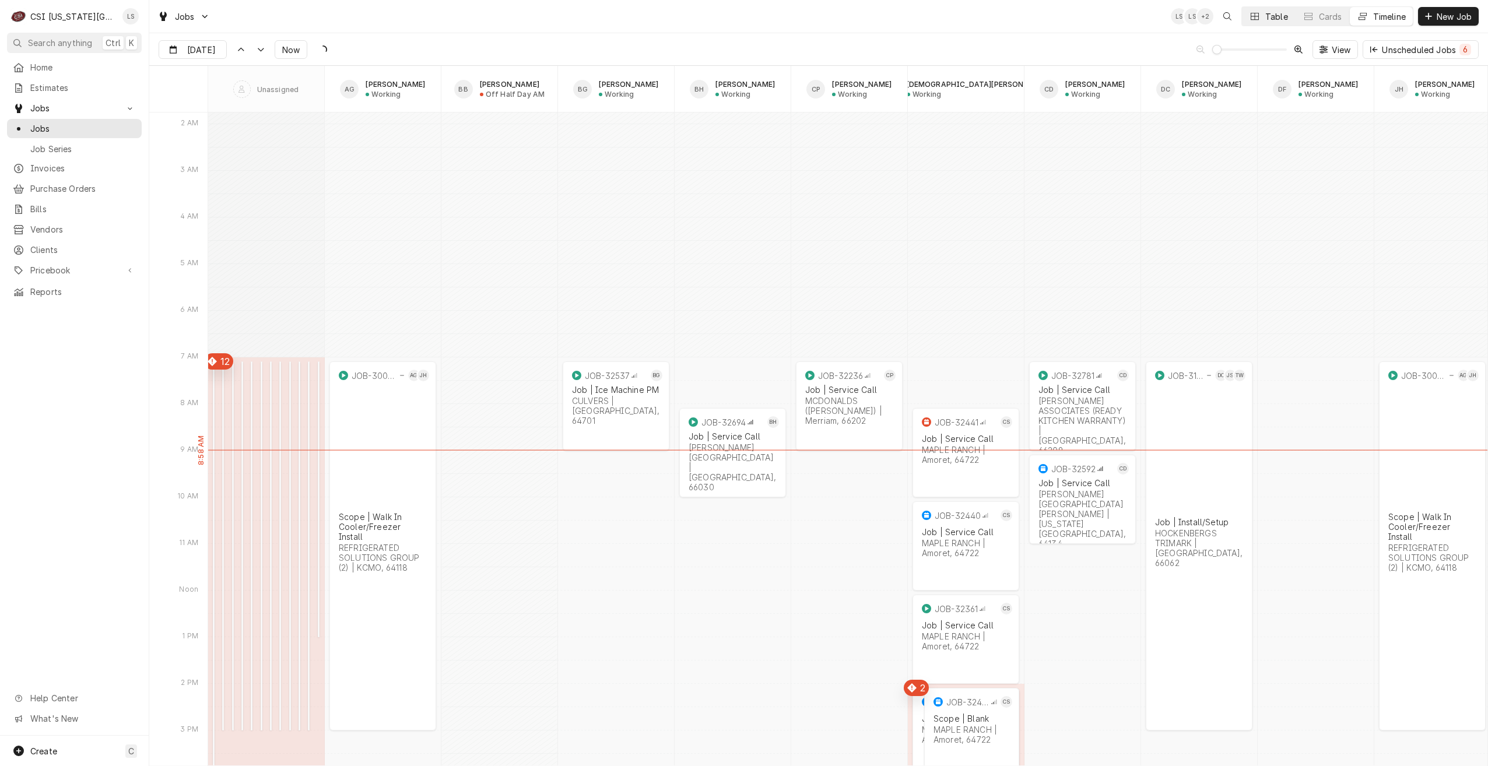
click at [1269, 21] on div "Table" at bounding box center [1276, 16] width 23 height 12
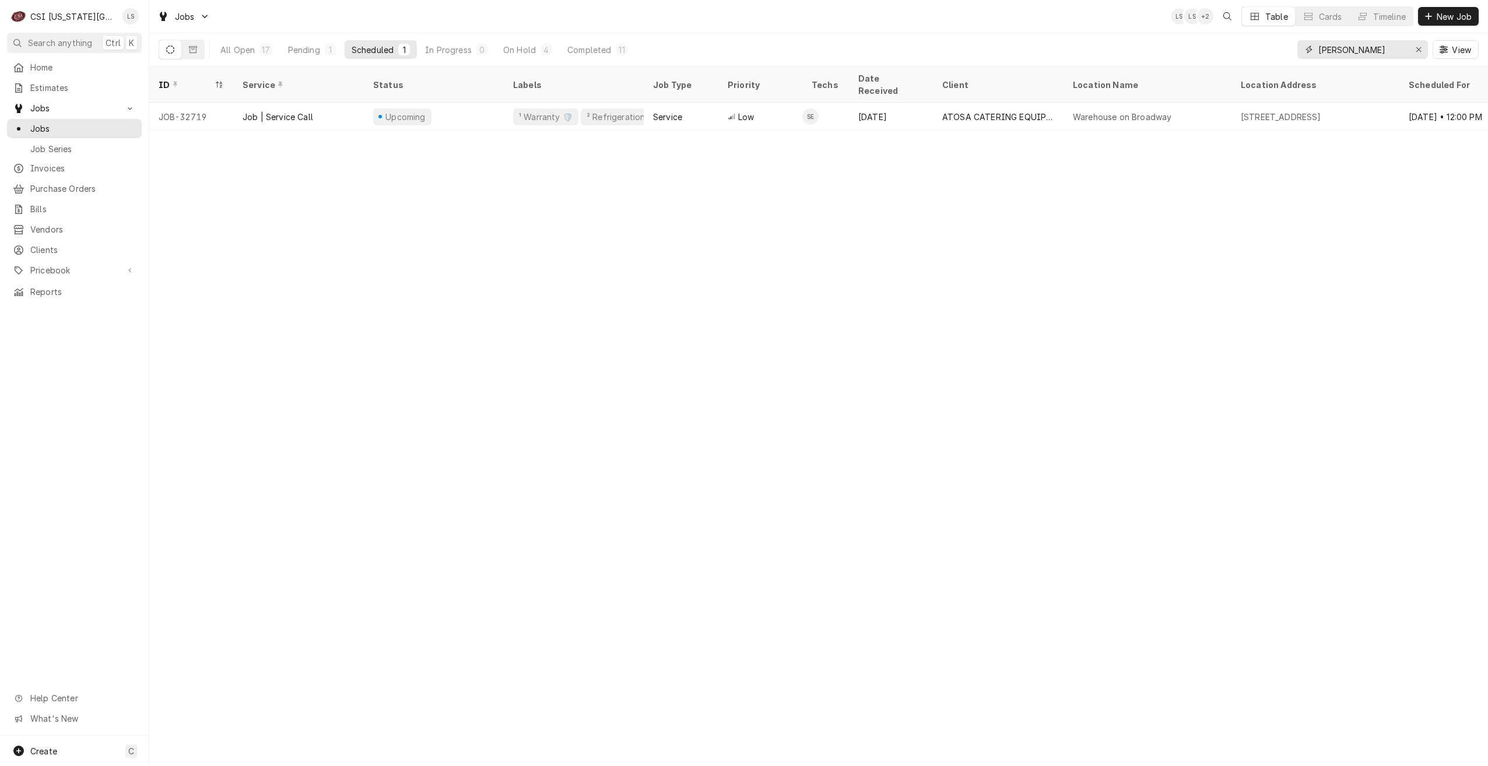
click at [1332, 52] on input "[PERSON_NAME]" at bounding box center [1362, 49] width 87 height 19
click at [529, 44] on div "On Hold" at bounding box center [519, 50] width 33 height 12
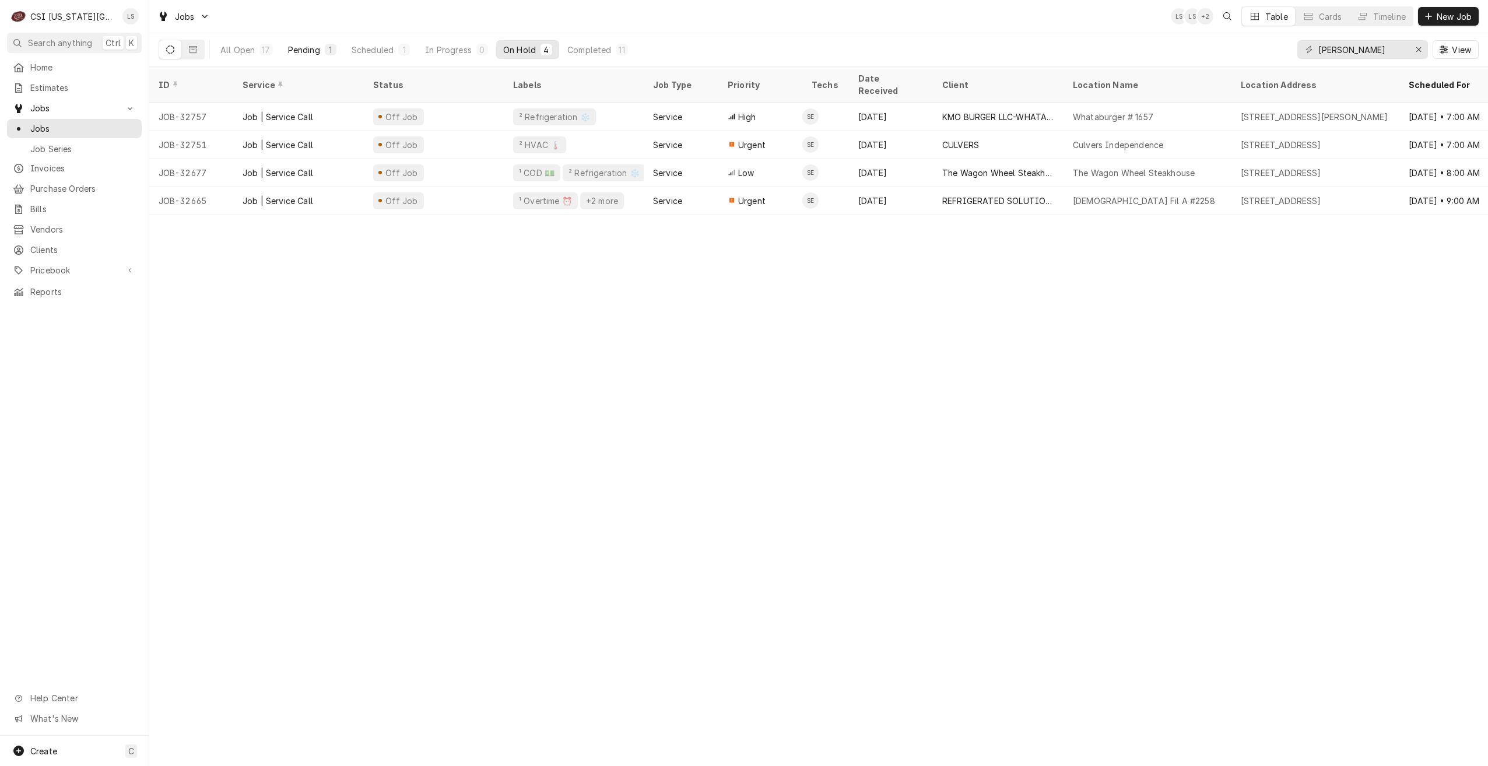
click at [309, 48] on div "Pending" at bounding box center [304, 50] width 32 height 12
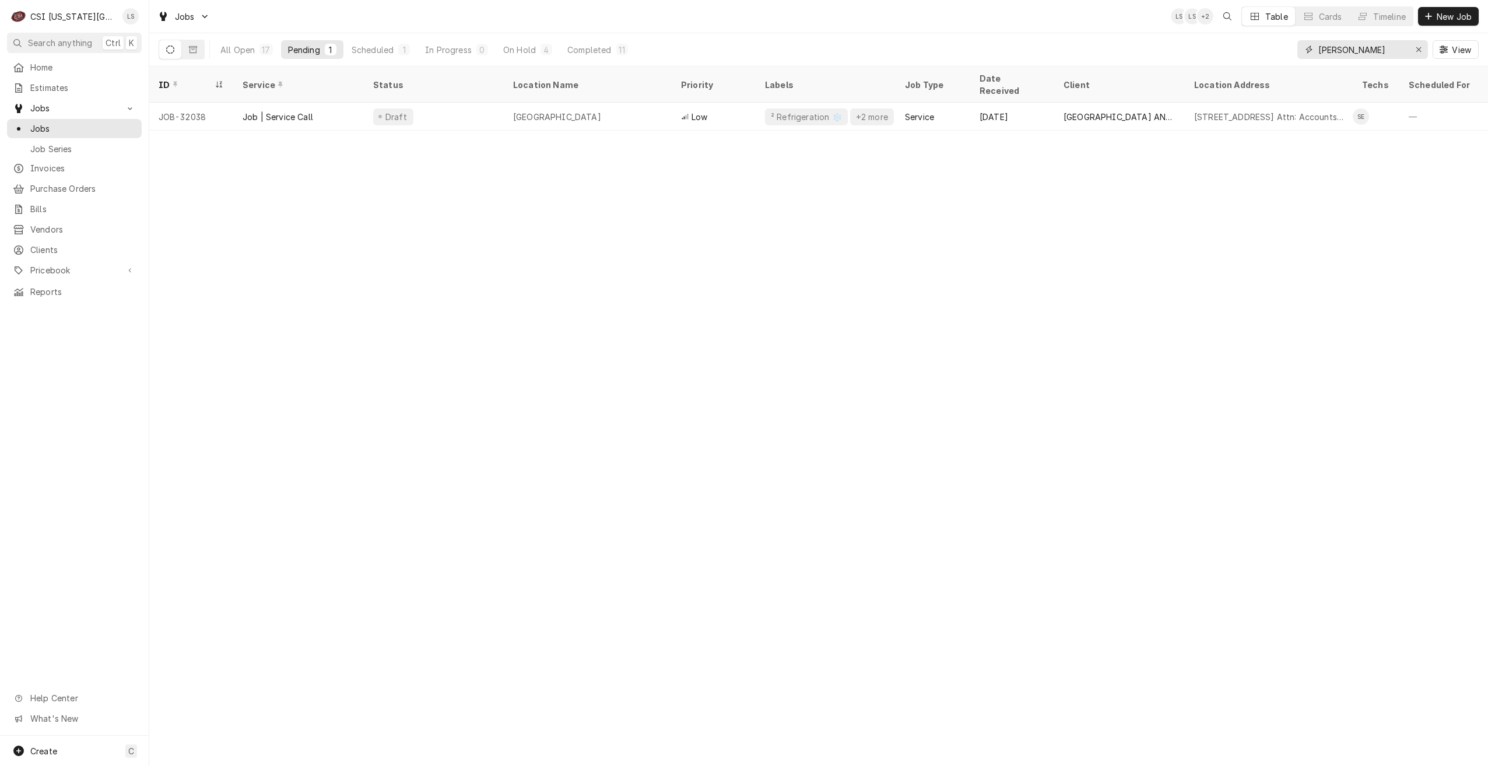
click at [1327, 54] on input "[PERSON_NAME]" at bounding box center [1362, 49] width 87 height 19
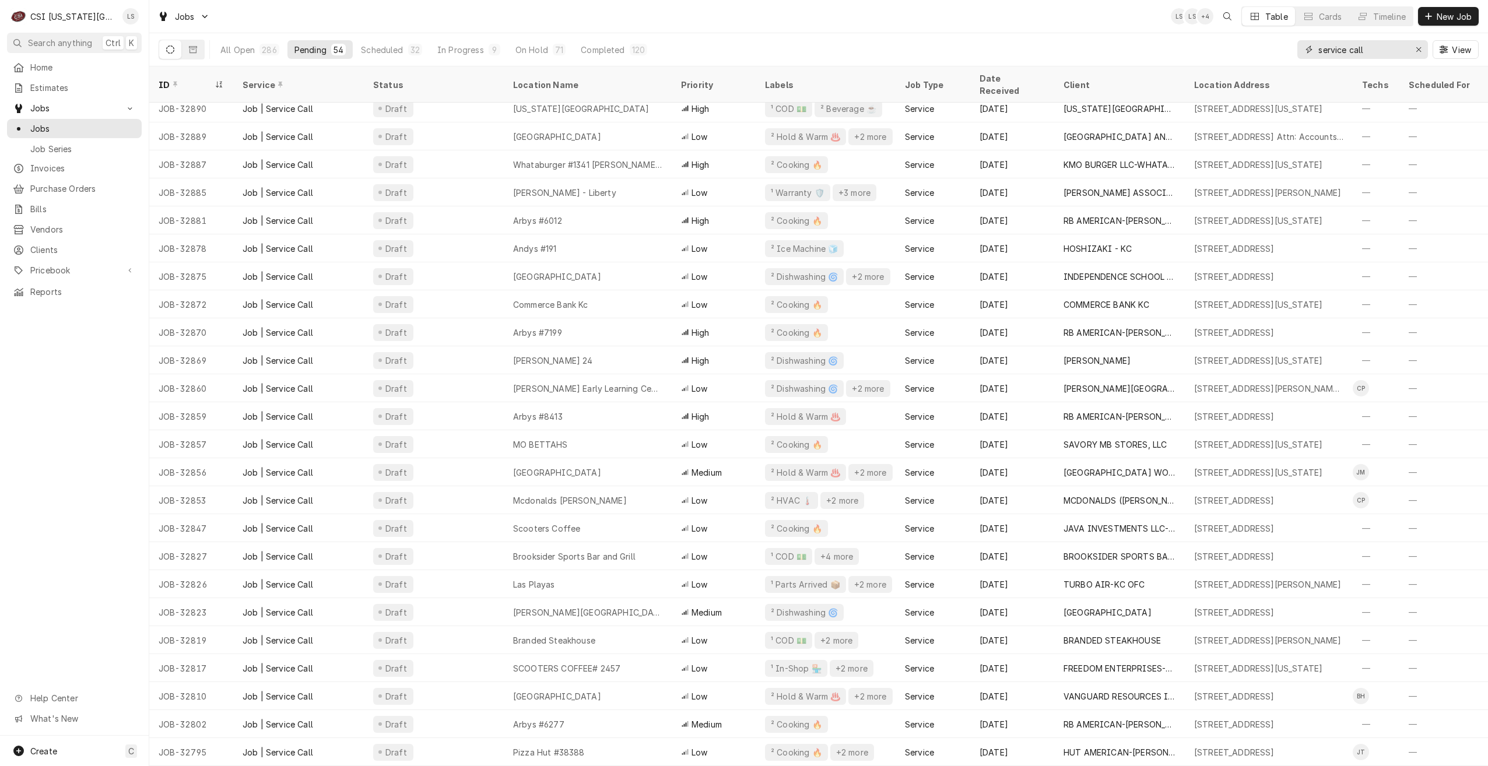
scroll to position [0, 0]
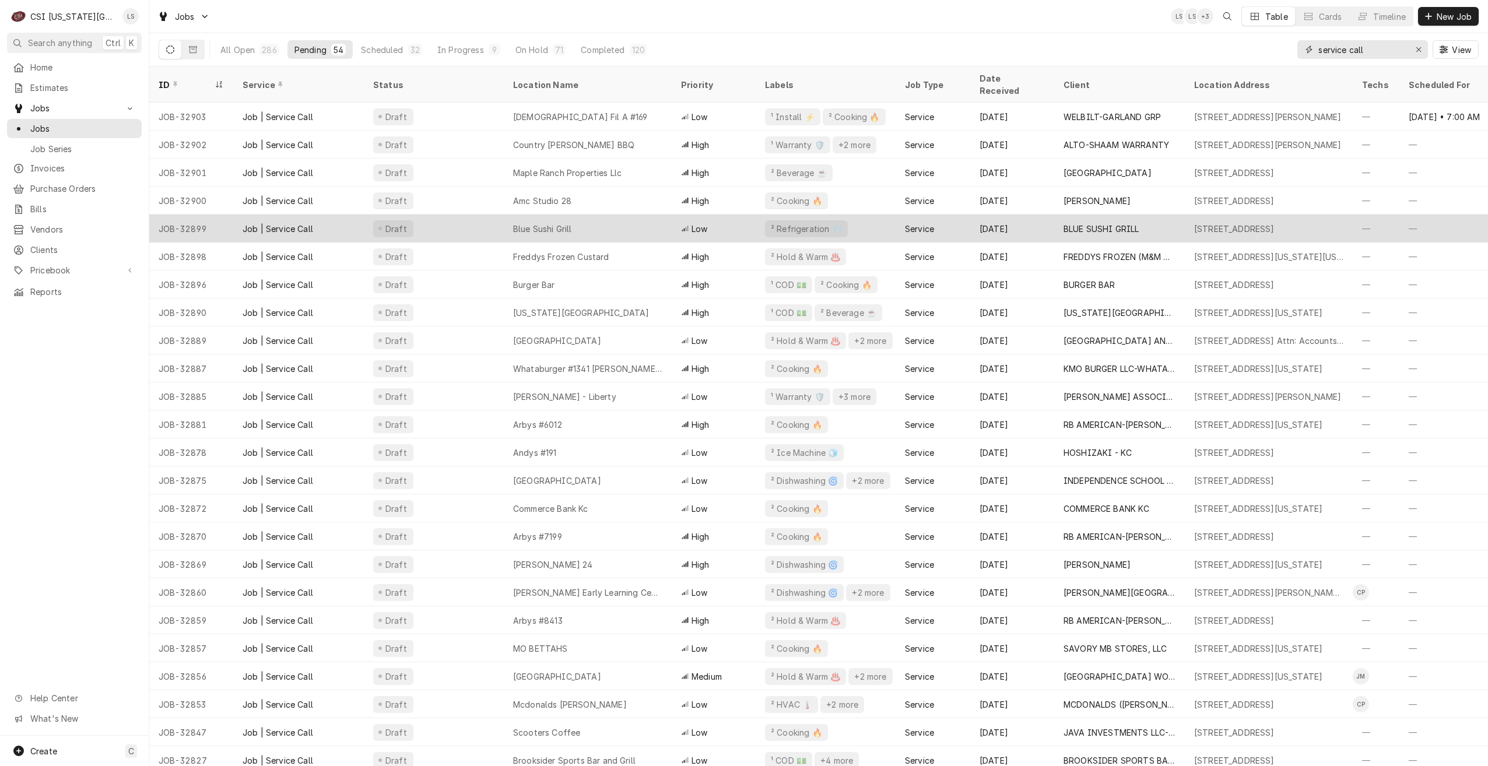
type input "service call"
click at [637, 218] on div "Blue Sushi Grill" at bounding box center [588, 229] width 168 height 28
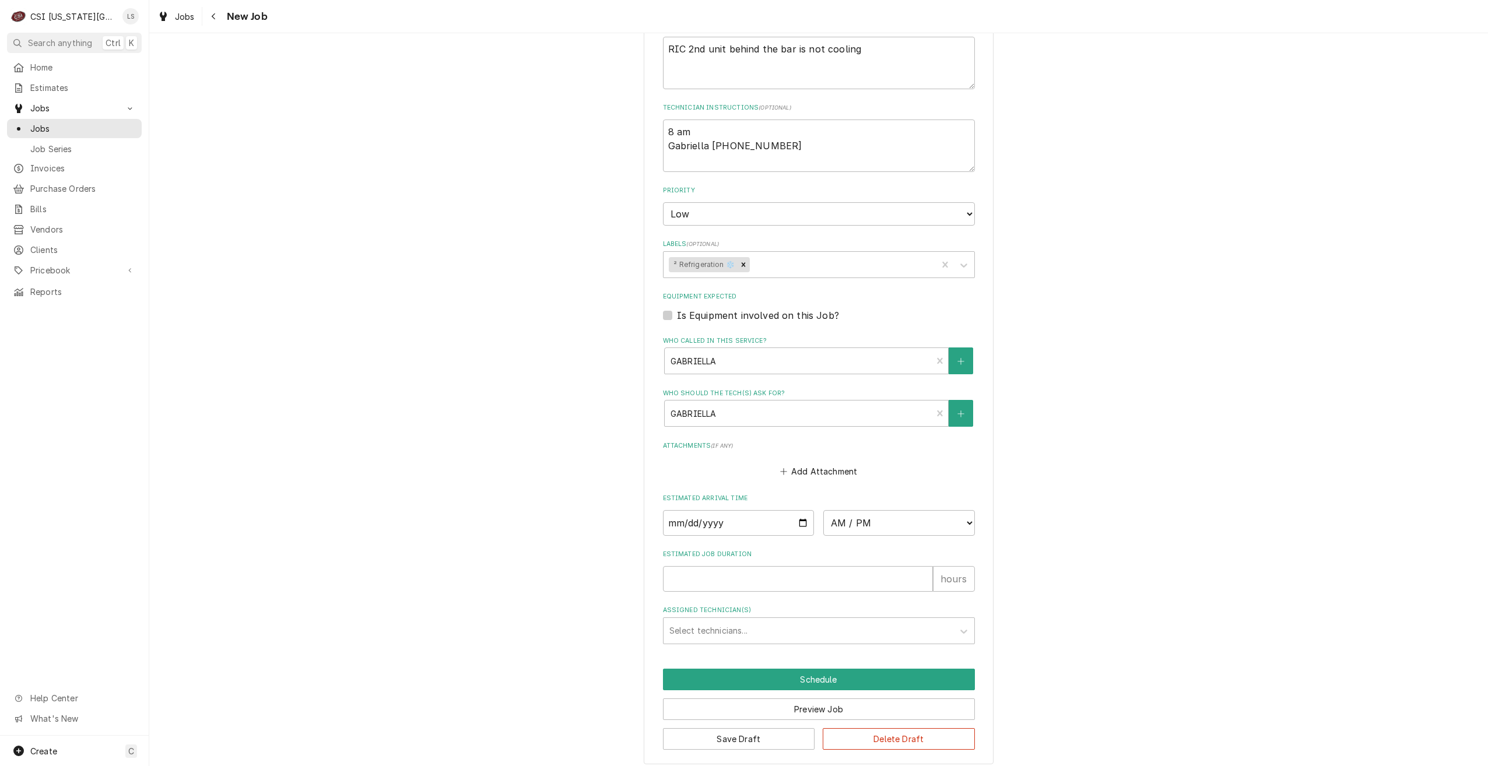
scroll to position [609, 0]
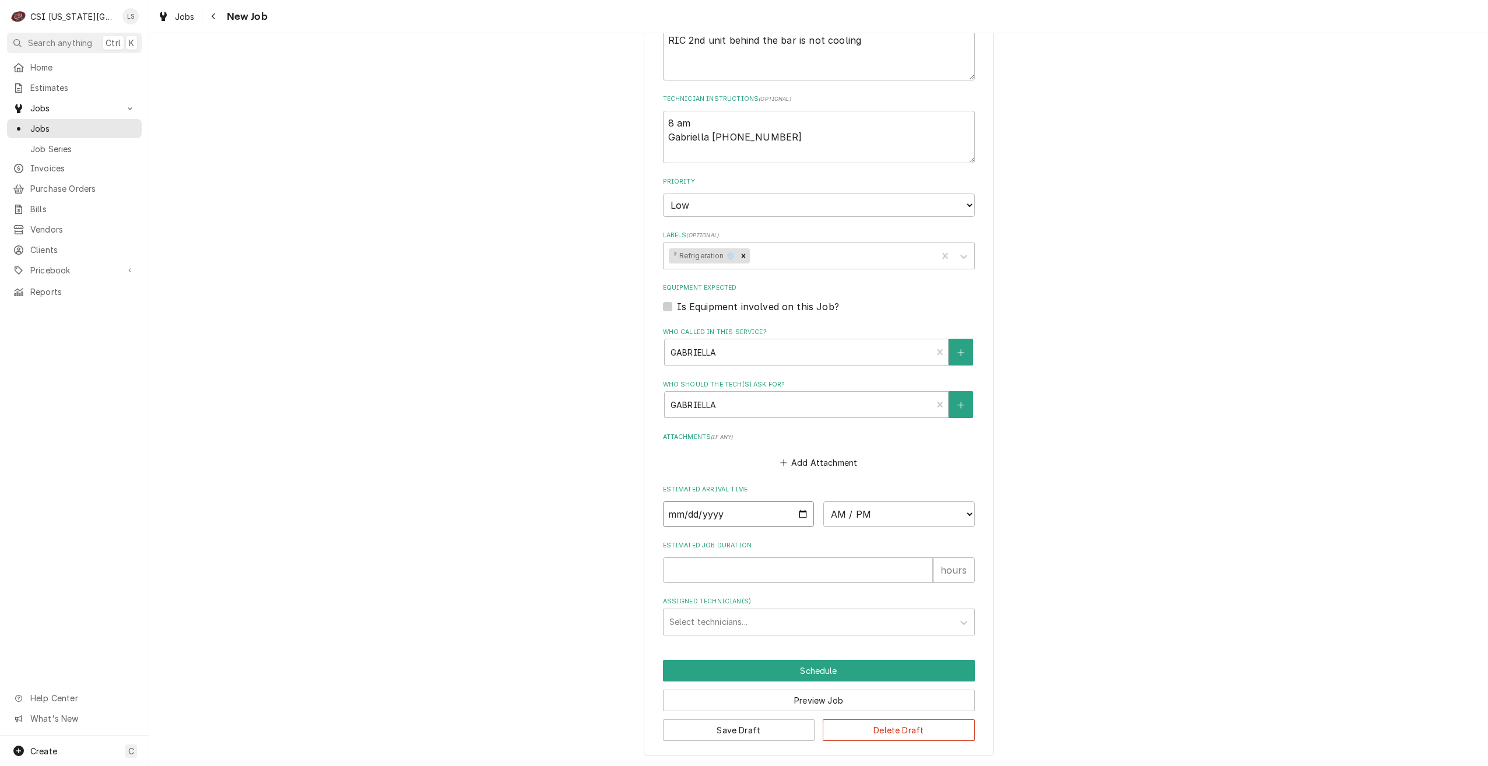
click at [800, 513] on input "Date" at bounding box center [739, 515] width 152 height 26
type textarea "x"
type input "[DATE]"
type textarea "x"
click at [903, 513] on select "AM / PM 6:00 AM 6:15 AM 6:30 AM 6:45 AM 7:00 AM 7:15 AM 7:30 AM 7:45 AM 8:00 AM…" at bounding box center [899, 515] width 152 height 26
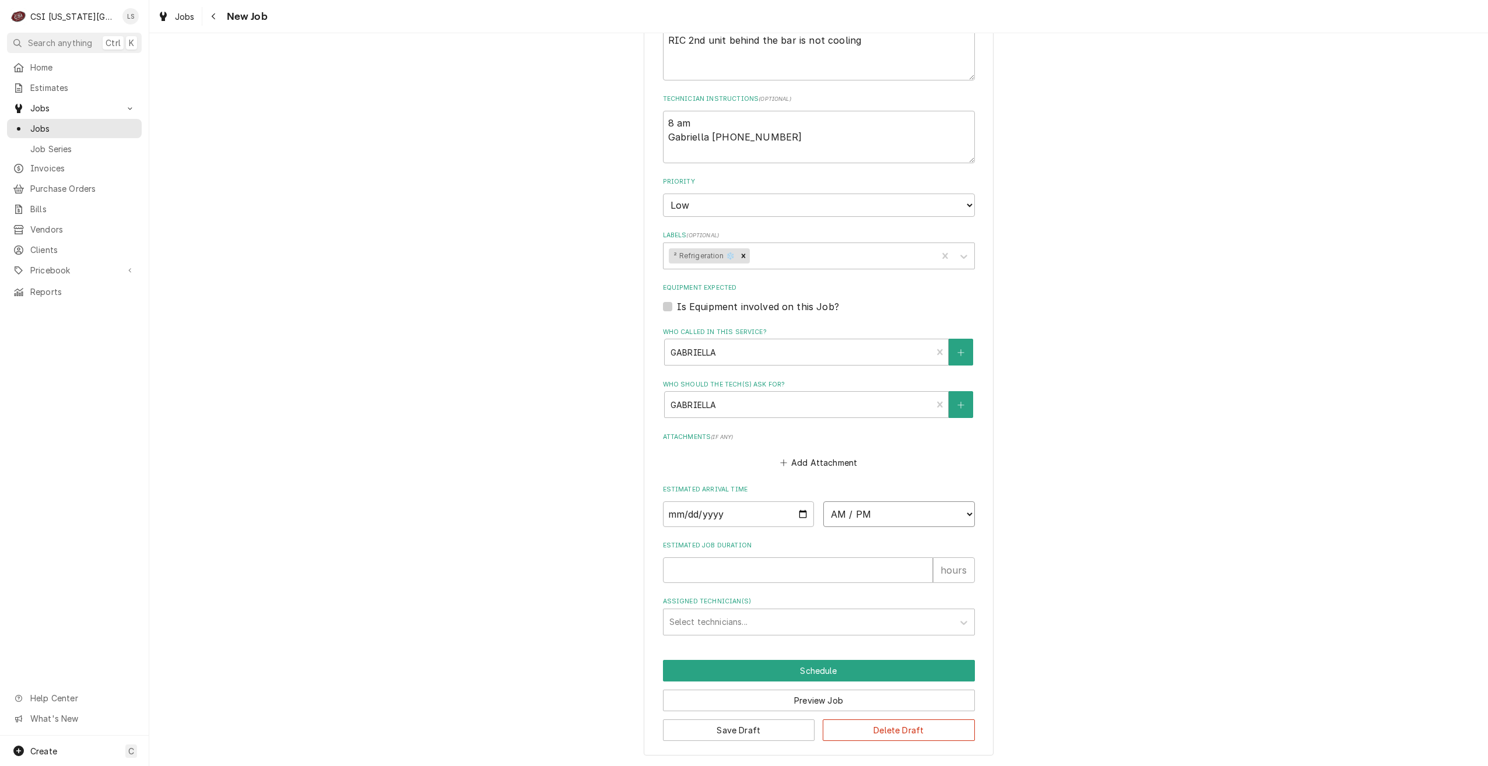
select select "09:00:00"
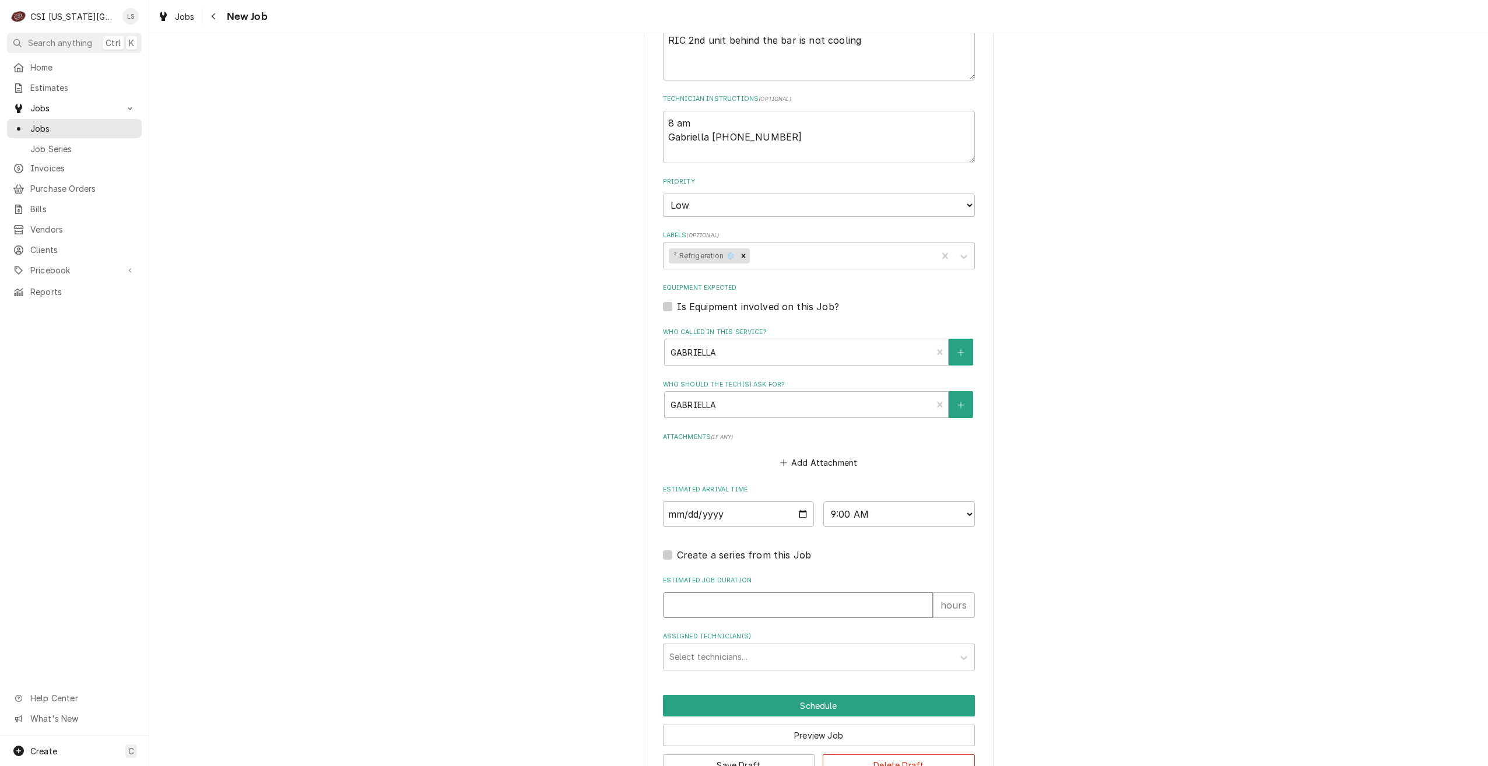
click at [861, 601] on input "Estimated Job Duration" at bounding box center [798, 606] width 270 height 26
type textarea "x"
type input "2"
type textarea "x"
type input "2"
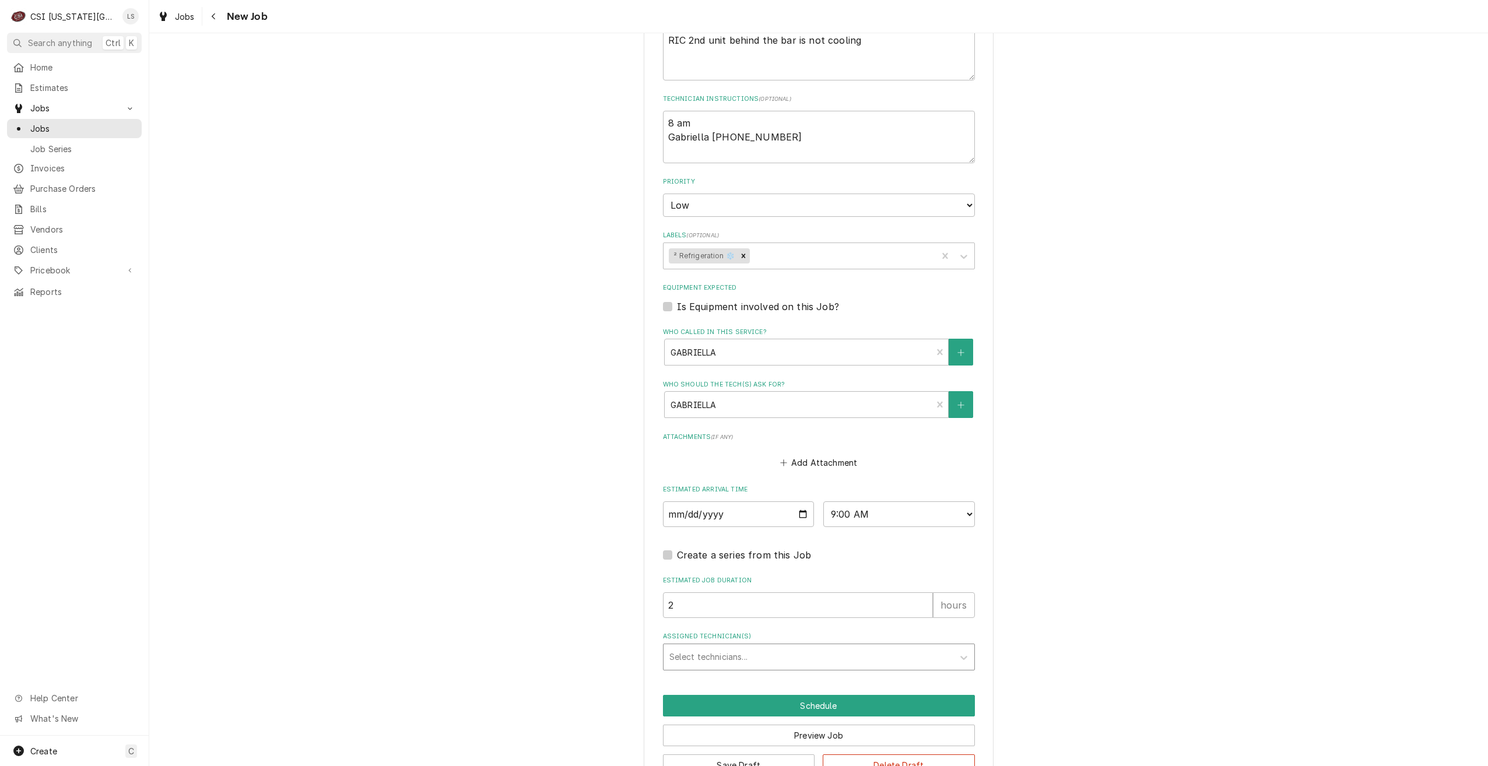
click at [863, 648] on div "Assigned Technician(s)" at bounding box center [808, 657] width 278 height 21
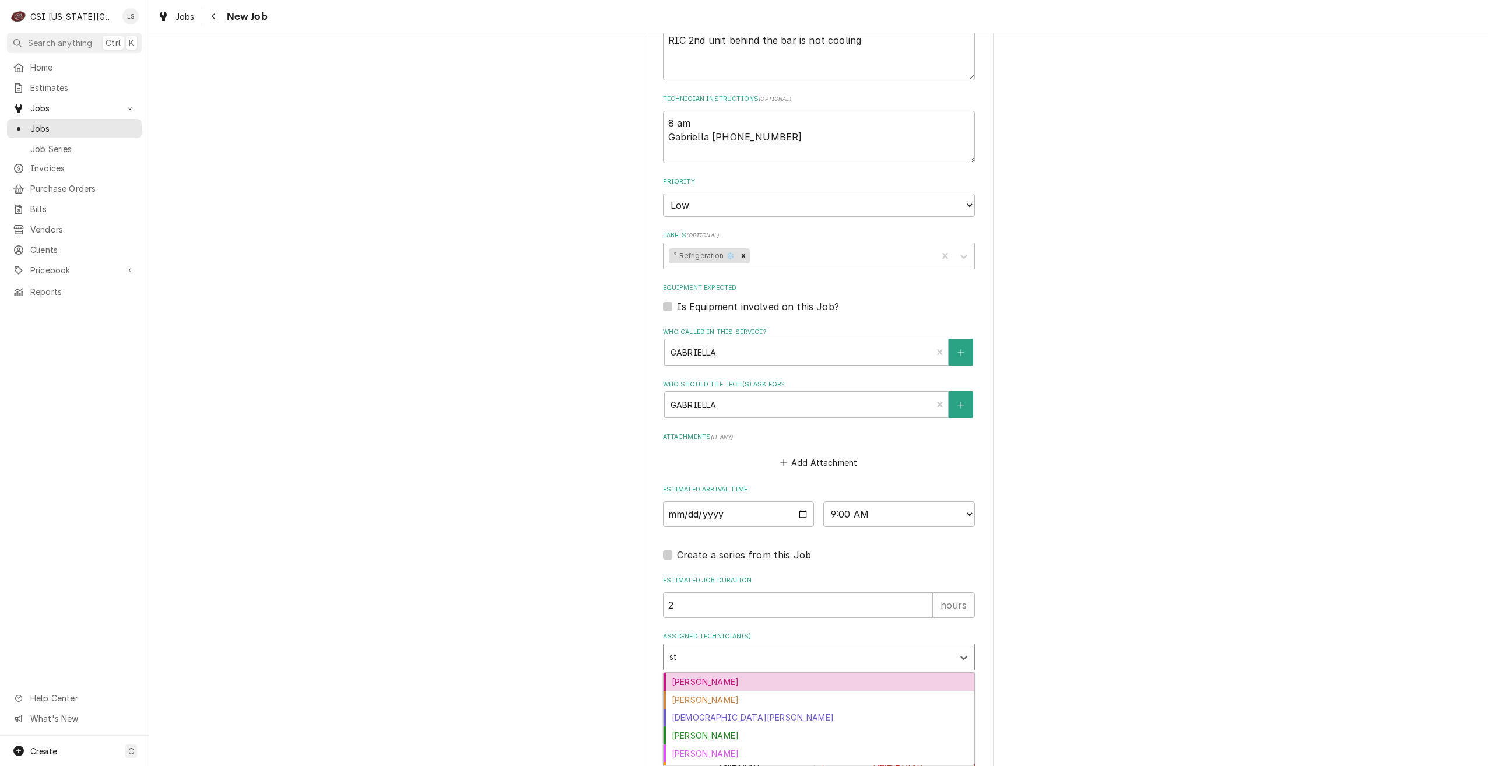
type input "ste"
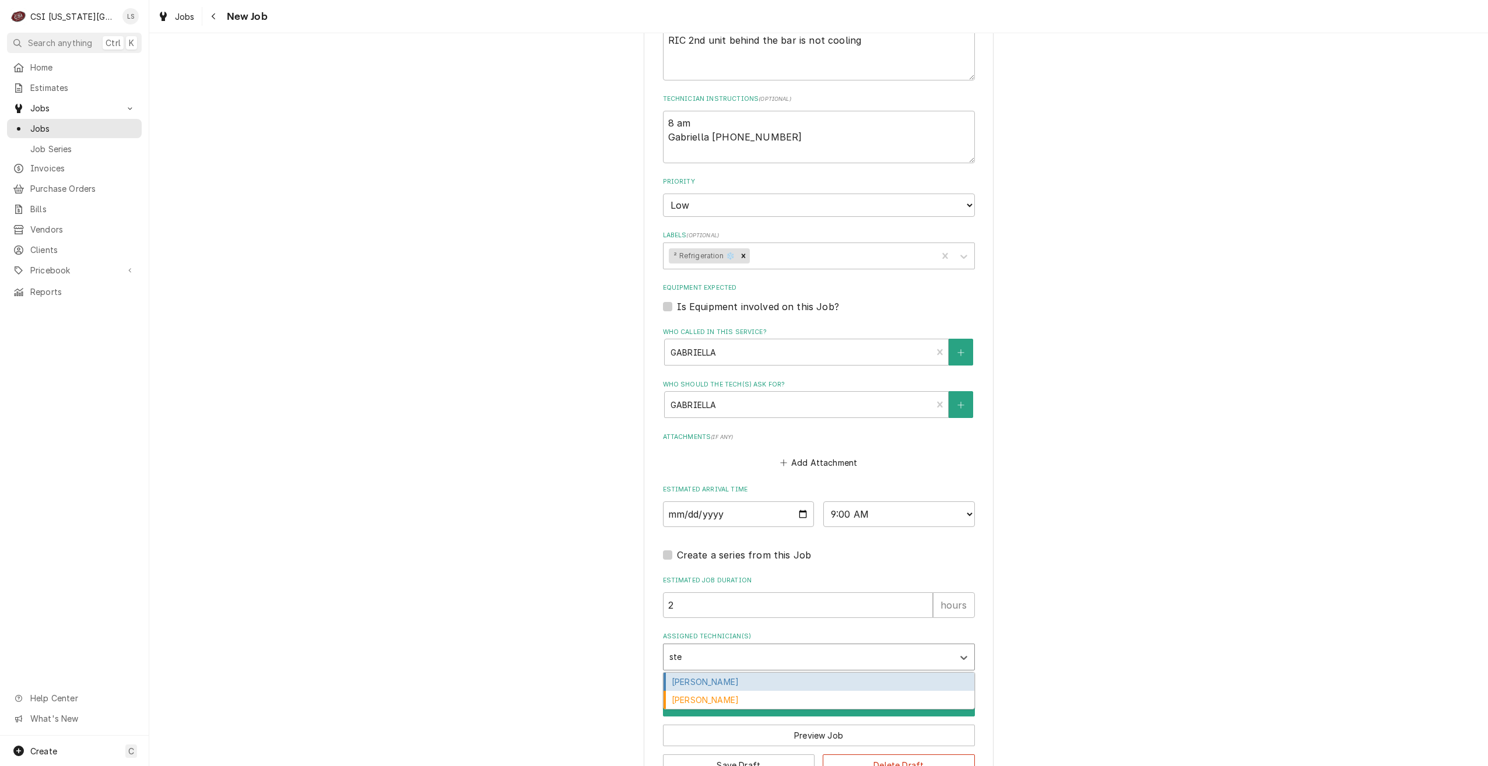
click at [851, 683] on div "Steve Ethridge" at bounding box center [819, 682] width 311 height 18
type textarea "x"
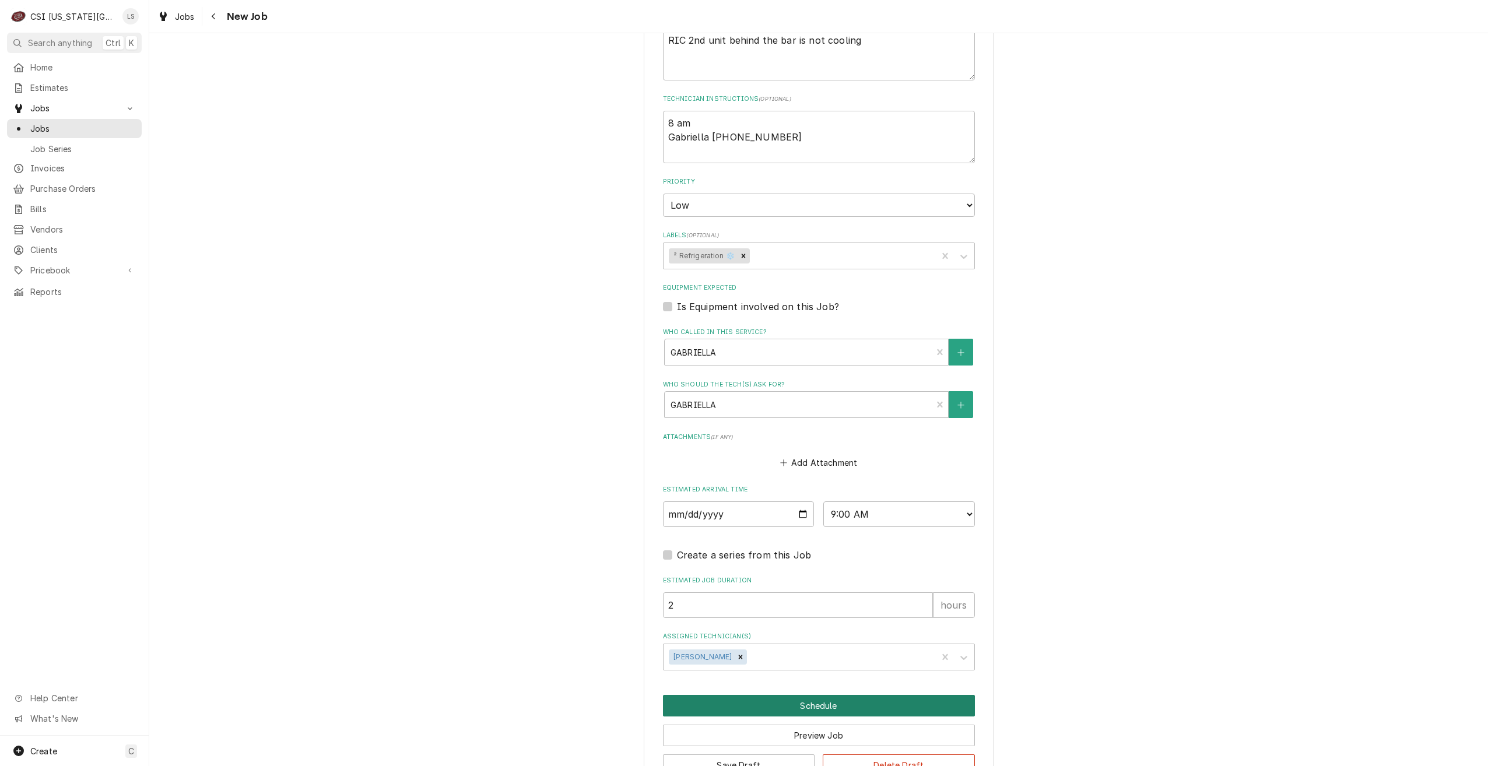
click at [832, 704] on button "Schedule" at bounding box center [819, 706] width 312 height 22
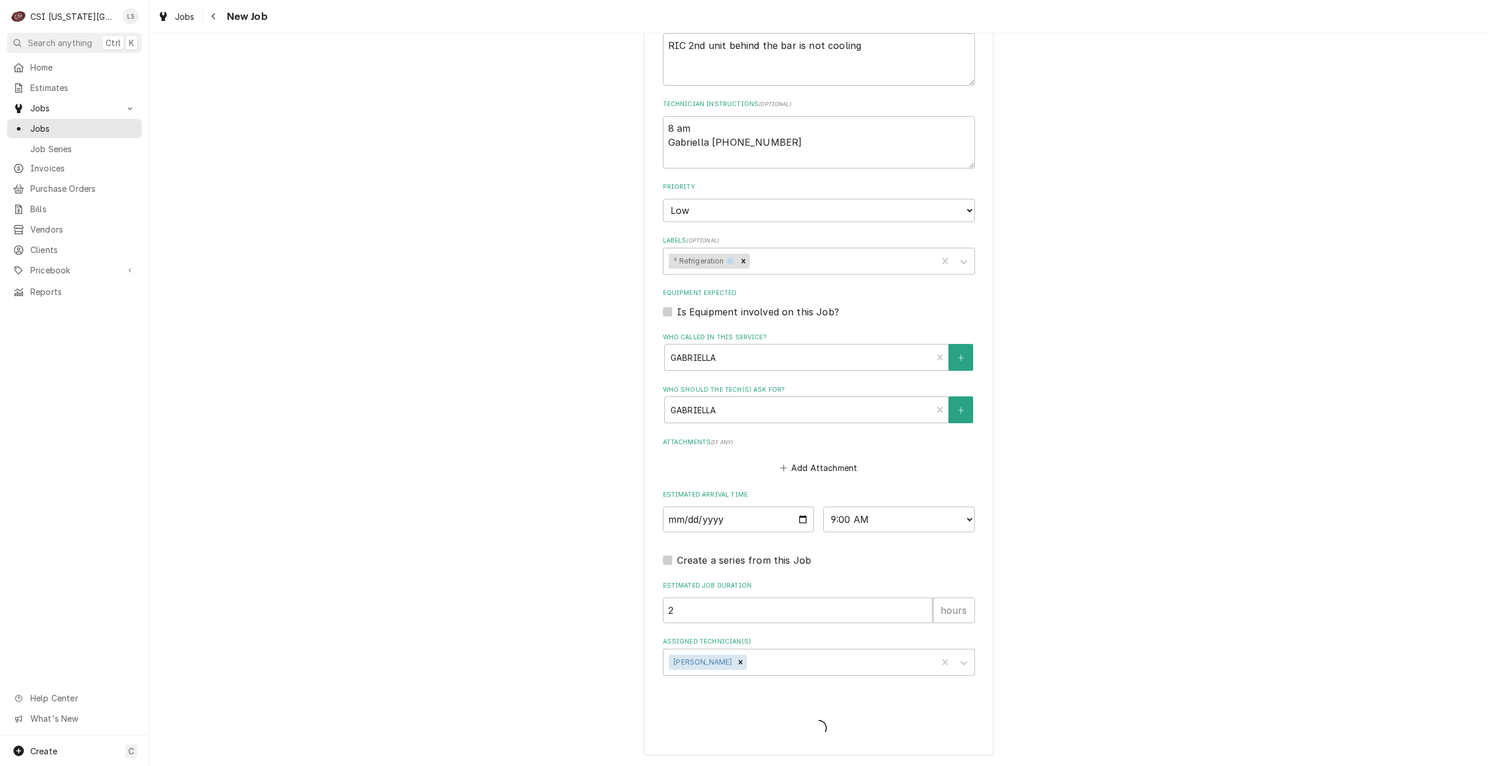
type textarea "x"
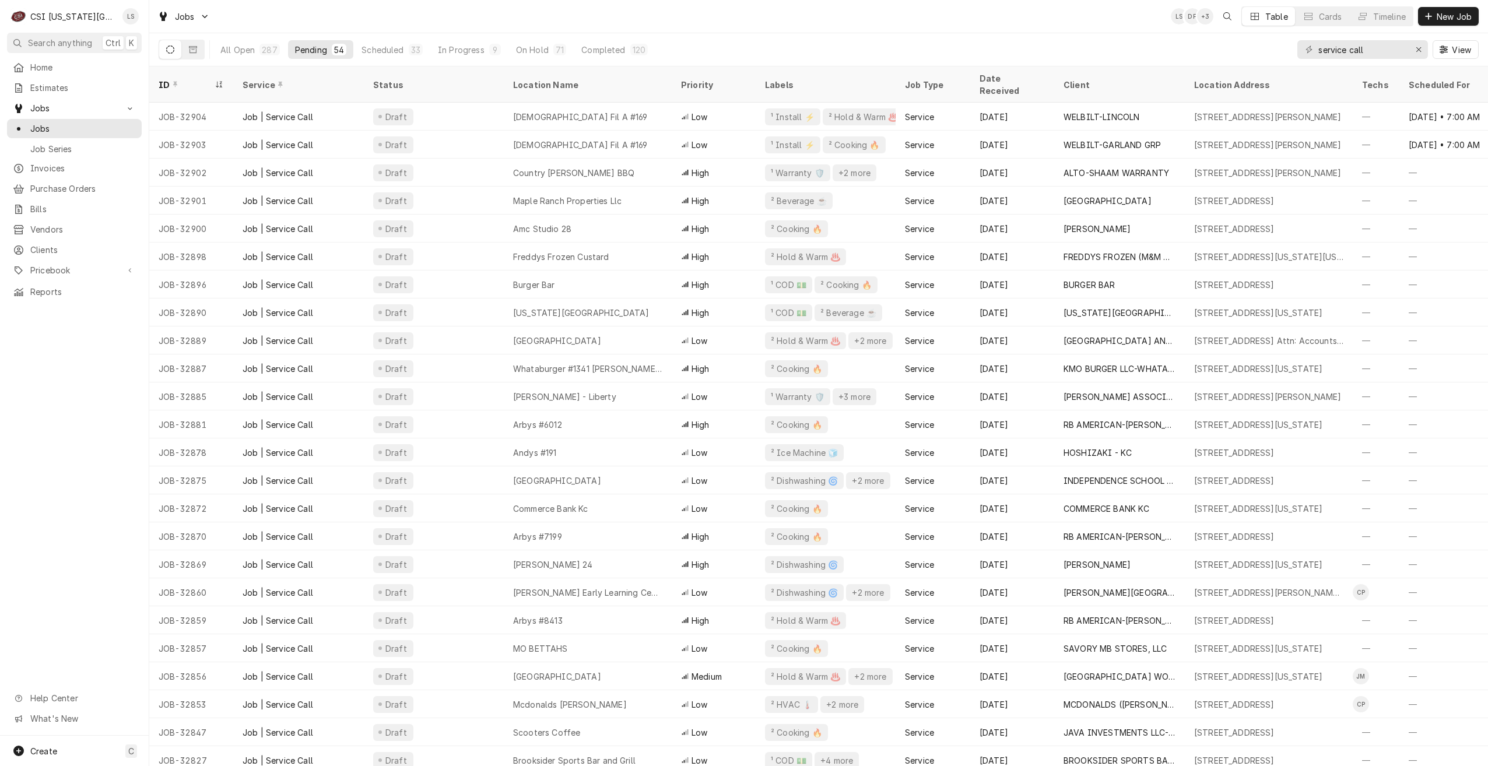
click at [708, 32] on div "Jobs LS DF + 3 Table Cards Timeline New Job" at bounding box center [818, 16] width 1339 height 33
click at [795, 30] on div "Jobs LS DF + 4 Table Cards Timeline New Job" at bounding box center [818, 16] width 1339 height 33
click at [1024, 17] on div "Jobs LS DF + 3 Table Cards Timeline New Job" at bounding box center [818, 16] width 1339 height 33
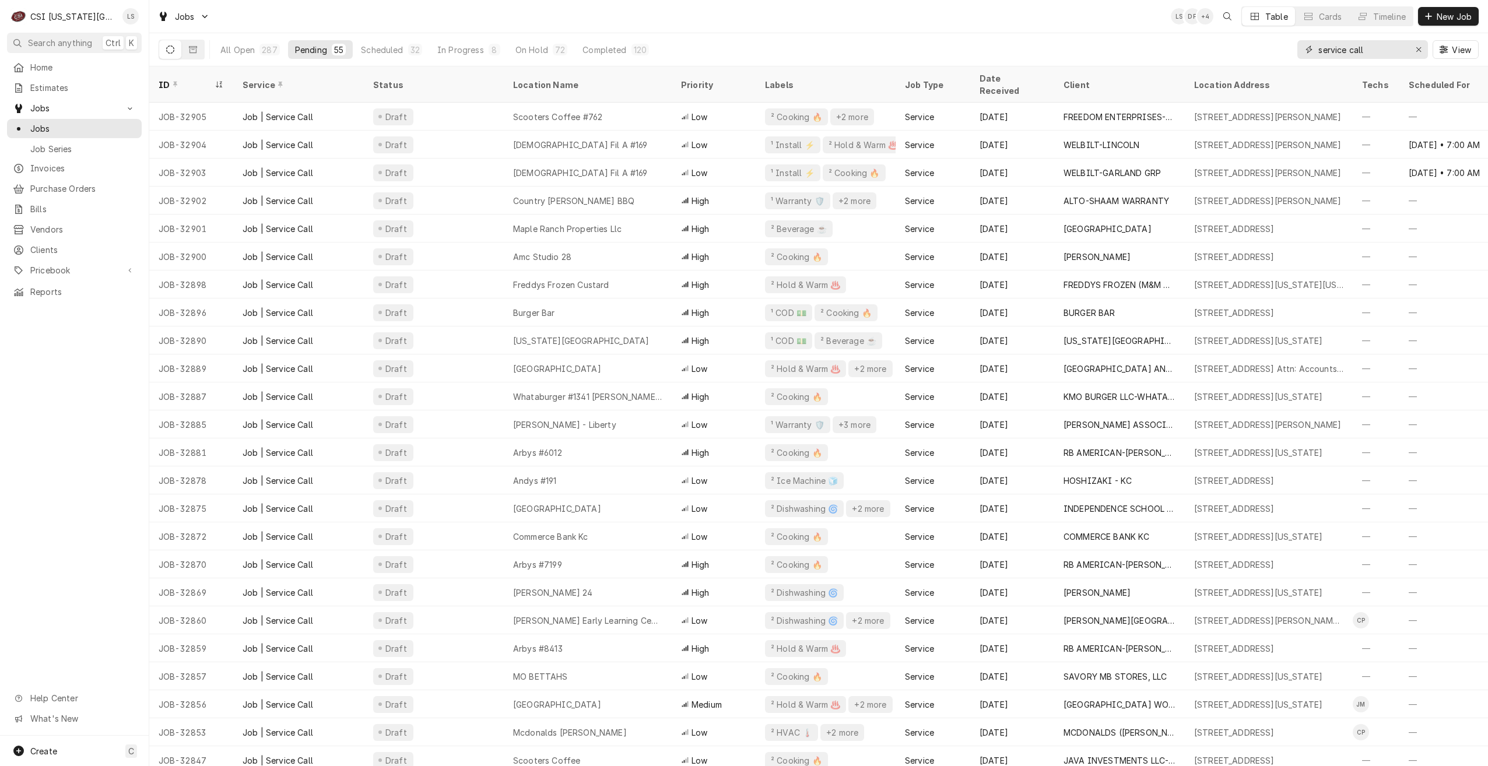
drag, startPoint x: 1386, startPoint y: 53, endPoint x: 1231, endPoint y: 40, distance: 155.1
click at [1231, 40] on div "All Open 287 Pending 55 Scheduled 32 In Progress 8 On Hold 72 Completed 120 ser…" at bounding box center [819, 49] width 1320 height 33
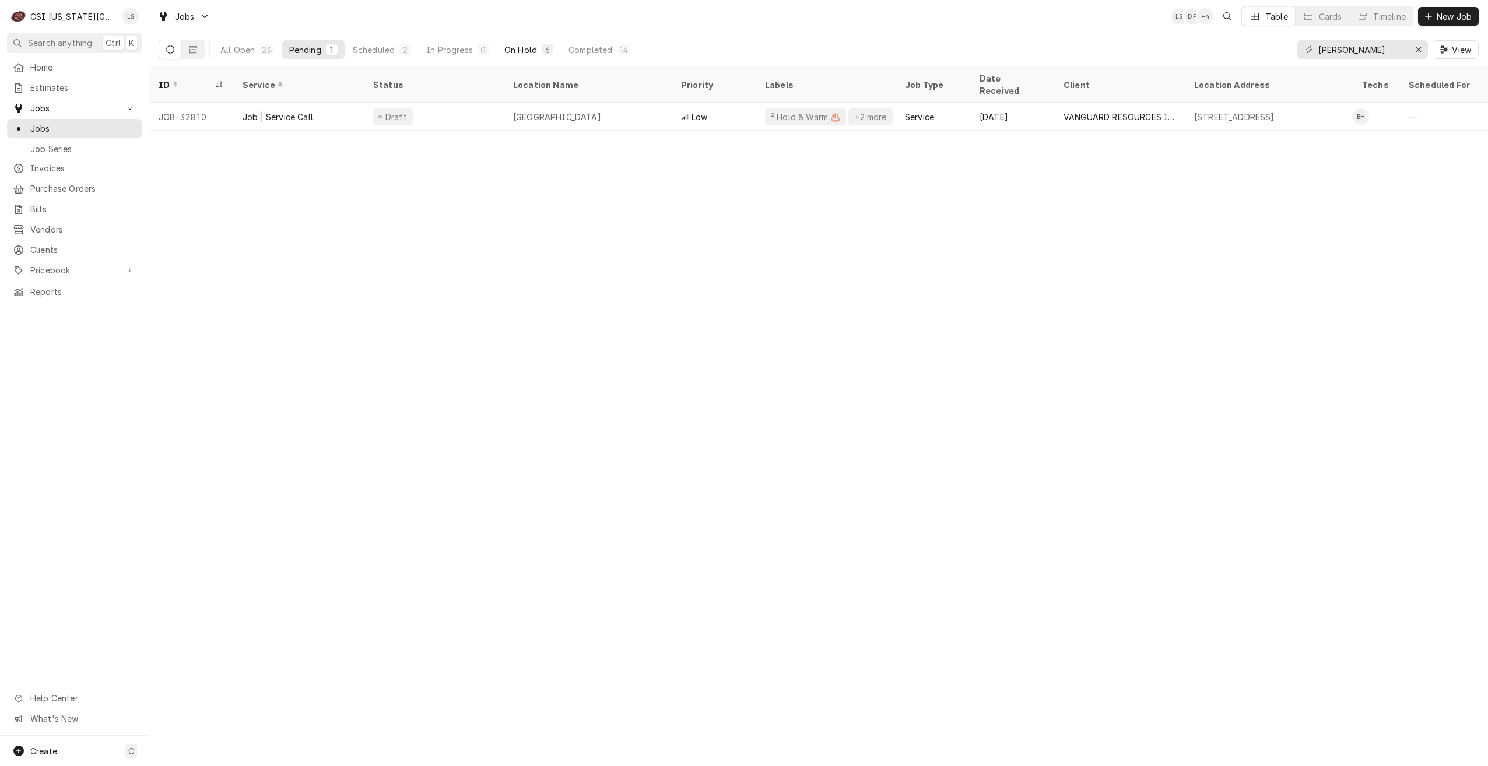
click at [533, 57] on button "On Hold 6" at bounding box center [528, 49] width 63 height 19
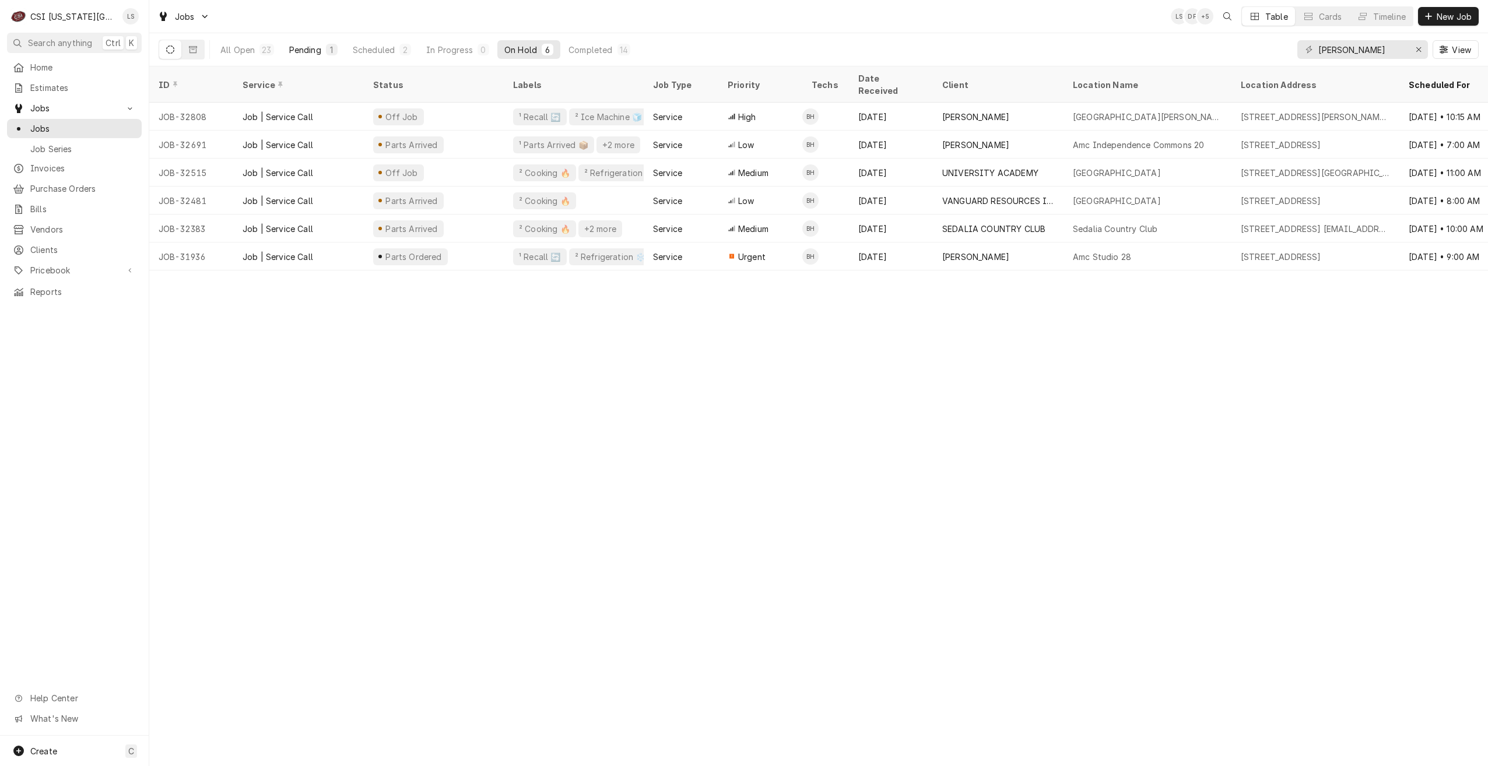
click at [303, 51] on div "Pending" at bounding box center [305, 50] width 32 height 12
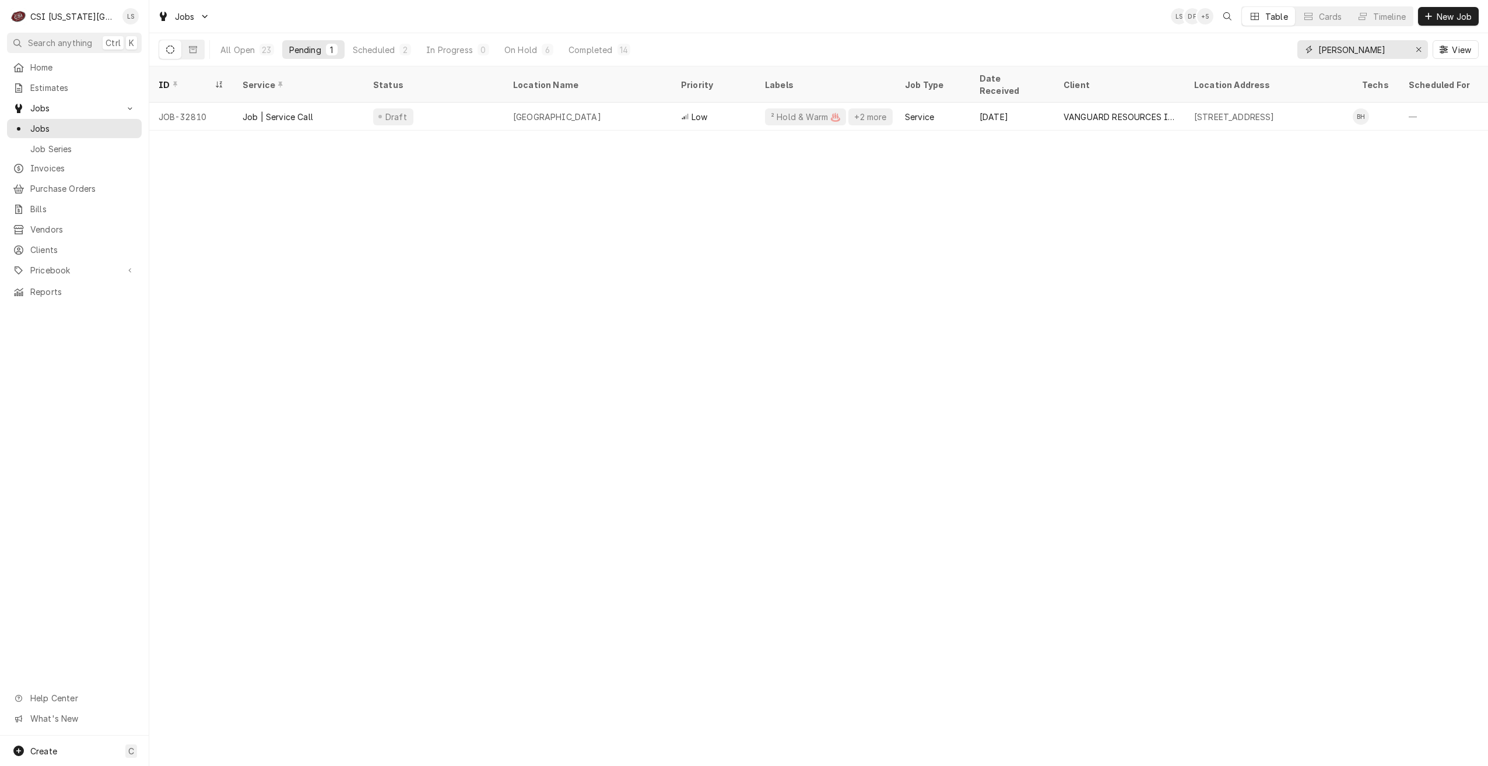
click at [1370, 46] on input "hawkins" at bounding box center [1362, 49] width 87 height 19
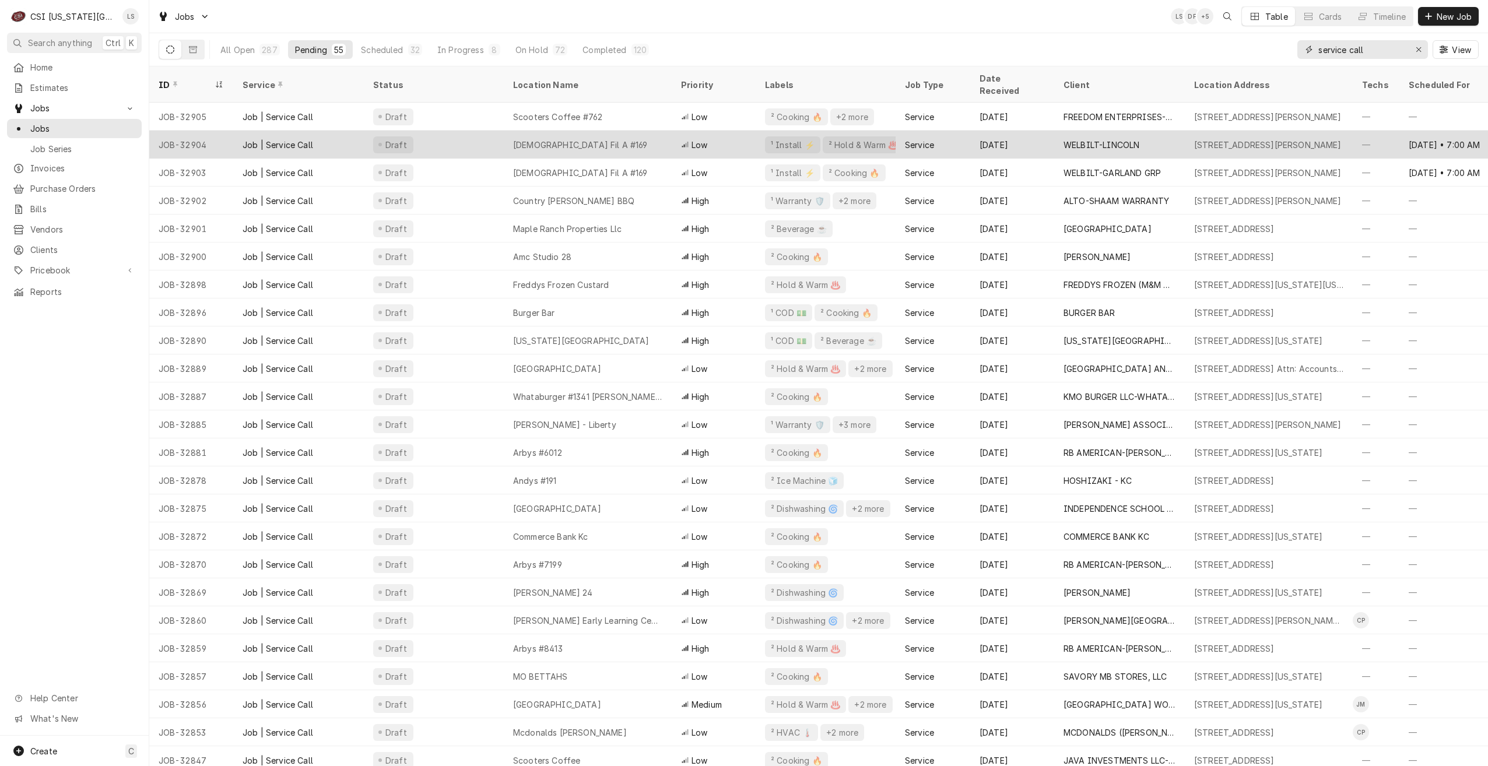
type input "service call"
click at [658, 141] on div "Chick Fil A #169" at bounding box center [588, 145] width 168 height 28
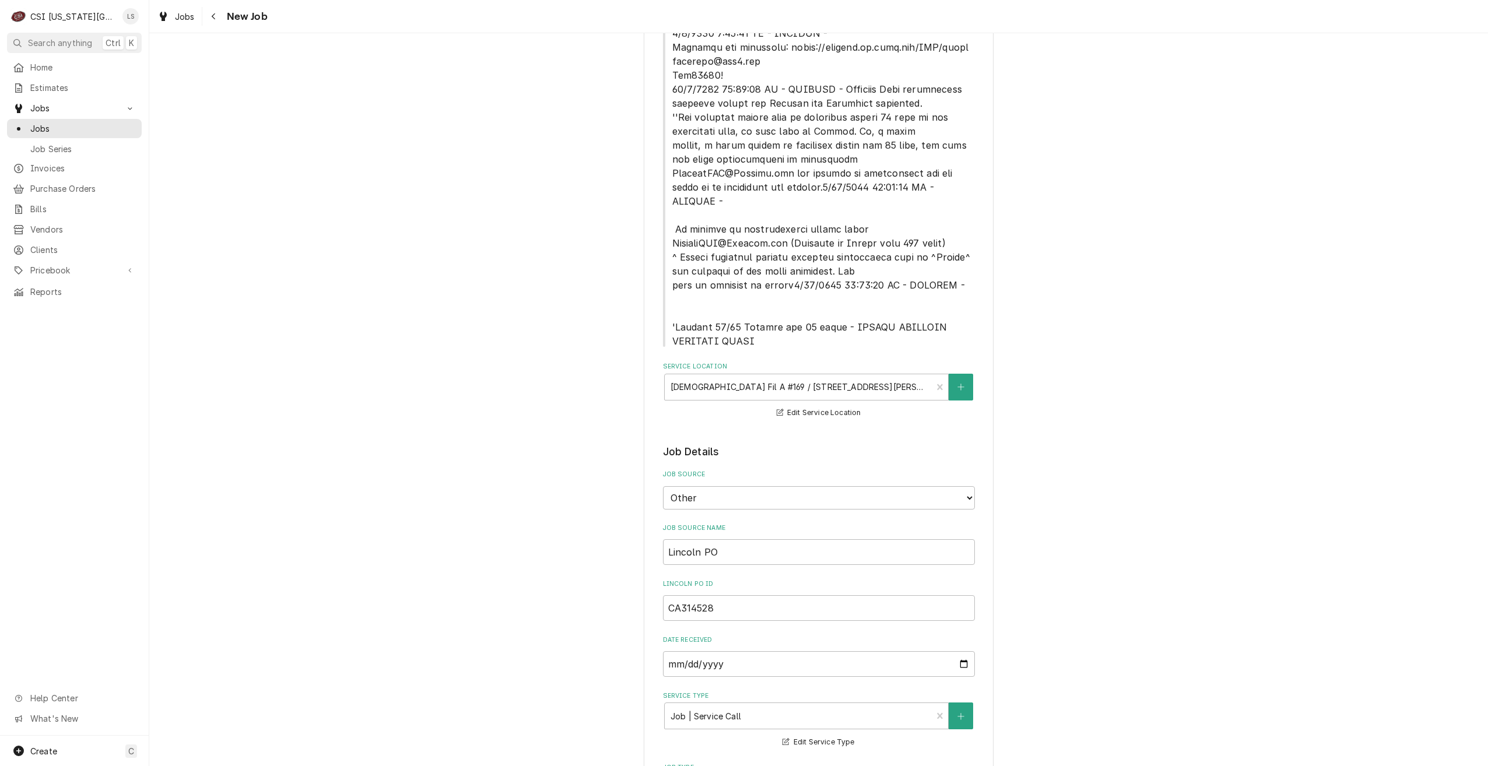
type textarea "x"
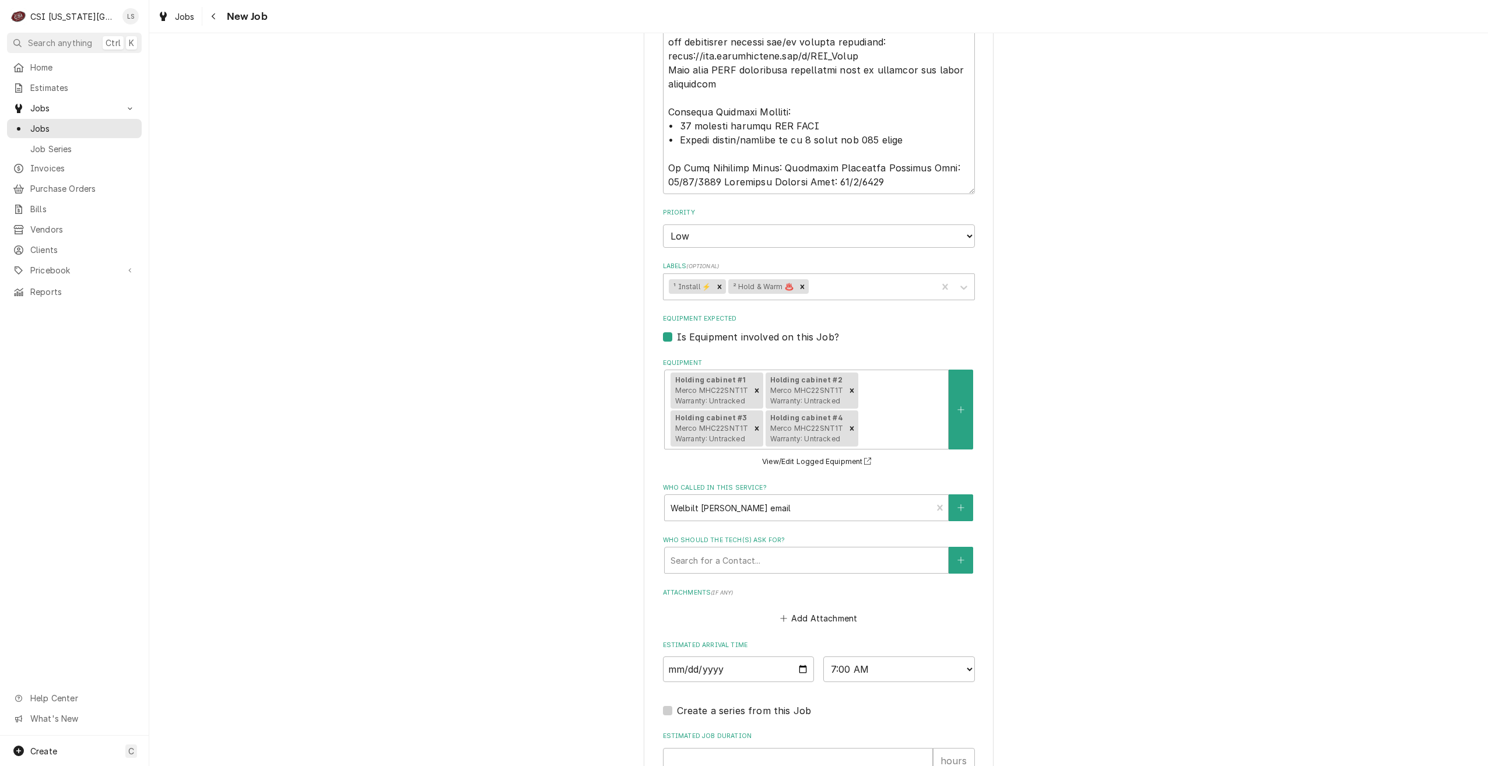
scroll to position [1751, 0]
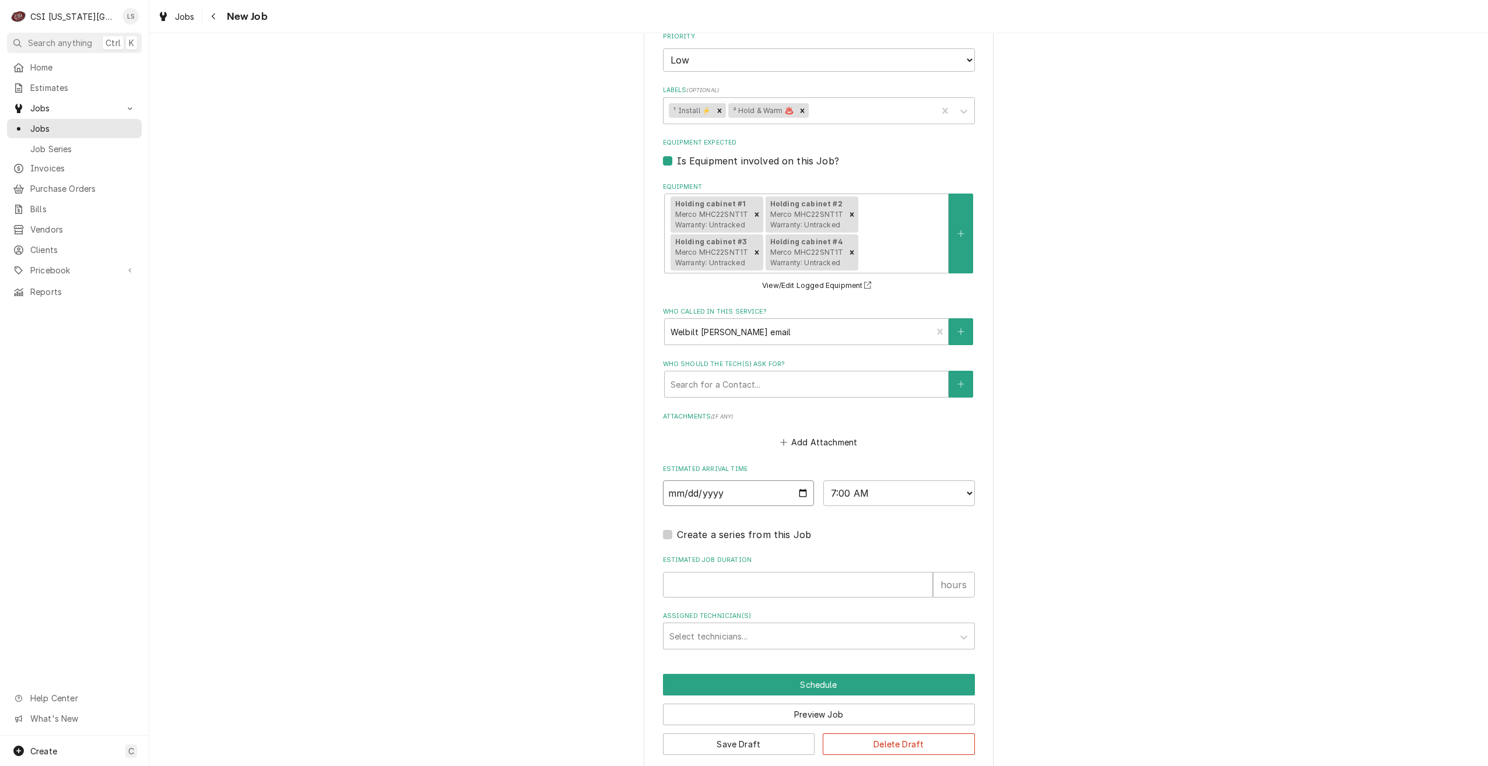
click at [741, 483] on input "[DATE]" at bounding box center [739, 494] width 152 height 26
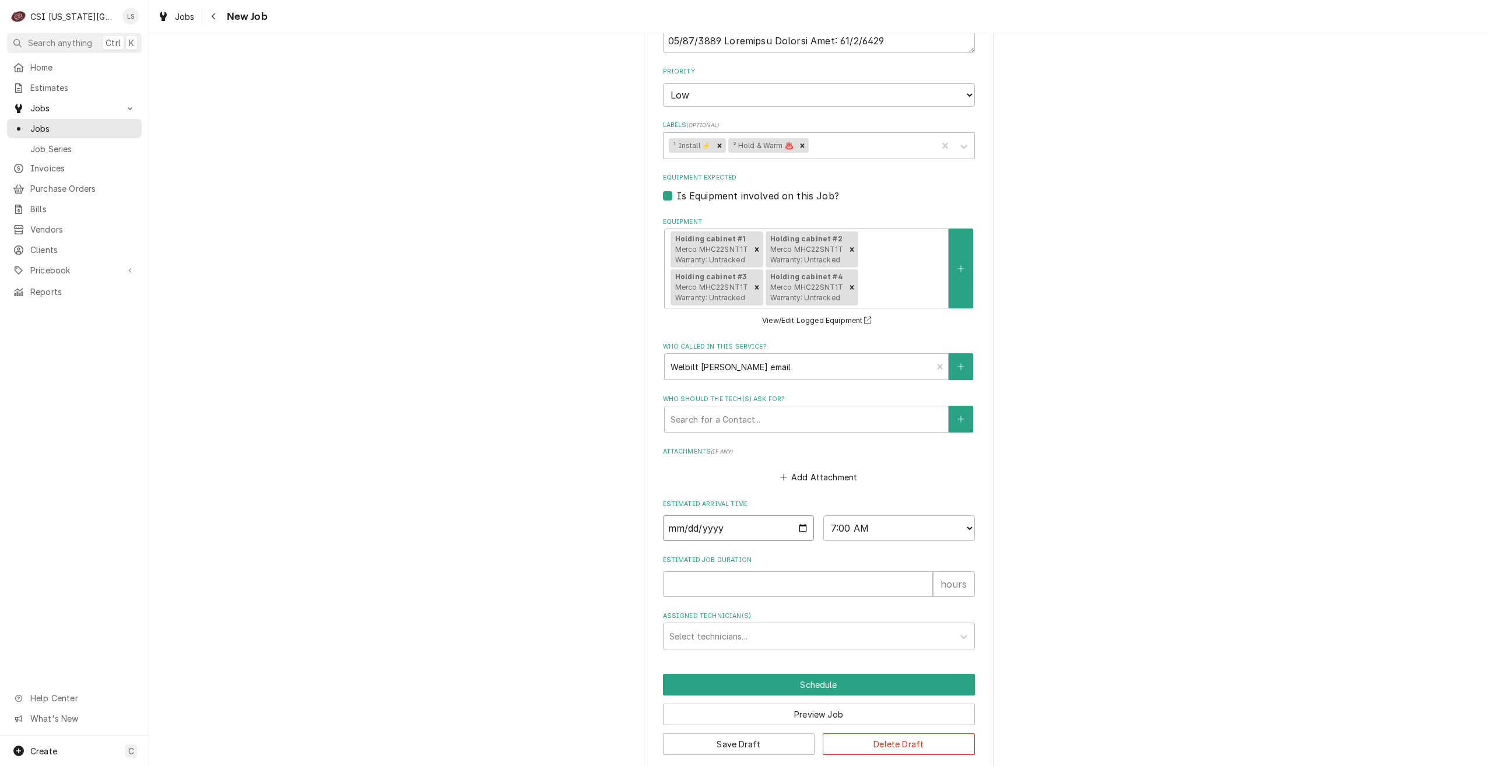
type textarea "x"
drag, startPoint x: 770, startPoint y: 518, endPoint x: 690, endPoint y: 513, distance: 79.5
click at [690, 516] on input "Date" at bounding box center [739, 529] width 152 height 26
click at [705, 516] on input "Date" at bounding box center [739, 529] width 152 height 26
click at [848, 517] on select "AM / PM 6:00 AM 6:15 AM 6:30 AM 6:45 AM 7:00 AM 7:15 AM 7:30 AM 7:45 AM 8:00 AM…" at bounding box center [899, 529] width 152 height 26
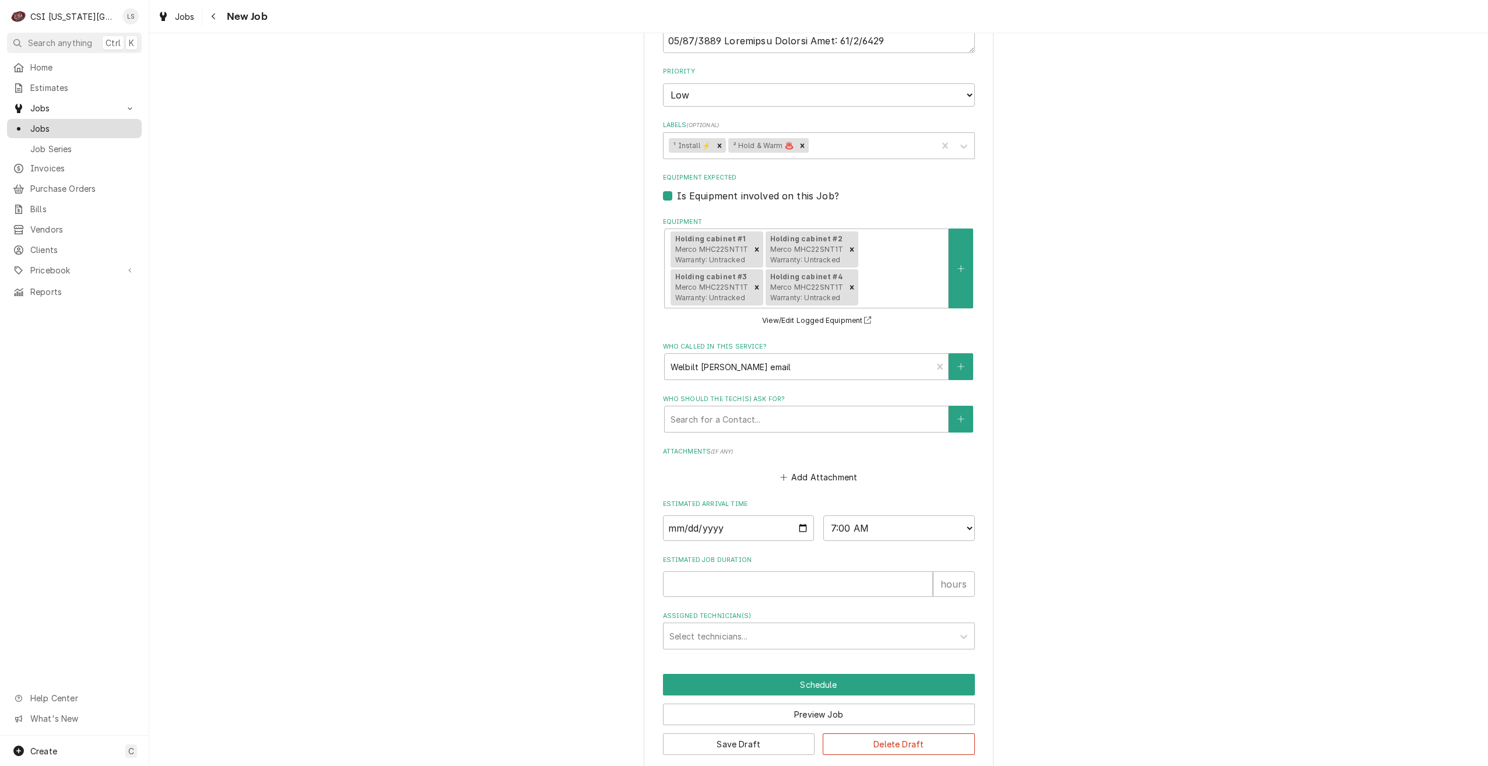
click at [71, 122] on span "Jobs" at bounding box center [83, 128] width 106 height 12
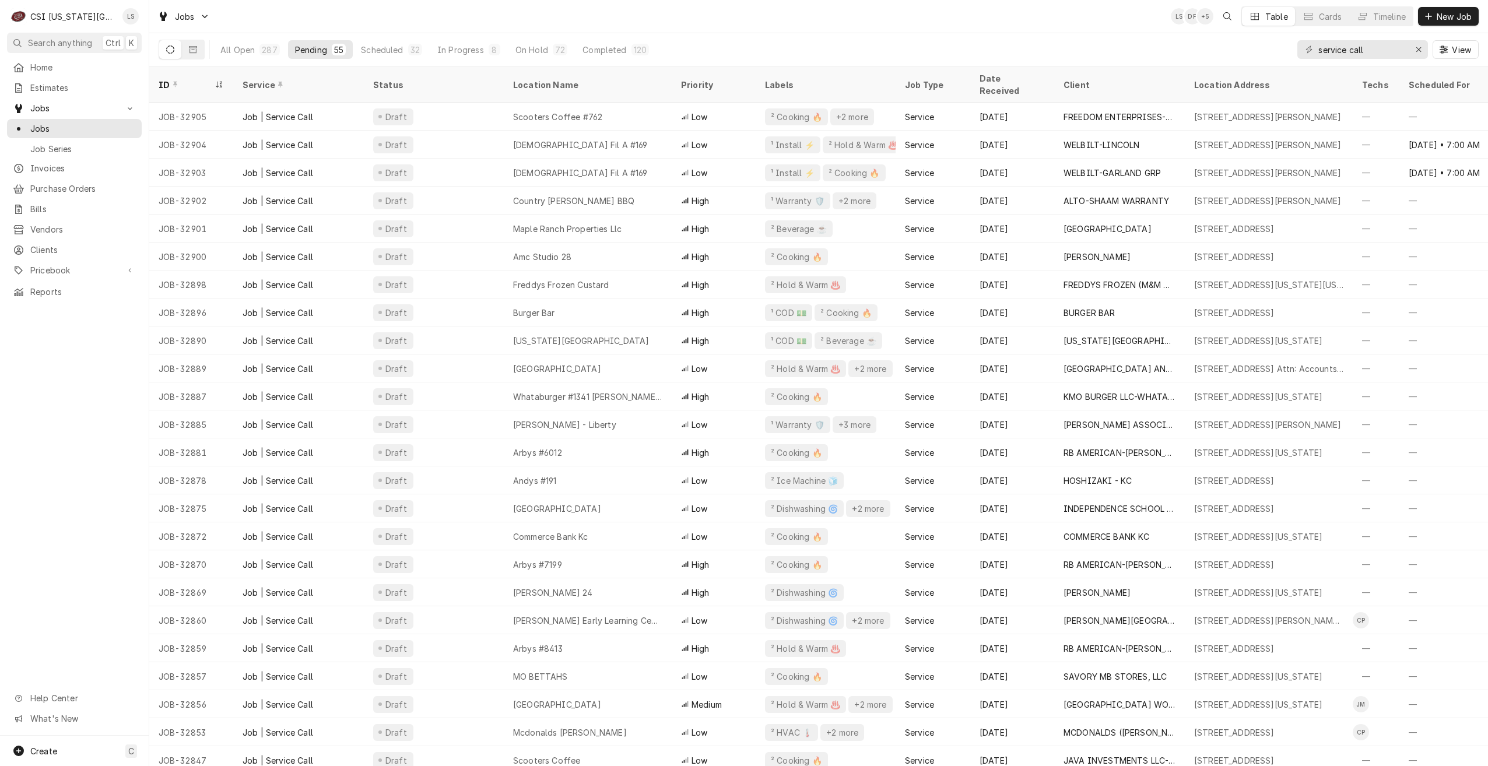
click at [468, 24] on div "Jobs LS DF + 5 Table Cards Timeline New Job" at bounding box center [818, 16] width 1339 height 33
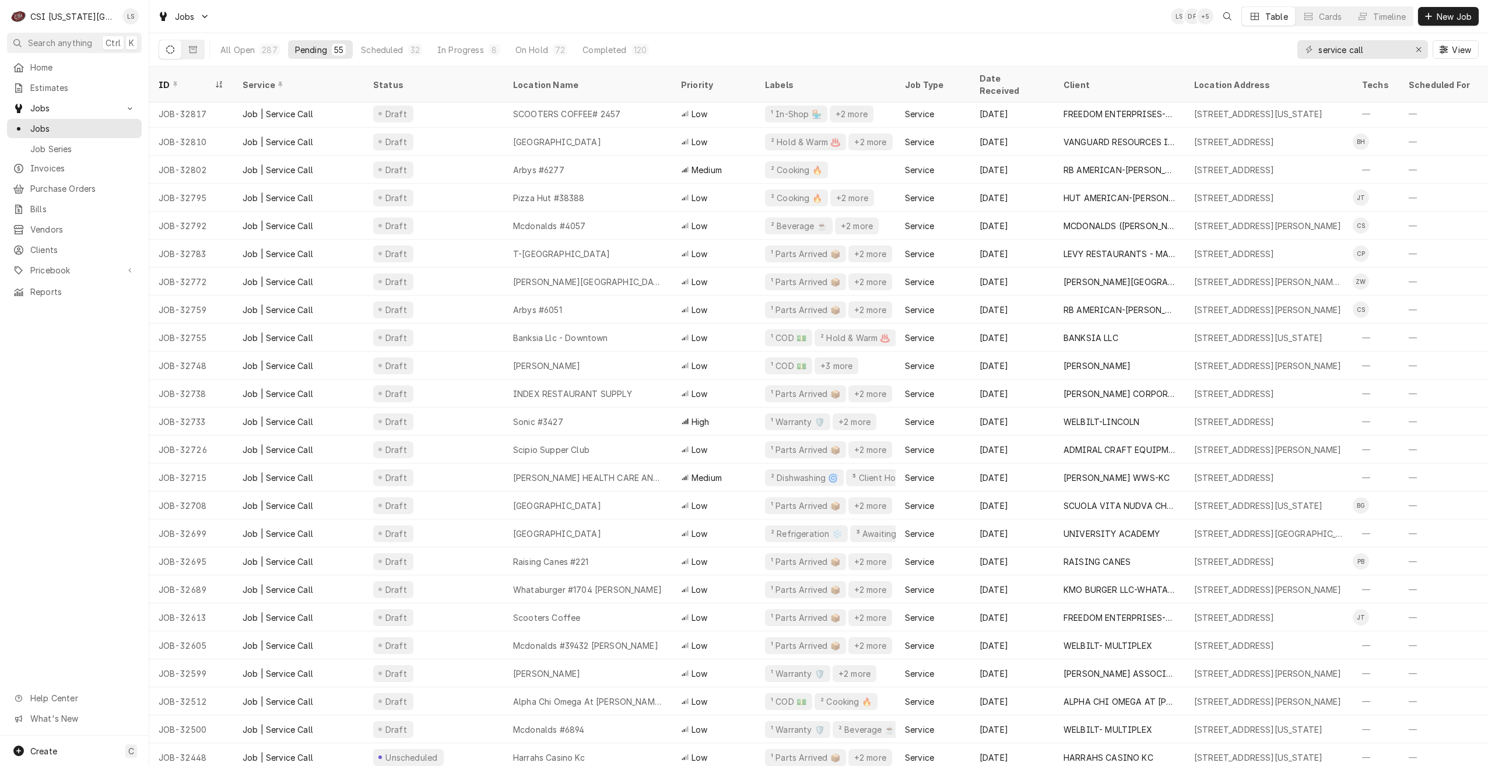
scroll to position [871, 0]
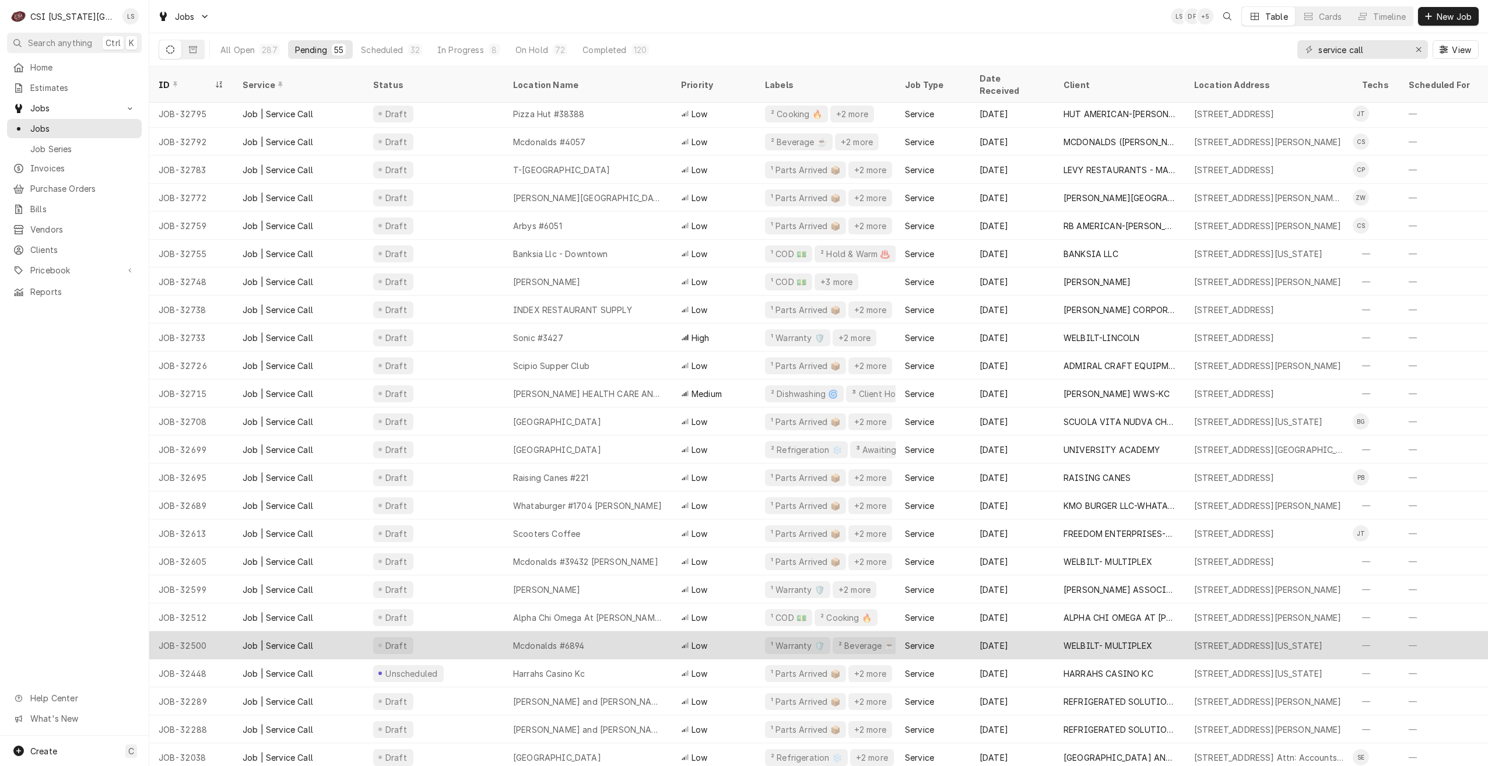
click at [592, 632] on div "Mcdonalds #6894" at bounding box center [588, 646] width 168 height 28
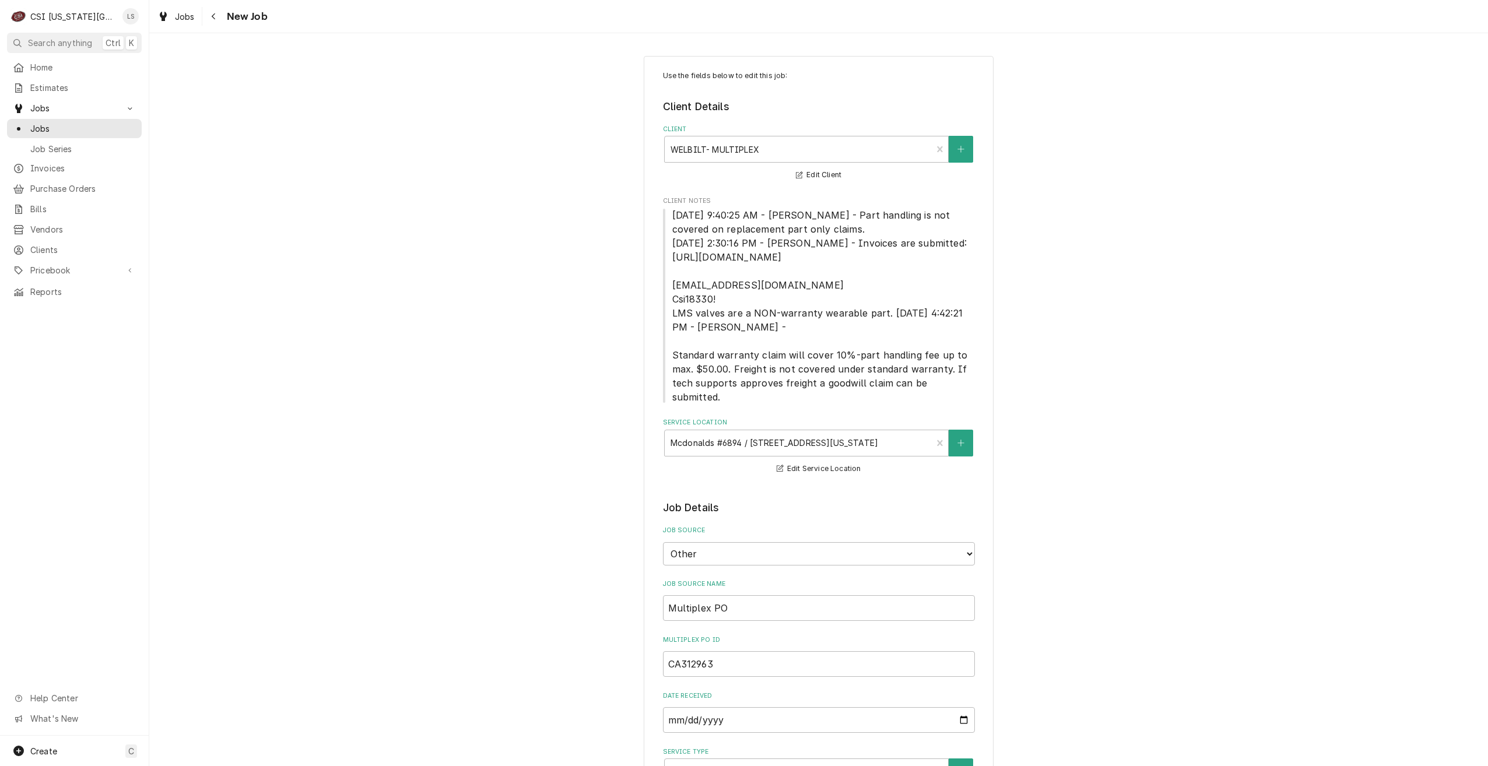
type textarea "x"
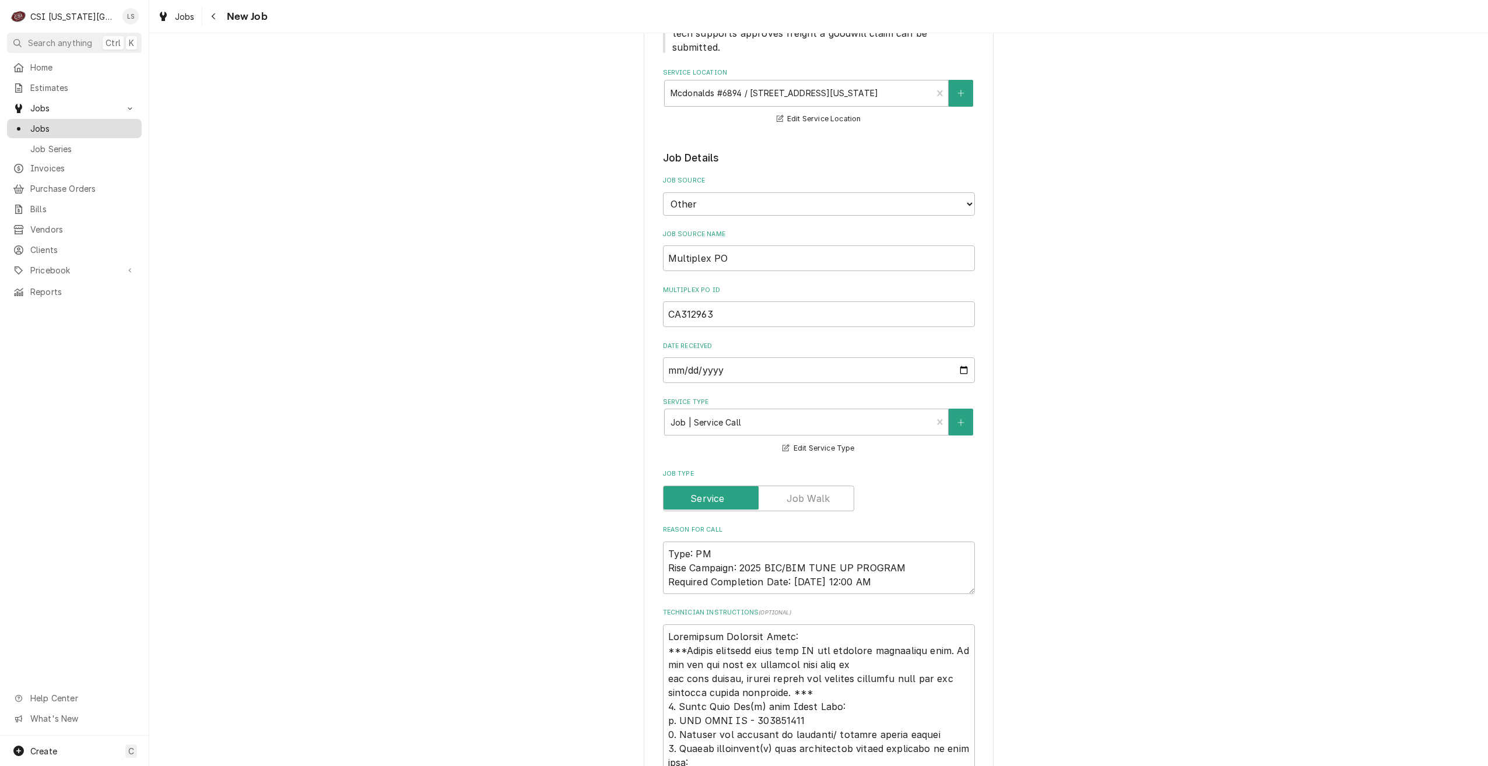
click at [121, 128] on span "Jobs" at bounding box center [83, 128] width 106 height 12
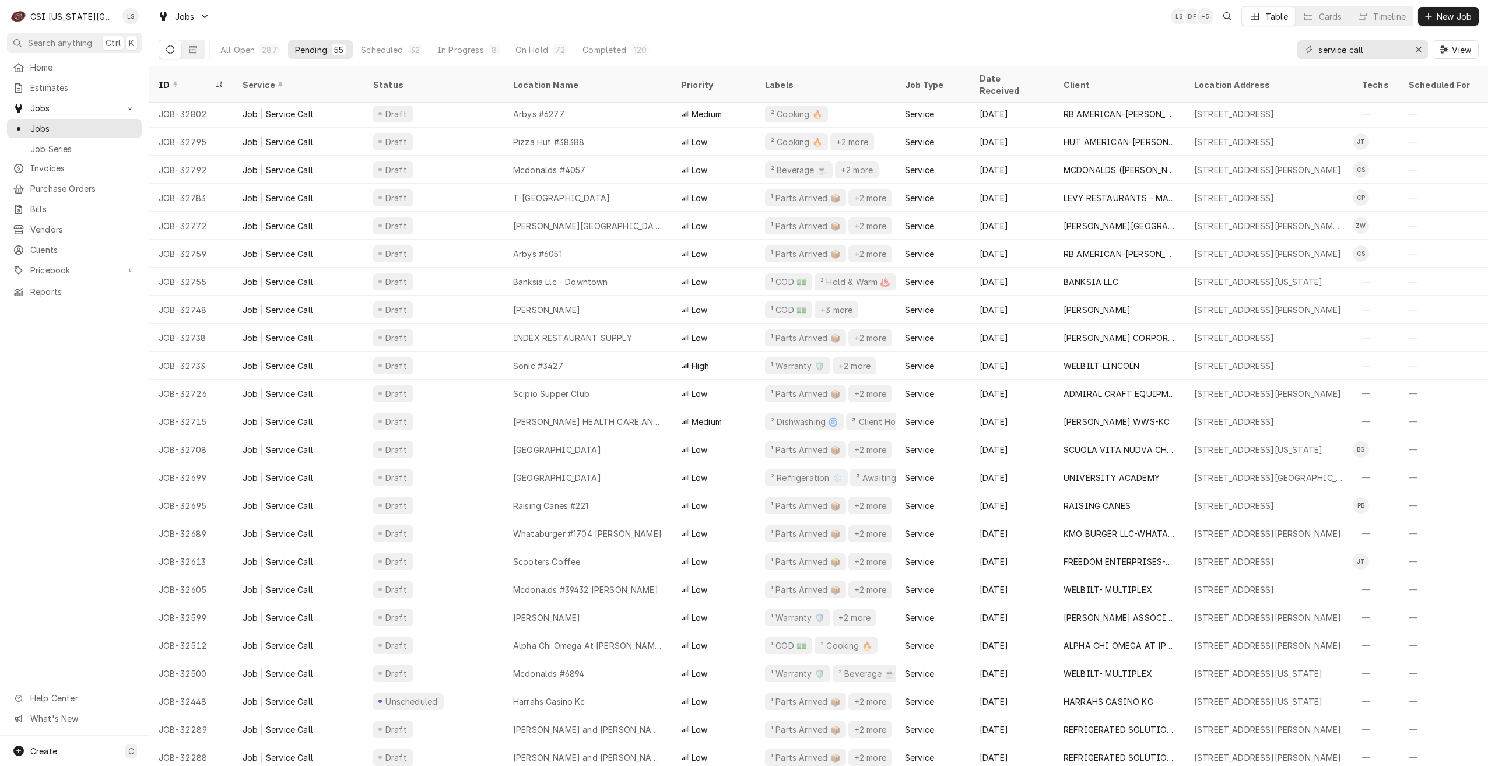
scroll to position [871, 0]
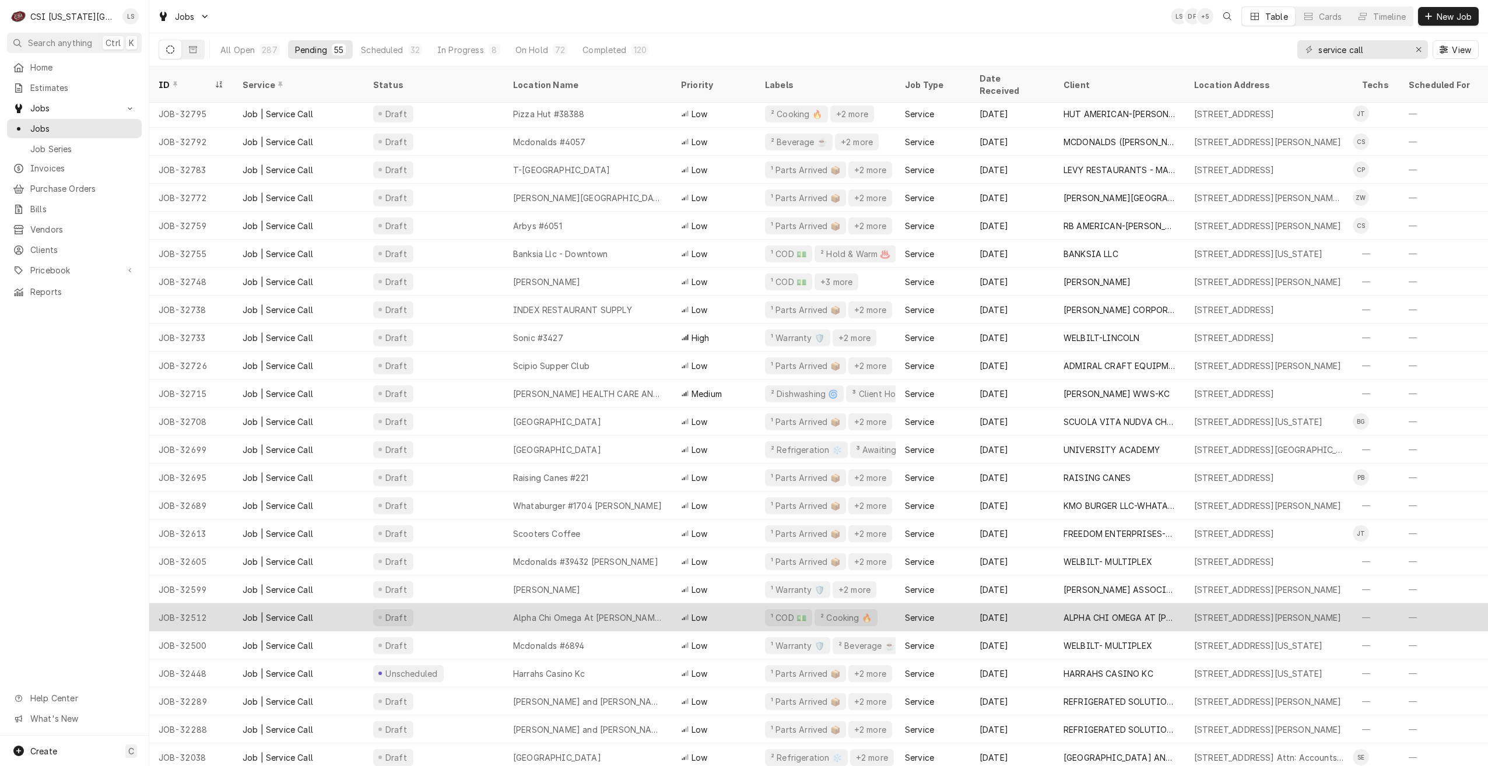
click at [662, 613] on div "Alpha Chi Omega At Baker University" at bounding box center [588, 618] width 168 height 28
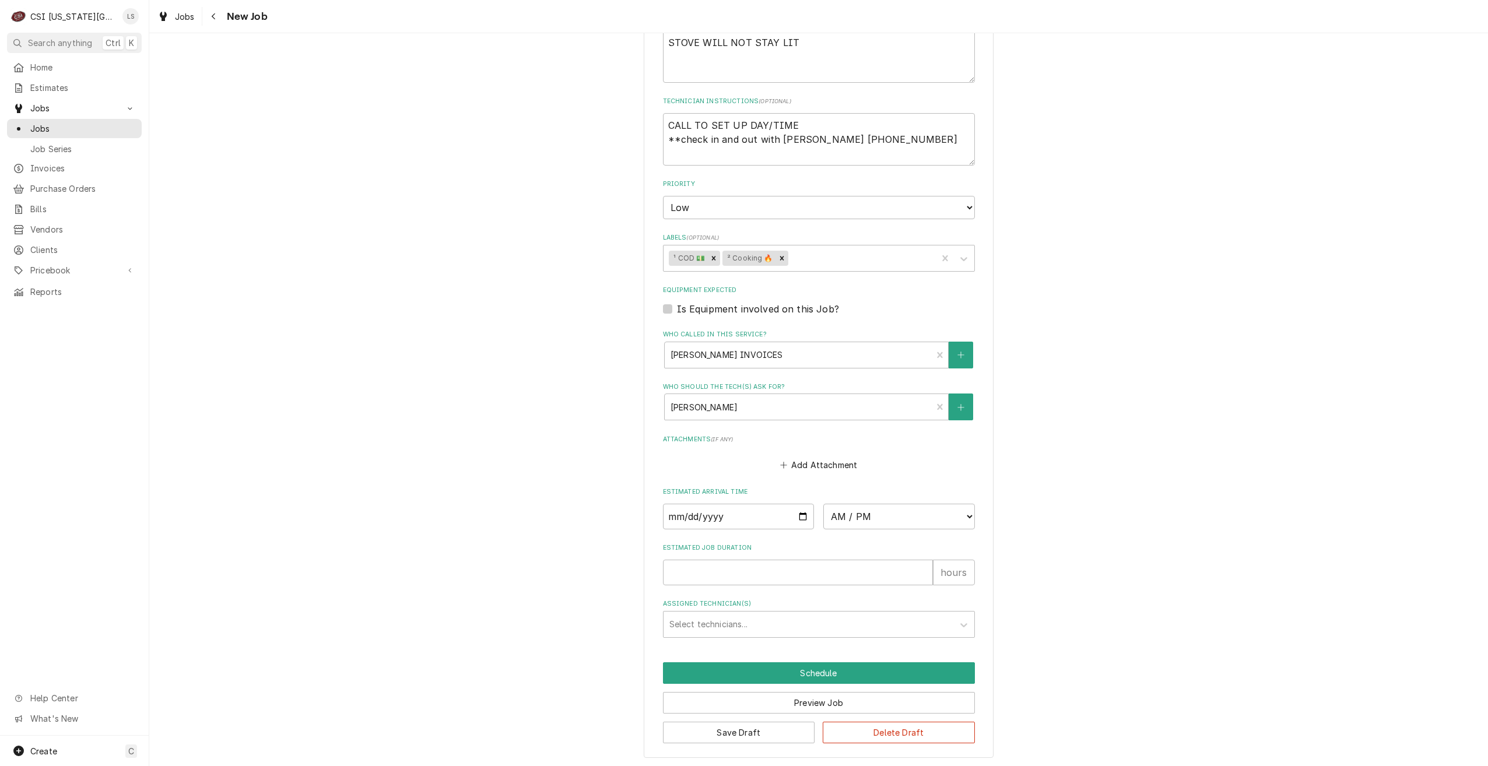
scroll to position [584, 0]
click at [797, 514] on input "Date" at bounding box center [739, 515] width 152 height 26
type textarea "x"
type input "2025-09-22"
type textarea "x"
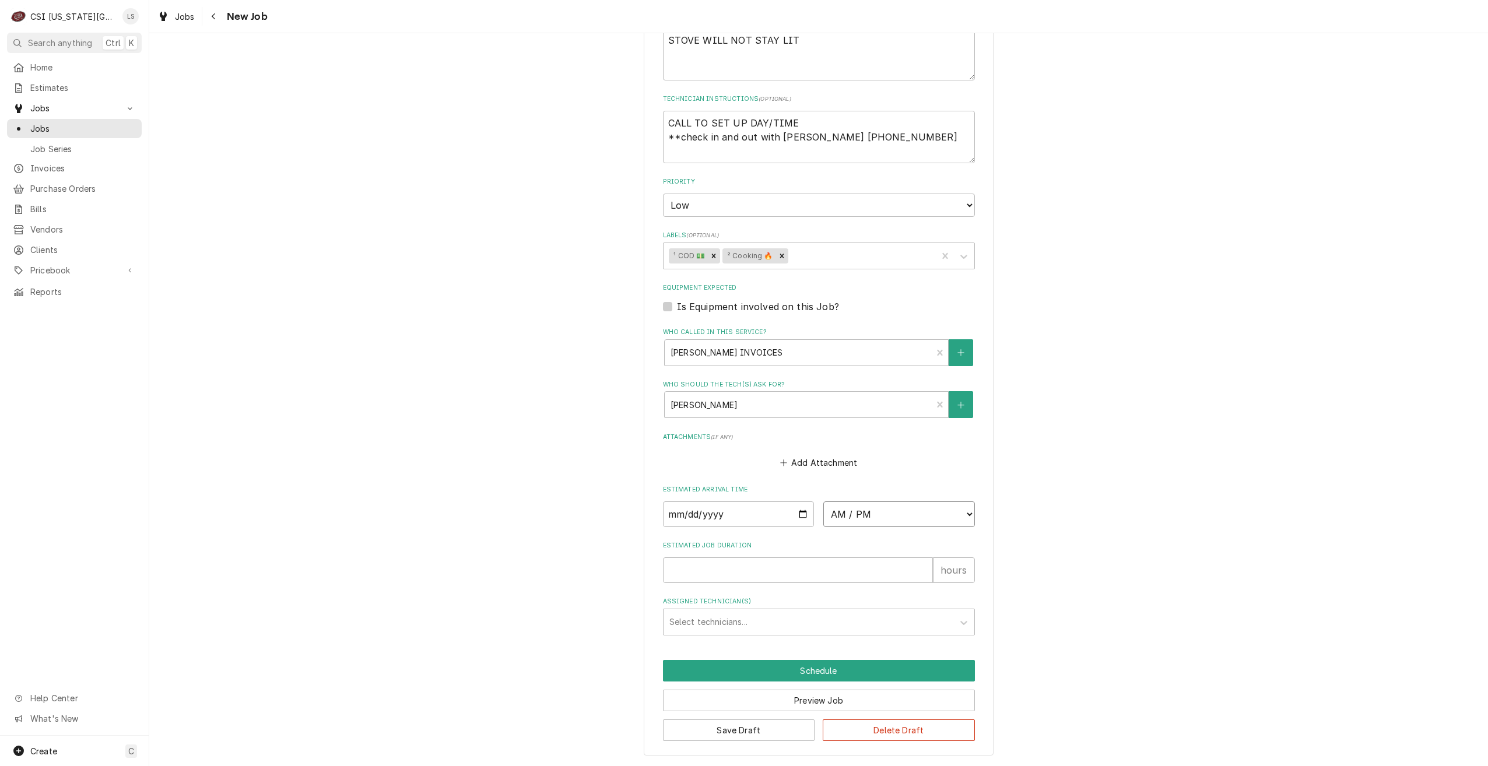
click at [908, 515] on select "AM / PM 6:00 AM 6:15 AM 6:30 AM 6:45 AM 7:00 AM 7:15 AM 7:30 AM 7:45 AM 8:00 AM…" at bounding box center [899, 515] width 152 height 26
select select "09:00:00"
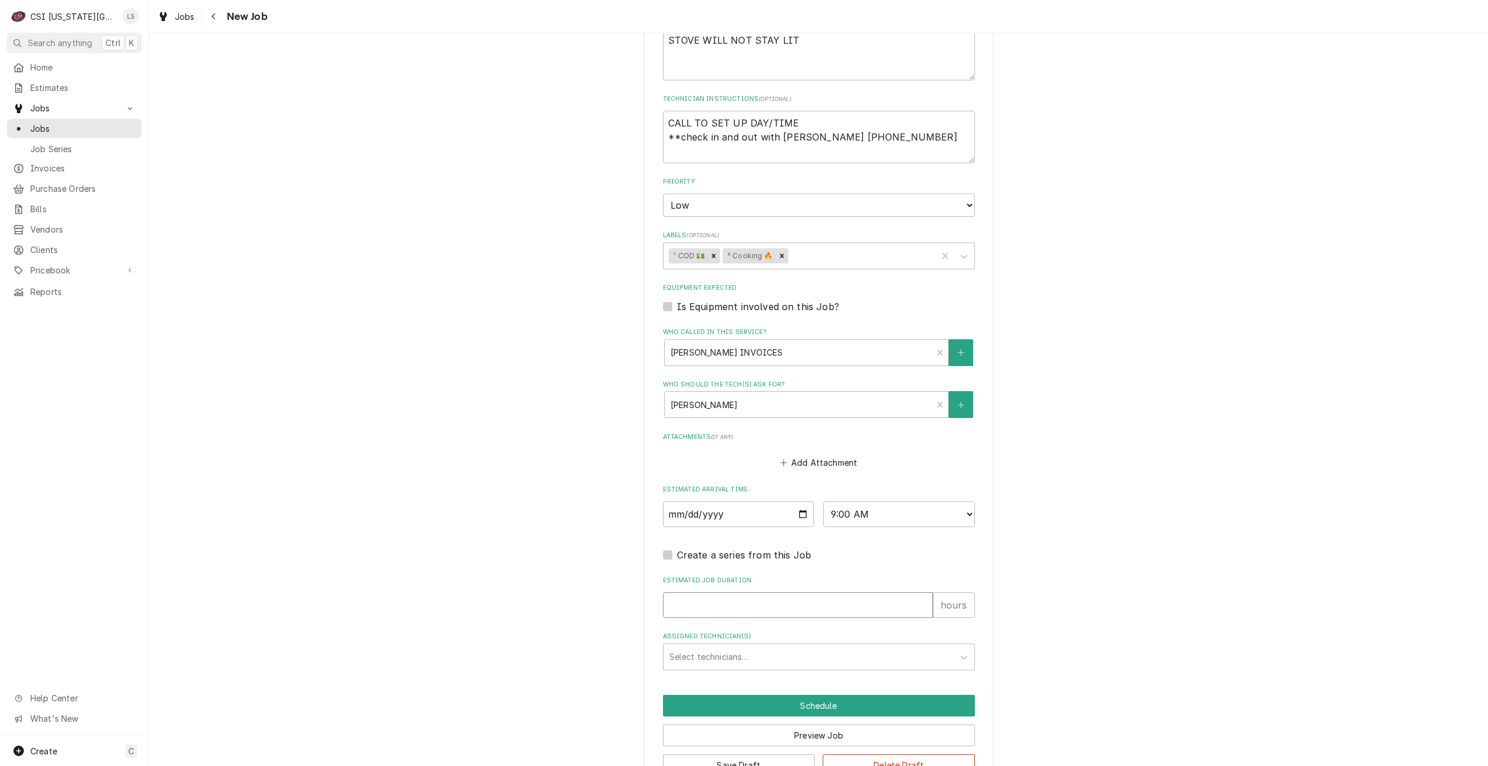
click at [851, 600] on input "Estimated Job Duration" at bounding box center [798, 606] width 270 height 26
type textarea "x"
type input "2"
type textarea "x"
type input "2"
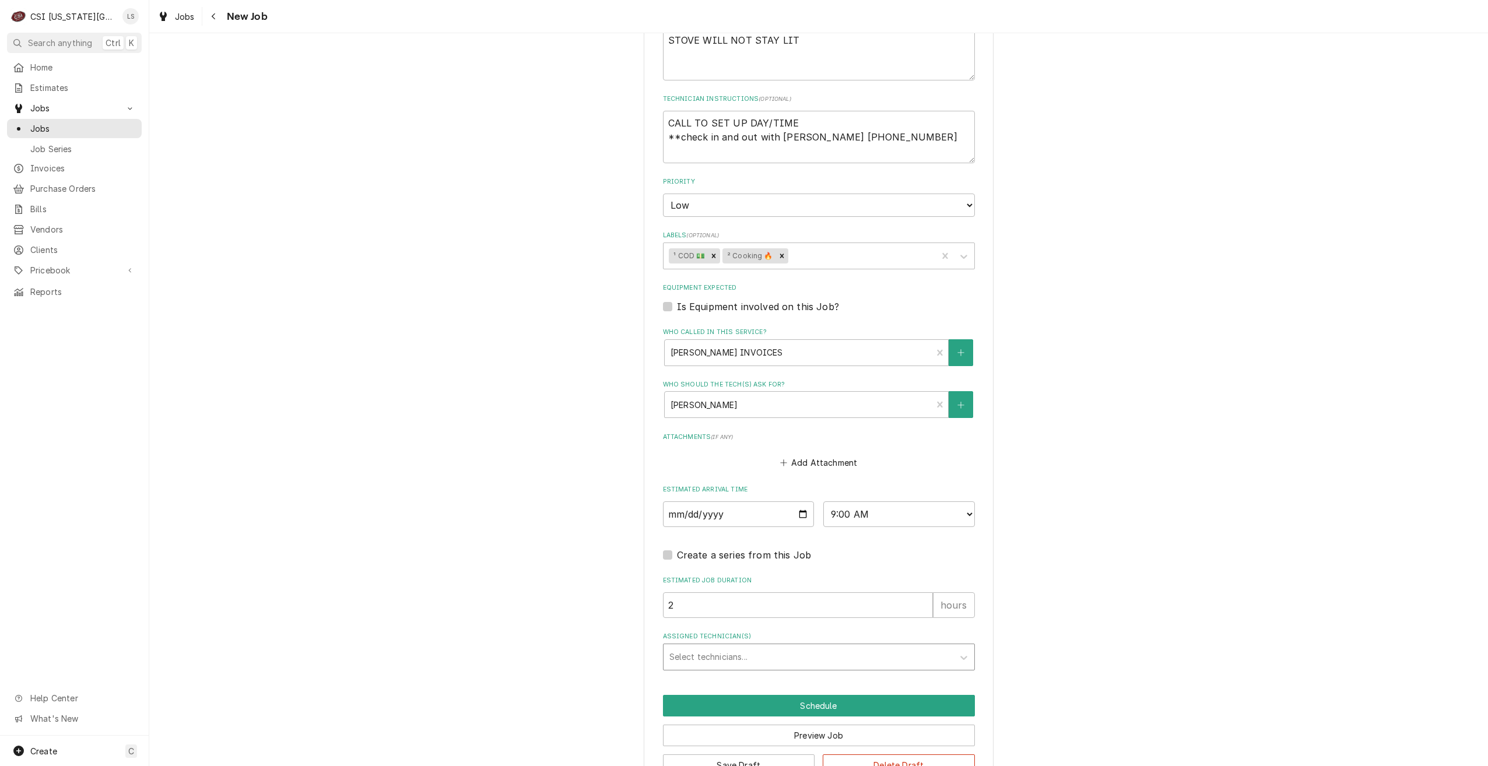
click at [839, 650] on div "Assigned Technician(s)" at bounding box center [808, 657] width 278 height 21
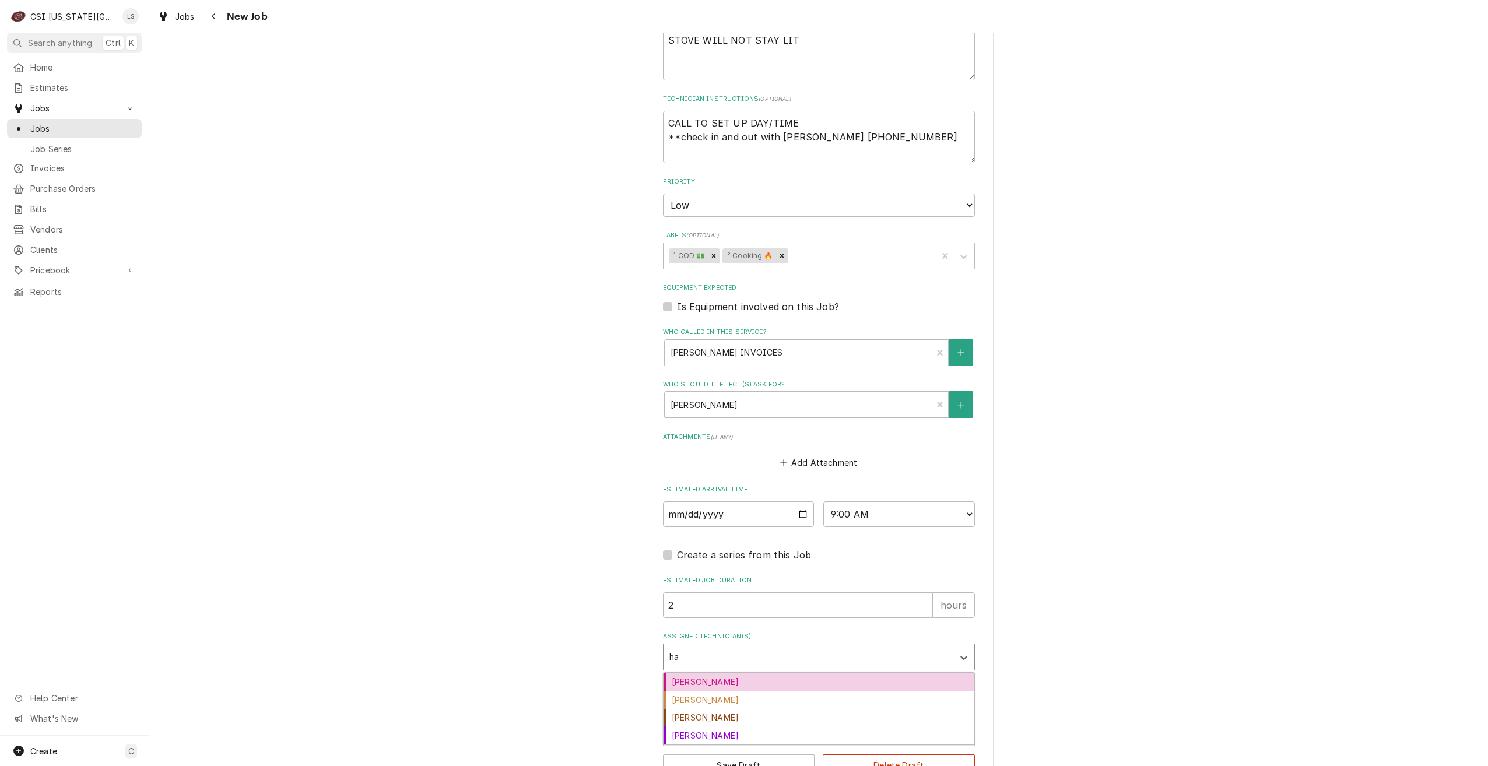
type input "haw"
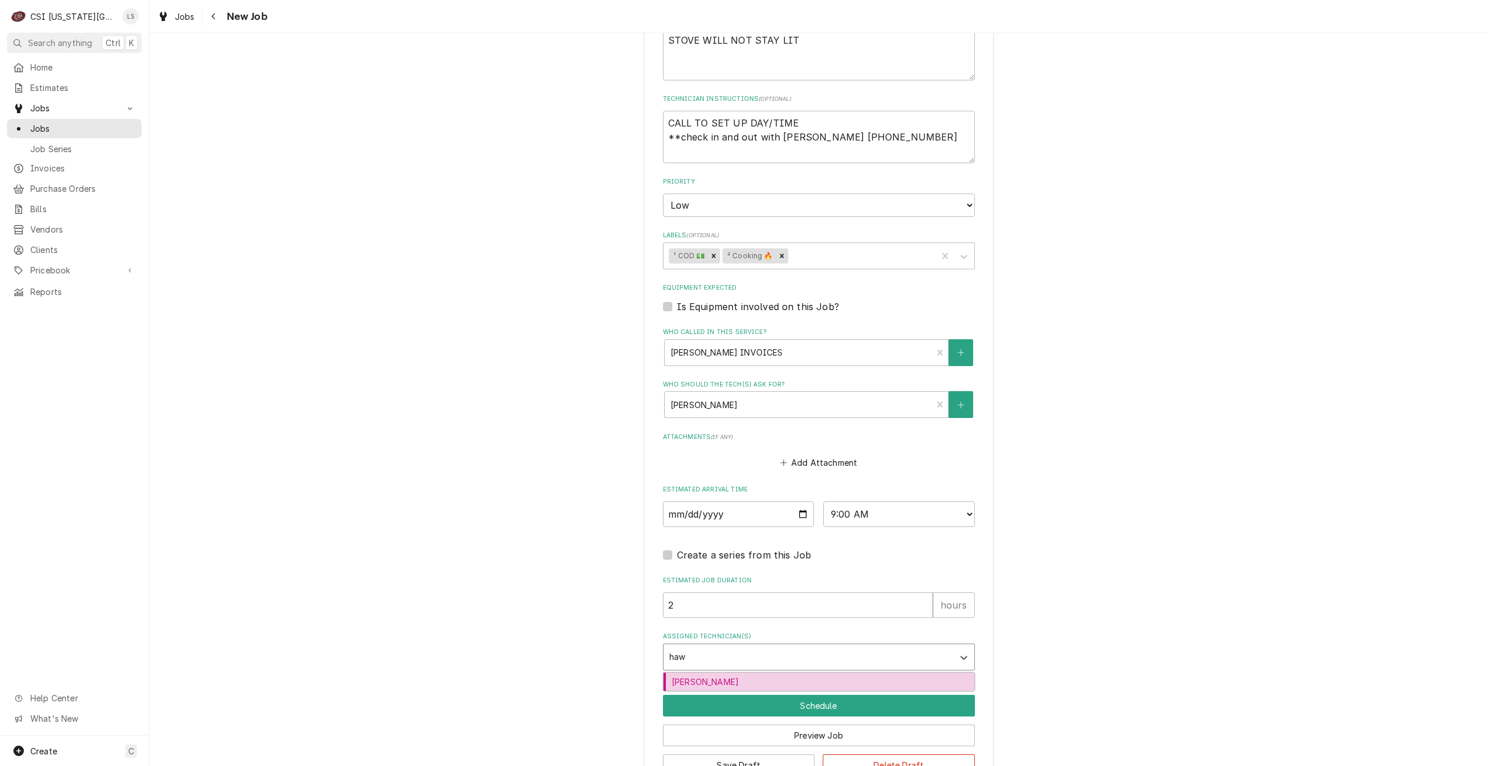
click at [835, 688] on div "Brian Hawkins" at bounding box center [819, 682] width 311 height 18
type textarea "x"
click at [846, 706] on button "Schedule" at bounding box center [819, 706] width 312 height 22
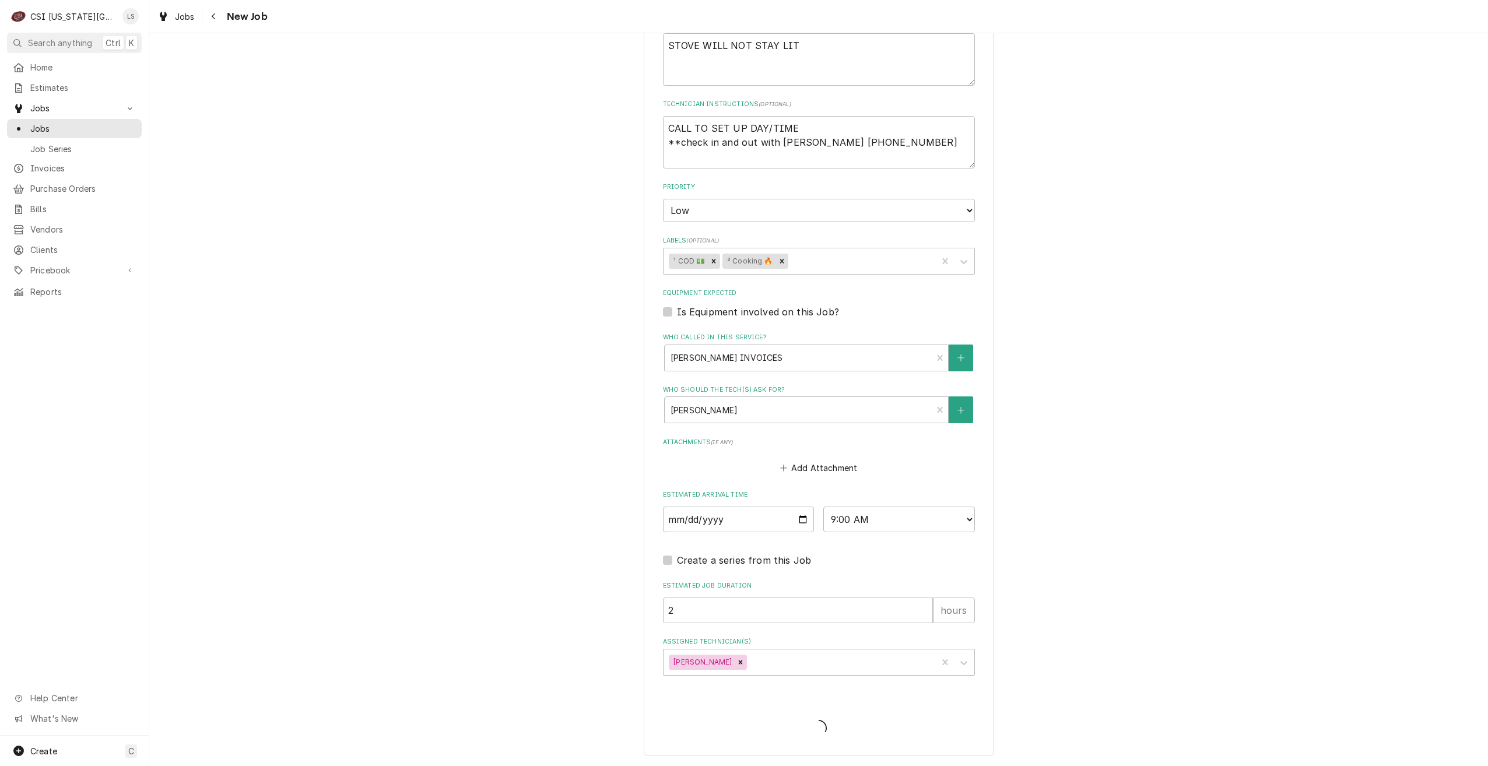
scroll to position [579, 0]
type textarea "x"
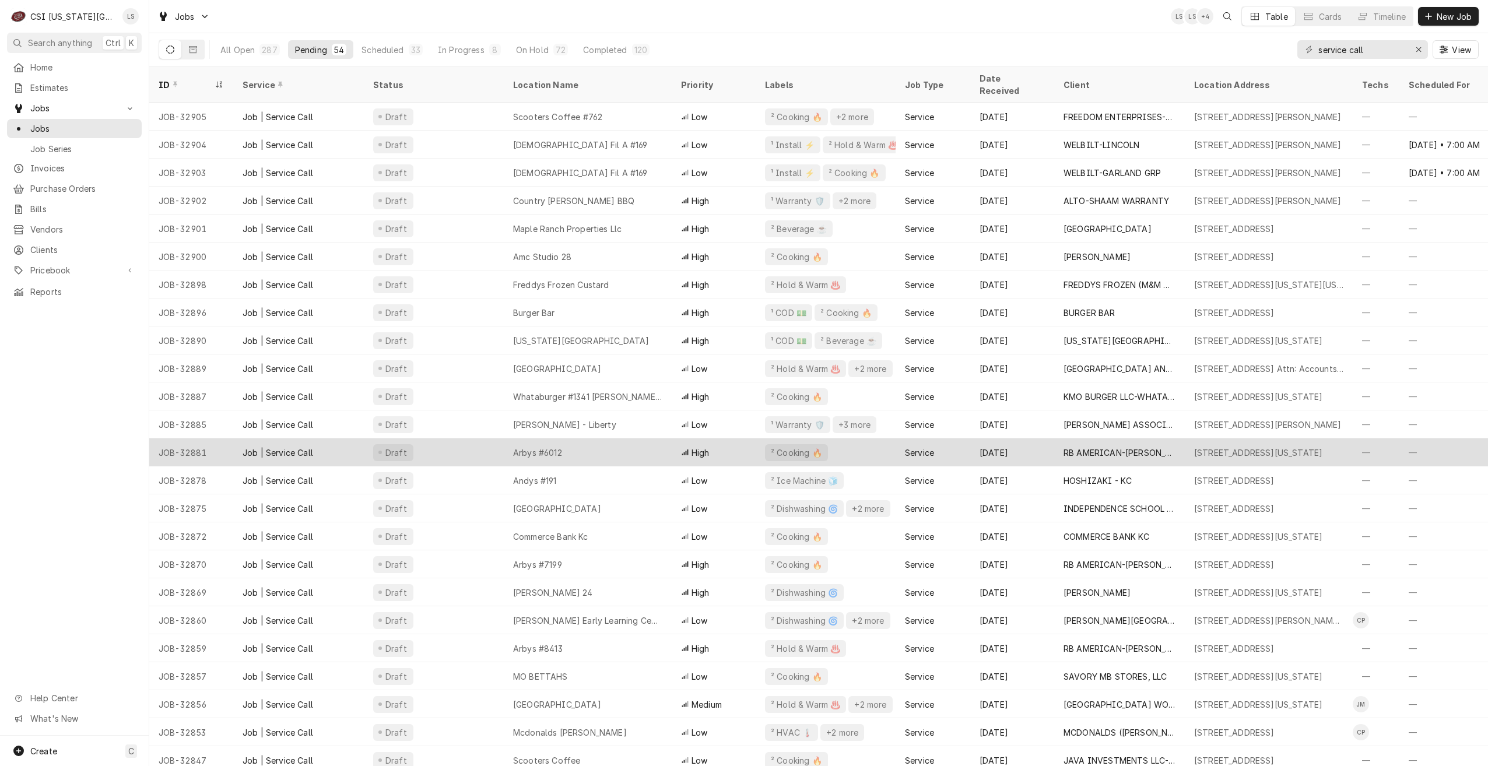
click at [629, 448] on div "Arbys #6012" at bounding box center [588, 453] width 168 height 28
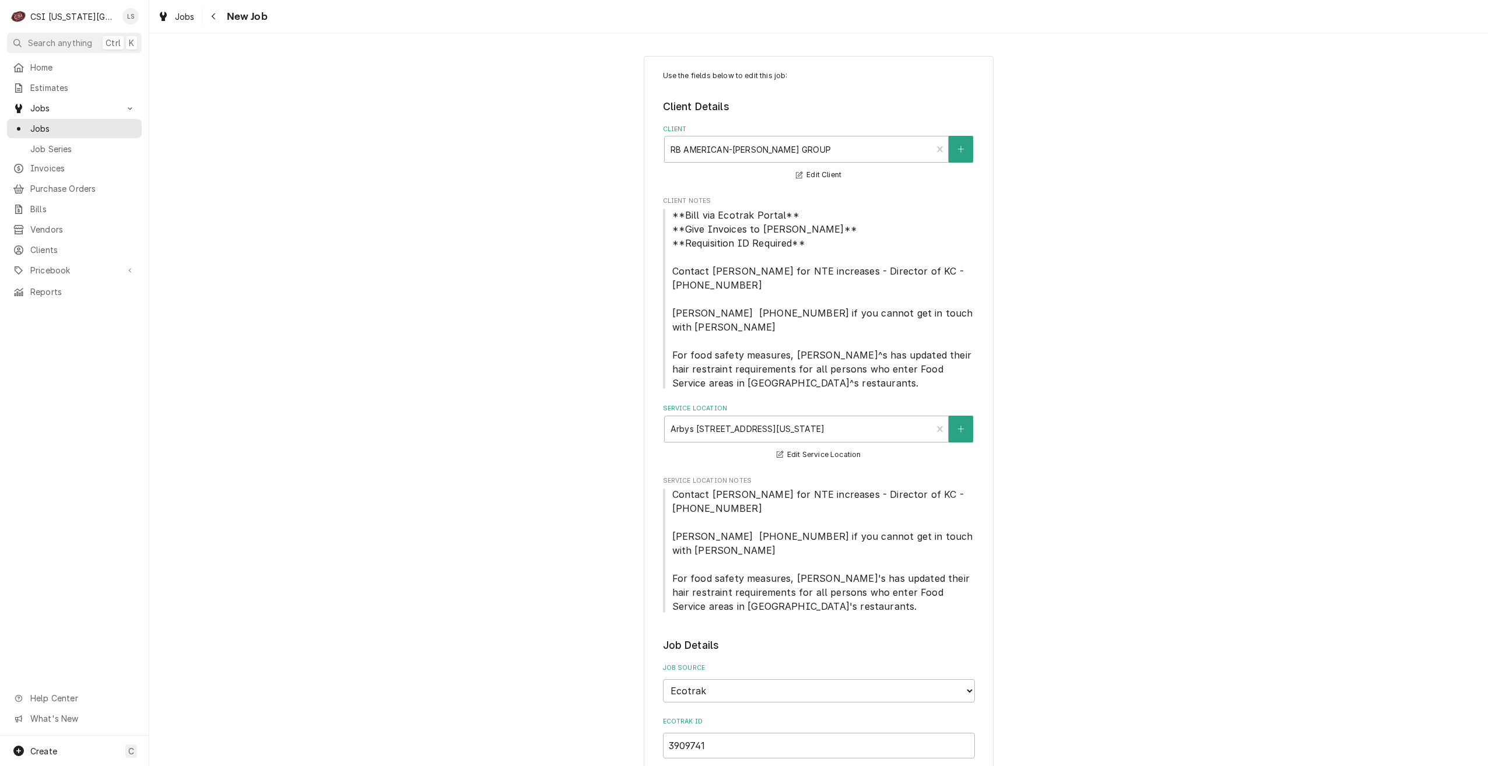
type textarea "x"
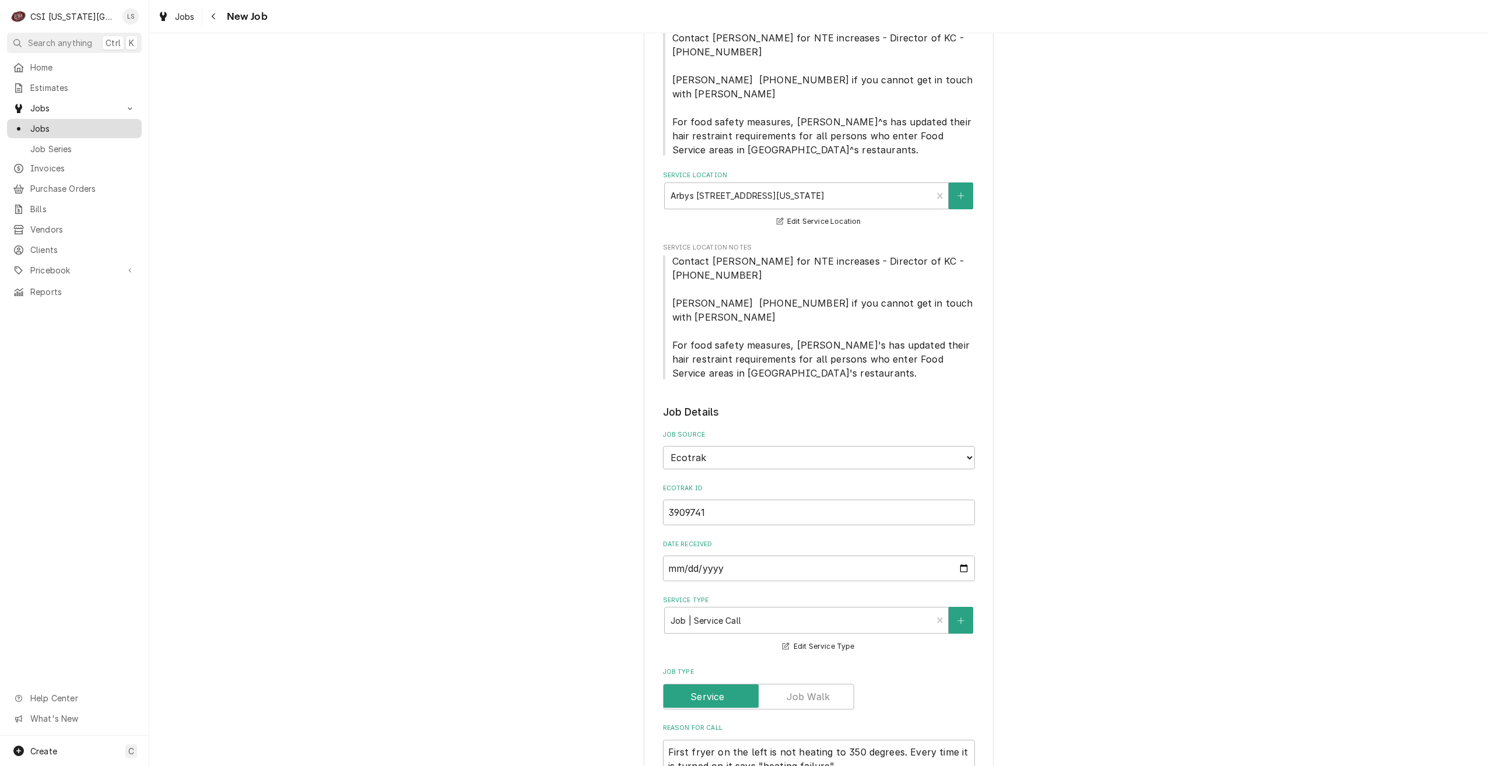
click at [110, 124] on span "Jobs" at bounding box center [83, 128] width 106 height 12
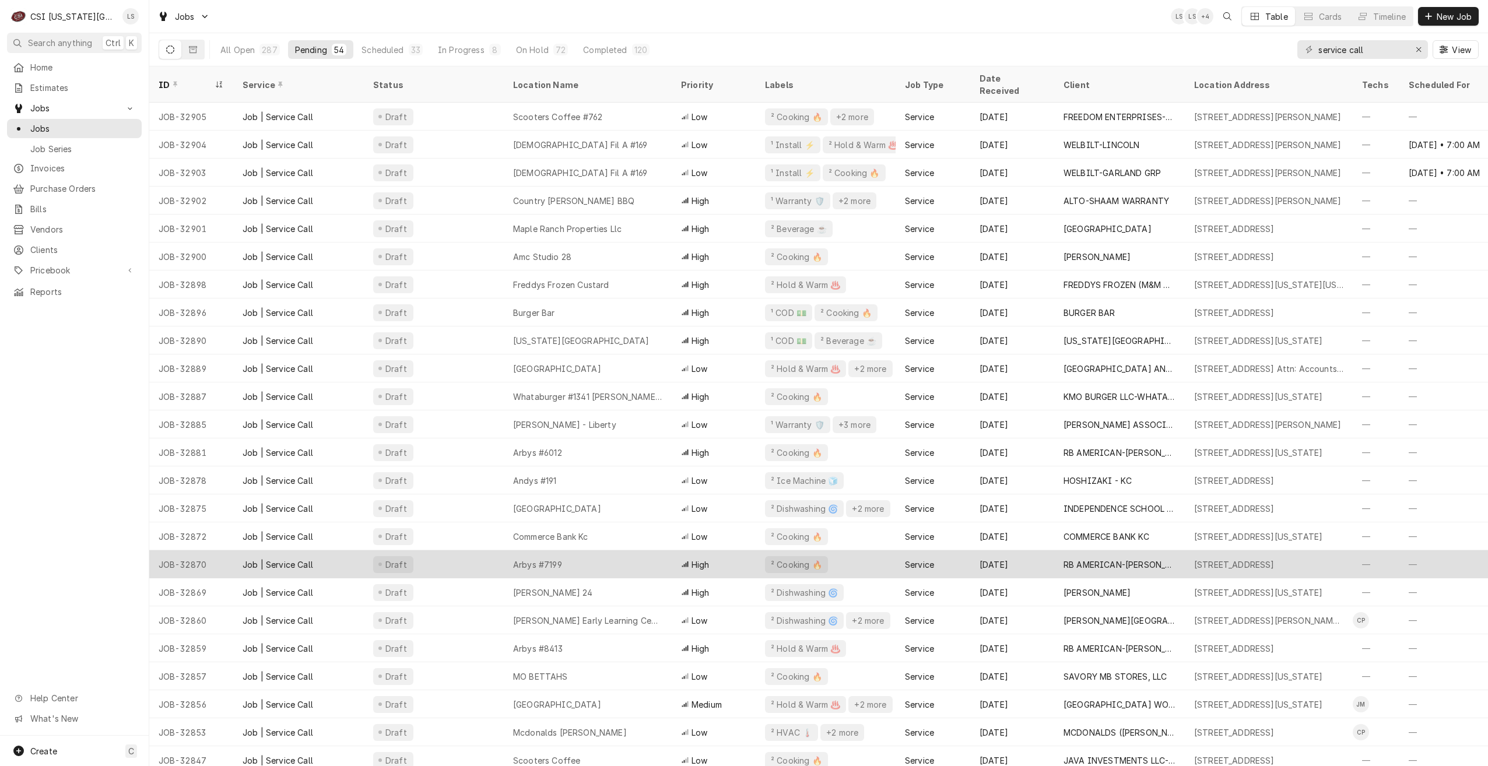
click at [567, 551] on div "Arbys #7199" at bounding box center [588, 565] width 168 height 28
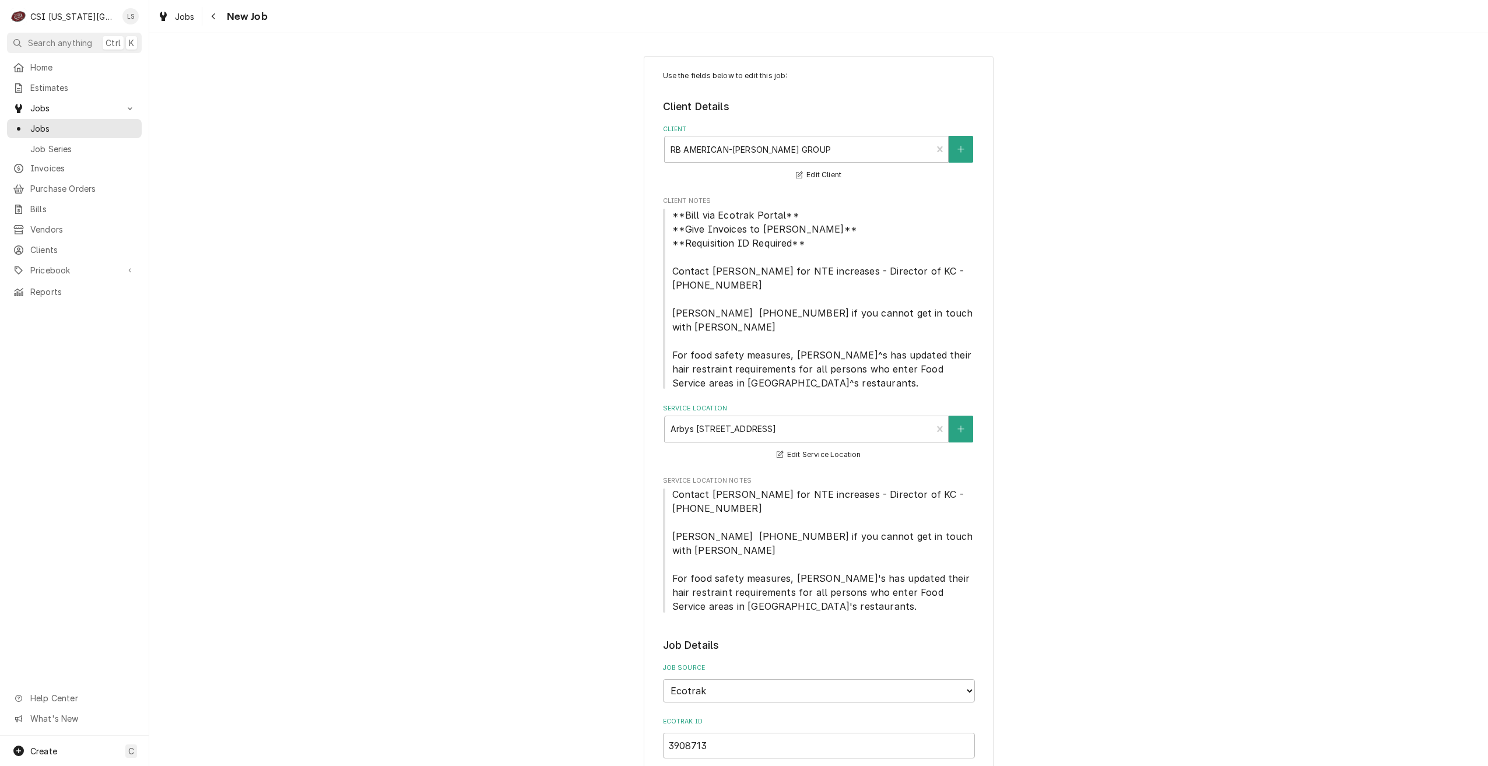
type textarea "x"
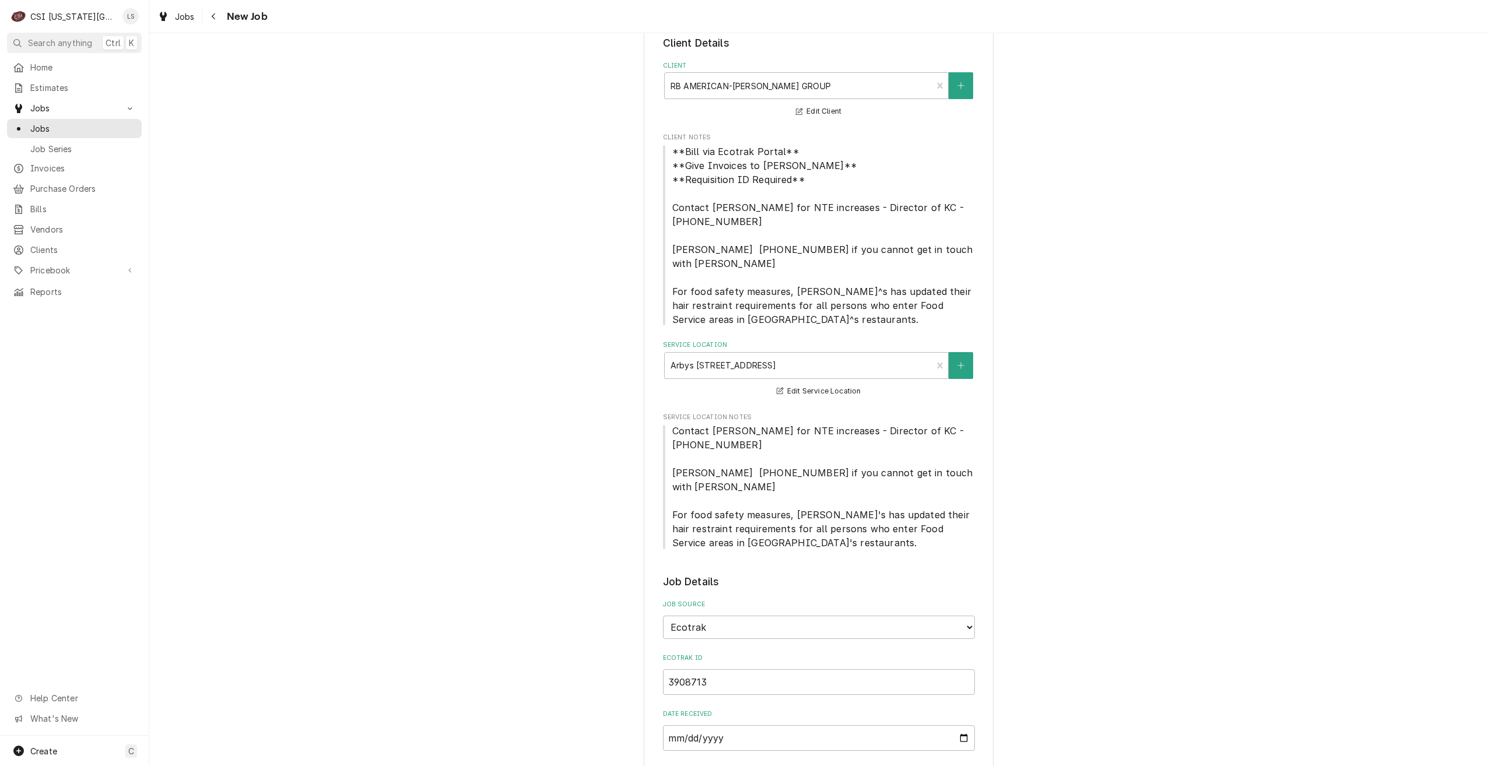
scroll to position [292, 0]
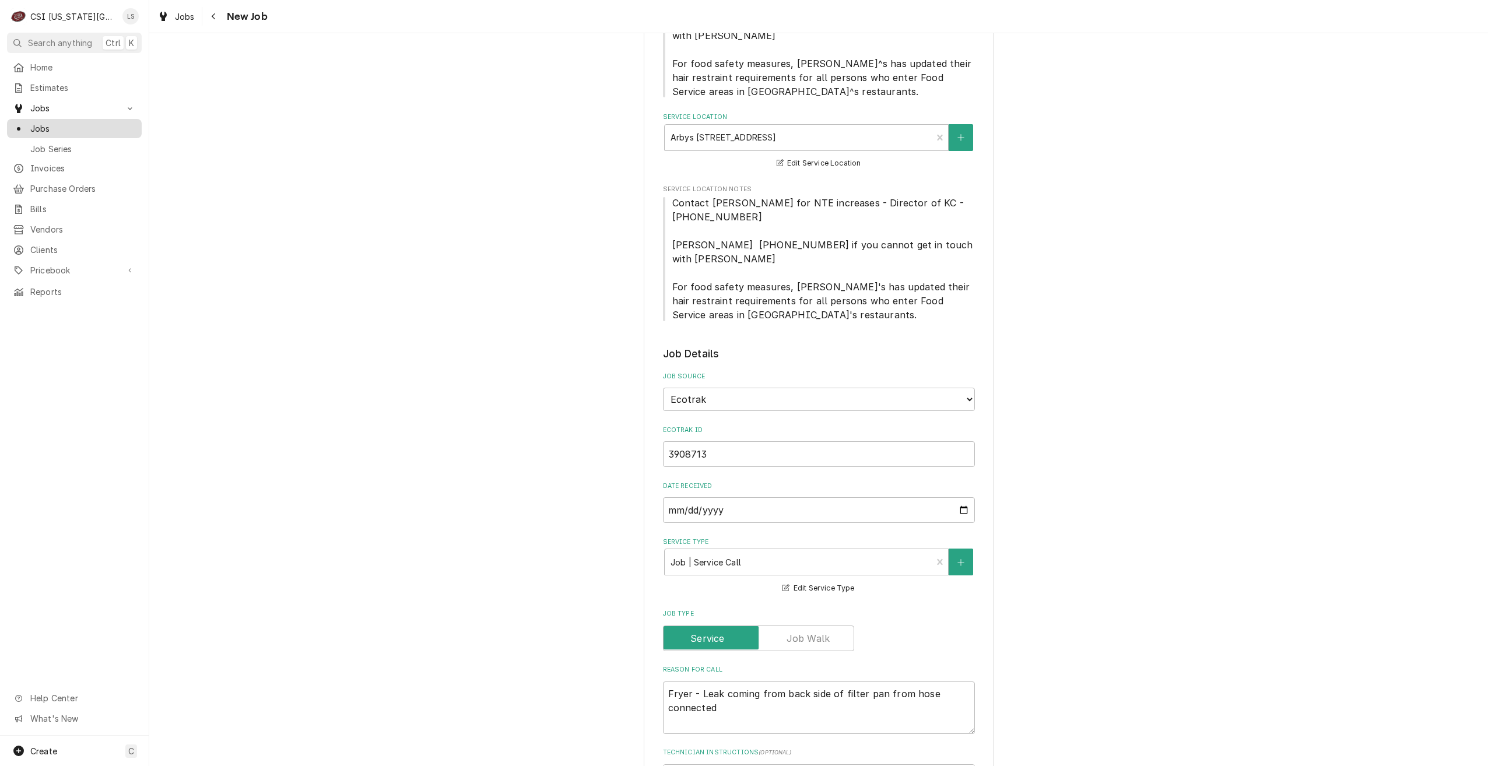
click at [115, 128] on span "Jobs" at bounding box center [83, 128] width 106 height 12
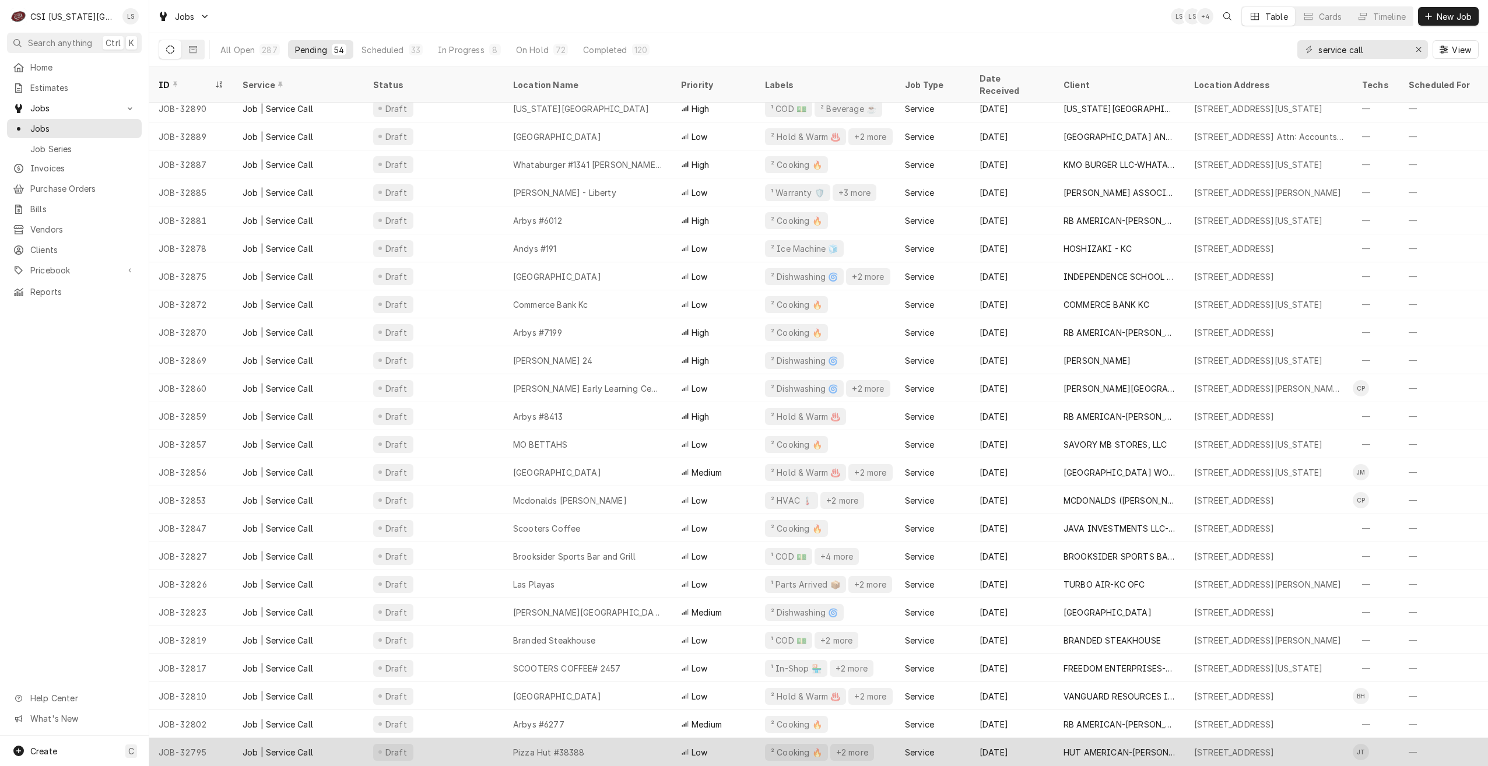
scroll to position [162, 0]
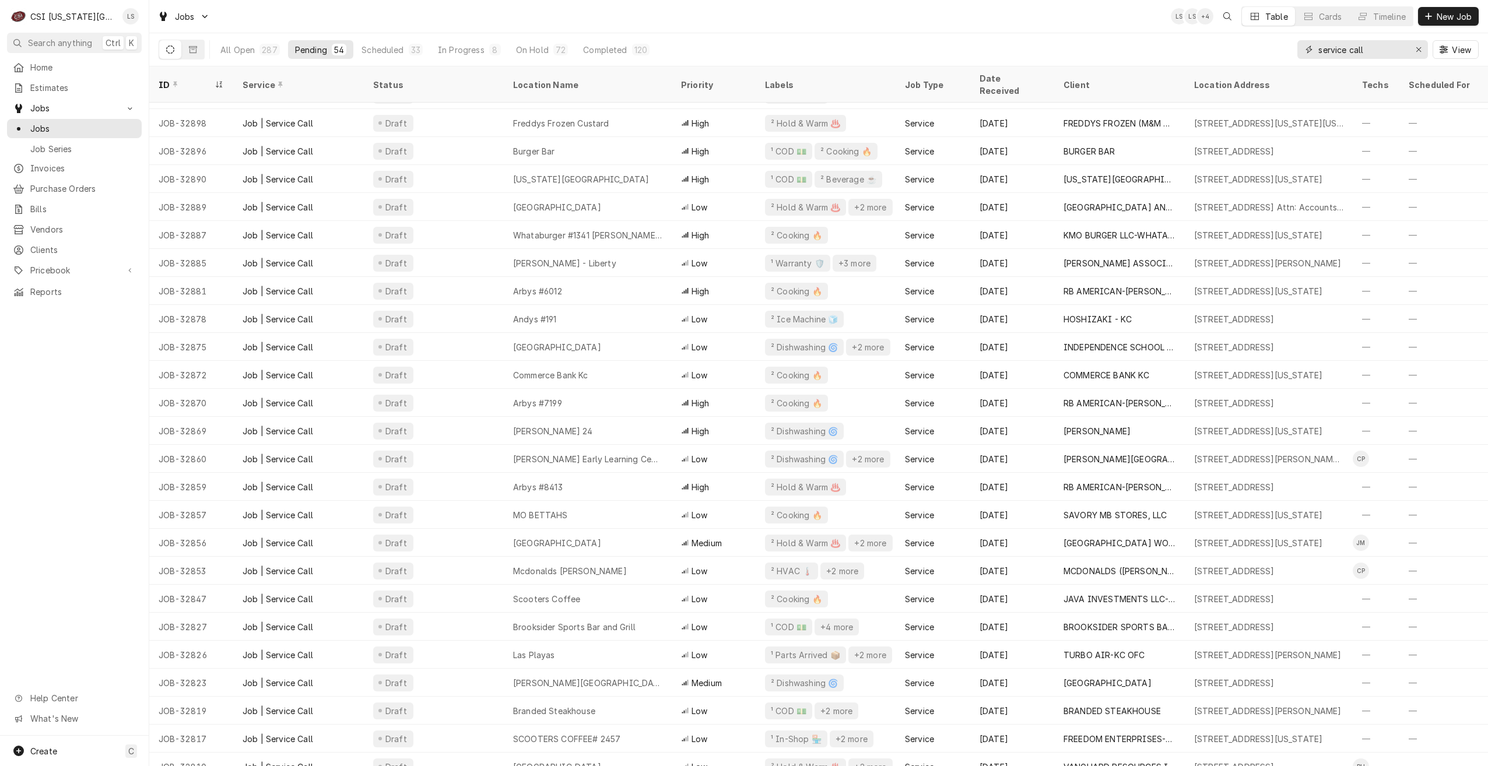
drag, startPoint x: 1380, startPoint y: 55, endPoint x: 1295, endPoint y: 39, distance: 86.1
click at [1295, 39] on div "All Open 287 Pending 54 Scheduled 33 In Progress 8 On Hold 72 Completed 120 ser…" at bounding box center [819, 49] width 1320 height 33
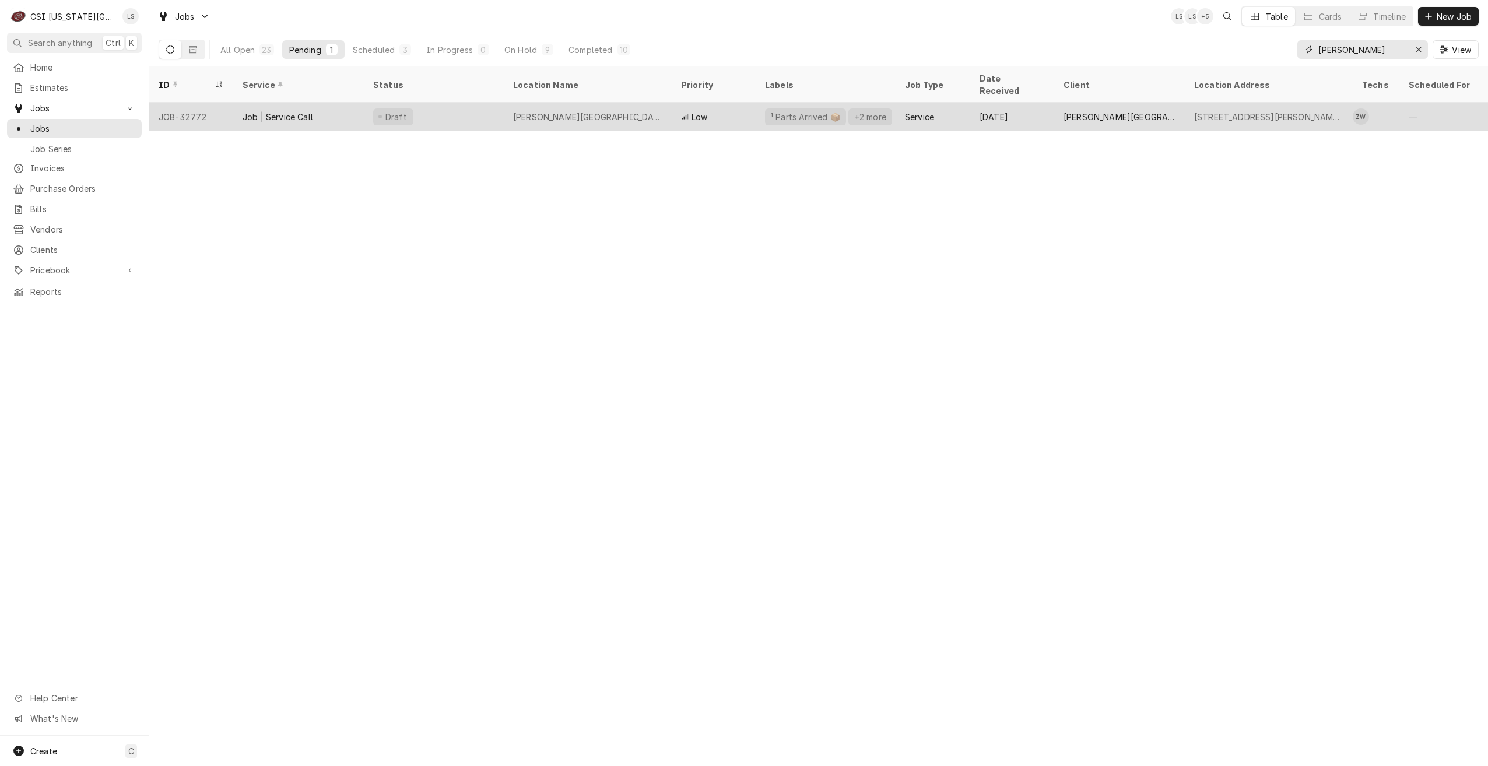
type input "zach wilson"
click at [726, 103] on div "Low" at bounding box center [714, 117] width 84 height 28
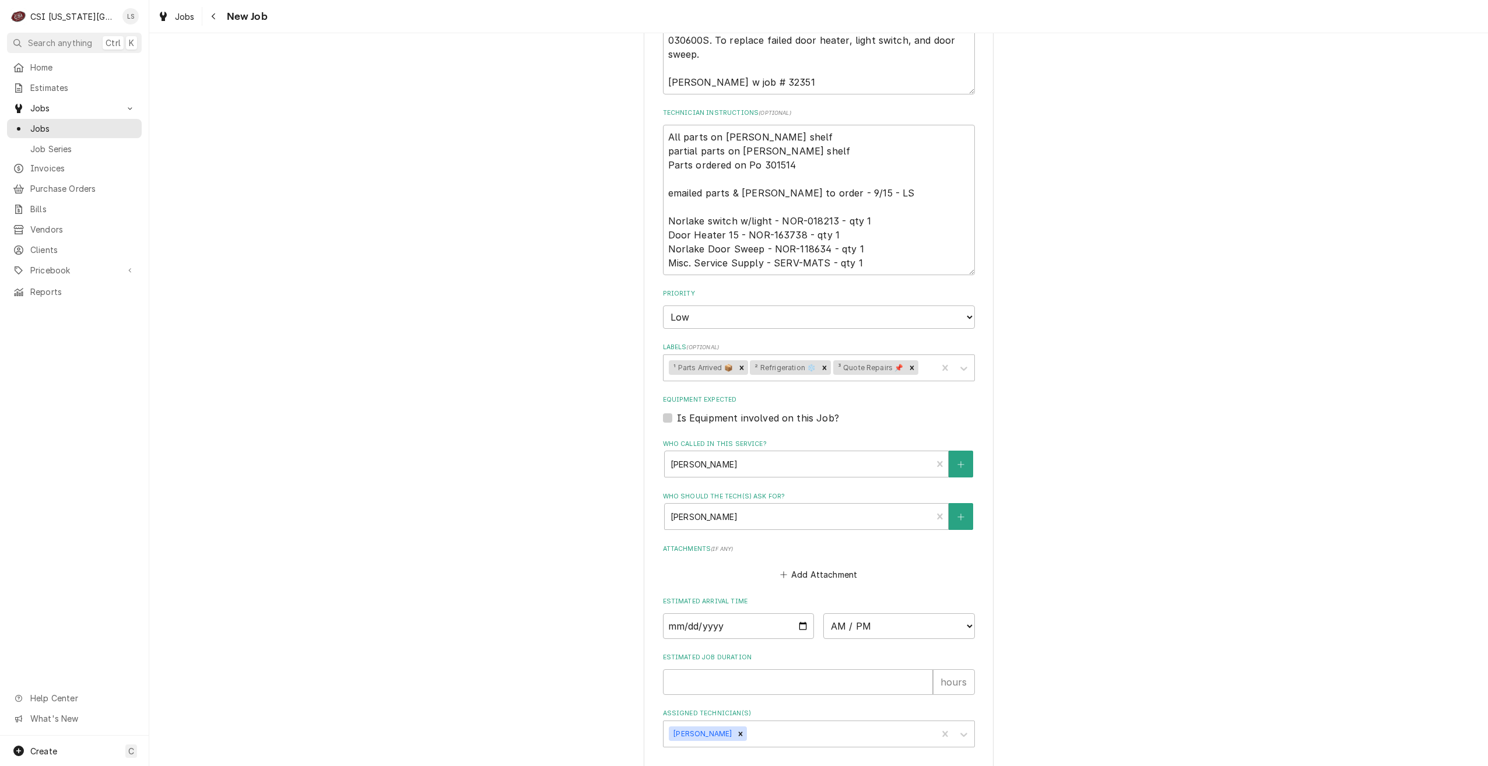
scroll to position [802, 0]
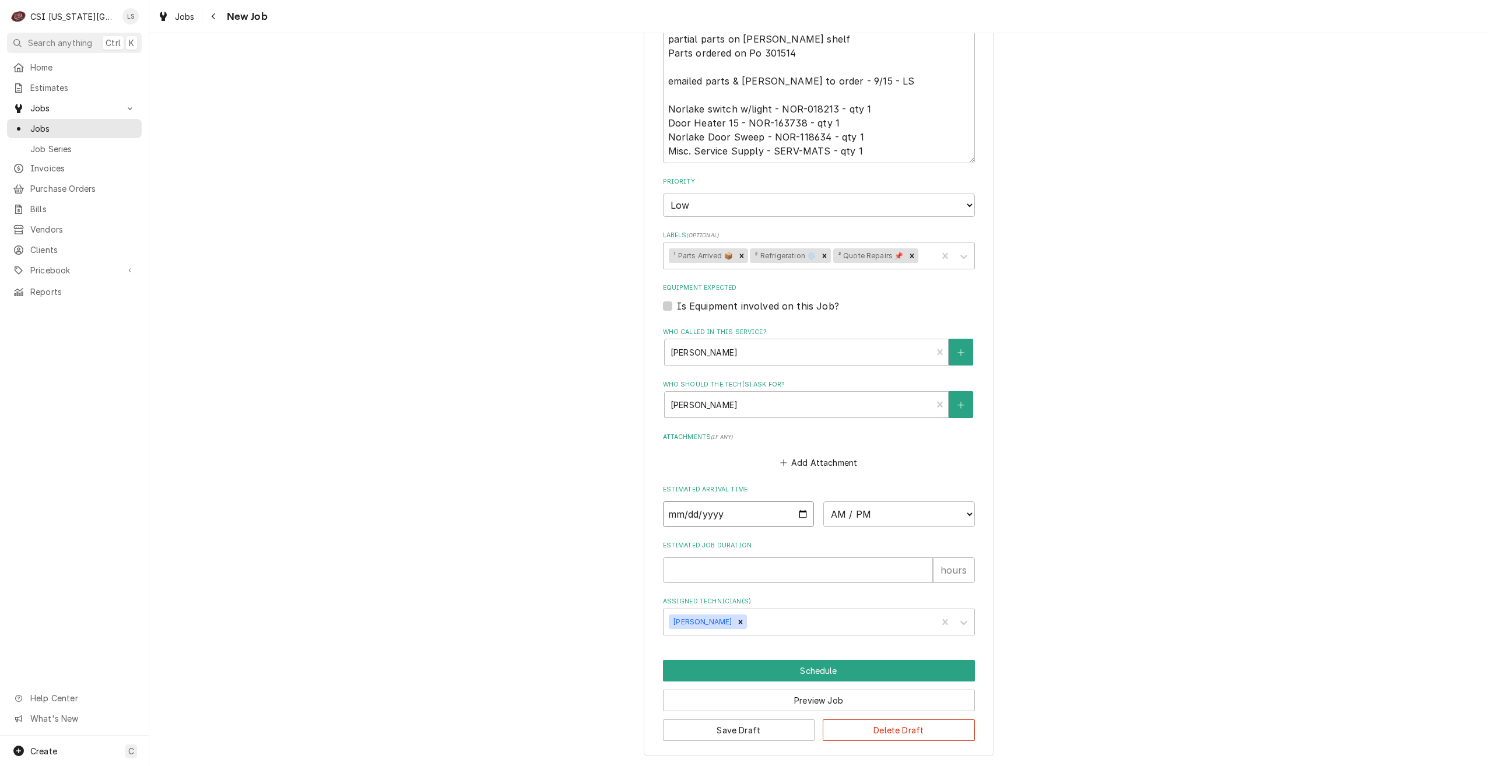
click at [797, 518] on input "Date" at bounding box center [739, 515] width 152 height 26
type textarea "x"
type input "[DATE]"
type textarea "x"
click at [864, 517] on select "AM / PM 6:00 AM 6:15 AM 6:30 AM 6:45 AM 7:00 AM 7:15 AM 7:30 AM 7:45 AM 8:00 AM…" at bounding box center [899, 515] width 152 height 26
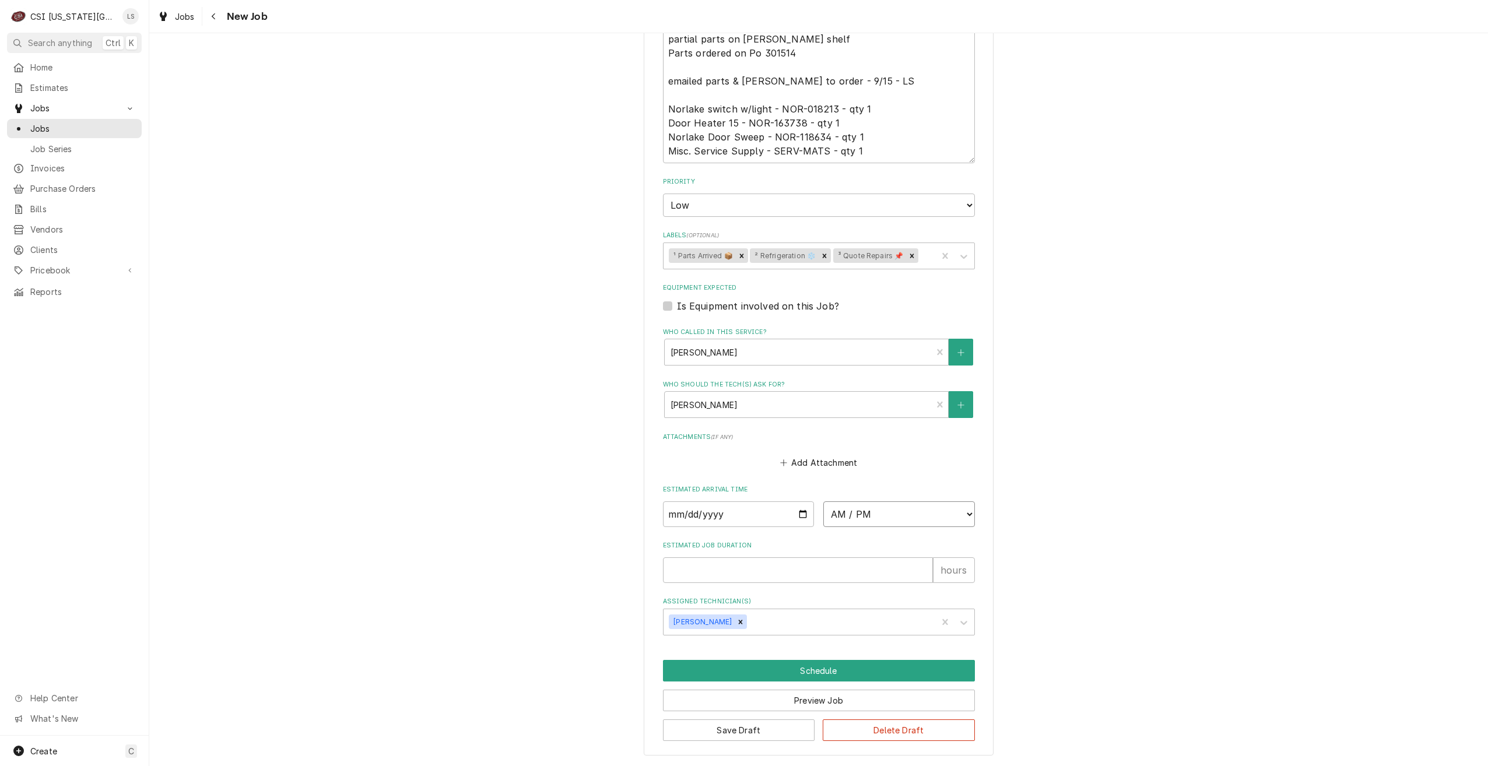
select select "10:00:00"
click at [823, 502] on select "AM / PM 6:00 AM 6:15 AM 6:30 AM 6:45 AM 7:00 AM 7:15 AM 7:30 AM 7:45 AM 8:00 AM…" at bounding box center [899, 515] width 152 height 26
click at [831, 580] on input "Estimated Job Duration" at bounding box center [798, 571] width 270 height 26
type textarea "x"
type input "2"
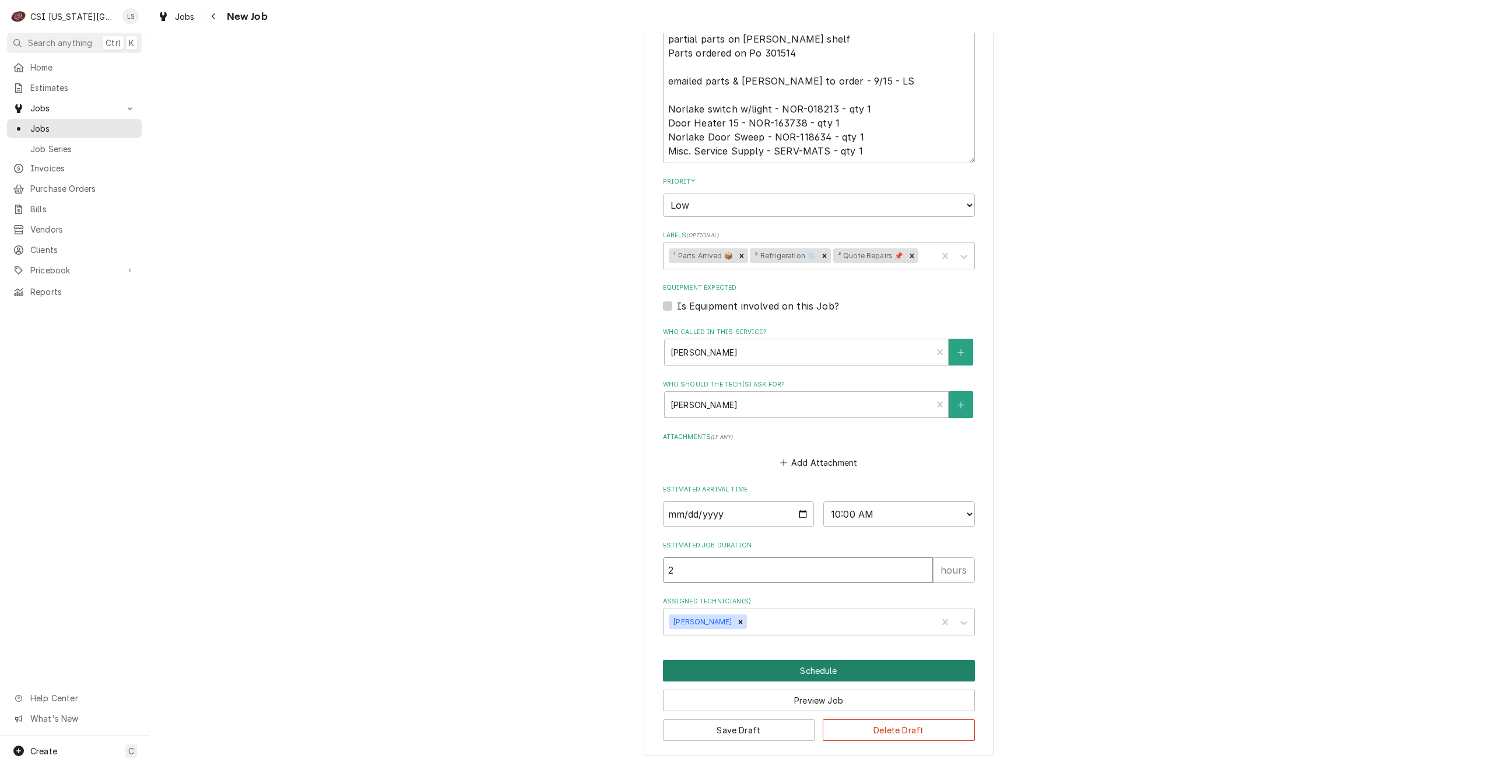
type textarea "x"
type input "2"
click at [822, 666] on button "Schedule" at bounding box center [819, 671] width 312 height 22
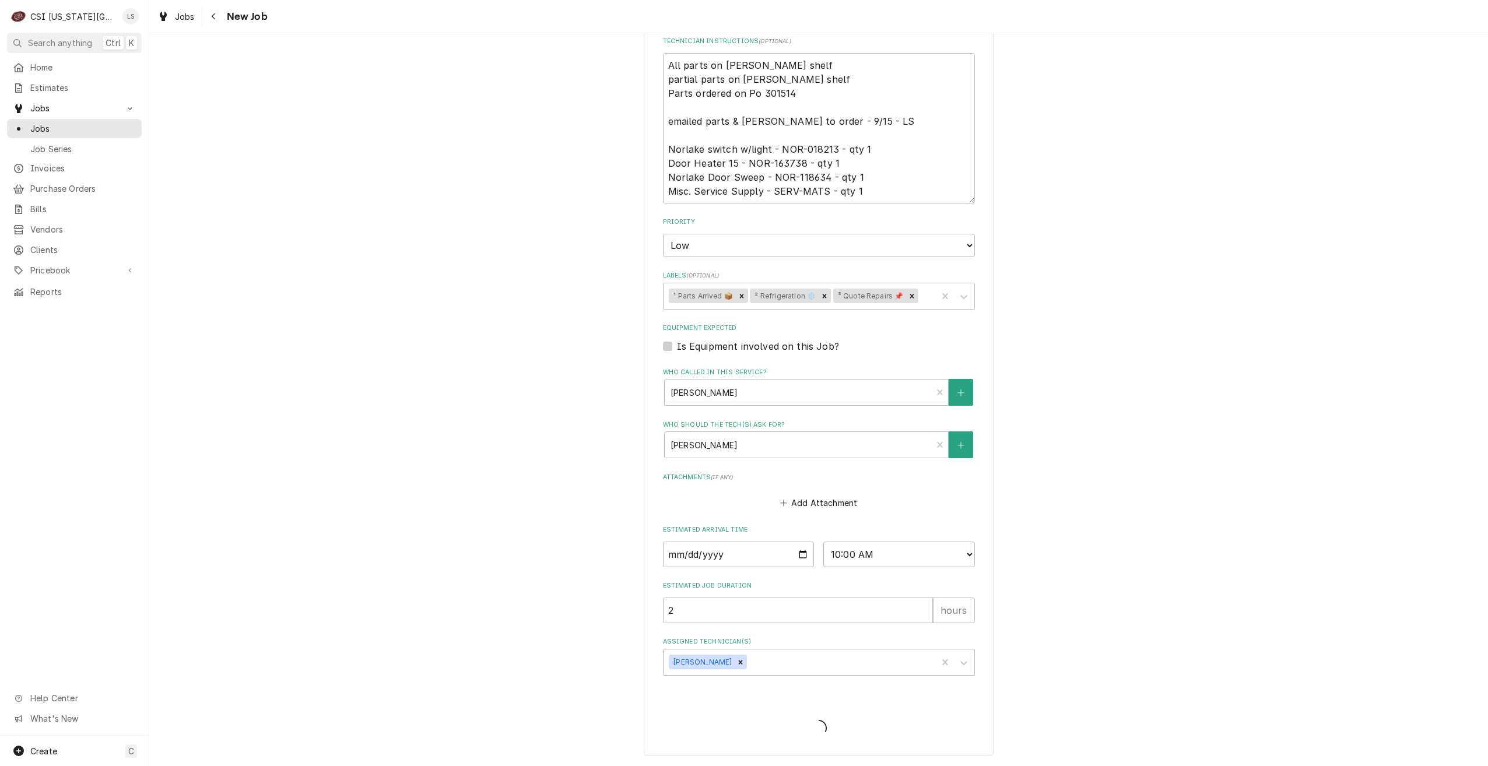
type textarea "x"
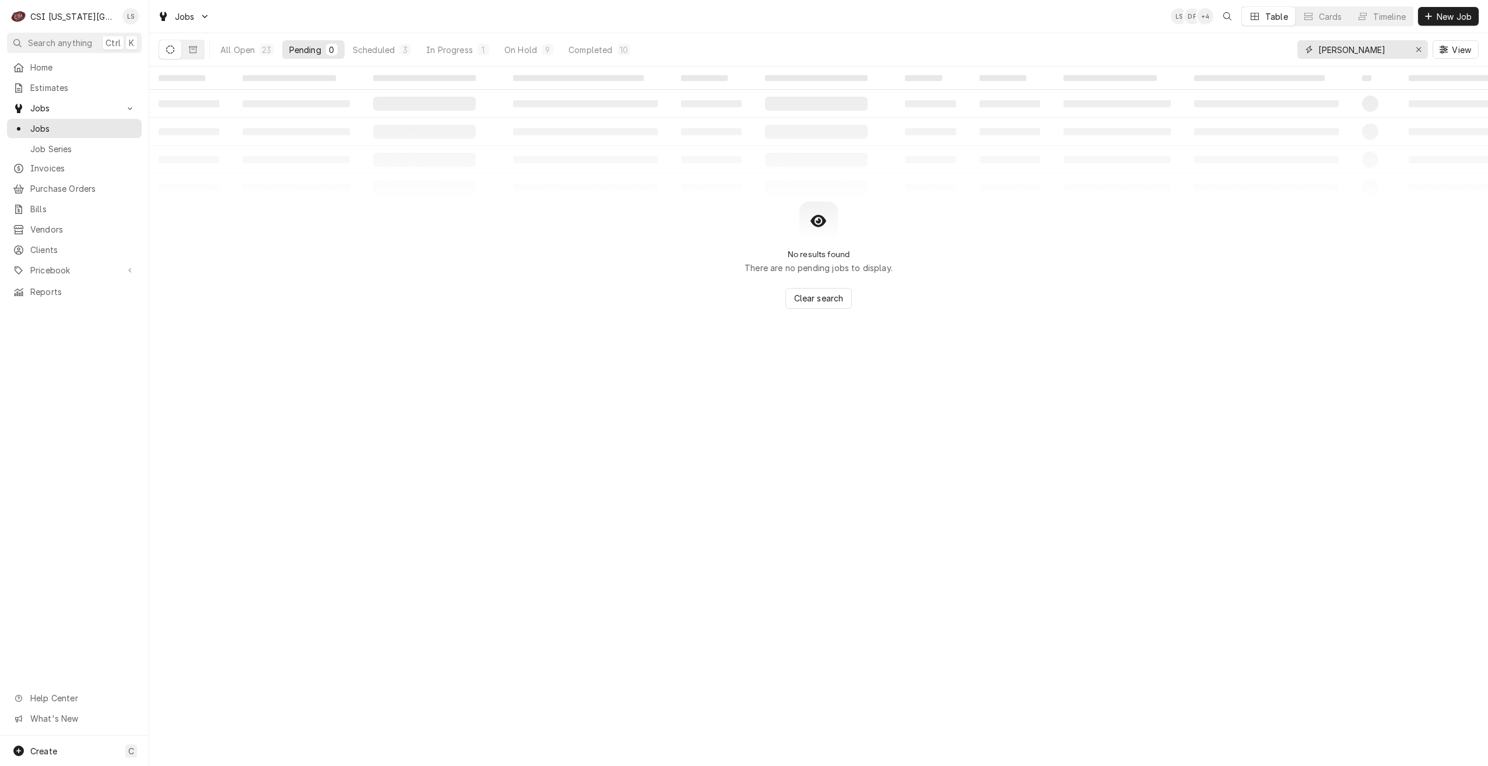
drag, startPoint x: 1367, startPoint y: 52, endPoint x: 1307, endPoint y: 48, distance: 60.2
click at [1307, 48] on div "[PERSON_NAME]" at bounding box center [1363, 49] width 131 height 19
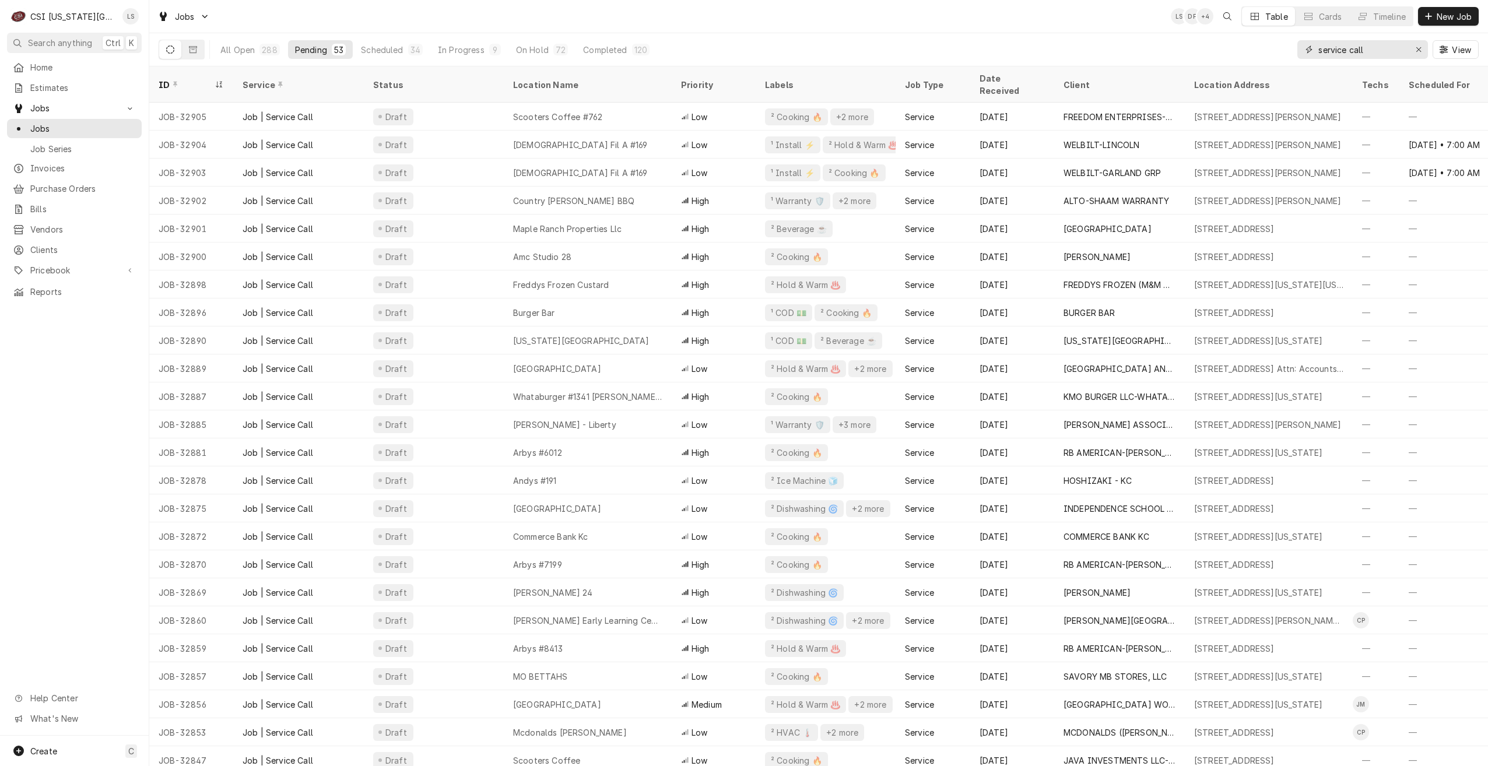
type input "service call"
click at [576, 20] on div "Jobs LS DF + 4 Table Cards Timeline New Job" at bounding box center [818, 16] width 1339 height 33
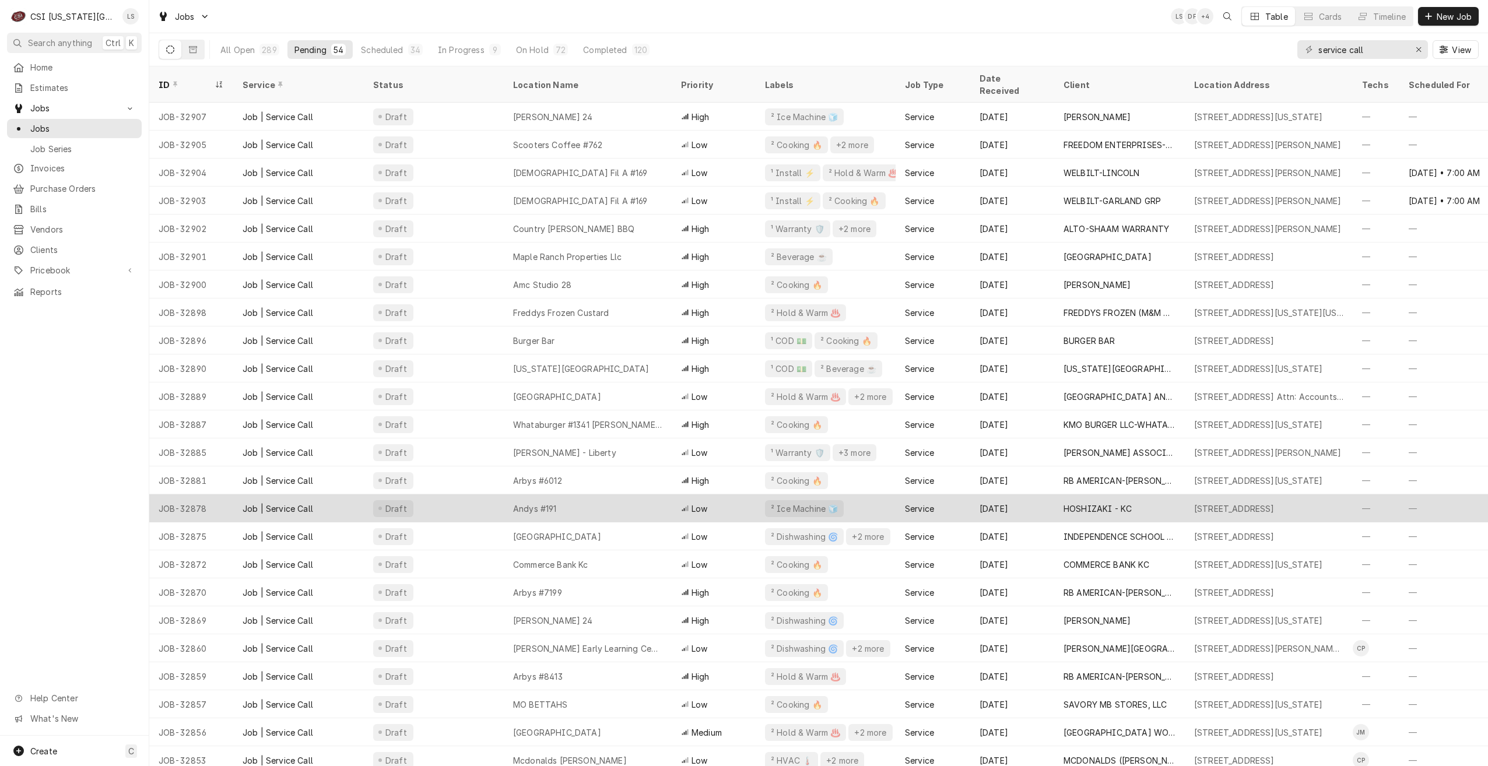
click at [635, 502] on div "Andys #191" at bounding box center [588, 509] width 168 height 28
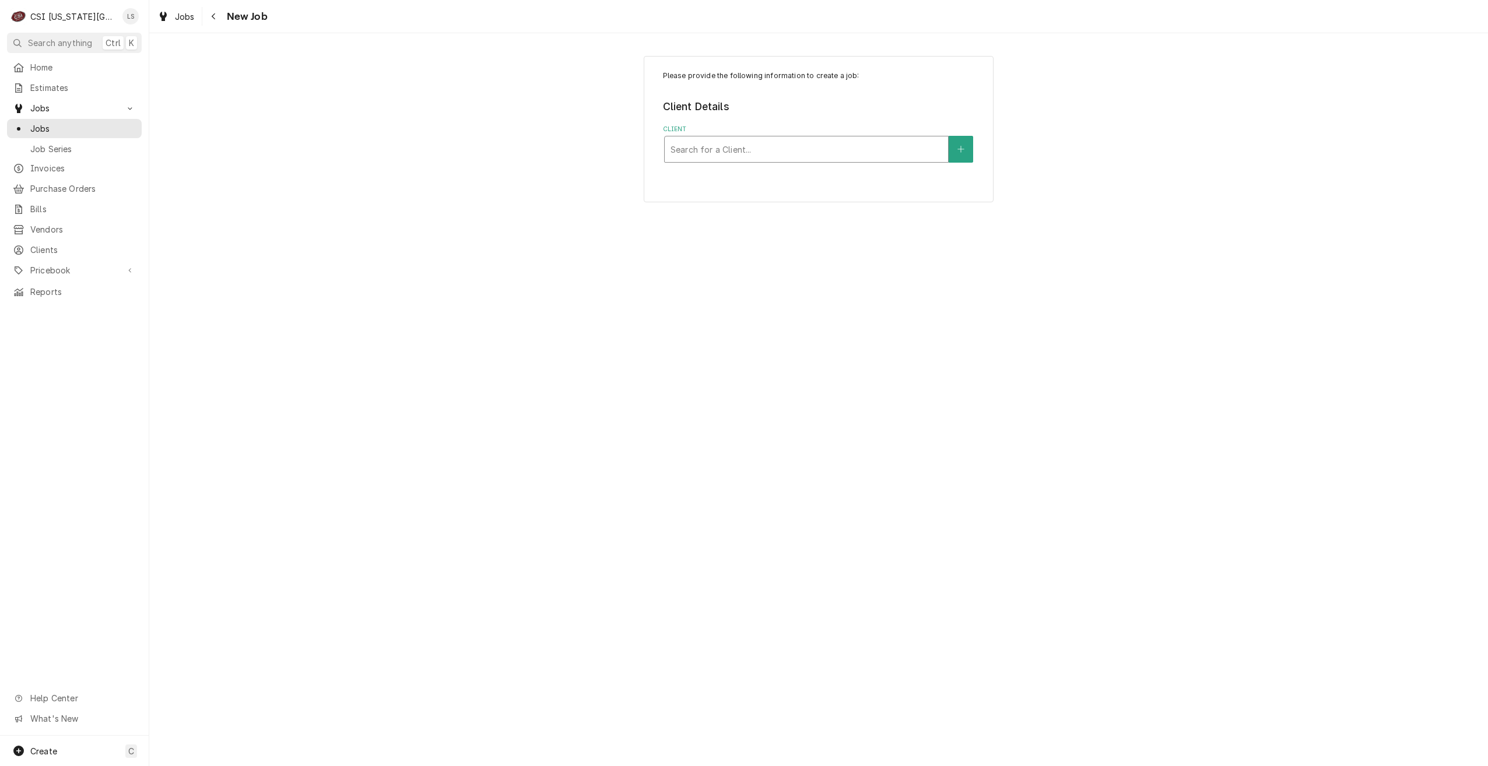
click at [840, 155] on div "Client" at bounding box center [807, 149] width 272 height 21
type input "culvers"
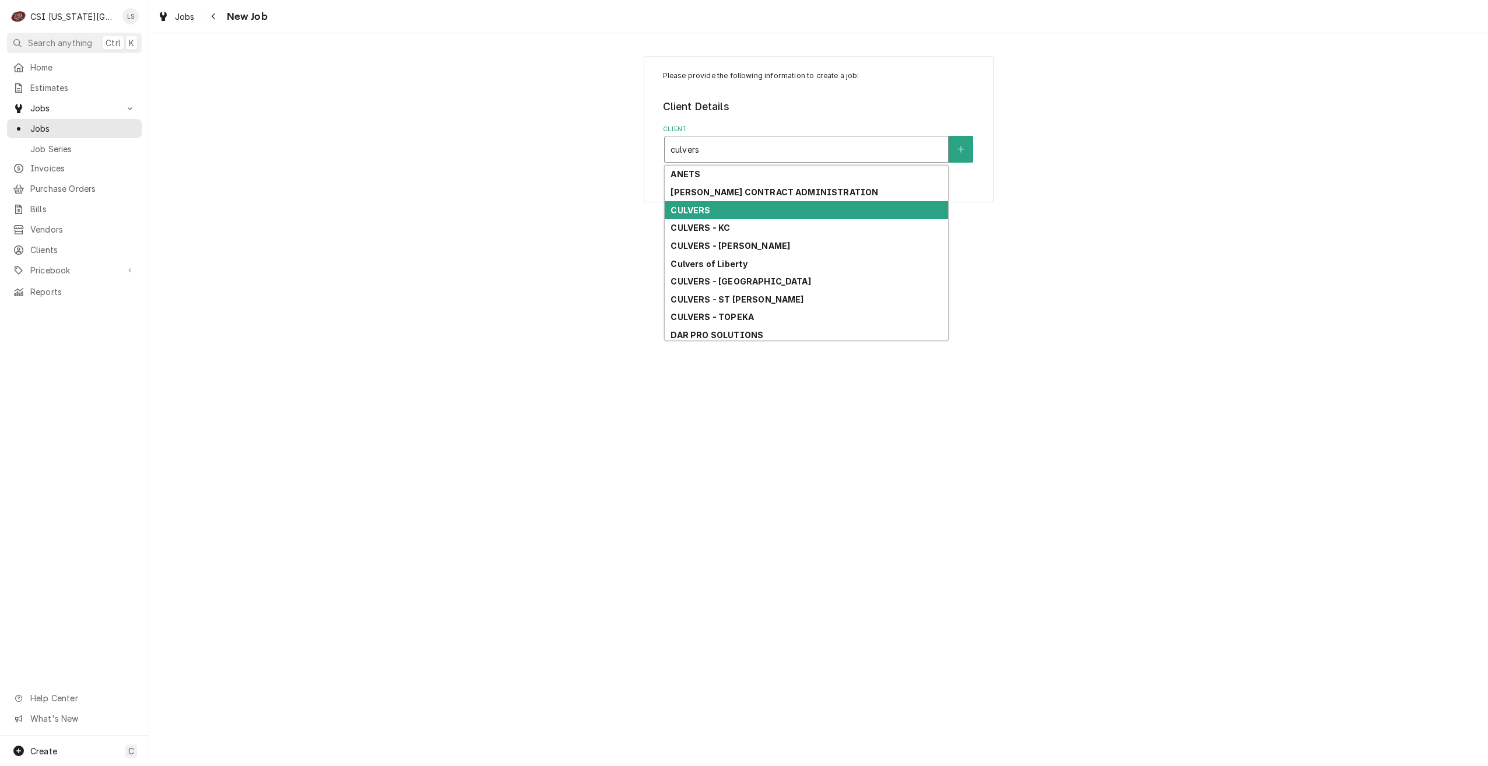
click at [764, 216] on div "CULVERS" at bounding box center [806, 210] width 283 height 18
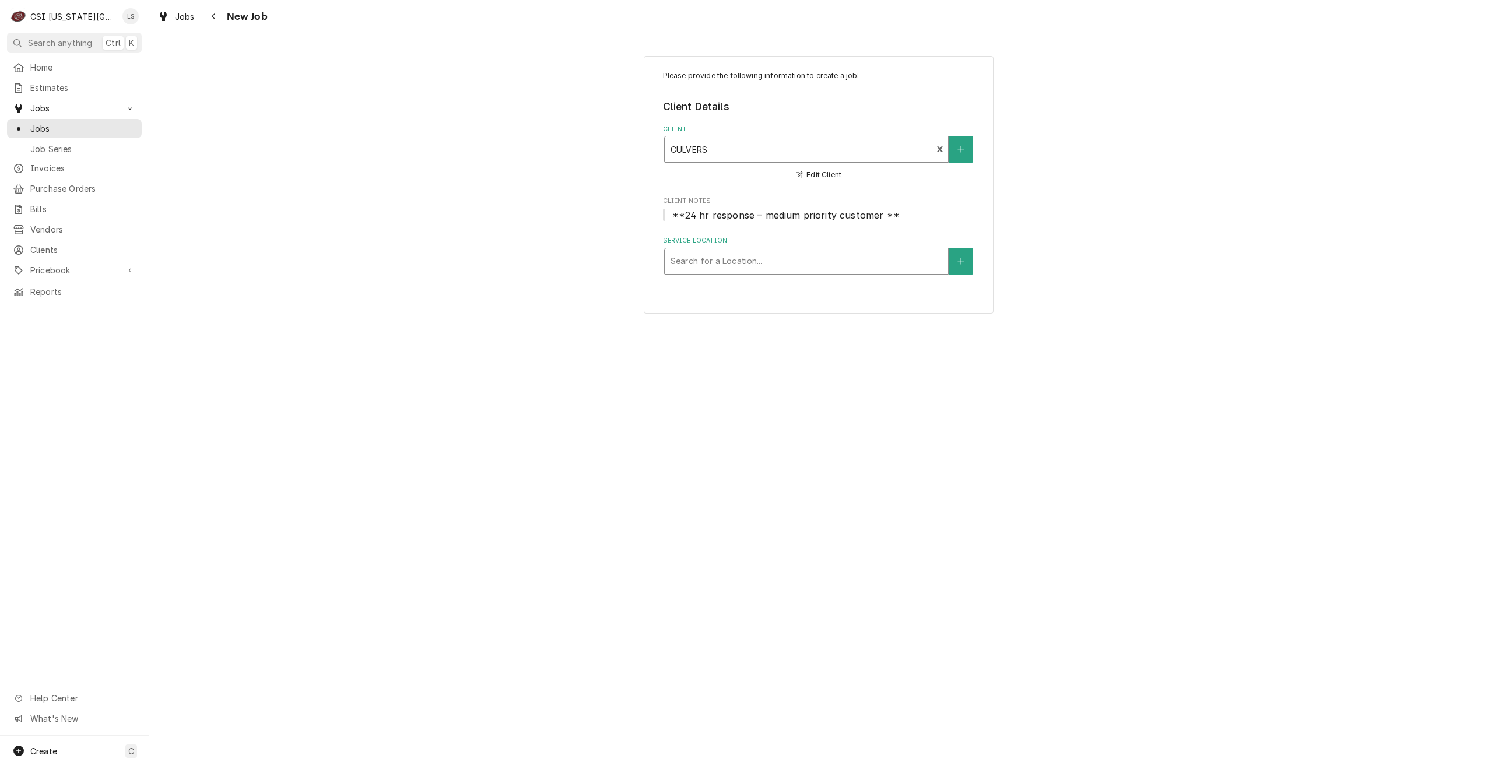
click at [805, 253] on div "Service Location" at bounding box center [807, 261] width 272 height 21
type input "harris"
click at [801, 283] on div "Culvers Harrisonville / 1415 Route 291, Harrisonville, MO 64701" at bounding box center [806, 286] width 283 height 18
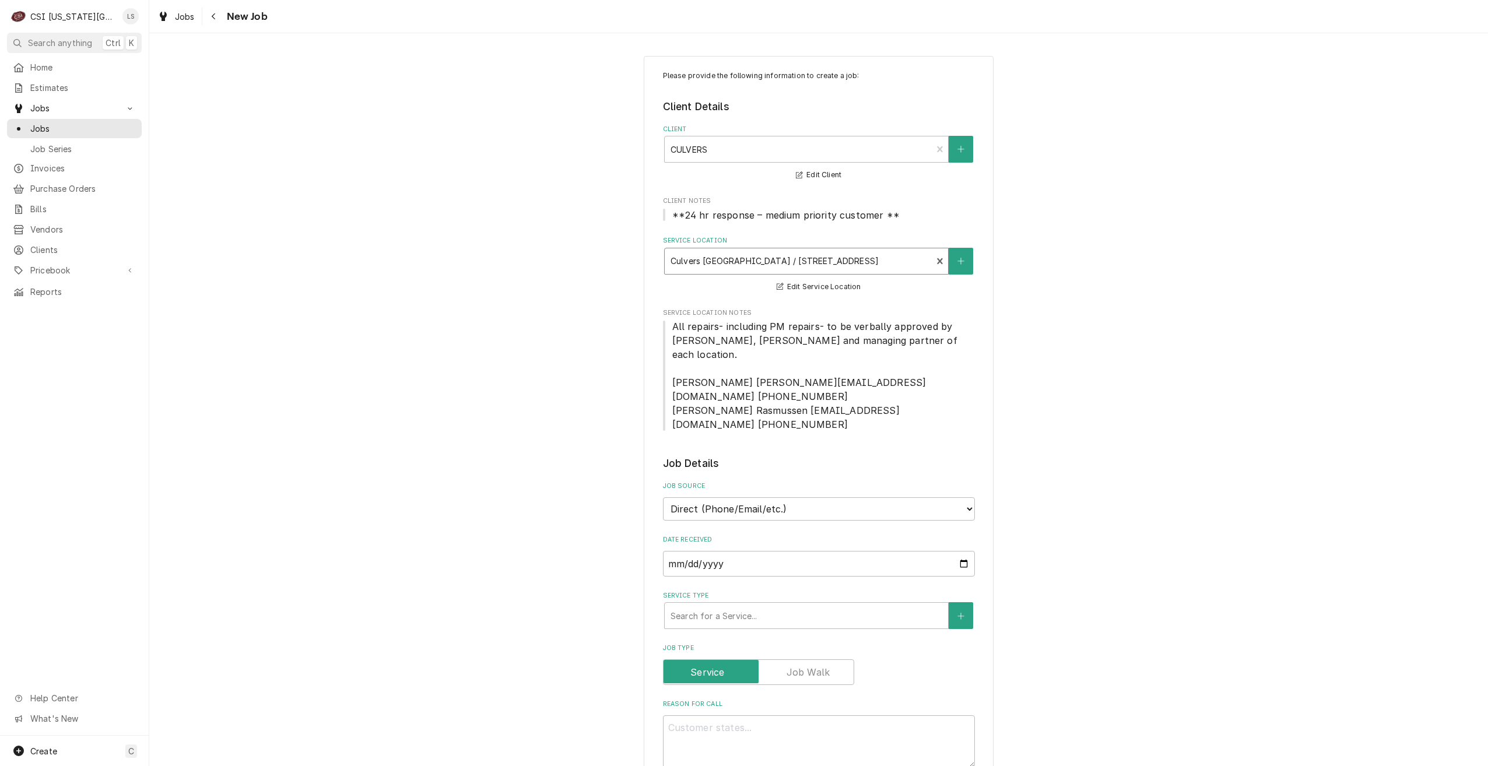
scroll to position [175, 0]
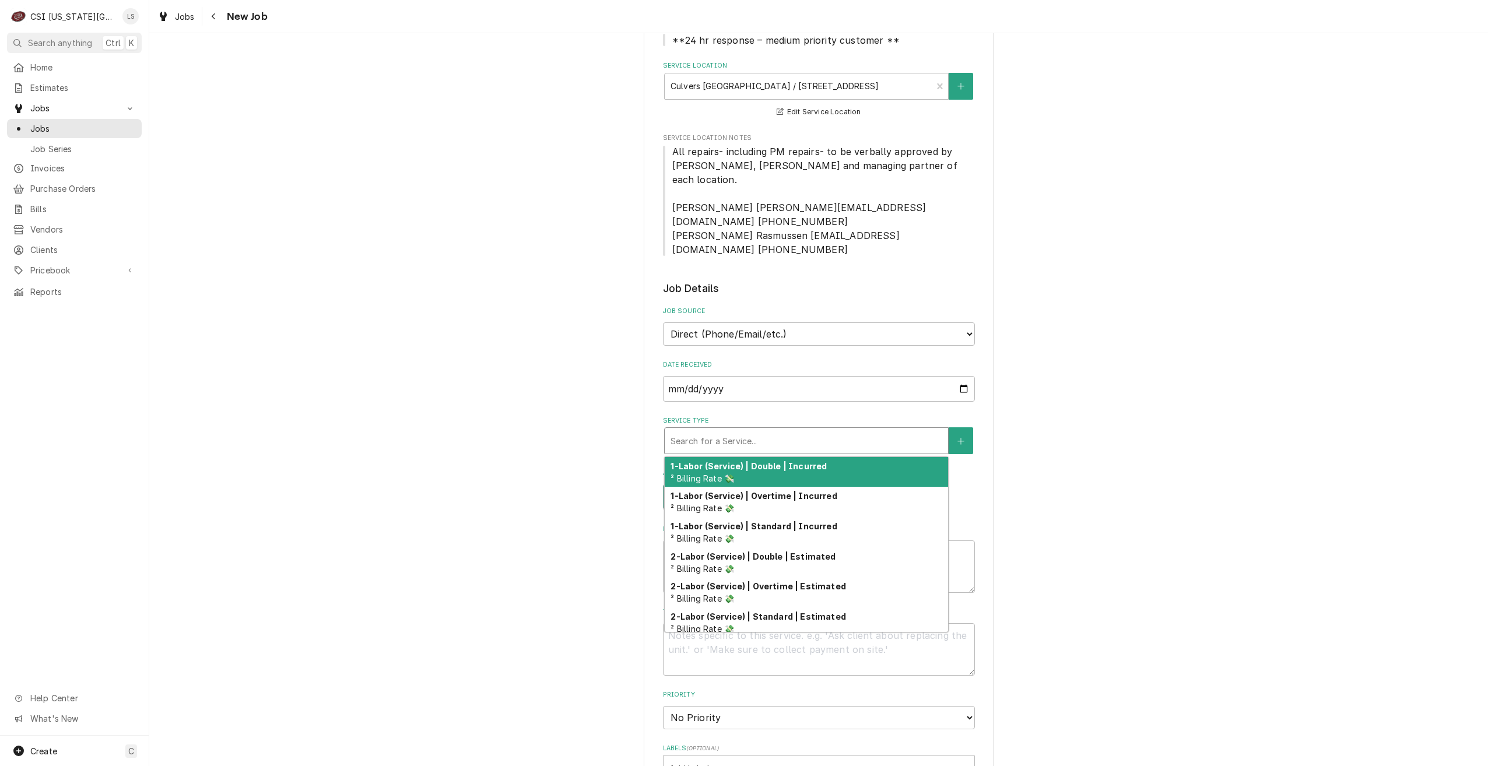
click at [792, 430] on div "Service Type" at bounding box center [807, 440] width 272 height 21
type textarea "x"
type input "s"
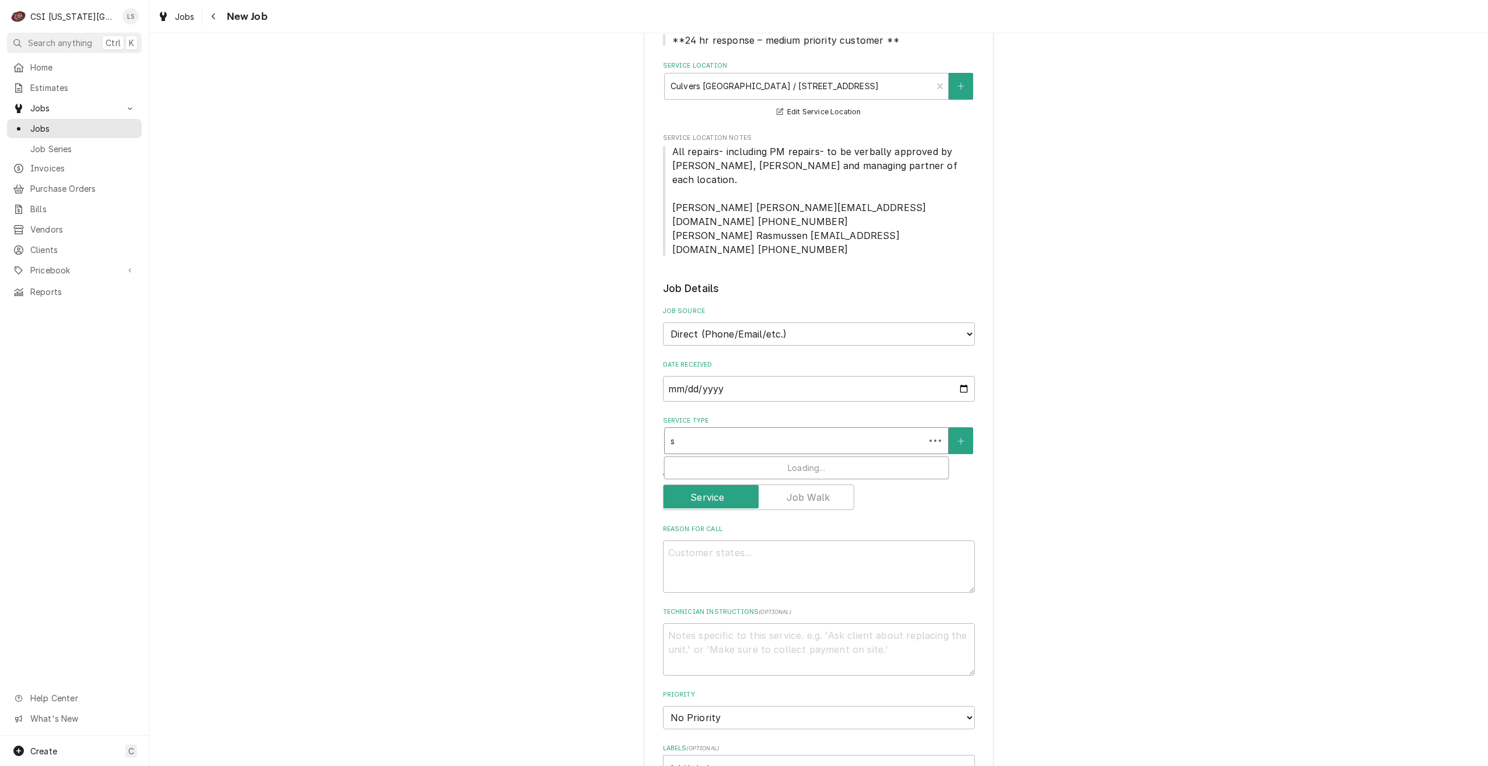
type textarea "x"
type input "ser"
type textarea "x"
type input "serv"
type textarea "x"
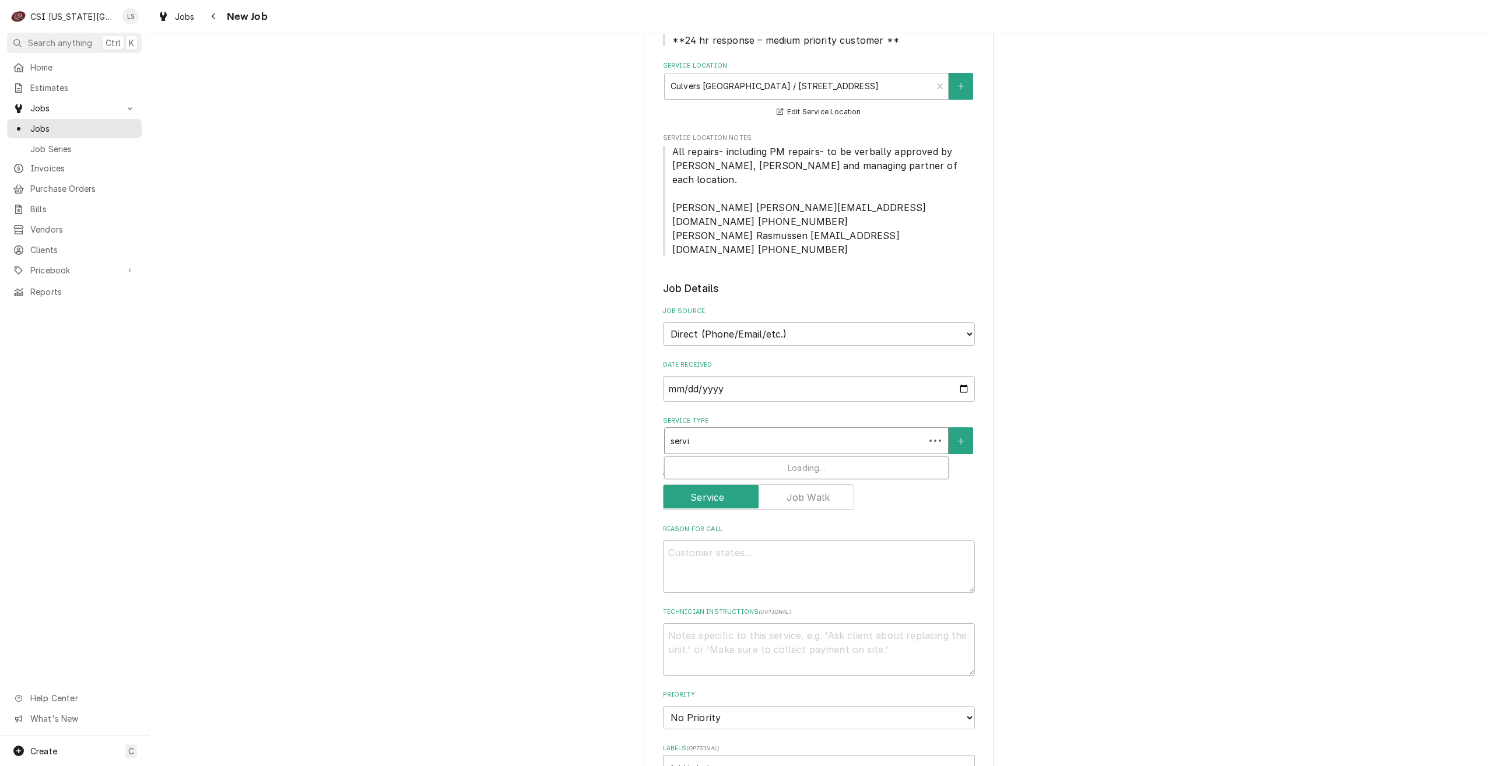
type input "servic"
type textarea "x"
type input "service"
type textarea "x"
type input "service"
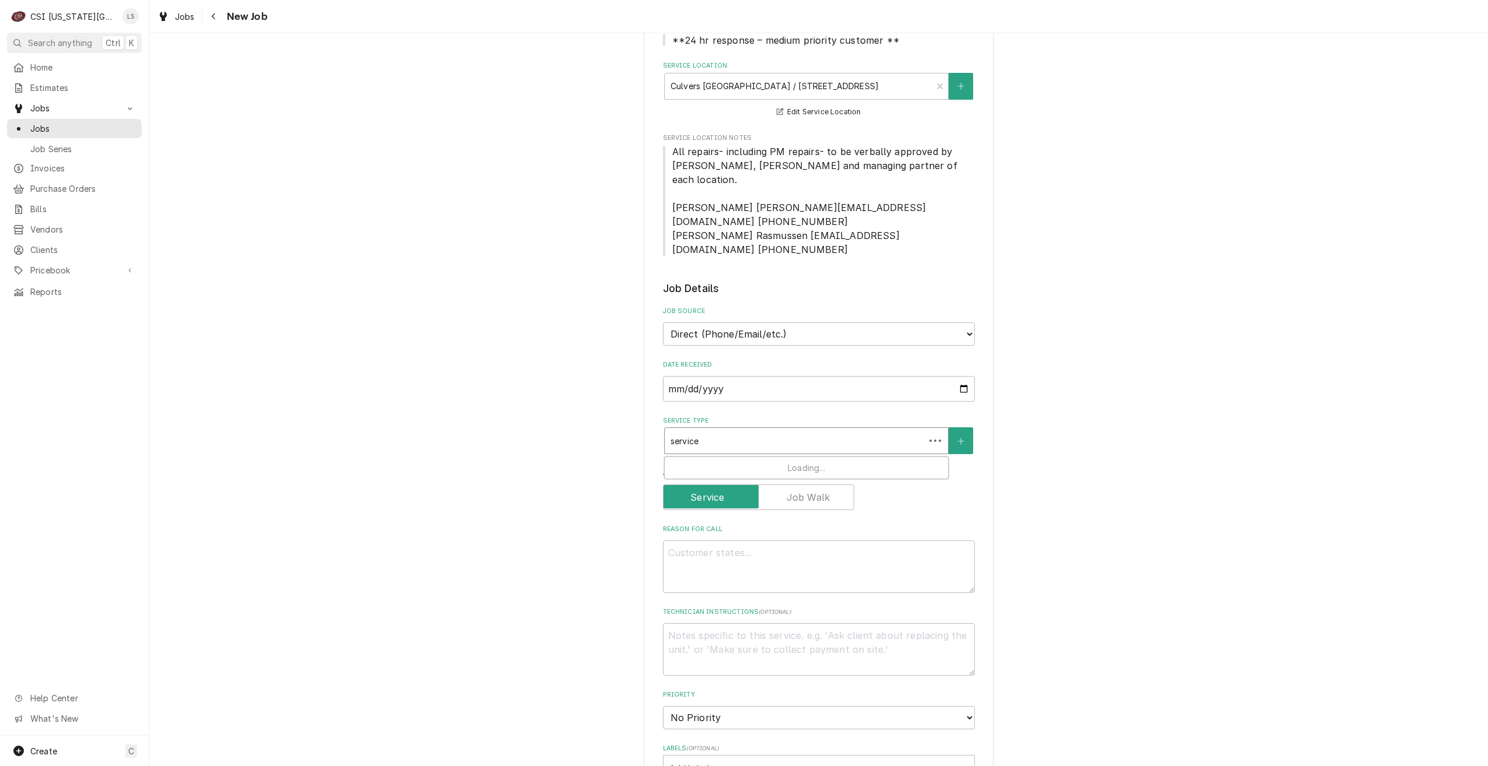
type textarea "x"
type input "service ca"
type textarea "x"
type input "service cal"
type textarea "x"
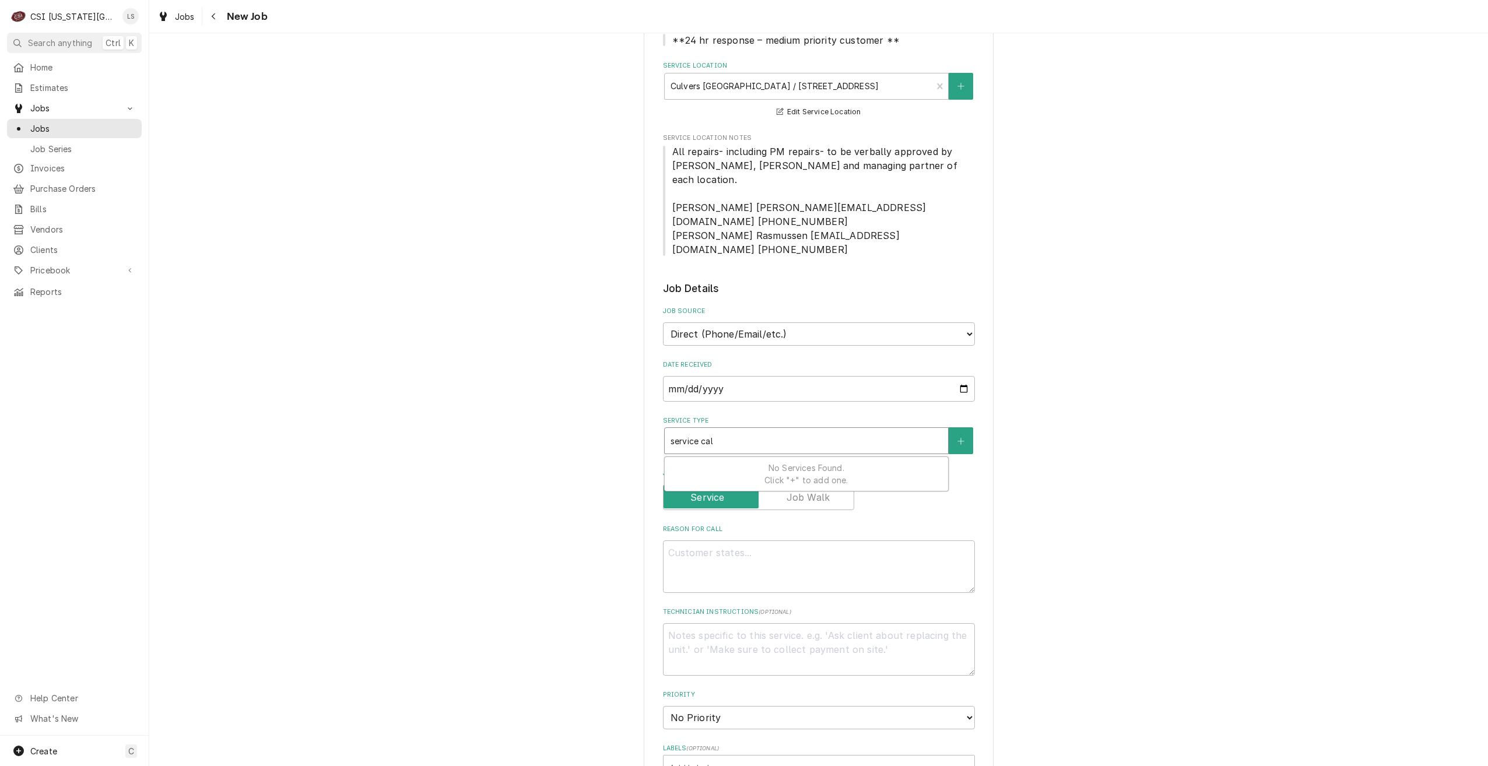
type input "service call"
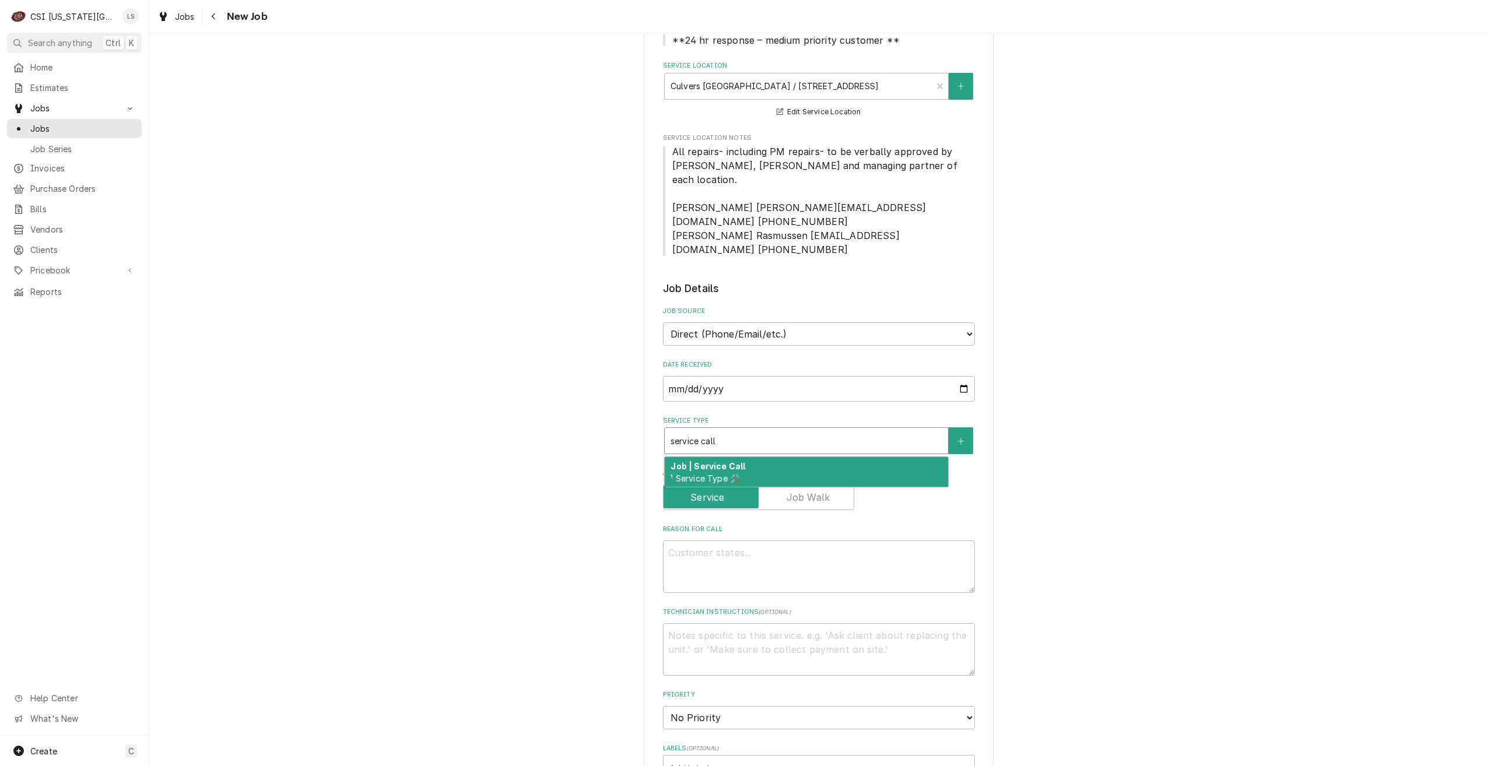
click at [791, 457] on div "Job | Service Call ¹ Service Type 🛠️" at bounding box center [806, 472] width 283 height 30
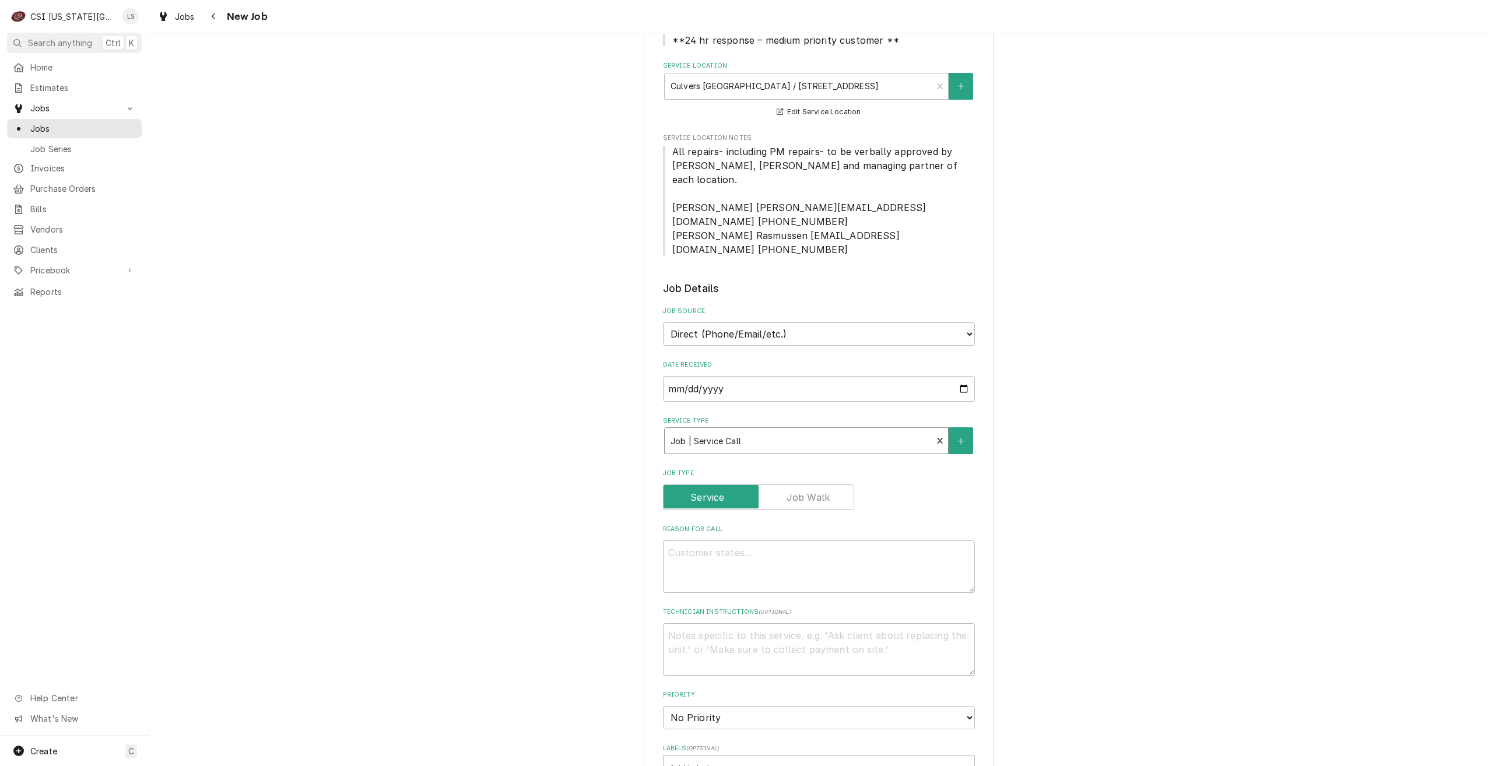
type textarea "x"
click at [814, 504] on input "Job Type" at bounding box center [758, 517] width 181 height 26
checkbox input "true"
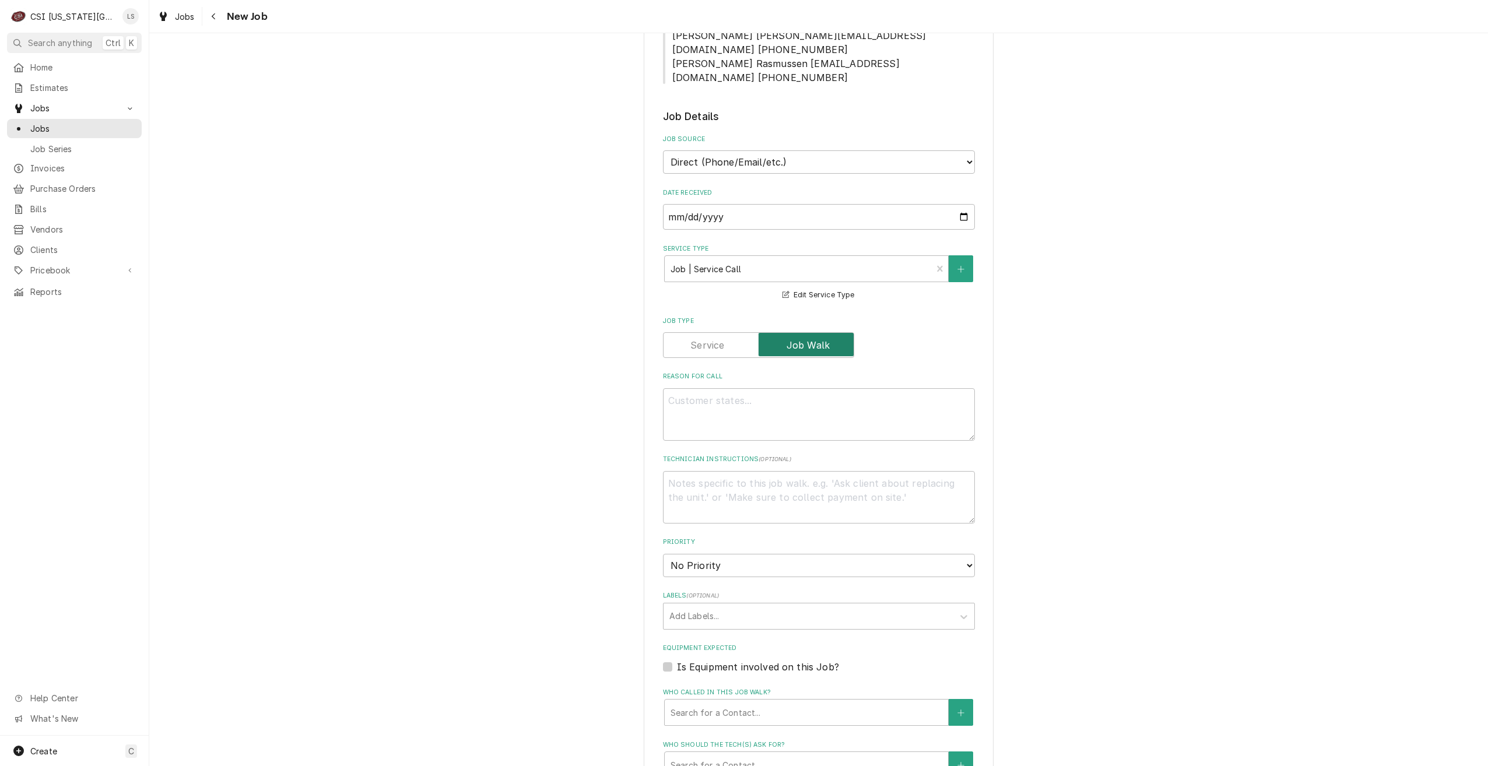
scroll to position [350, 0]
click at [825, 394] on textarea "Reason For Call" at bounding box center [819, 411] width 312 height 52
type textarea "x"
type textarea "D"
type textarea "x"
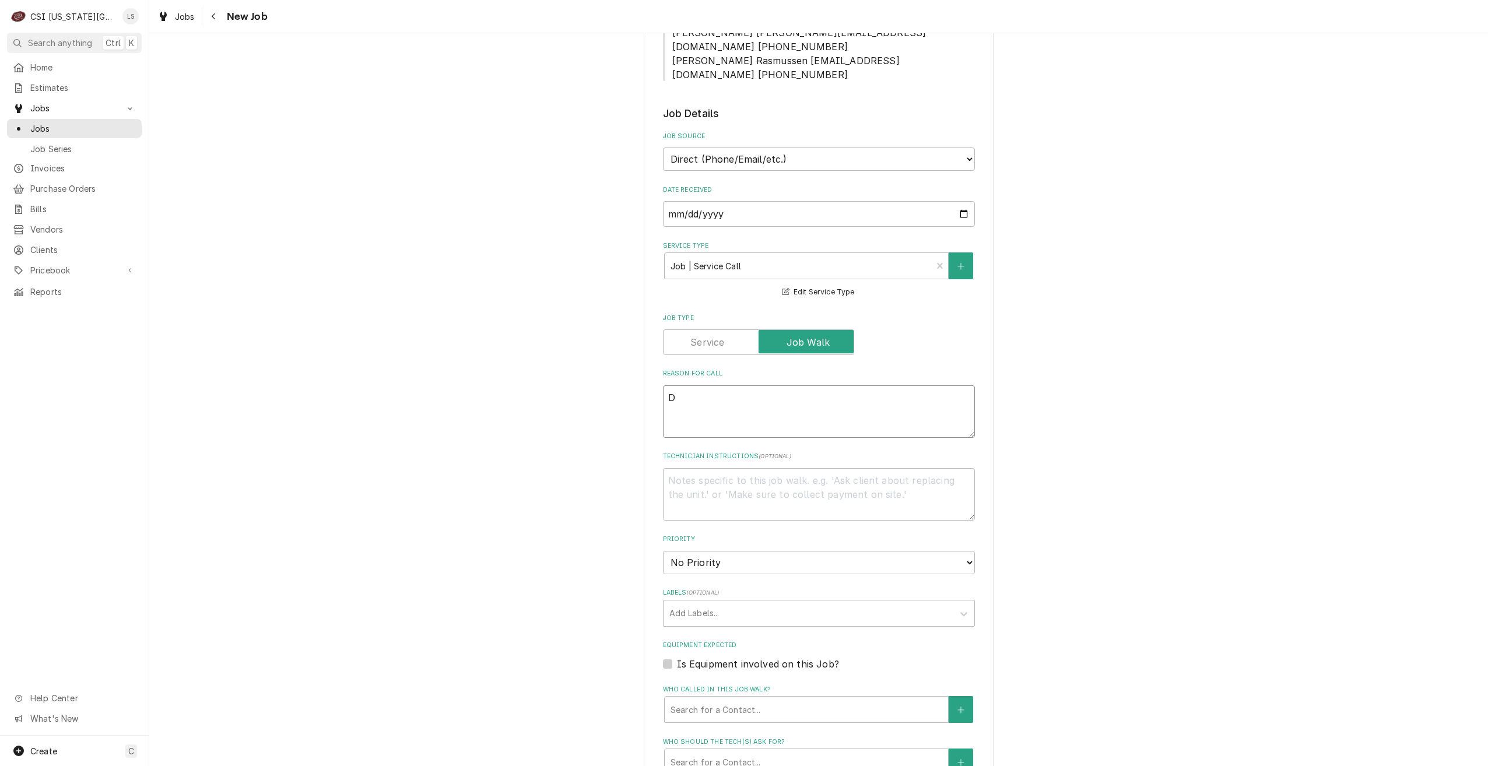
type textarea "Di"
type textarea "x"
type textarea "Dis"
type textarea "x"
type textarea "Disp"
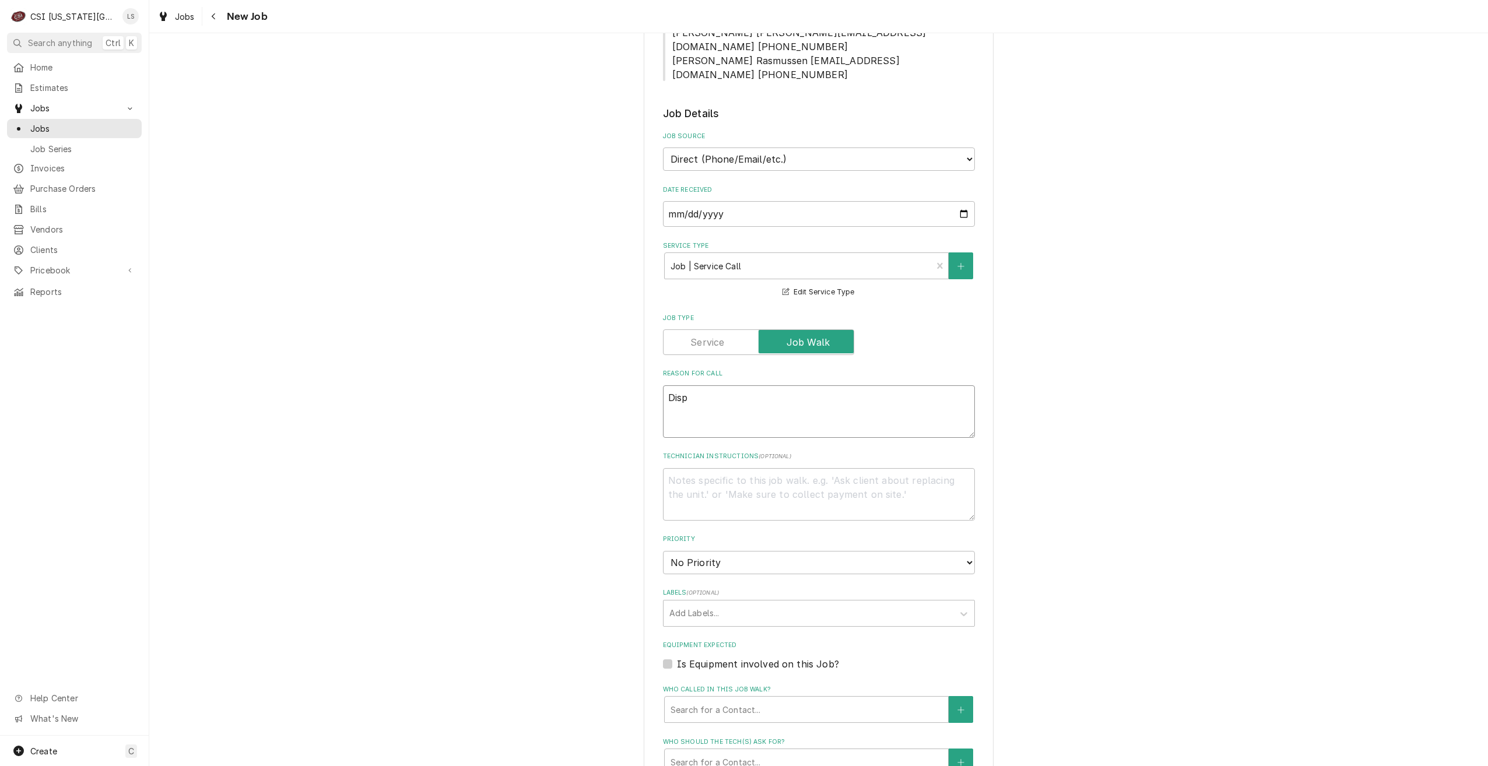
type textarea "x"
type textarea "Dispa"
type textarea "x"
type textarea "Dispat"
type textarea "x"
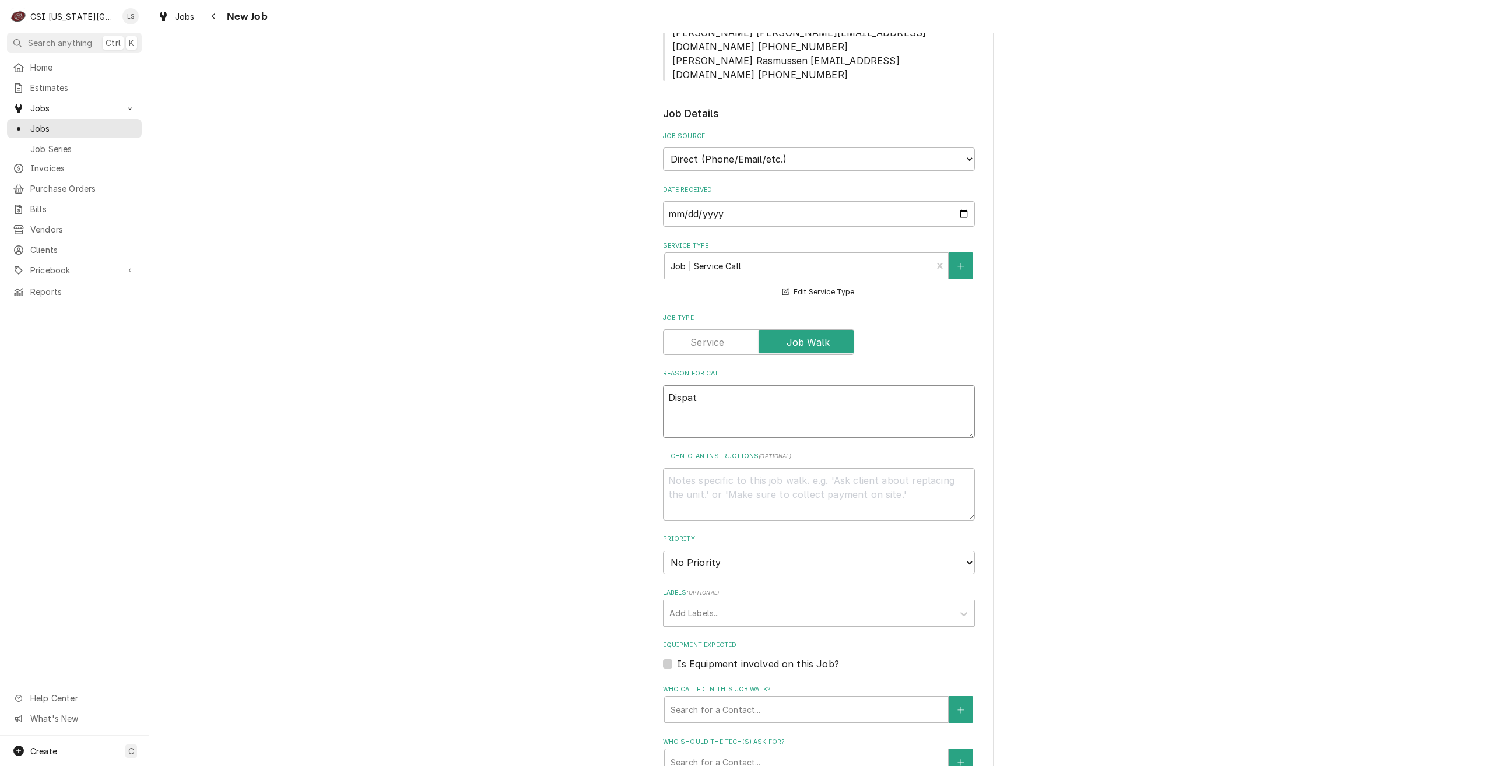
type textarea "Dispatc"
type textarea "x"
type textarea "Dispatch"
type textarea "x"
type textarea "Dispatch"
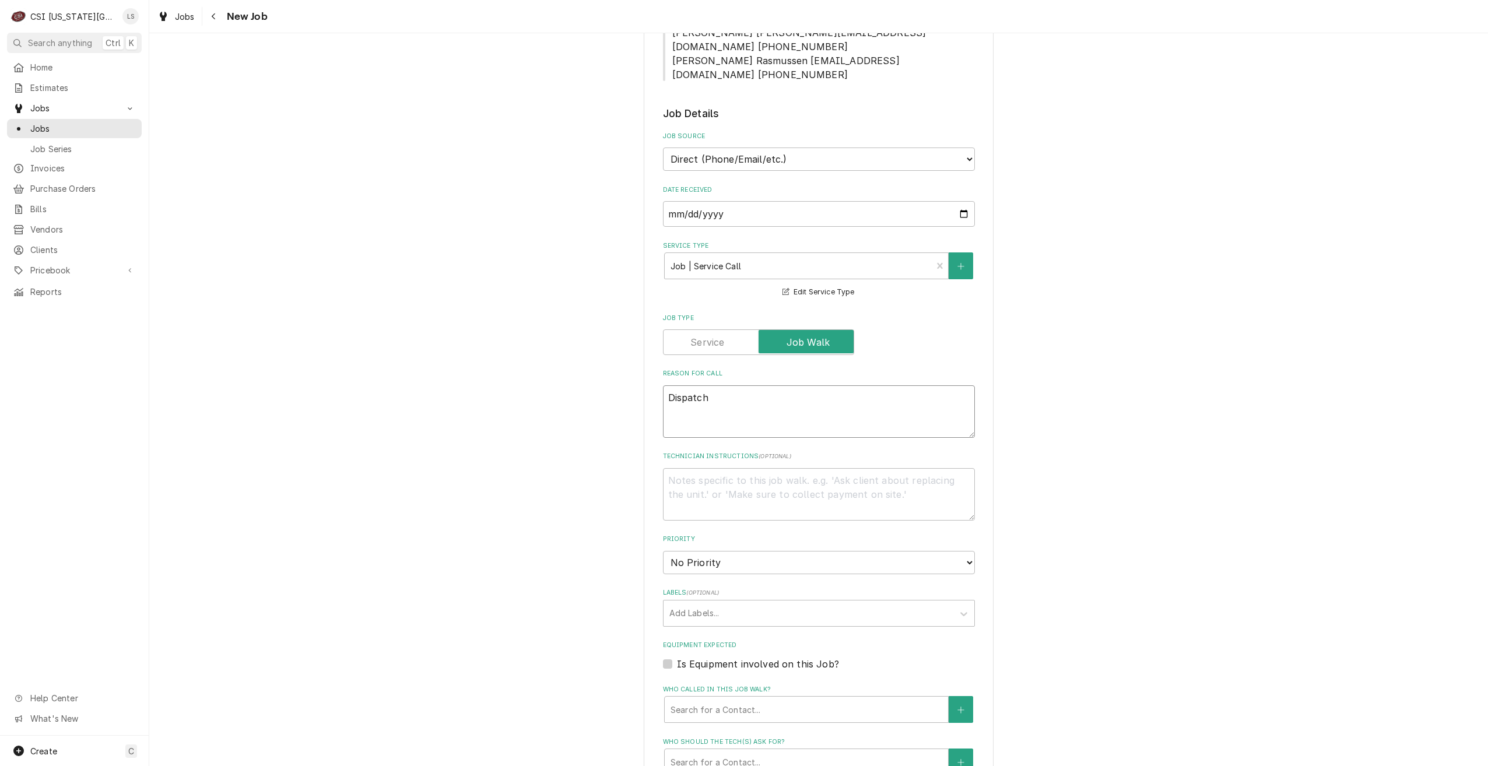
type textarea "x"
type textarea "Dispatch to"
type textarea "x"
type textarea "Dispatch to"
type textarea "x"
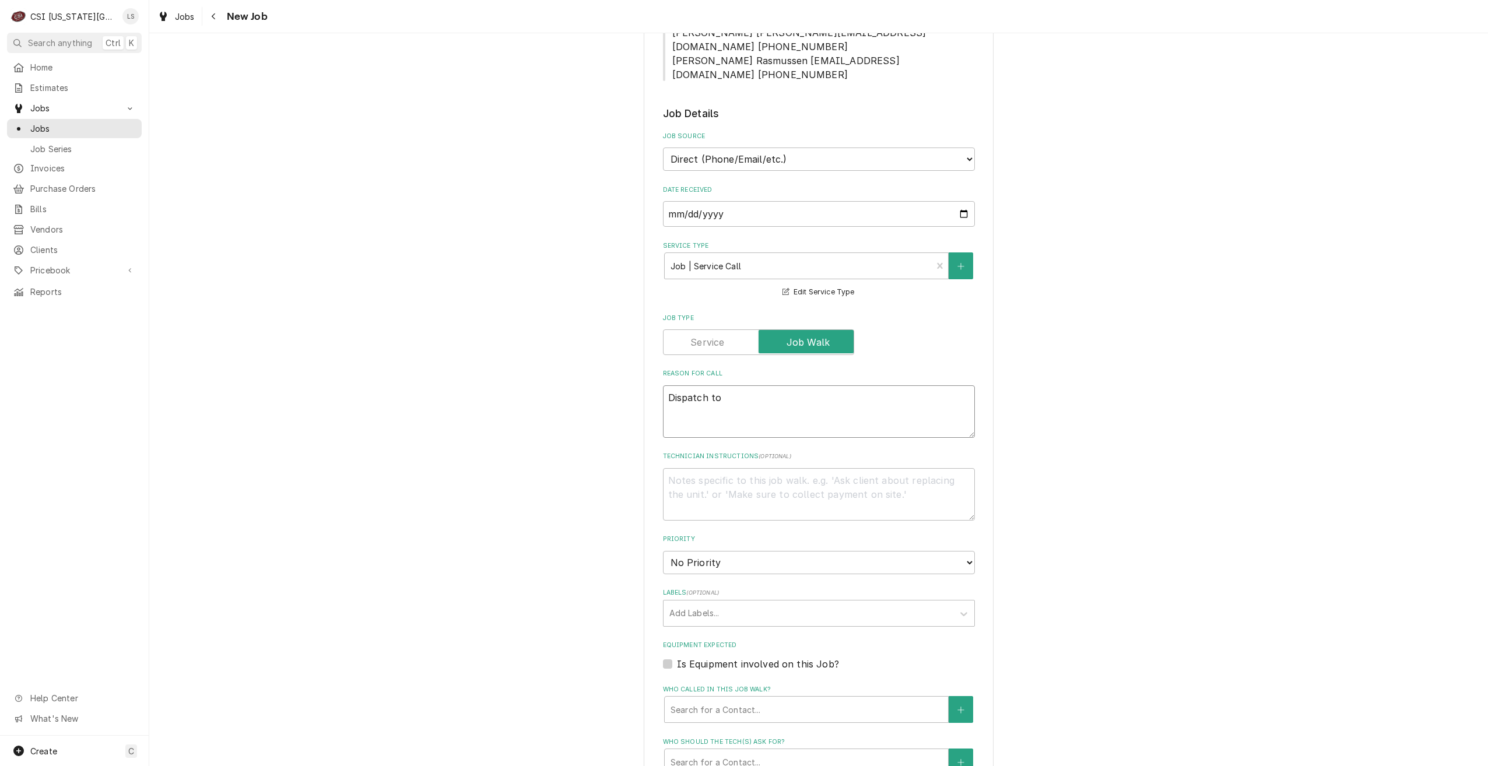
type textarea "Dispatch to q"
type textarea "x"
type textarea "Dispatch to qu"
type textarea "x"
type textarea "Dispatch to quo"
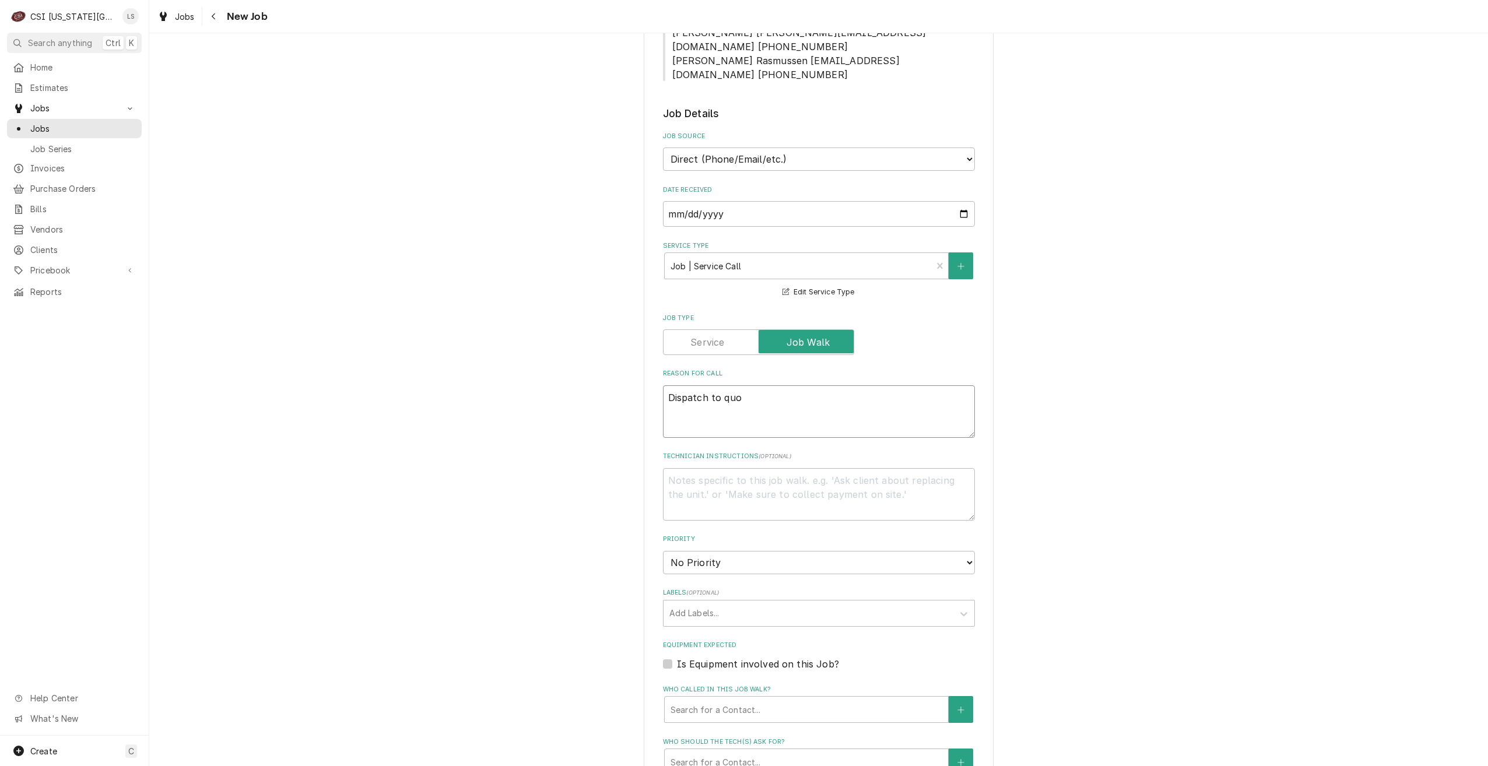
type textarea "x"
type textarea "Dispatch to quot"
type textarea "x"
type textarea "Dispatch to quote"
type textarea "x"
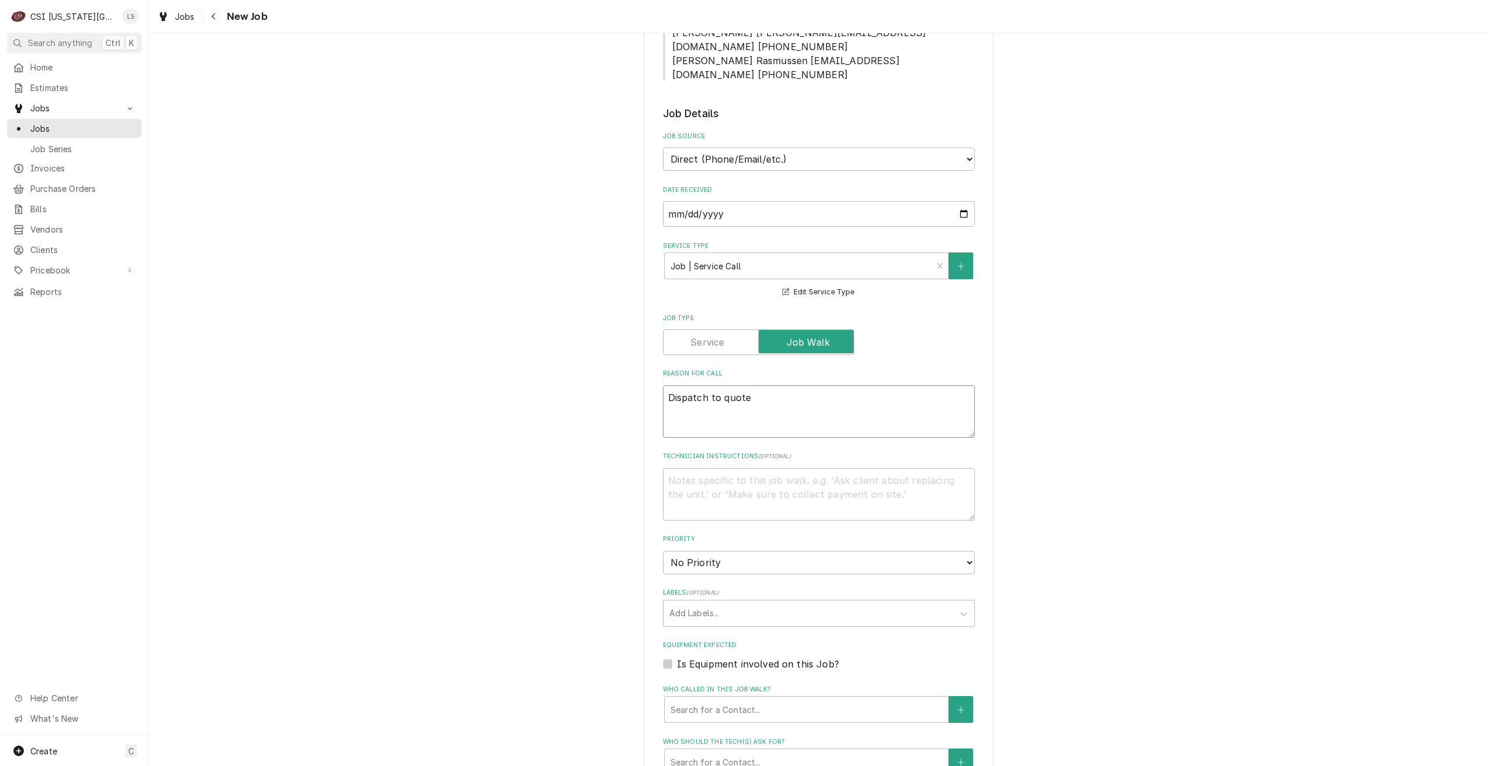
type textarea "Dispatch to quote"
type textarea "x"
type textarea "Dispatch to quote P"
type textarea "x"
type textarea "Dispatch to quote PM"
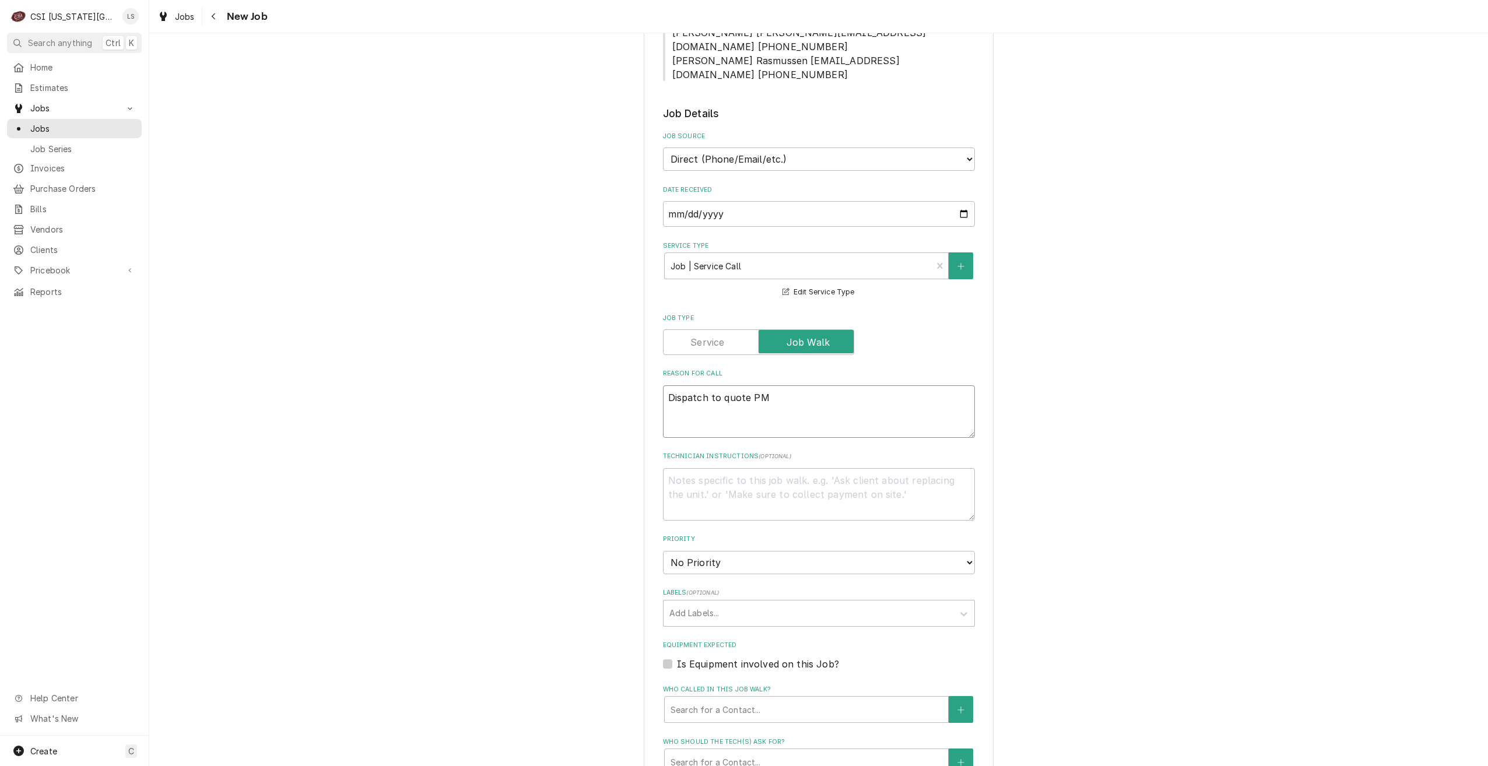
type textarea "x"
type textarea "Dispatch to quote PM r"
type textarea "x"
type textarea "Dispatch to quote PM re"
type textarea "x"
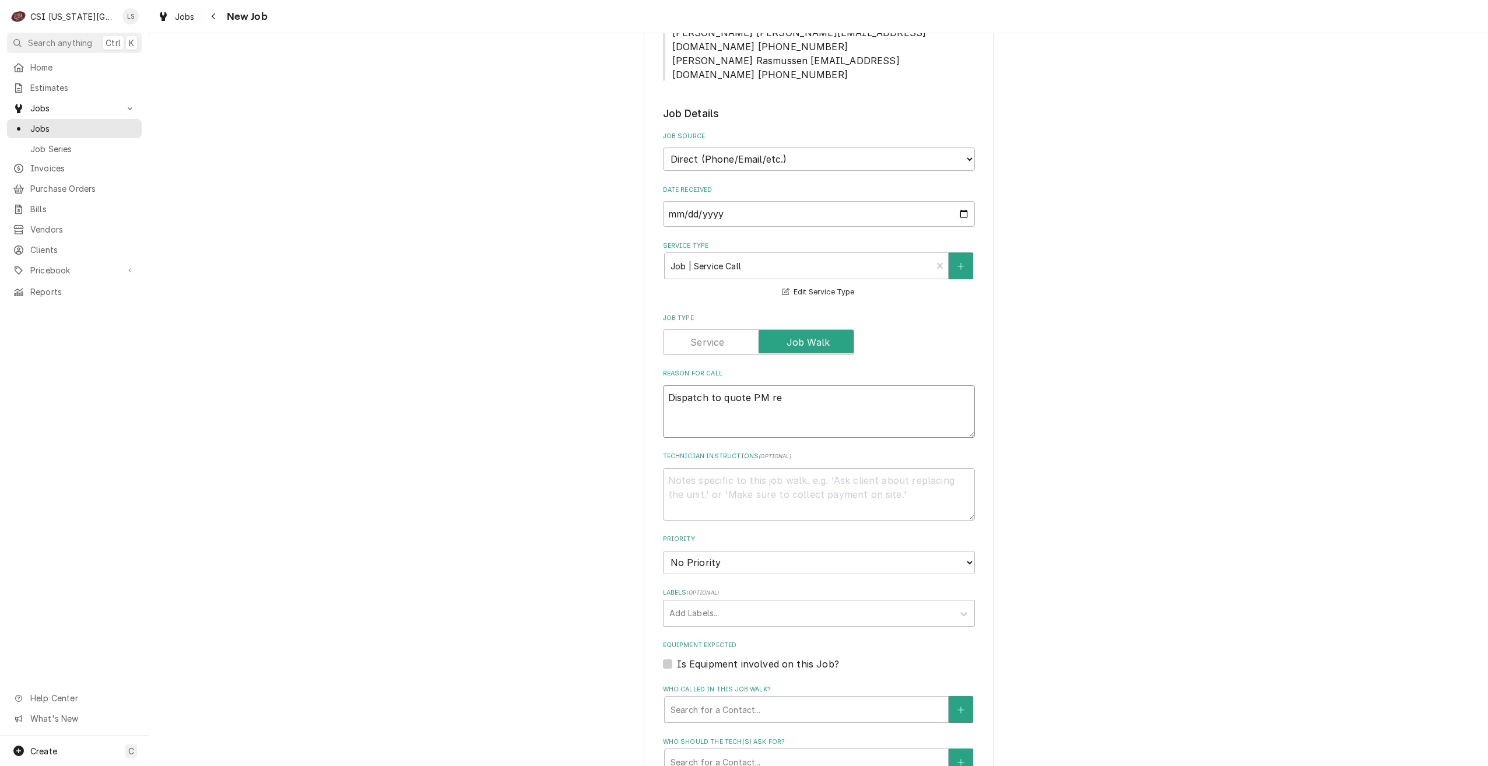
type textarea "Dispatch to quote PM rep"
type textarea "x"
type textarea "Dispatch to quote PM repa"
type textarea "x"
type textarea "Dispatch to quote PM repai"
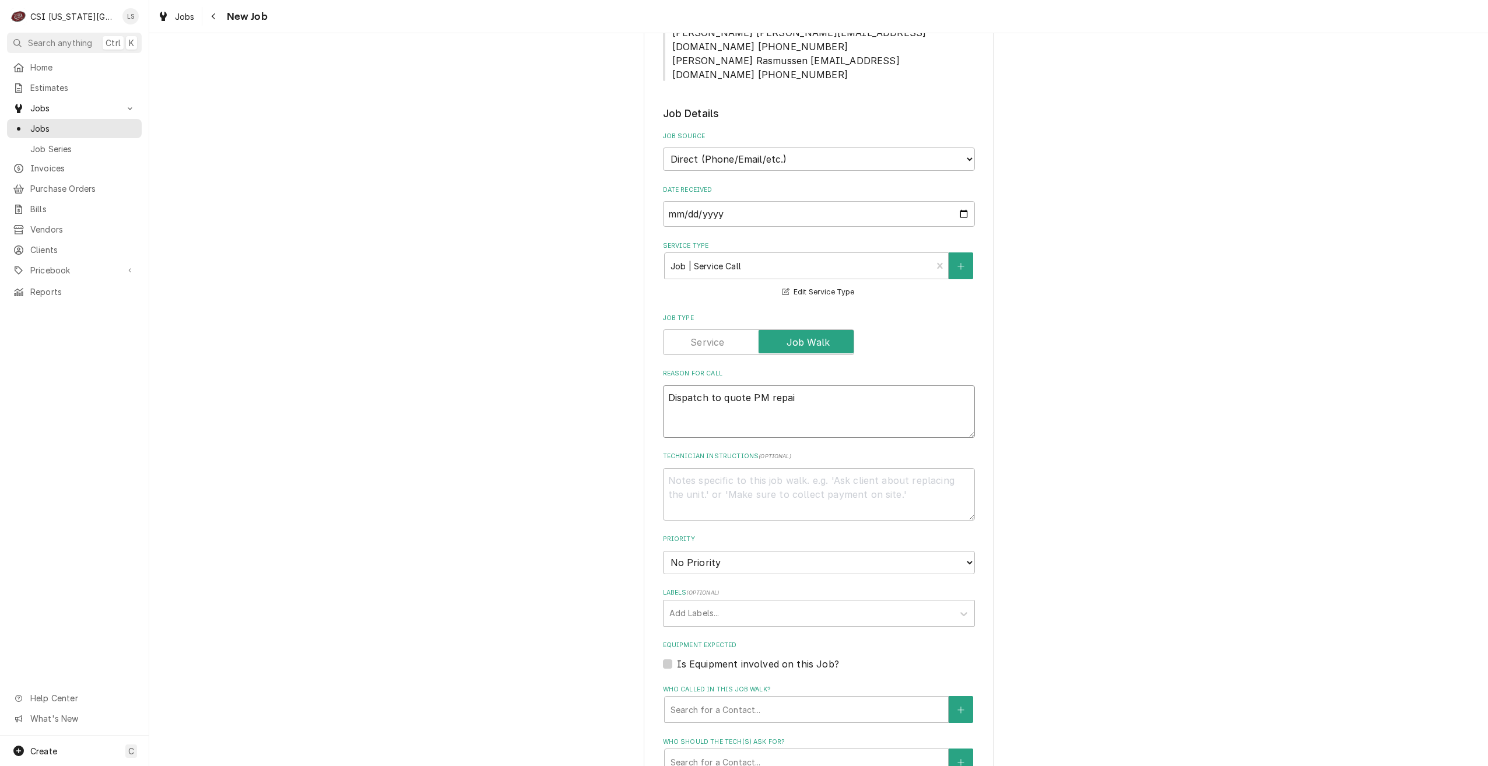
type textarea "x"
type textarea "Dispatch to quote PM repair"
type textarea "x"
type textarea "Dispatch to quote PM repairs"
type textarea "x"
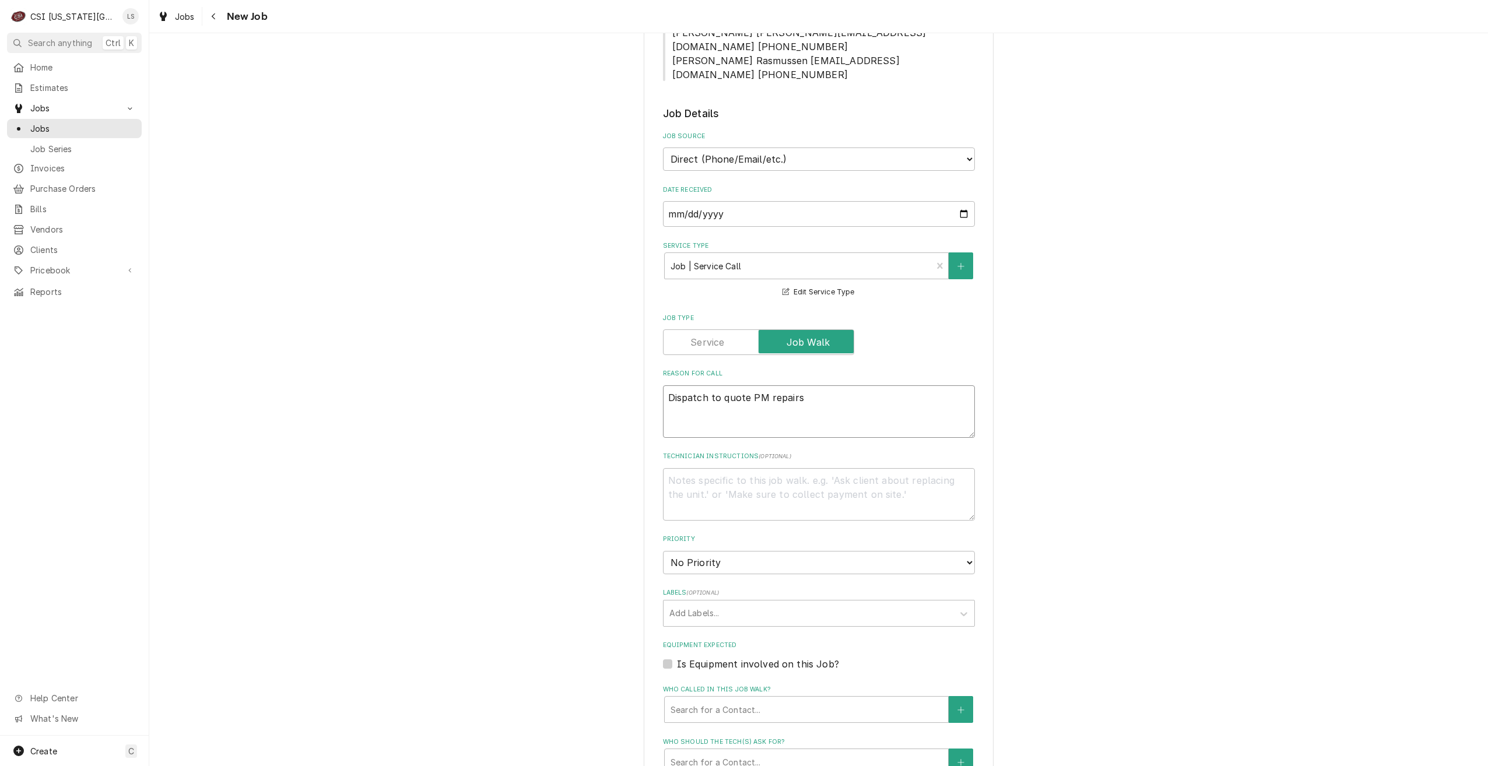
type textarea "Dispatch to quote PM repairs"
drag, startPoint x: 843, startPoint y: 528, endPoint x: 844, endPoint y: 548, distance: 19.3
click at [843, 551] on select "No Priority Urgent High Medium Low" at bounding box center [819, 562] width 312 height 23
select select "4"
click at [663, 551] on select "No Priority Urgent High Medium Low" at bounding box center [819, 562] width 312 height 23
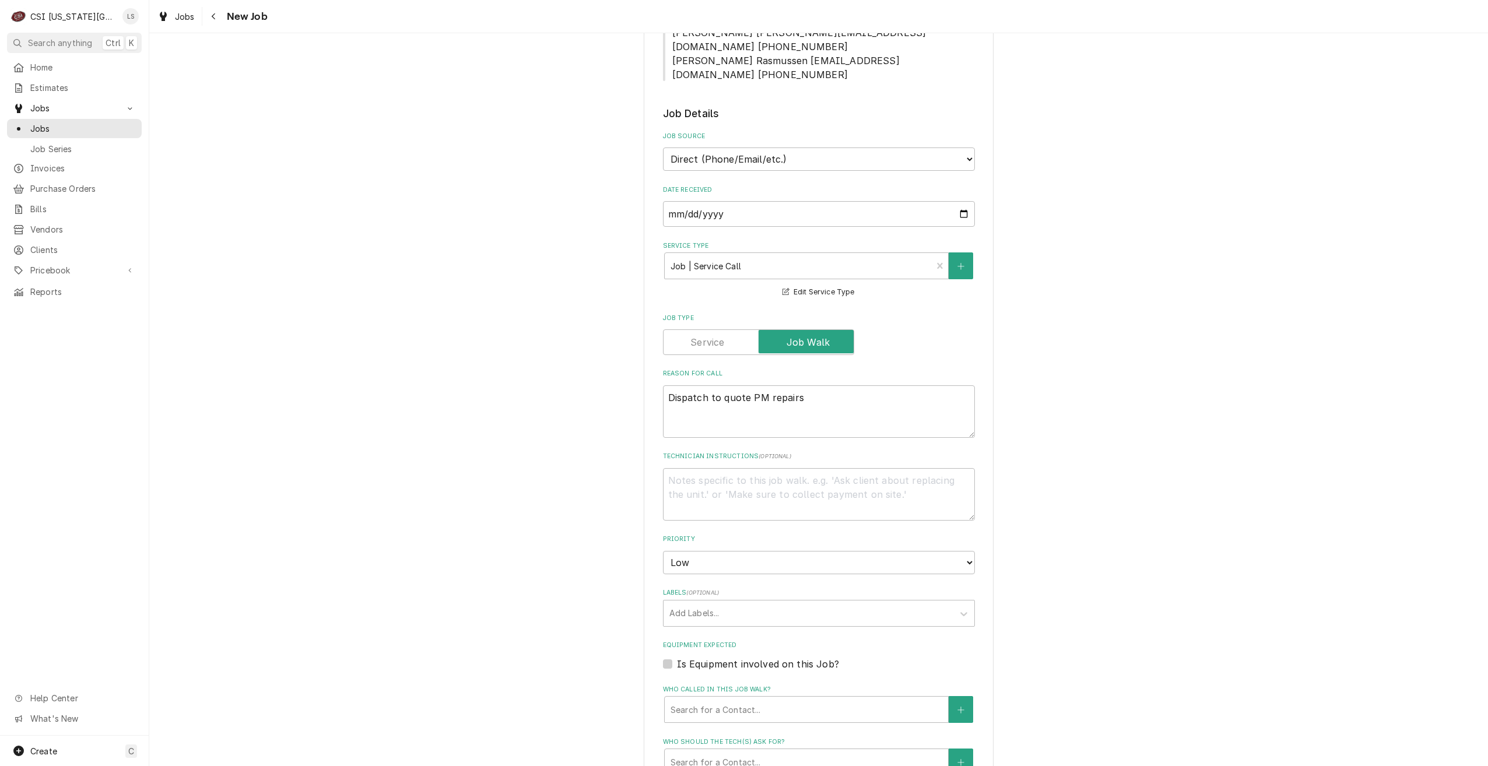
click at [1092, 482] on div "Please provide the following information to create a job: Client Details Client…" at bounding box center [818, 395] width 1339 height 1398
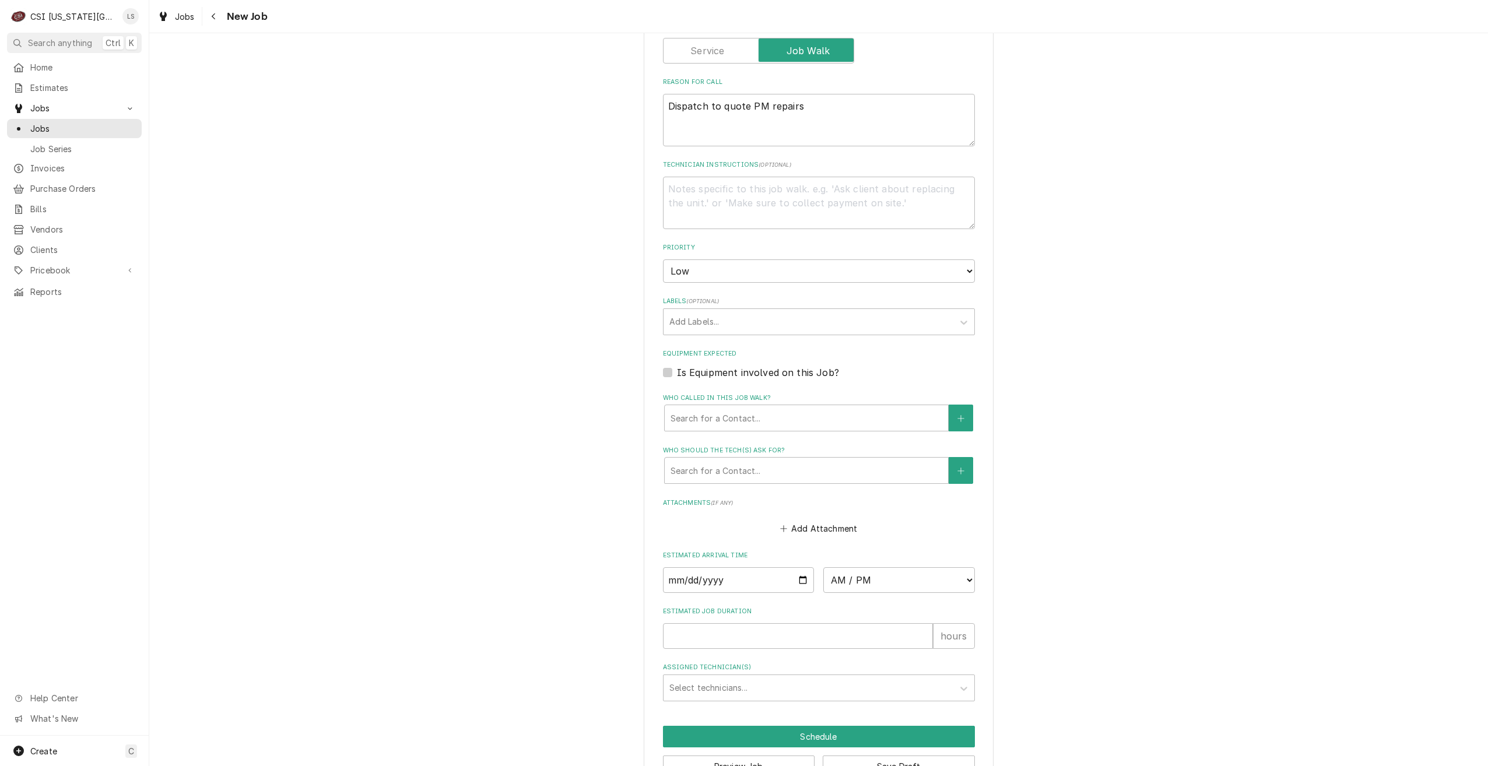
scroll to position [650, 0]
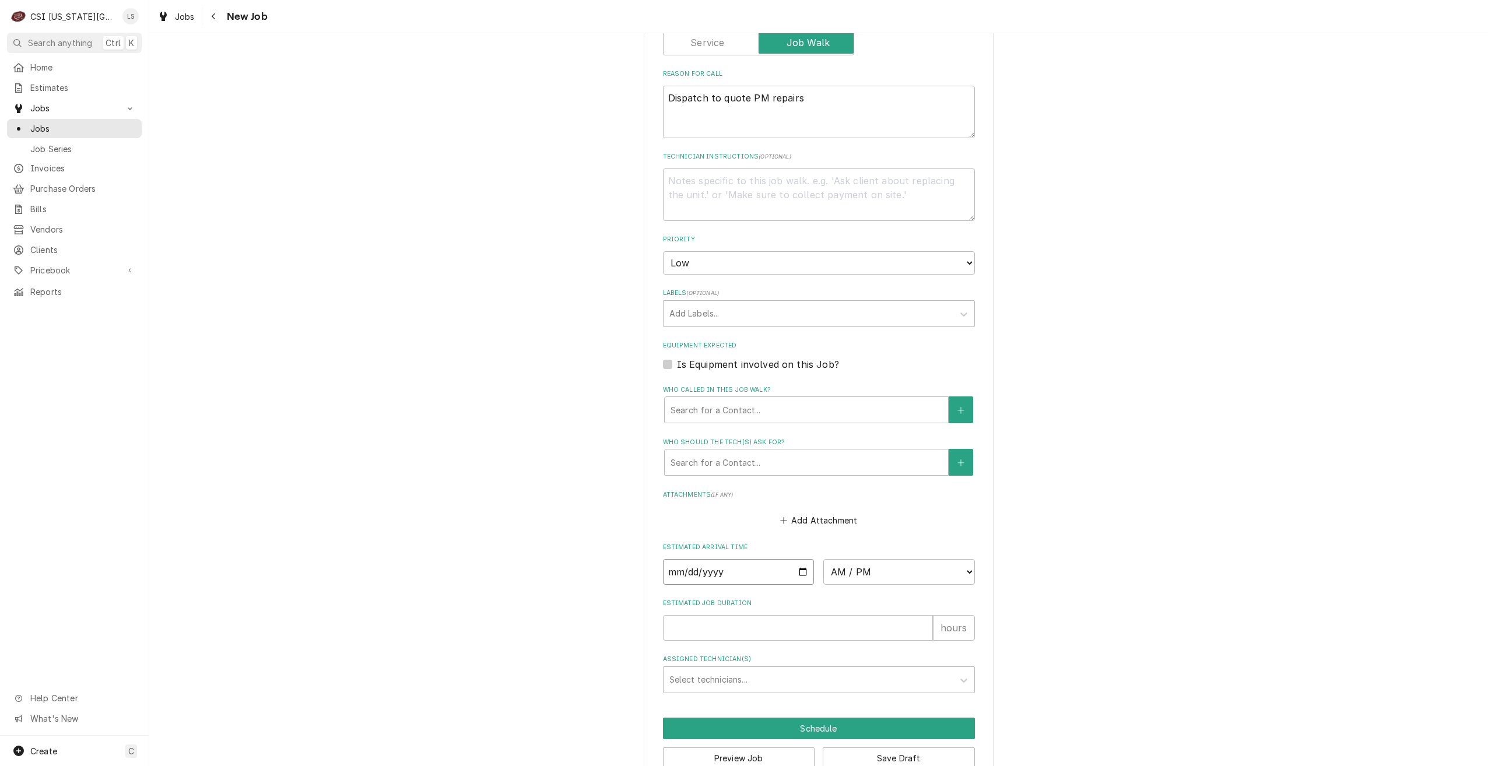
click at [800, 559] on input "Date" at bounding box center [739, 572] width 152 height 26
type textarea "x"
type input "2025-09-22"
type textarea "x"
click at [901, 559] on select "AM / PM 6:00 AM 6:15 AM 6:30 AM 6:45 AM 7:00 AM 7:15 AM 7:30 AM 7:45 AM 8:00 AM…" at bounding box center [899, 572] width 152 height 26
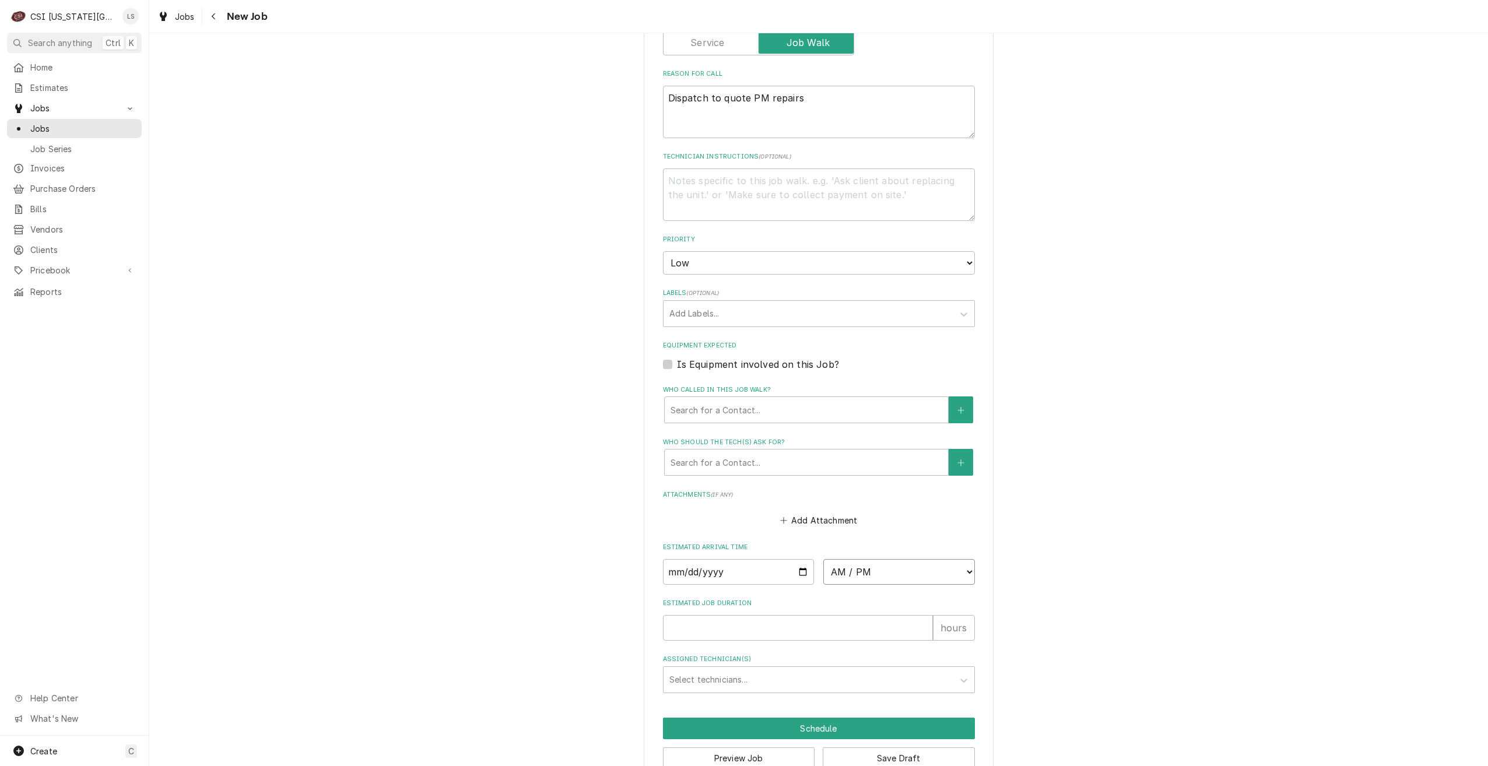
select select "09:30:00"
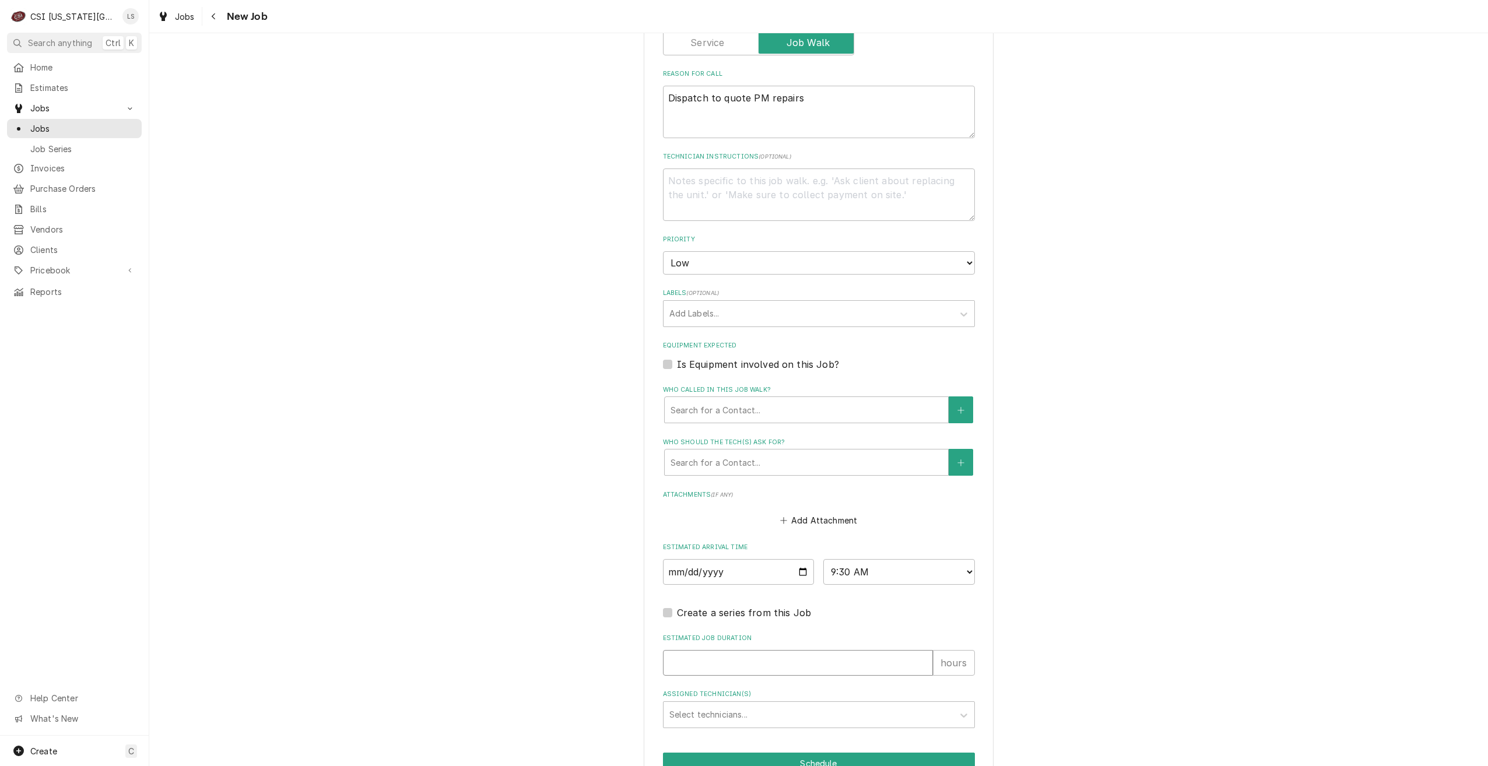
click at [865, 650] on input "Estimated Job Duration" at bounding box center [798, 663] width 270 height 26
type textarea "x"
type input "2"
type textarea "x"
click at [882, 704] on div "Assigned Technician(s)" at bounding box center [808, 714] width 278 height 21
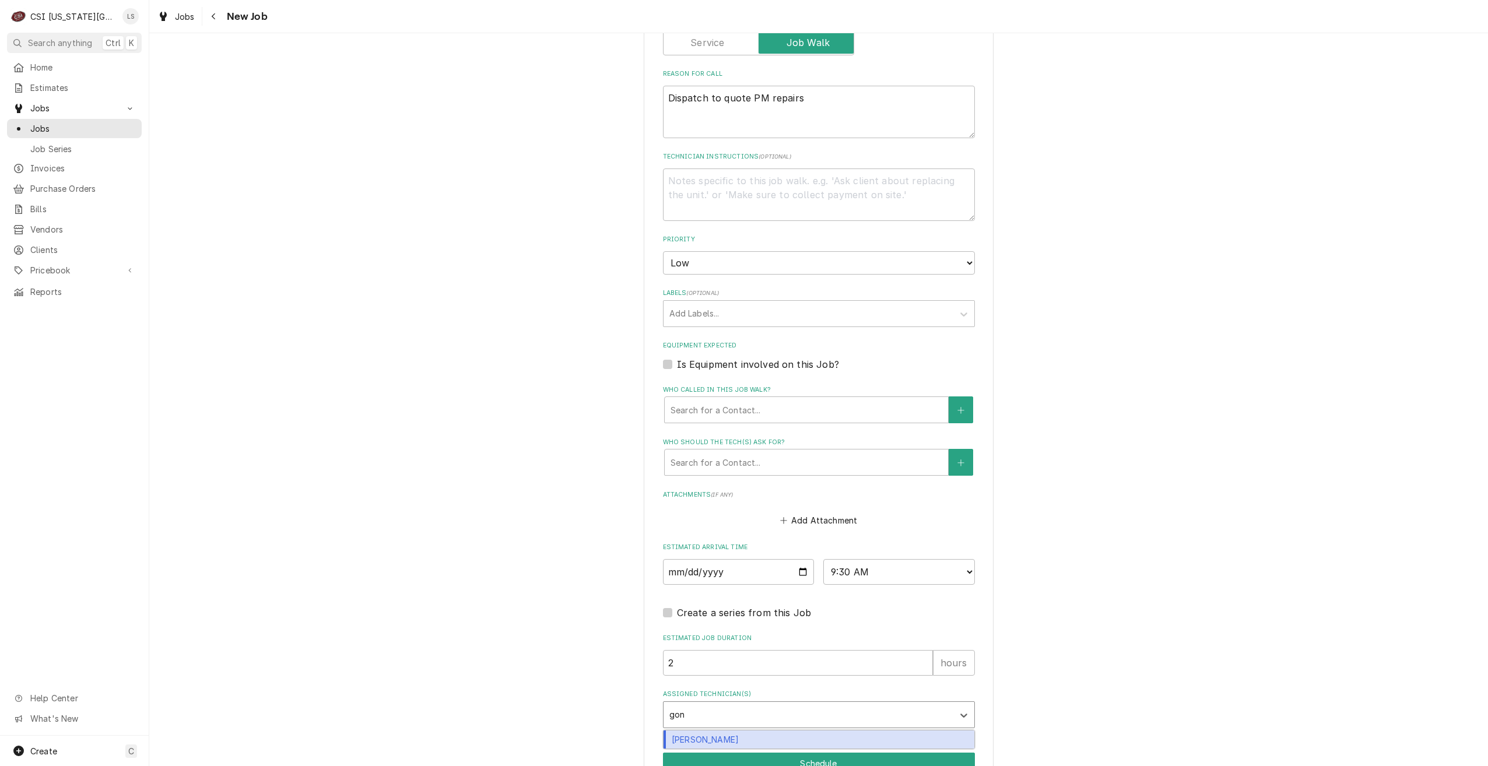
type input "gonz"
click at [869, 731] on div "Brian Gonzalez" at bounding box center [819, 740] width 311 height 18
type textarea "x"
click at [868, 753] on button "Schedule" at bounding box center [819, 764] width 312 height 22
type textarea "x"
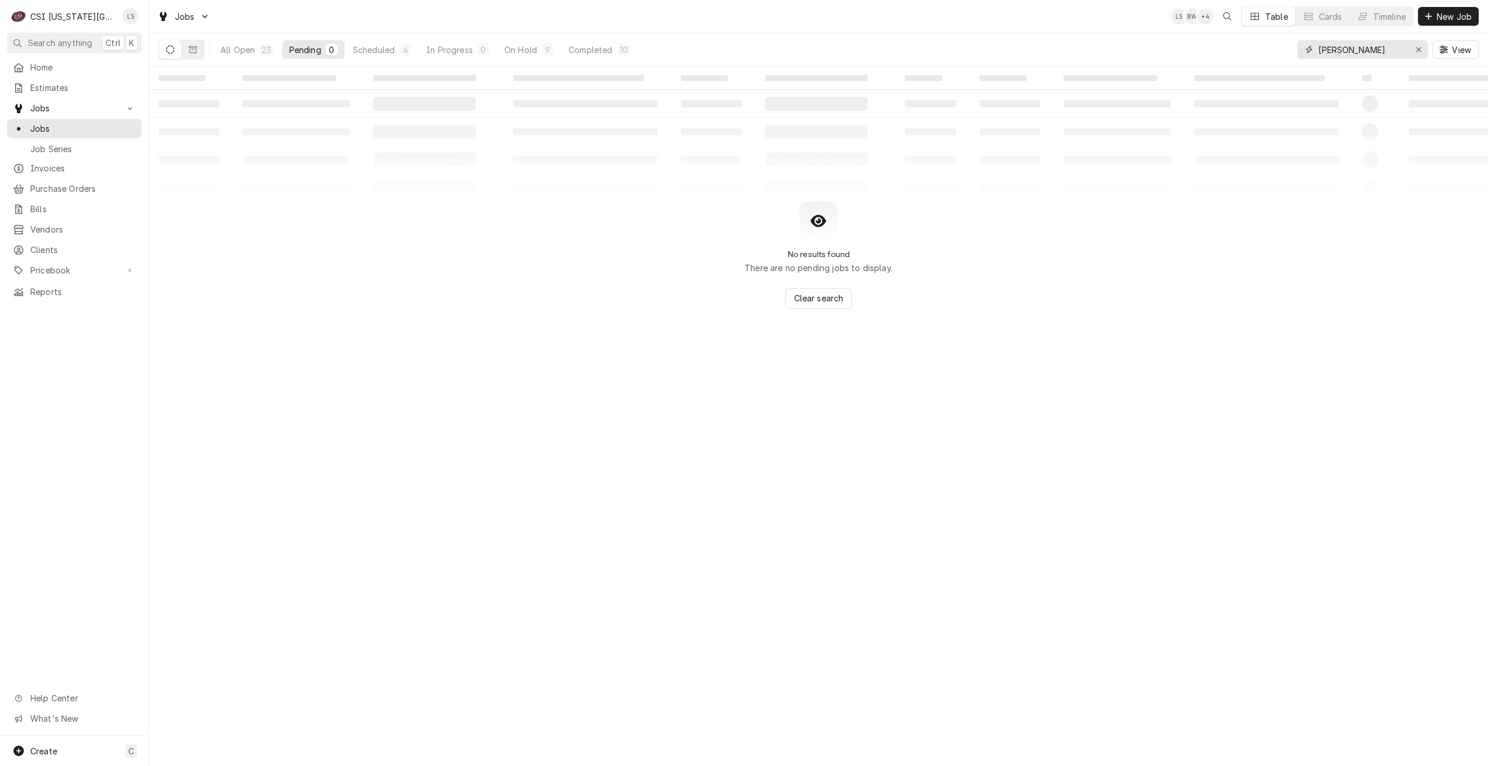
drag, startPoint x: 1379, startPoint y: 49, endPoint x: 1253, endPoint y: 51, distance: 126.6
click at [1253, 51] on div "All Open 23 Pending 0 Scheduled 4 In Progress 0 On Hold 9 Completed 10 zach wil…" at bounding box center [819, 49] width 1320 height 33
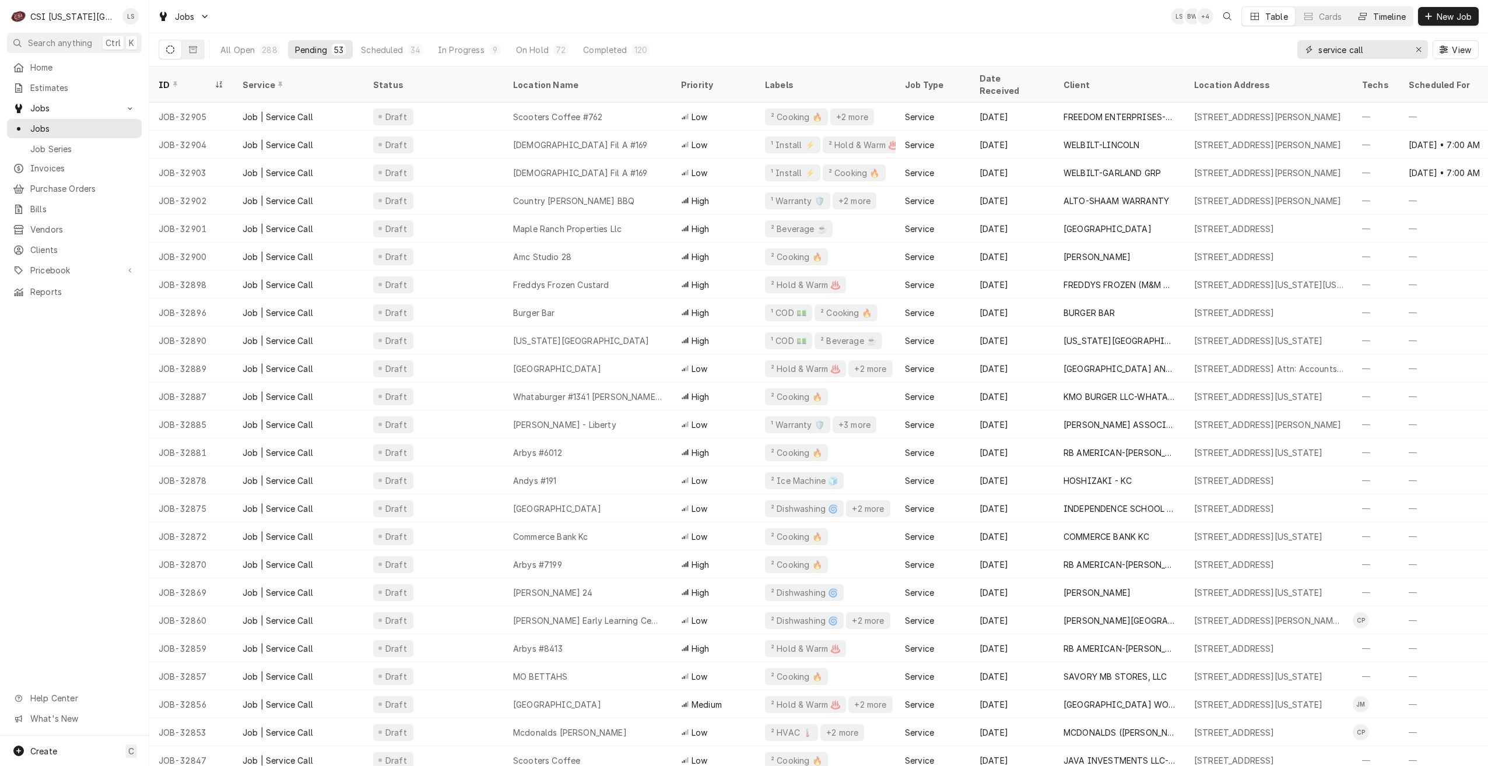
type input "service call"
click at [1369, 17] on button "Timeline" at bounding box center [1381, 16] width 63 height 19
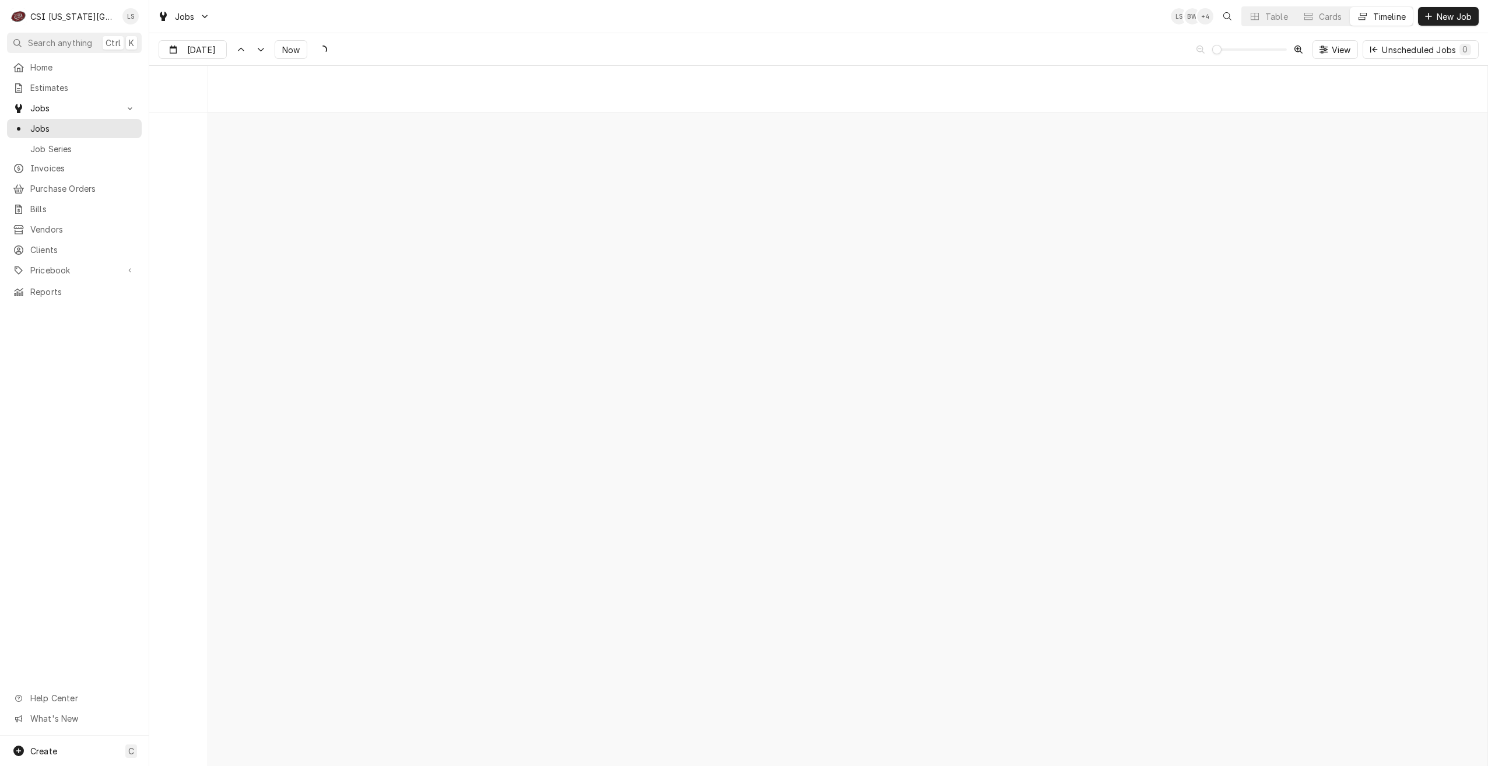
scroll to position [13390, 0]
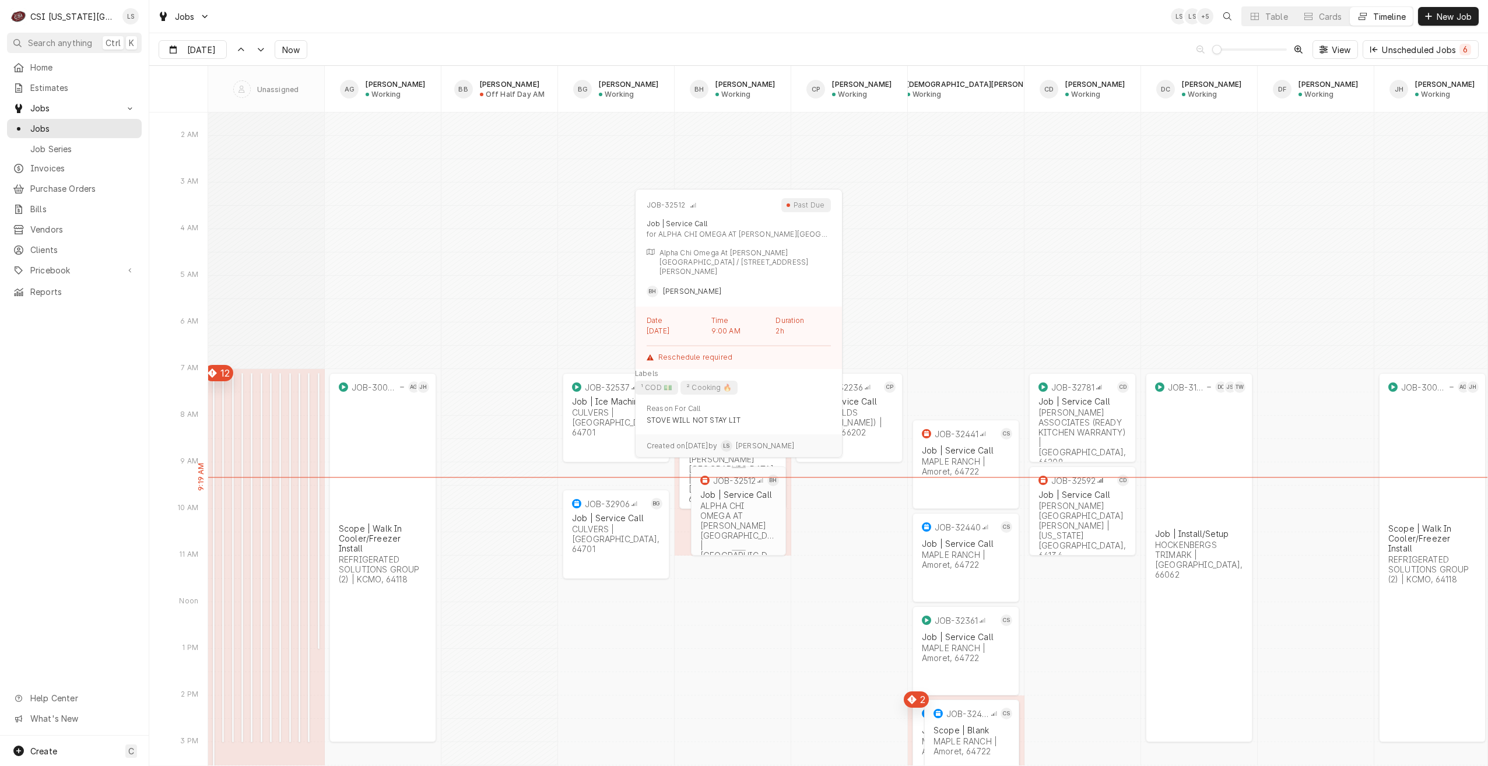
click at [749, 523] on div "ALPHA CHI OMEGA AT BAKER UNIVERSITY | Baldwin, 66006" at bounding box center [738, 535] width 76 height 69
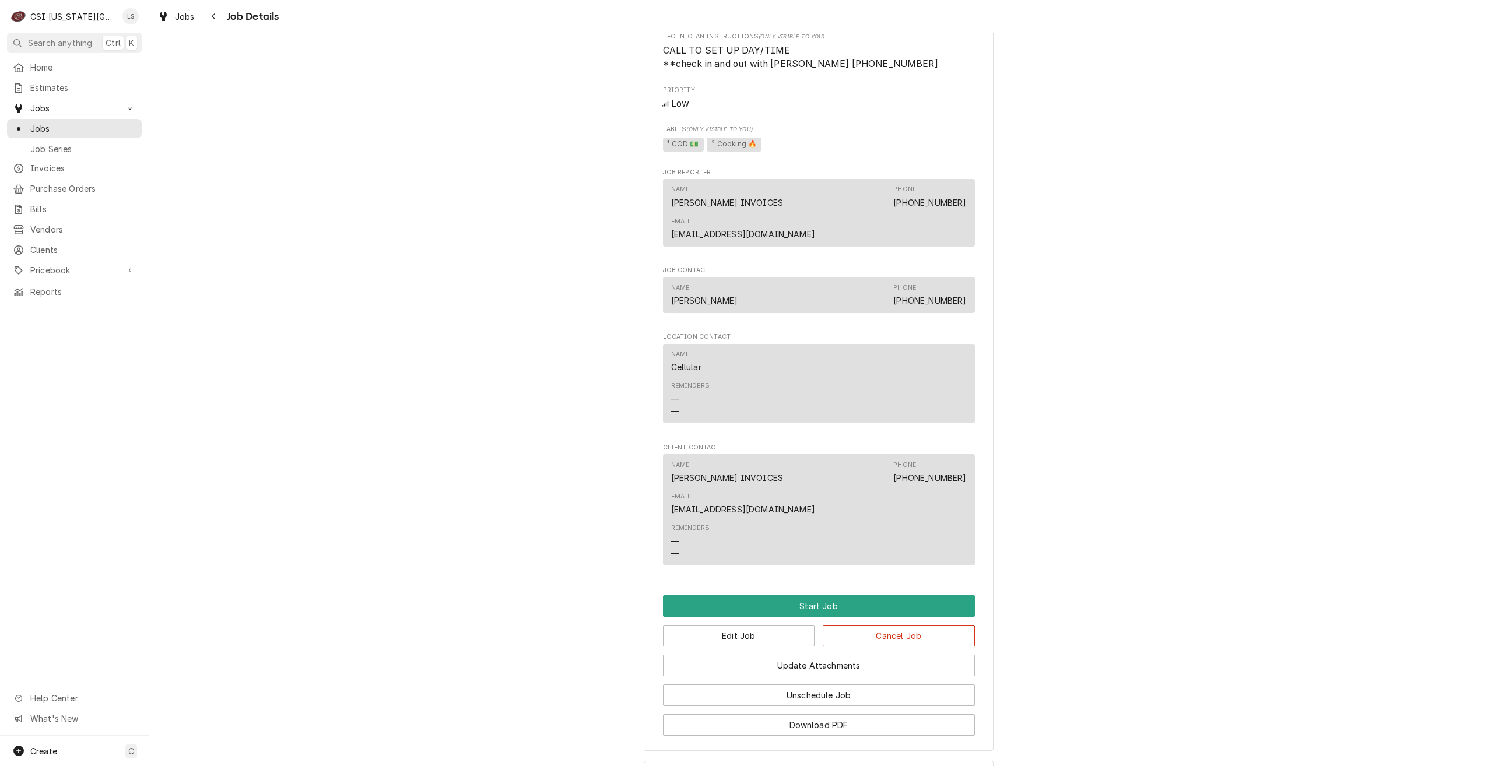
scroll to position [680, 0]
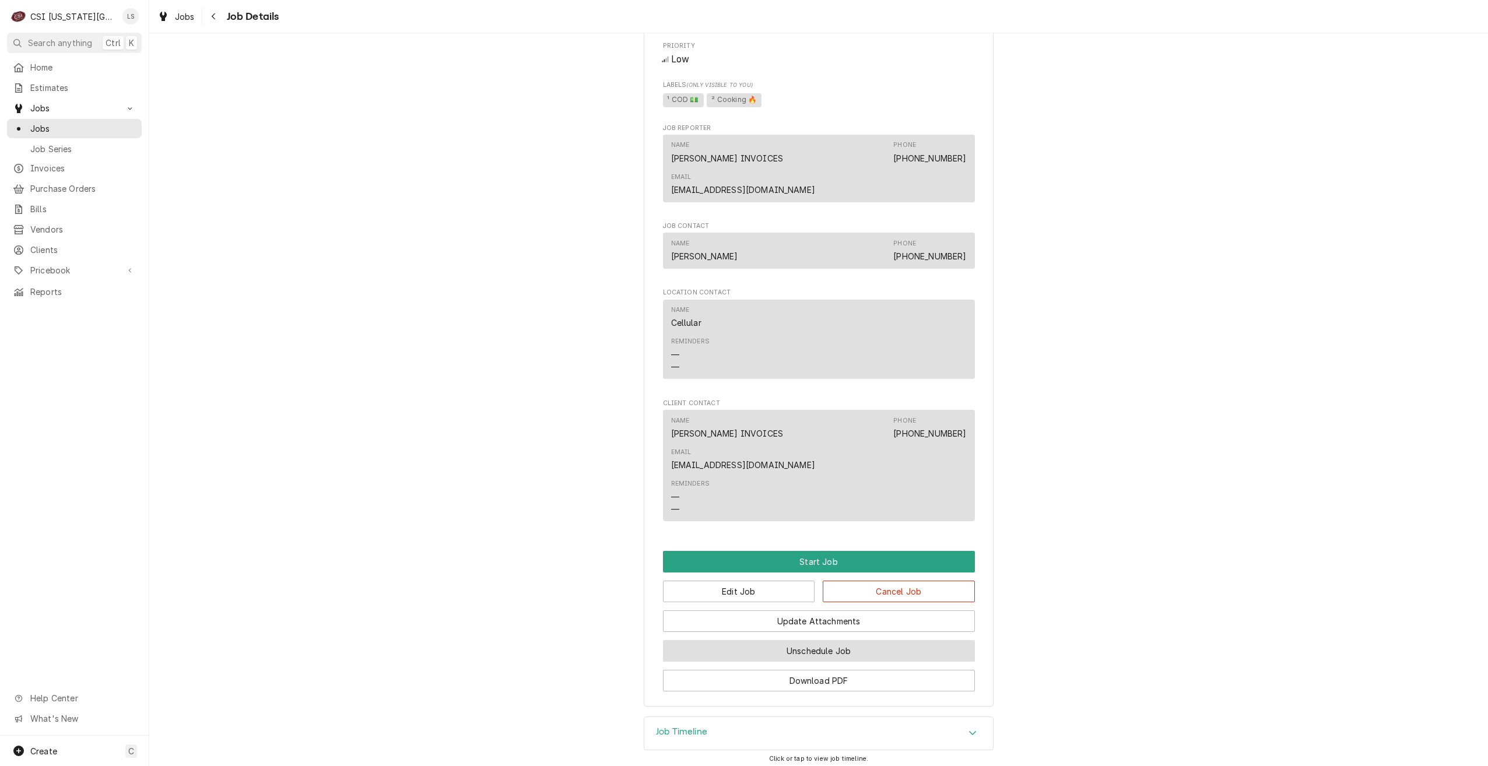
click at [828, 640] on button "Unschedule Job" at bounding box center [819, 651] width 312 height 22
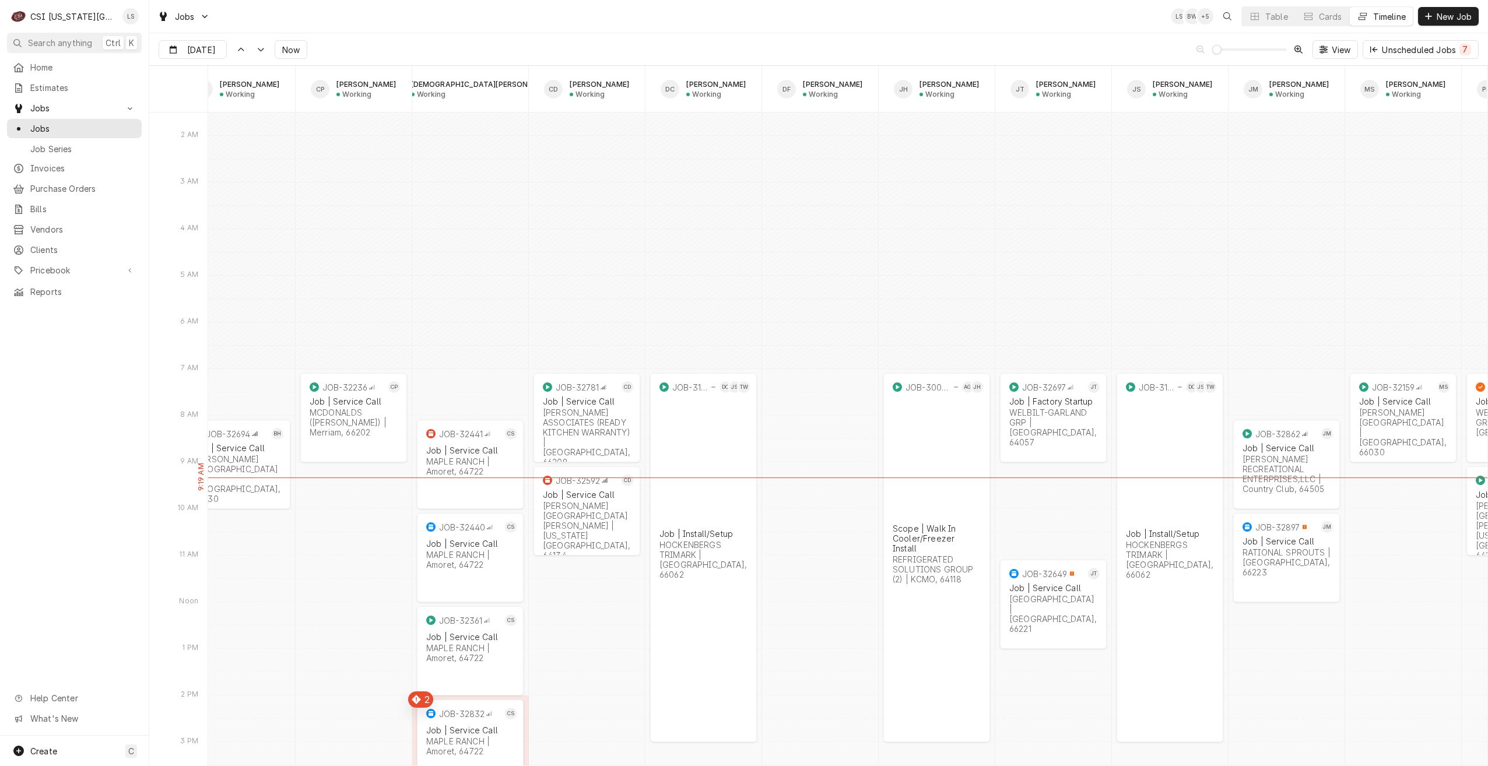
scroll to position [0, 502]
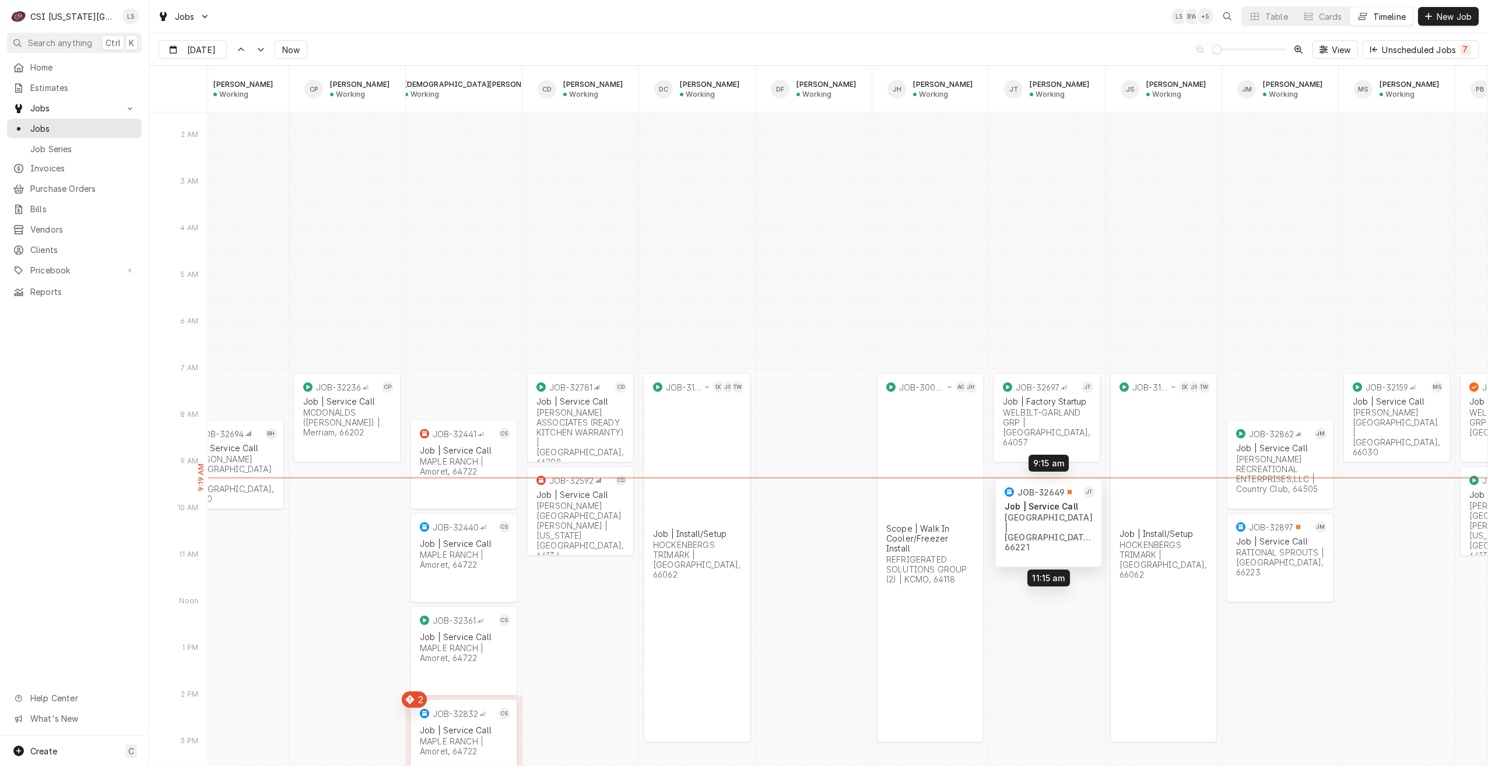
drag, startPoint x: 1066, startPoint y: 601, endPoint x: 1068, endPoint y: 516, distance: 85.2
click at [1068, 516] on div "7:00 AM 9:00 AM JOB-32159 MS Job | Service Call GARDNER EDGERTON SCHOOL DISTRIC…" at bounding box center [847, 573] width 1279 height 27724
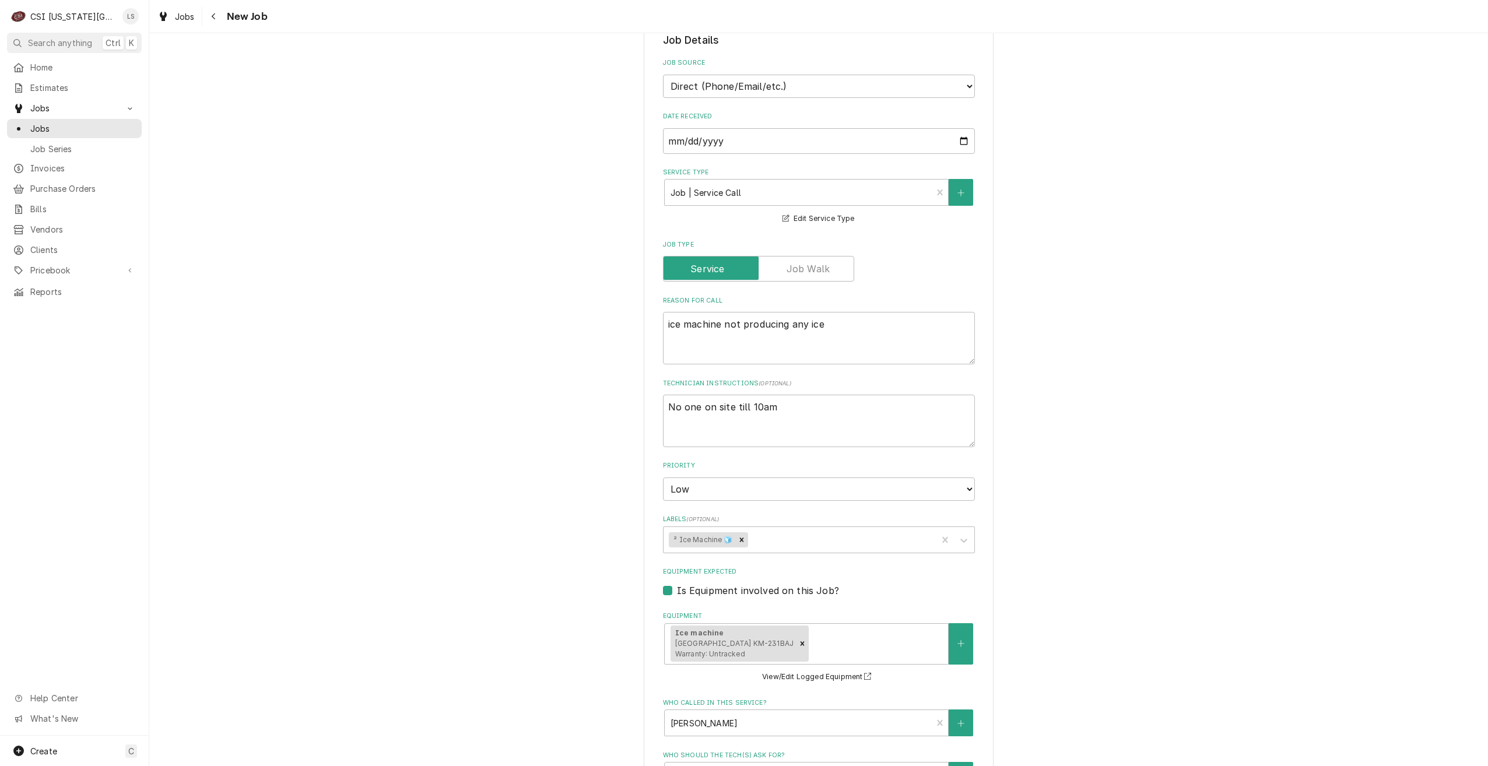
type textarea "x"
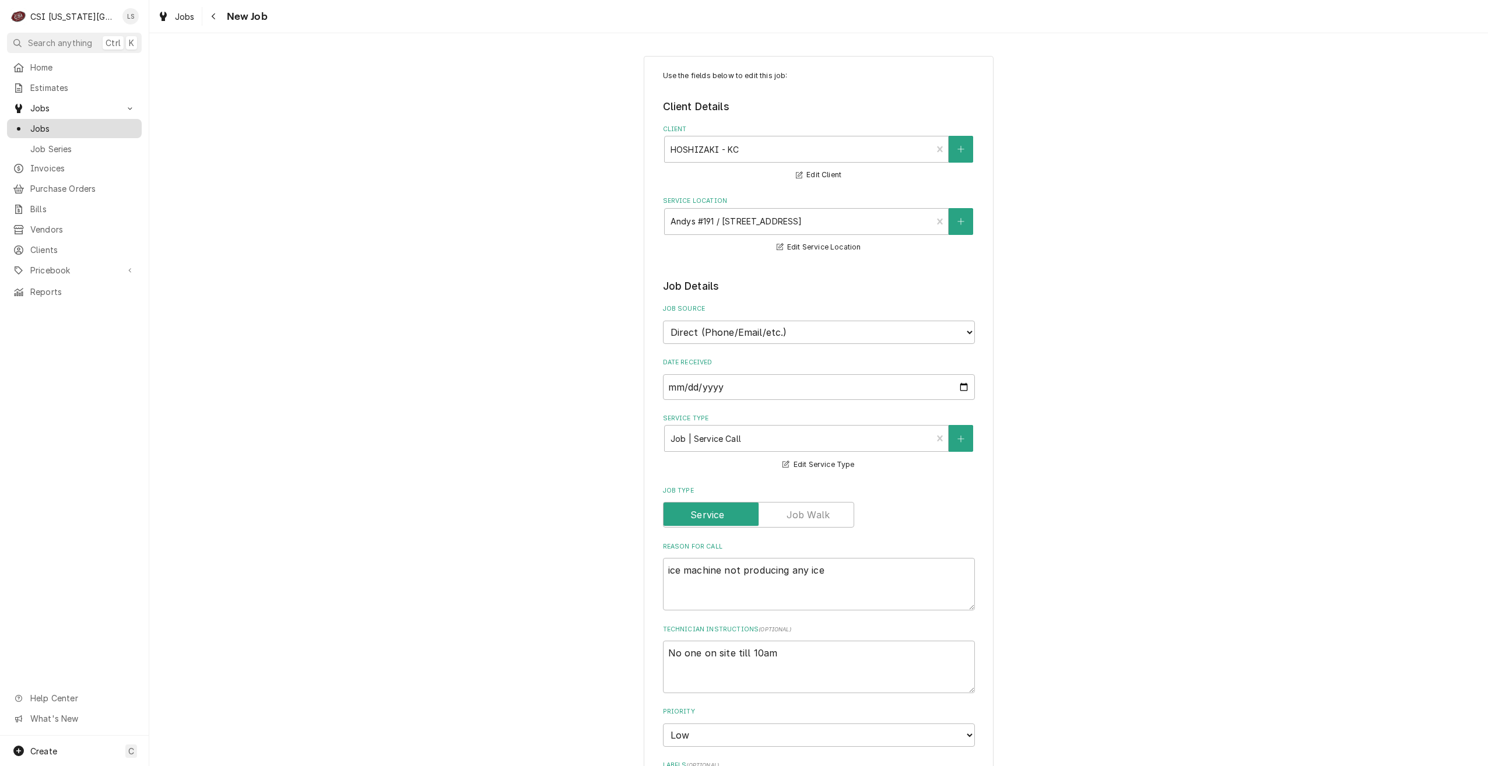
click at [119, 129] on span "Jobs" at bounding box center [83, 128] width 106 height 12
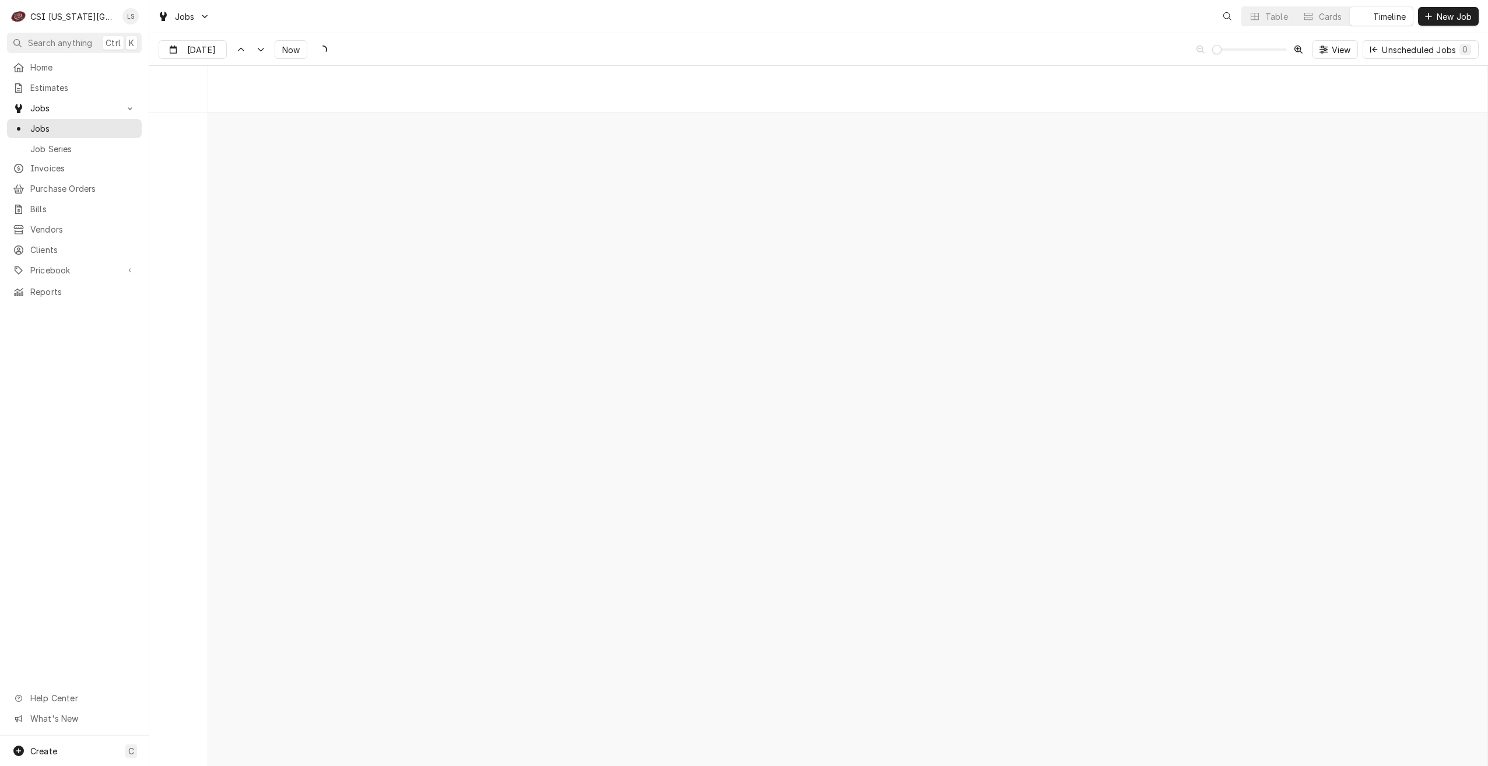
scroll to position [13390, 0]
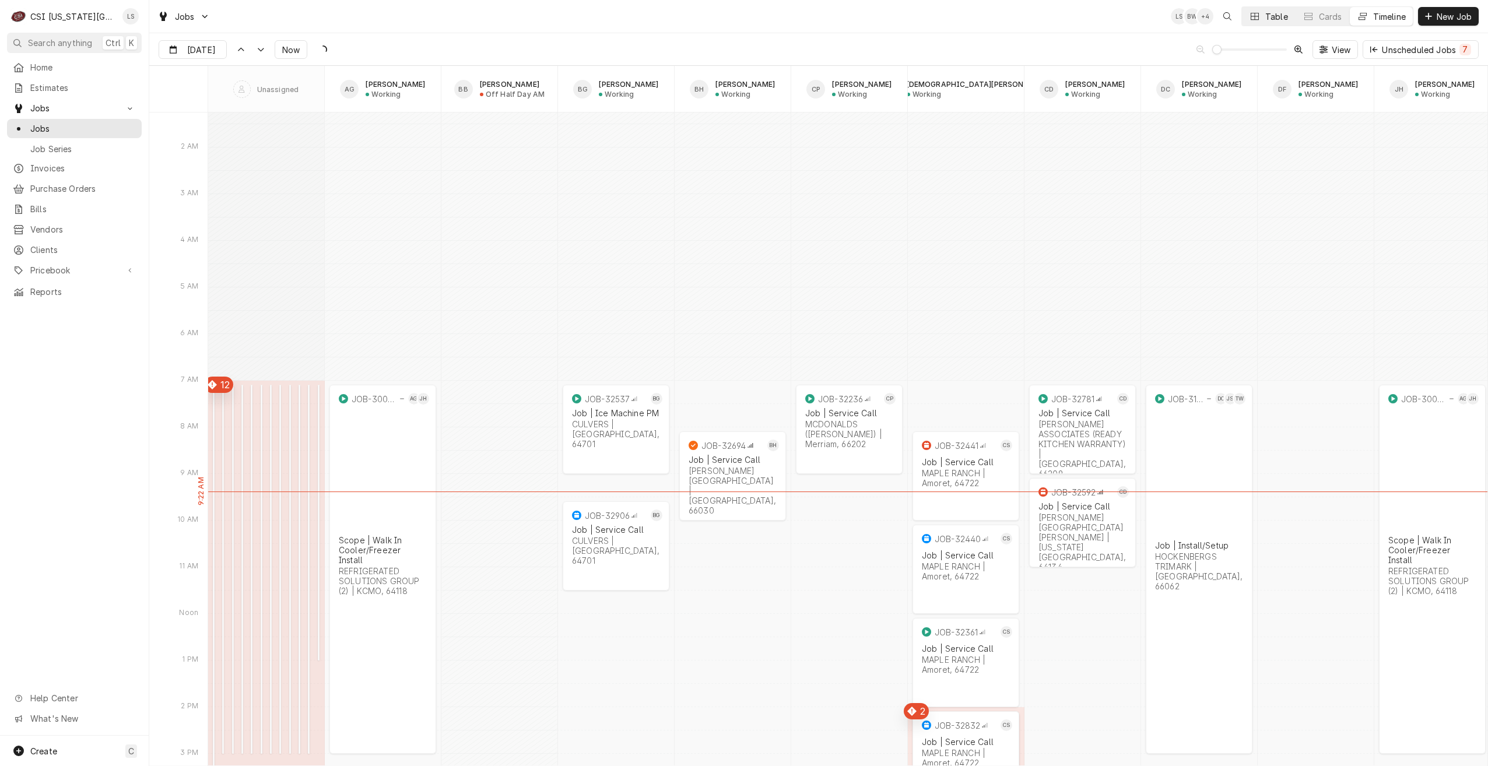
click at [1270, 13] on div "Table" at bounding box center [1276, 16] width 23 height 12
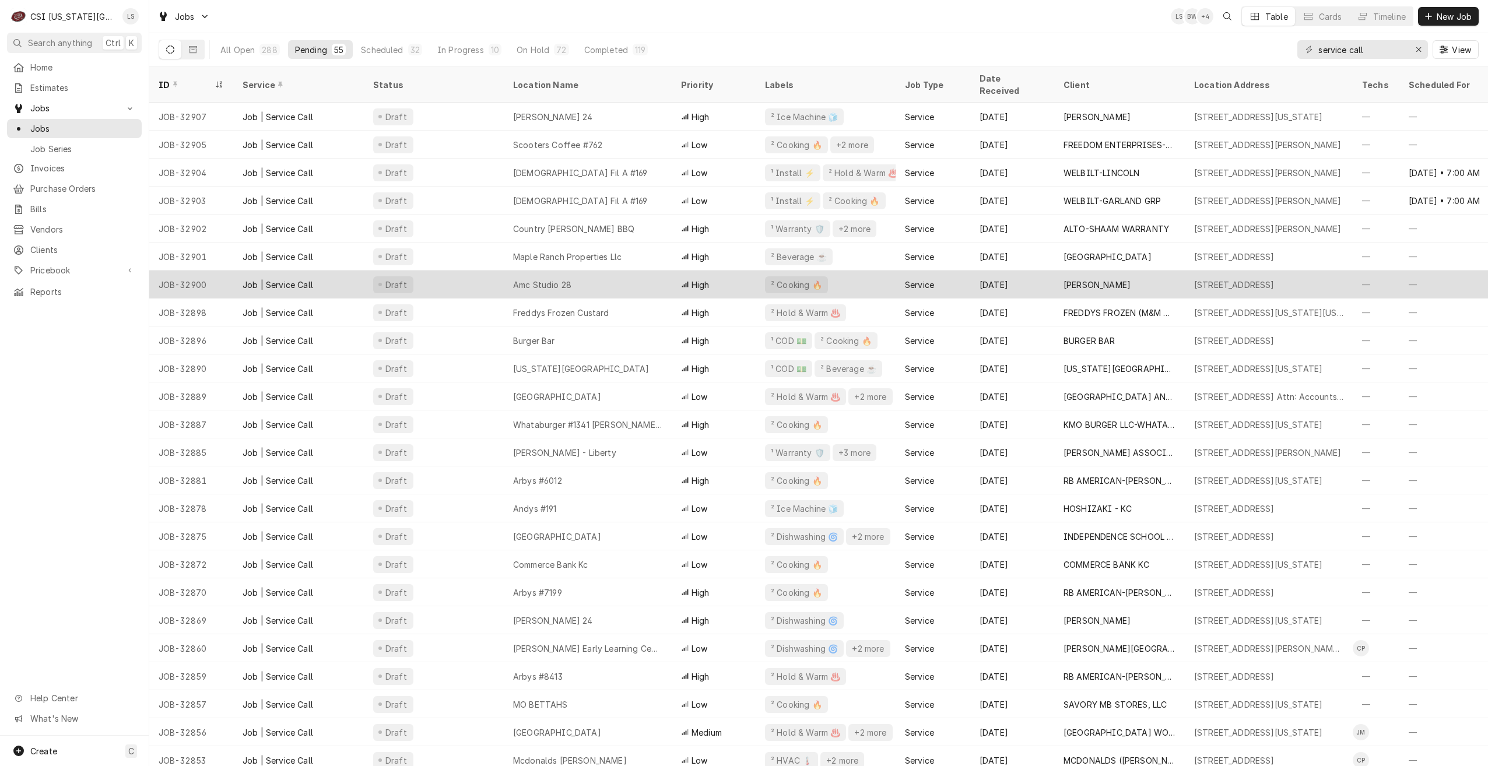
click at [560, 279] on div "Amc Studio 28" at bounding box center [542, 285] width 58 height 12
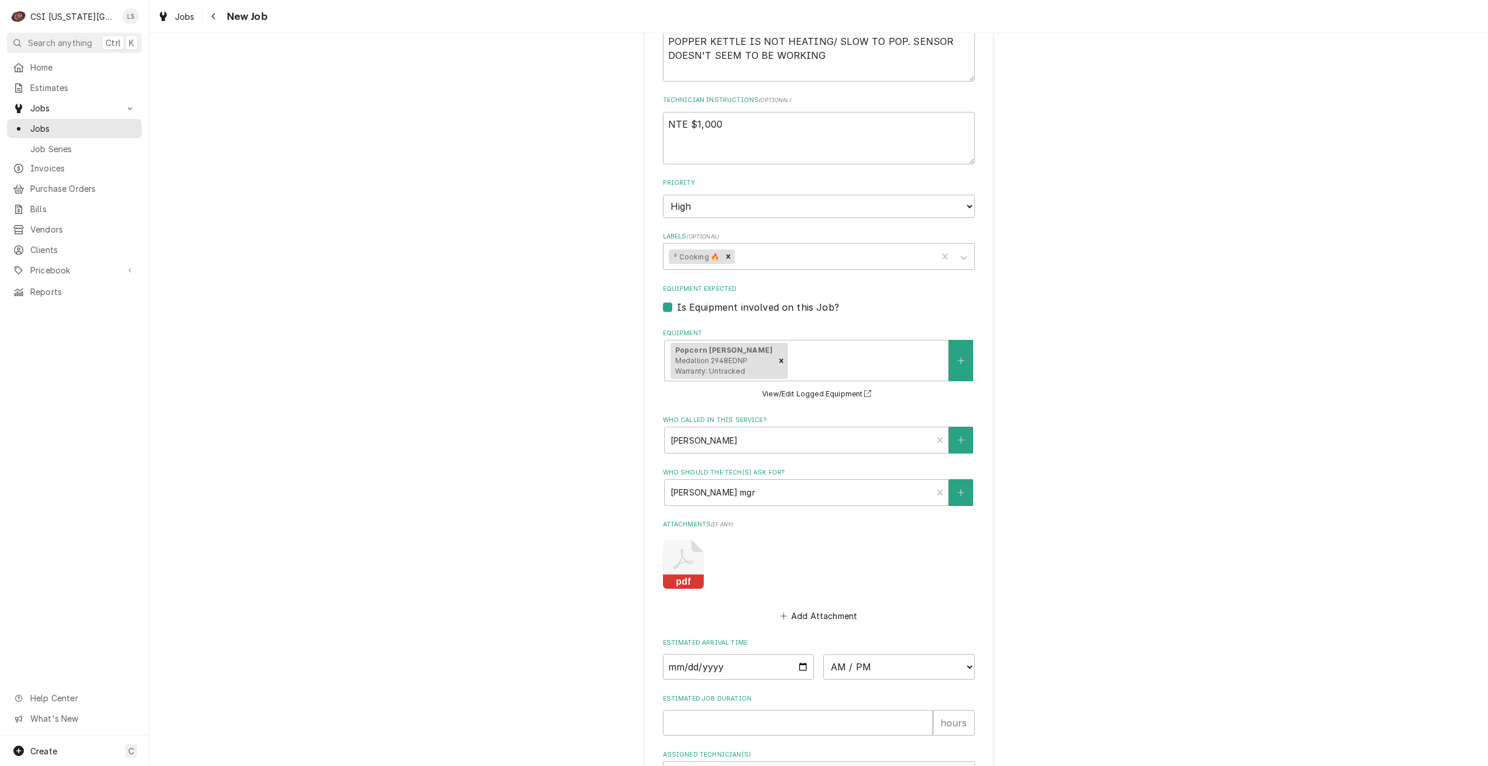
scroll to position [915, 0]
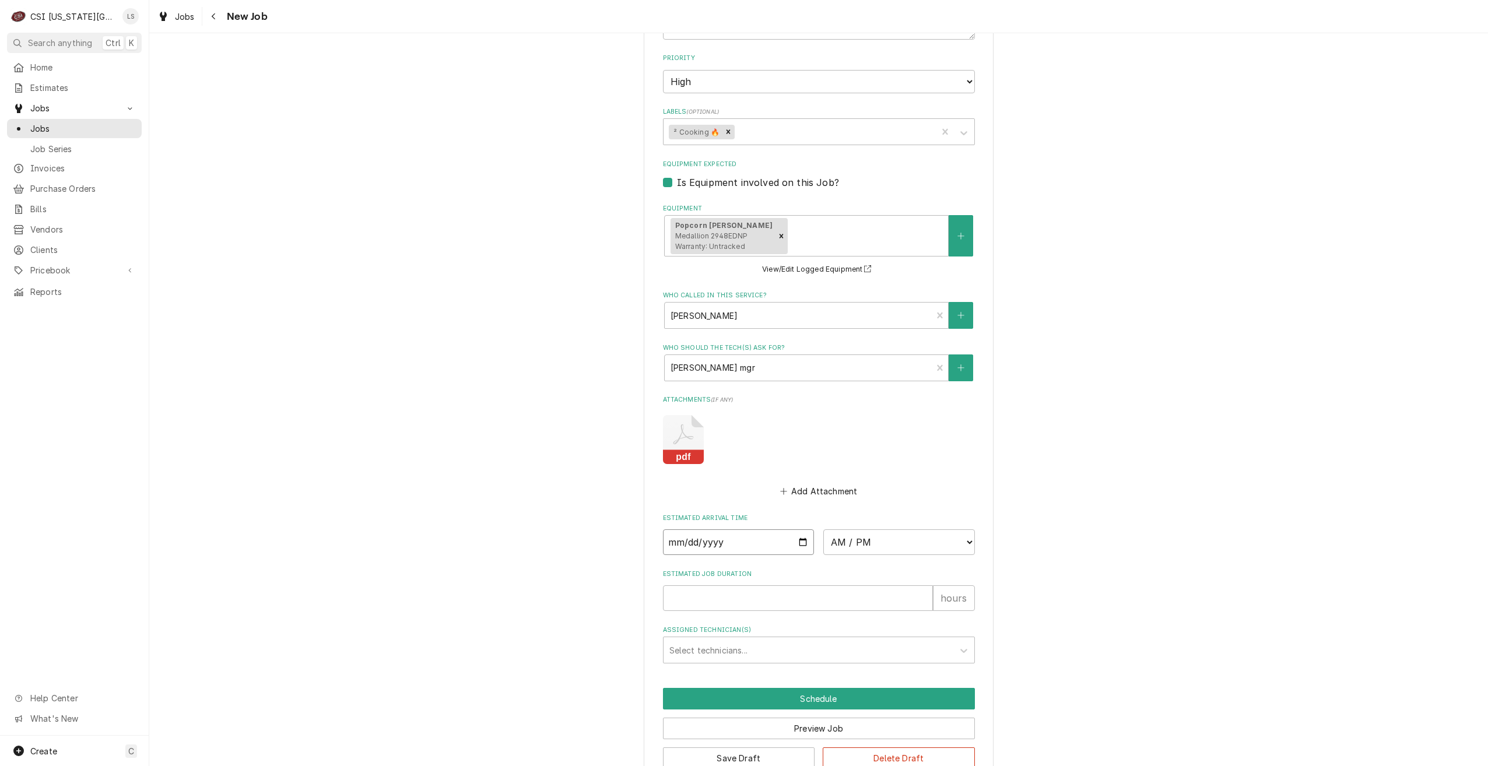
click at [795, 530] on input "Date" at bounding box center [739, 543] width 152 height 26
type textarea "x"
type input "[DATE]"
type textarea "x"
click at [854, 530] on select "AM / PM 6:00 AM 6:15 AM 6:30 AM 6:45 AM 7:00 AM 7:15 AM 7:30 AM 7:45 AM 8:00 AM…" at bounding box center [899, 543] width 152 height 26
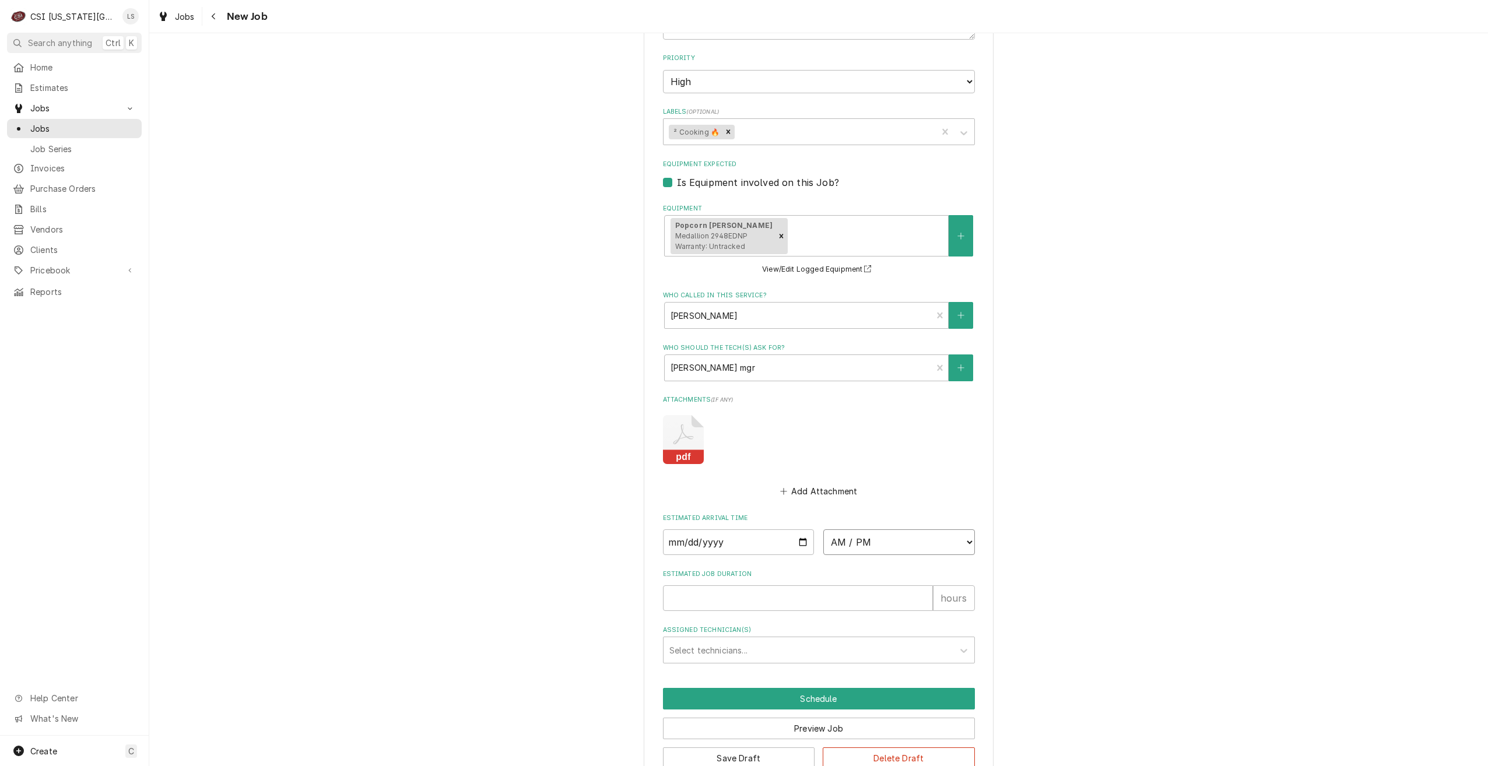
select select "09:30:00"
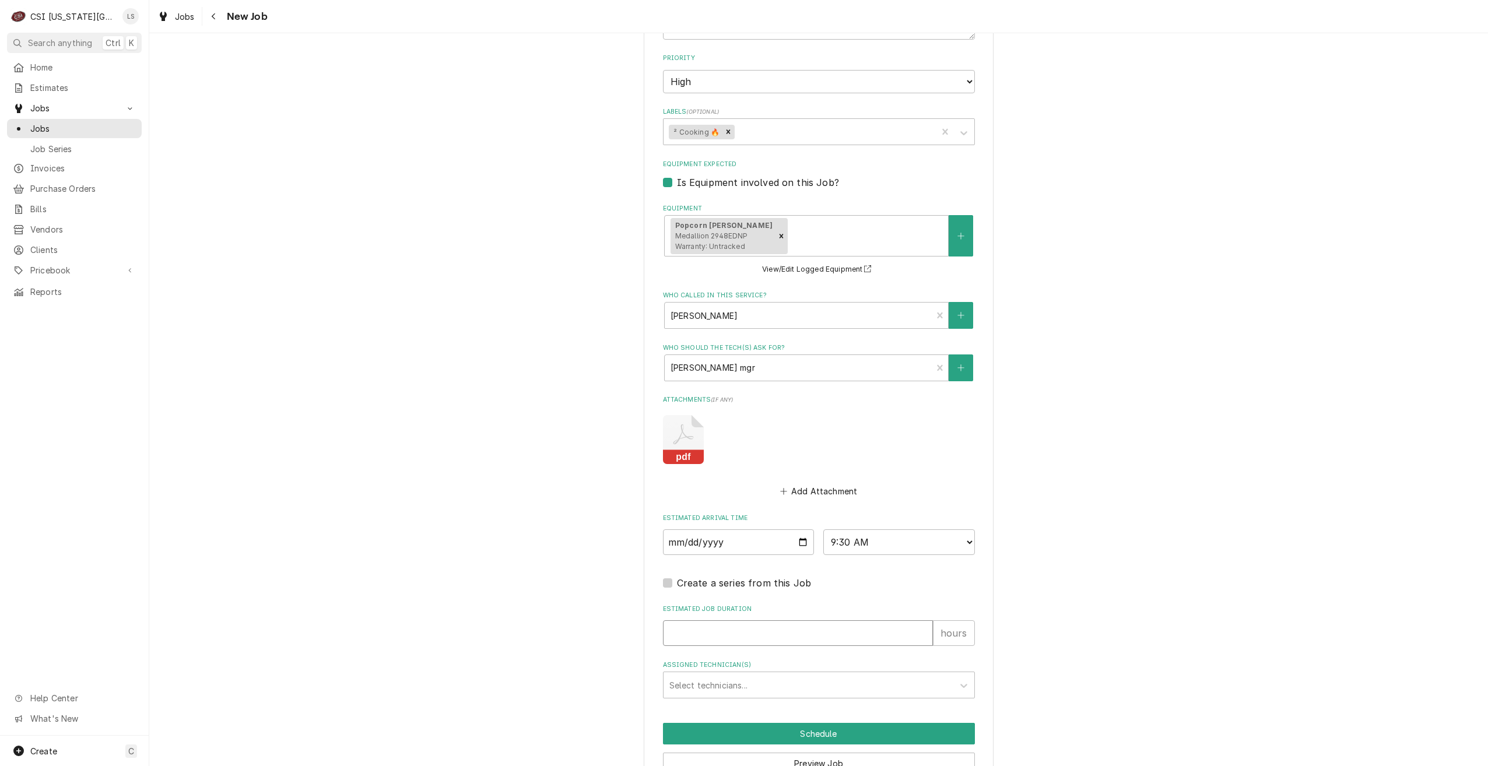
click at [877, 620] on input "Estimated Job Duration" at bounding box center [798, 633] width 270 height 26
type textarea "x"
type input "2"
type textarea "x"
type input "2"
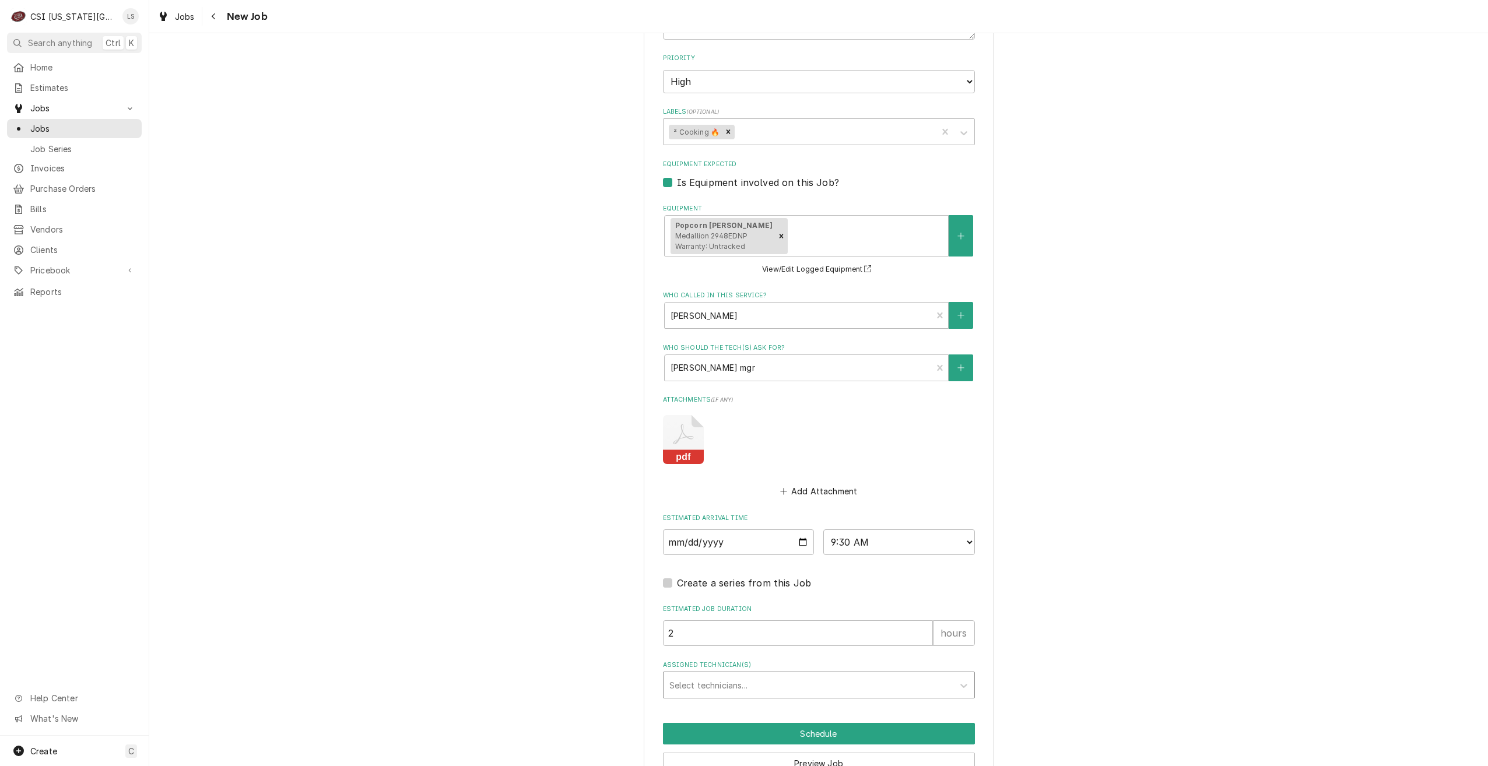
click at [866, 675] on div "Assigned Technician(s)" at bounding box center [808, 685] width 278 height 21
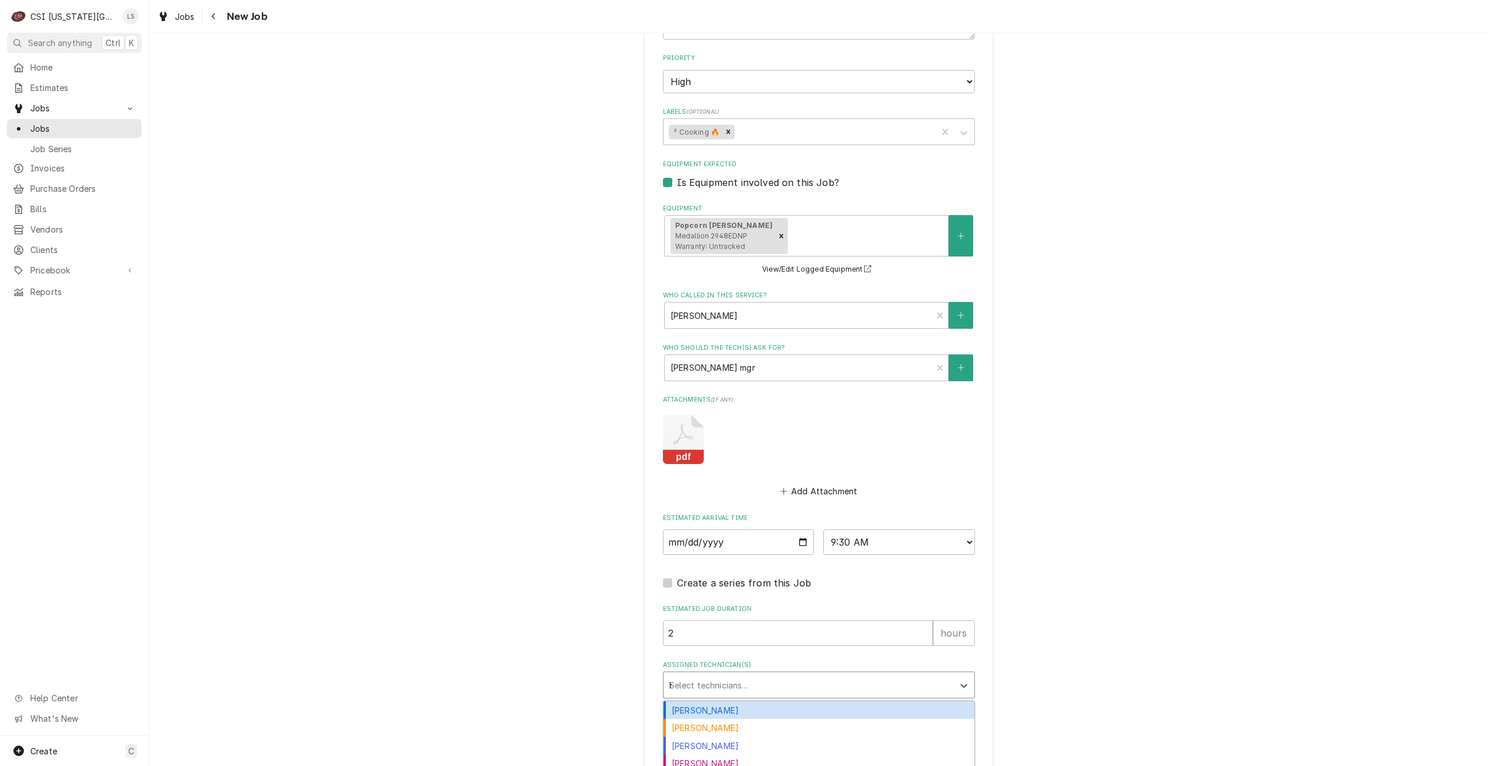
type input "haw"
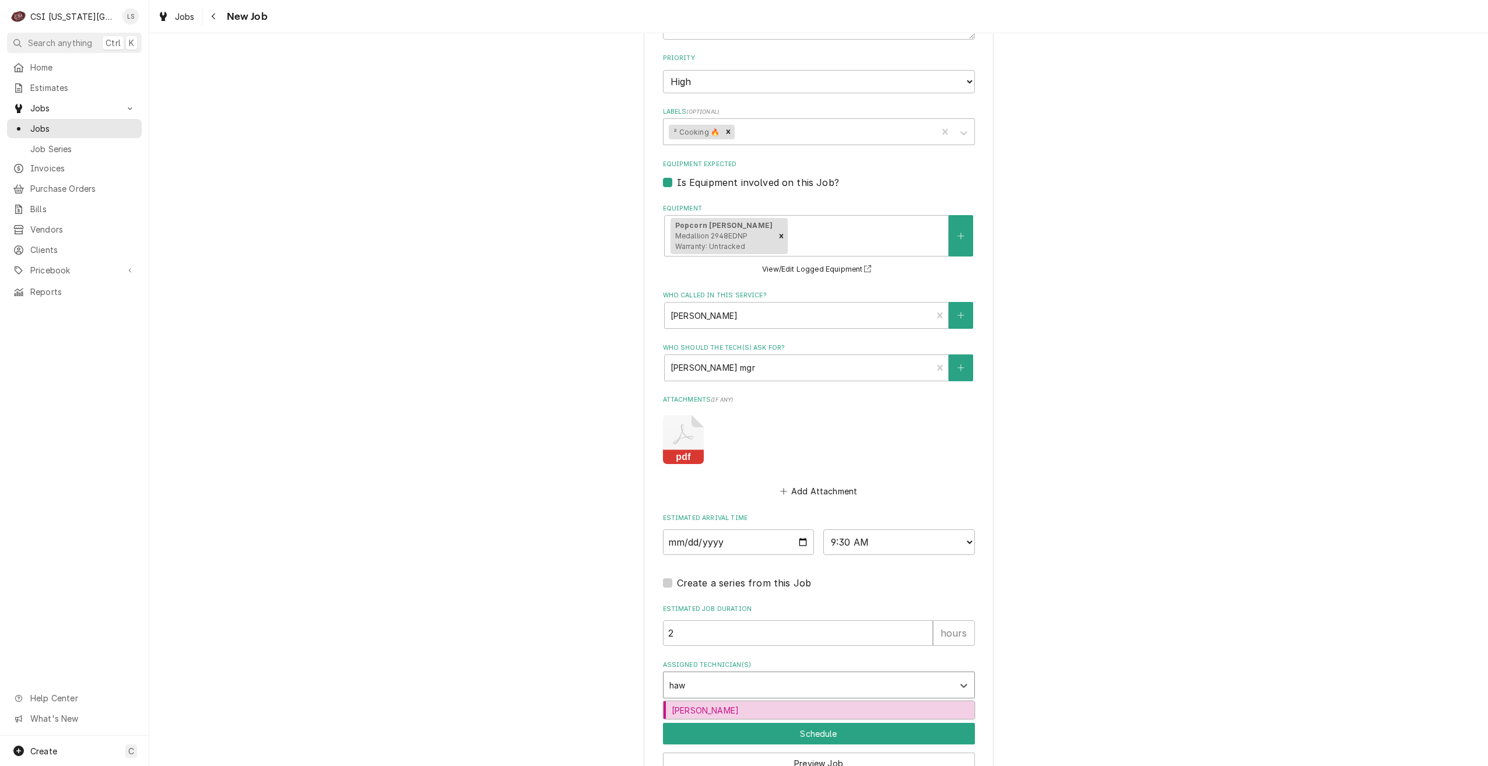
click at [852, 702] on div "Brian Hawkins" at bounding box center [819, 711] width 311 height 18
type textarea "x"
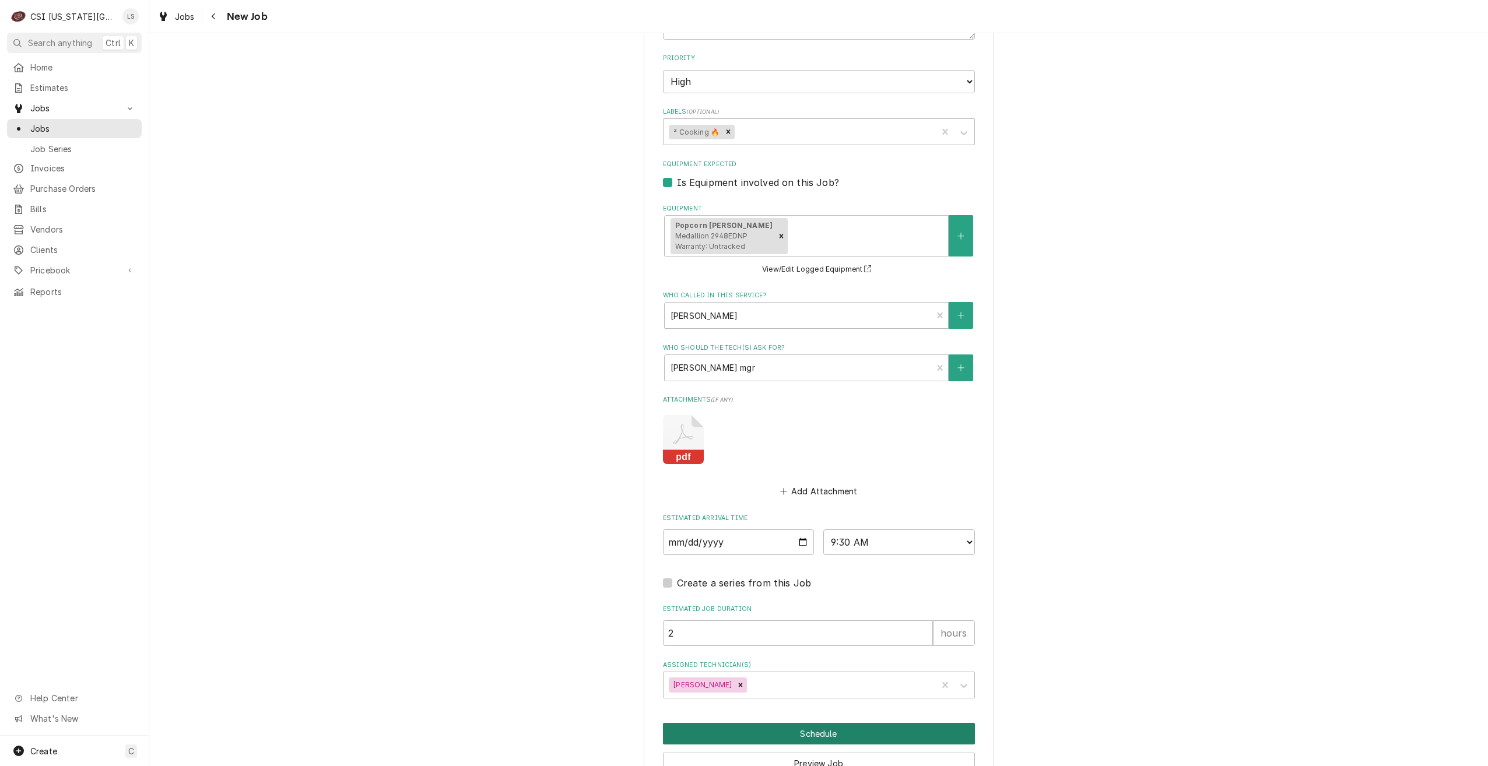
click at [857, 723] on button "Schedule" at bounding box center [819, 734] width 312 height 22
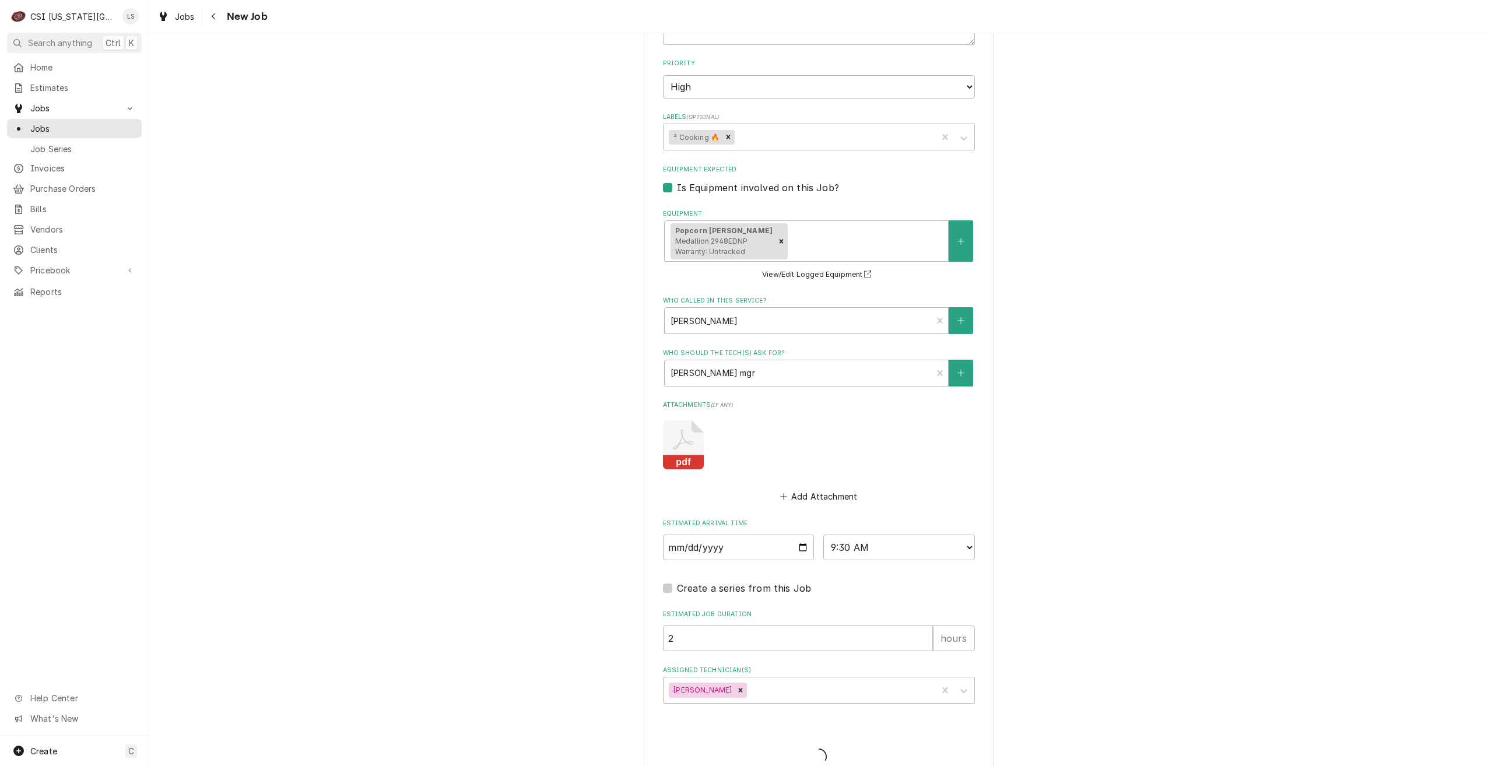
type textarea "x"
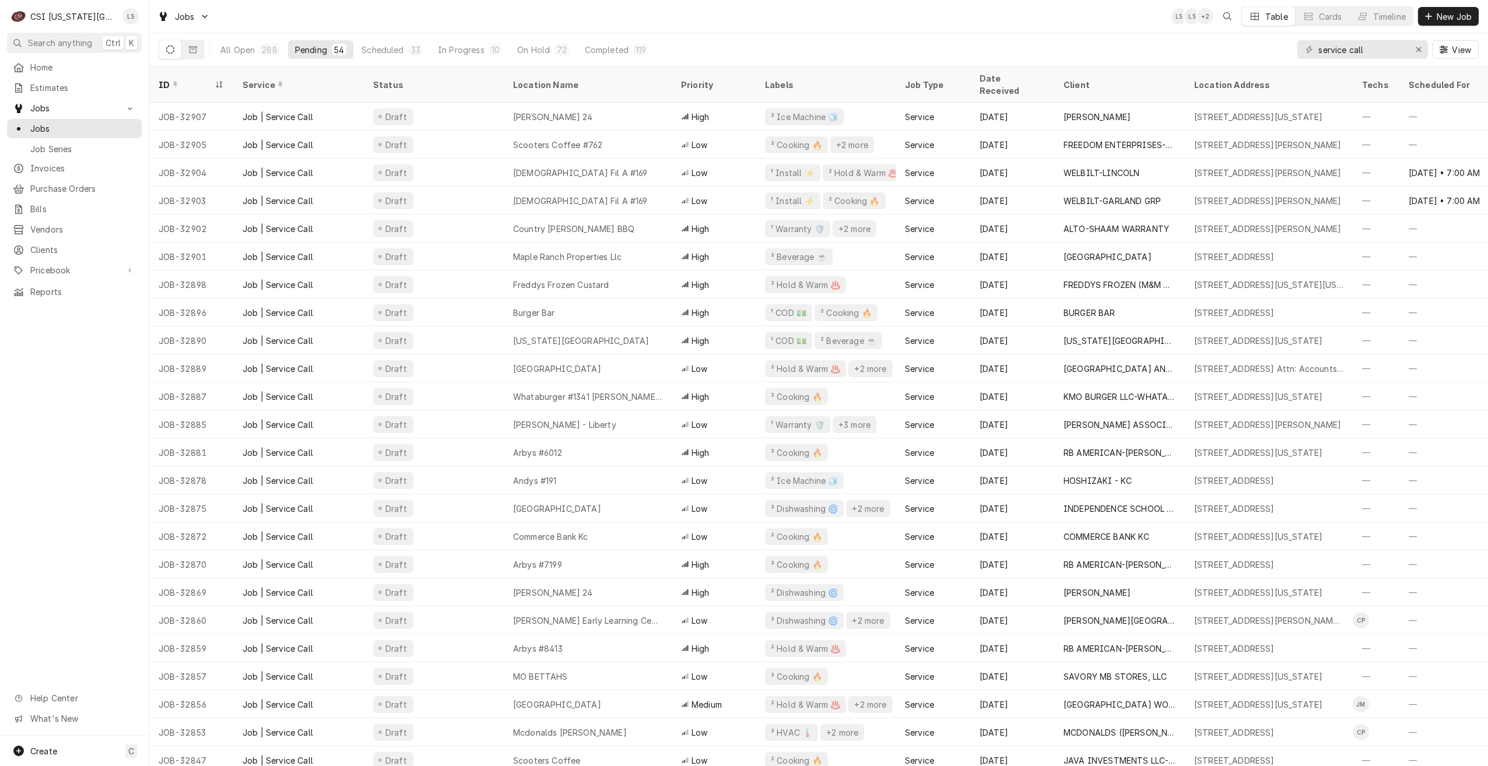
click at [1085, 25] on div "Jobs LS LS + 2 Table Cards Timeline New Job" at bounding box center [818, 16] width 1339 height 33
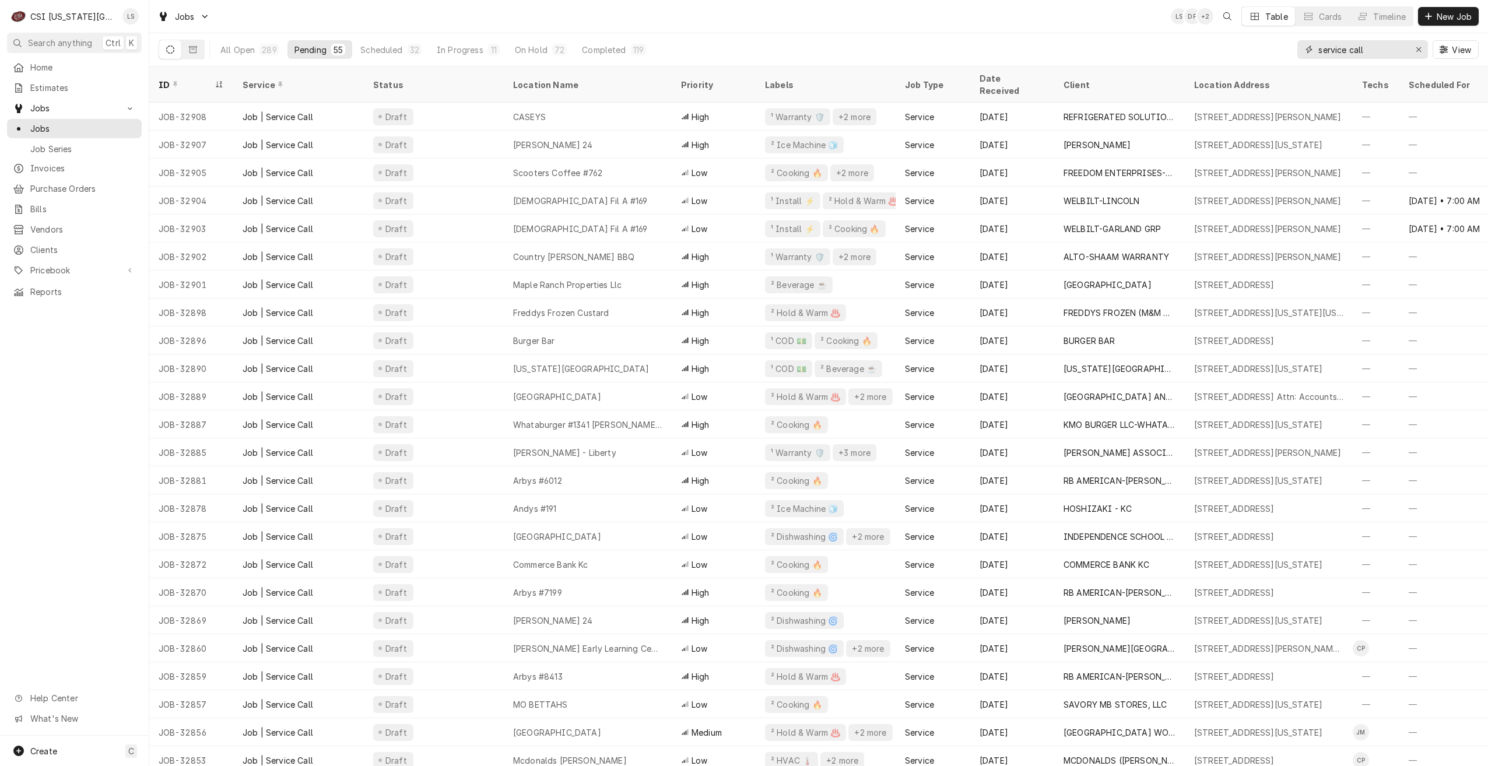
drag, startPoint x: 1375, startPoint y: 52, endPoint x: 1299, endPoint y: 42, distance: 76.5
click at [1299, 42] on div "service call" at bounding box center [1363, 49] width 131 height 19
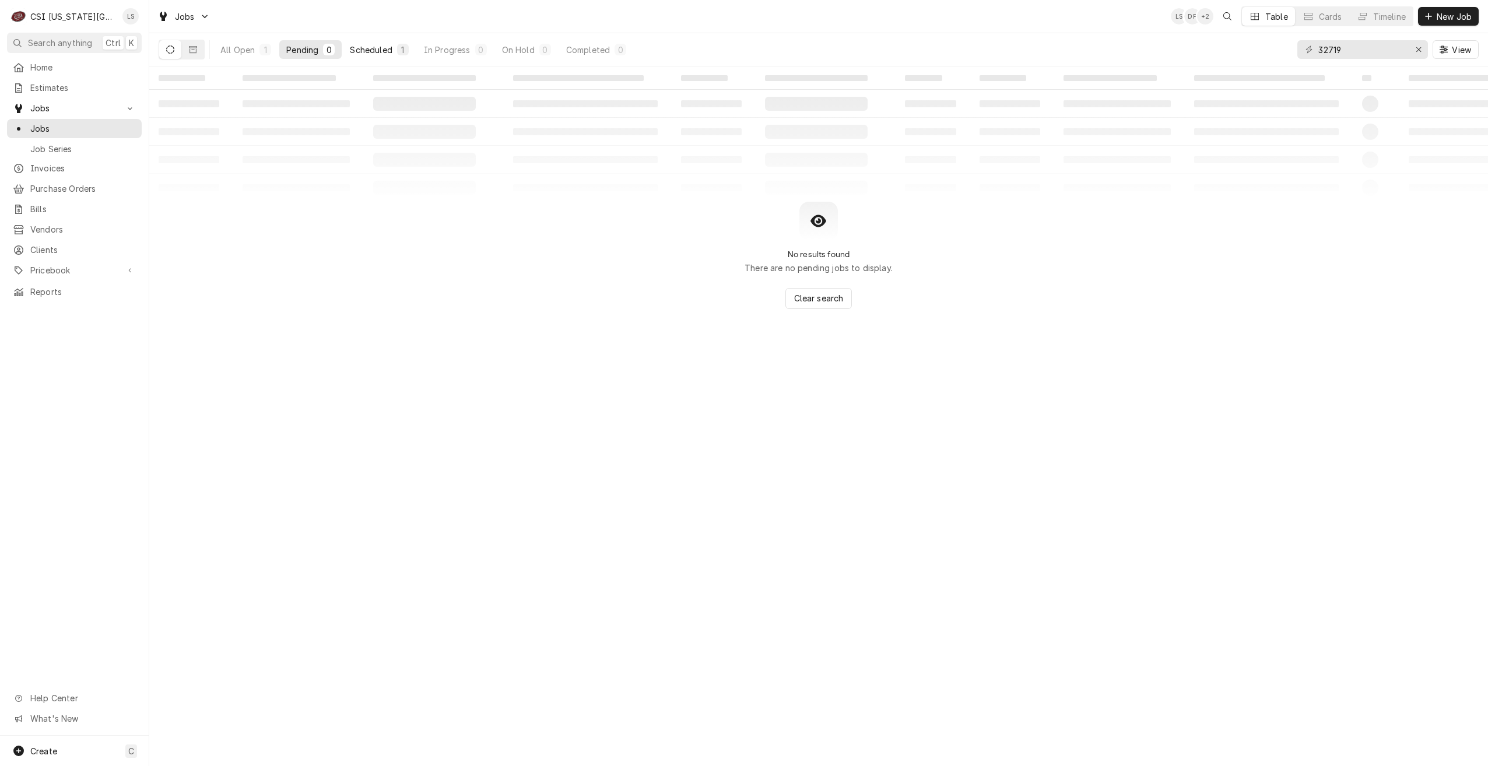
click at [385, 45] on div "Scheduled" at bounding box center [371, 50] width 42 height 12
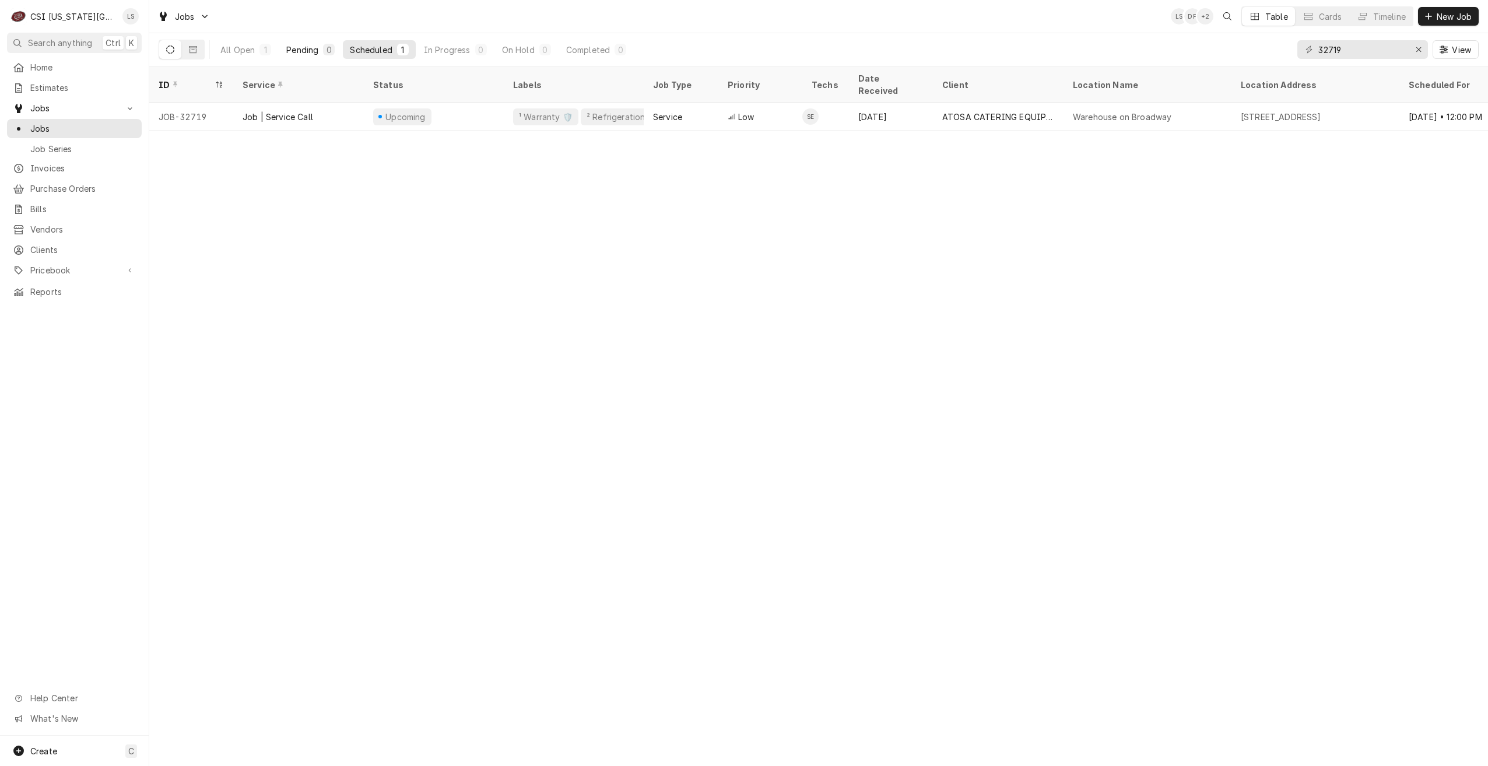
click at [314, 47] on div "Pending" at bounding box center [302, 50] width 32 height 12
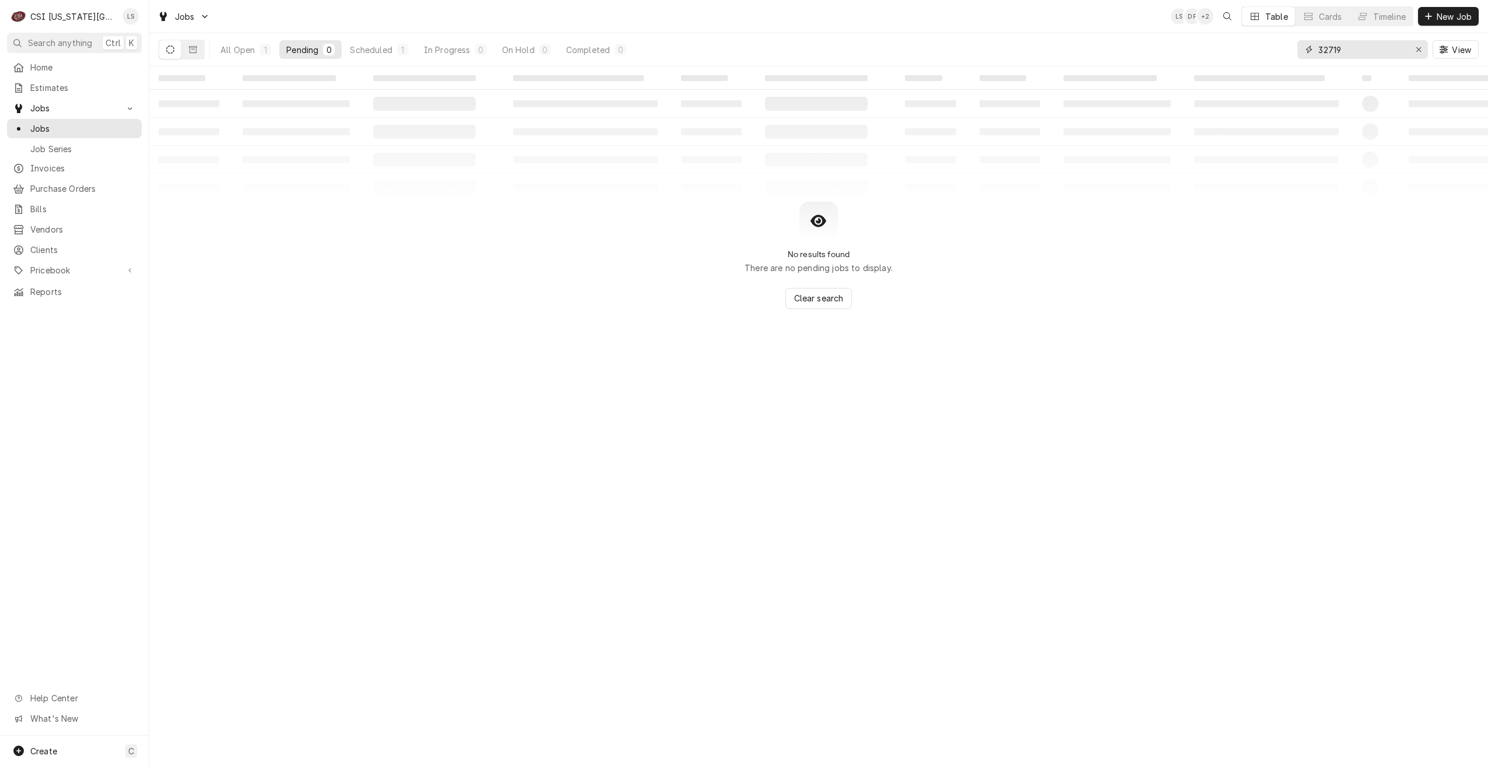
click at [1334, 51] on input "32719" at bounding box center [1362, 49] width 87 height 19
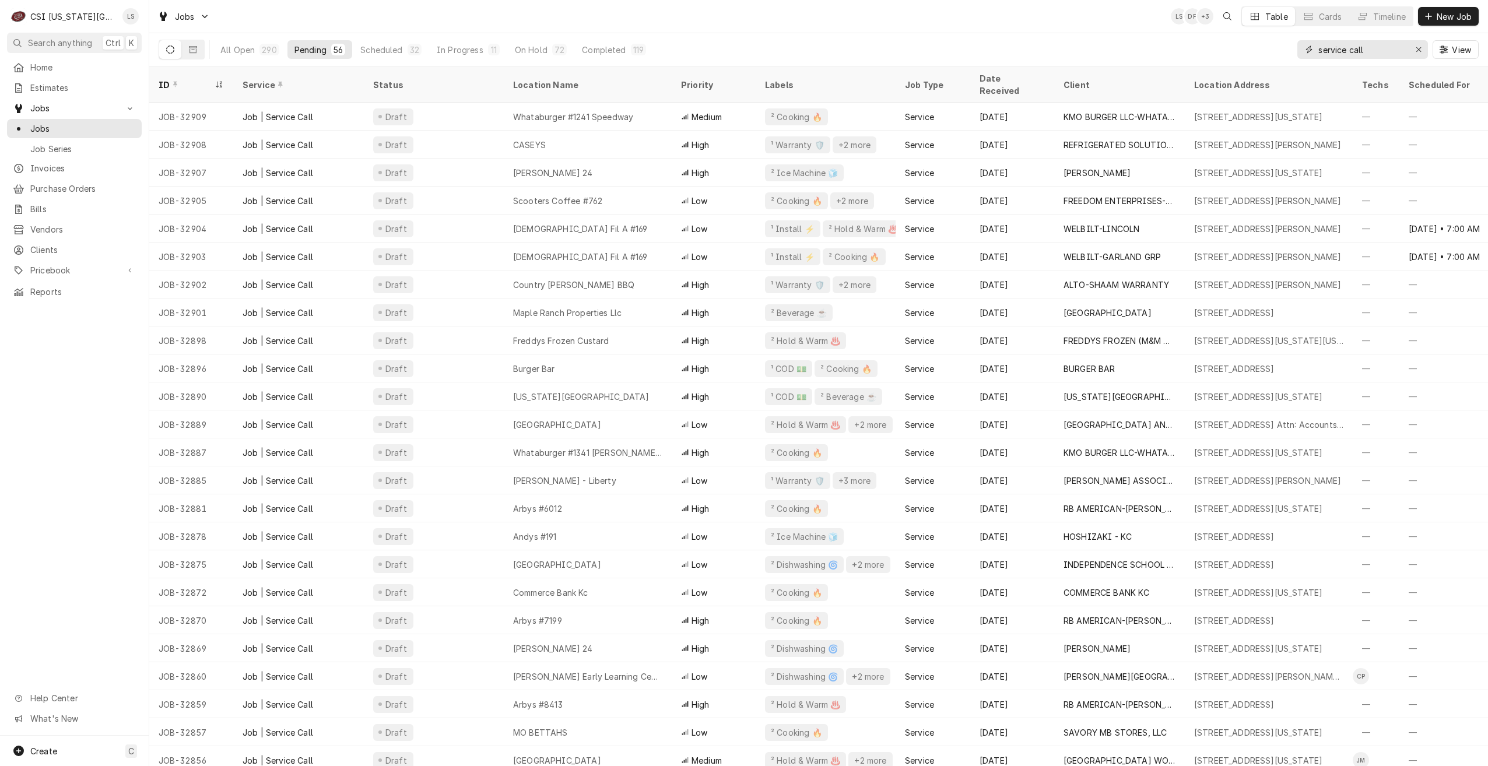
type input "service call"
click at [925, 10] on div "Jobs LS DF + 3 Table Cards Timeline New Job" at bounding box center [818, 16] width 1339 height 33
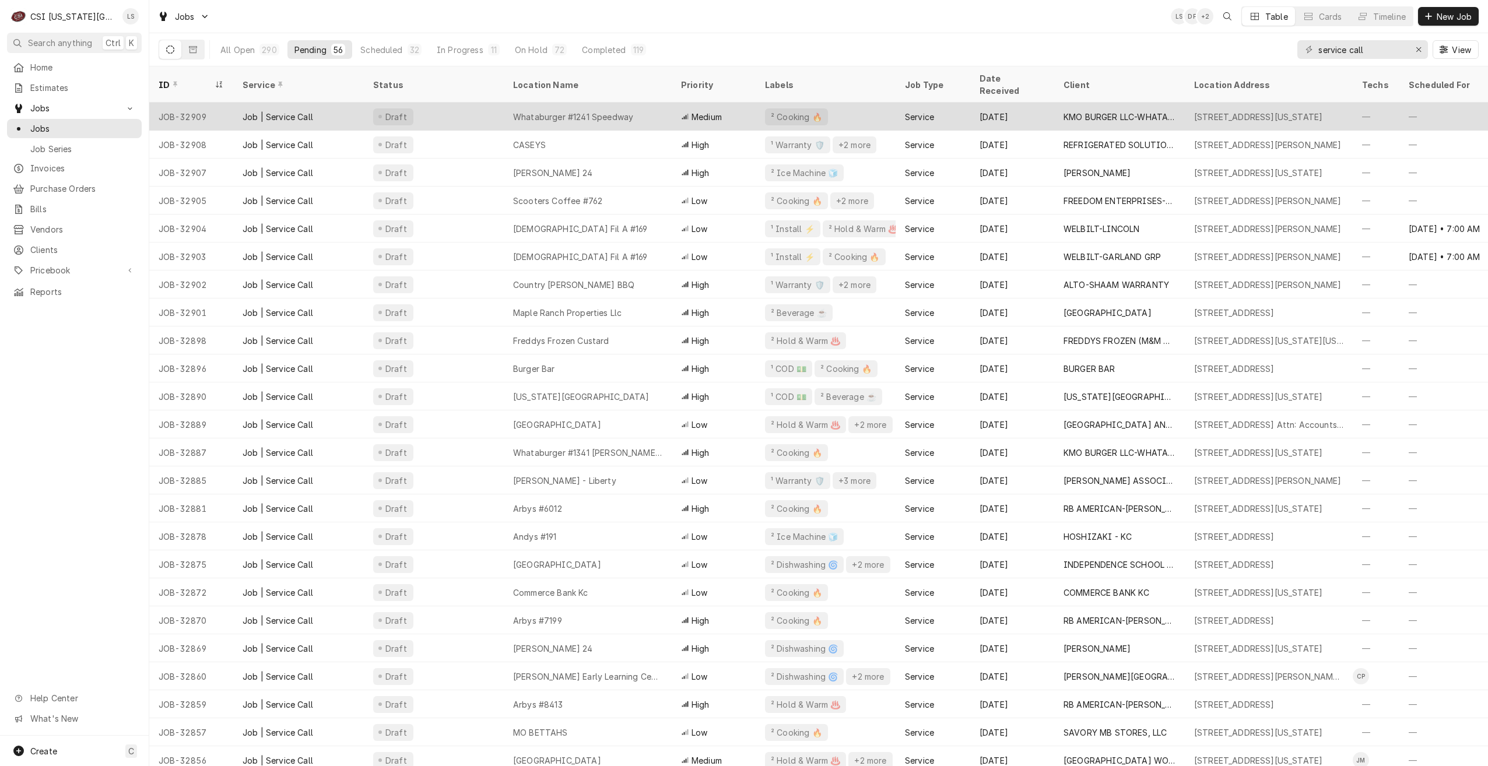
click at [648, 103] on div "Whataburger #1241 Speedway" at bounding box center [588, 117] width 168 height 28
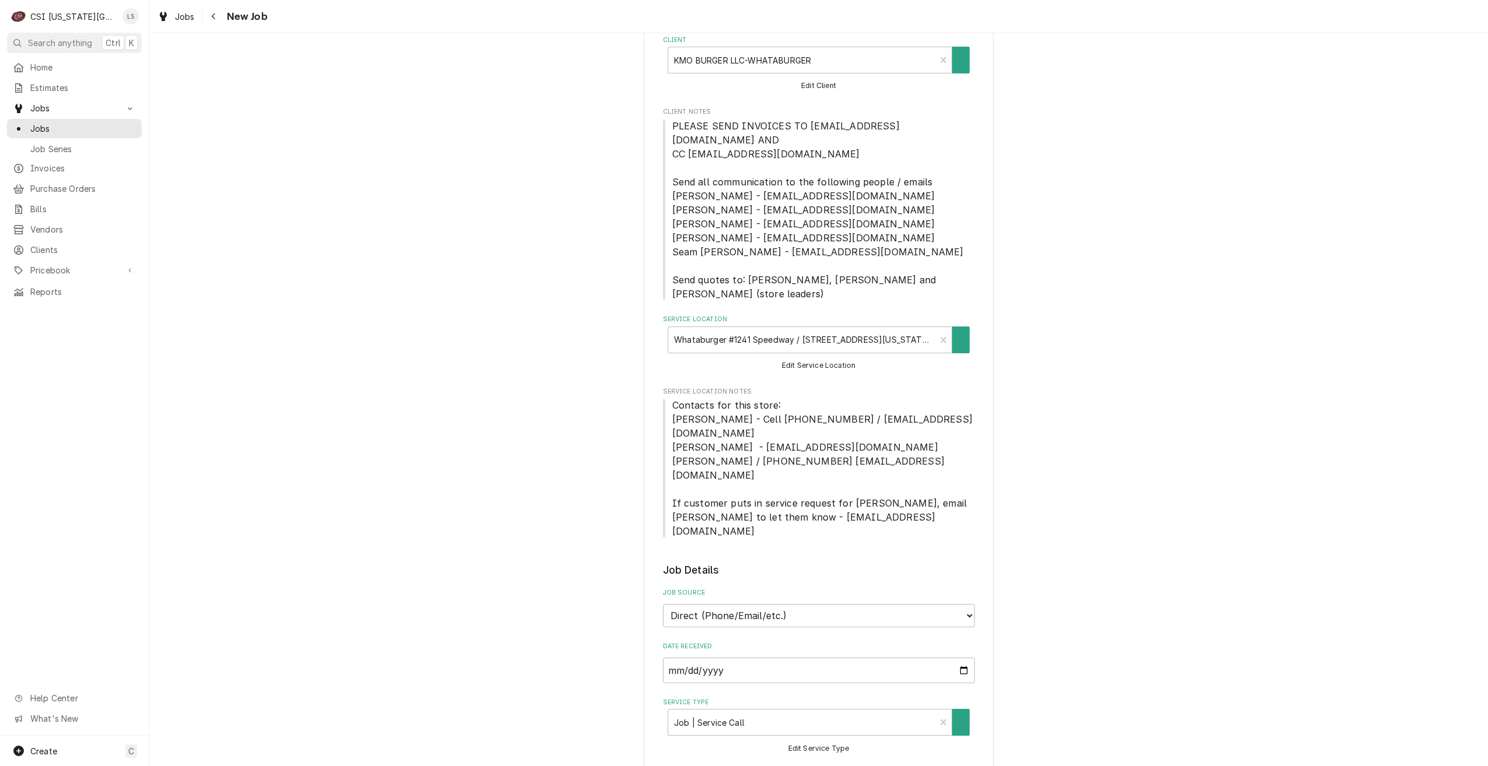
scroll to position [175, 0]
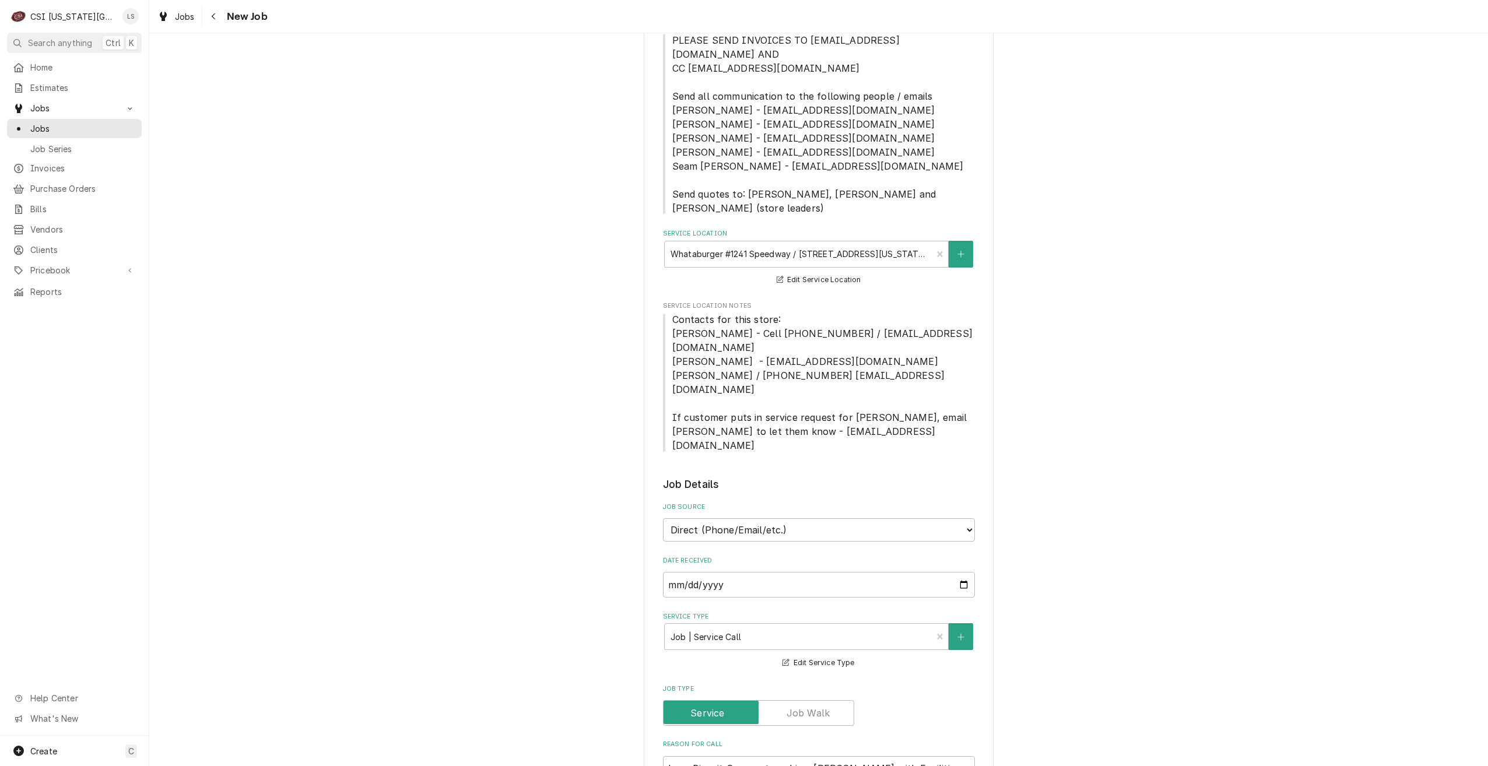
type textarea "x"
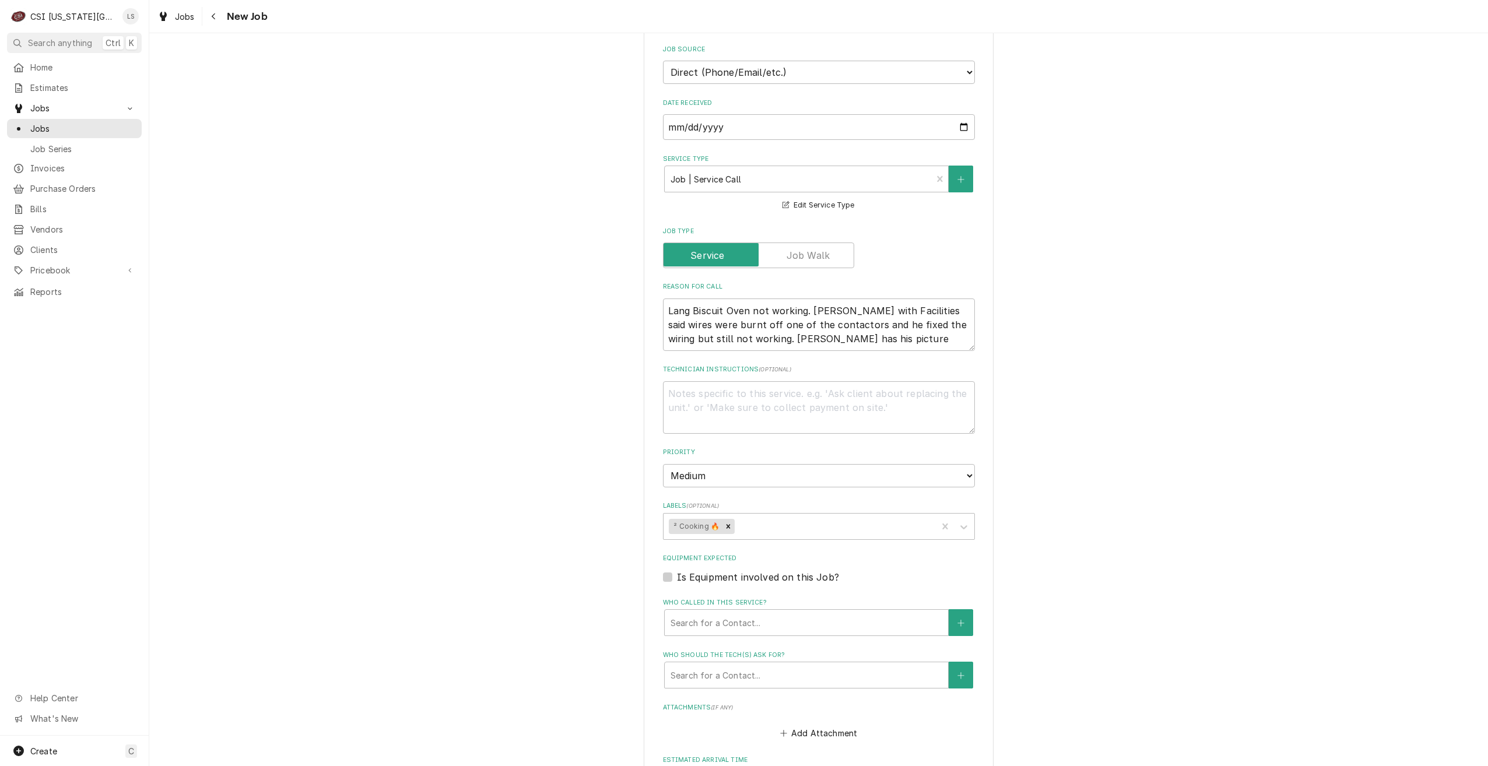
scroll to position [641, 0]
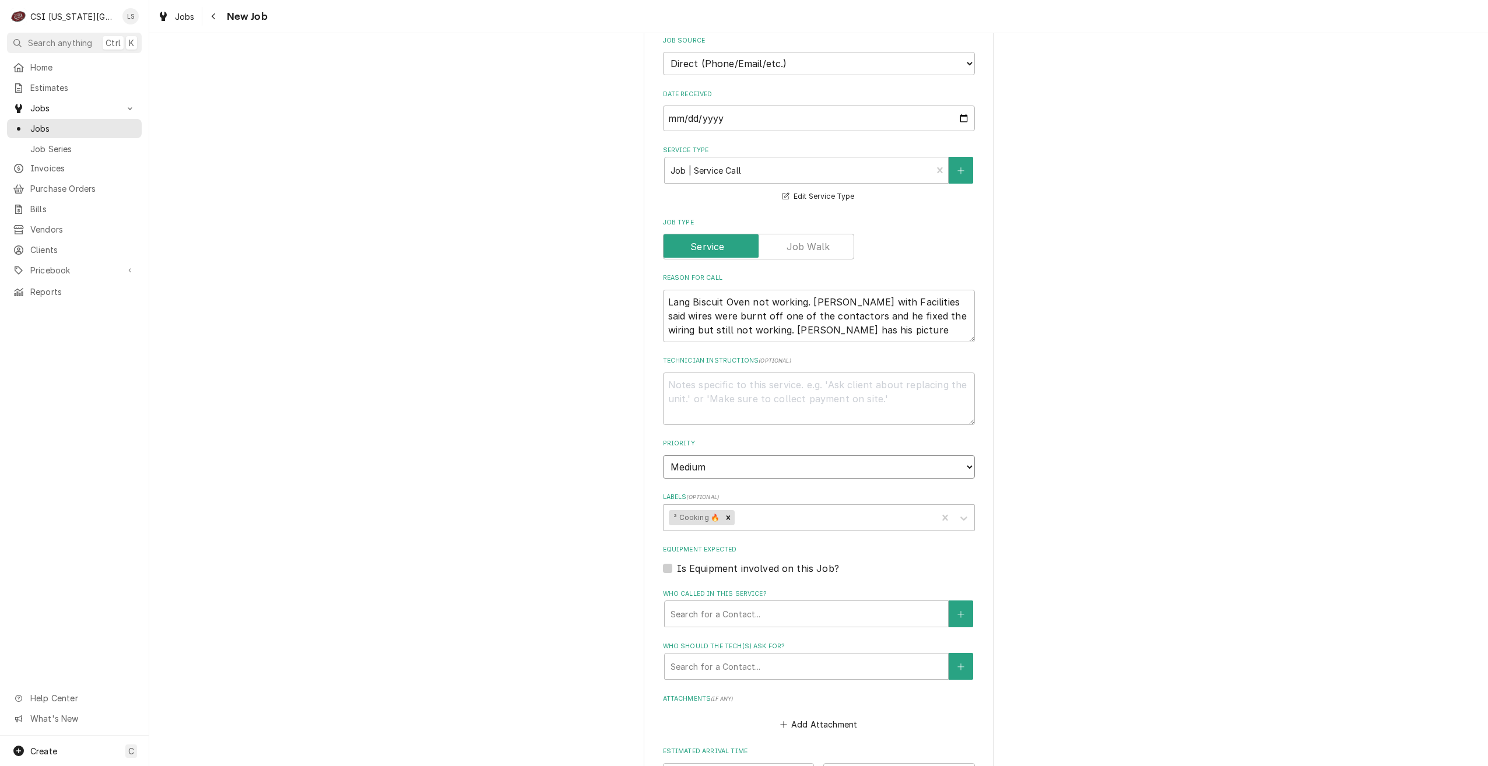
click at [874, 455] on select "No Priority Urgent High Medium Low" at bounding box center [819, 466] width 312 height 23
select select "2"
click at [663, 455] on select "No Priority Urgent High Medium Low" at bounding box center [819, 466] width 312 height 23
click at [1123, 429] on div "Use the fields below to edit this job: Client Details Client KMO BURGER LLC-WHA…" at bounding box center [818, 216] width 1339 height 1624
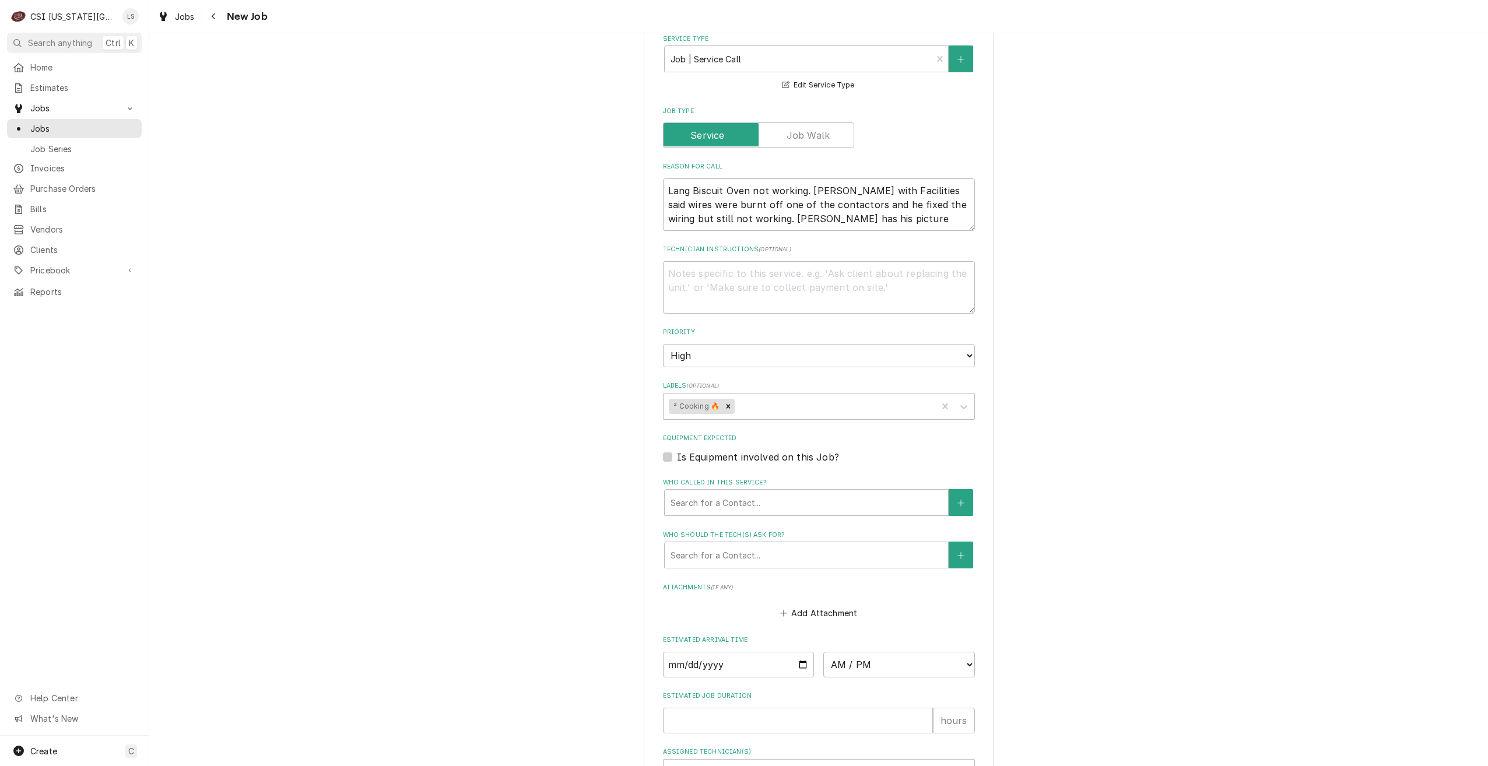
scroll to position [847, 0]
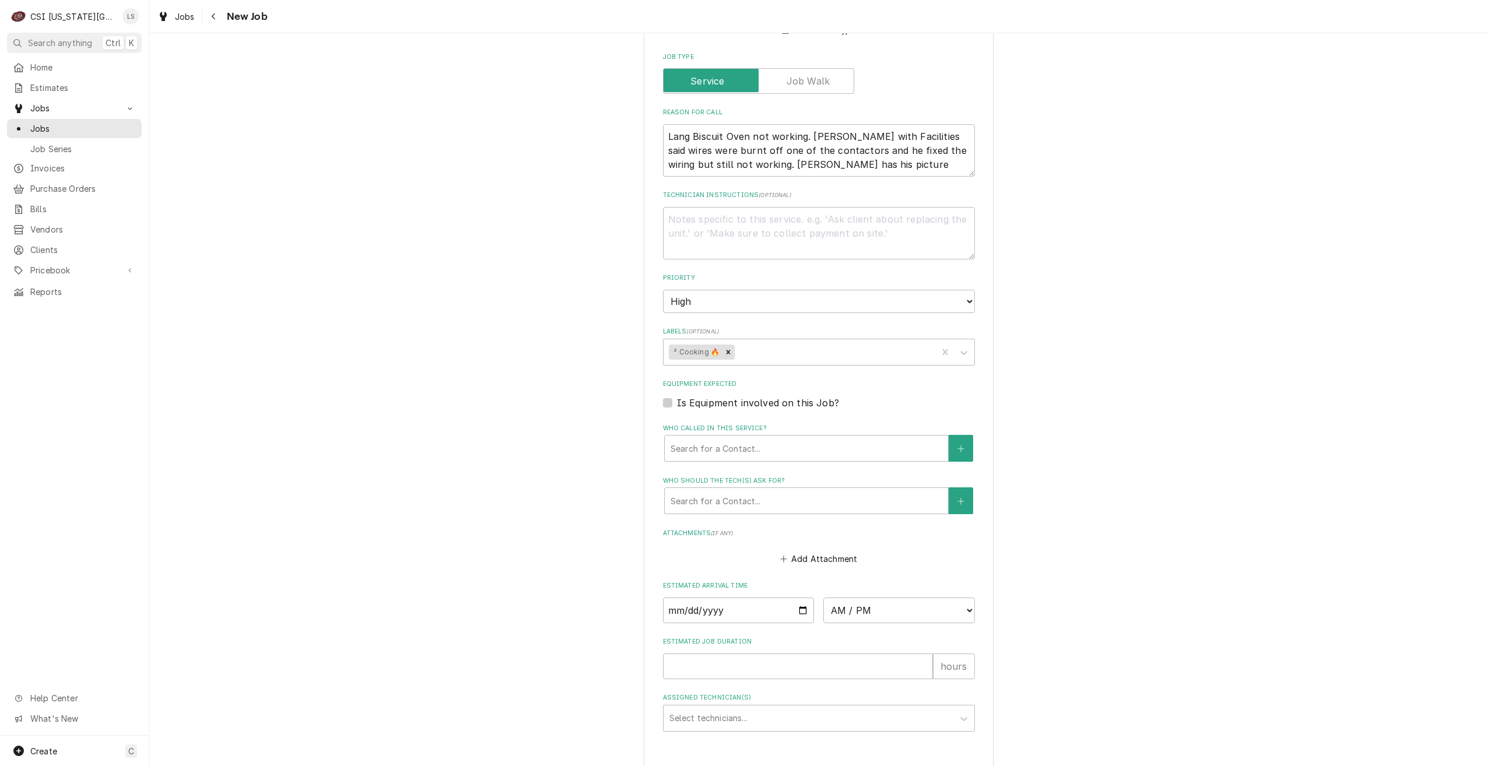
type textarea "x"
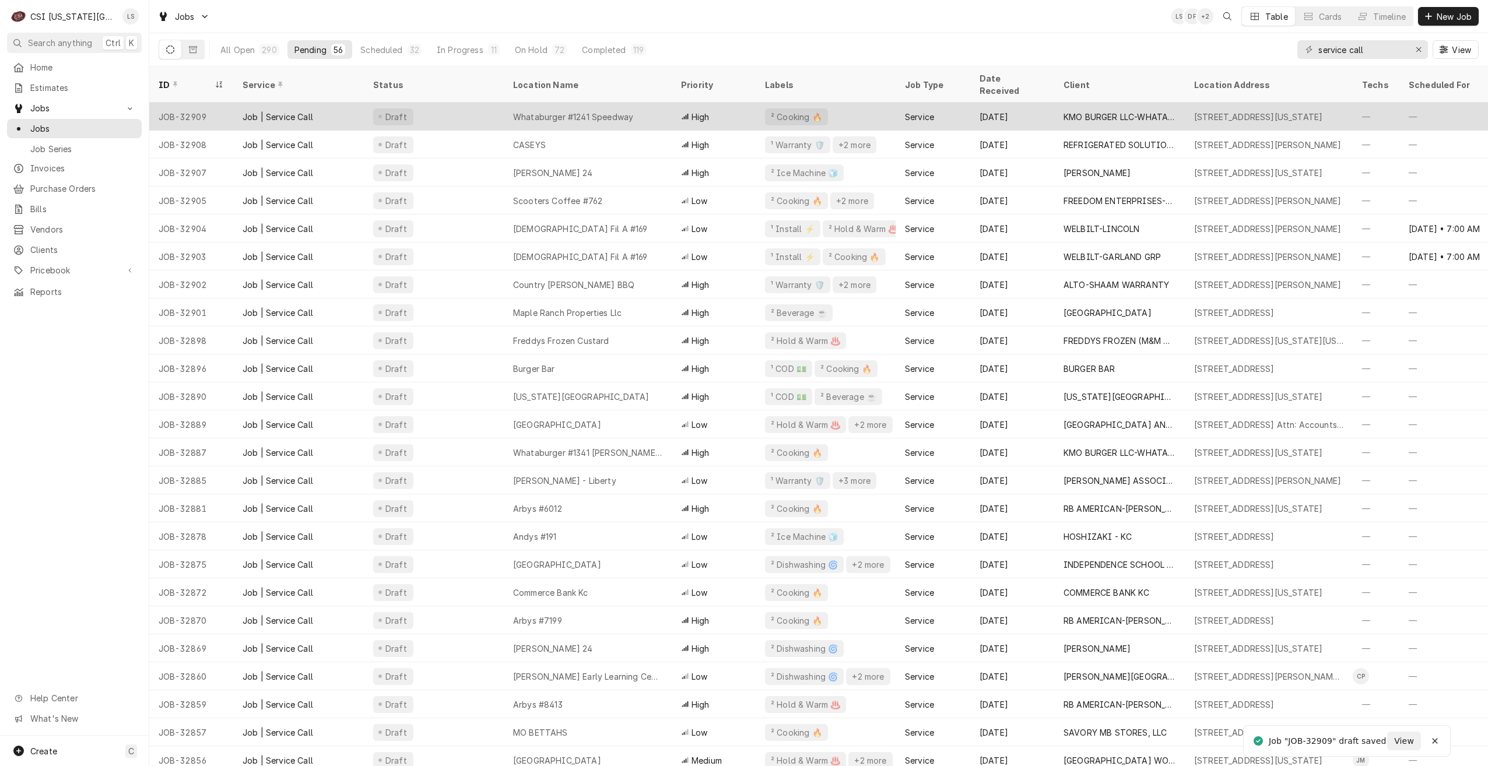
click at [682, 115] on div "High" at bounding box center [714, 117] width 84 height 28
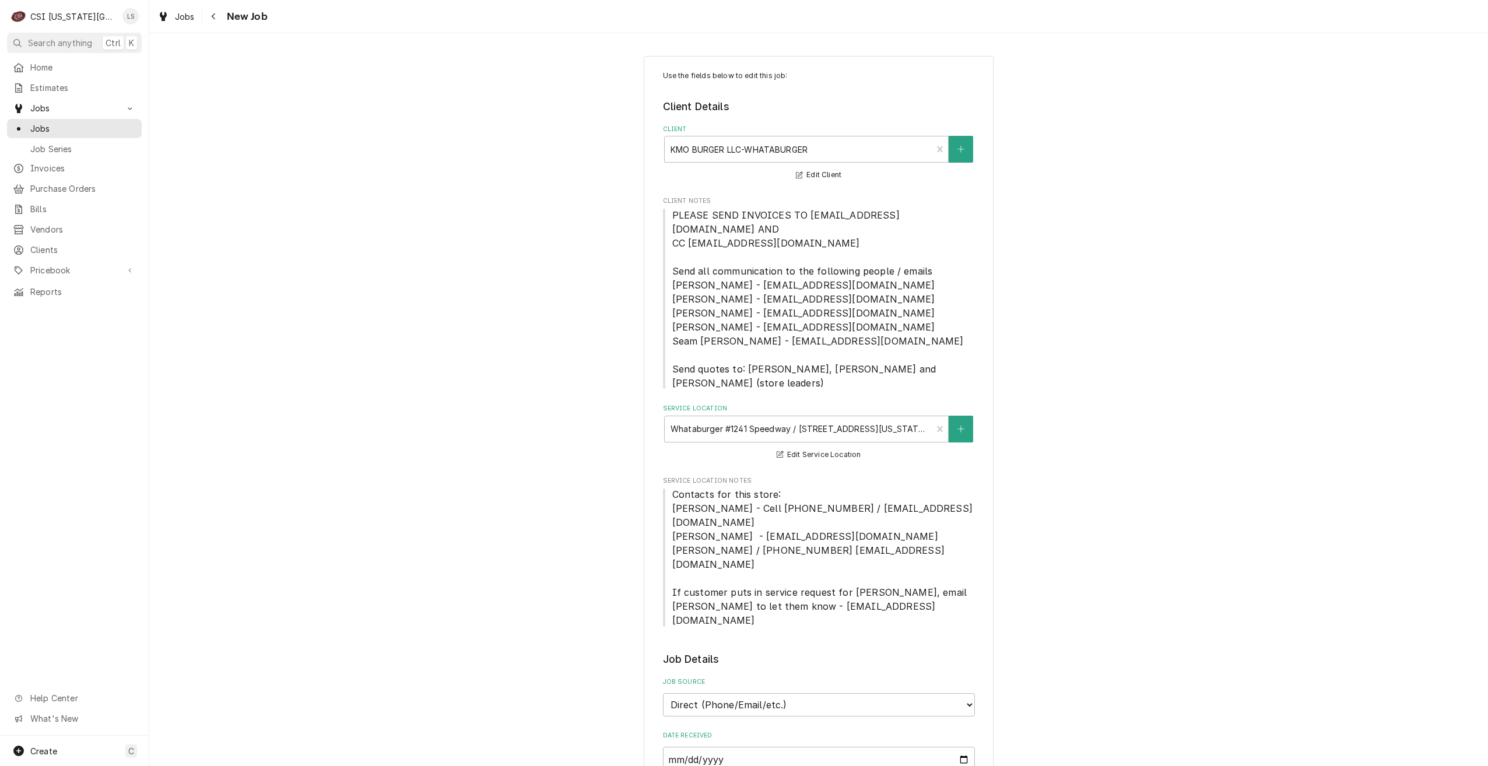
type textarea "x"
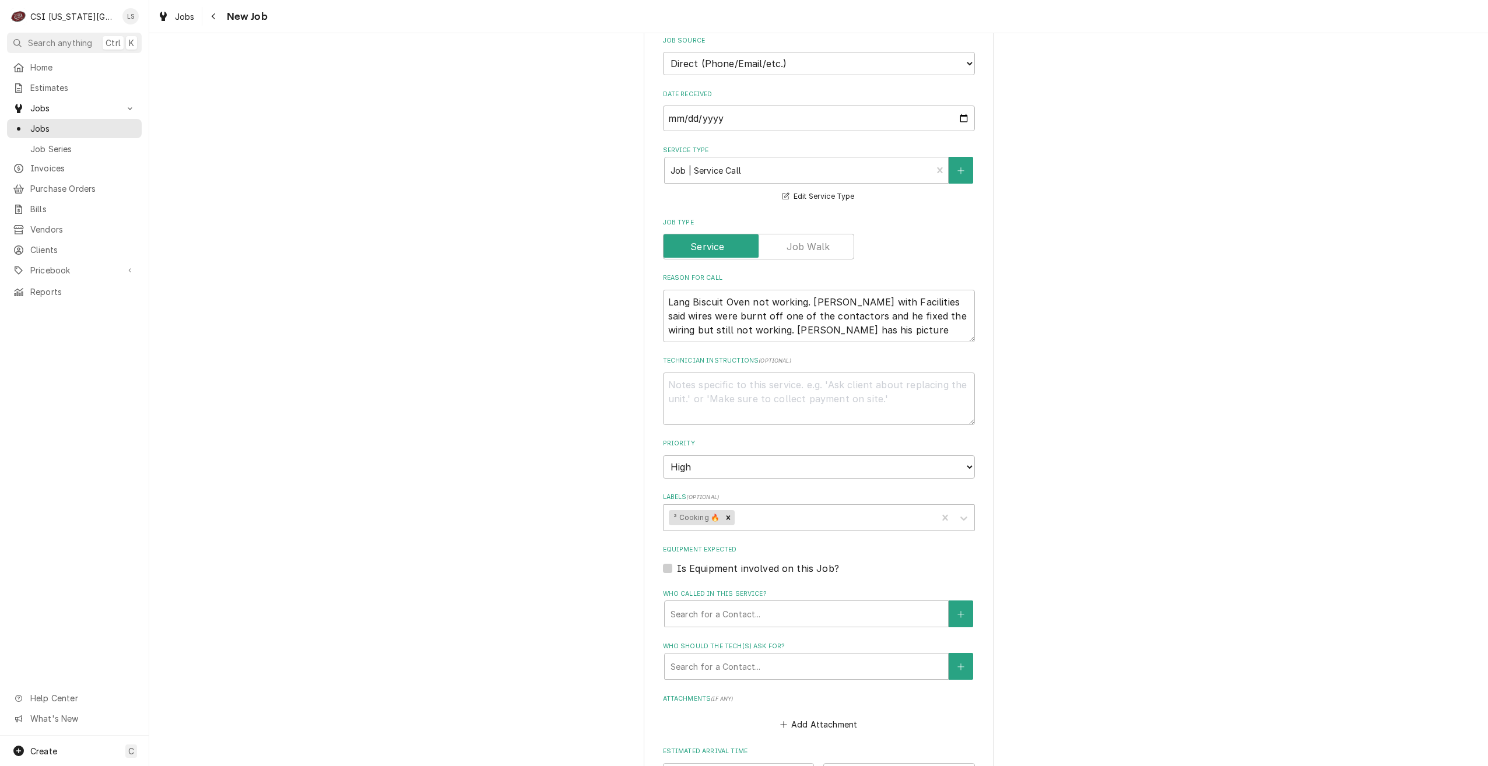
scroll to position [847, 0]
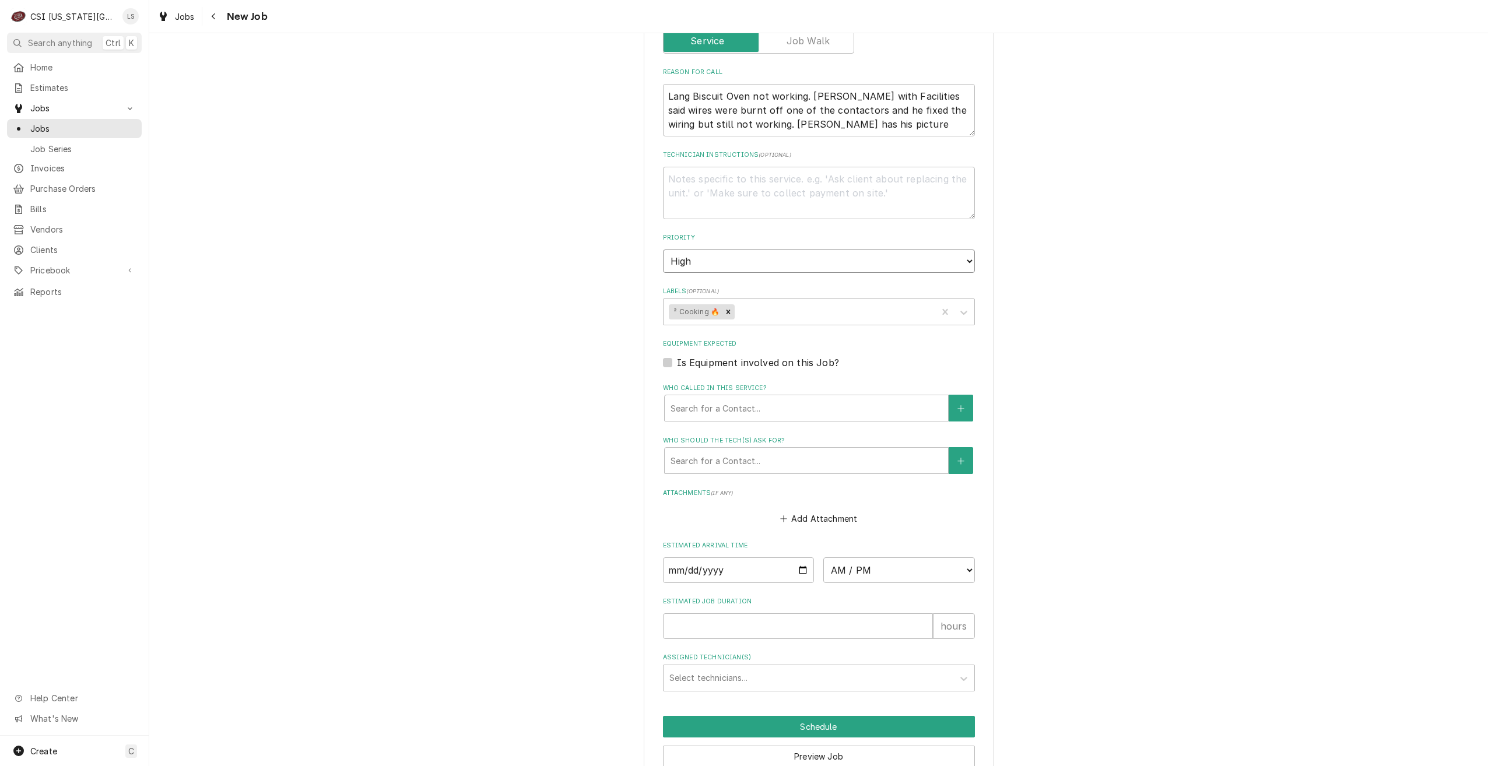
click at [796, 250] on select "No Priority Urgent High Medium Low" at bounding box center [819, 261] width 312 height 23
select select "3"
click at [663, 250] on select "No Priority Urgent High Medium Low" at bounding box center [819, 261] width 312 height 23
click at [819, 746] on button "Preview Job" at bounding box center [819, 757] width 312 height 22
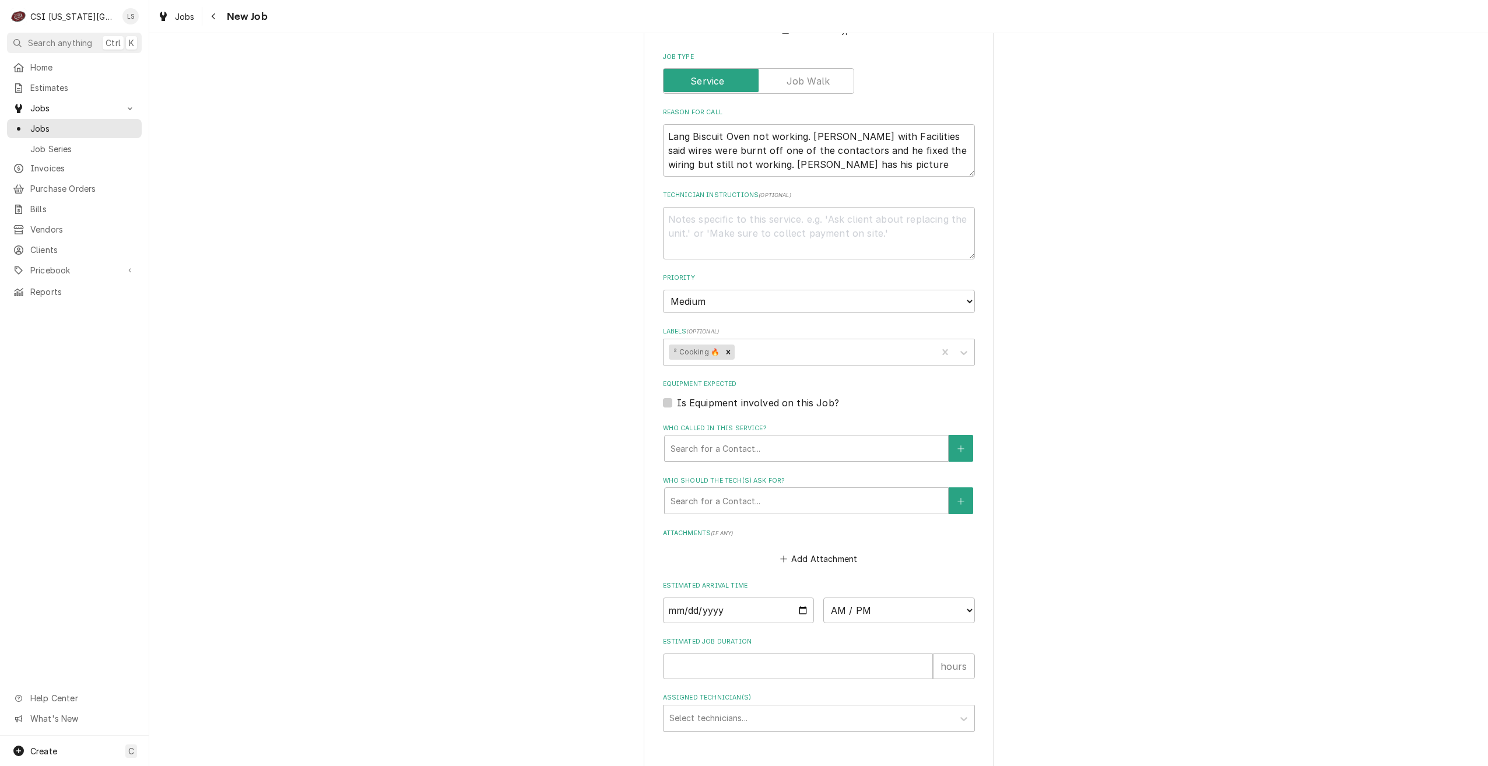
type textarea "x"
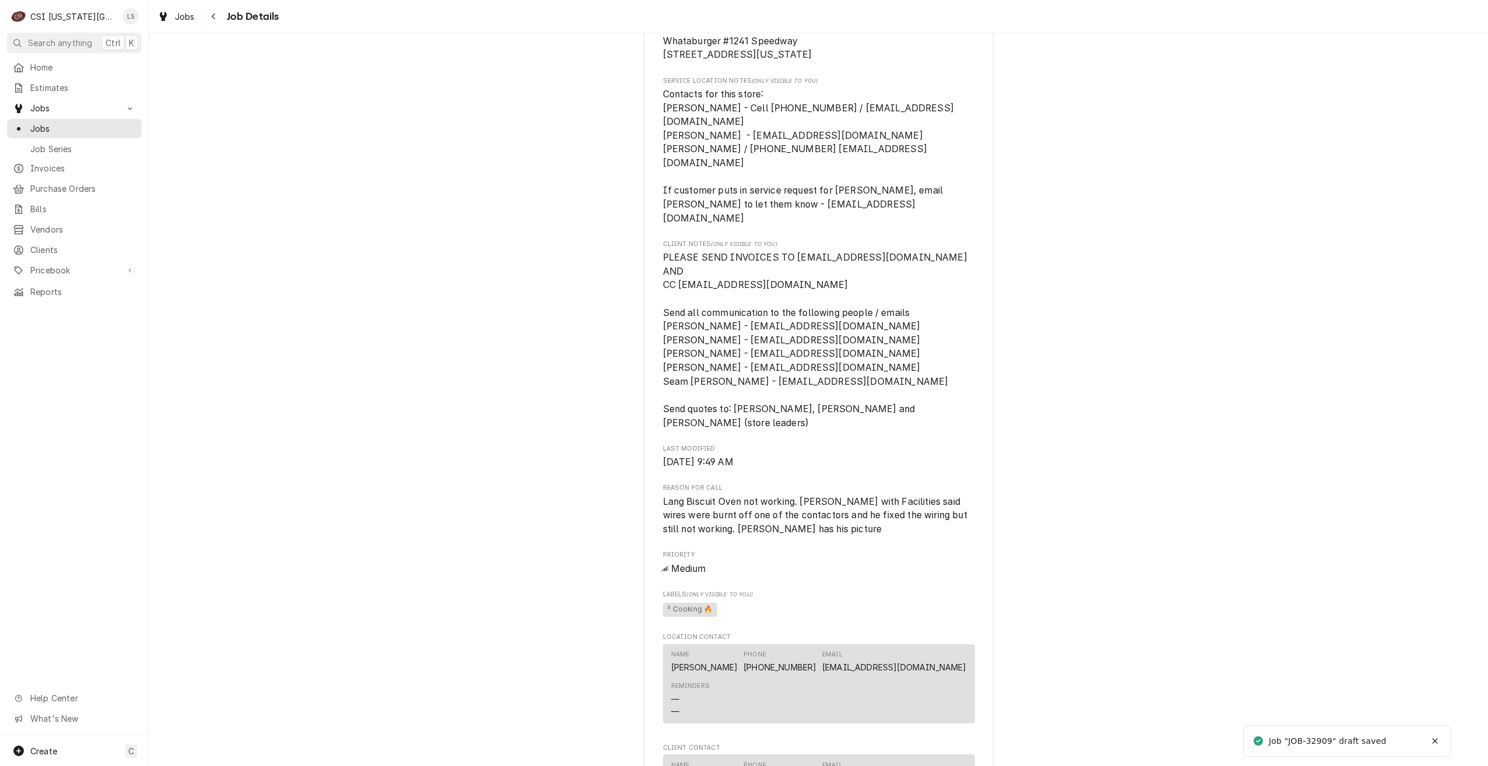
scroll to position [491, 0]
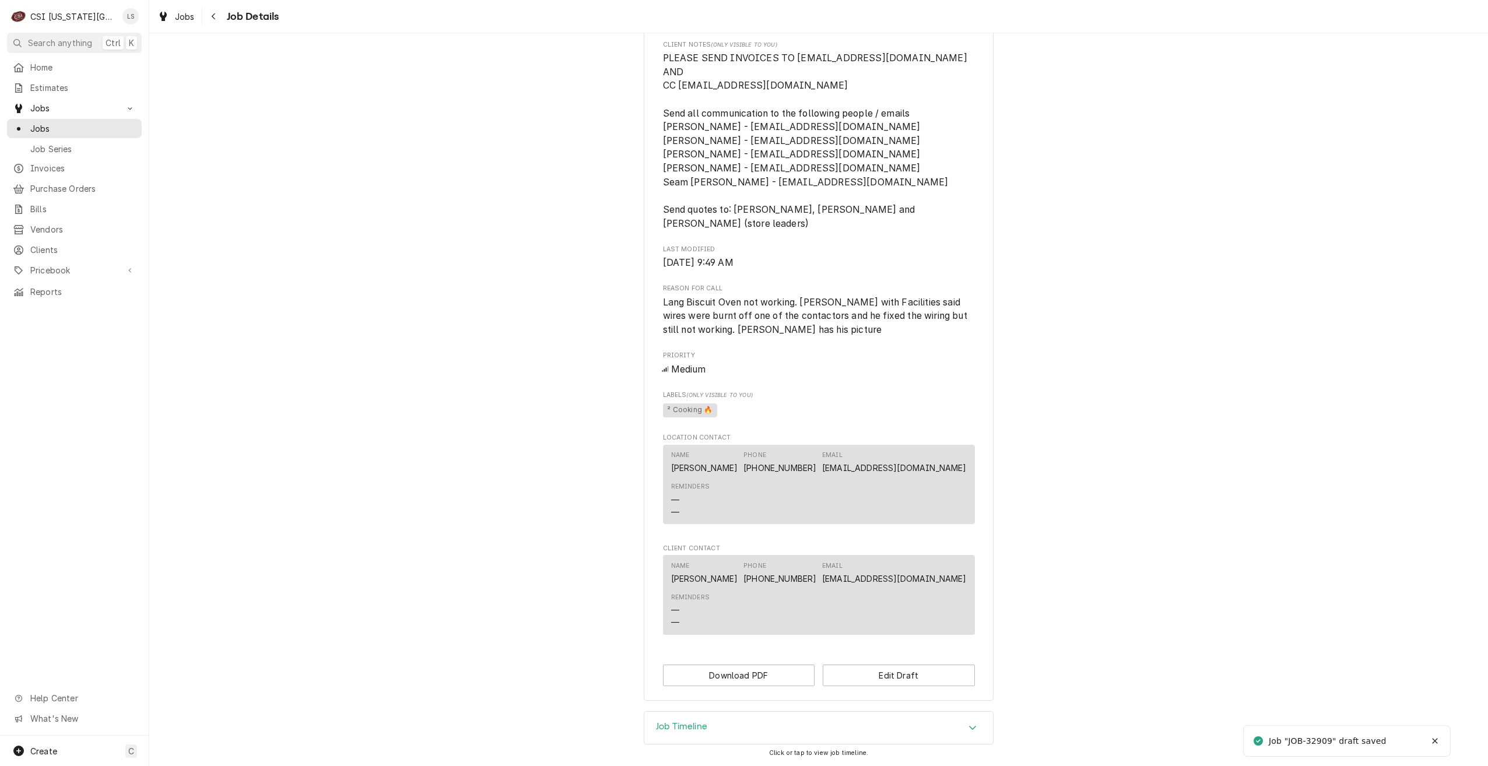
click at [847, 712] on div "Job Timeline" at bounding box center [818, 728] width 349 height 33
click at [108, 124] on span "Jobs" at bounding box center [83, 128] width 106 height 12
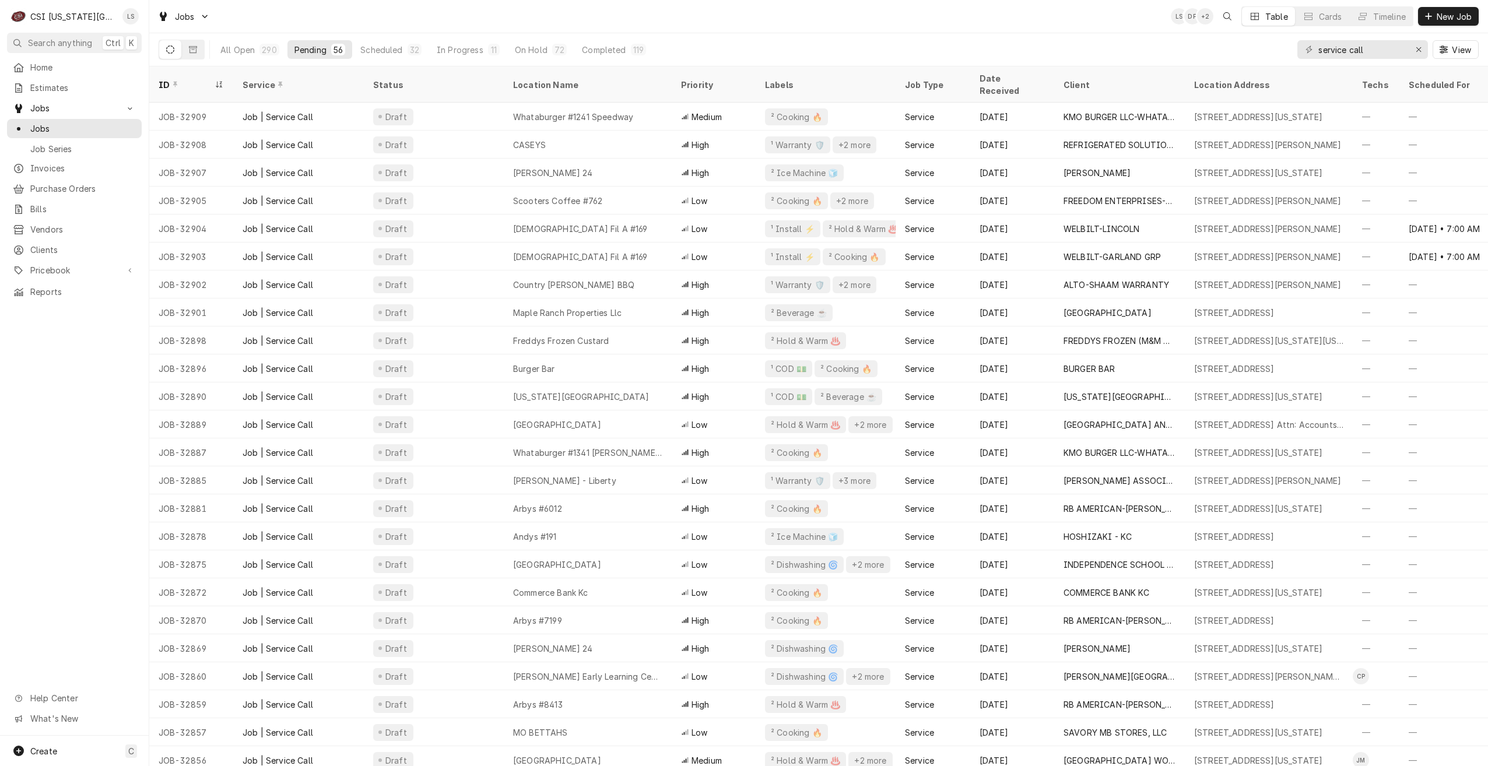
click at [780, 27] on div "Jobs LS DF + 2 Table Cards Timeline New Job" at bounding box center [818, 16] width 1339 height 33
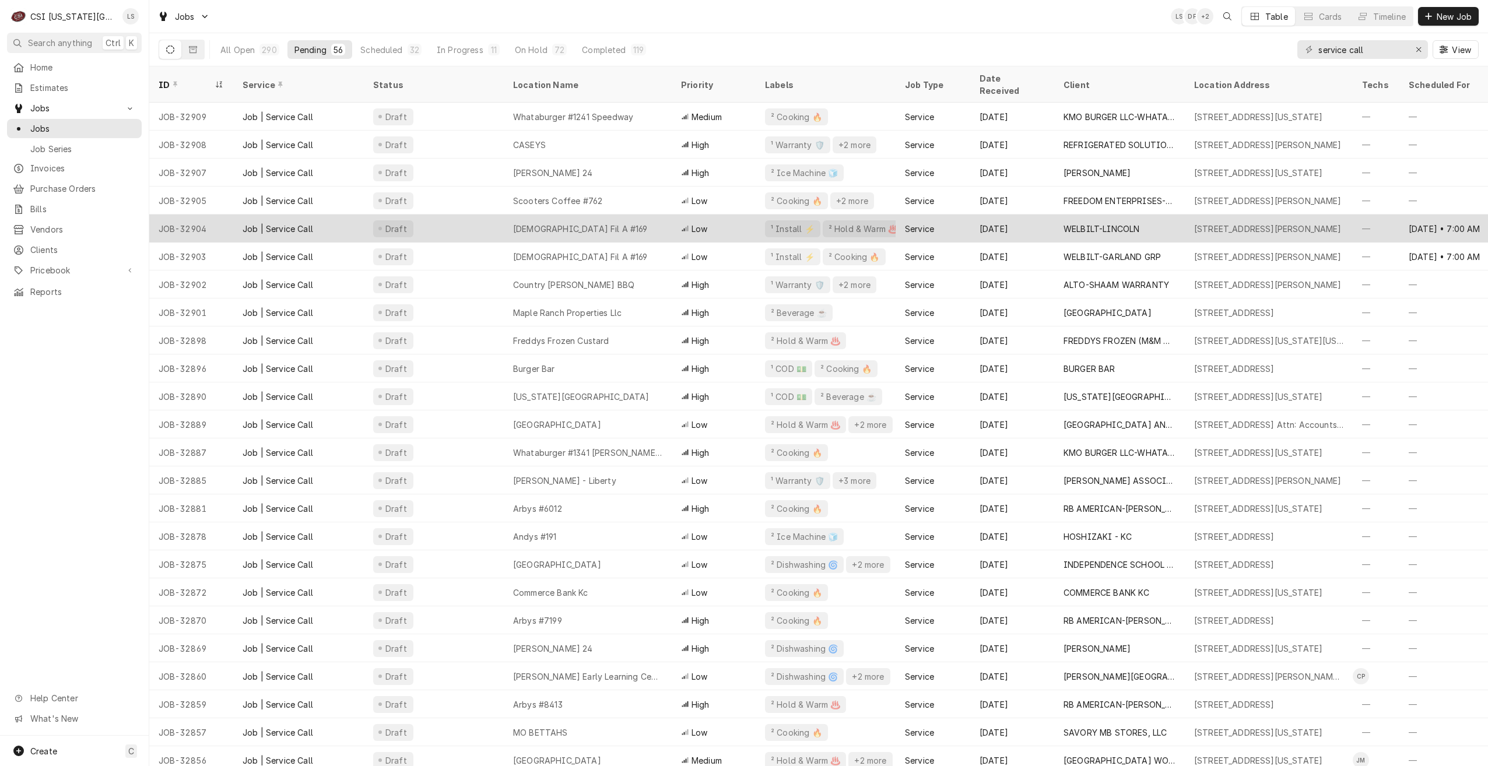
click at [705, 228] on tr "JOB-32904 Job | Service Call Draft Chick Fil A #169 Low ¹ Install ⚡️ ² Hold & W…" at bounding box center [1010, 229] width 1722 height 28
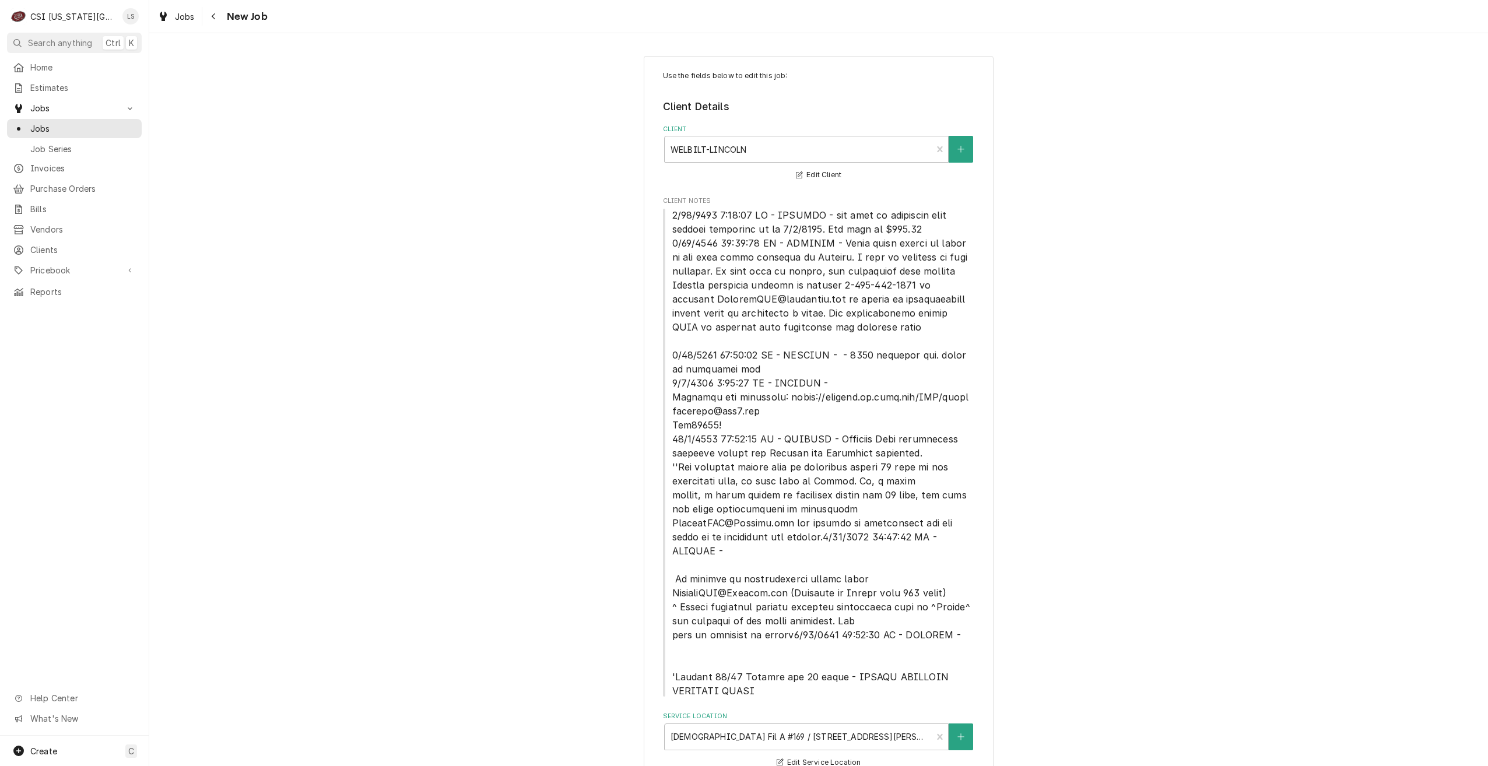
type textarea "x"
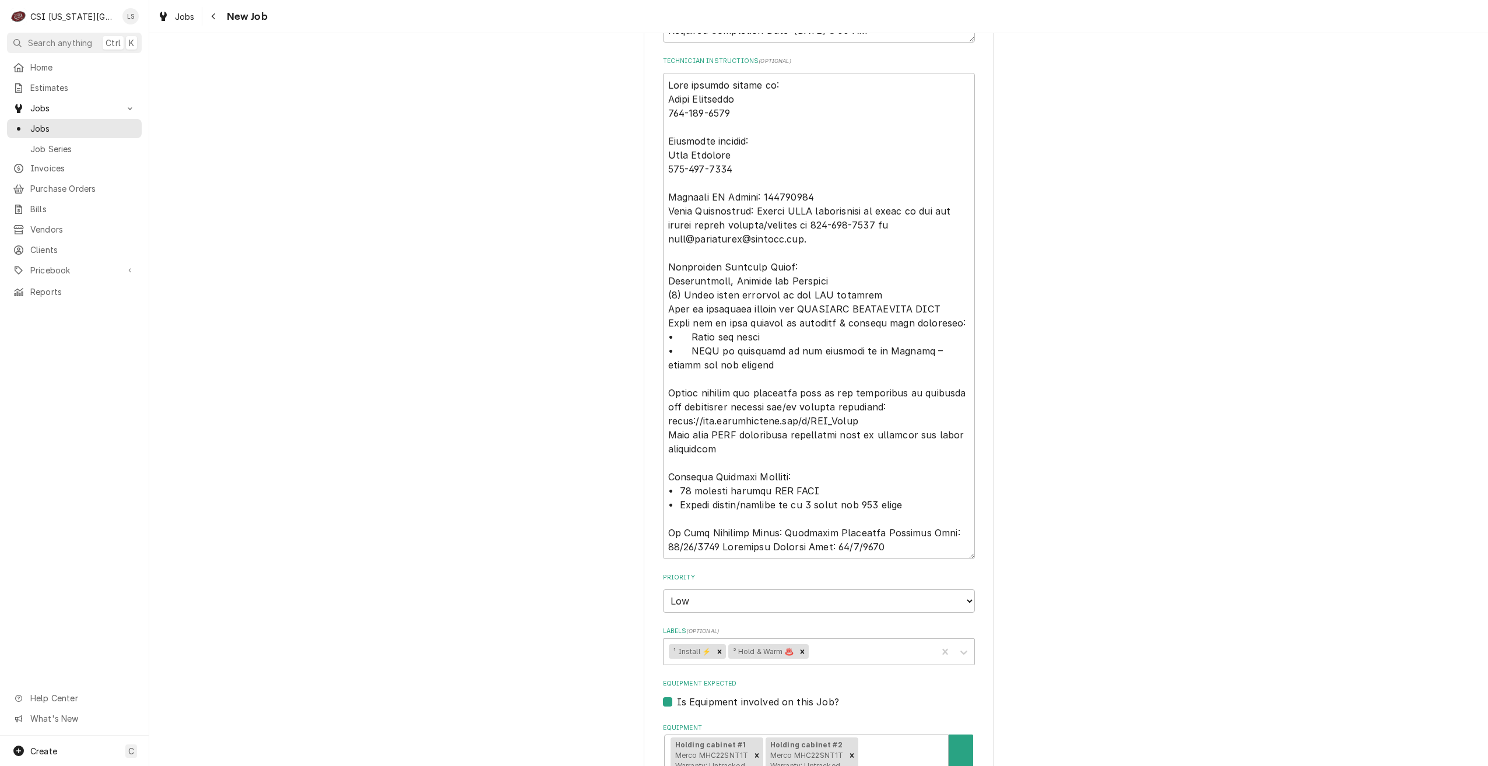
scroll to position [1225, 0]
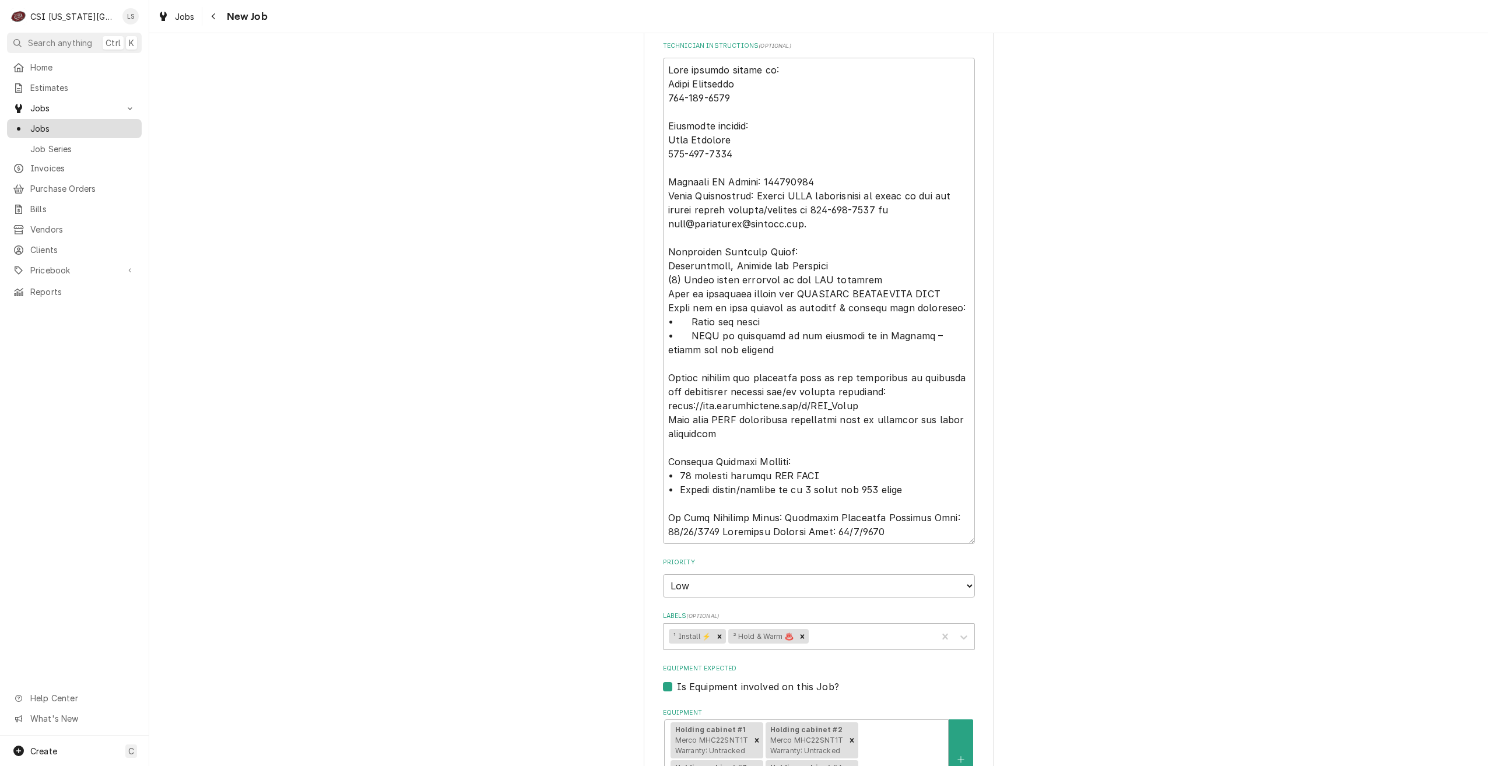
click at [122, 127] on span "Jobs" at bounding box center [83, 128] width 106 height 12
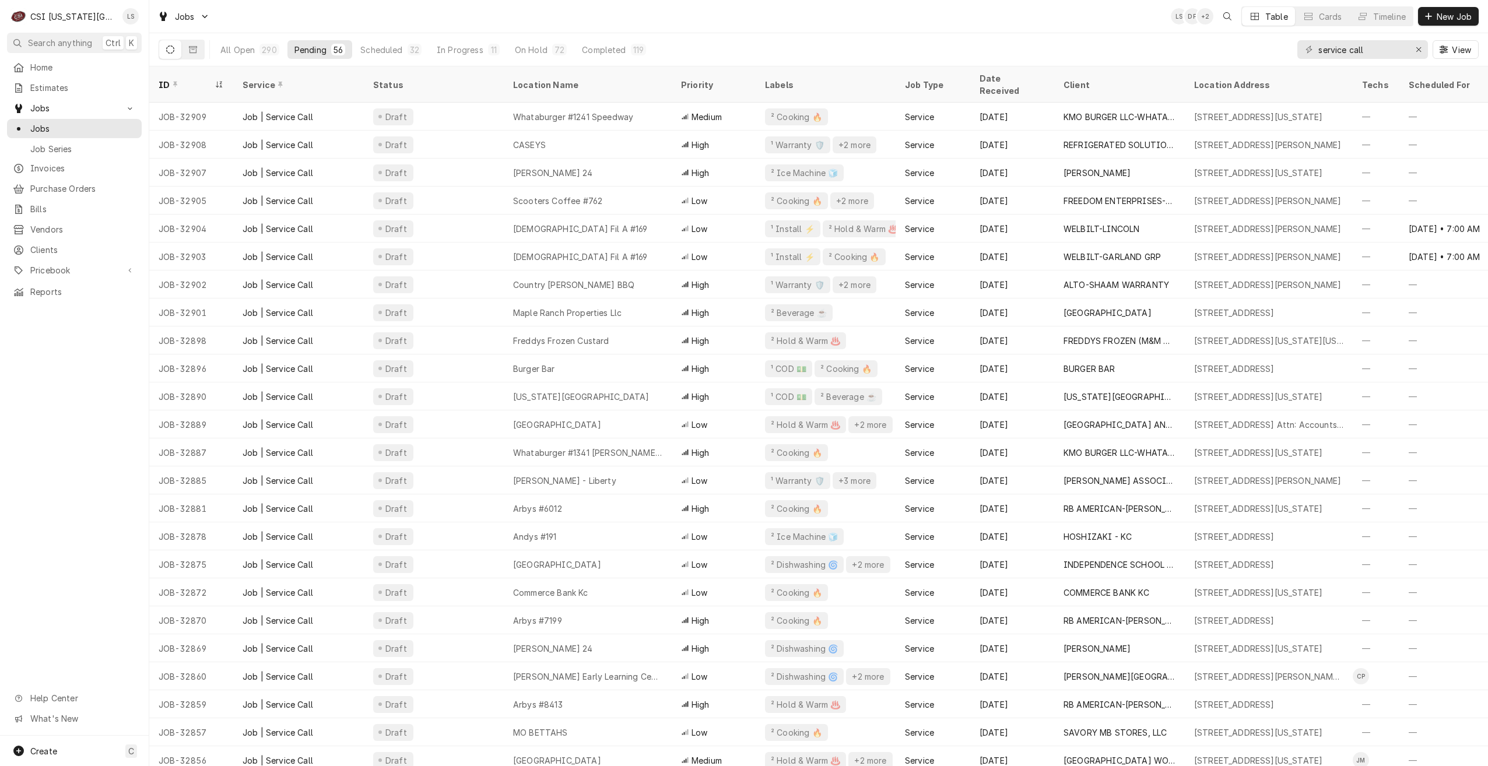
click at [728, 20] on div "Jobs LS DF + 2 Table Cards Timeline New Job" at bounding box center [818, 16] width 1339 height 33
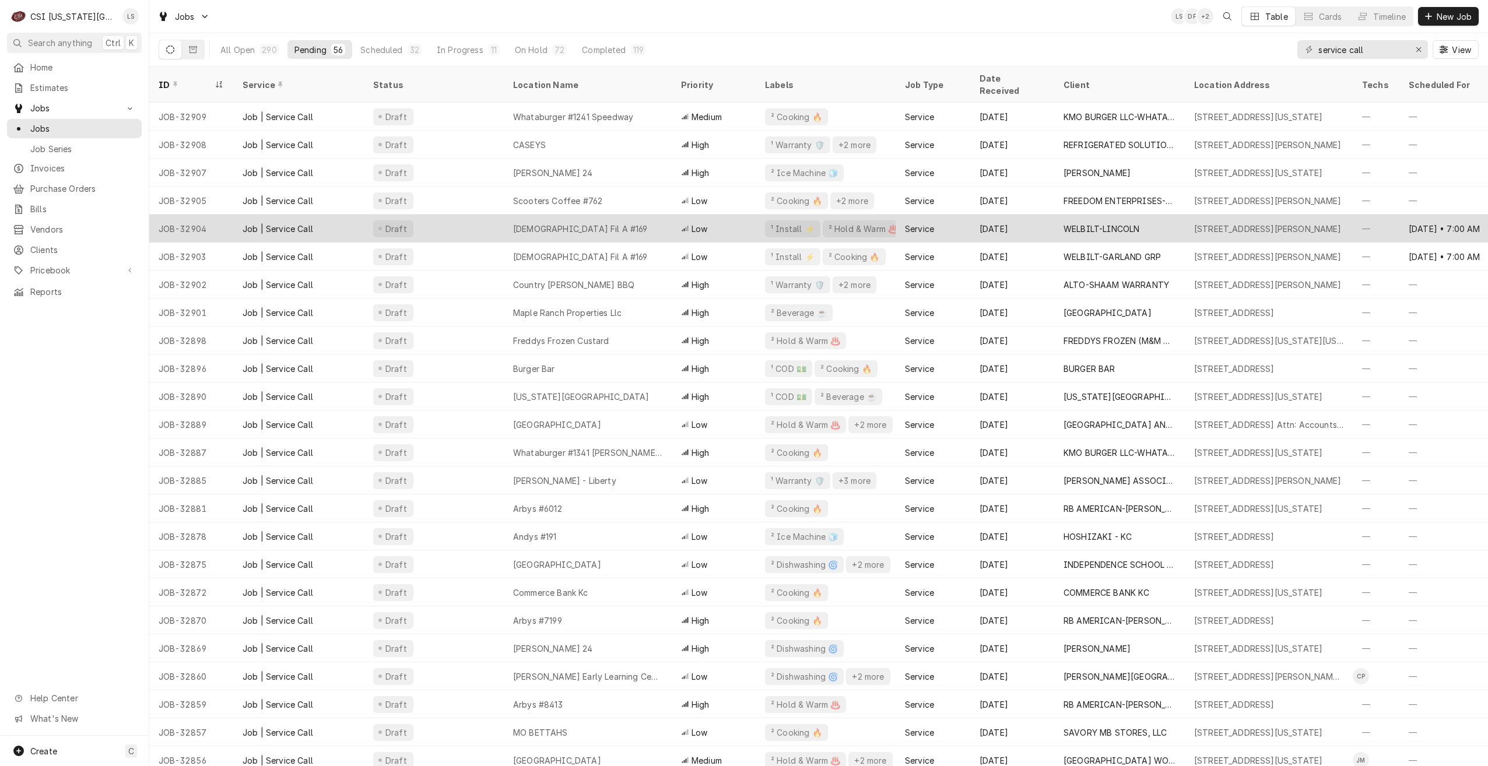
click at [674, 215] on div "Low" at bounding box center [714, 229] width 84 height 28
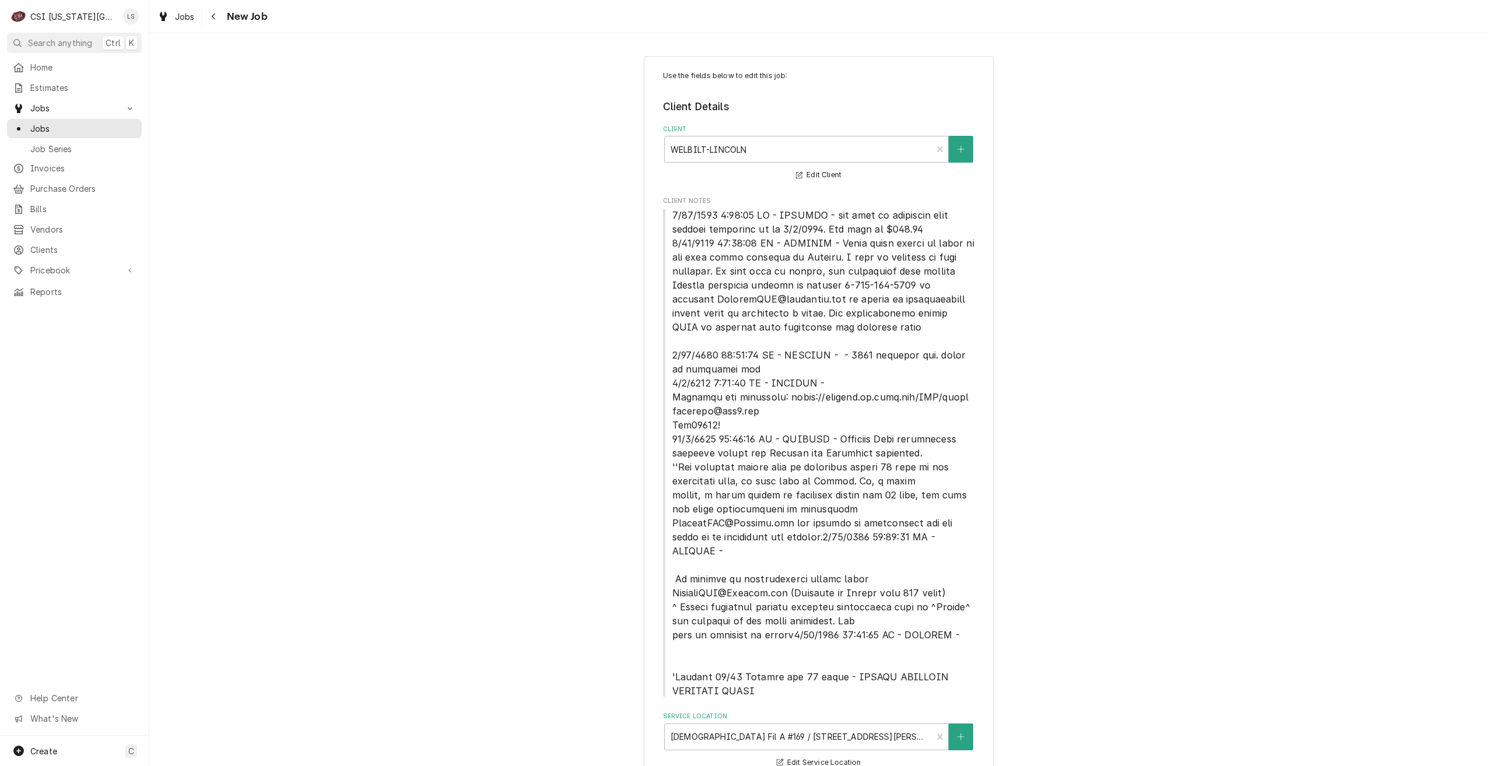
type textarea "x"
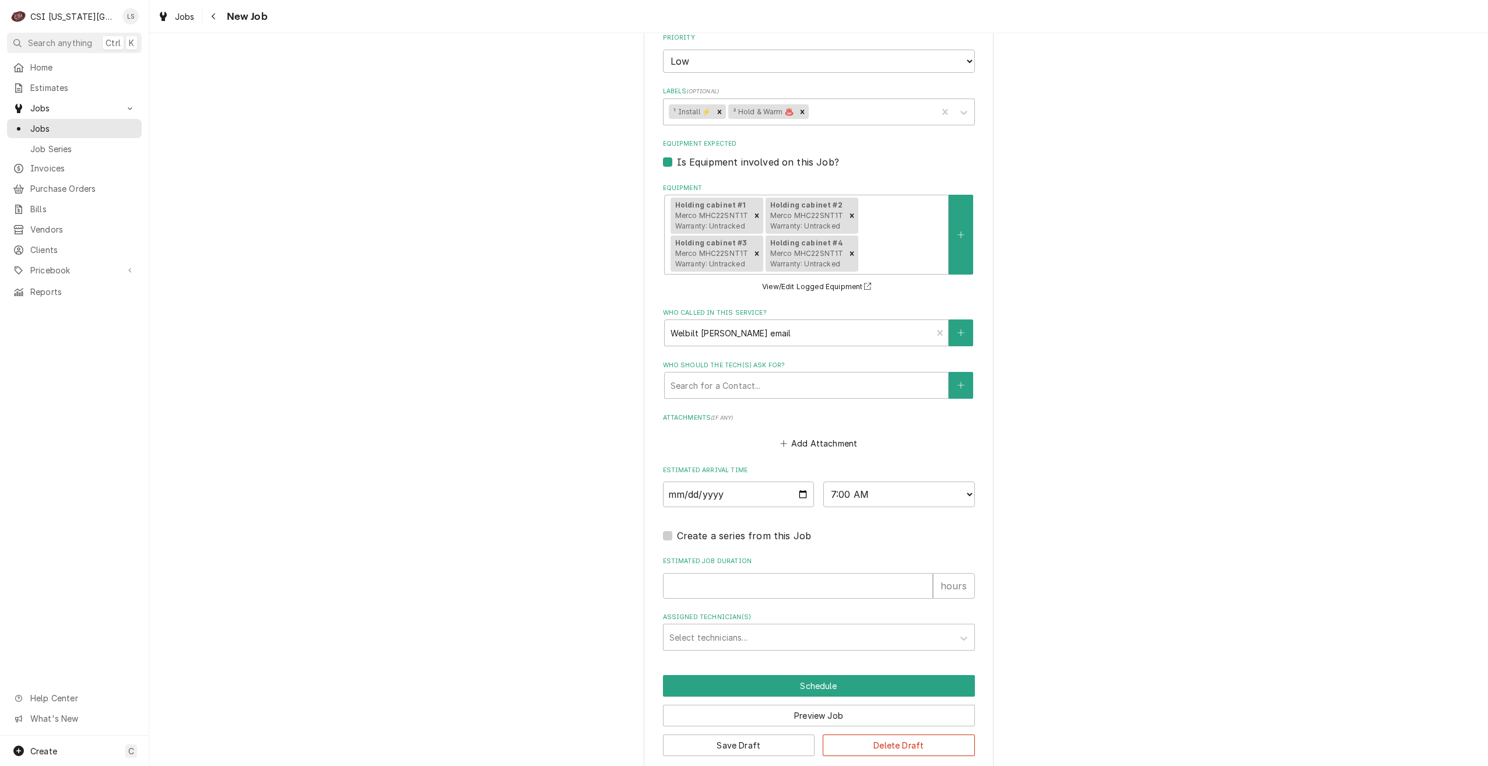
scroll to position [1751, 0]
click at [126, 125] on span "Jobs" at bounding box center [83, 128] width 106 height 12
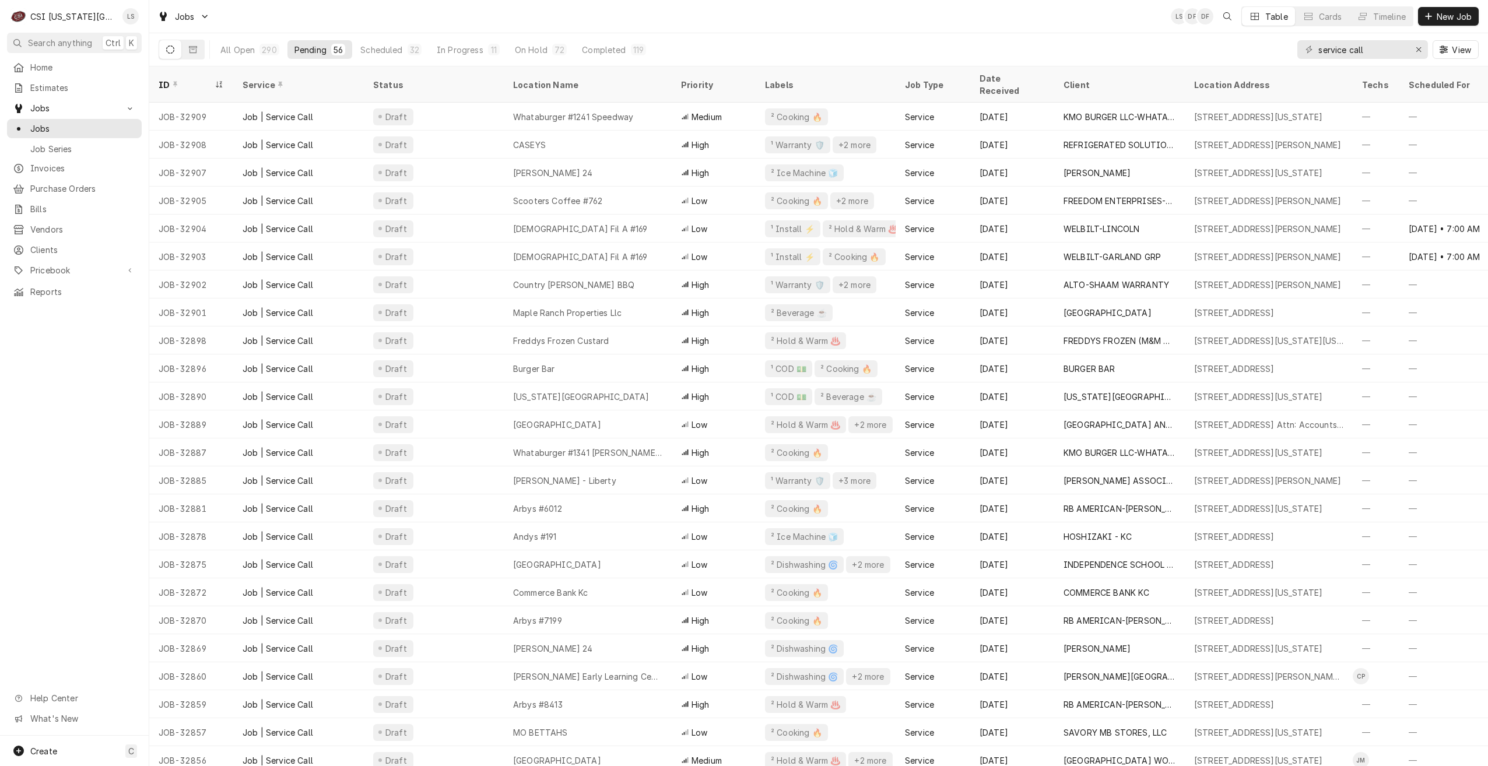
click at [986, 31] on div "Jobs LS DF DF Table Cards Timeline New Job" at bounding box center [818, 16] width 1339 height 33
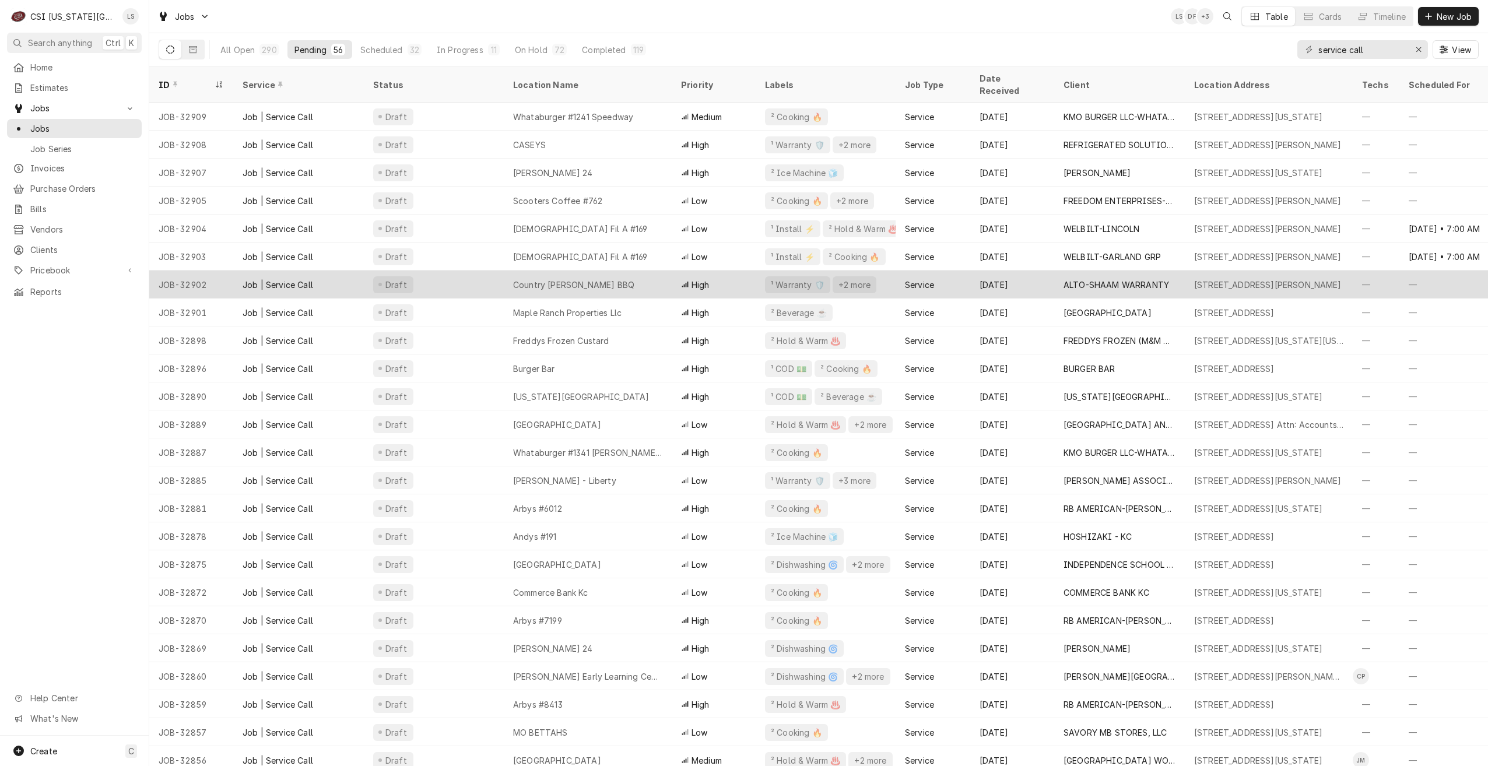
click at [556, 279] on div "Country [PERSON_NAME] BBQ" at bounding box center [573, 285] width 121 height 12
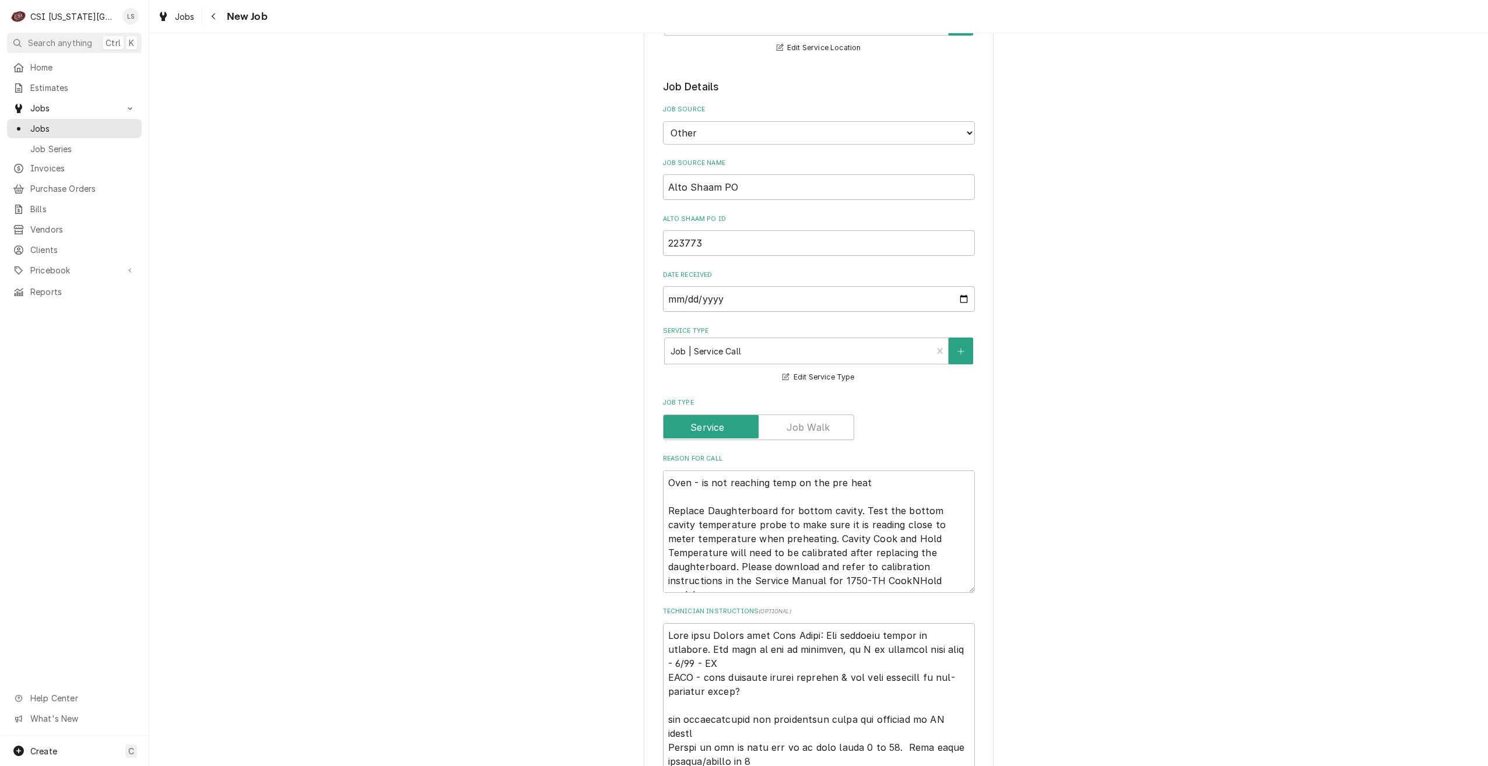
scroll to position [816, 0]
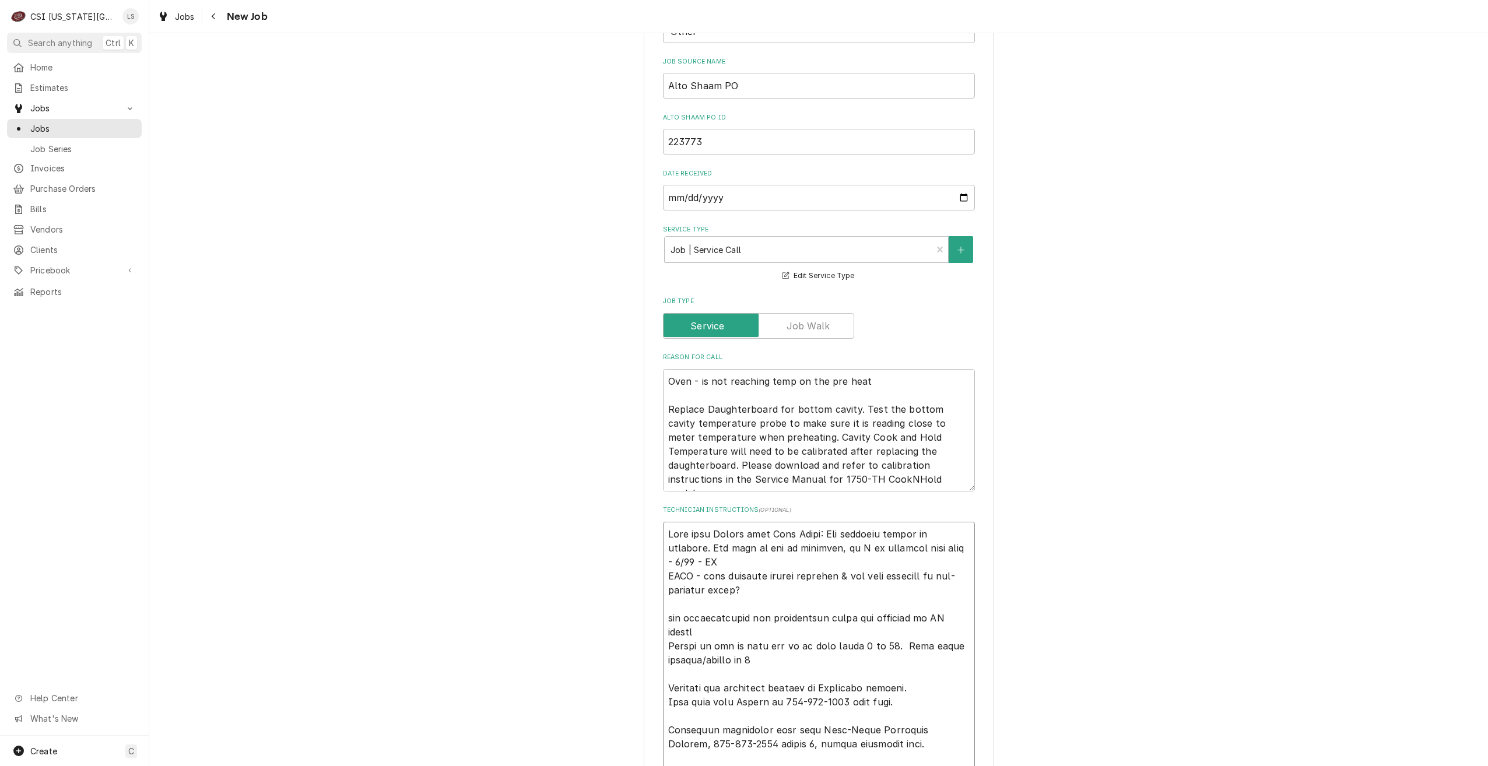
type textarea "x"
type textarea "Lore ipsu Dolors amet Cons Adipi: Eli seddoeiu tempor in utlabore. Etd magn al …"
type textarea "x"
type textarea "Lore ipsu Dolors amet Cons Adipi: Eli seddoeiu tempor in utlabore. Etd magn al …"
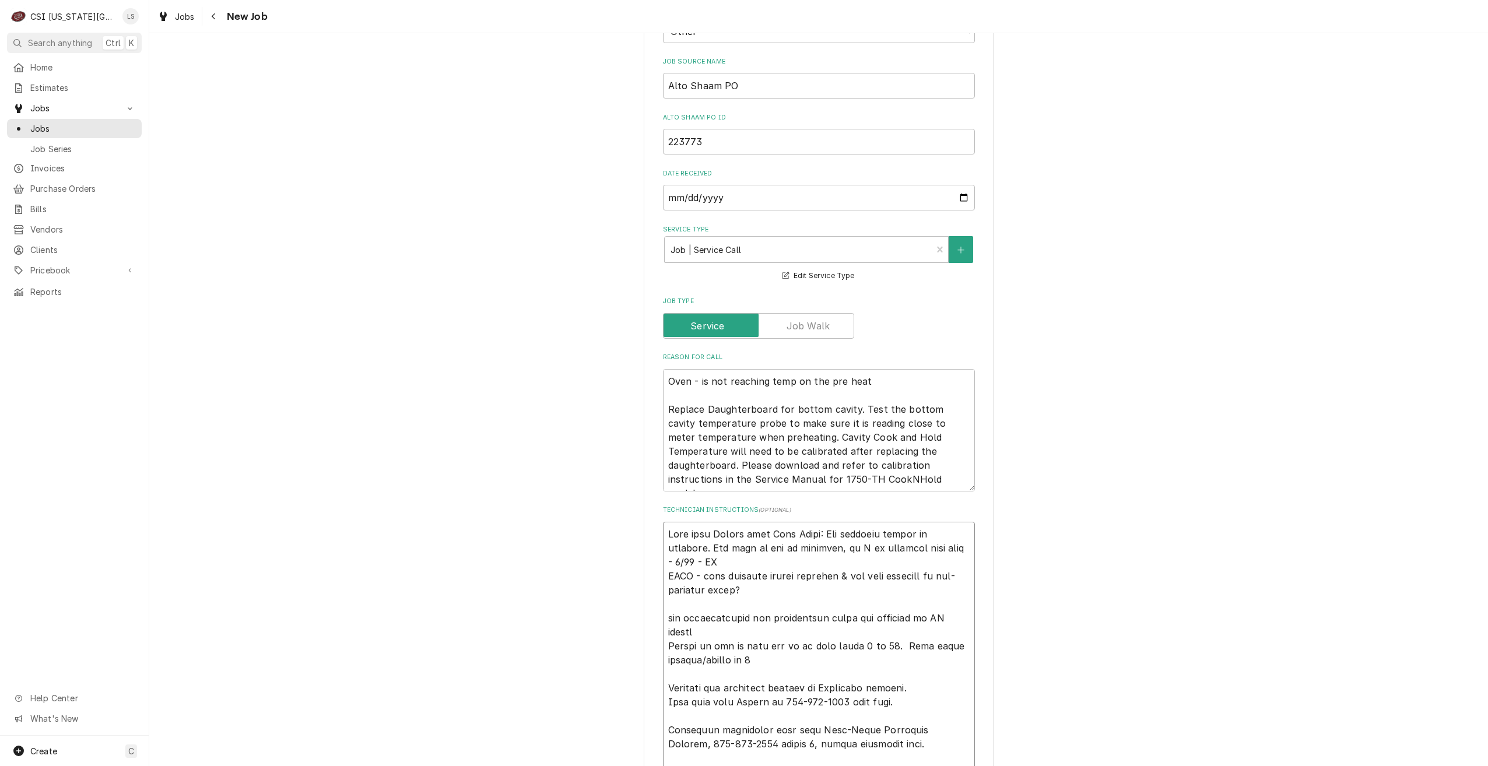
type textarea "x"
type textarea "S Note from Claude with Alto Shaam: The extended travel is approved. The oven i…"
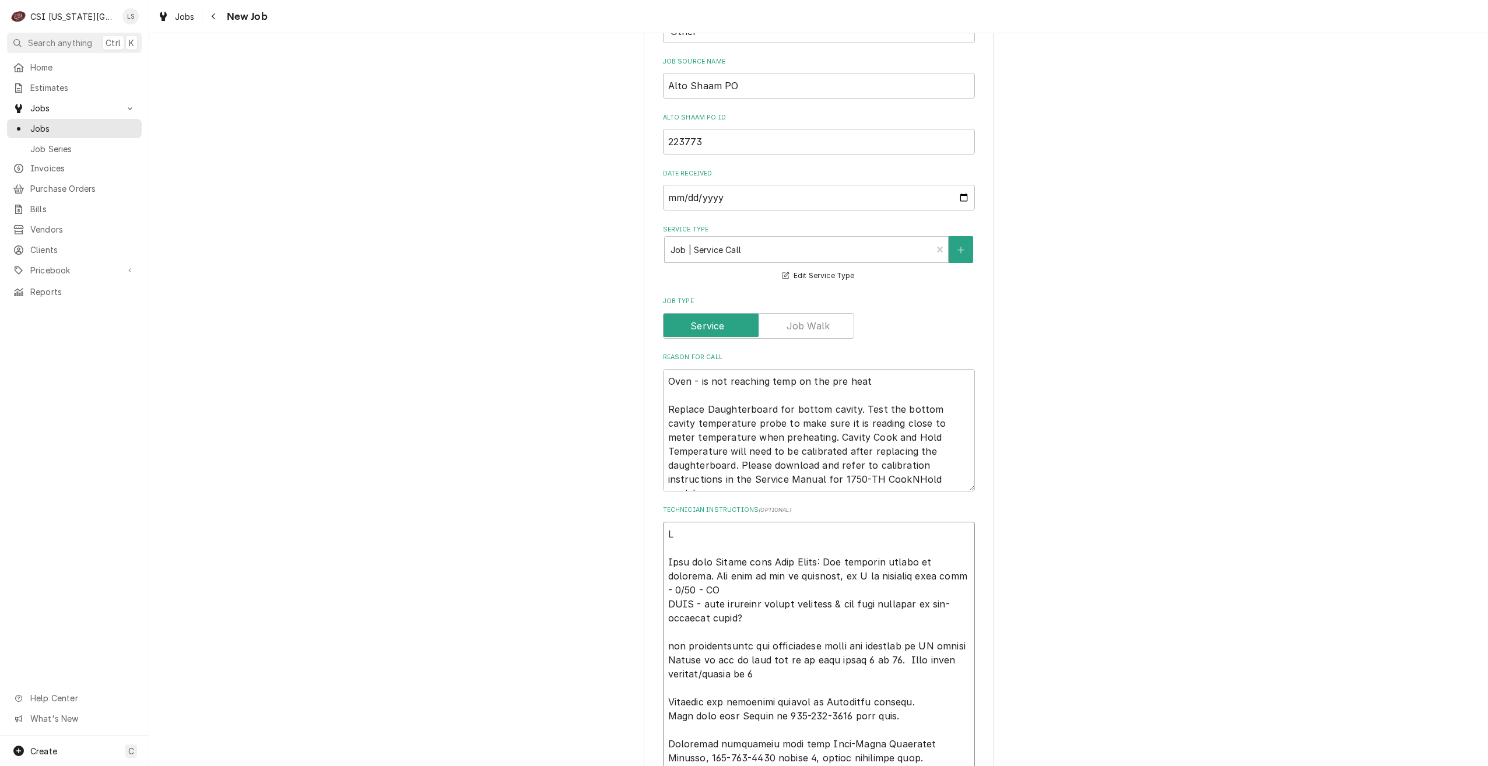
type textarea "x"
type textarea "Sc Note from Claude with Alto Shaam: The extended travel is approved. The oven …"
type textarea "x"
type textarea "Sche Note from Claude with Alto Shaam: The extended travel is approved. The ove…"
type textarea "x"
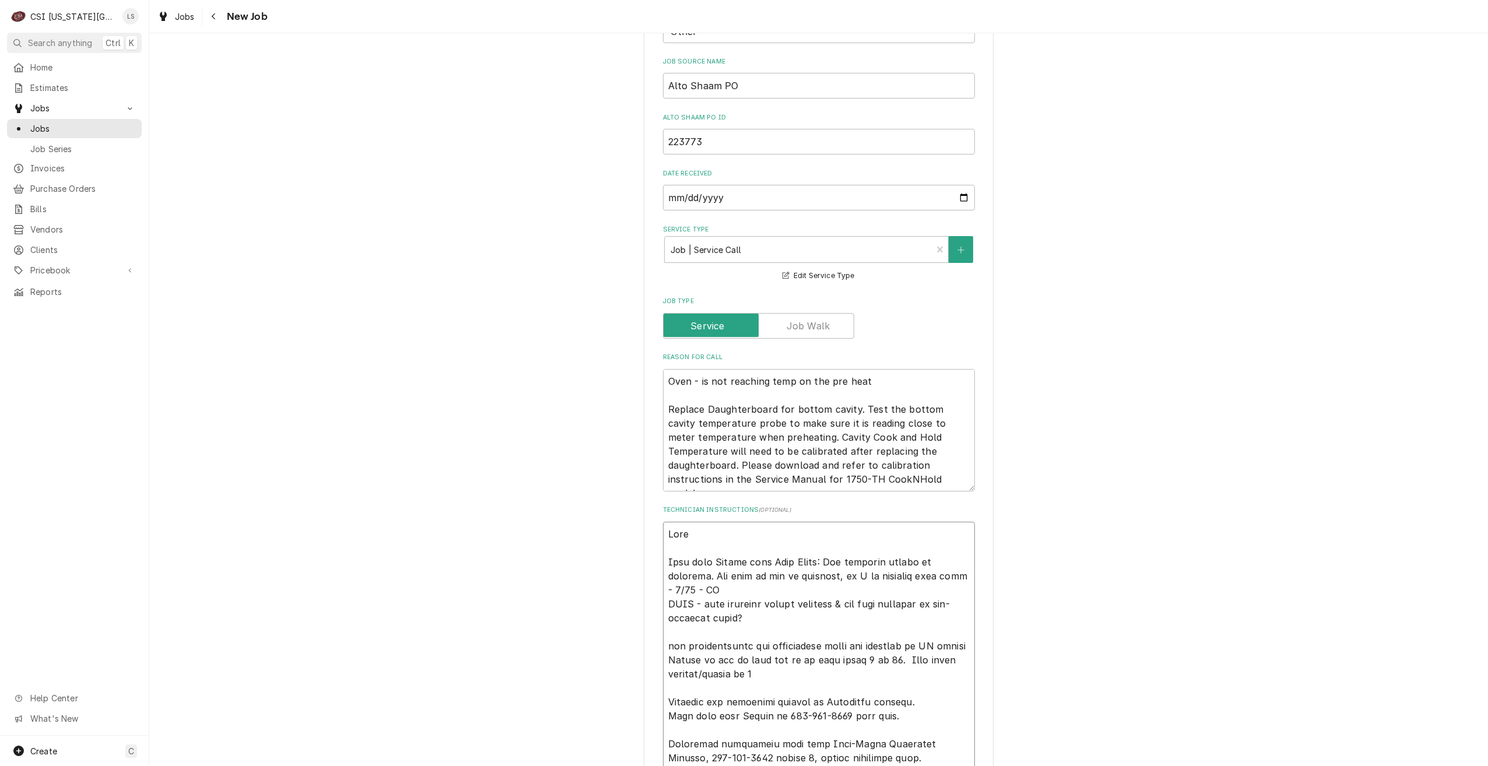
type textarea "Sched Note from Claude with Alto Shaam: The extended travel is approved. The ov…"
type textarea "x"
type textarea "Schedu Note from Claude with Alto Shaam: The extended travel is approved. The o…"
type textarea "x"
type textarea "Schedul Note from Claude with Alto Shaam: The extended travel is approved. The …"
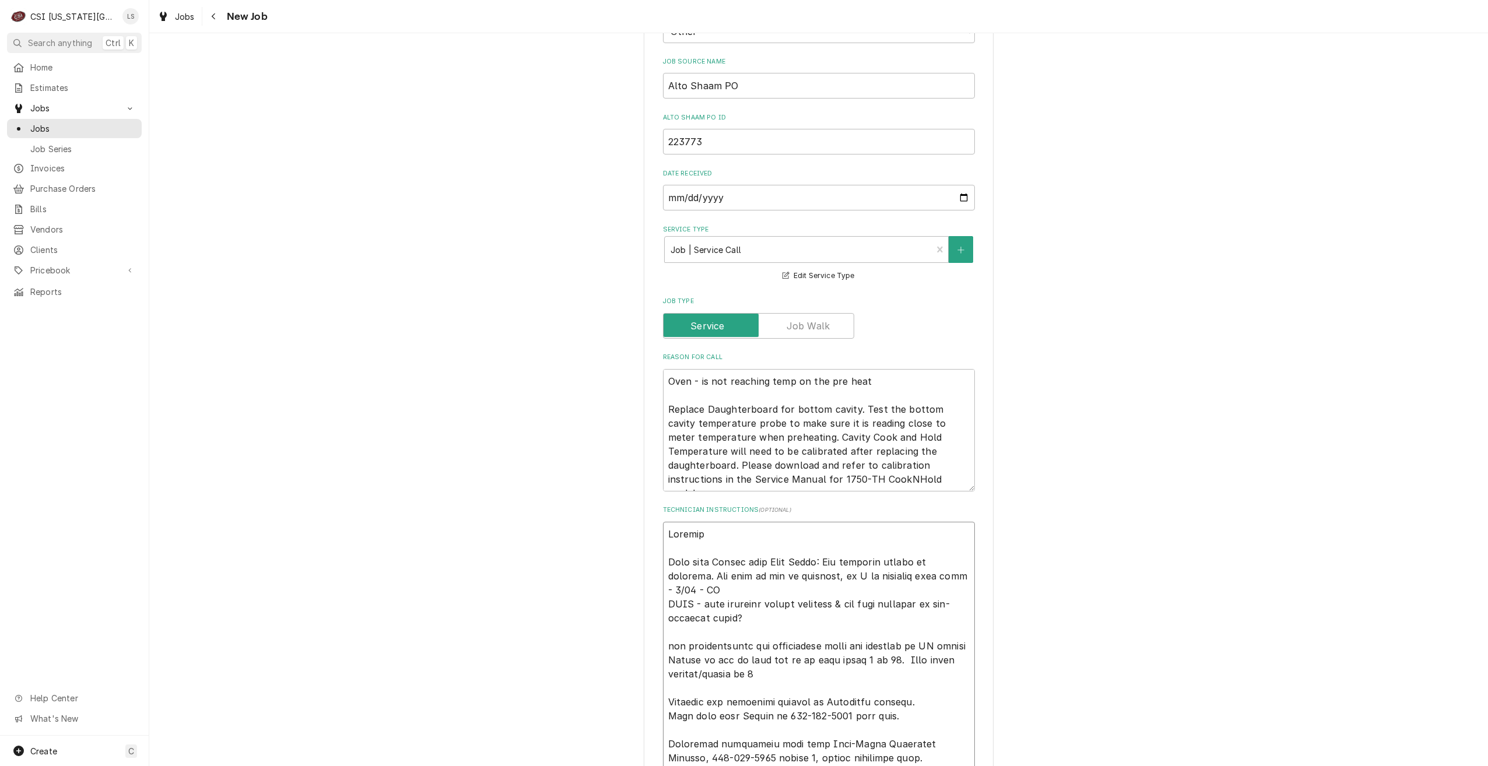
type textarea "x"
type textarea "Schedule Note from Claude with Alto Shaam: The extended travel is approved. The…"
type textarea "x"
type textarea "Schedule Note from Claude with Alto Shaam: The extended travel is approved. The…"
type textarea "x"
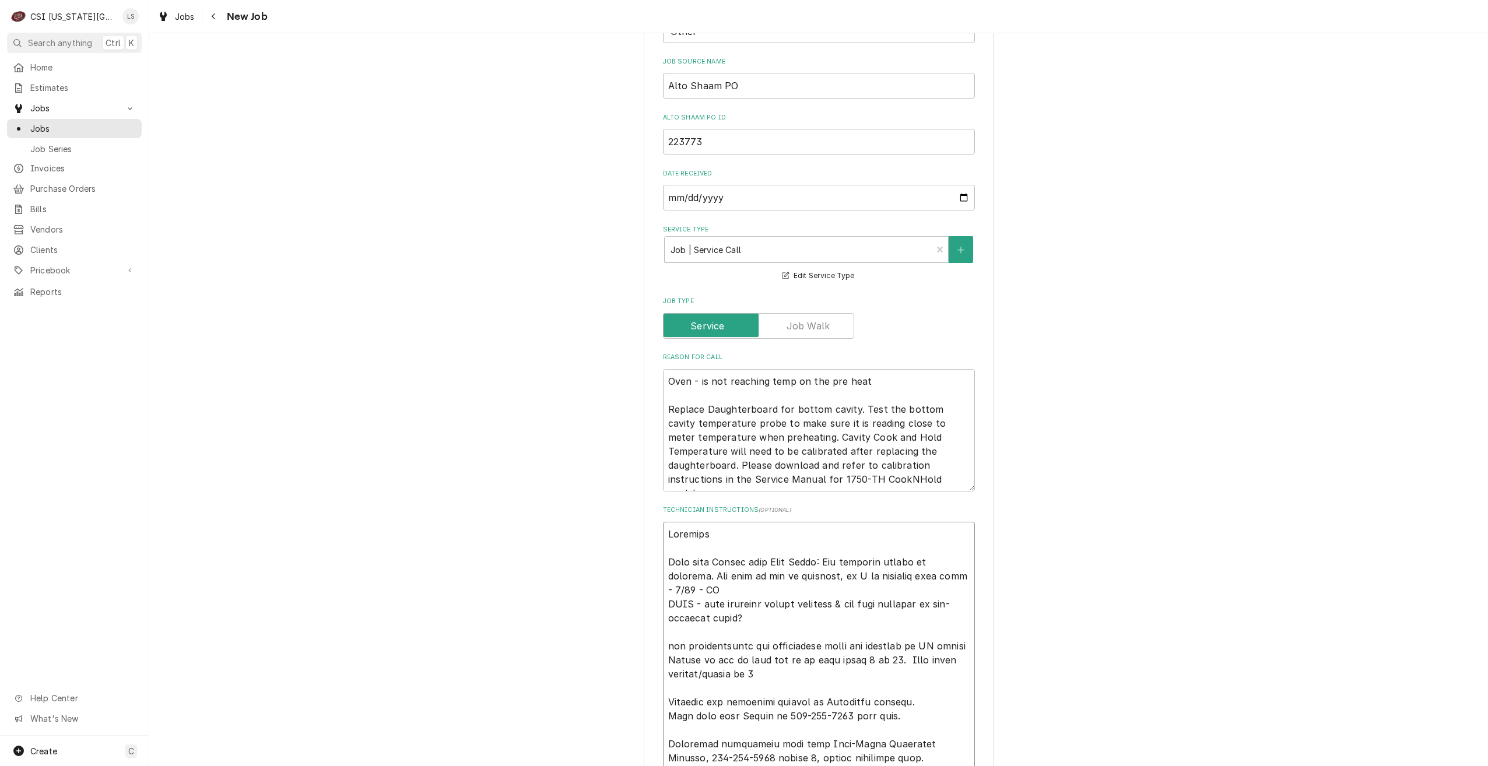
type textarea "Schedule f Note from Claude with Alto Shaam: The extended travel is approved. T…"
type textarea "x"
type textarea "Schedule fo Note from Claude with Alto Shaam: The extended travel is approved. …"
type textarea "x"
type textarea "Schedule for Note from Claude with Alto Shaam: The extended travel is approved.…"
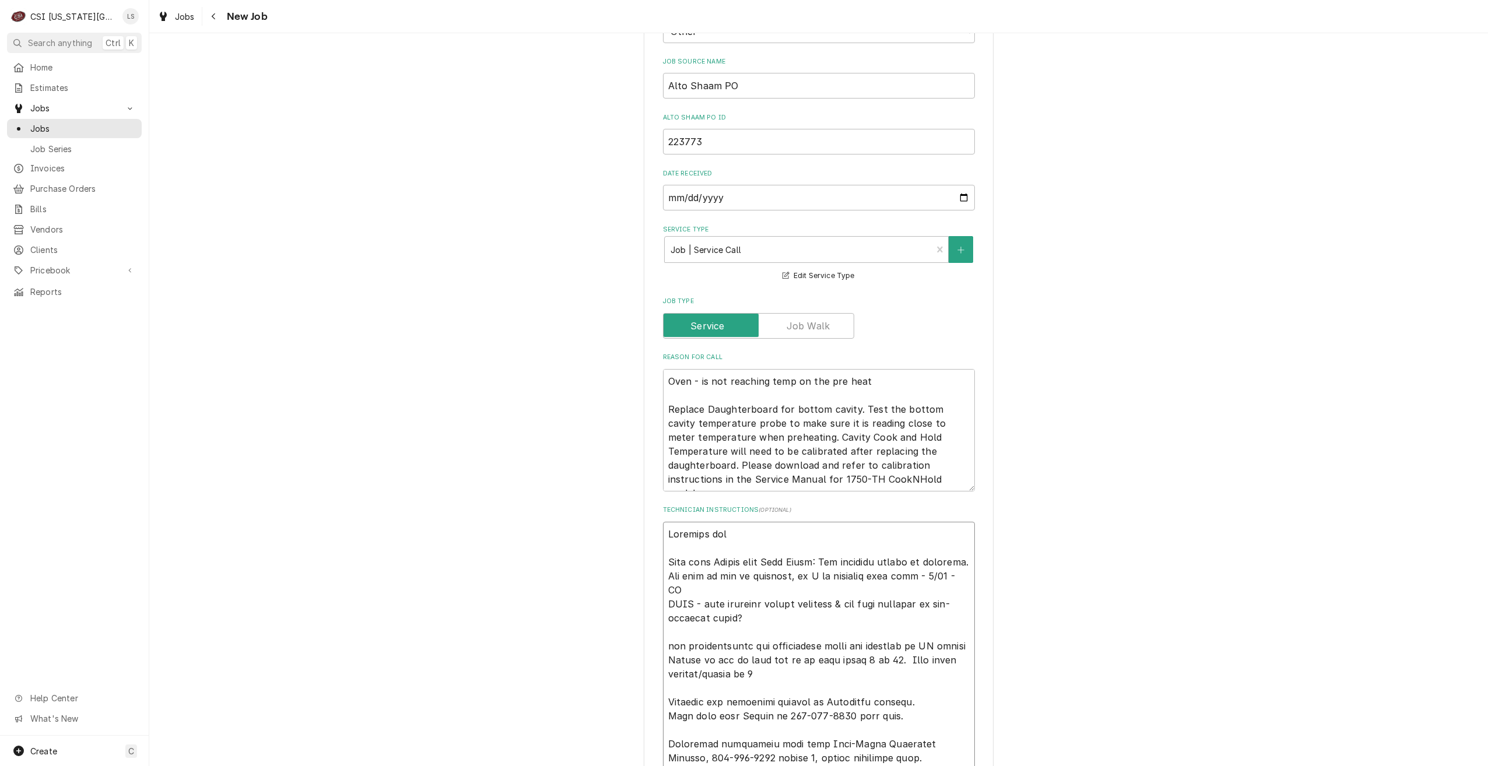
type textarea "x"
type textarea "Schedule for Note from Claude with Alto Shaam: The extended travel is approved.…"
type textarea "x"
type textarea "Schedule for W Note from Claude with Alto Shaam: The extended travel is approve…"
type textarea "x"
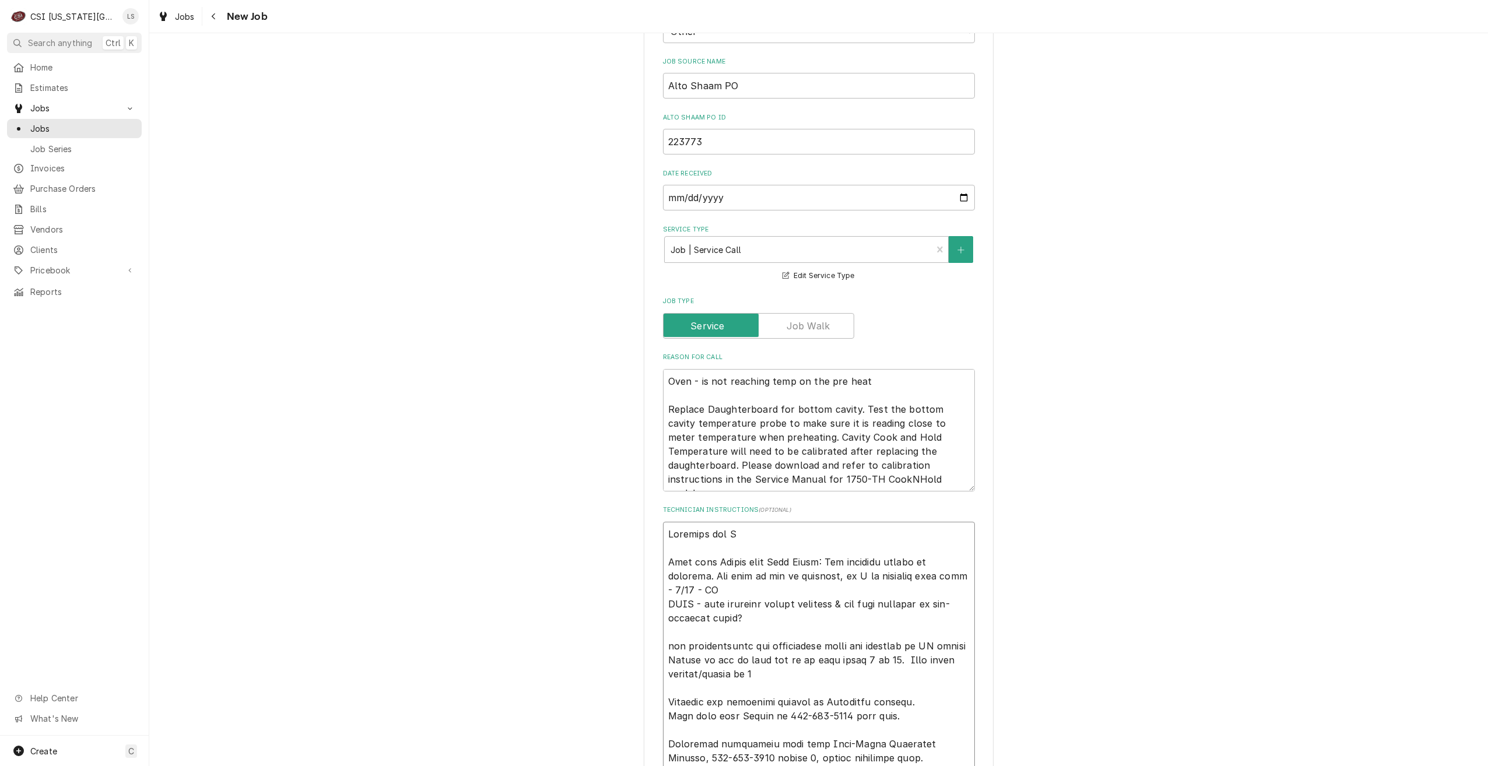
type textarea "Schedule for We Note from Claude with Alto Shaam: The extended travel is approv…"
type textarea "x"
type textarea "Schedule for Wed Note from Claude with Alto Shaam: The extended travel is appro…"
type textarea "x"
type textarea "Schedule for Wed Note from Claude with Alto Shaam: The extended travel is appro…"
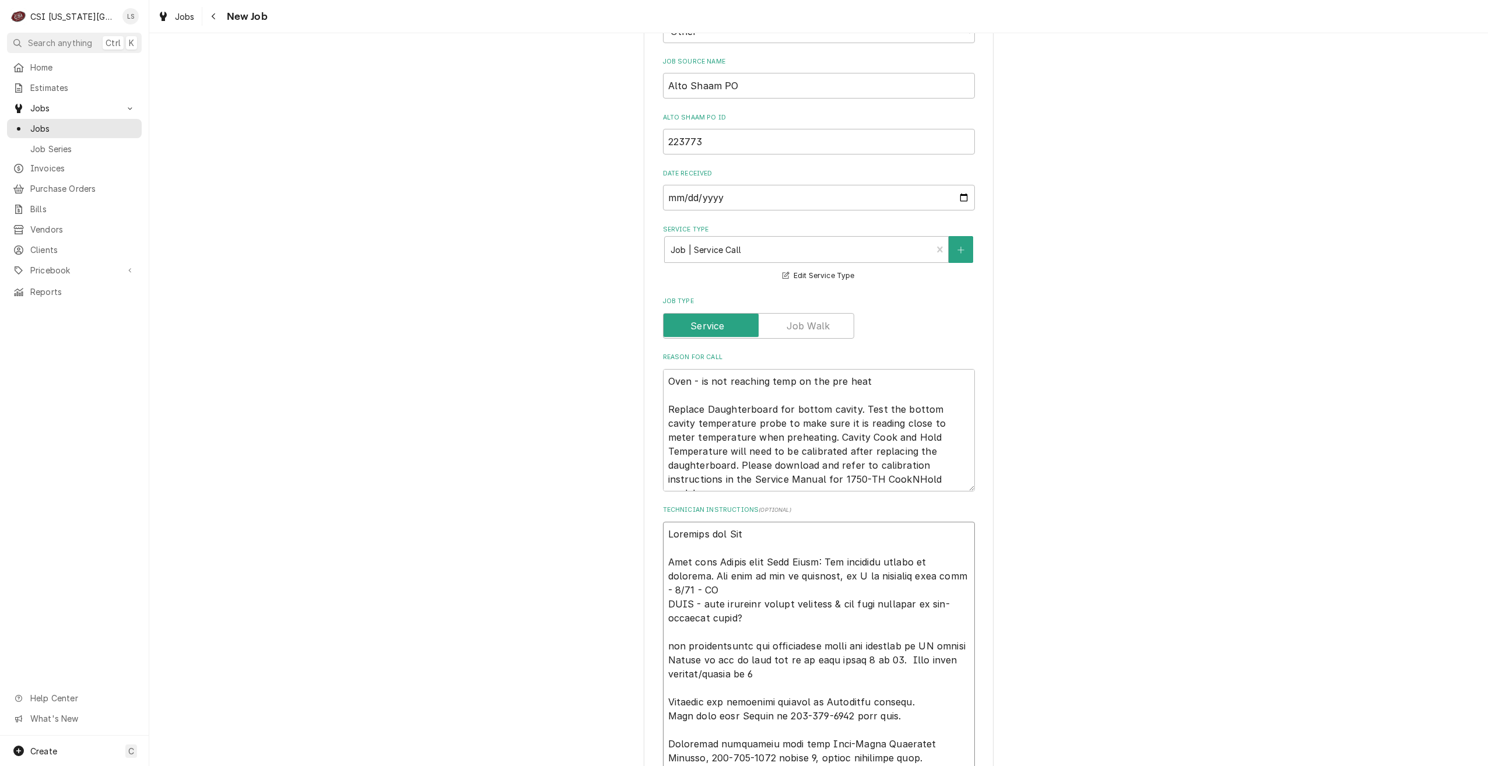
type textarea "x"
type textarea "Schedule for Wed 9 Note from Claude with Alto Shaam: The extended travel is app…"
type textarea "x"
type textarea "Schedule for Wed 9/ Note from Claude with Alto Shaam: The extended travel is ap…"
type textarea "x"
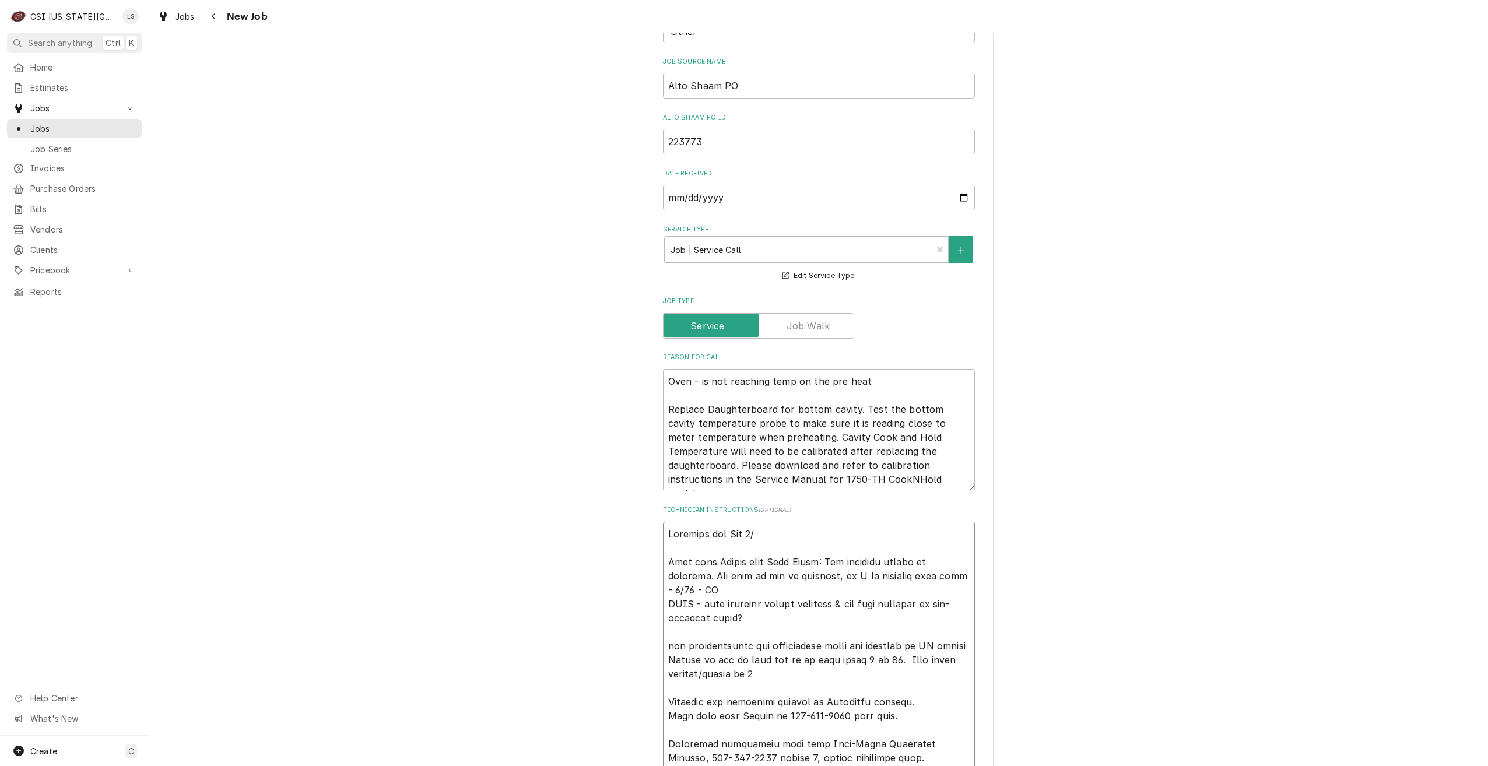
type textarea "Schedule for Wed 9/2 Note from Claude with Alto Shaam: The extended travel is a…"
type textarea "x"
type textarea "Schedule for Wed 9/24 Note from Claude with Alto Shaam: The extended travel is …"
type textarea "x"
type textarea "Schedule for Wed 9/24 Note from Claude with Alto Shaam: The extended travel is …"
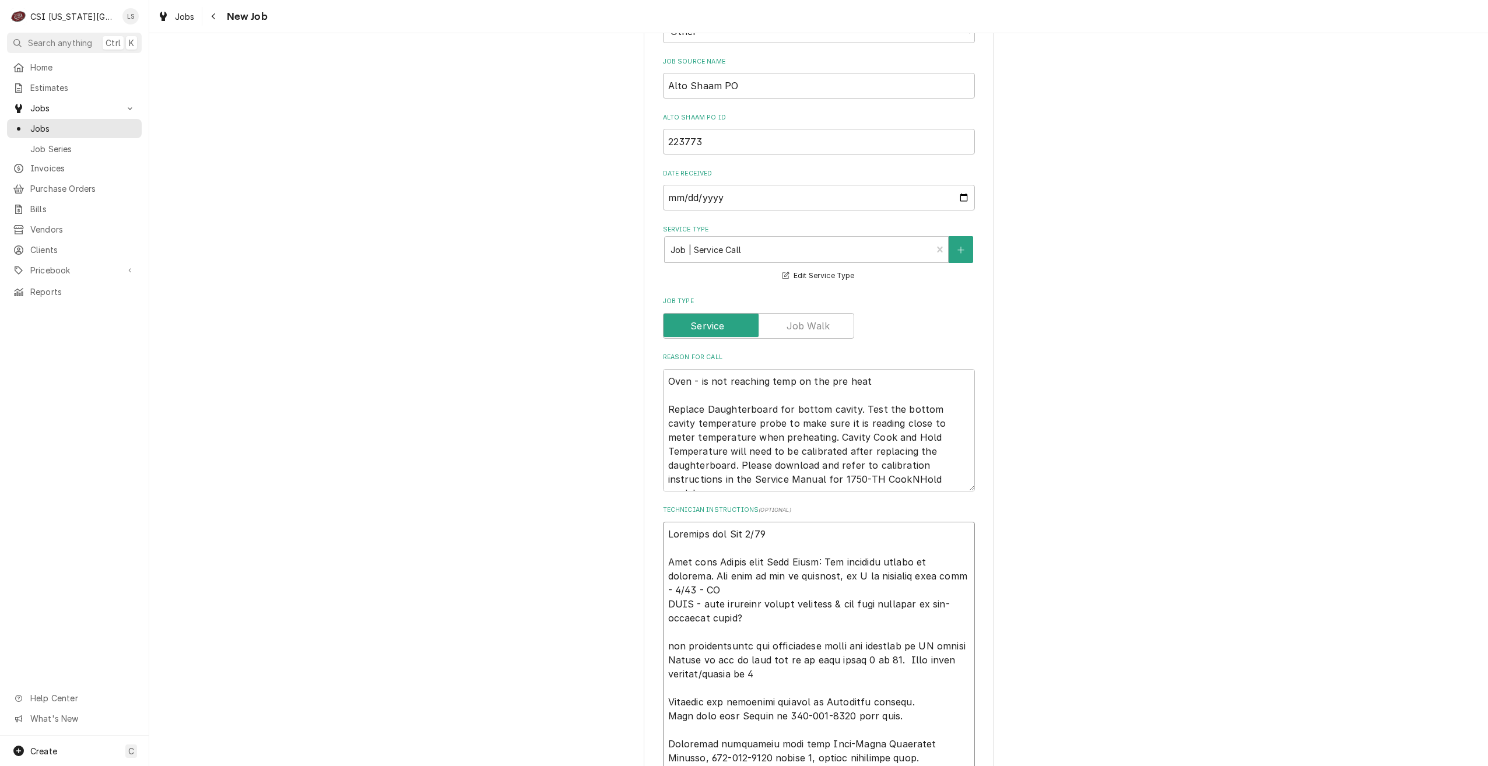
type textarea "x"
type textarea "Schedule for Wed 9/24 w Note from Claude with Alto Shaam: The extended travel i…"
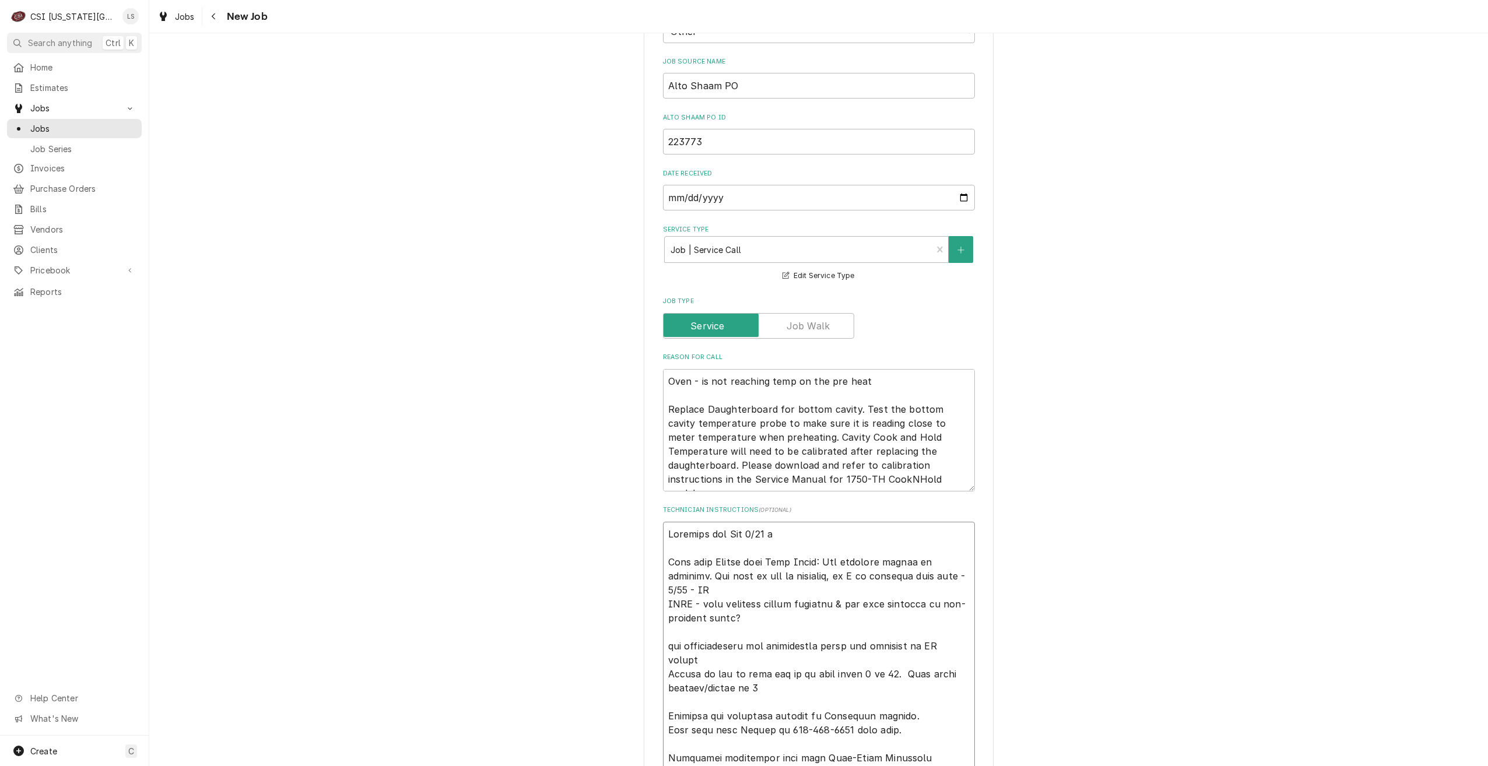
type textarea "x"
type textarea "Schedule for Wed 9/24 wh Note from Claude with Alto Shaam: The extended travel …"
type textarea "x"
type textarea "Schedule for Wed 9/24 whe Note from Claude with Alto Shaam: The extended travel…"
type textarea "x"
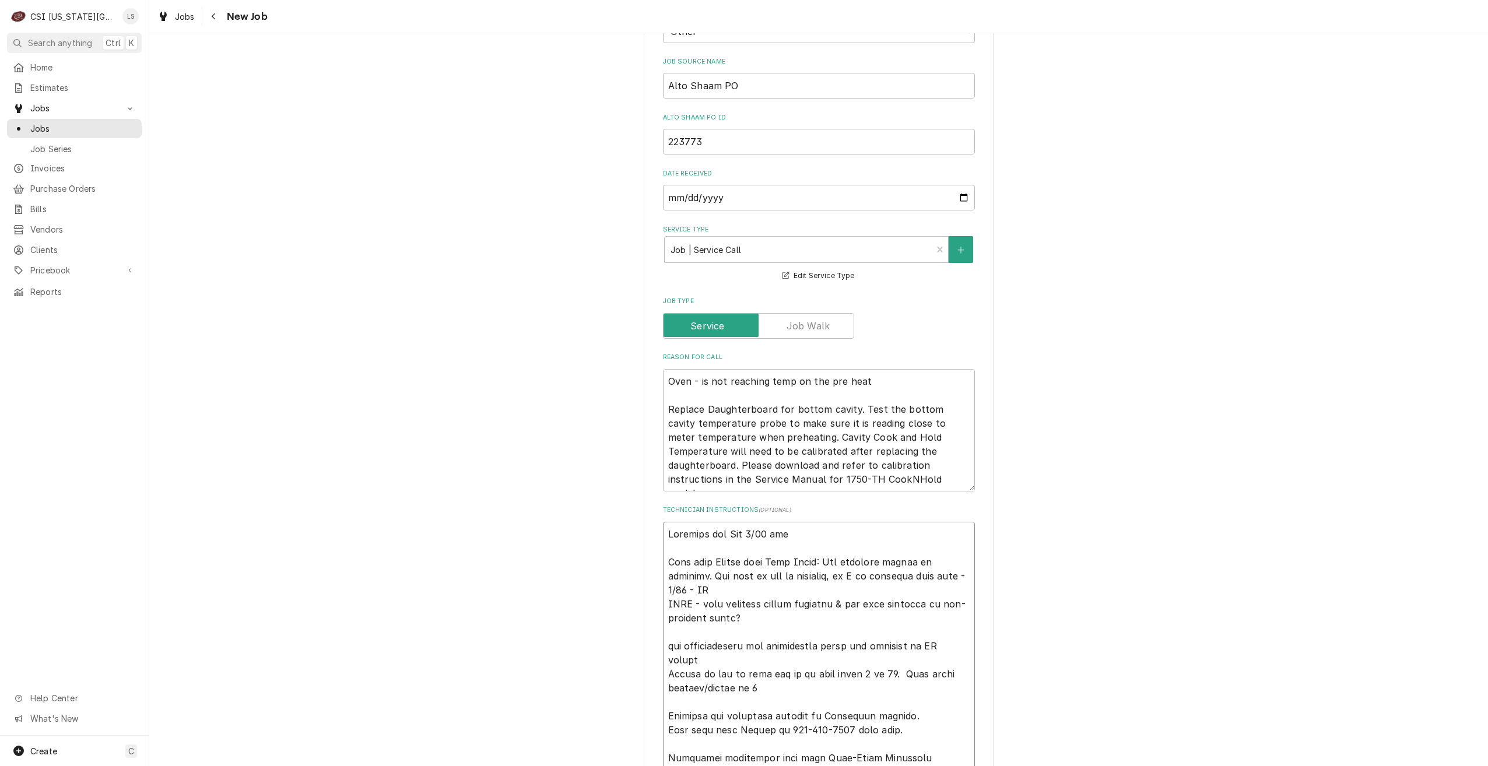
type textarea "Schedule for Wed 9/24 when Note from Claude with Alto Shaam: The extended trave…"
type textarea "x"
type textarea "Schedule for Wed 9/24 when Note from Claude with Alto Shaam: The extended trave…"
type textarea "x"
type textarea "Schedule for Wed 9/24 when p Note from Claude with Alto Shaam: The extended tra…"
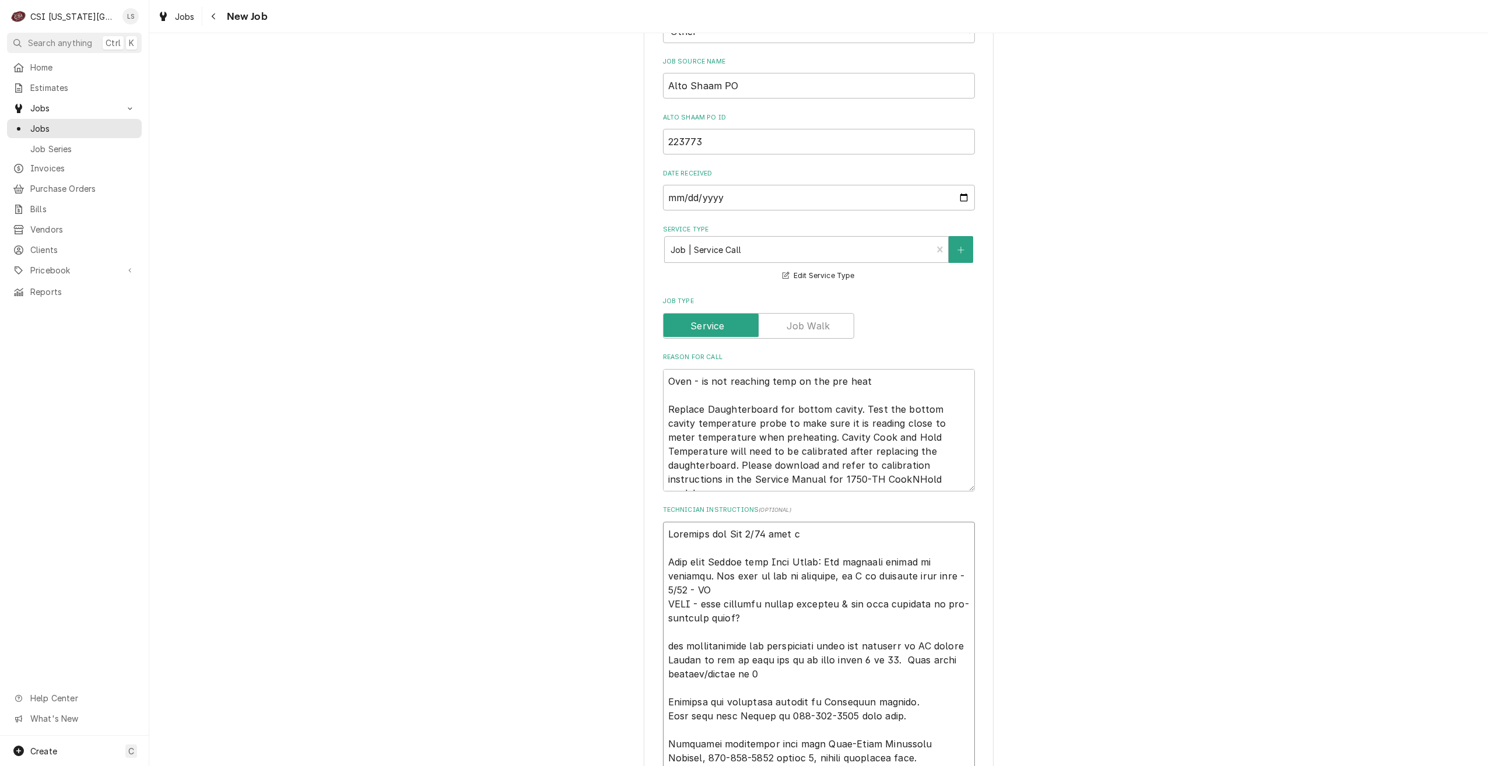
type textarea "x"
type textarea "Schedule for Wed 9/24 when pa Note from Claude with Alto Shaam: The extended tr…"
type textarea "x"
type textarea "Schedule for Wed 9/24 when par Note from Claude with Alto Shaam: The extended t…"
type textarea "x"
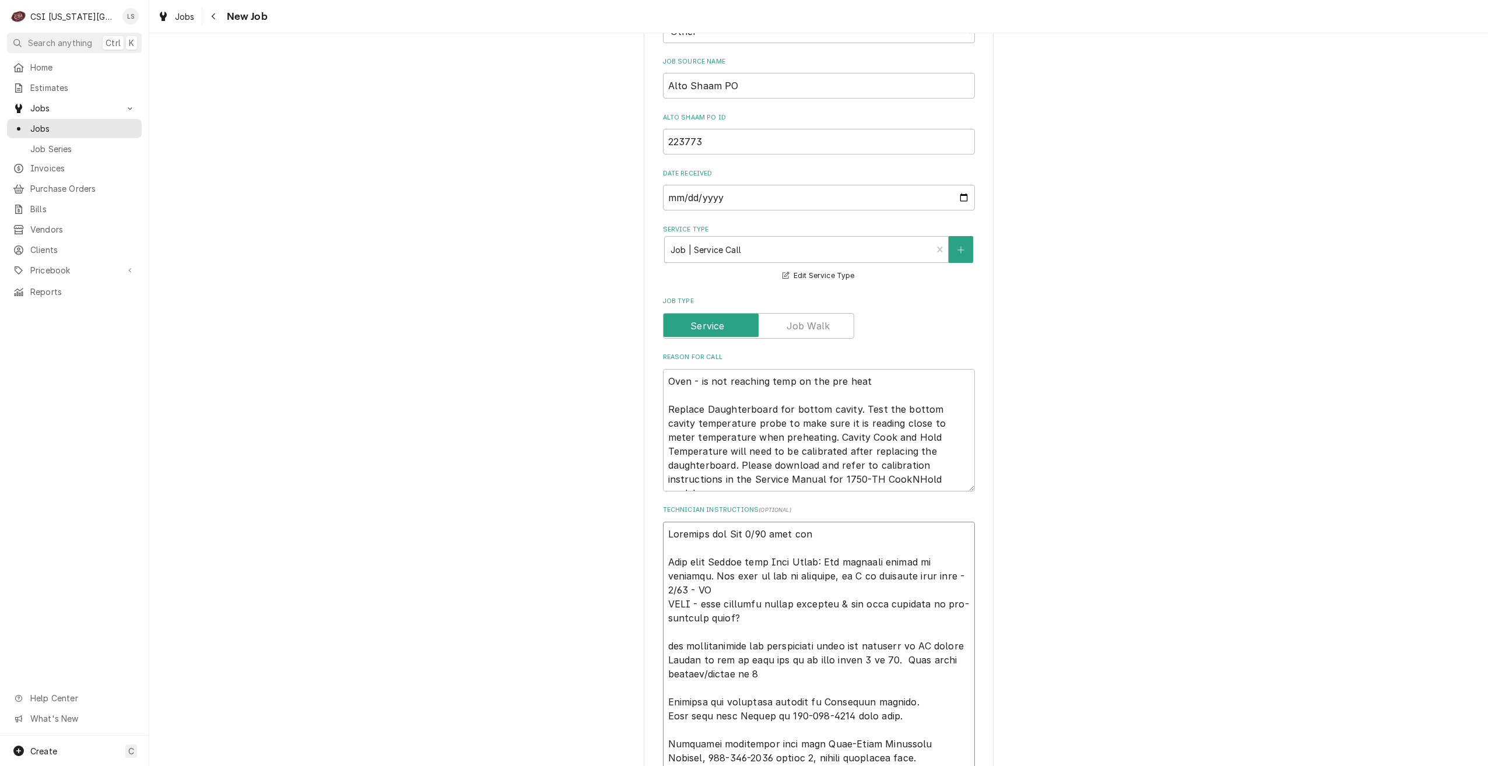
type textarea "Schedule for Wed 9/24 when part Note from Claude with Alto Shaam: The extended …"
type textarea "x"
type textarea "Schedule for Wed 9/24 when parts Note from Claude with Alto Shaam: The extended…"
type textarea "x"
type textarea "Schedule for Wed 9/24 when parts Note from Claude with Alto Shaam: The extended…"
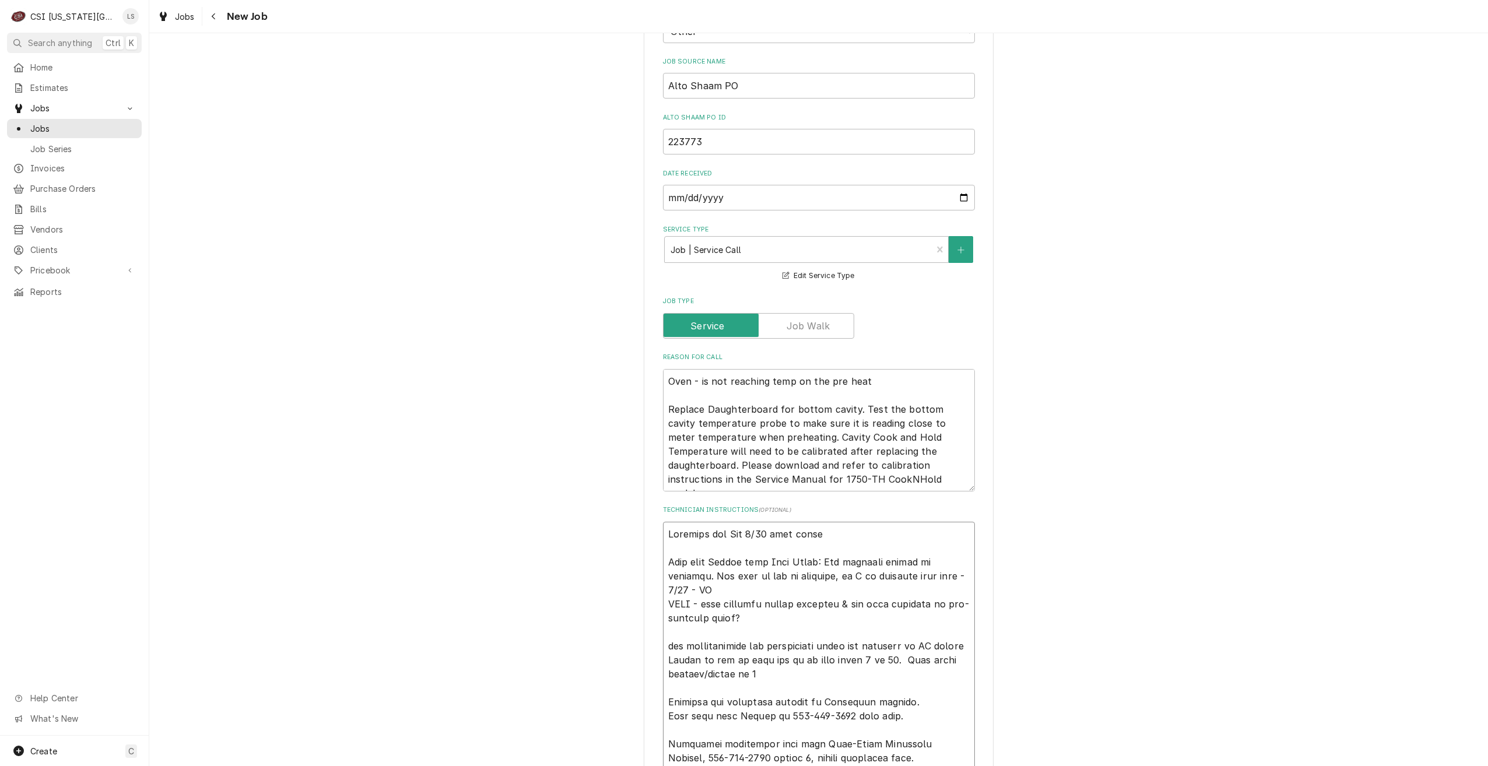
type textarea "x"
type textarea "Schedule for Wed 9/24 when parts c Note from Claude with Alto Shaam: The extend…"
type textarea "x"
type textarea "Schedule for Wed 9/24 when parts co Note from Claude with Alto Shaam: The exten…"
type textarea "x"
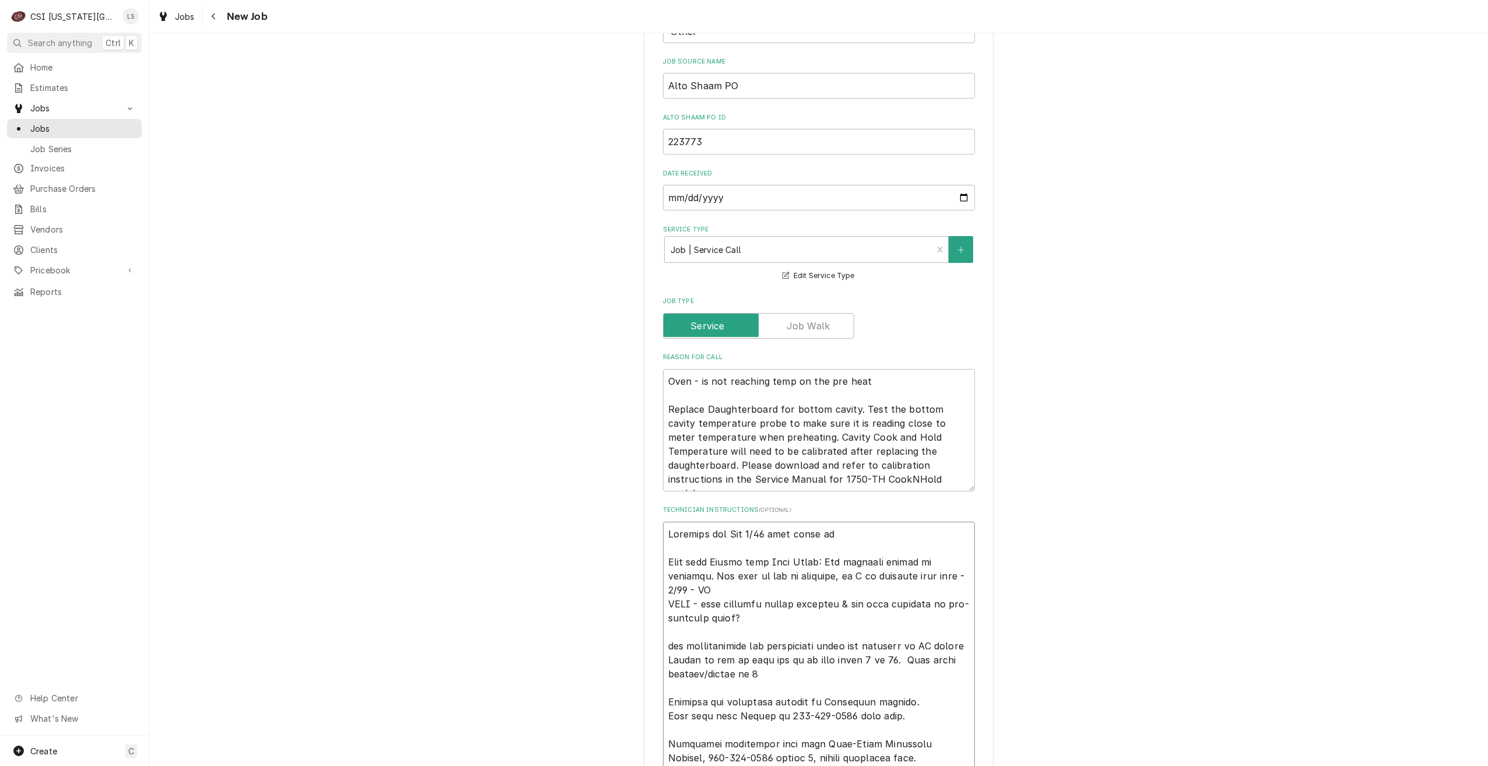
type textarea "Schedule for Wed 9/24 when parts com Note from Claude with Alto Shaam: The exte…"
type textarea "x"
type textarea "Schedule for Wed 9/24 when parts come Note from Claude with Alto Shaam: The ext…"
type textarea "x"
type textarea "Schedule for Wed 9/24 when parts come Note from Claude with Alto Shaam: The ext…"
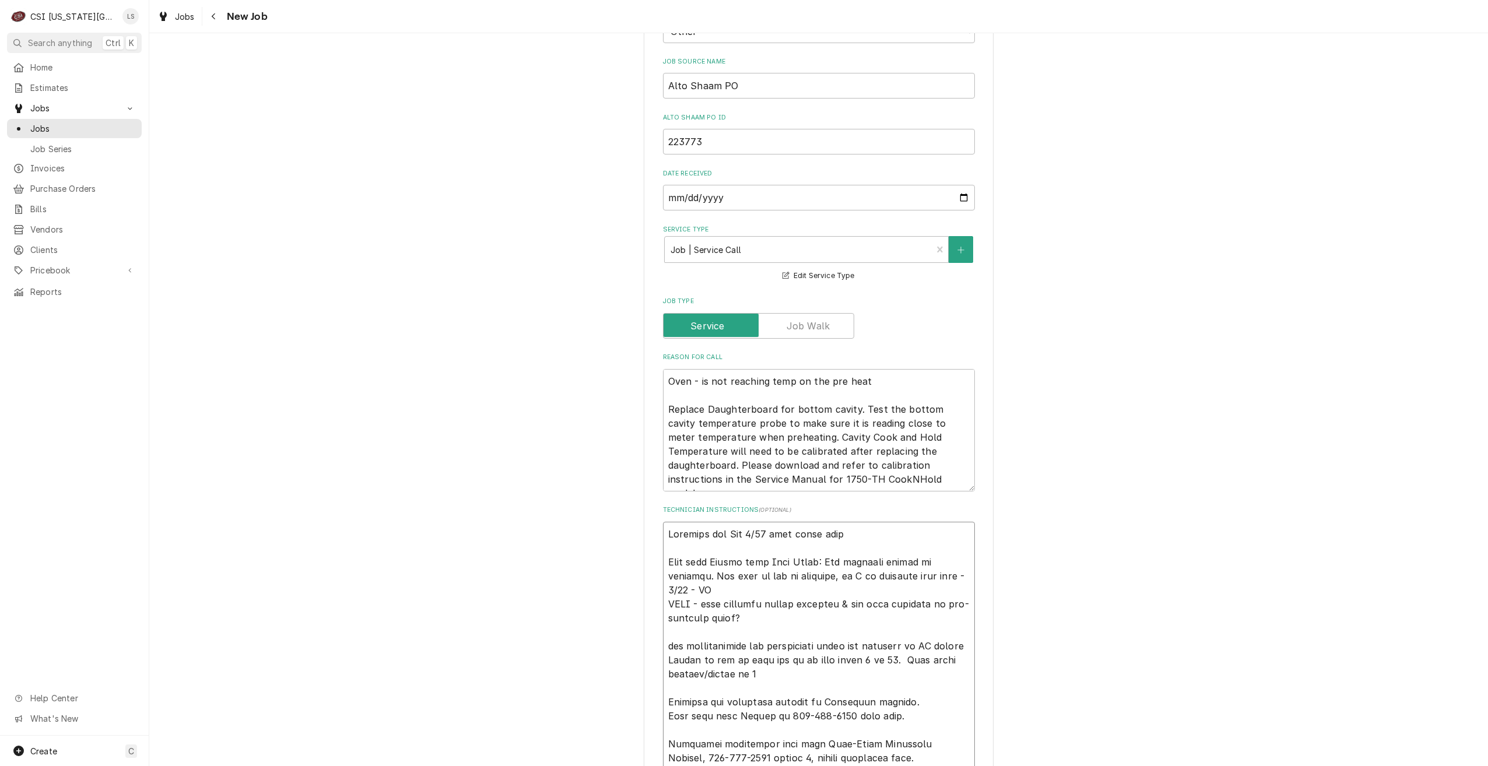
type textarea "x"
type textarea "Schedule for Wed 9/24 when parts come i Note from Claude with Alto Shaam: The e…"
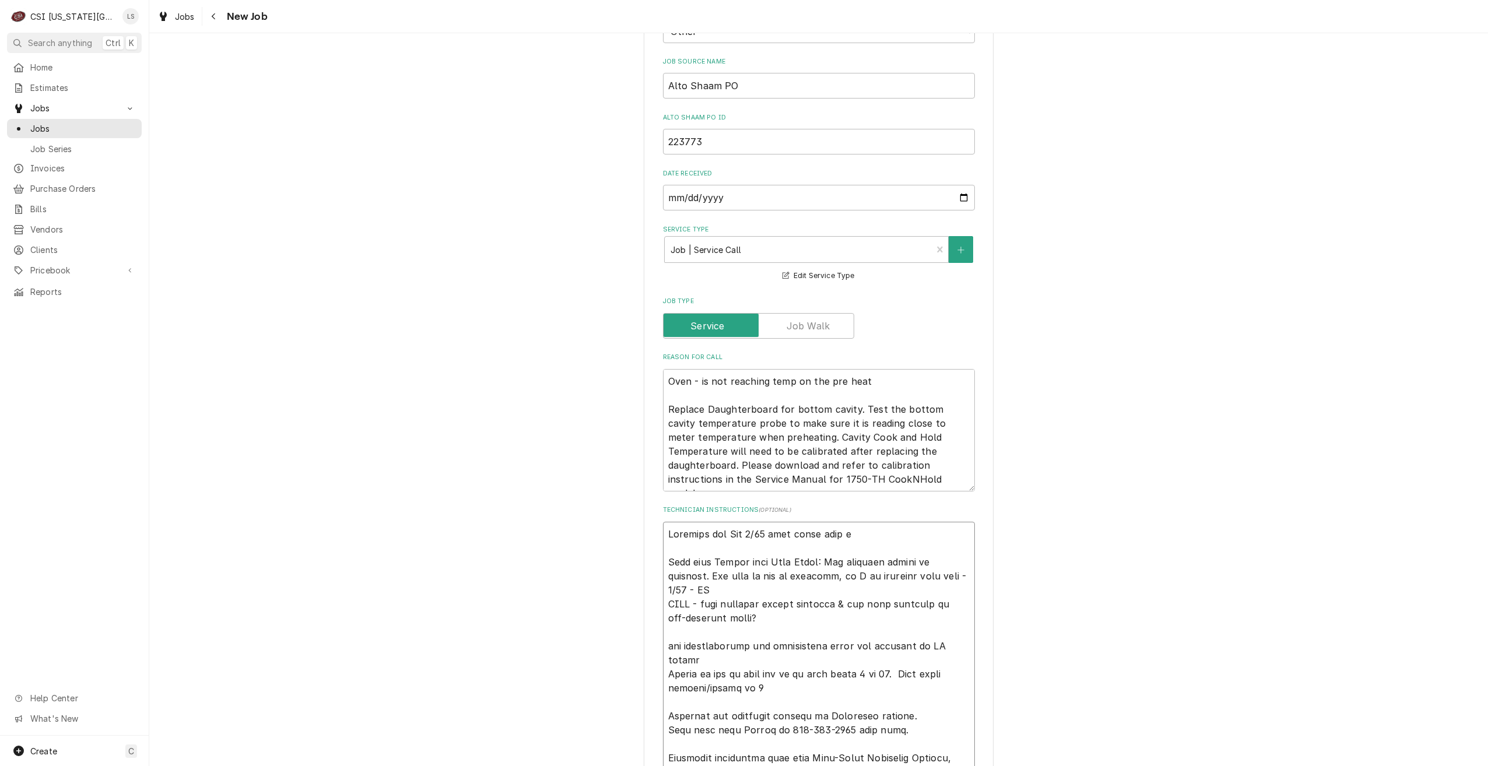
type textarea "x"
type textarea "Schedule for Wed 9/24 when parts come in Note from Claude with Alto Shaam: The …"
type textarea "x"
type textarea "Schedule for Wed 9/24 when parts come in- Note from Claude with Alto Shaam: The…"
type textarea "x"
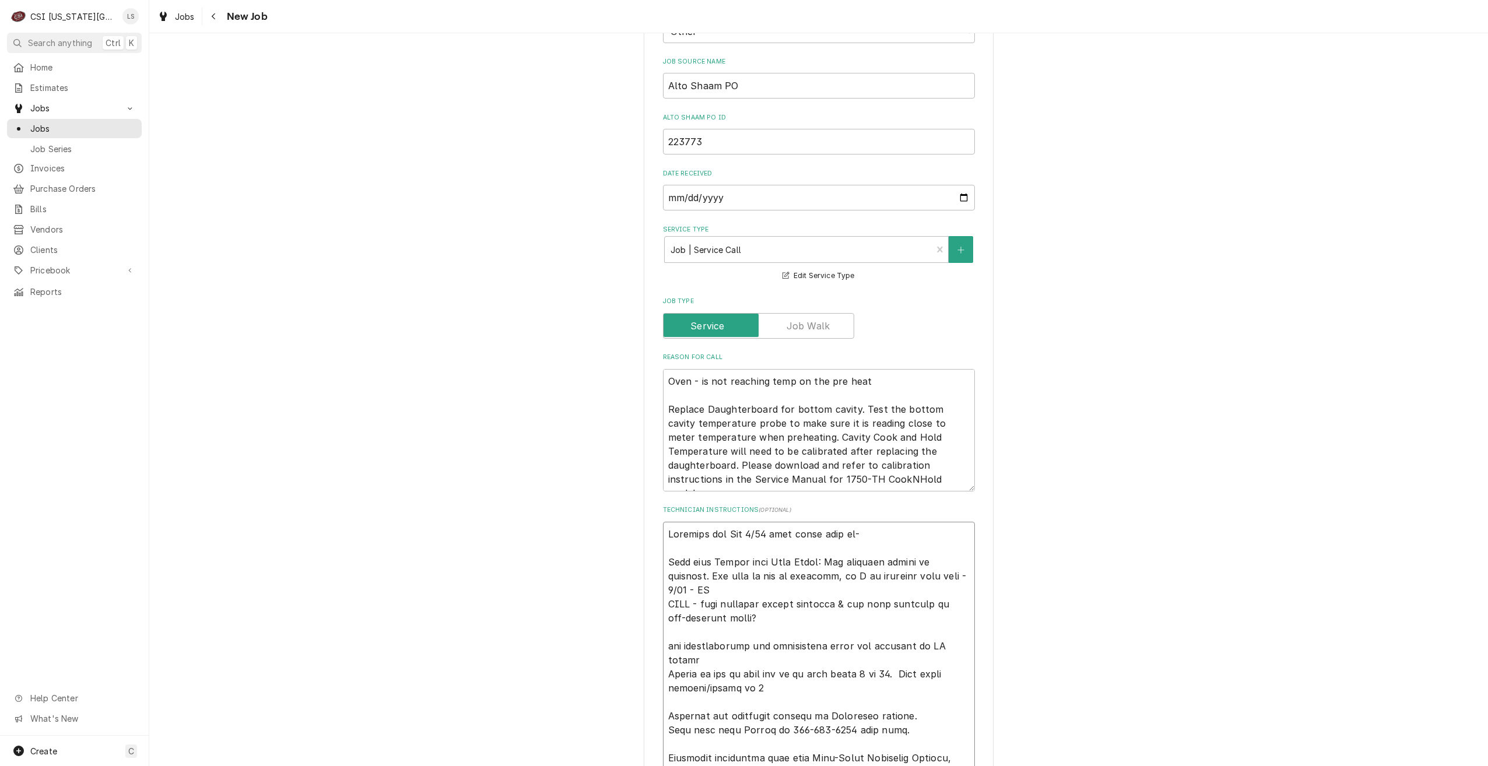
type textarea "Schedule for Wed 9/24 when parts come in- Note from Claude with Alto Shaam: The…"
type textarea "x"
type textarea "Schedule for Wed 9/24 when parts come in- L Note from Claude with Alto Shaam: T…"
type textarea "x"
type textarea "Schedule for Wed 9/24 when parts come in- Li Note from Claude with Alto Shaam: …"
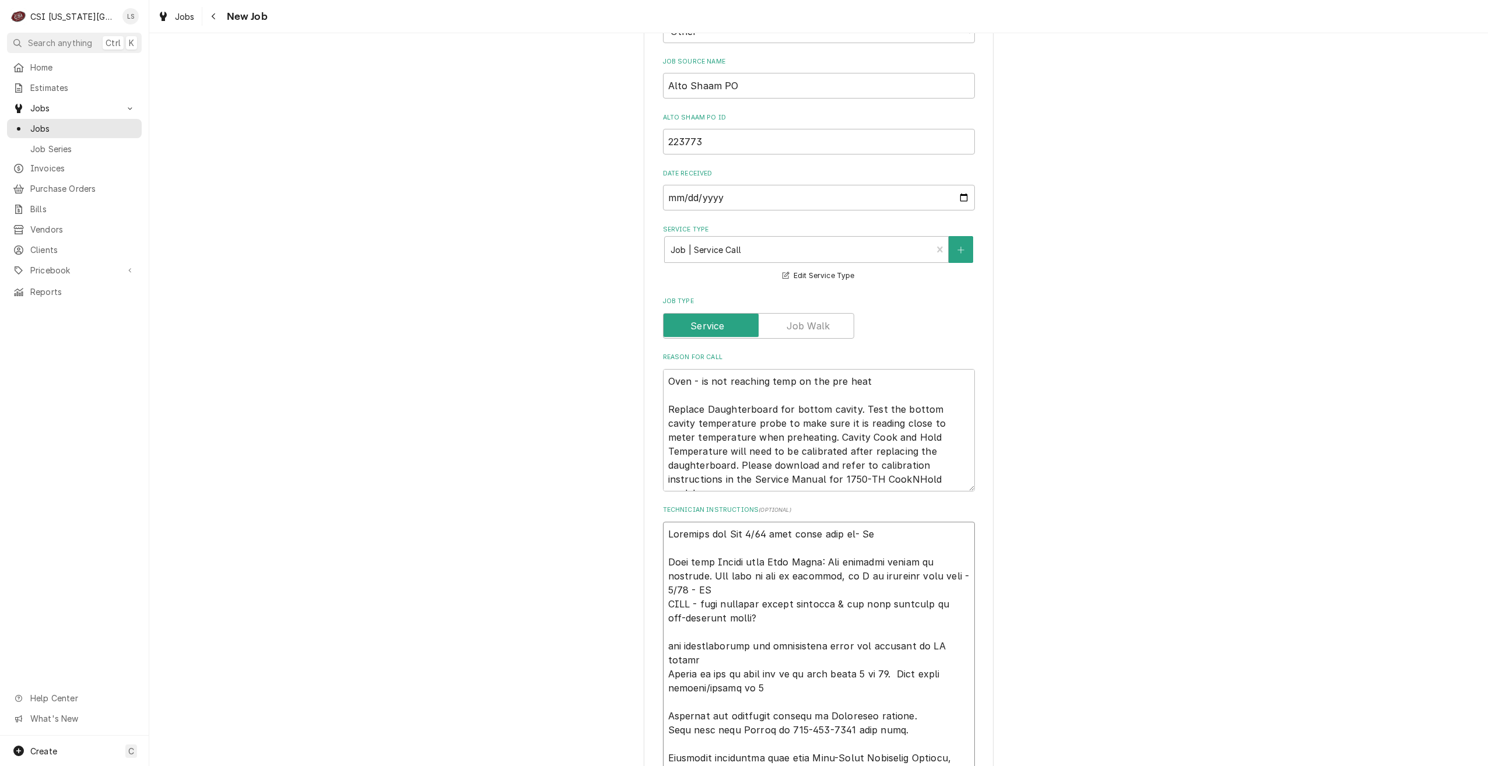
type textarea "x"
type textarea "Schedule for Wed 9/24 when parts come in- Lin Note from Claude with Alto Shaam:…"
type textarea "x"
type textarea "Schedule for Wed 9/24 when parts come in- Lind Note from Claude with Alto Shaam…"
type textarea "x"
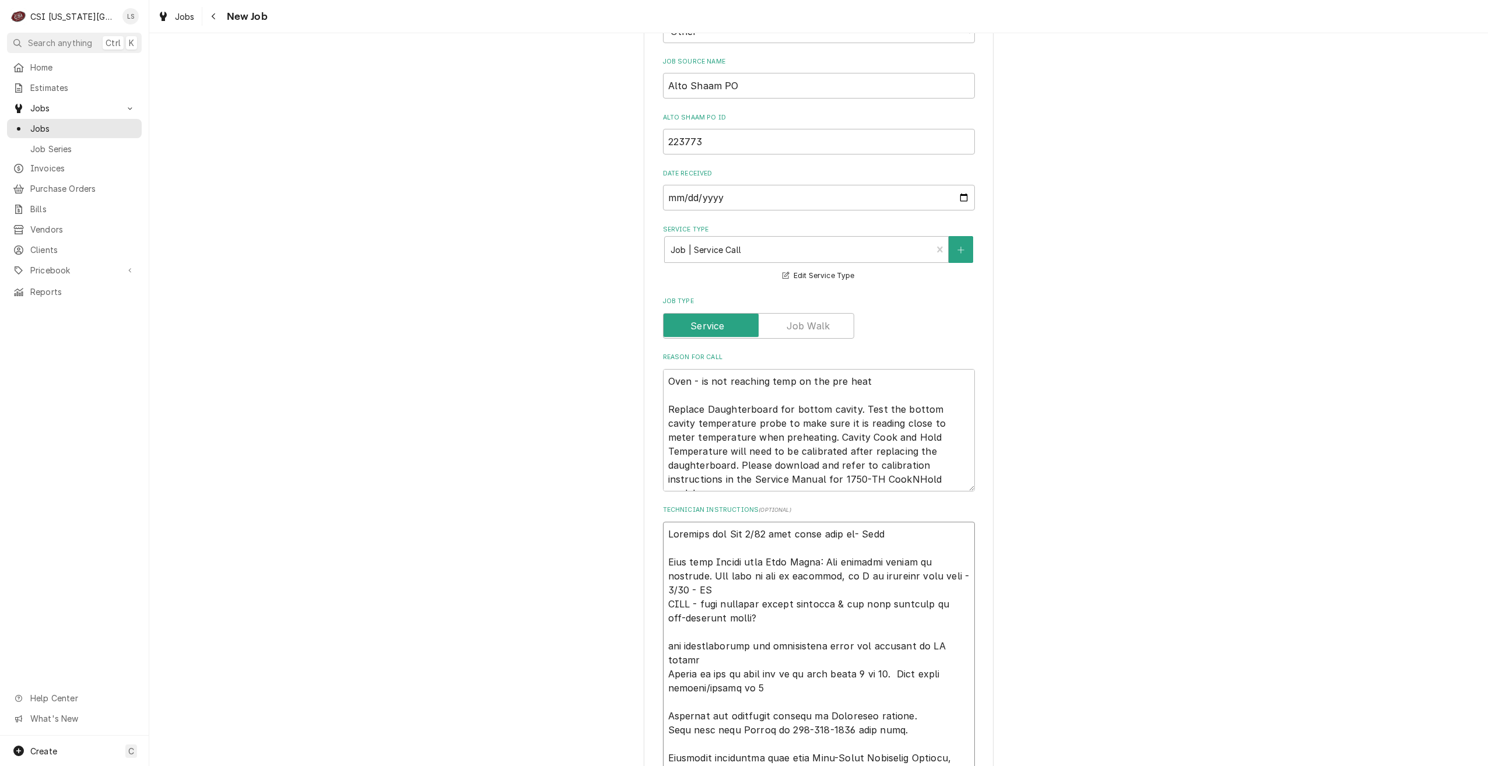
type textarea "Schedule for Wed 9/24 when parts come in- Lindy Note from Claude with Alto Shaa…"
type textarea "x"
type textarea "Schedule for Wed 9/24 when parts come in- Lindy Note from Claude with Alto Shaa…"
click at [1142, 464] on div "Use the fields below to edit this job: Client Details Client ALTO-SHAAM WARRANT…" at bounding box center [818, 511] width 1339 height 2564
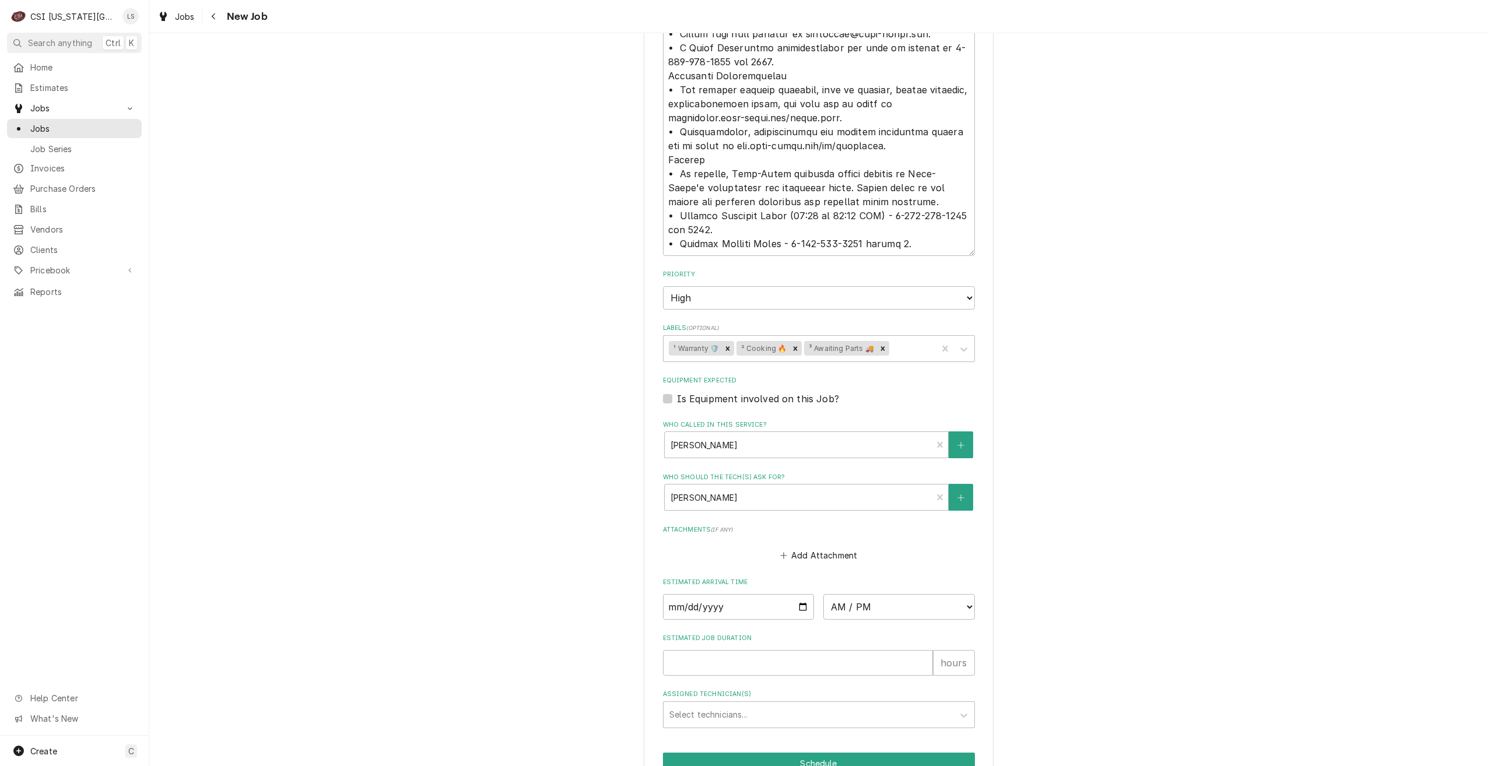
scroll to position [1843, 0]
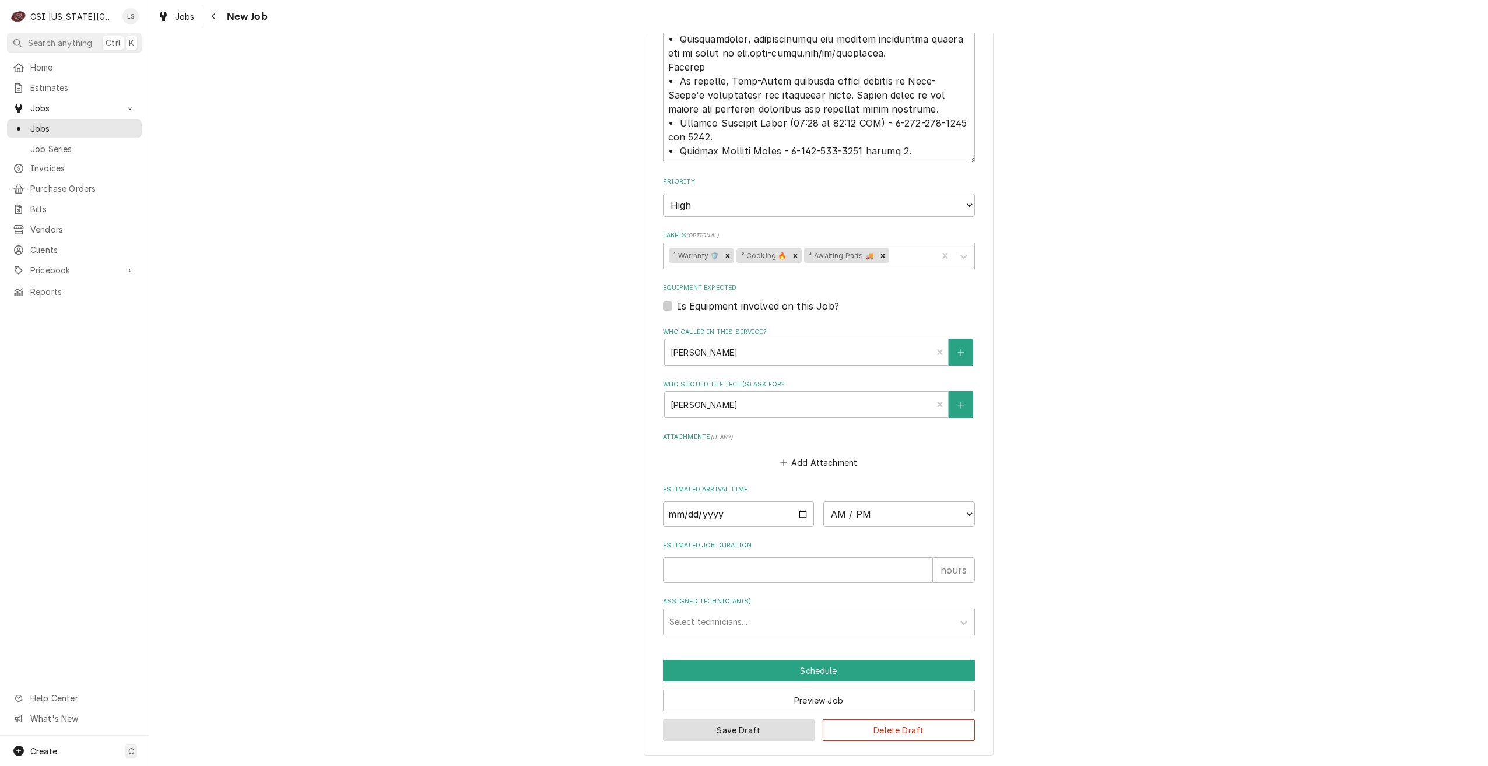
click at [759, 723] on button "Save Draft" at bounding box center [739, 731] width 152 height 22
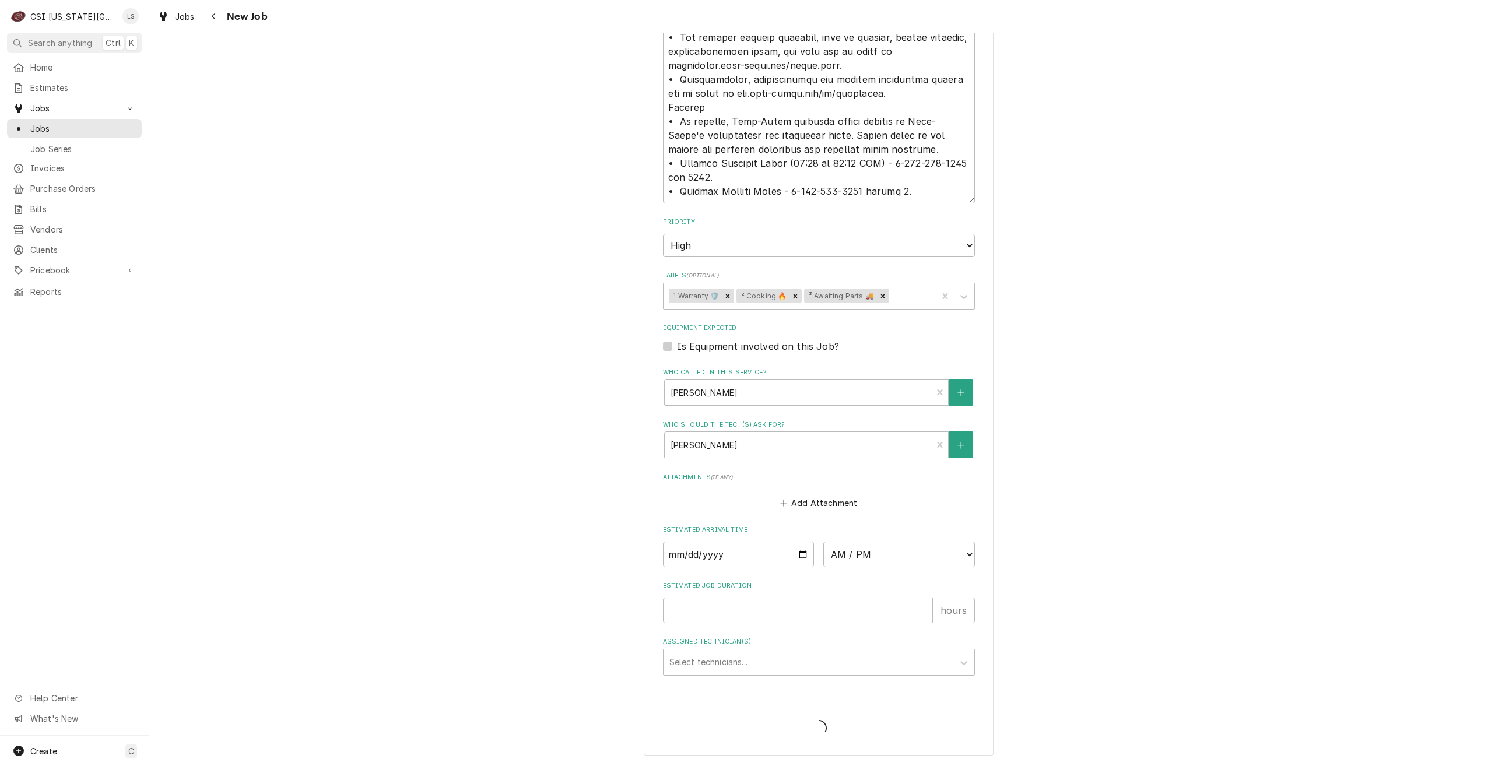
type textarea "x"
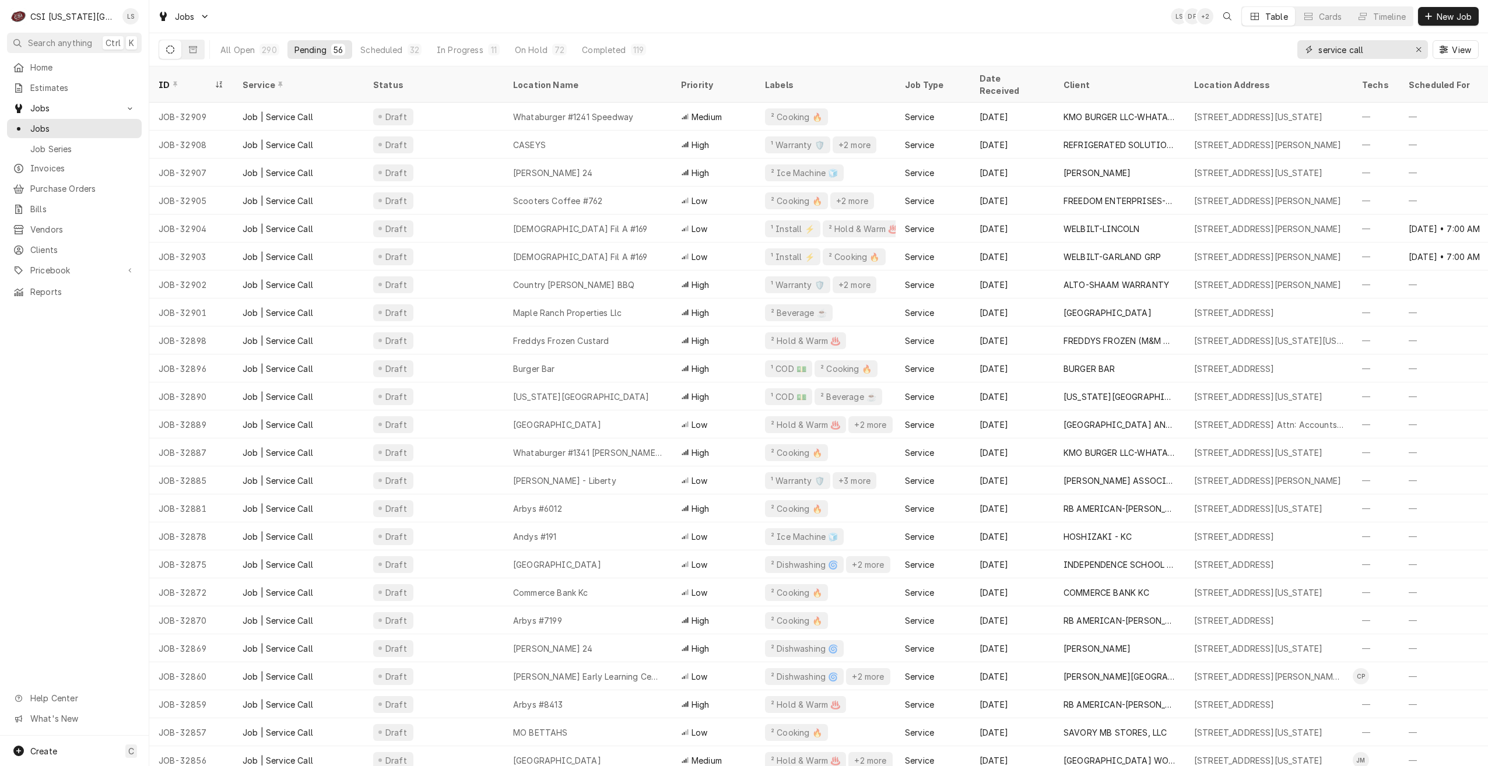
drag, startPoint x: 1392, startPoint y: 51, endPoint x: 1183, endPoint y: 40, distance: 209.1
click at [1184, 40] on div "All Open 290 Pending 56 Scheduled 32 In Progress 11 On Hold 72 Completed 119 se…" at bounding box center [819, 49] width 1320 height 33
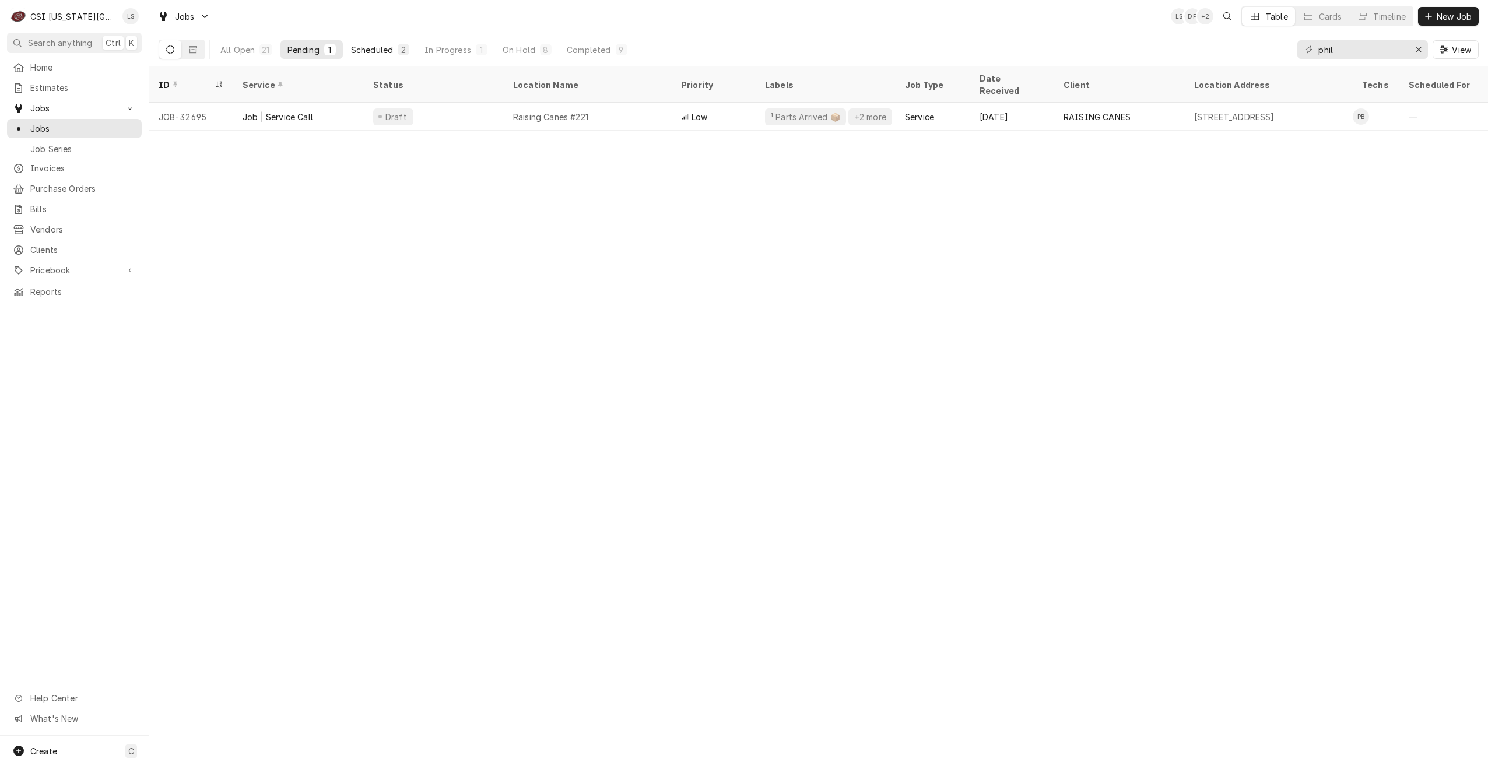
click at [378, 51] on div "Scheduled" at bounding box center [372, 50] width 42 height 12
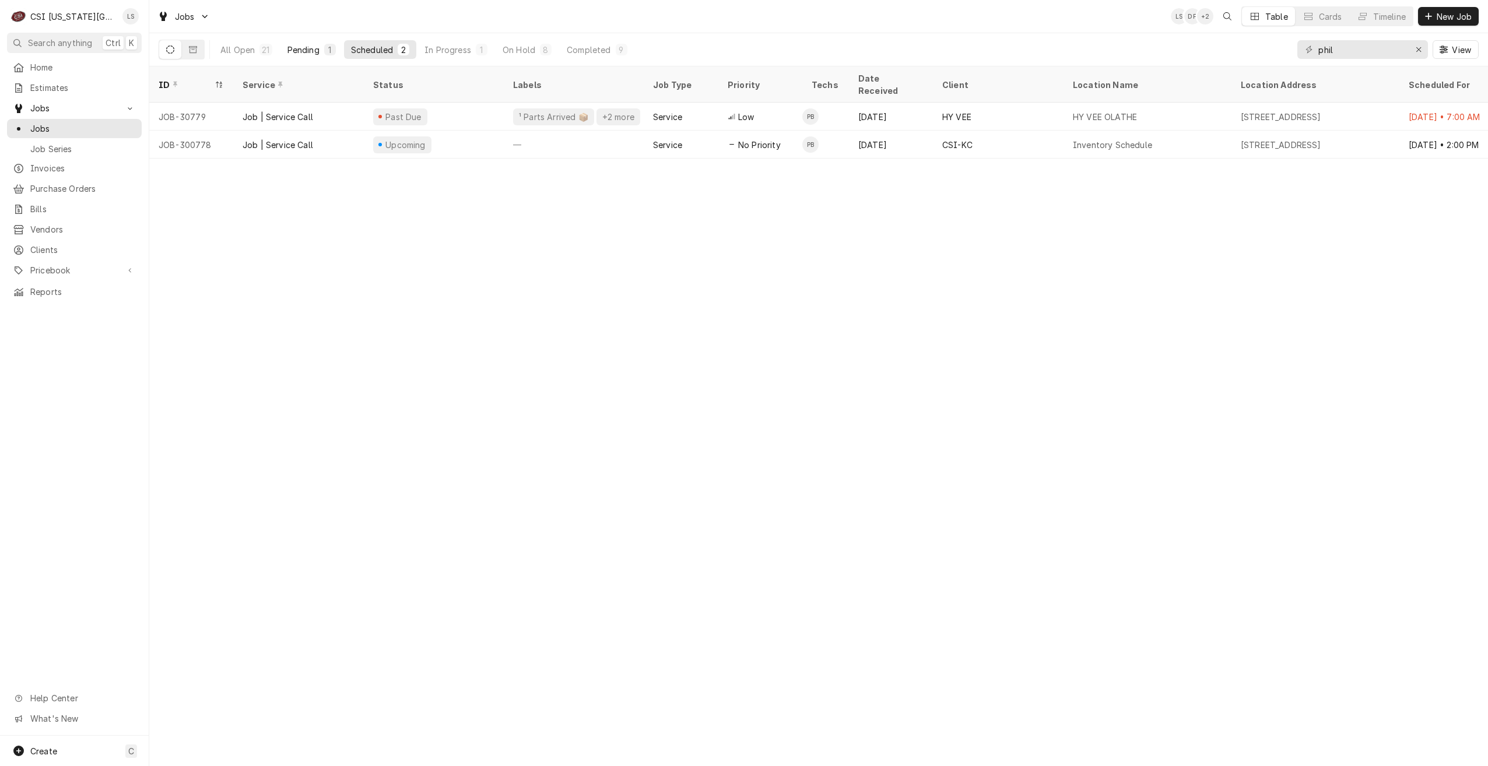
click at [310, 52] on div "Pending" at bounding box center [304, 50] width 32 height 12
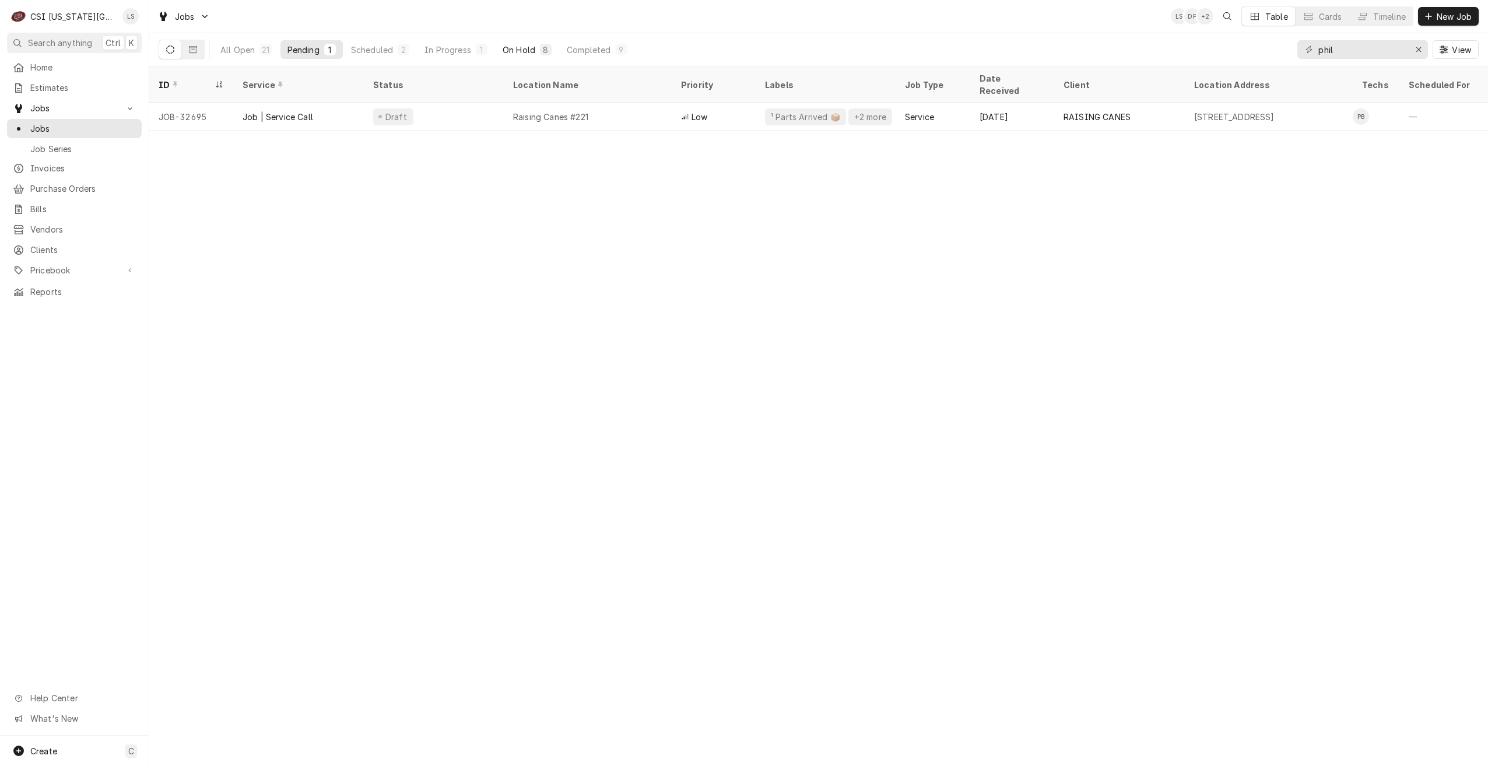
click at [505, 47] on div "On Hold" at bounding box center [519, 50] width 33 height 12
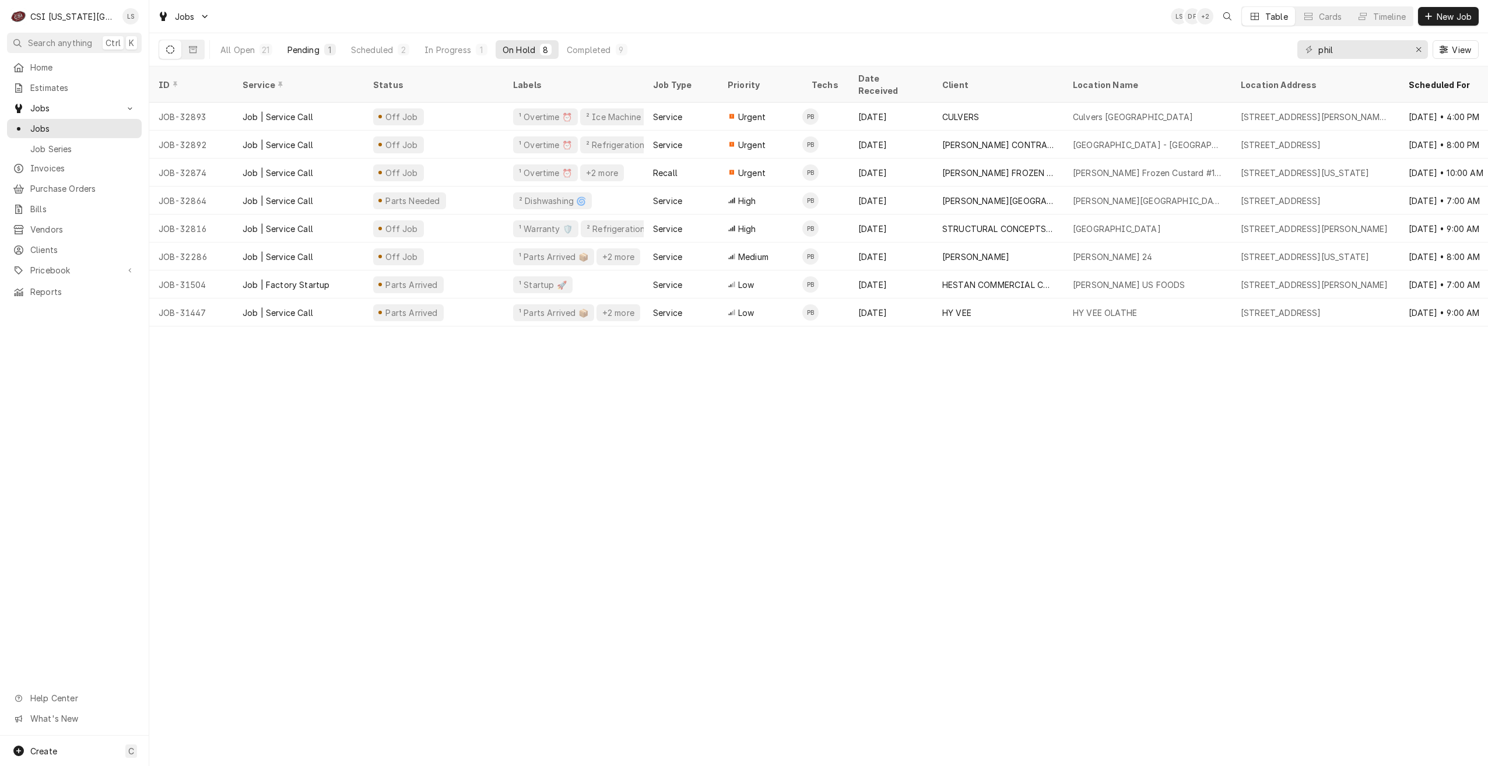
click at [289, 51] on div "Pending" at bounding box center [304, 50] width 32 height 12
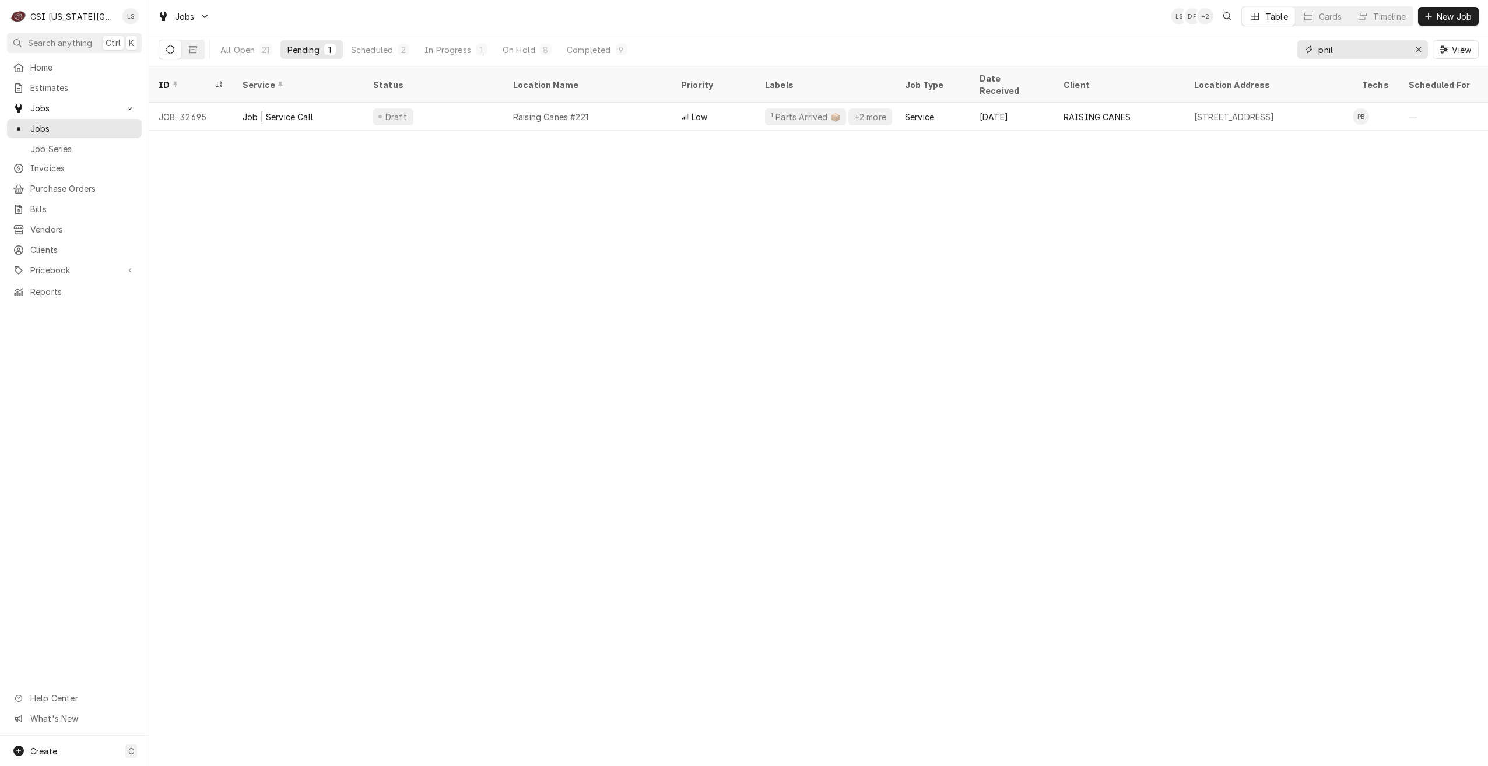
click at [1365, 49] on input "phil" at bounding box center [1362, 49] width 87 height 19
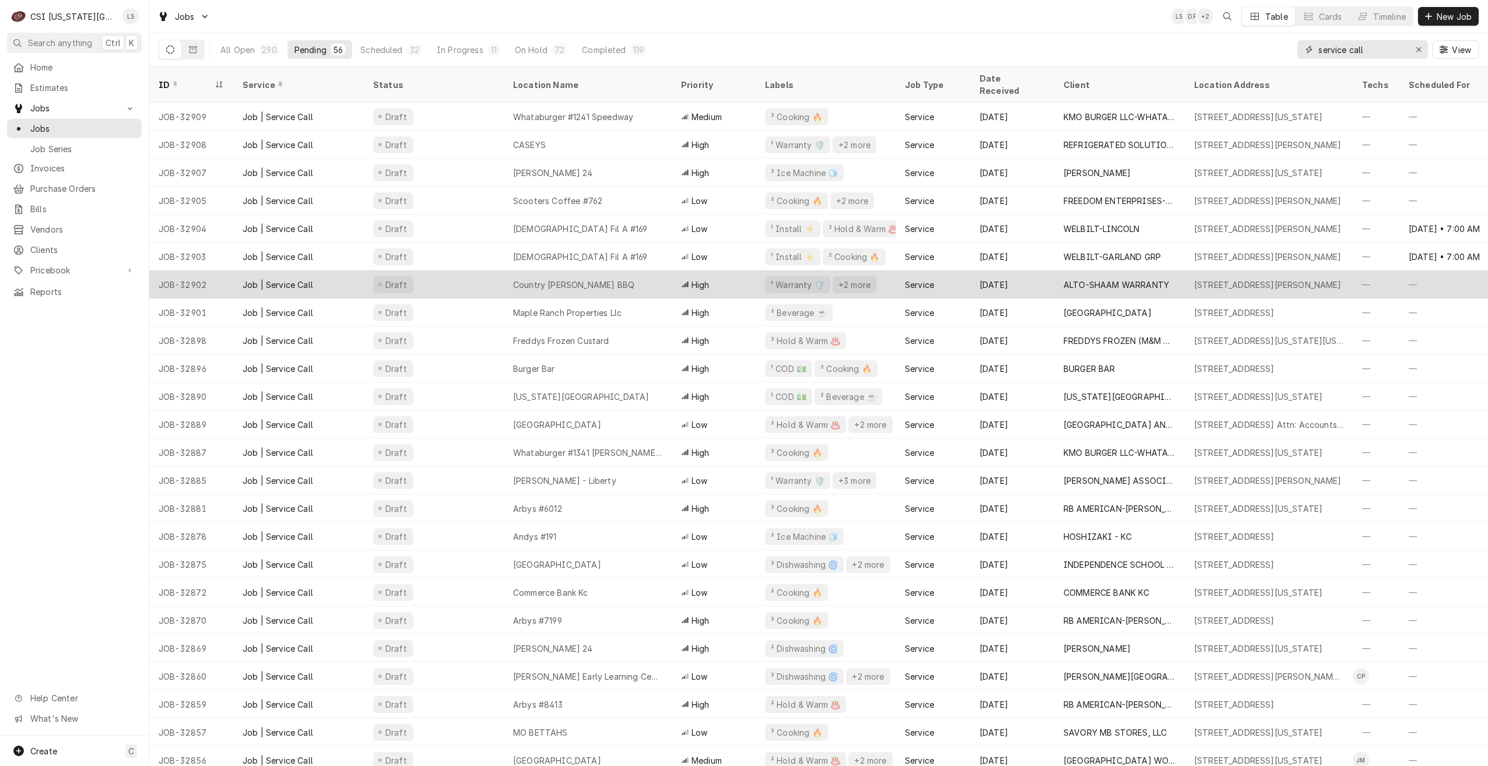
type input "service call"
click at [633, 278] on div "Country [PERSON_NAME] BBQ" at bounding box center [588, 285] width 168 height 28
